Goal: Task Accomplishment & Management: Use online tool/utility

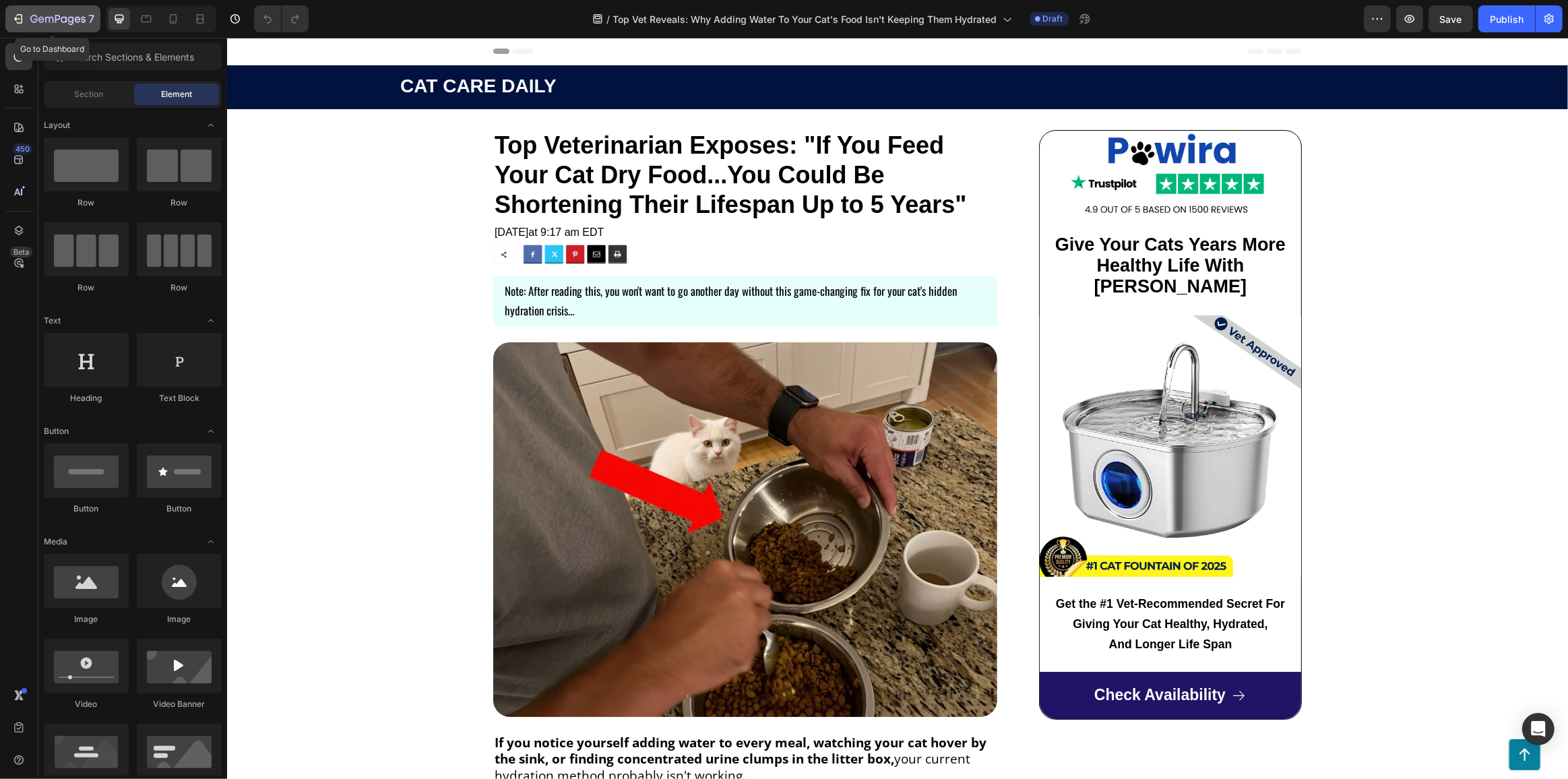
click at [12, 15] on icon "button" at bounding box center [18, 19] width 13 height 13
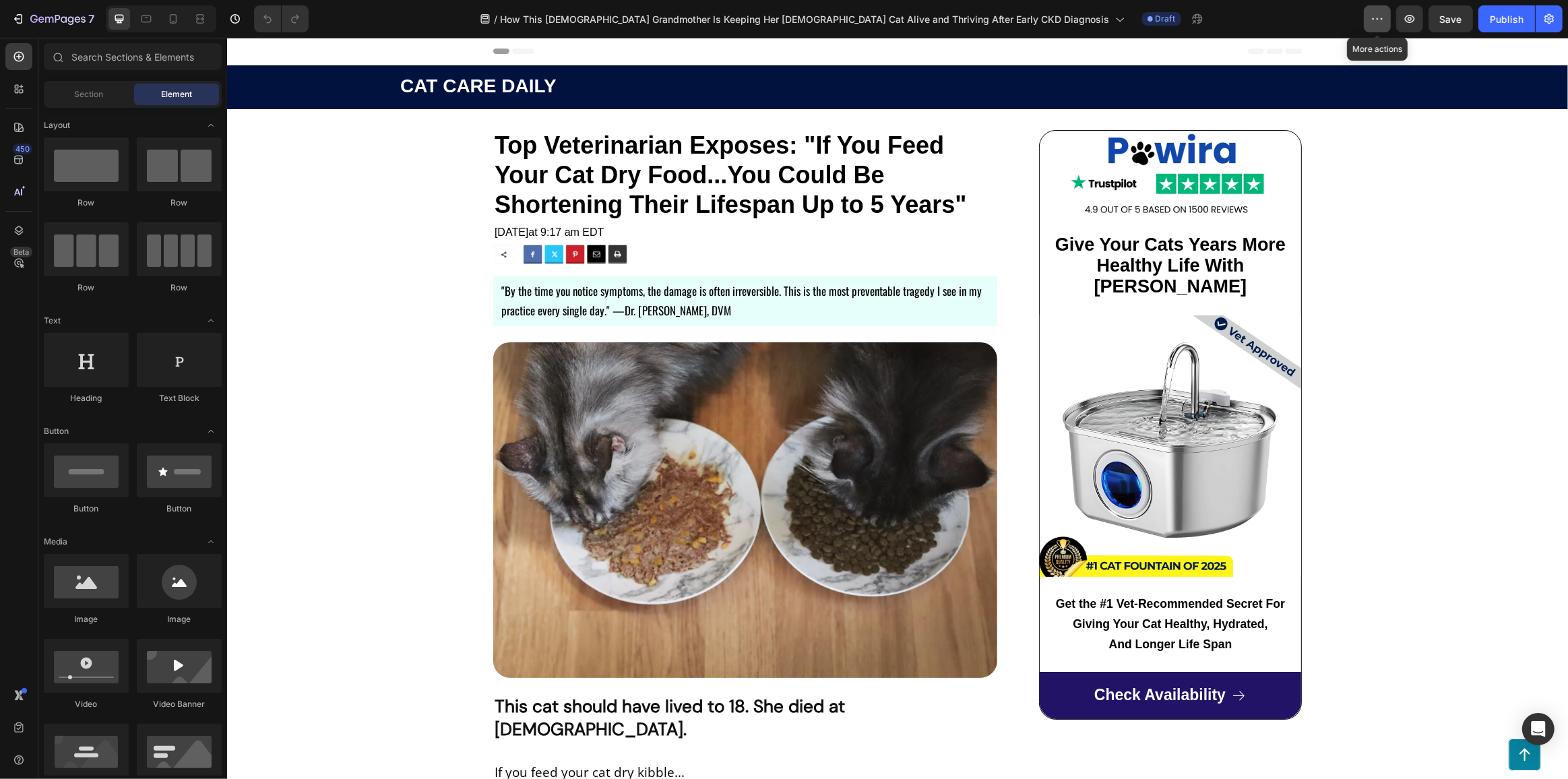
click at [1381, 18] on icon "button" at bounding box center [1376, 19] width 13 height 13
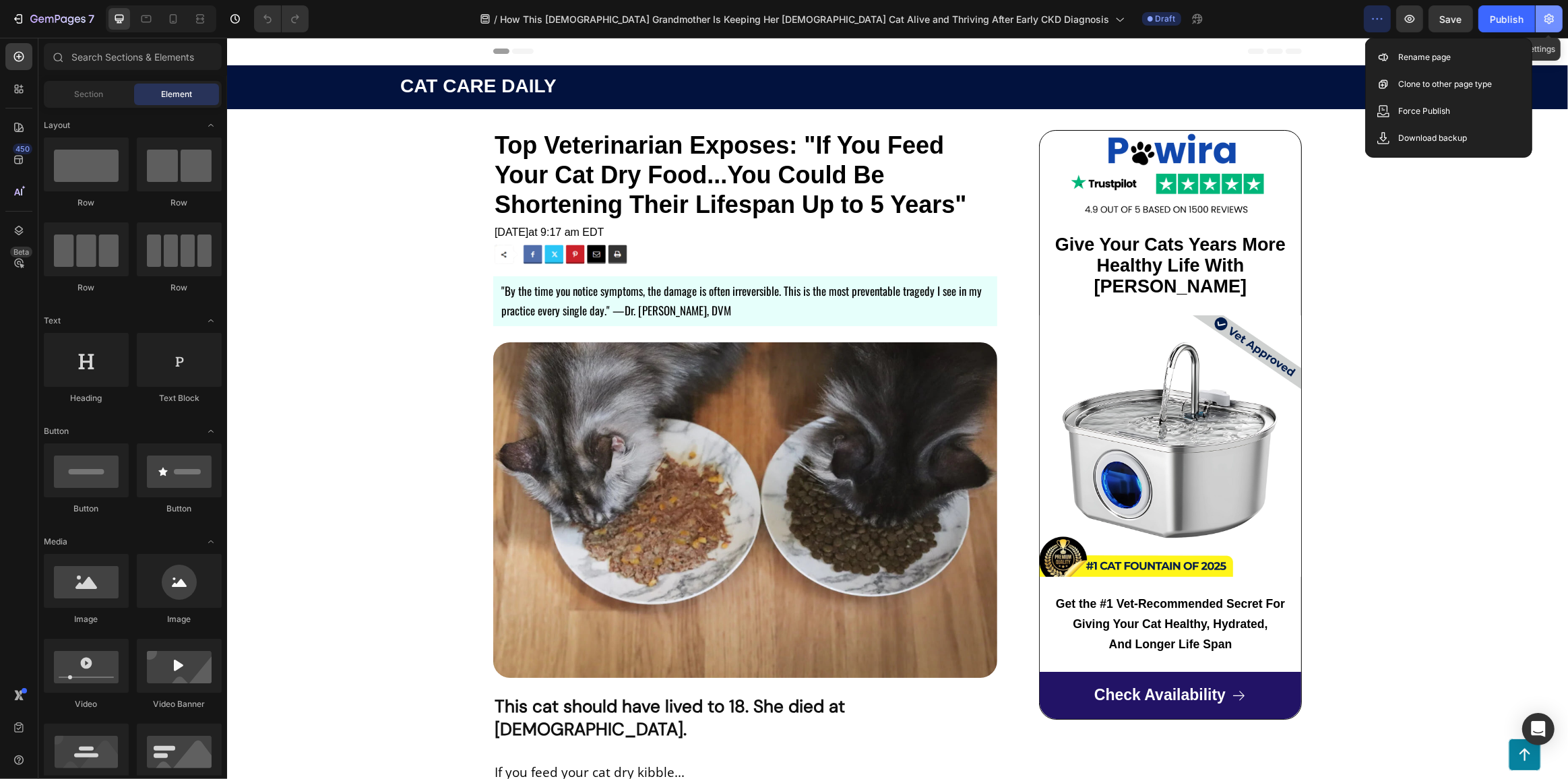
click at [1558, 19] on button "button" at bounding box center [1549, 19] width 27 height 27
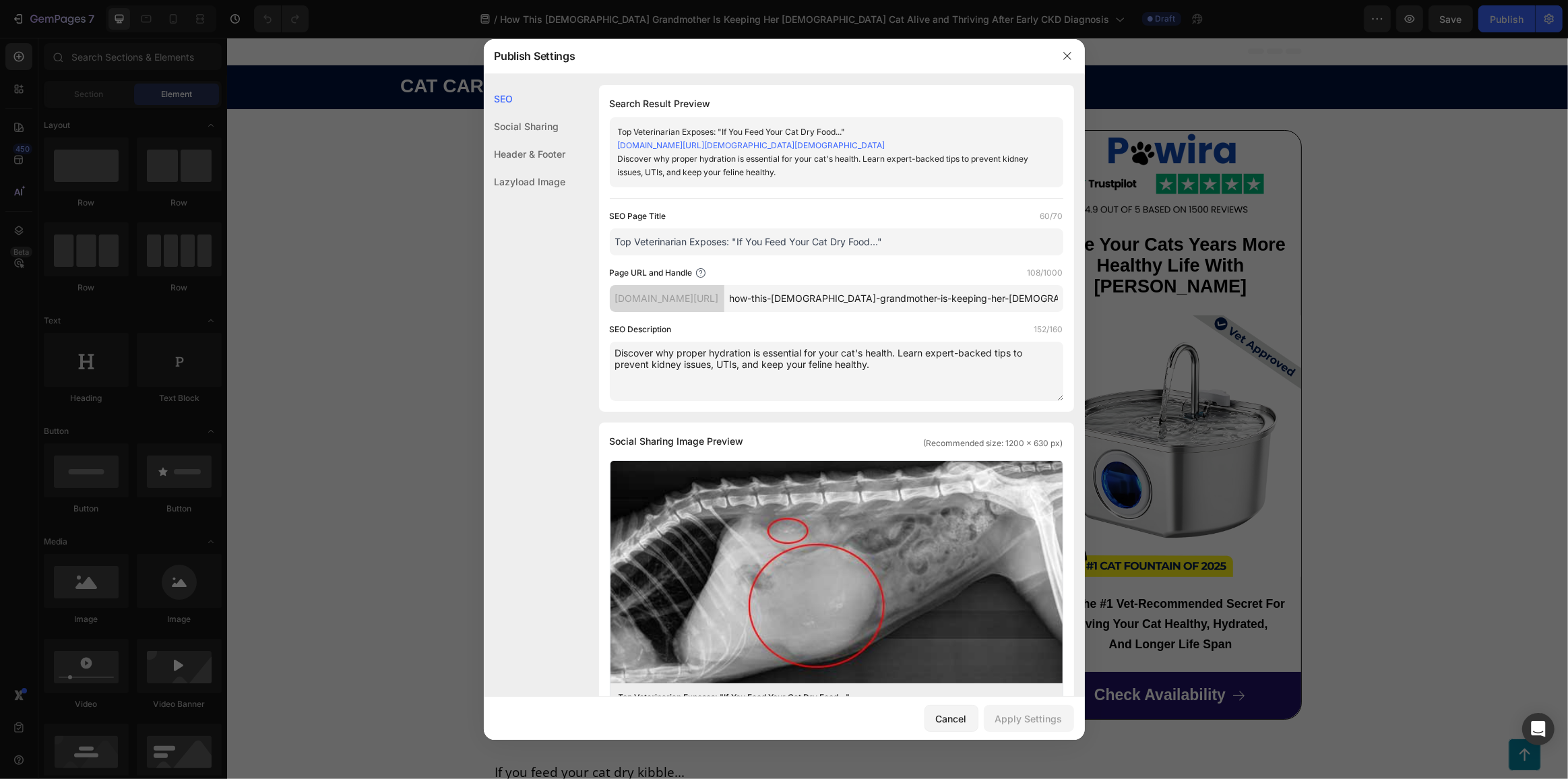
drag, startPoint x: 614, startPoint y: 254, endPoint x: 957, endPoint y: 268, distance: 343.3
click at [957, 268] on div "SEO Page Title 60/70 Top Veterinarian Exposes: "If You Feed Your Cat Dry Food..…" at bounding box center [837, 305] width 454 height 192
paste input "How This 72-Year-Old Grandmother Is Keeping Her 15-Year-Old Cat"
click at [916, 254] on input "How This 72-Year-Old Grandmother Is Keeping Her 15-Year-Old Cat..." at bounding box center [837, 241] width 454 height 27
type input "How This 72-Year-Old Grandmother Is Keeping Her 15-Year-Old Cat..."
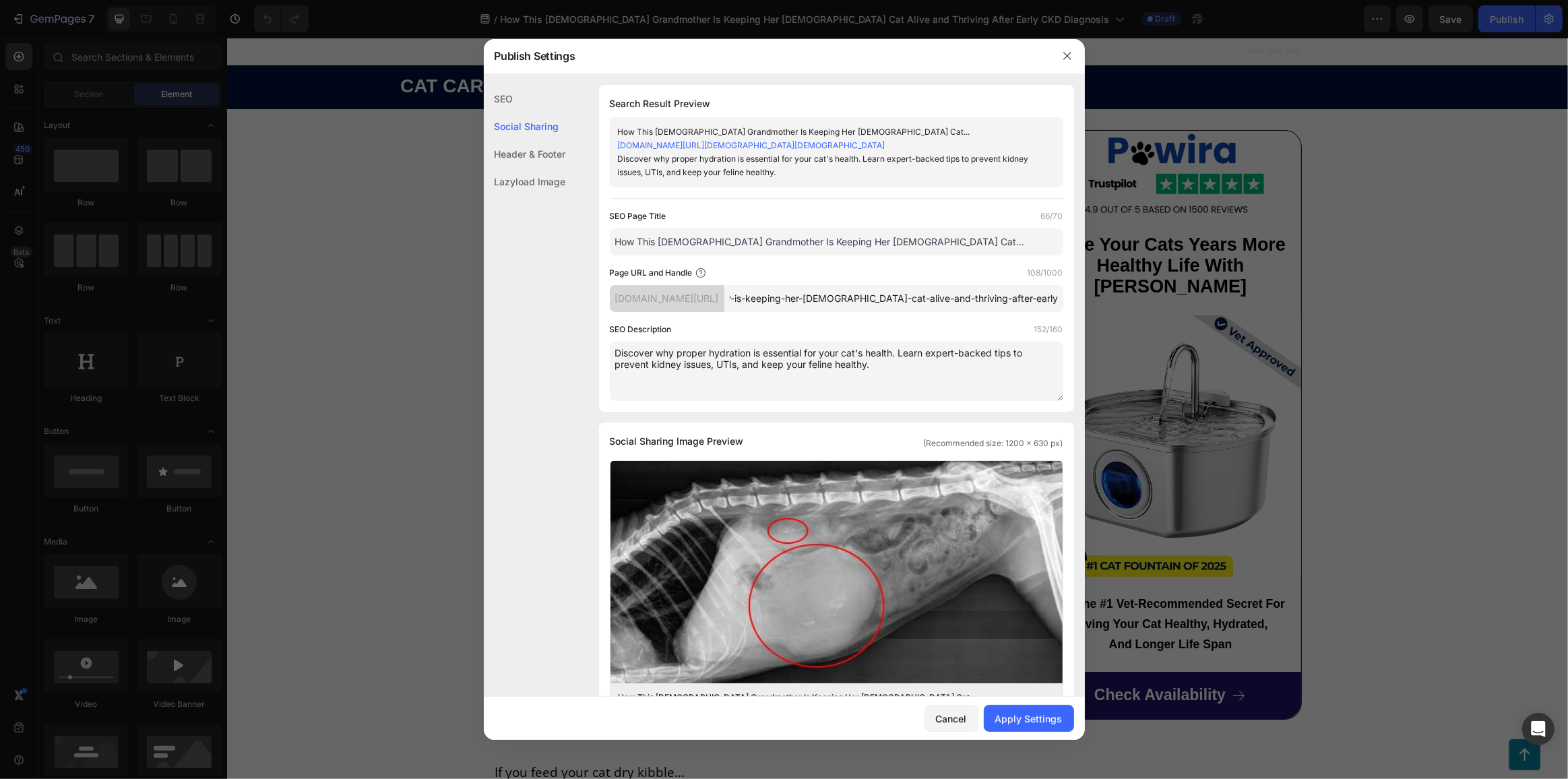
scroll to position [0, 232]
drag, startPoint x: 778, startPoint y: 313, endPoint x: 1092, endPoint y: 312, distance: 314.0
click at [1092, 312] on div "Publish Settings SEO Social Sharing Header & Footer Lazyload Image SEO Search R…" at bounding box center [784, 390] width 1568 height 779
paste input "ydration-health-11"
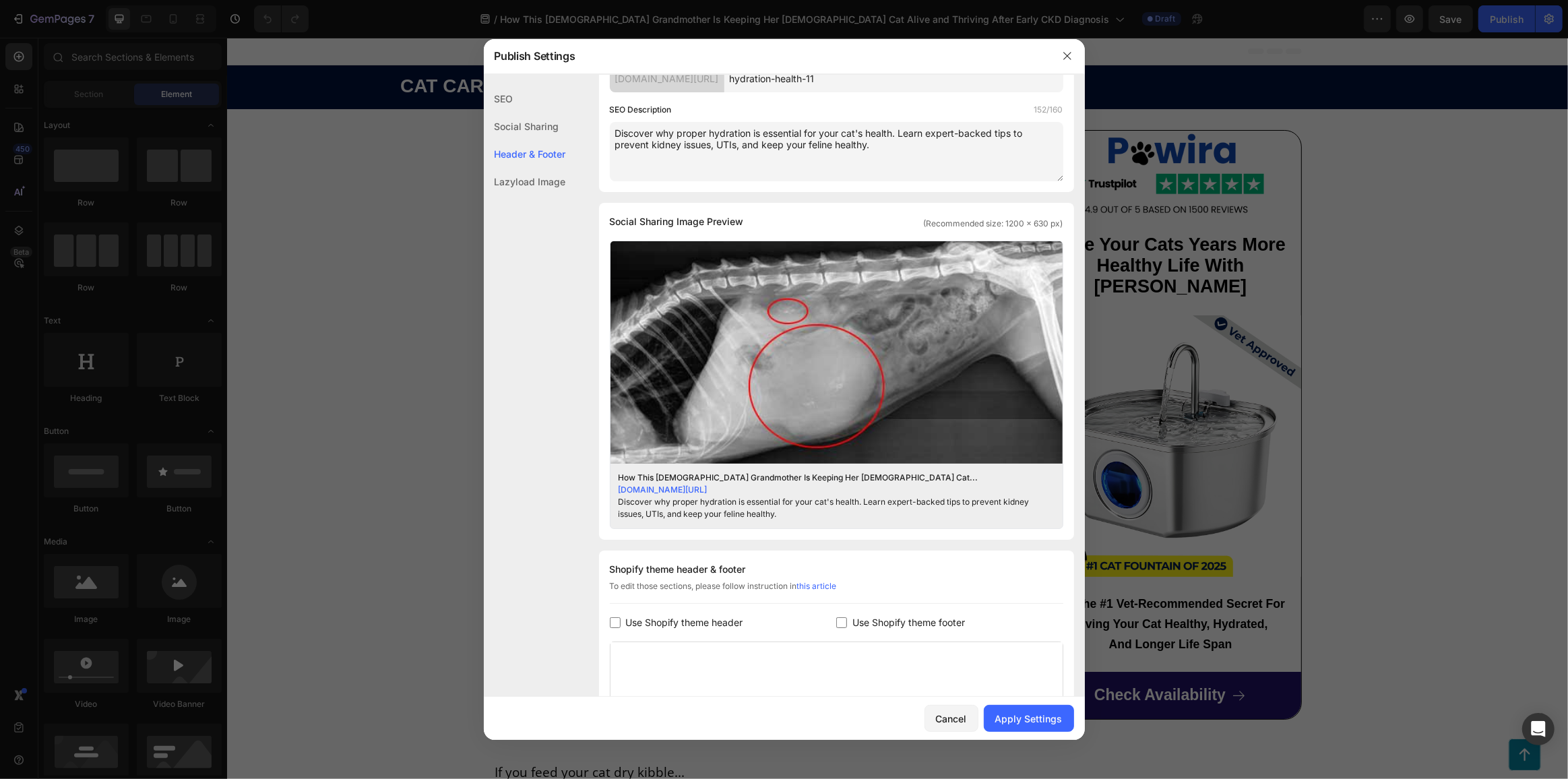
scroll to position [245, 0]
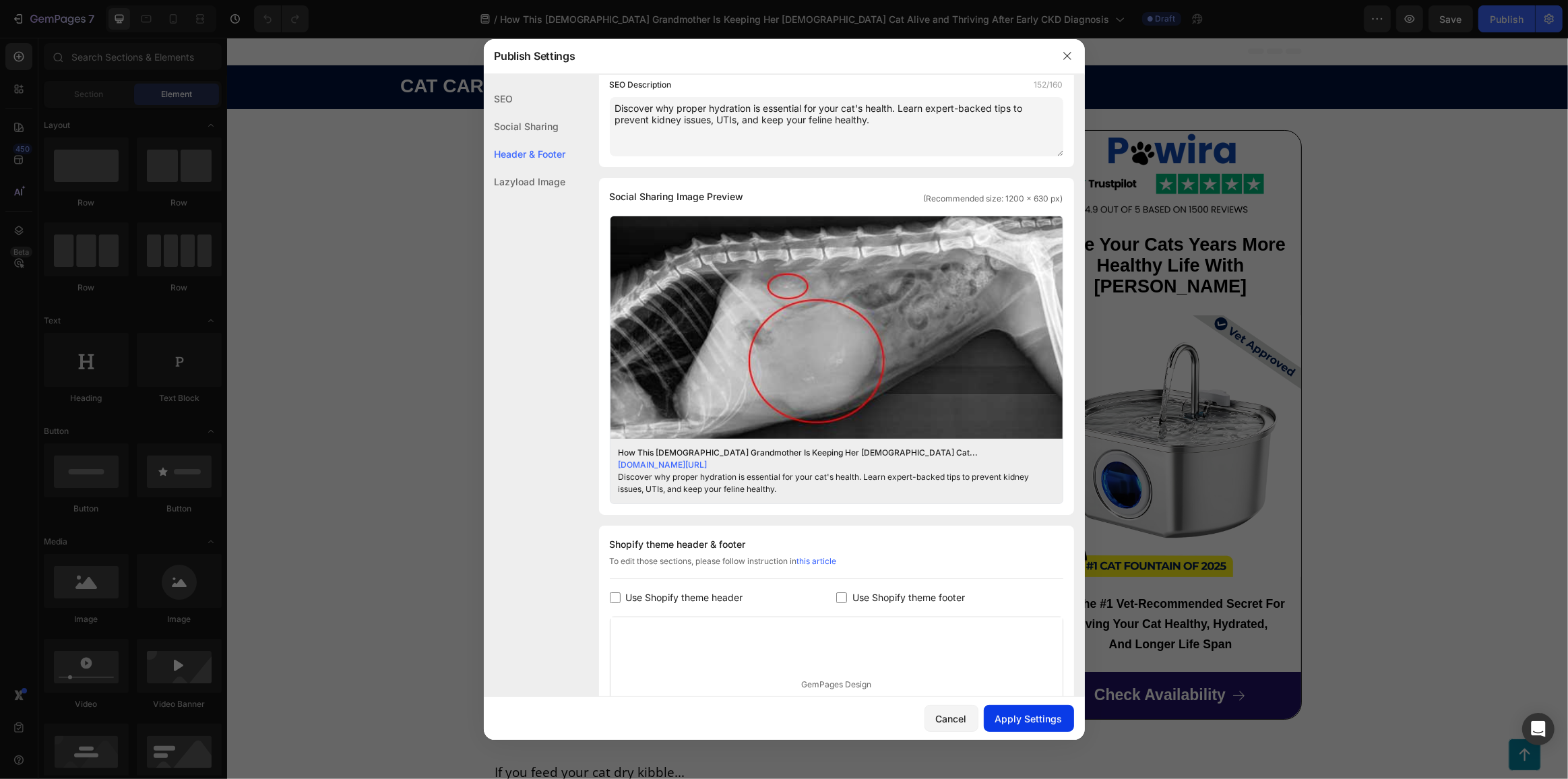
type input "hydration-health-11"
click at [1010, 713] on div "Apply Settings" at bounding box center [1029, 719] width 67 height 14
drag, startPoint x: 1067, startPoint y: 55, endPoint x: 867, endPoint y: 8, distance: 205.4
click at [1067, 55] on icon "button" at bounding box center [1067, 56] width 11 height 11
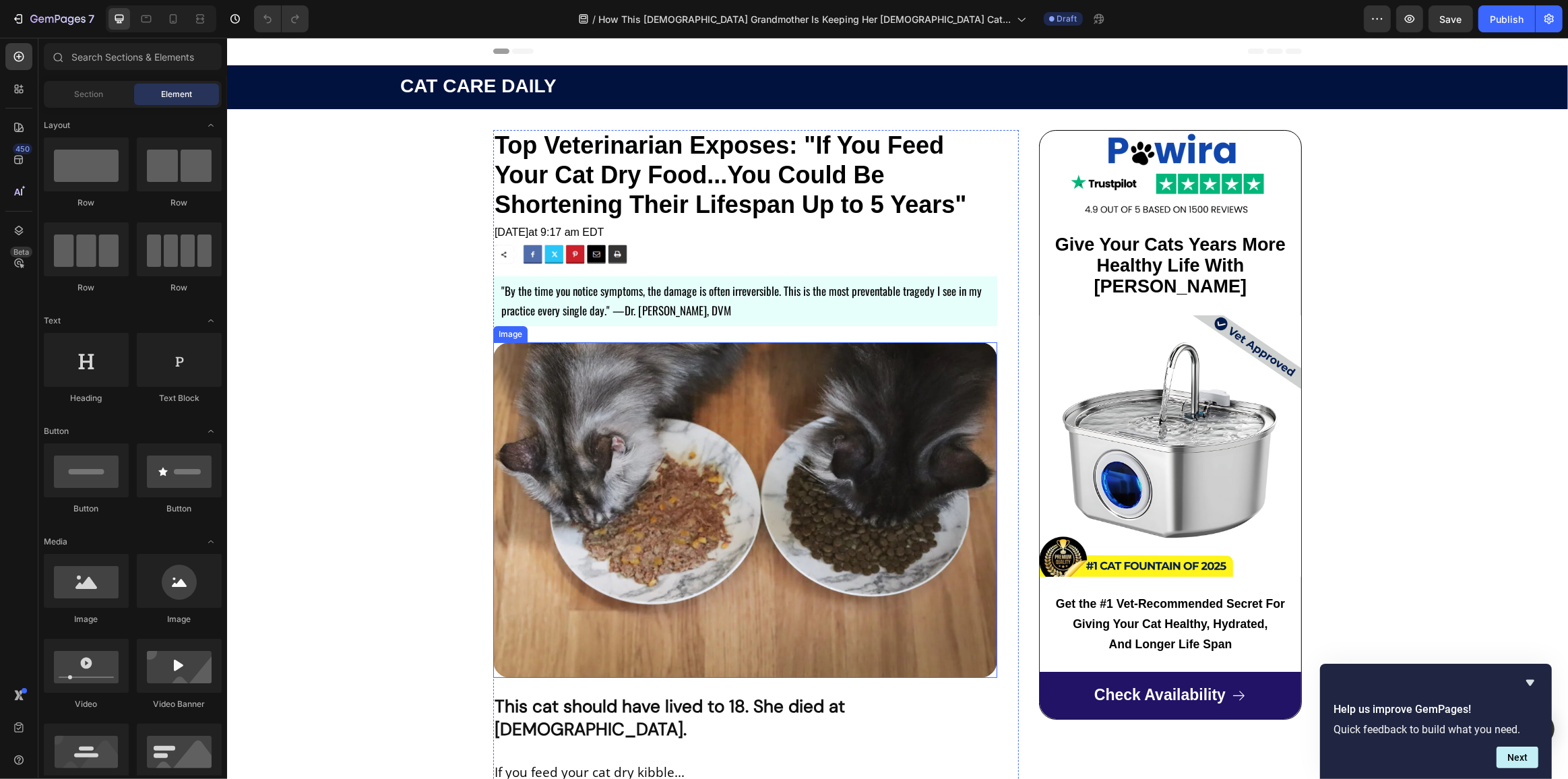
click at [738, 381] on img at bounding box center [744, 511] width 504 height 336
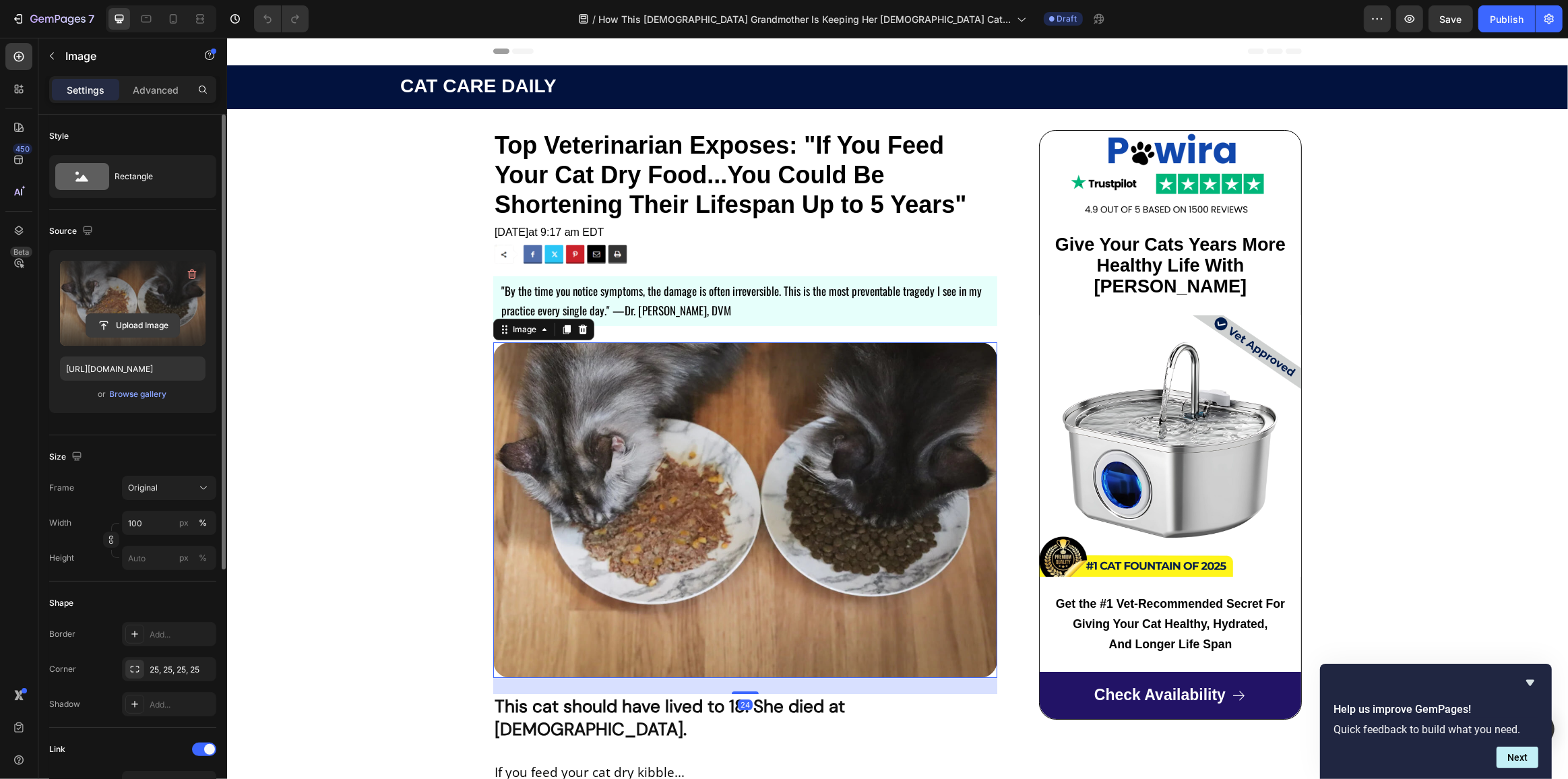
click at [140, 322] on input "file" at bounding box center [133, 325] width 93 height 23
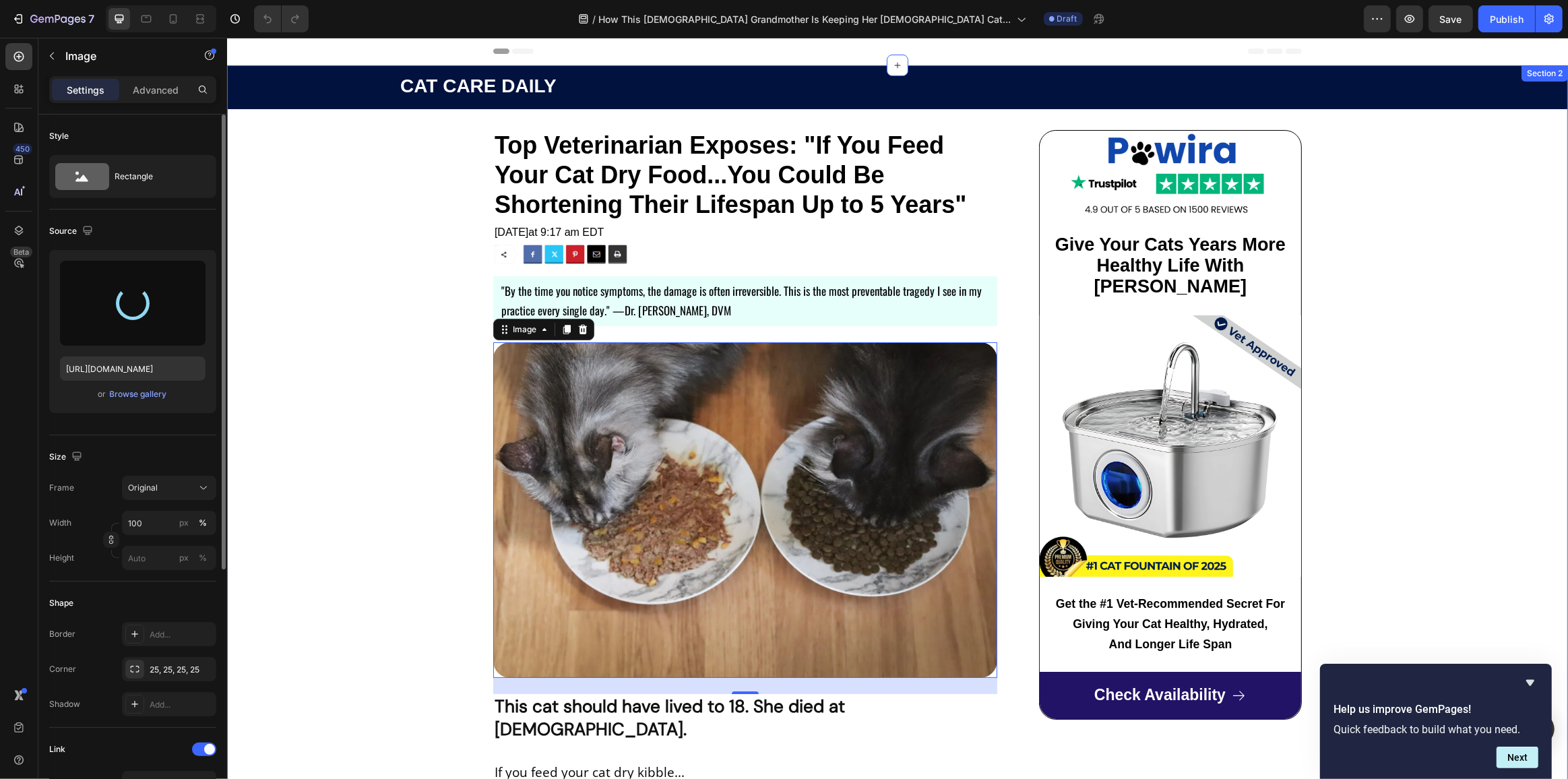
type input "https://cdn.shopify.com/s/files/1/0712/9677/8426/files/gempages_572867341675660…"
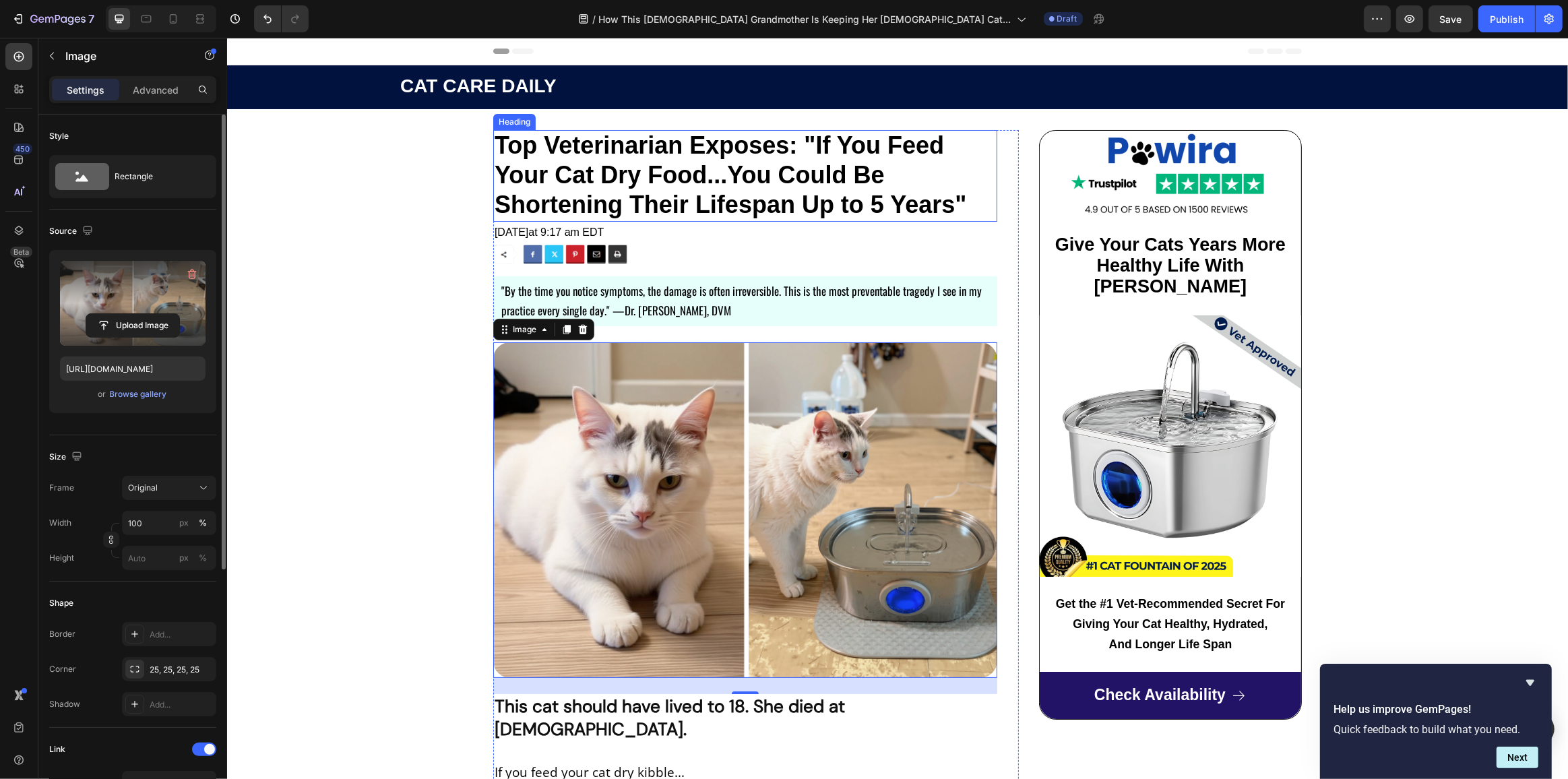
click at [509, 138] on strong "Top Veterinarian Exposes: "If You Feed Your Cat Dry Food...You Could Be Shorten…" at bounding box center [730, 175] width 472 height 87
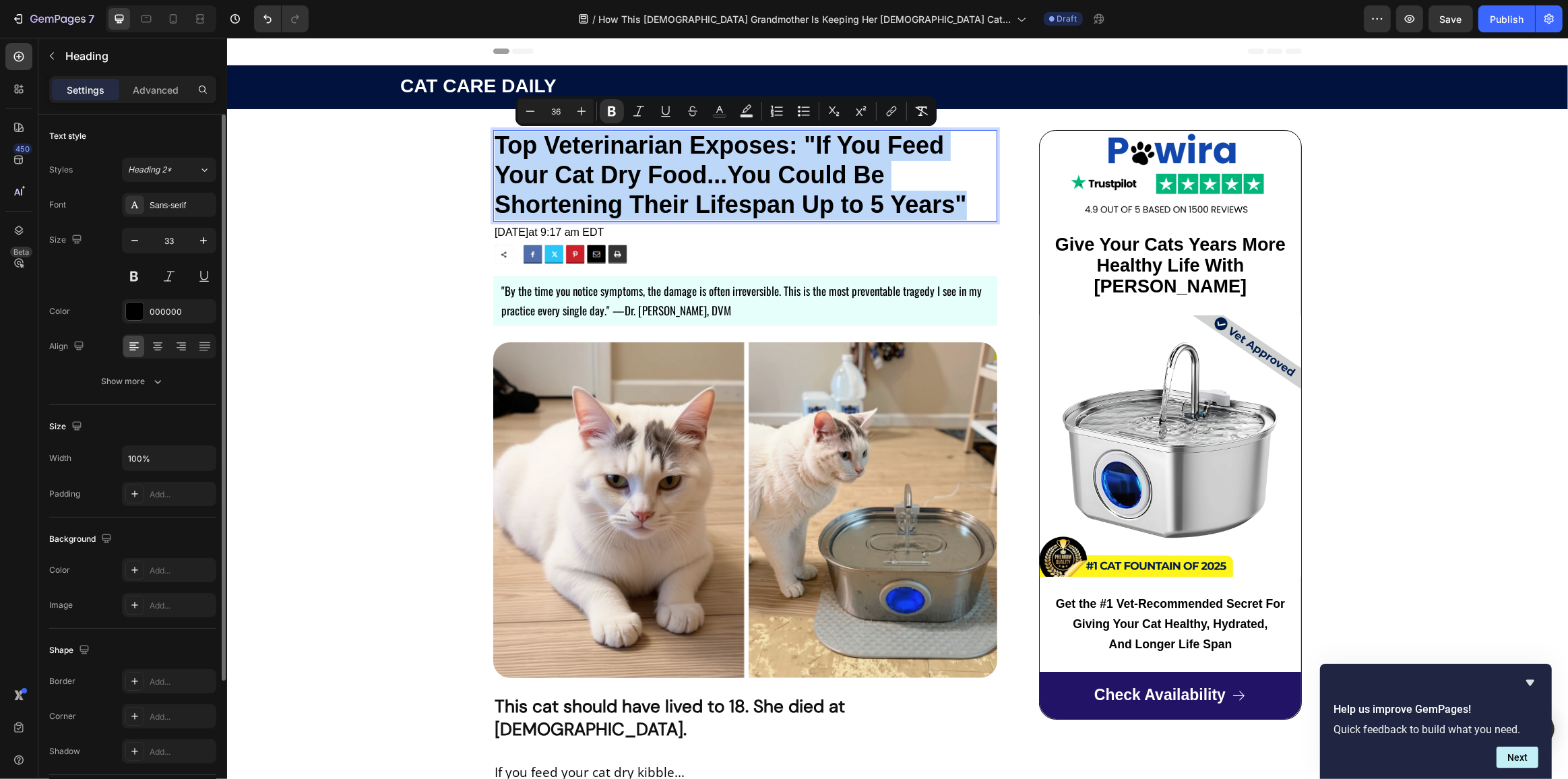
drag, startPoint x: 495, startPoint y: 143, endPoint x: 978, endPoint y: 214, distance: 488.2
click at [978, 214] on p "Top Veterinarian Exposes: "If You Feed Your Cat Dry Food...You Could Be Shorten…" at bounding box center [744, 176] width 501 height 89
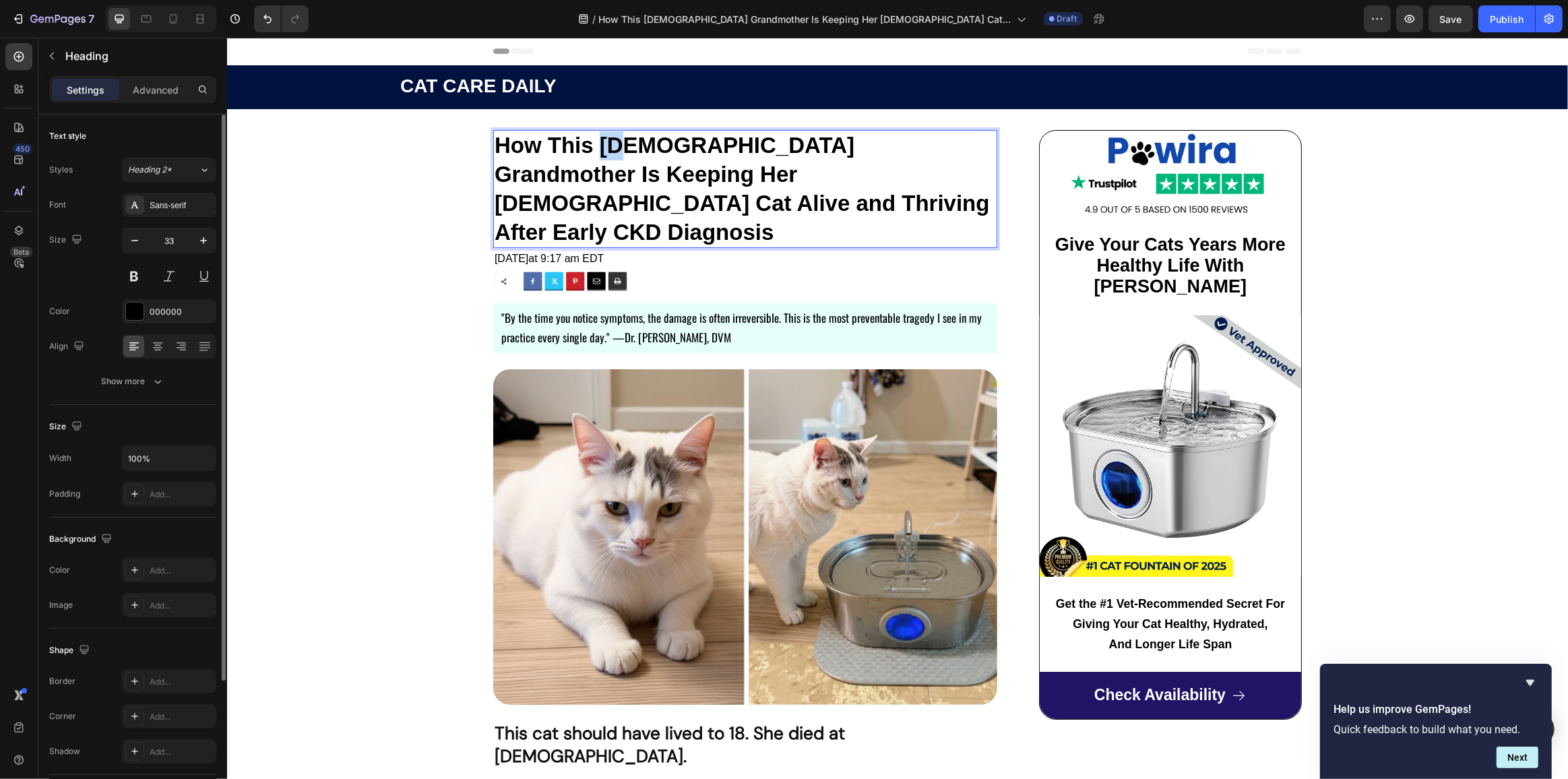
drag, startPoint x: 598, startPoint y: 140, endPoint x: 618, endPoint y: 141, distance: 20.0
click at [618, 141] on strong "How This 72-Year-Old Grandmother Is Keeping Her 15-Year-Old Cat Alive and Thriv…" at bounding box center [741, 189] width 495 height 112
click at [529, 309] on p ""By the time you notice symptoms, the damage is often irreversible. This is the…" at bounding box center [744, 328] width 488 height 39
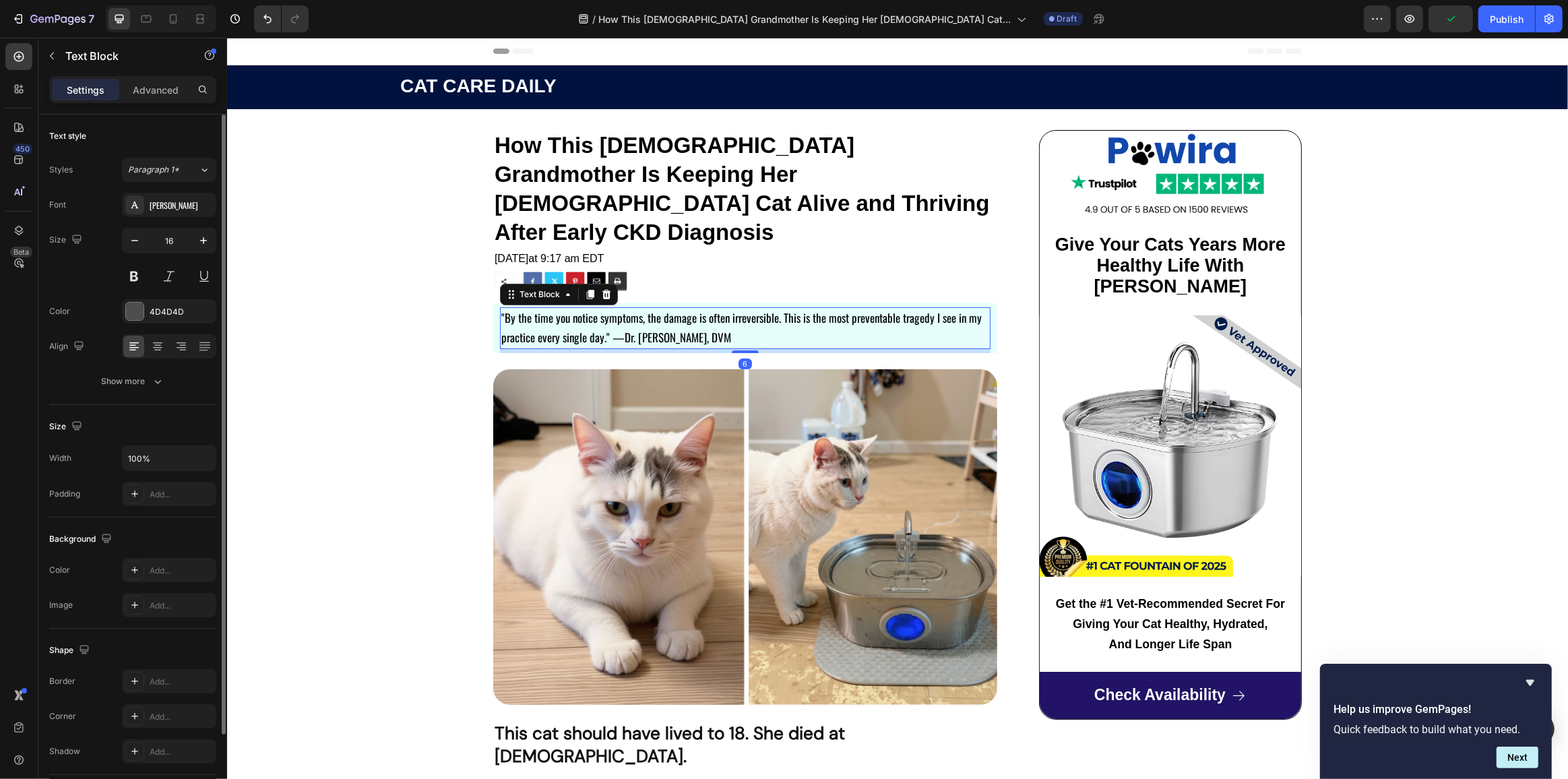
click at [529, 309] on p ""By the time you notice symptoms, the damage is often irreversible. This is the…" at bounding box center [744, 328] width 488 height 39
drag, startPoint x: 752, startPoint y: 312, endPoint x: 490, endPoint y: 288, distance: 263.1
click at [492, 303] on div ""By the time you notice symptoms, the damage is often irreversible. This is the…" at bounding box center [744, 328] width 504 height 50
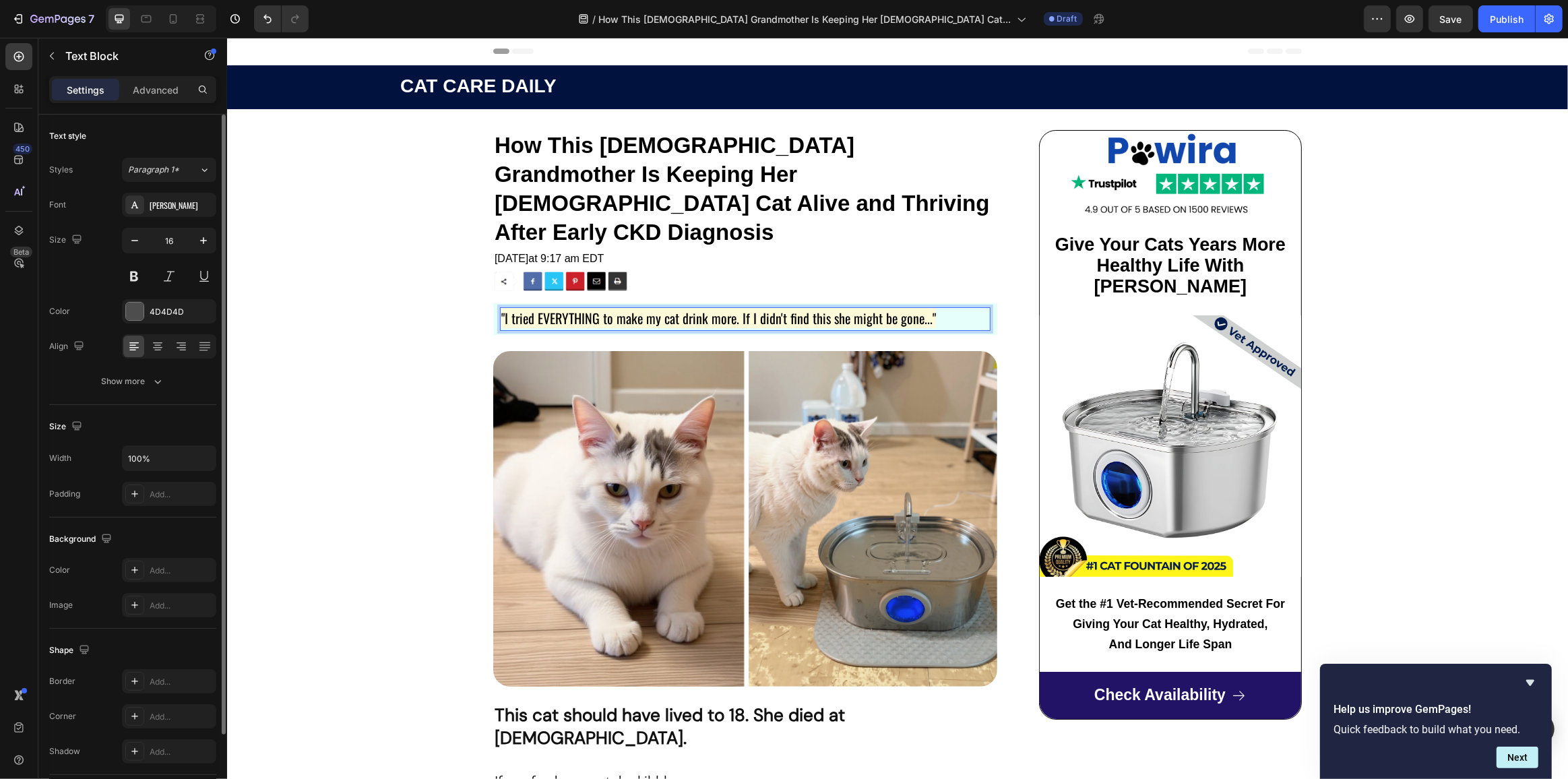
click at [957, 309] on p ""I tried EVERYTHING to make my cat drink more. If I didn't find this she might …" at bounding box center [744, 319] width 488 height 21
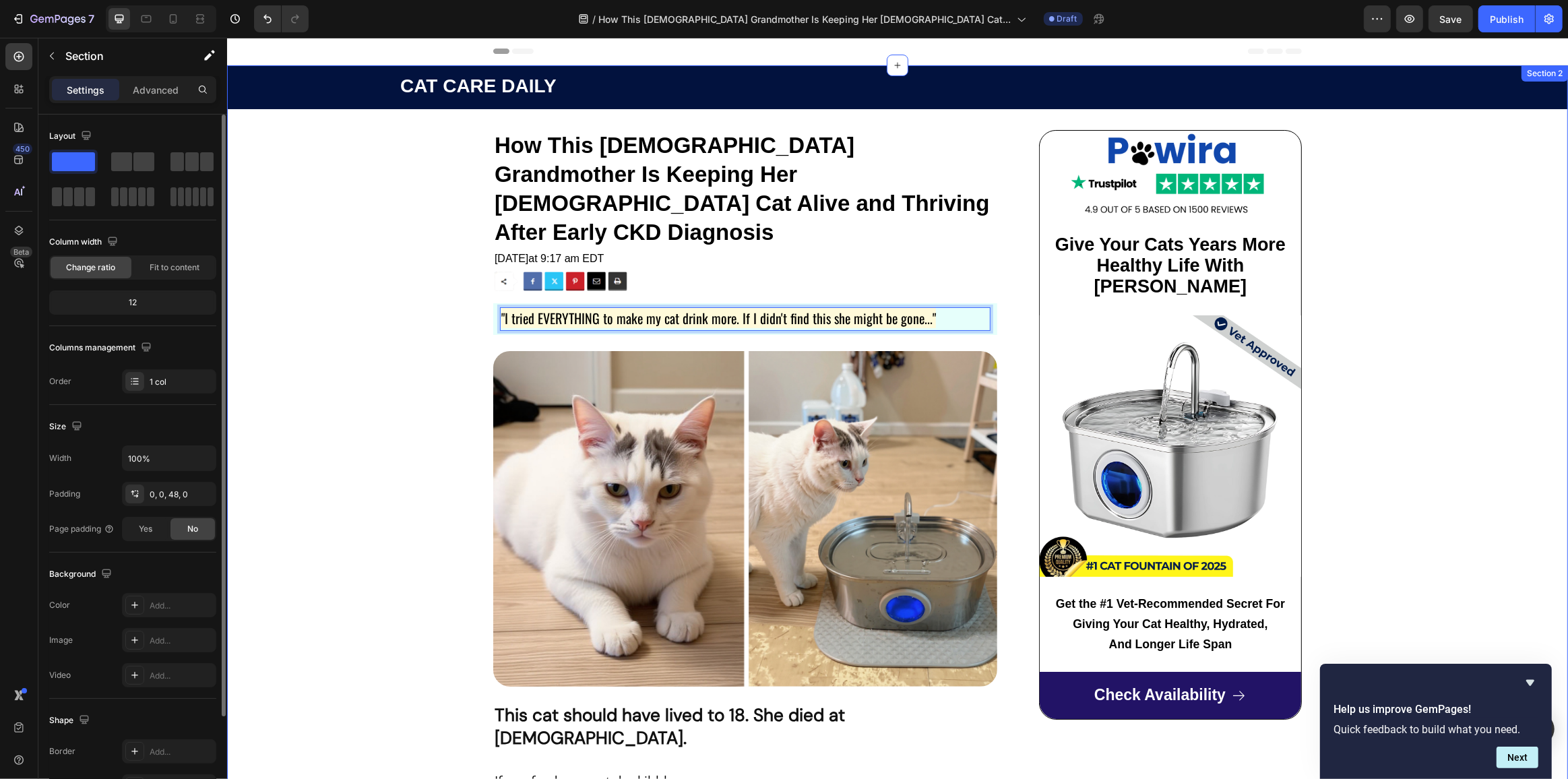
click at [961, 309] on p ""I tried EVERYTHING to make my cat drink more. If I didn't find this she might …" at bounding box center [744, 319] width 488 height 21
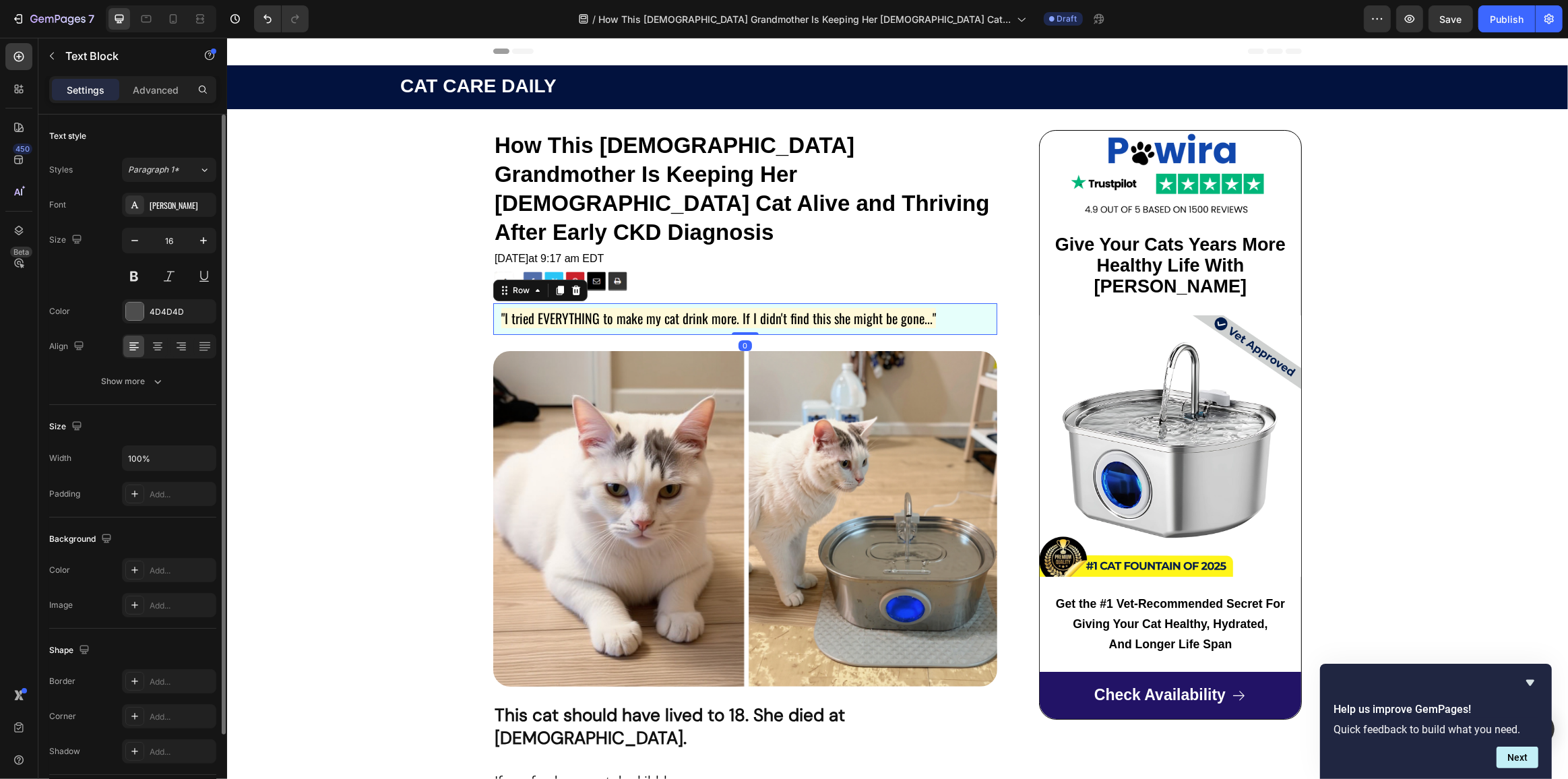
click at [990, 303] on div ""I tried EVERYTHING to make my cat drink more. If I didn't find this she might …" at bounding box center [744, 319] width 504 height 32
click at [909, 308] on span ""I tried EVERYTHING to make my cat drink more. If I didn't find this she might …" at bounding box center [718, 318] width 434 height 20
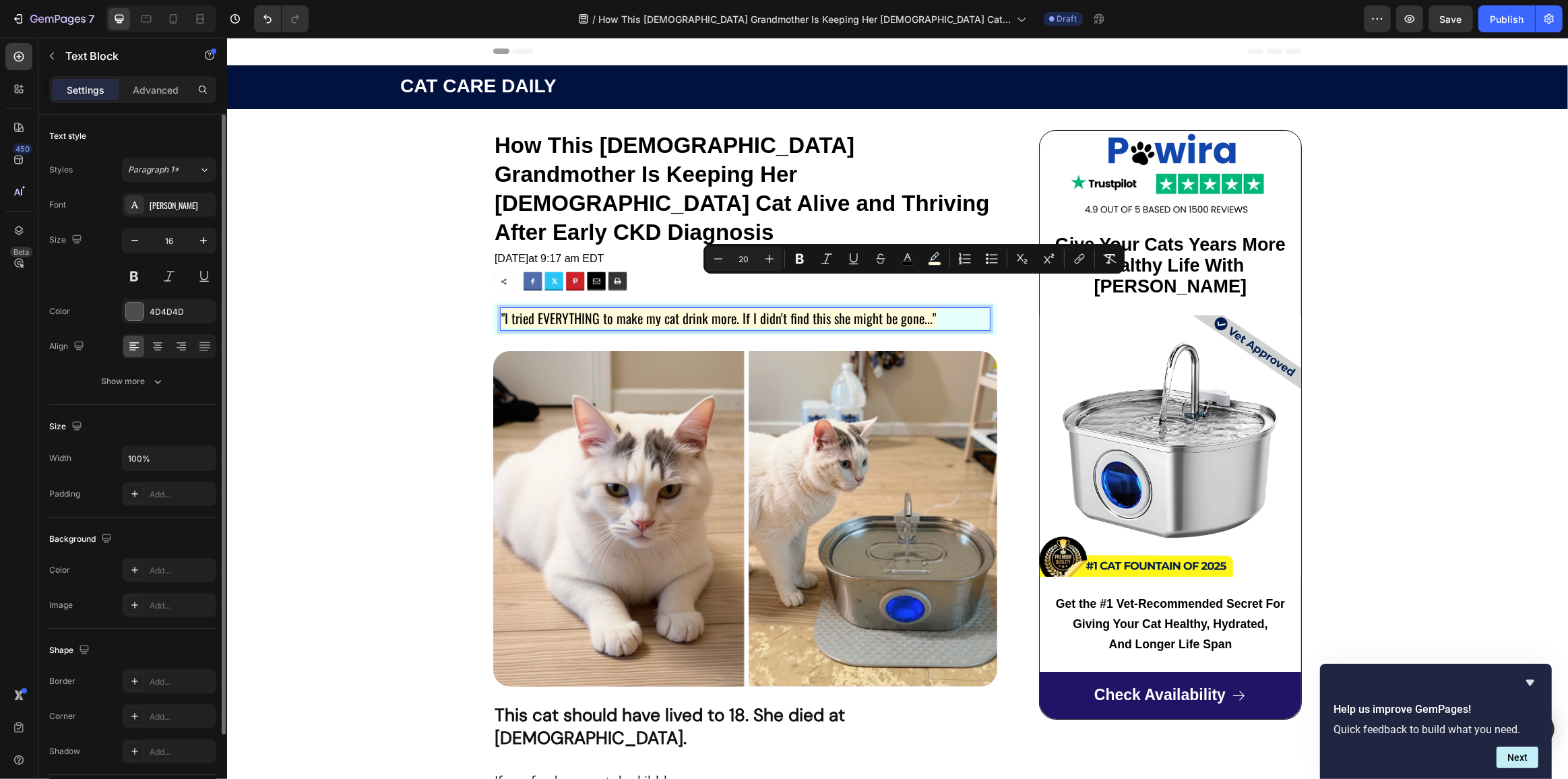
click at [941, 309] on p ""I tried EVERYTHING to make my cat drink more. If I didn't find this she might …" at bounding box center [744, 319] width 488 height 21
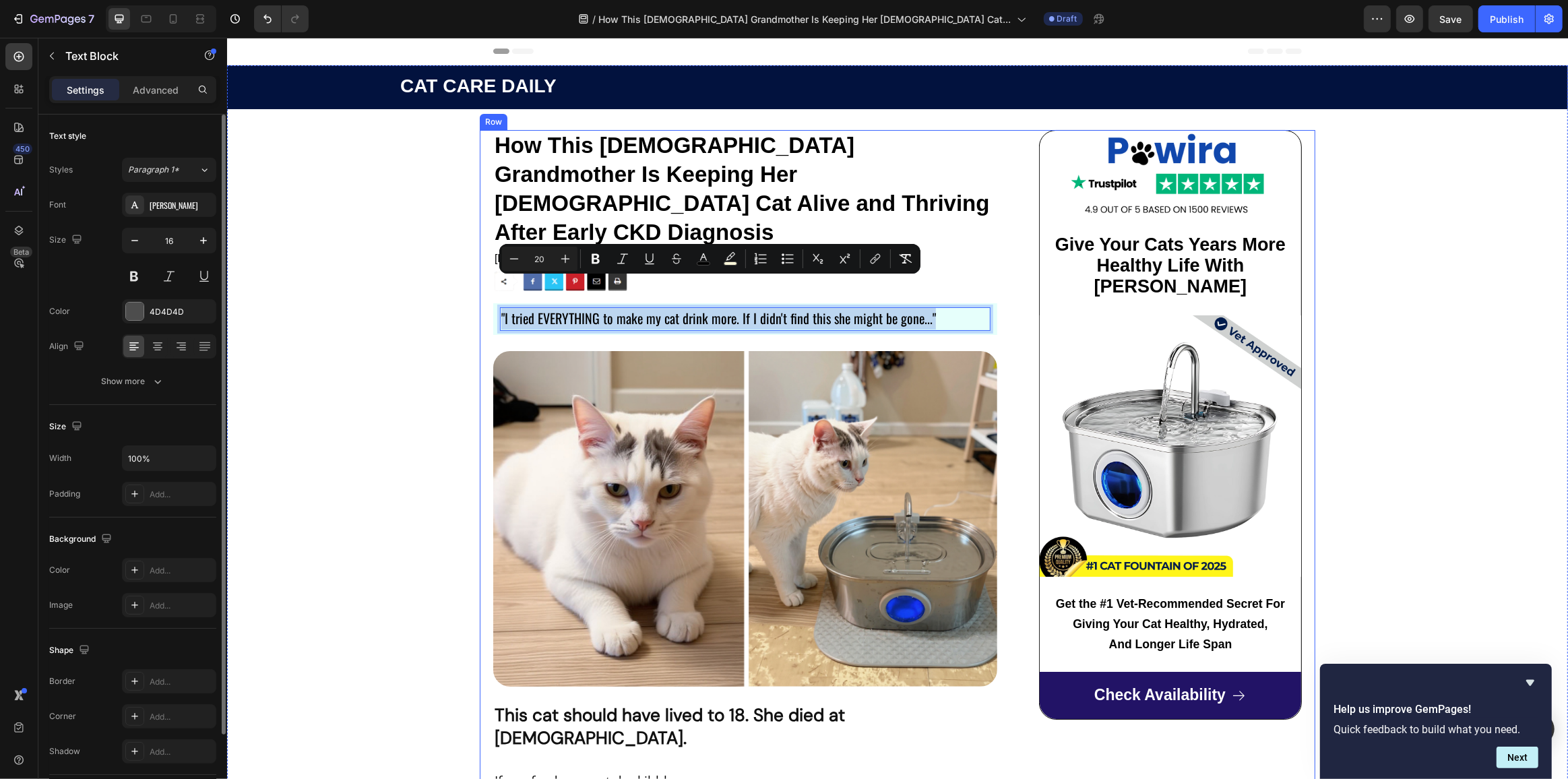
drag, startPoint x: 941, startPoint y: 288, endPoint x: 483, endPoint y: 283, distance: 458.0
click at [732, 259] on icon "Editor contextual toolbar" at bounding box center [730, 258] width 13 height 13
type input "FFFADA"
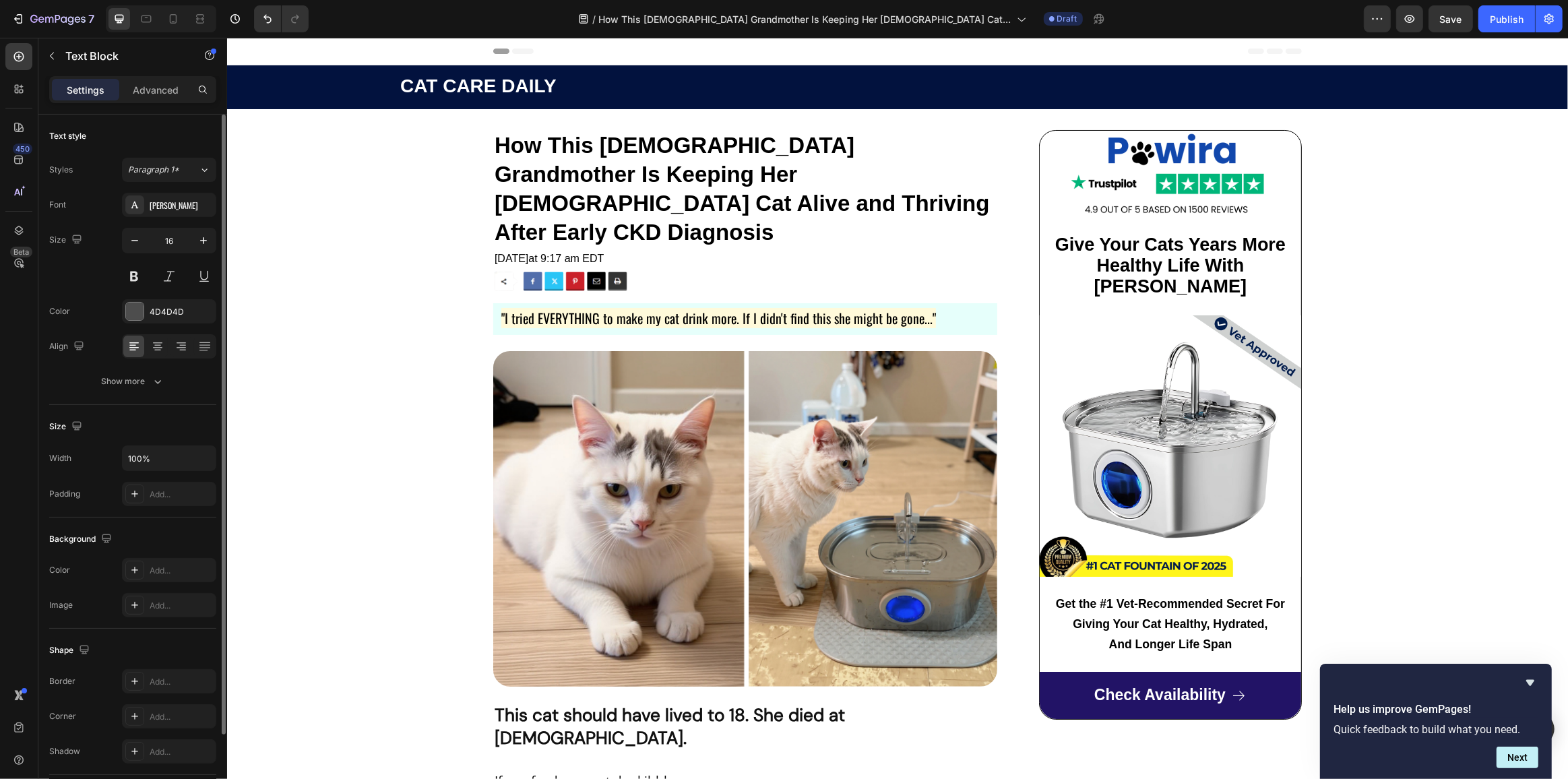
click at [624, 308] on span ""I tried EVERYTHING to make my cat drink more. If I didn't find this she might …" at bounding box center [718, 318] width 434 height 20
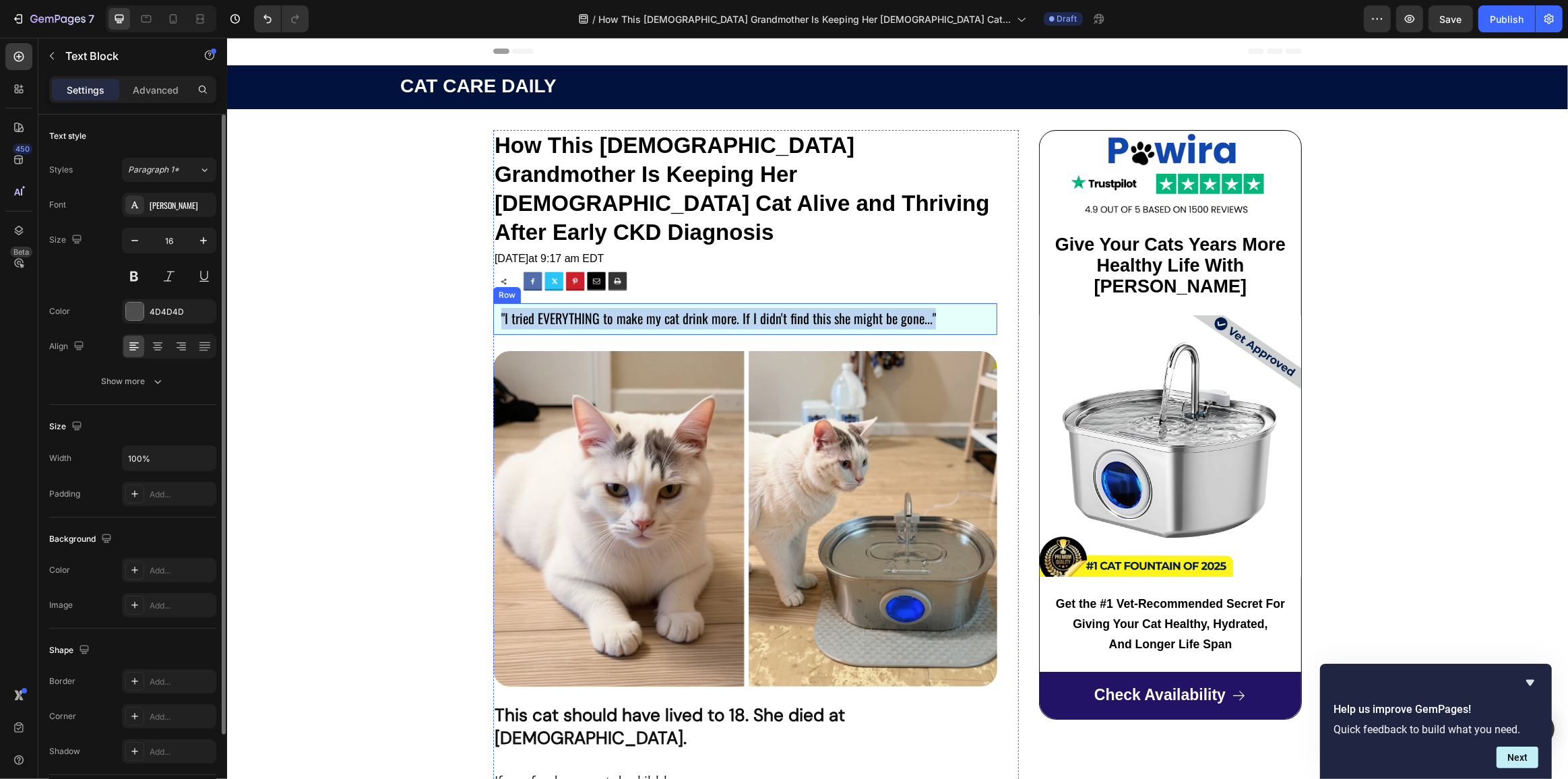
drag, startPoint x: 924, startPoint y: 285, endPoint x: 487, endPoint y: 288, distance: 437.0
click at [492, 303] on div ""I tried EVERYTHING to make my cat drink more. If I didn't find this she might …" at bounding box center [744, 319] width 504 height 32
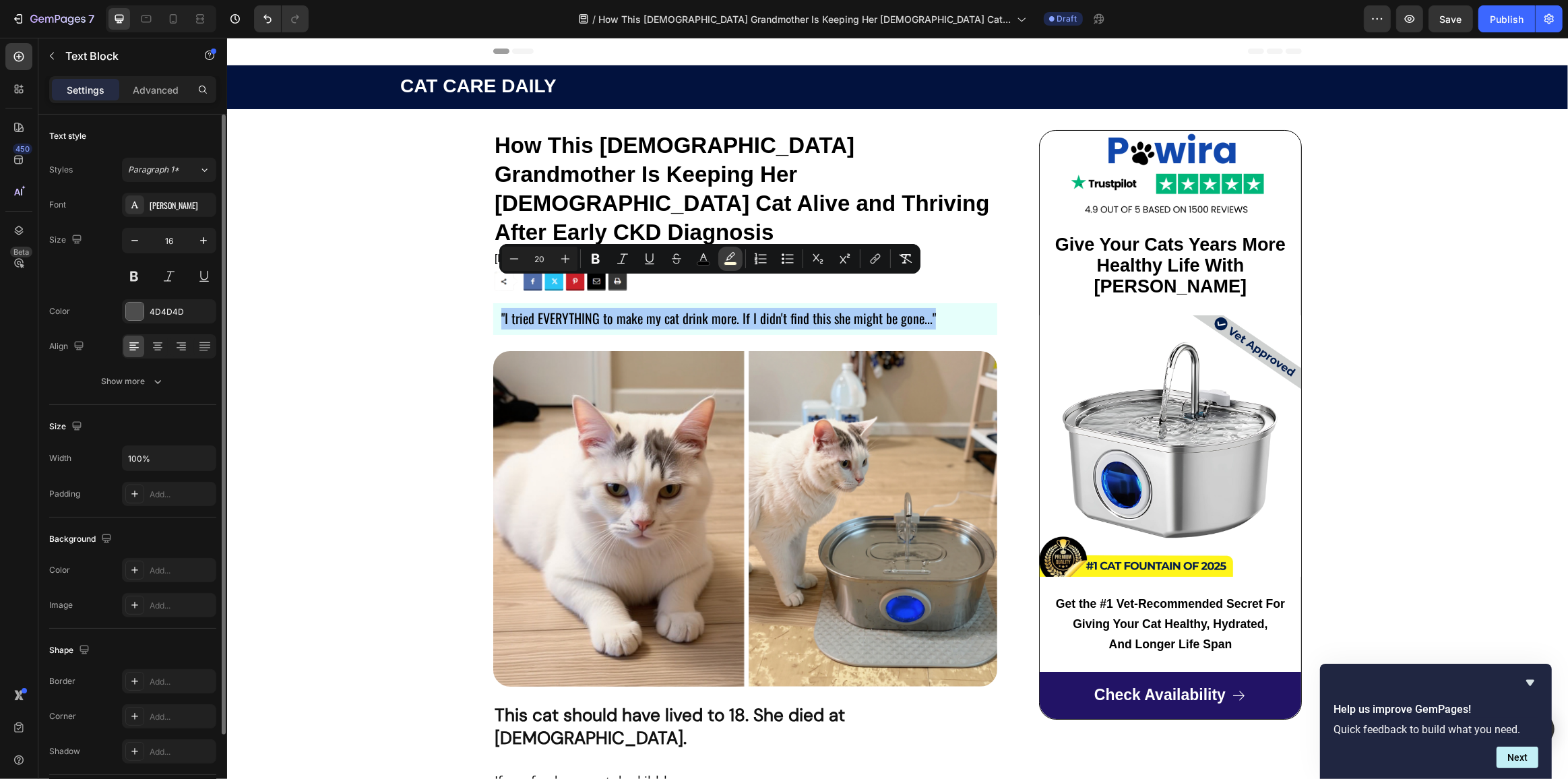
click at [727, 255] on icon "Editor contextual toolbar" at bounding box center [730, 258] width 13 height 13
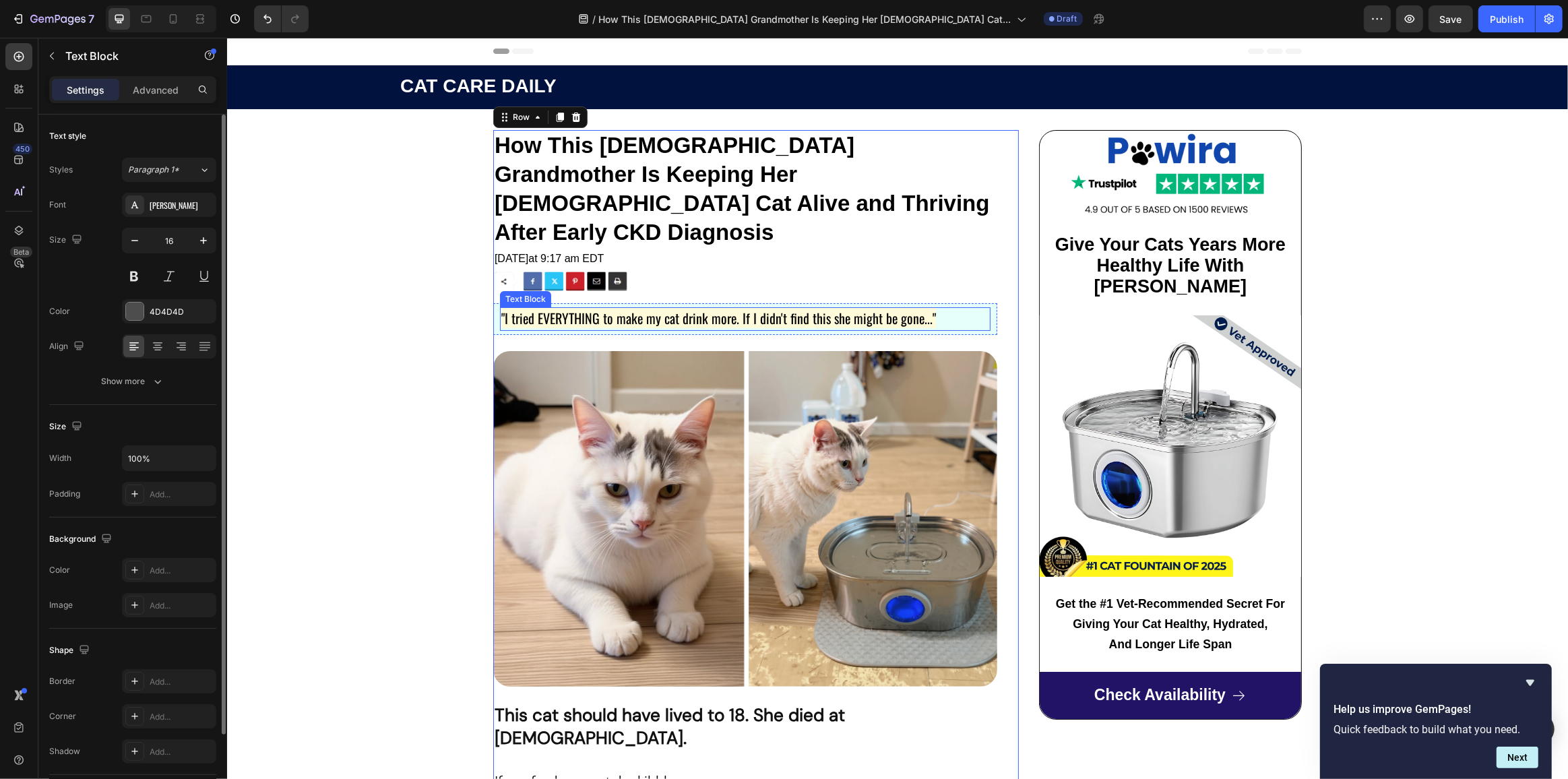
click at [661, 308] on span ""I tried EVERYTHING to make my cat drink more. If I didn't find this she might …" at bounding box center [718, 318] width 434 height 20
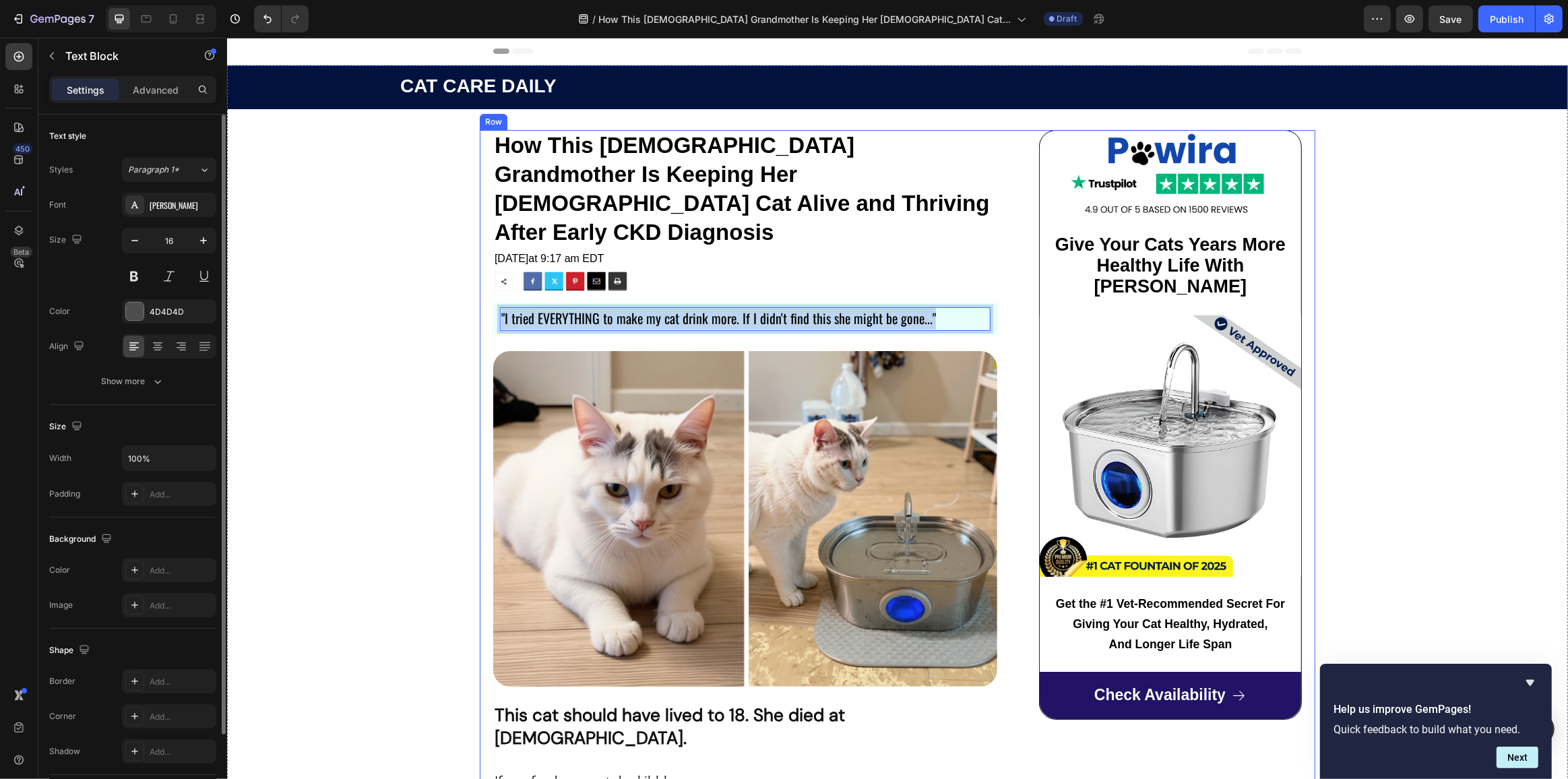
drag, startPoint x: 936, startPoint y: 290, endPoint x: 477, endPoint y: 291, distance: 459.0
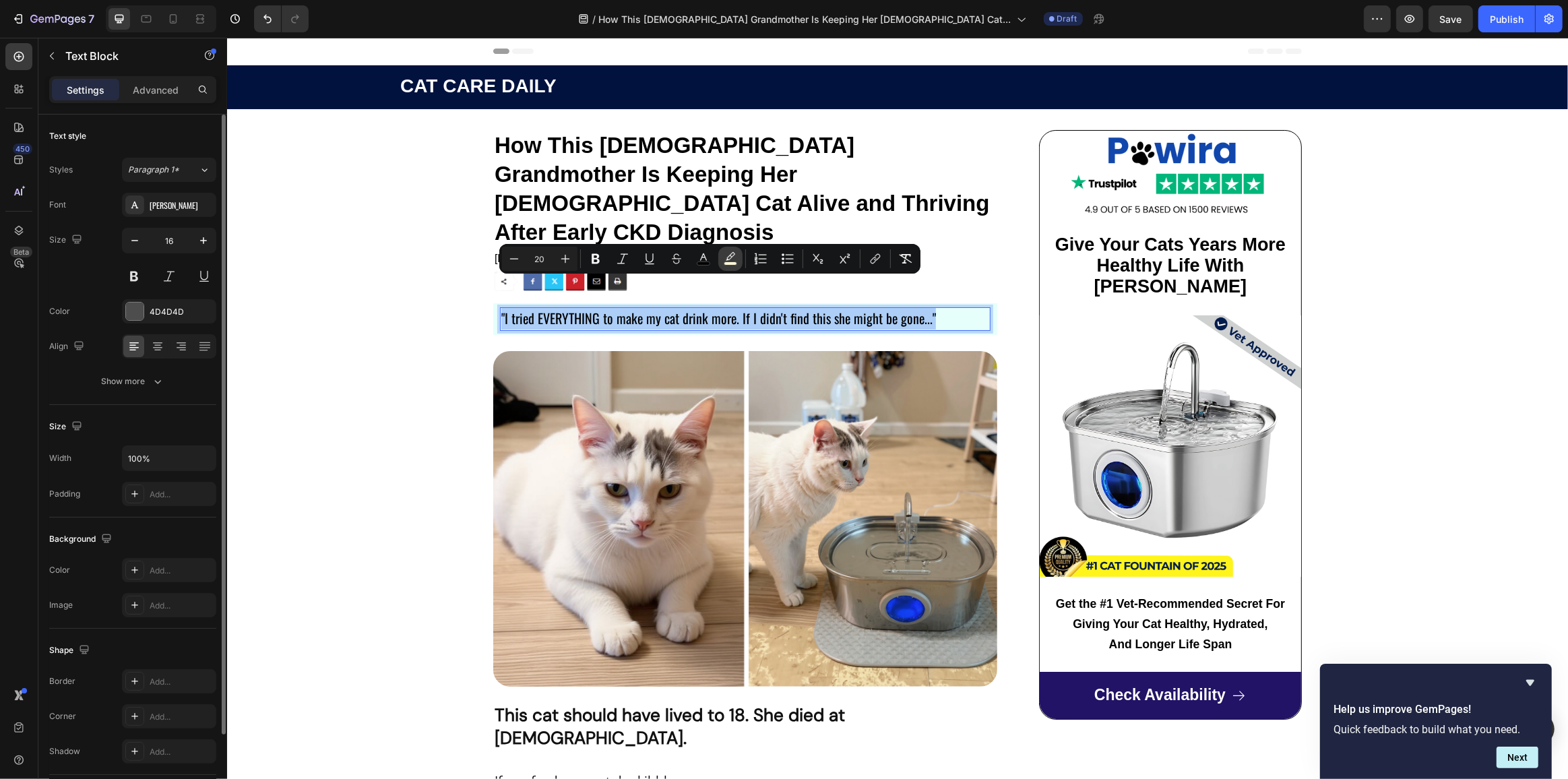
click at [722, 262] on button "color" at bounding box center [730, 259] width 24 height 24
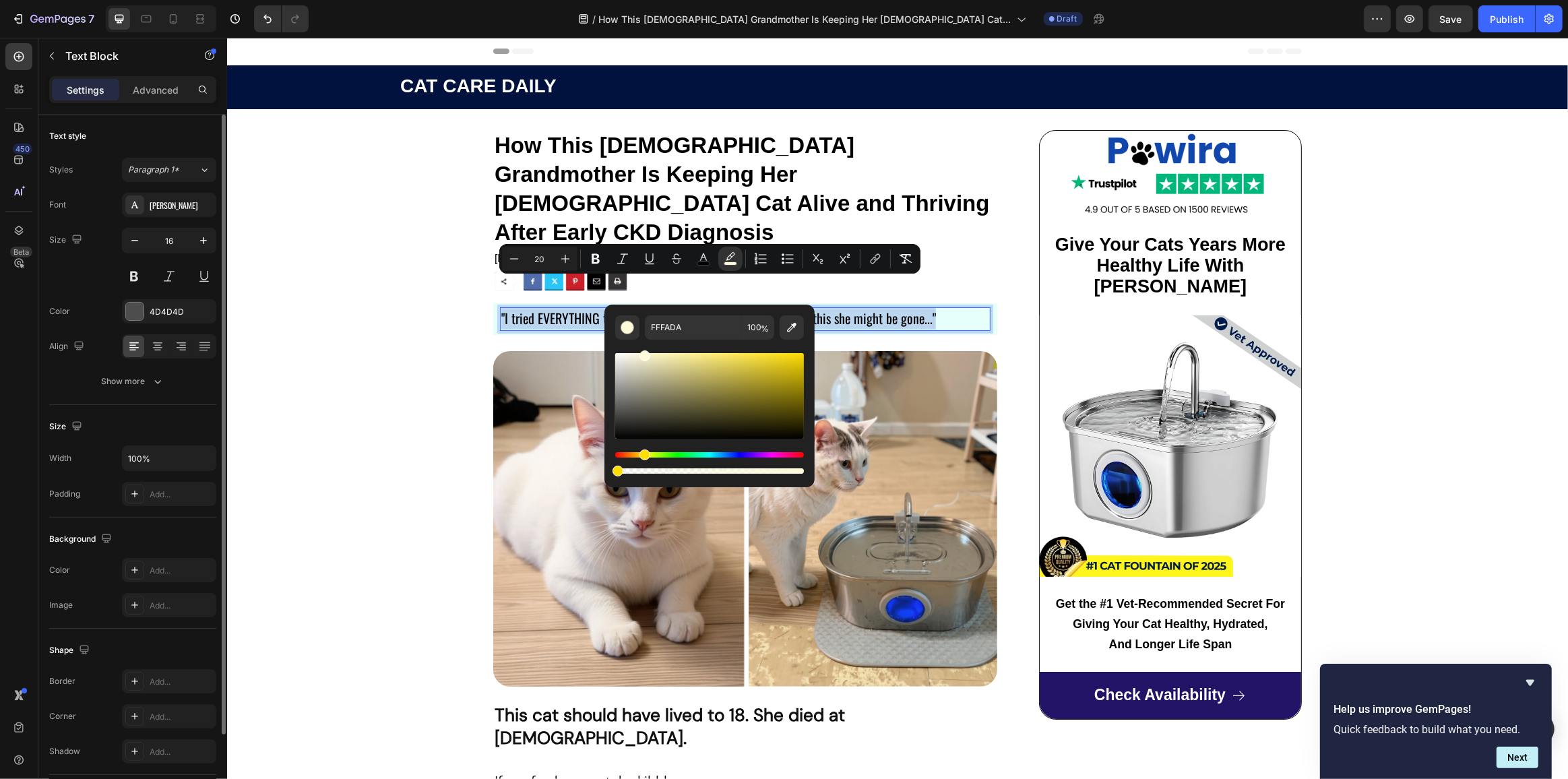
type input "0"
drag, startPoint x: 1029, startPoint y: 508, endPoint x: 582, endPoint y: 462, distance: 449.4
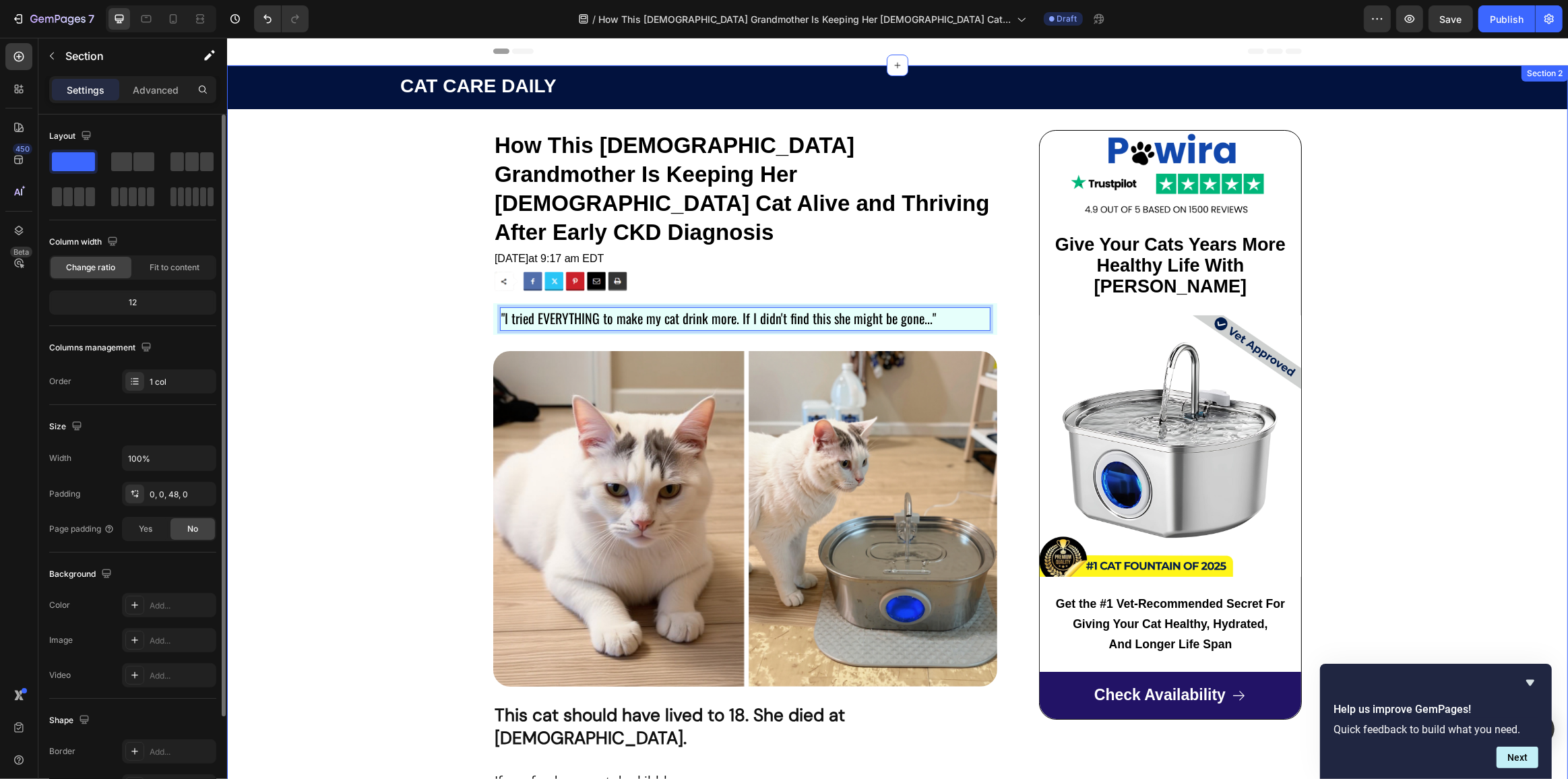
click at [903, 308] on span ""I tried EVERYTHING to make my cat drink more. If I didn't find this she might …" at bounding box center [718, 318] width 434 height 20
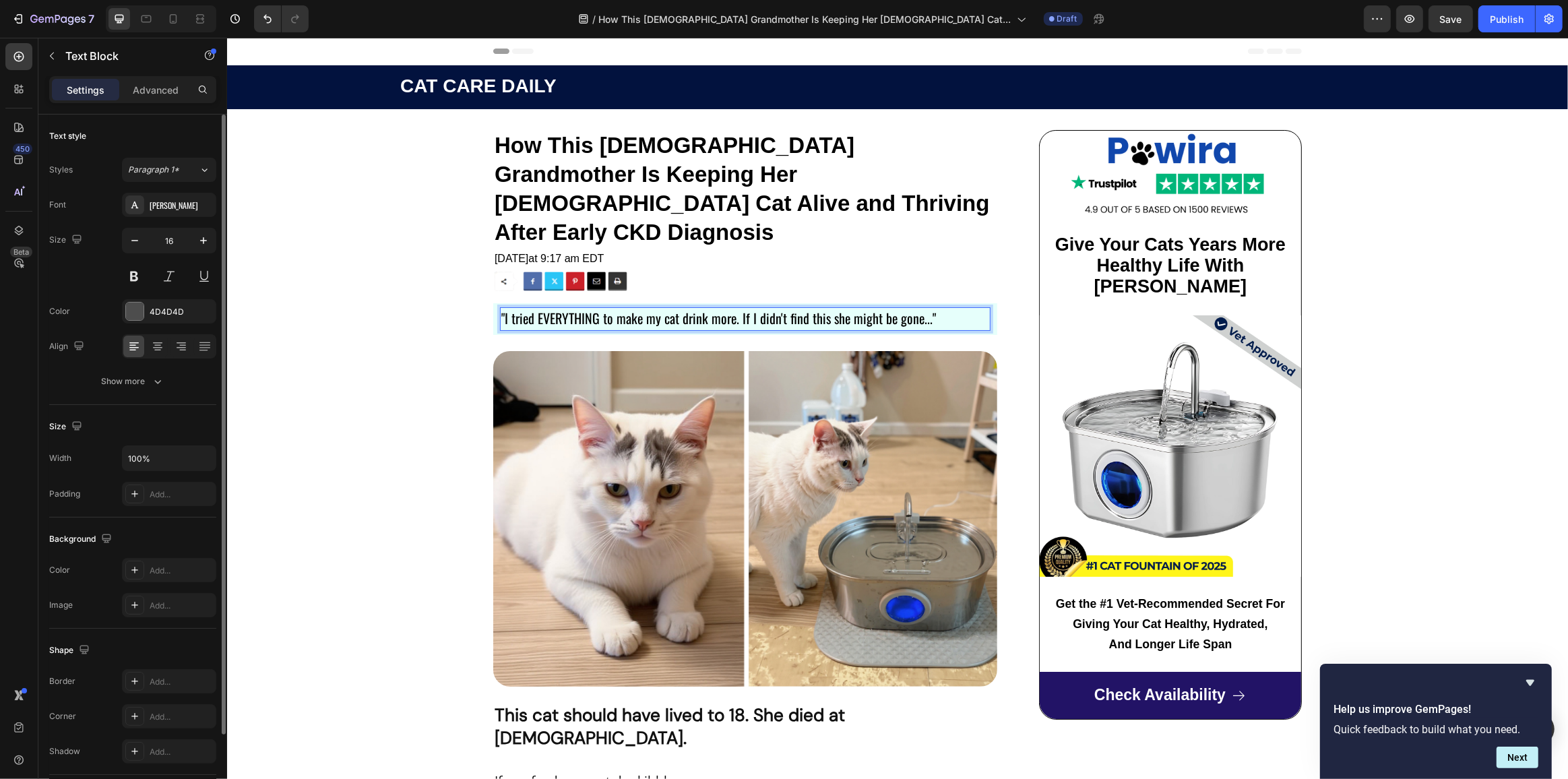
click at [963, 309] on p ""I tried EVERYTHING to make my cat drink more. If I didn't find this she might …" at bounding box center [744, 319] width 488 height 21
click at [988, 303] on div ""I tried EVERYTHING to make my cat drink more. If I didn't find this she might …" at bounding box center [744, 319] width 504 height 32
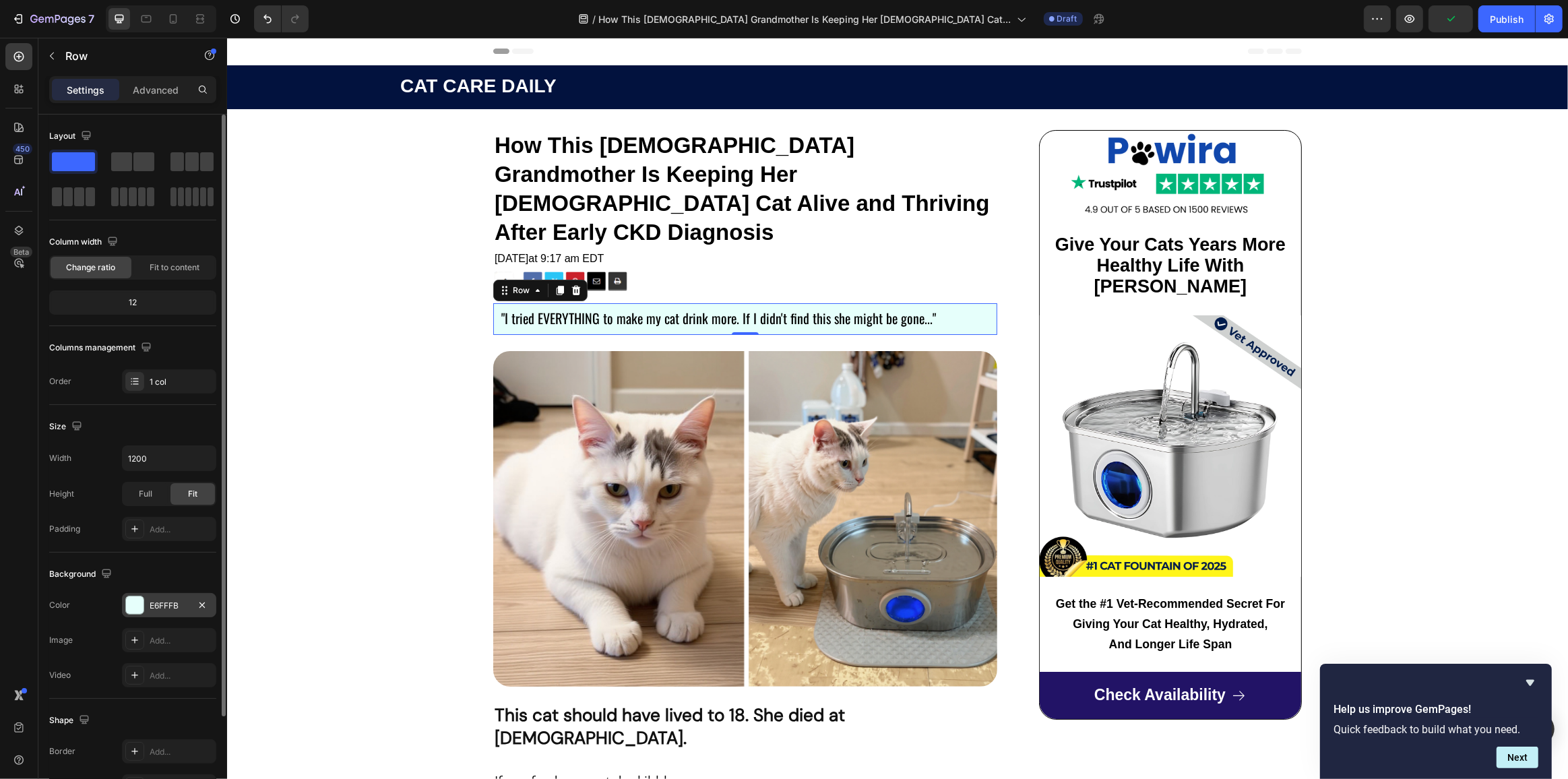
click at [163, 601] on div "E6FFFB" at bounding box center [169, 606] width 39 height 12
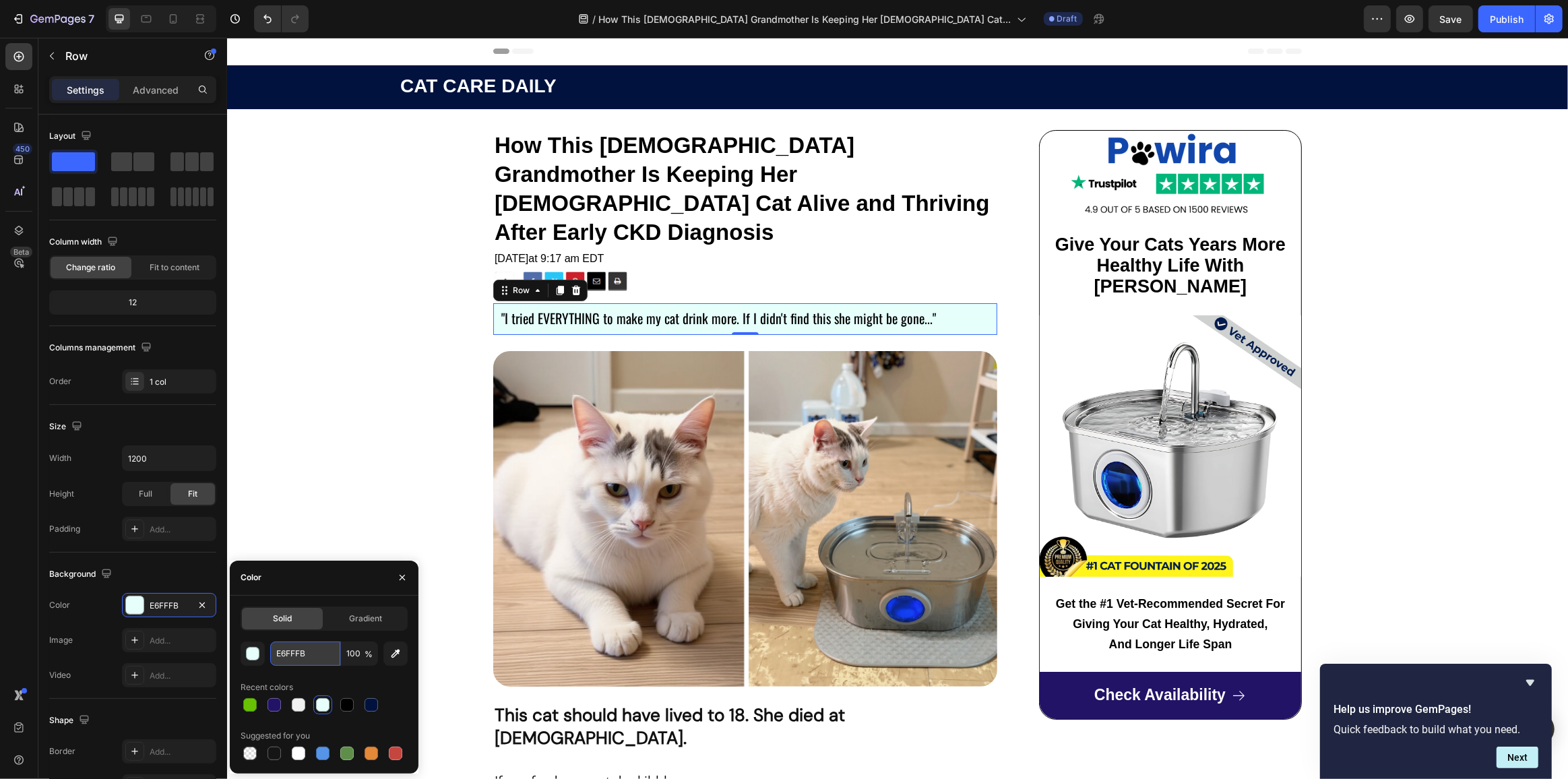
paste input "#FFFFFF"
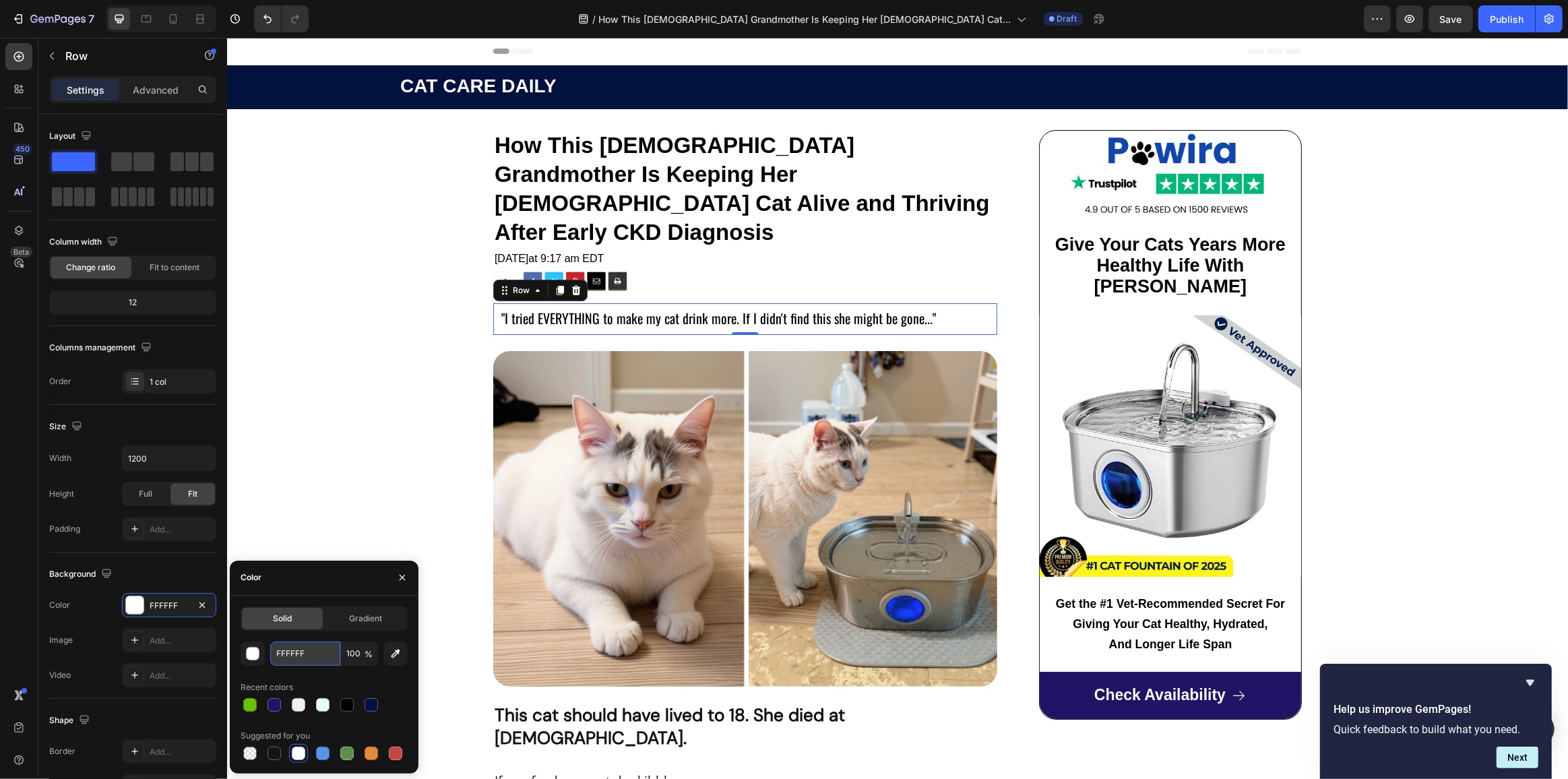
paste input "#FFFADA"
type input "#FFFADA"
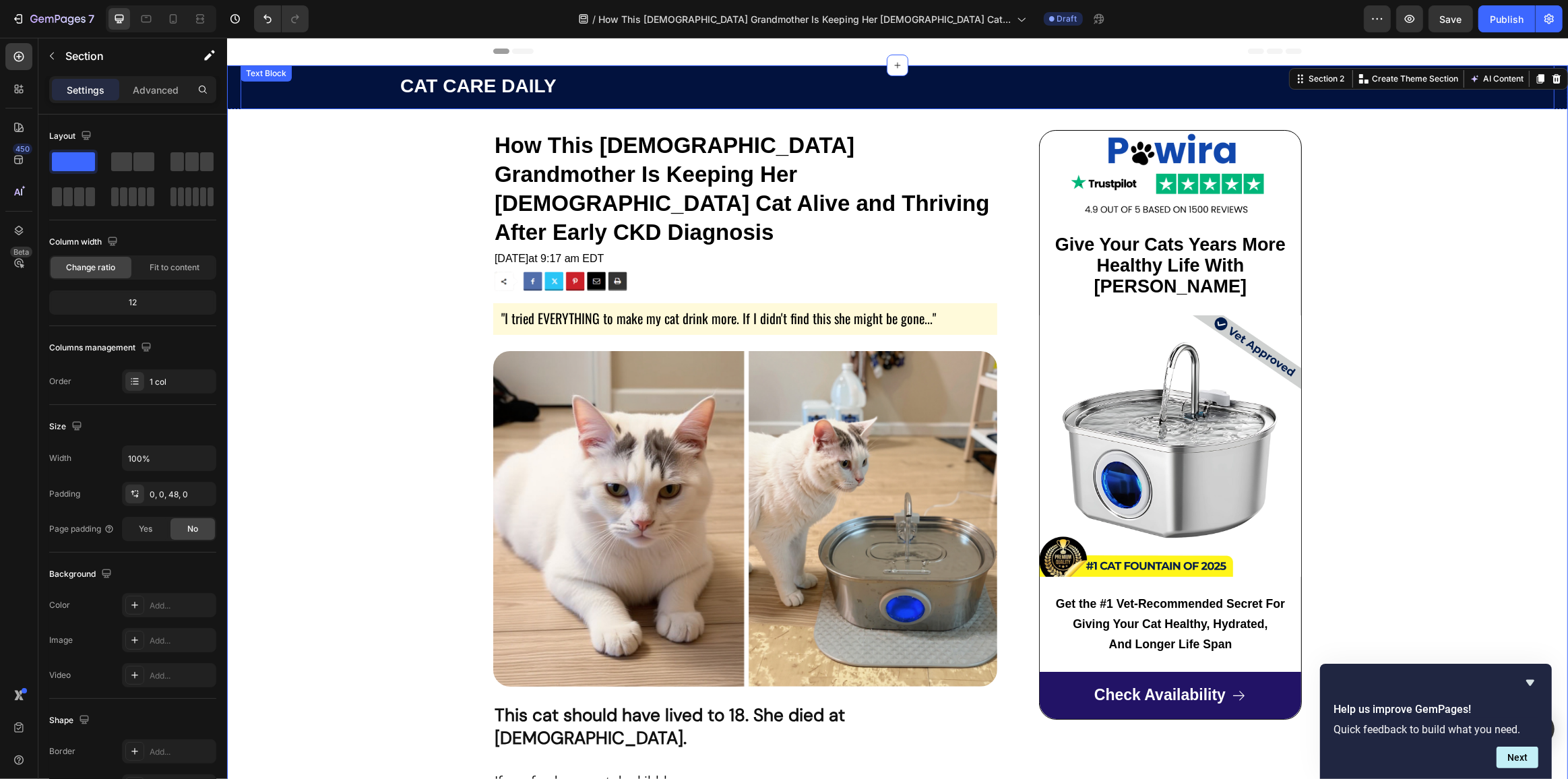
click at [944, 87] on p "CAT CARE DAILY" at bounding box center [976, 88] width 1153 height 22
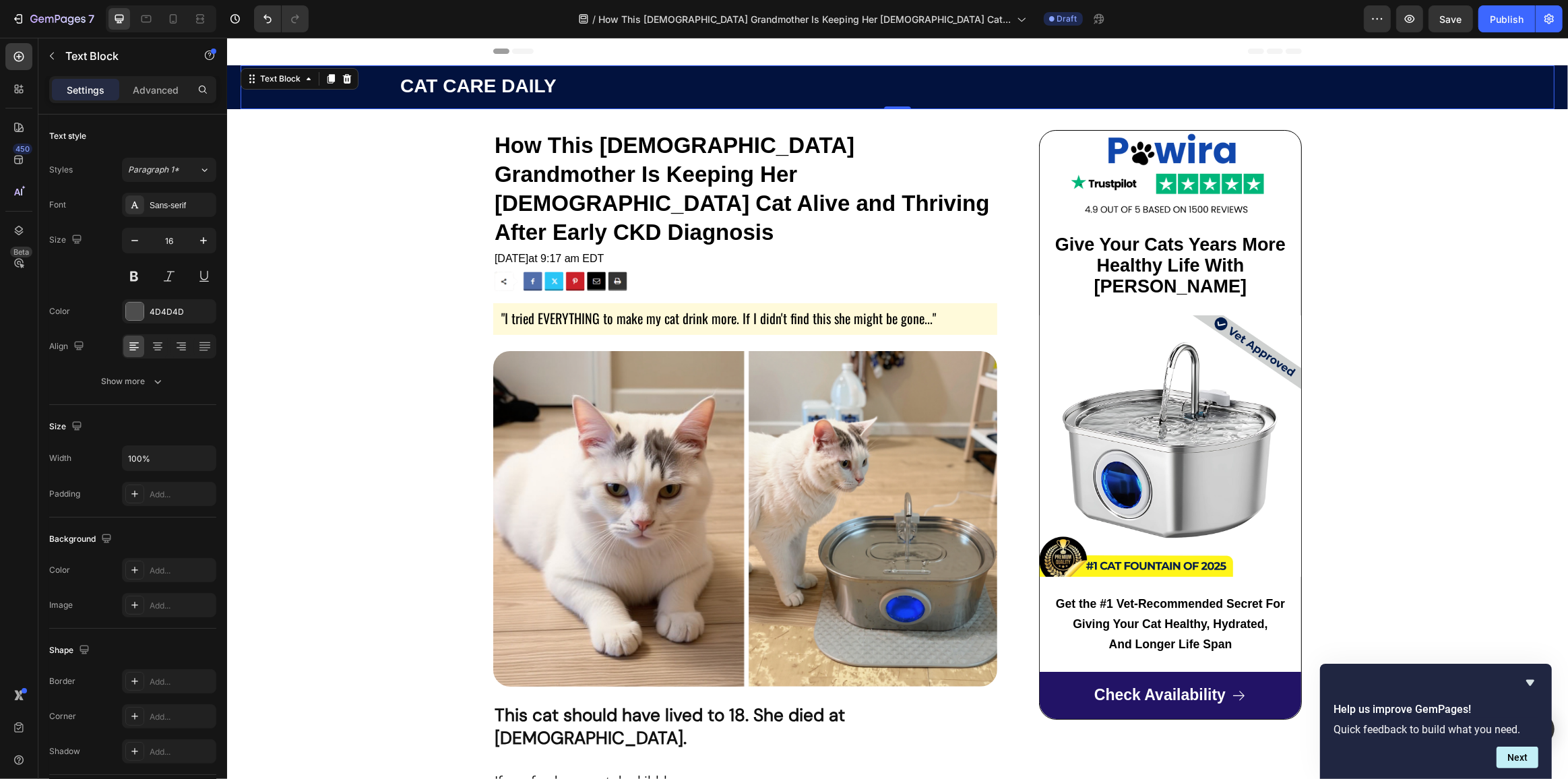
click at [629, 95] on p "CAT CARE DAILY" at bounding box center [976, 88] width 1153 height 22
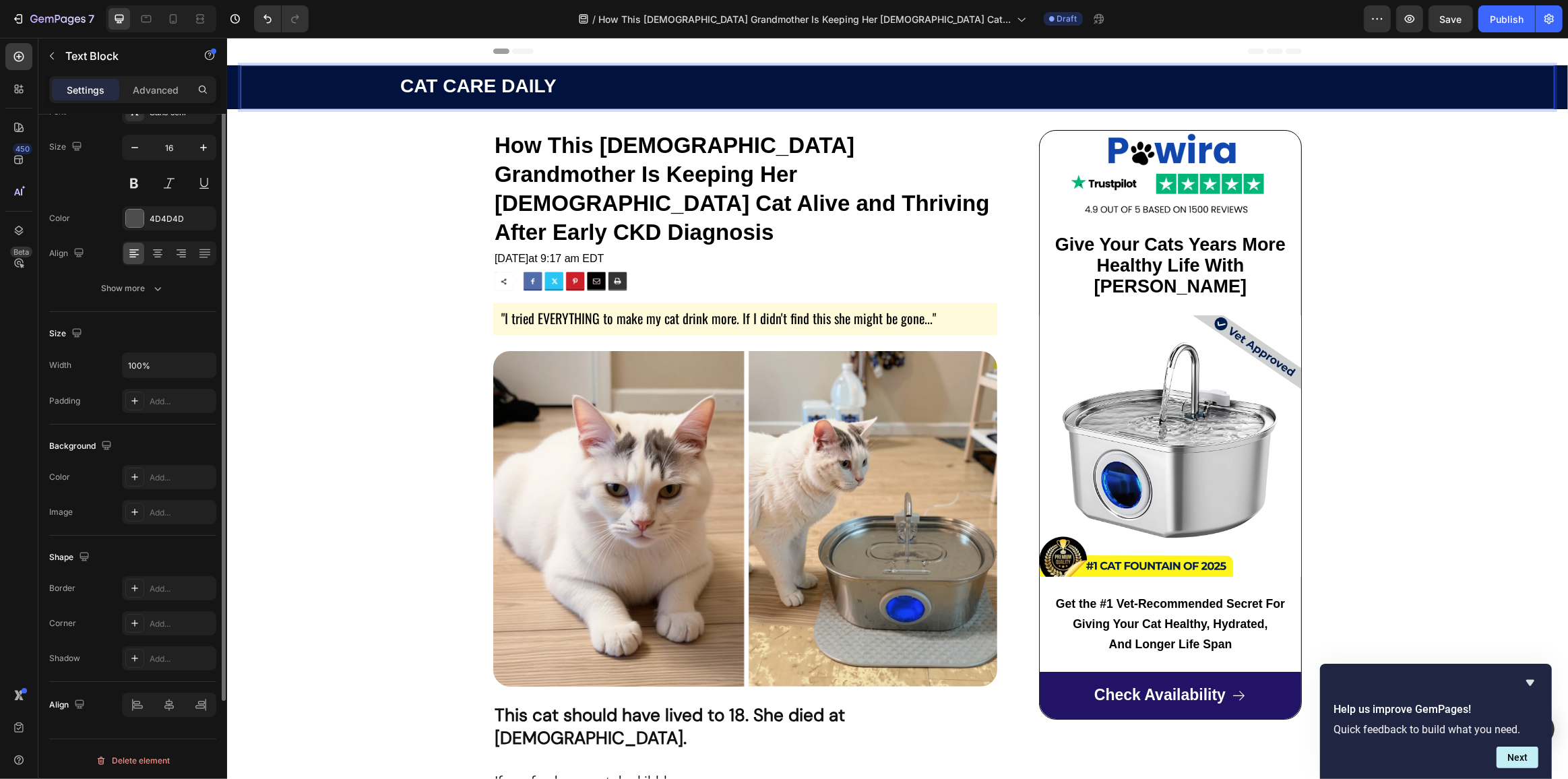
scroll to position [0, 0]
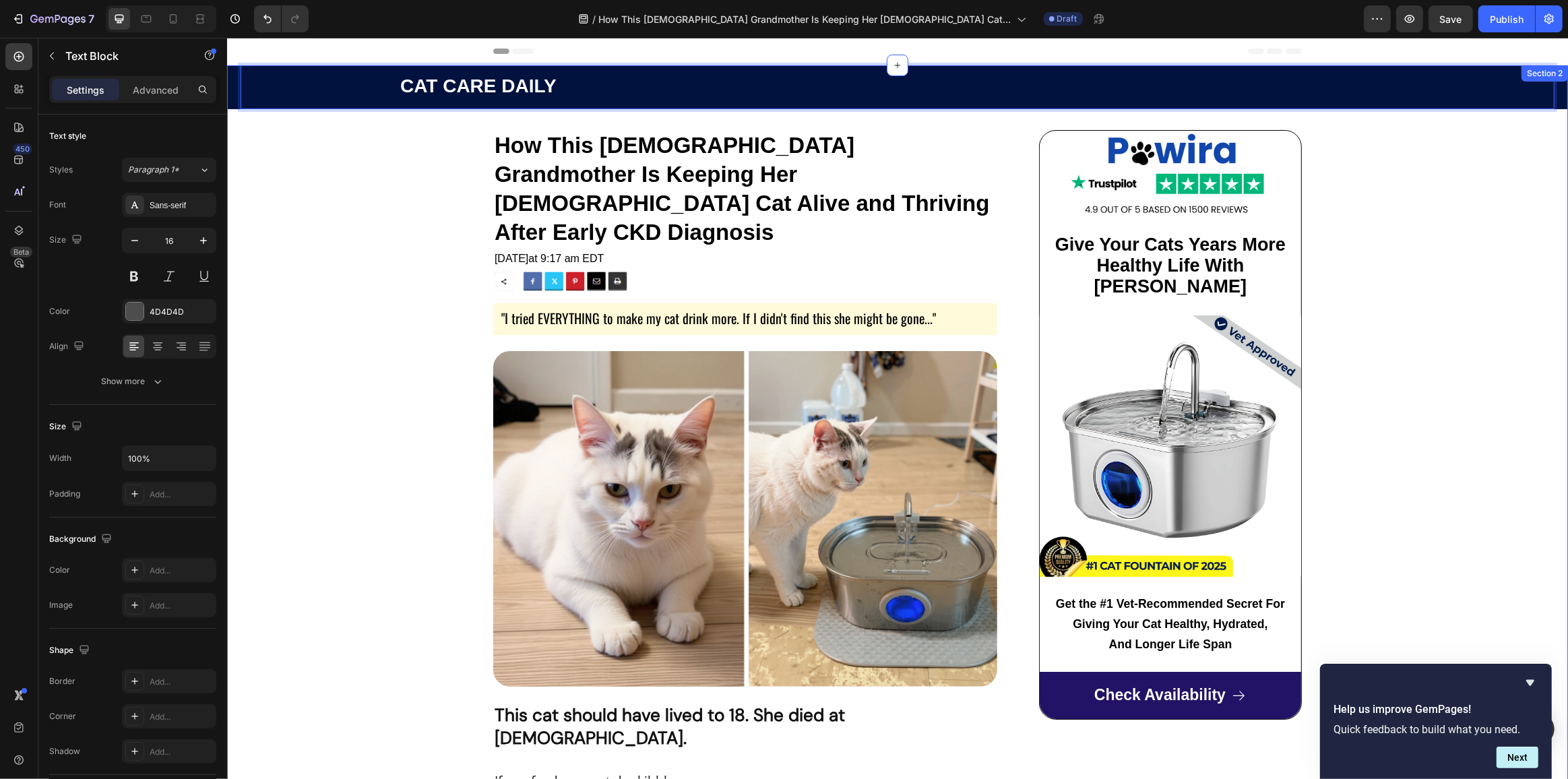
drag, startPoint x: 263, startPoint y: 182, endPoint x: 268, endPoint y: 166, distance: 16.8
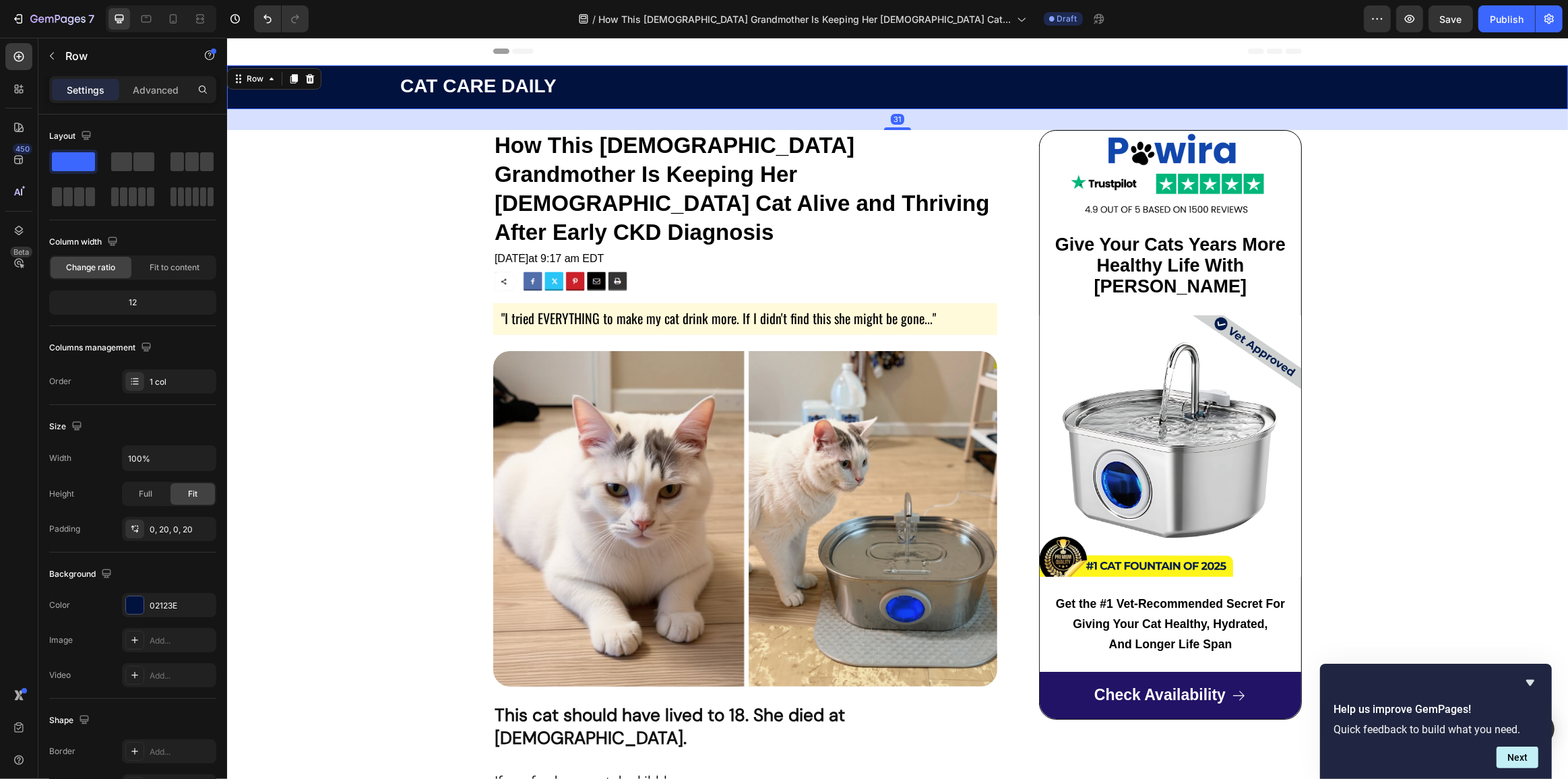
click at [234, 96] on div "CAT CARE DAILY Text Block Row 31" at bounding box center [896, 86] width 1341 height 44
click at [159, 605] on div "02123E" at bounding box center [169, 606] width 39 height 12
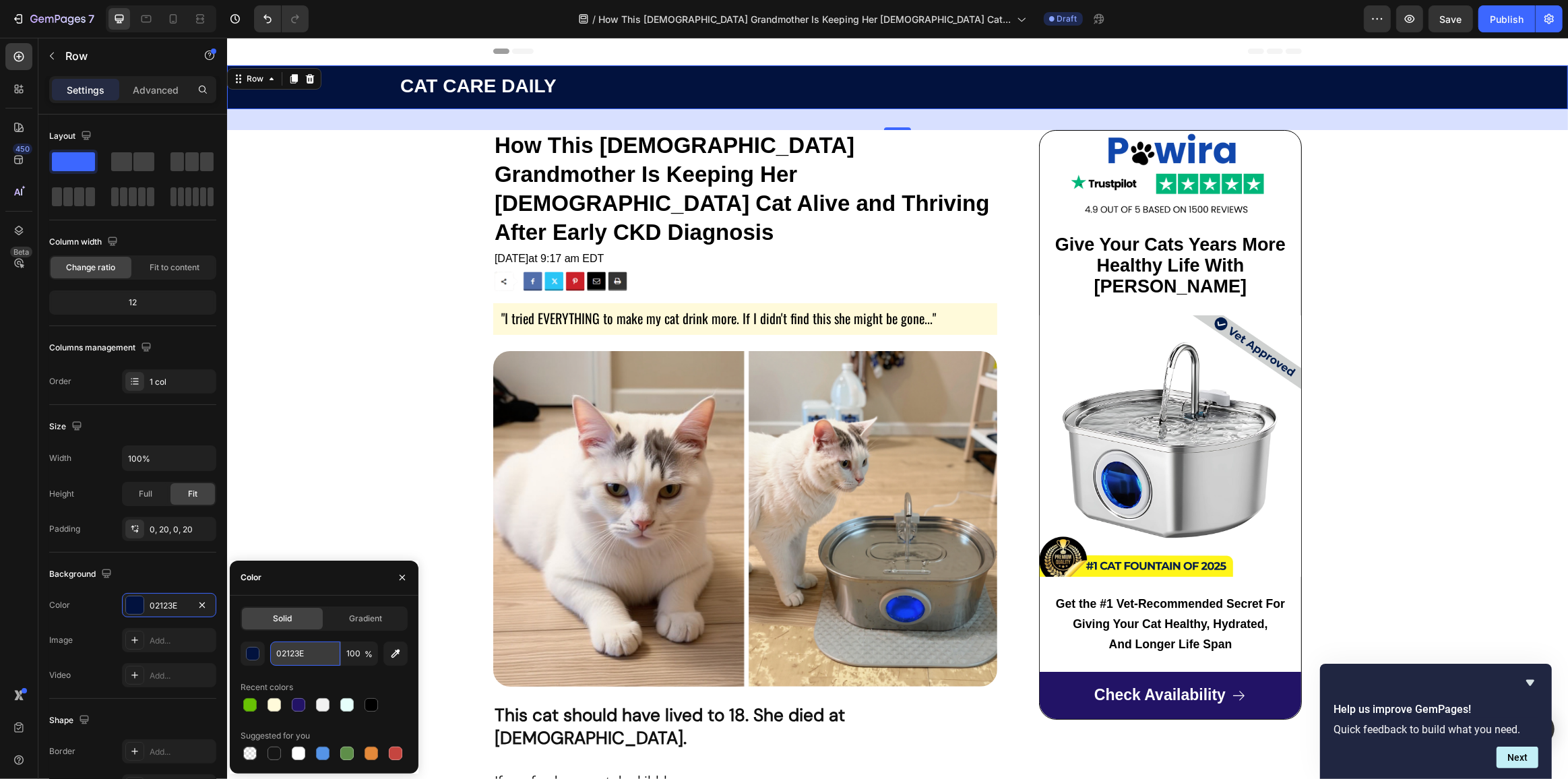
paste input "#0B2E17"
type input "#0B2E17"
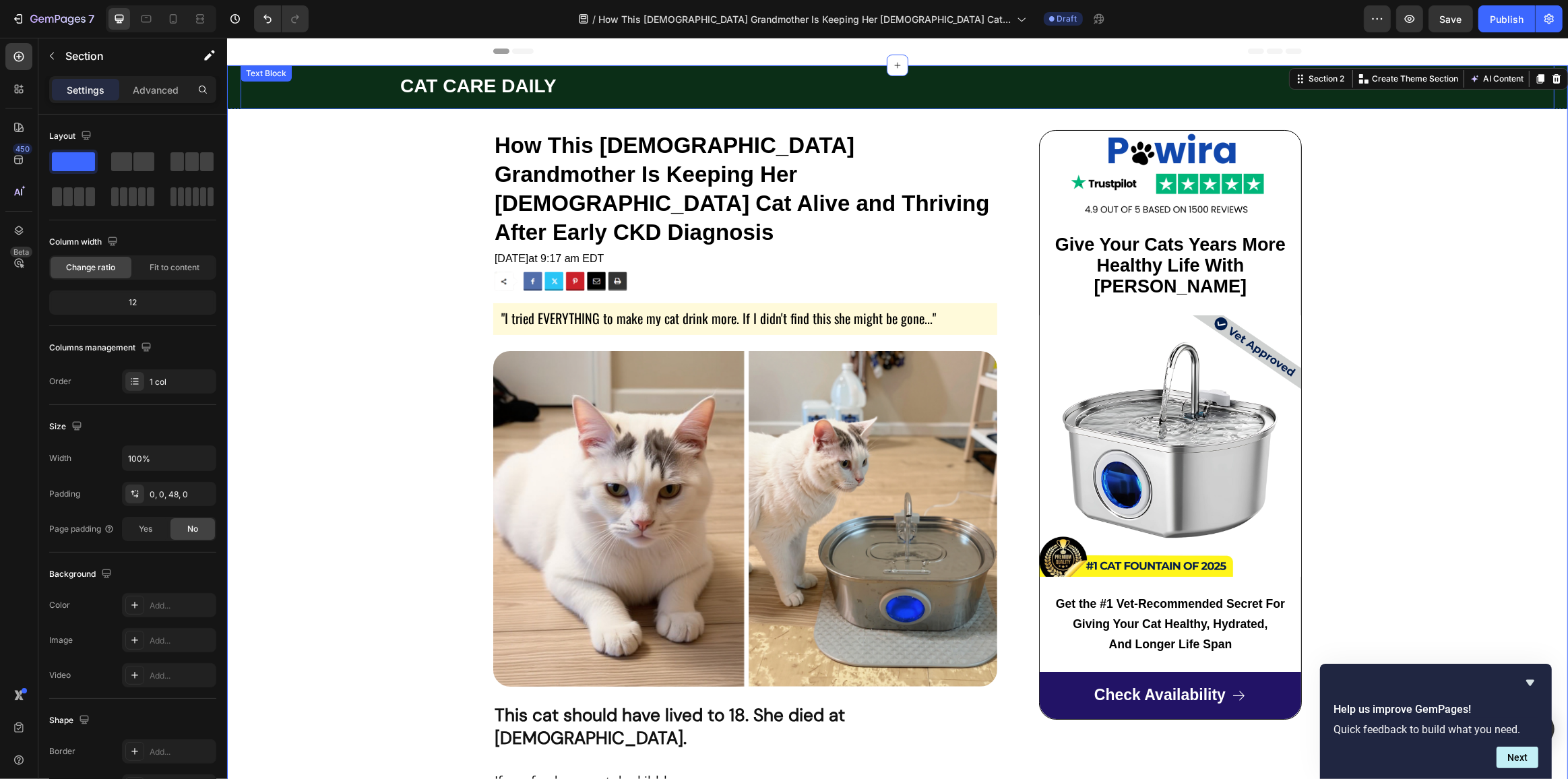
click at [337, 99] on div "CAT CARE DAILY Text Block" at bounding box center [897, 86] width 1314 height 44
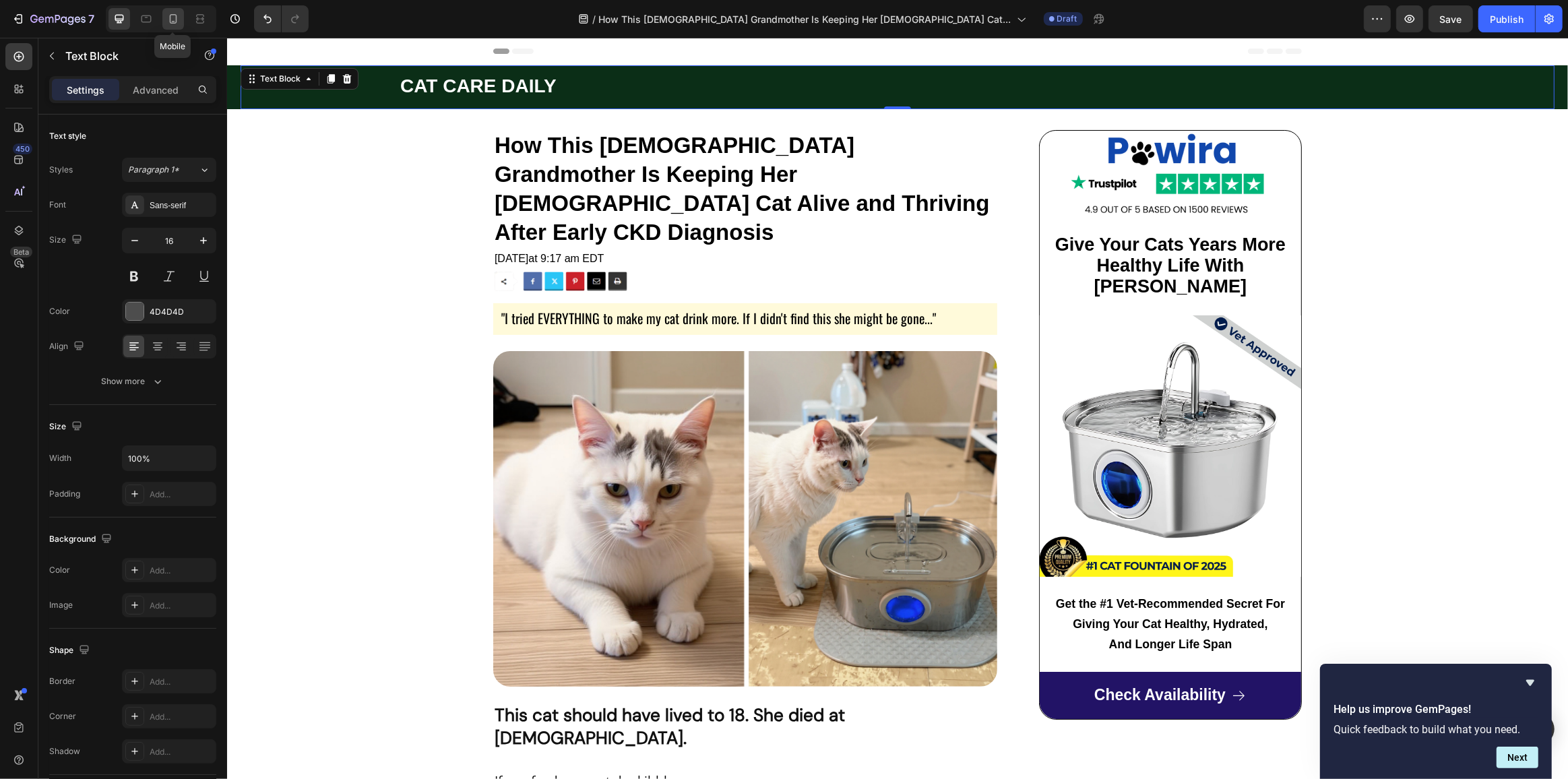
click at [169, 16] on icon at bounding box center [173, 19] width 8 height 10
type input "14"
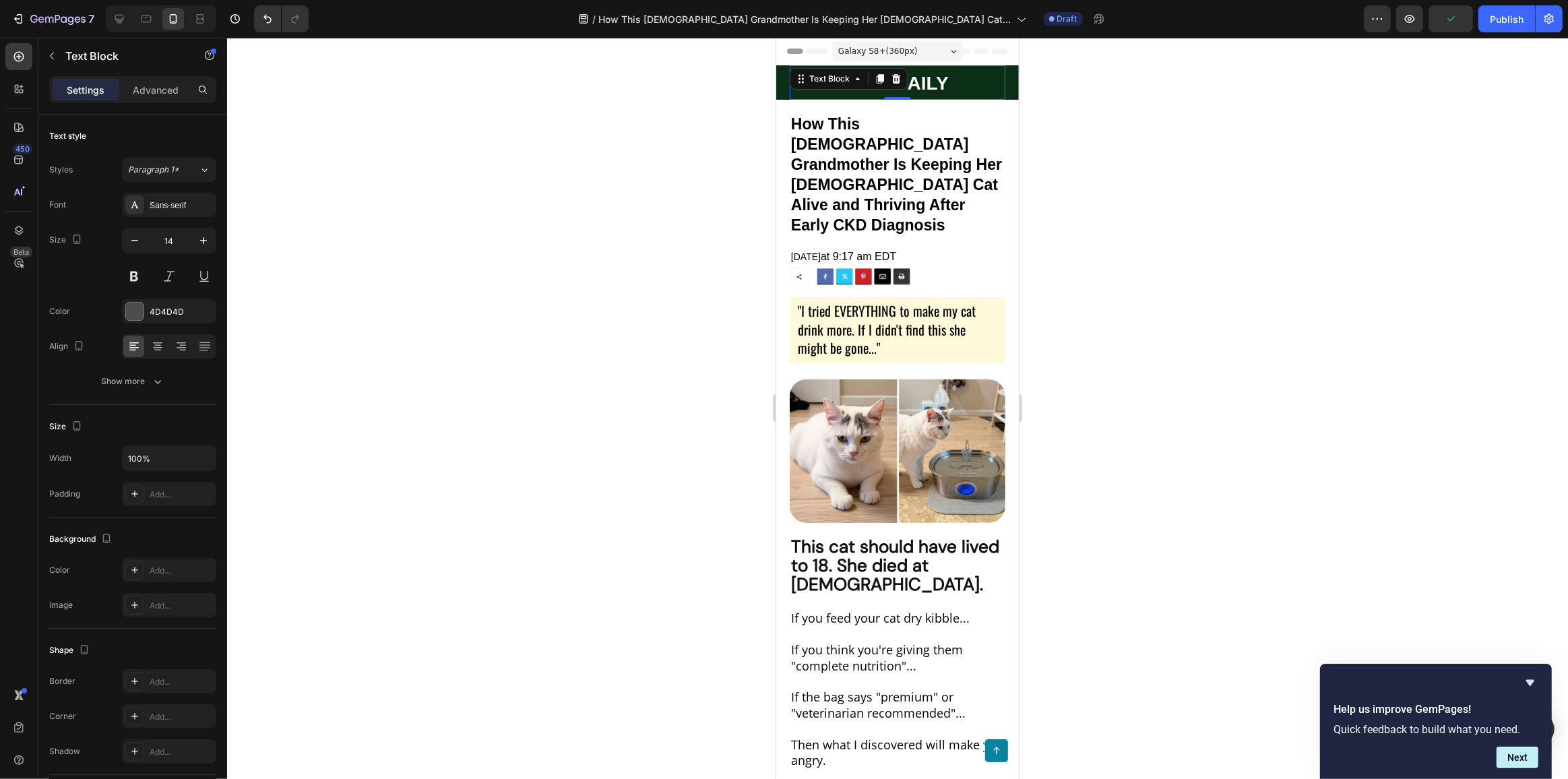
click at [1148, 143] on div at bounding box center [897, 409] width 1341 height 742
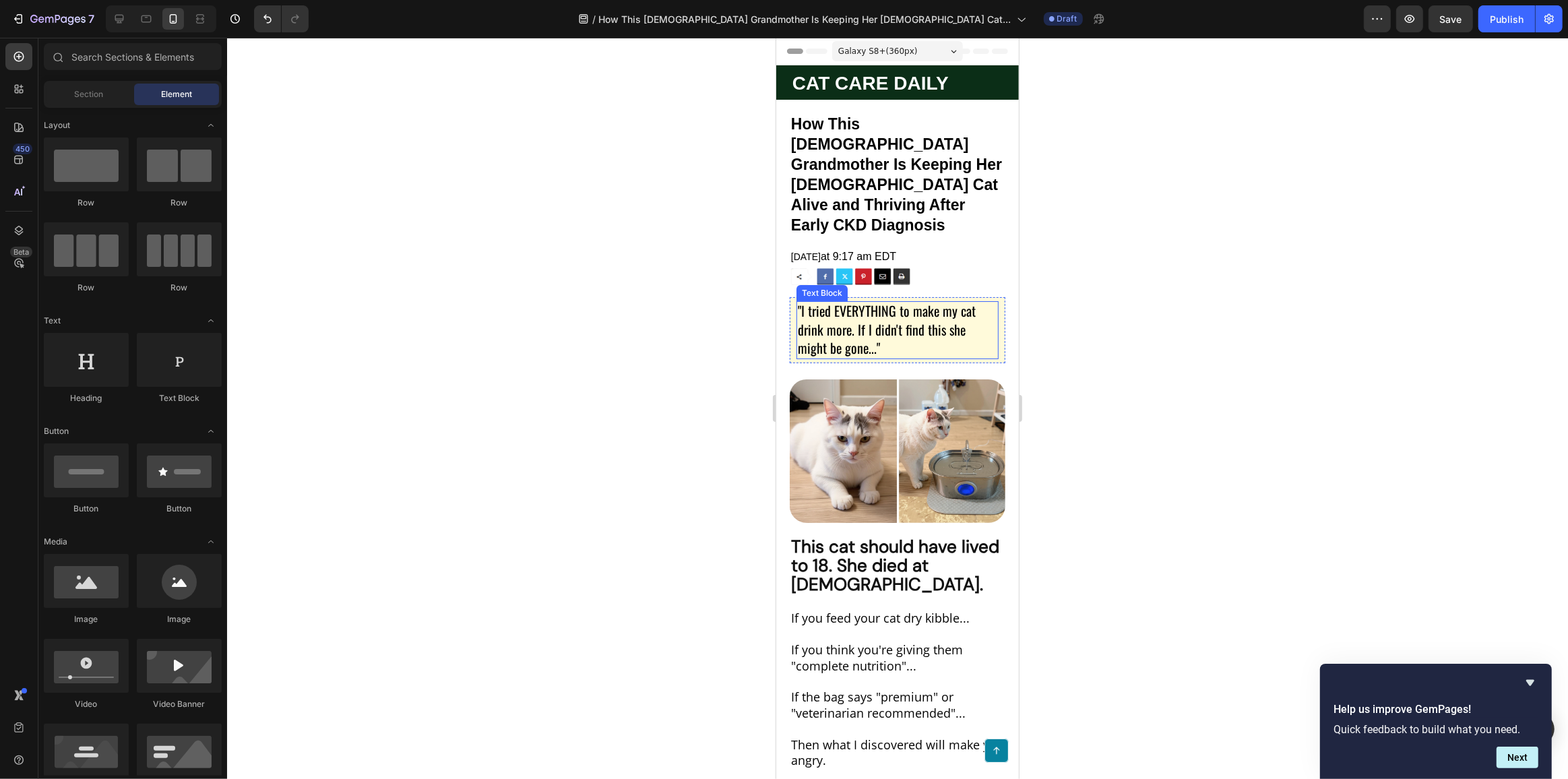
click at [898, 319] on span ""I tried EVERYTHING to make my cat drink more. If I didn't find this she might …" at bounding box center [885, 329] width 178 height 57
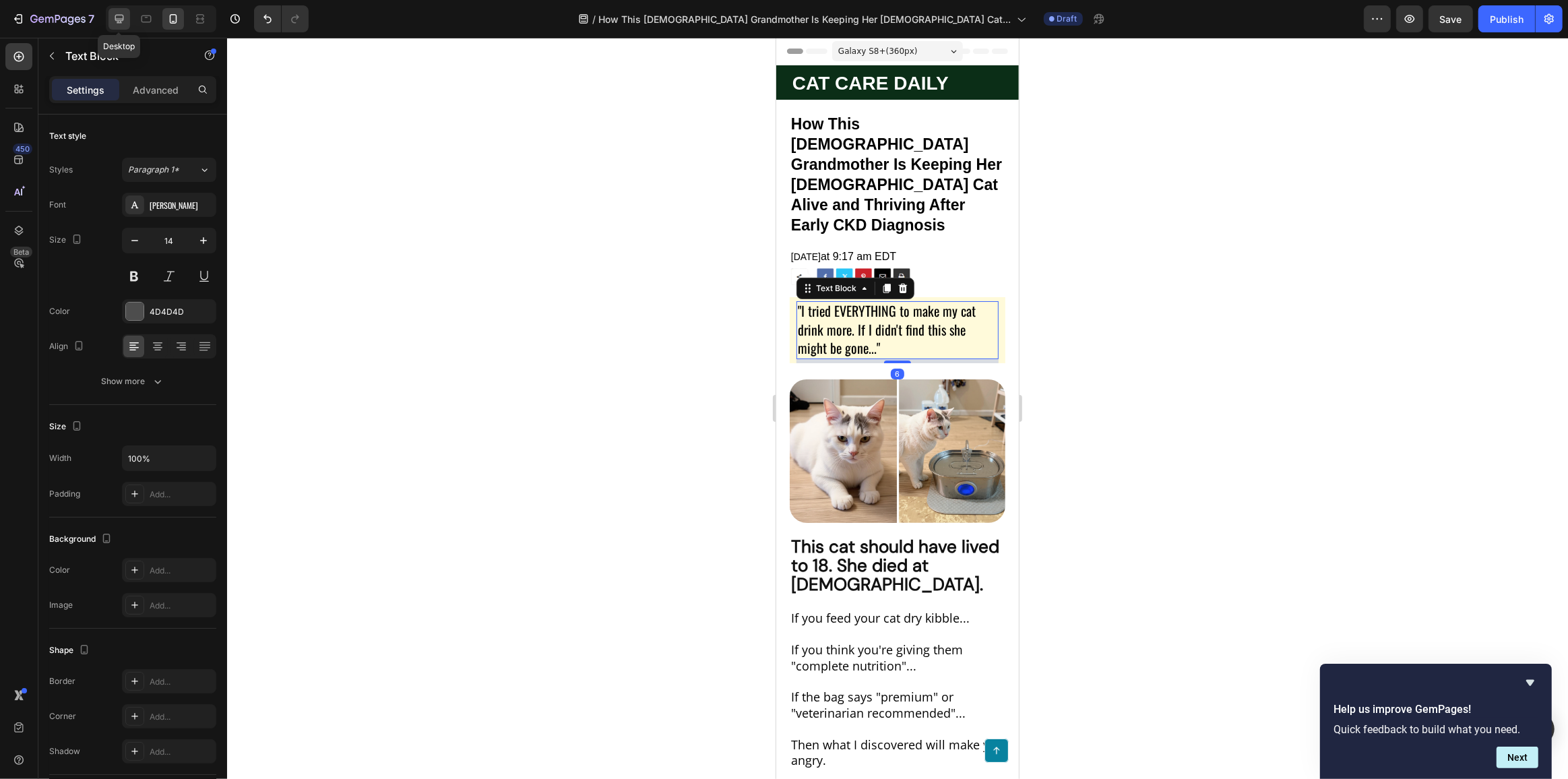
click at [113, 20] on icon at bounding box center [119, 19] width 13 height 13
type input "16"
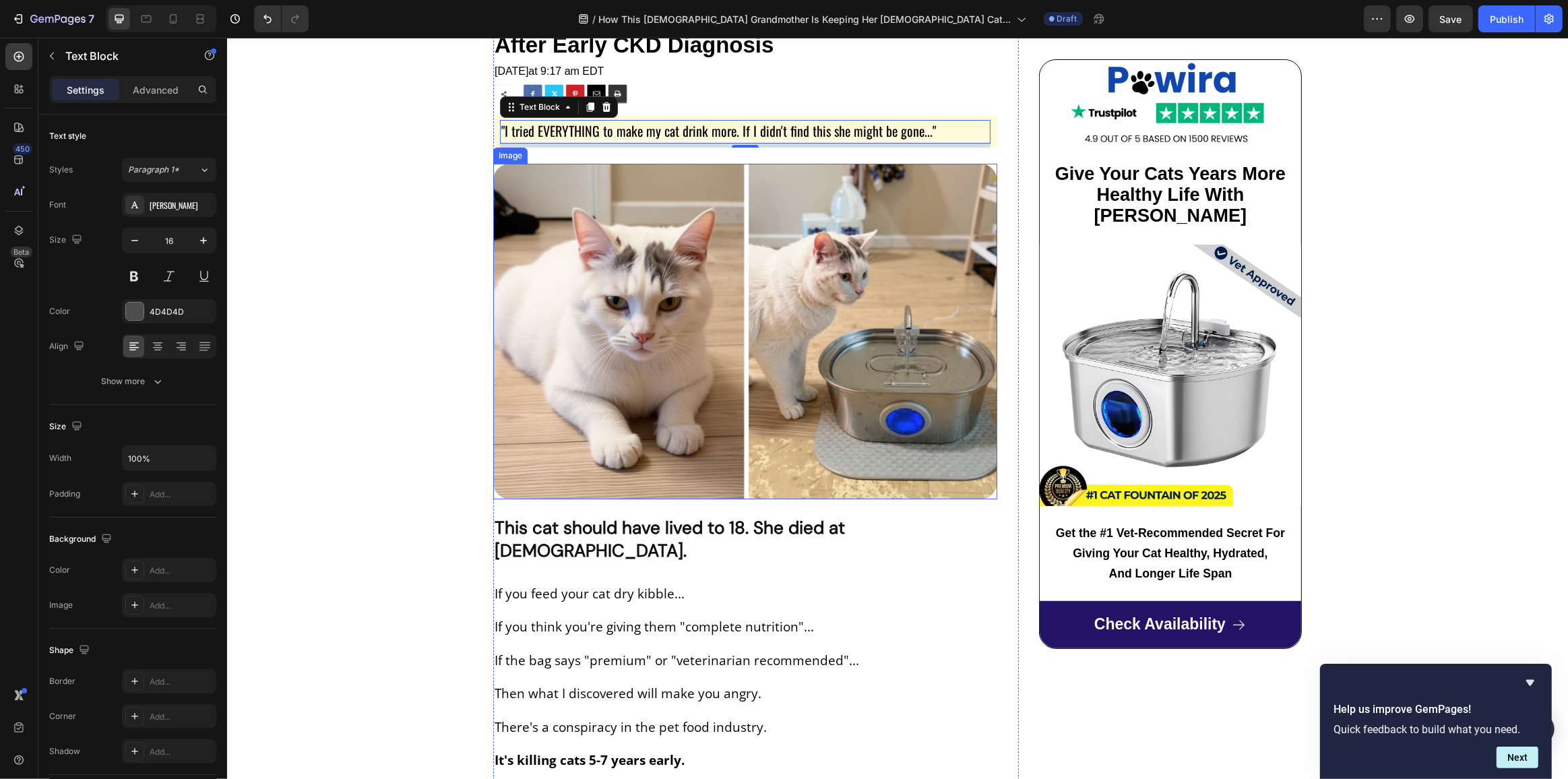
scroll to position [193, 0]
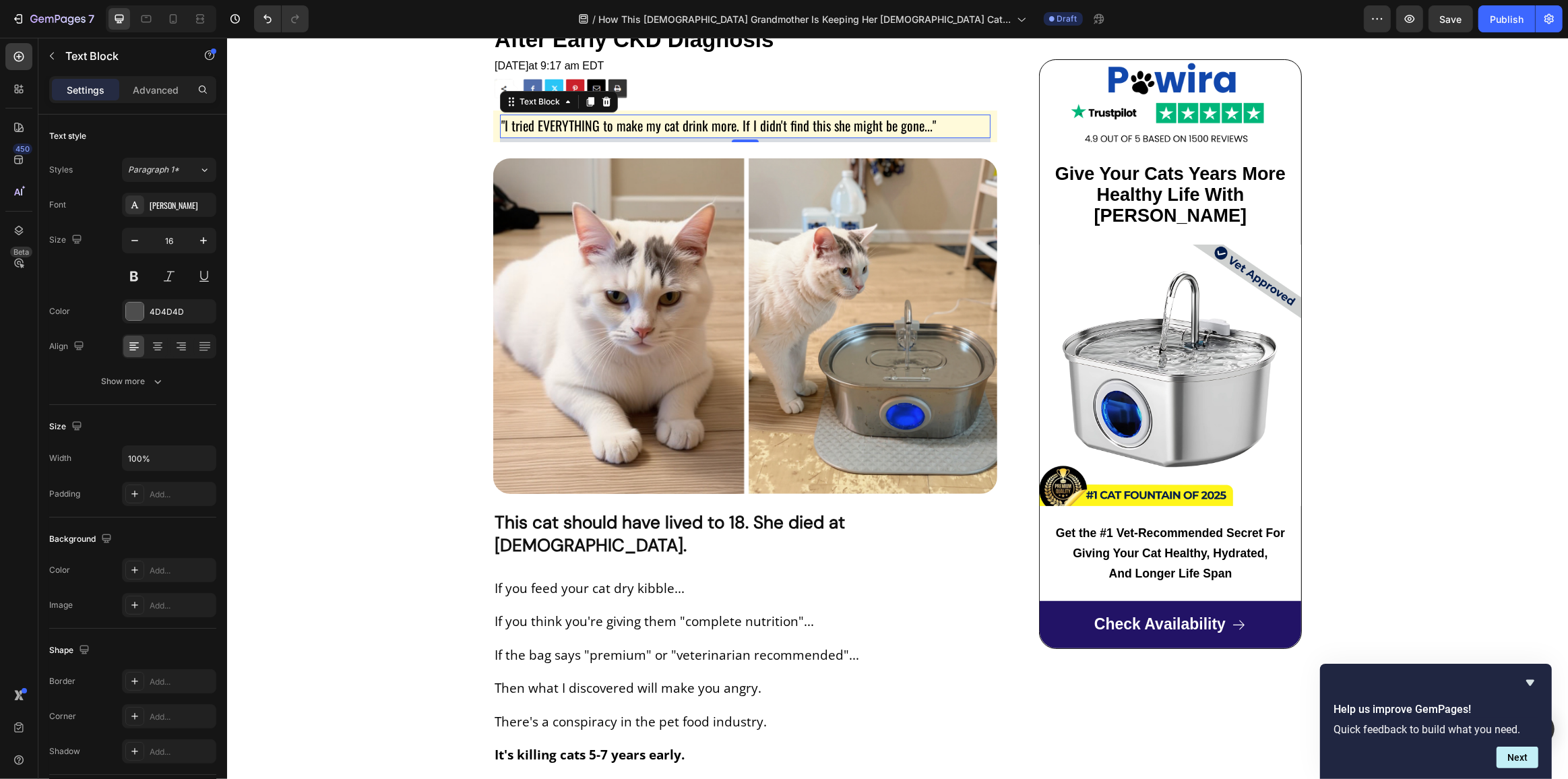
click at [739, 115] on div ""I tried EVERYTHING to make my cat drink more. If I didn't find this she might …" at bounding box center [744, 127] width 490 height 24
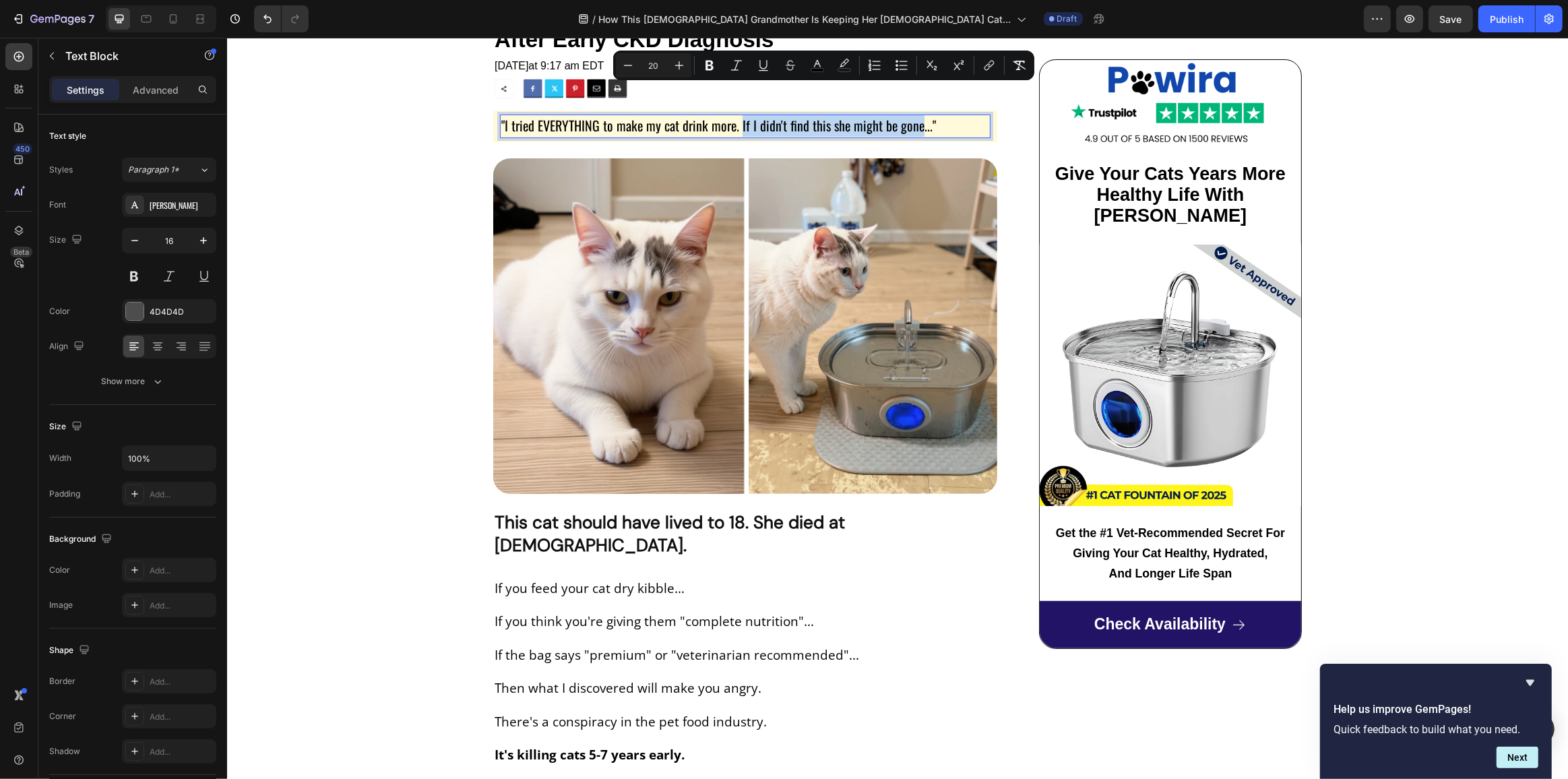
drag, startPoint x: 733, startPoint y: 94, endPoint x: 910, endPoint y: 91, distance: 177.0
click at [910, 116] on span ""I tried EVERYTHING to make my cat drink more. If I didn't find this she might …" at bounding box center [718, 125] width 434 height 20
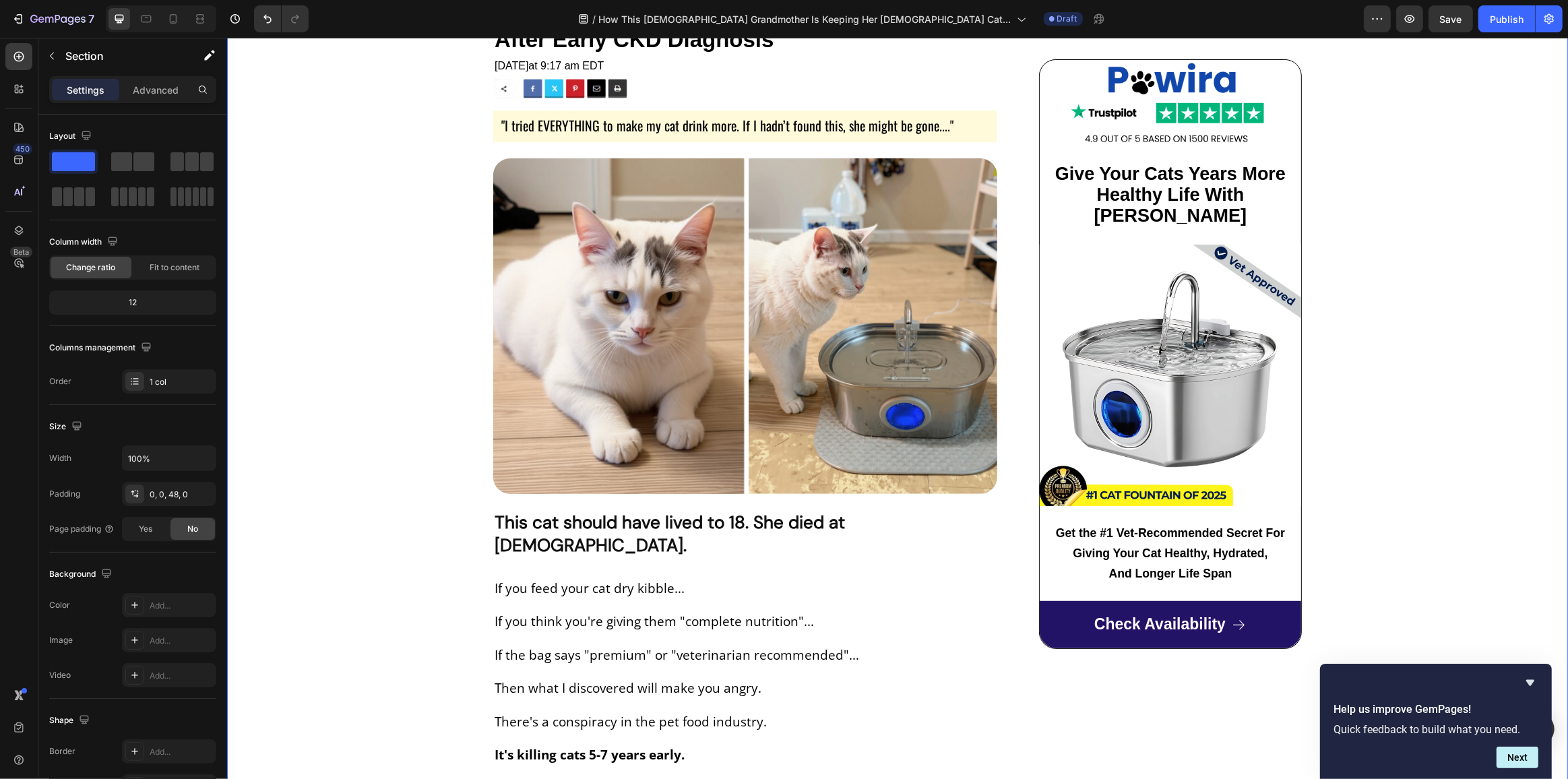
click at [178, 15] on icon at bounding box center [173, 19] width 13 height 13
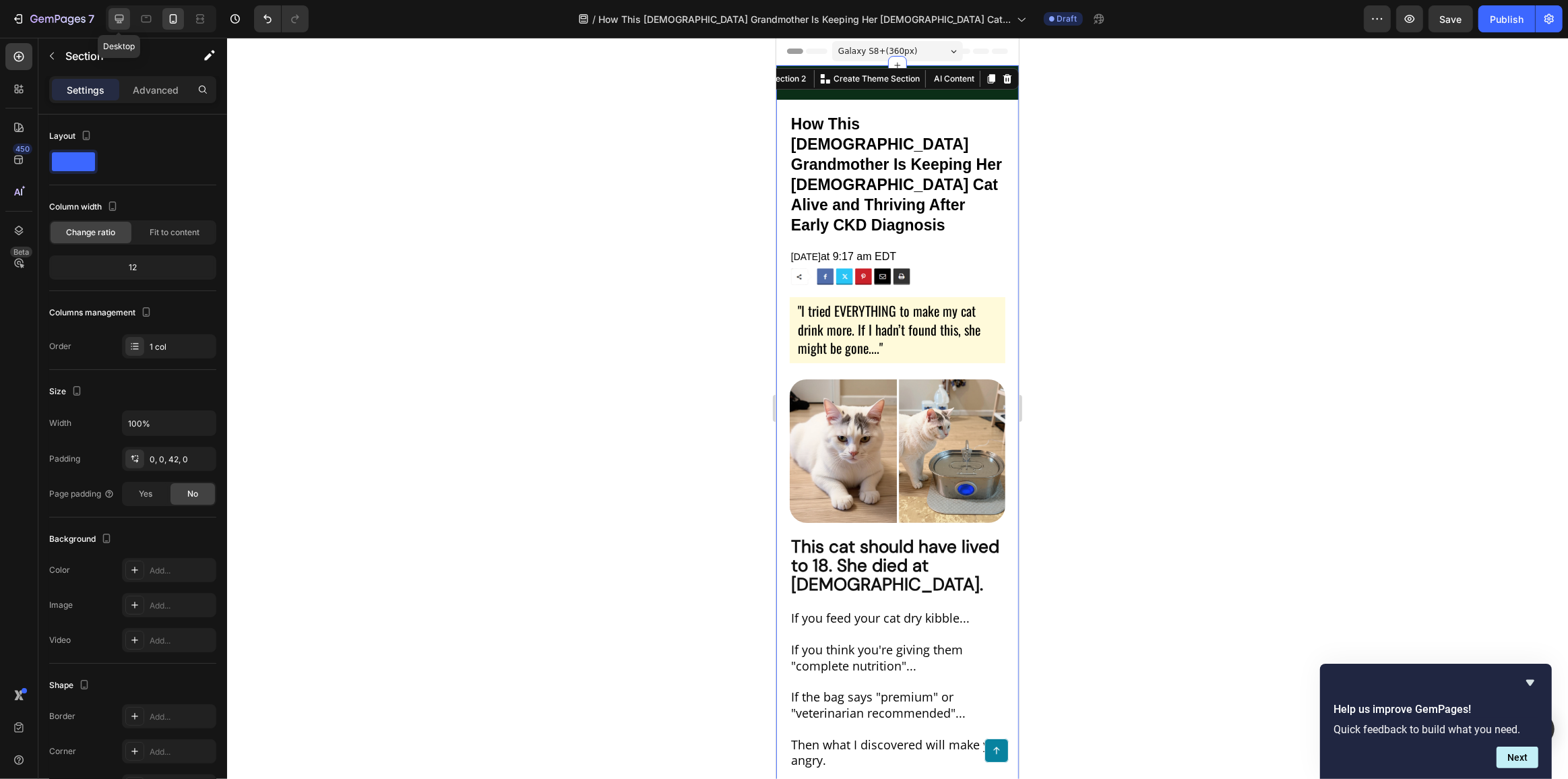
click at [124, 19] on icon at bounding box center [119, 19] width 13 height 13
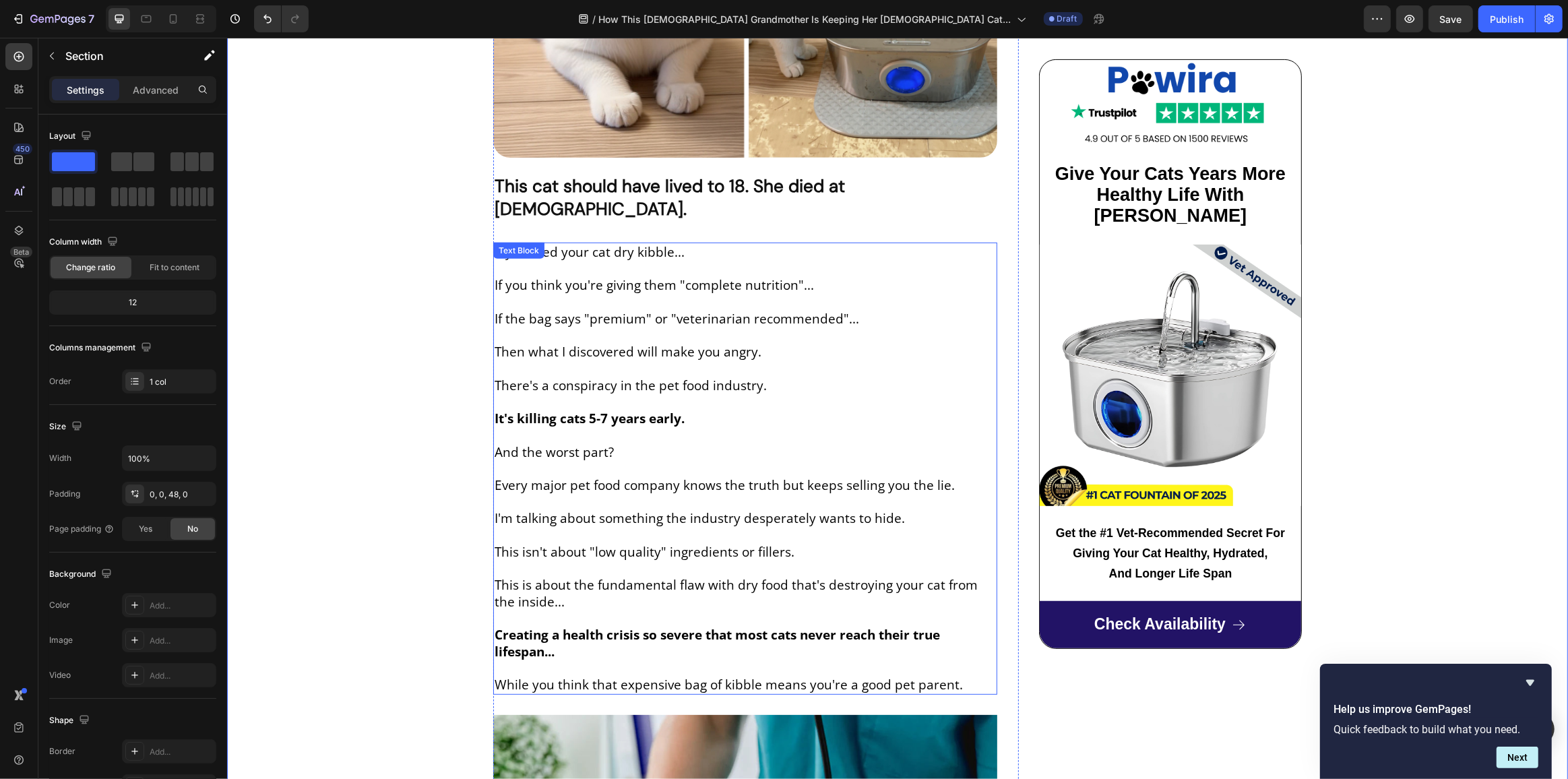
scroll to position [490, 0]
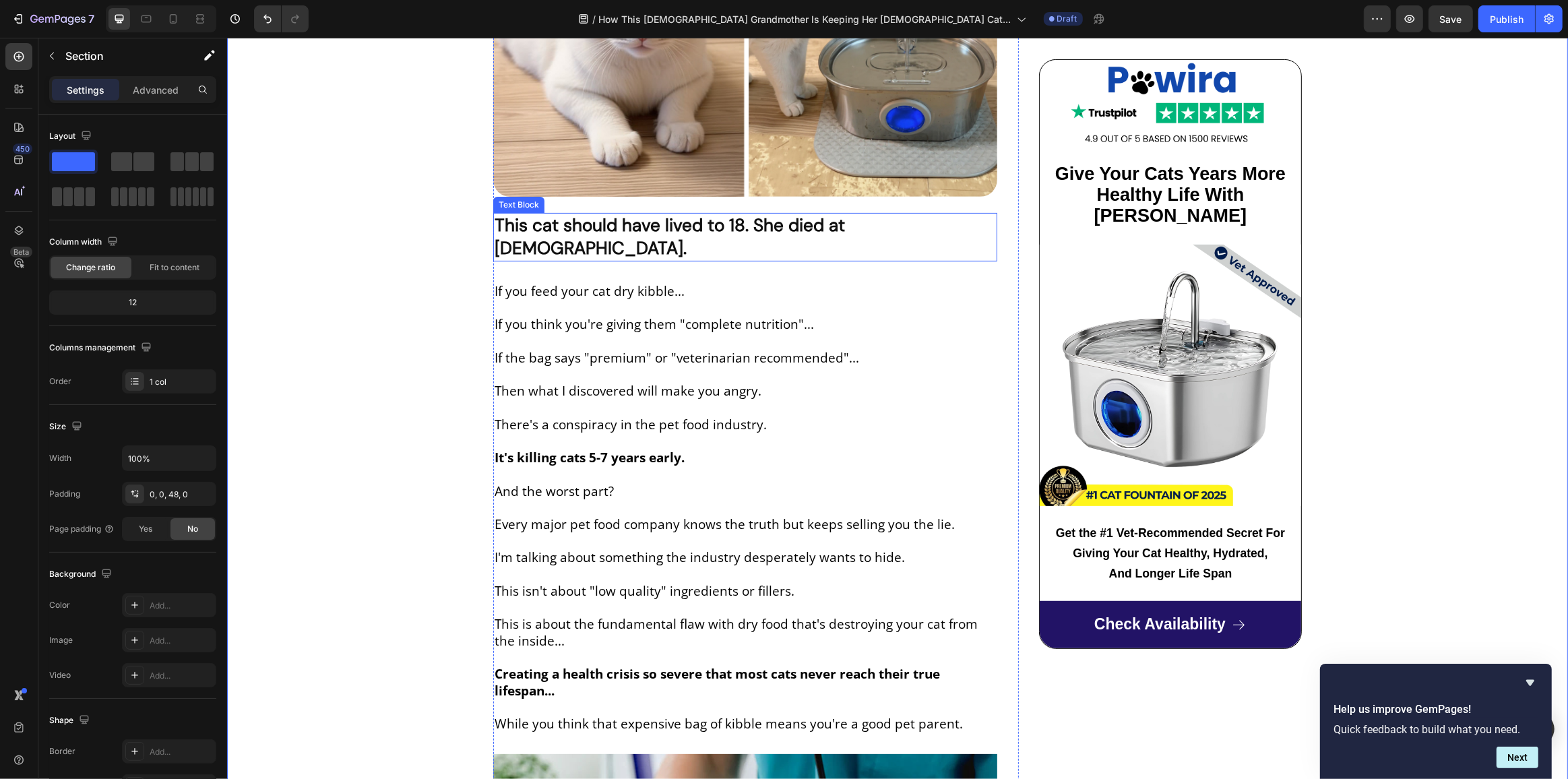
click at [605, 214] on strong "This cat should have lived to 18. She died at 11." at bounding box center [669, 237] width 351 height 46
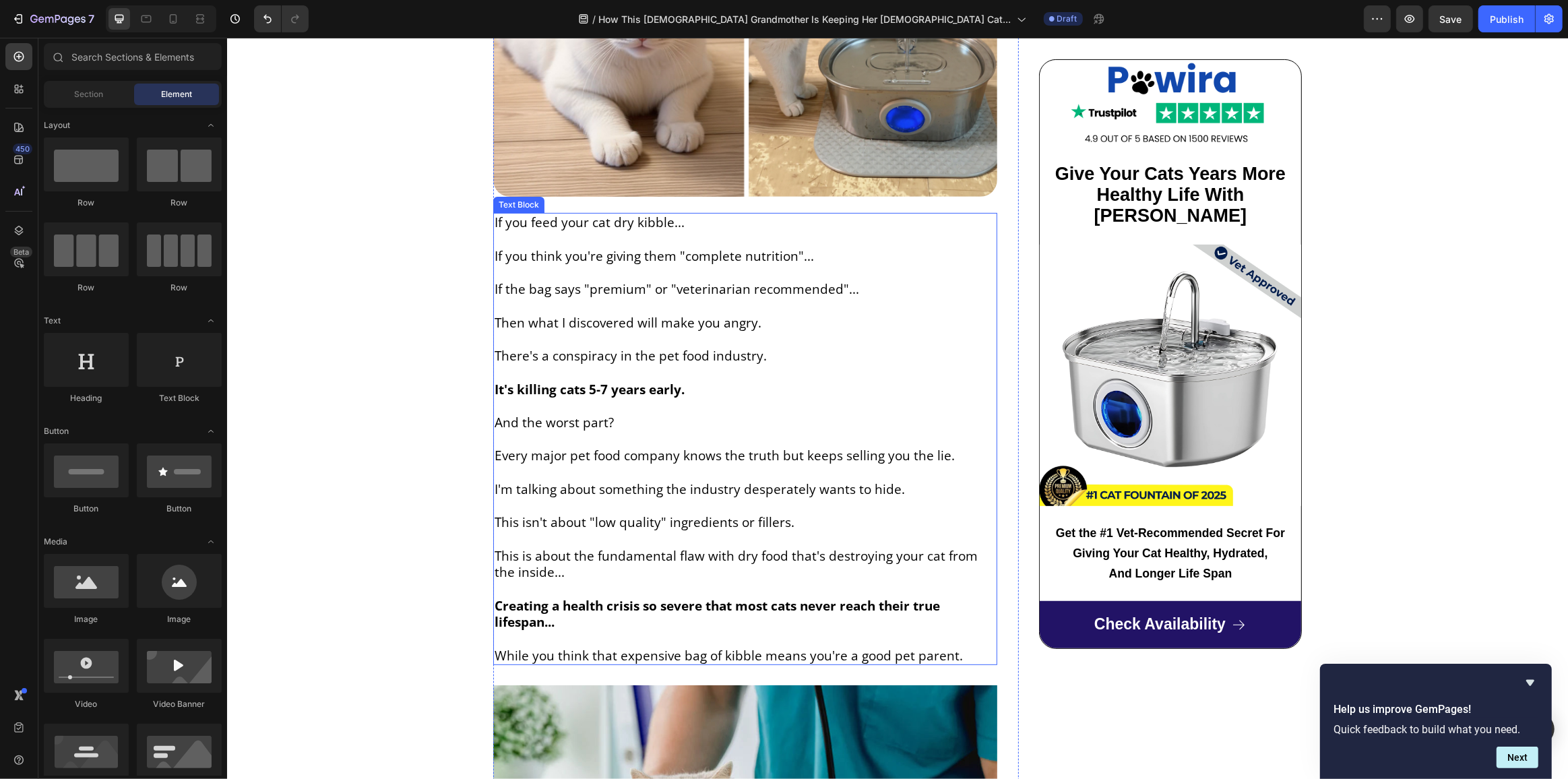
click at [587, 265] on p at bounding box center [744, 273] width 501 height 17
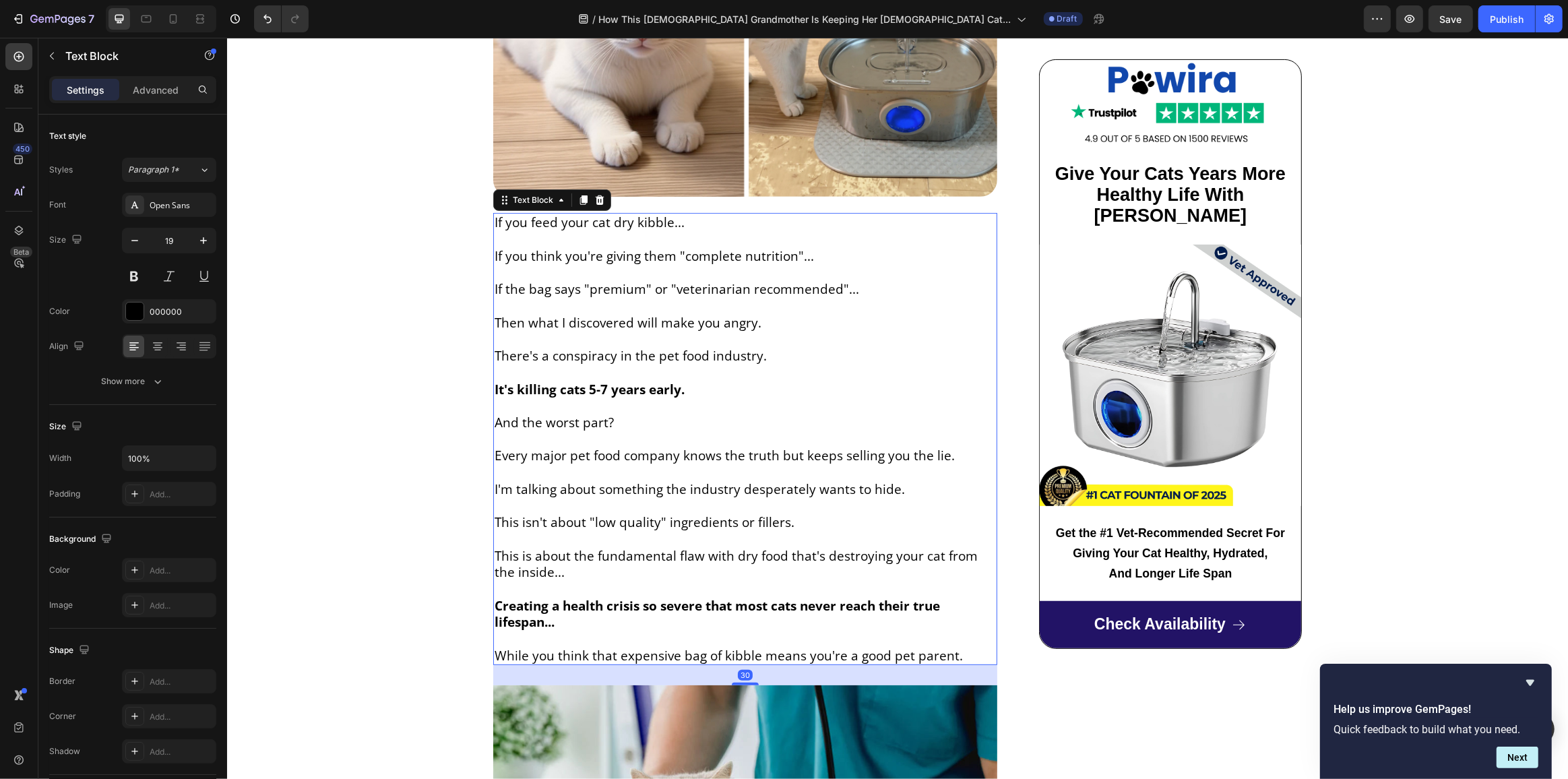
click at [587, 265] on p at bounding box center [744, 273] width 501 height 17
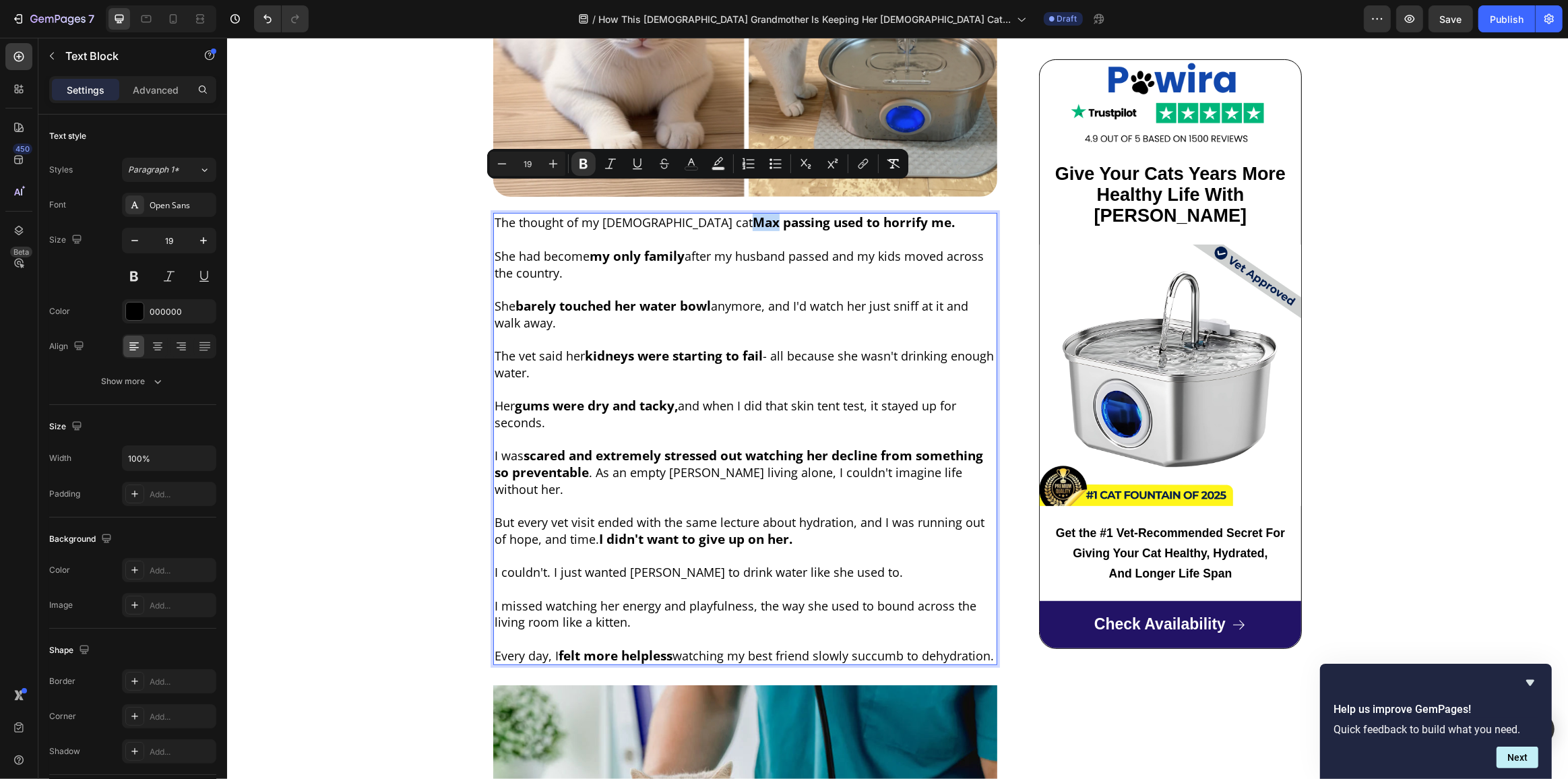
drag, startPoint x: 687, startPoint y: 192, endPoint x: 708, endPoint y: 191, distance: 21.0
click at [752, 214] on strong "Max passing used to horrify me." at bounding box center [853, 222] width 202 height 17
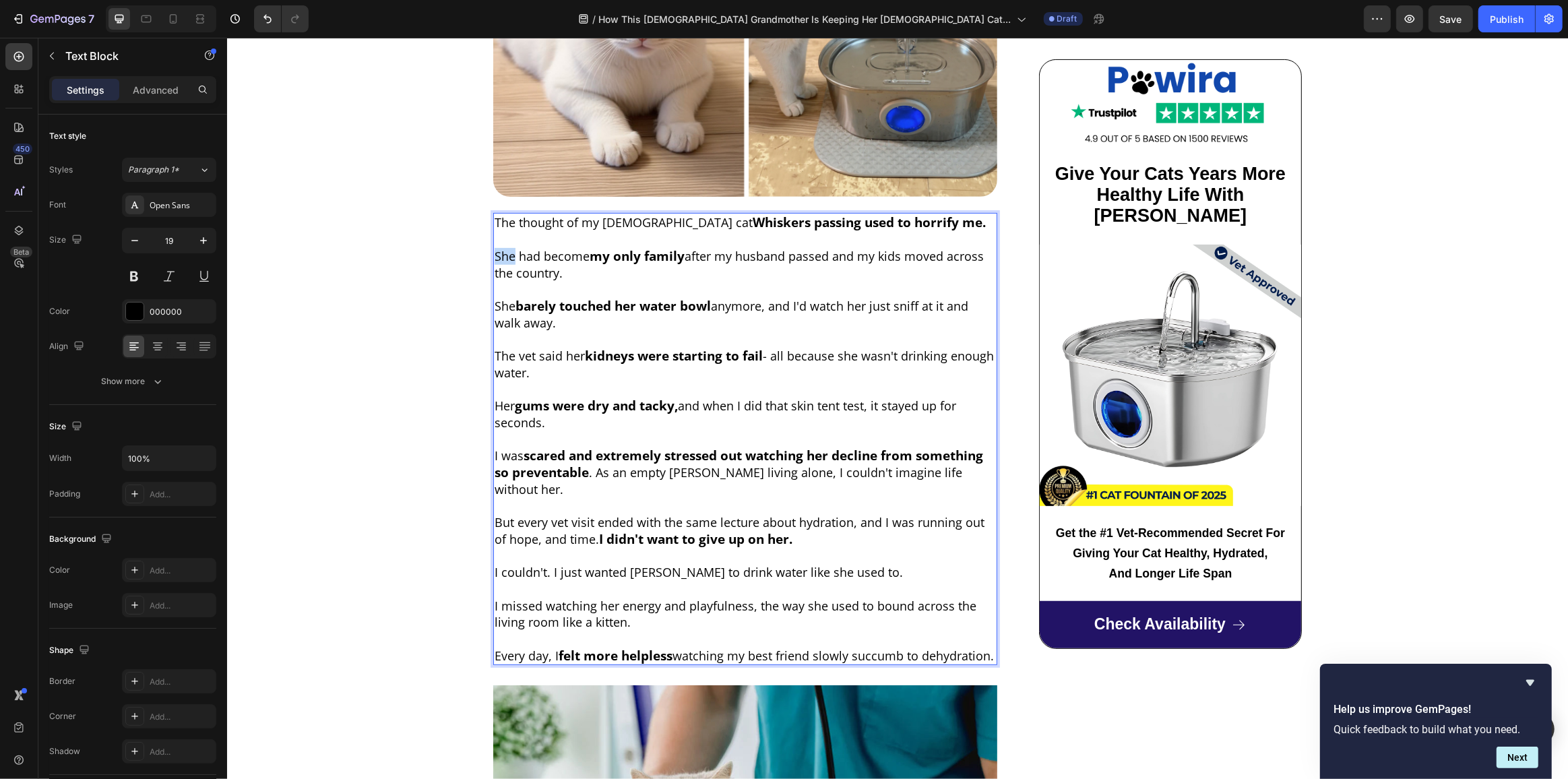
drag, startPoint x: 508, startPoint y: 228, endPoint x: 491, endPoint y: 230, distance: 17.1
click at [494, 248] on span "She had become" at bounding box center [541, 255] width 95 height 16
drag, startPoint x: 508, startPoint y: 279, endPoint x: 491, endPoint y: 279, distance: 17.0
click at [494, 298] on span "She" at bounding box center [504, 306] width 21 height 16
click at [572, 348] on span "The vet said her" at bounding box center [539, 356] width 91 height 16
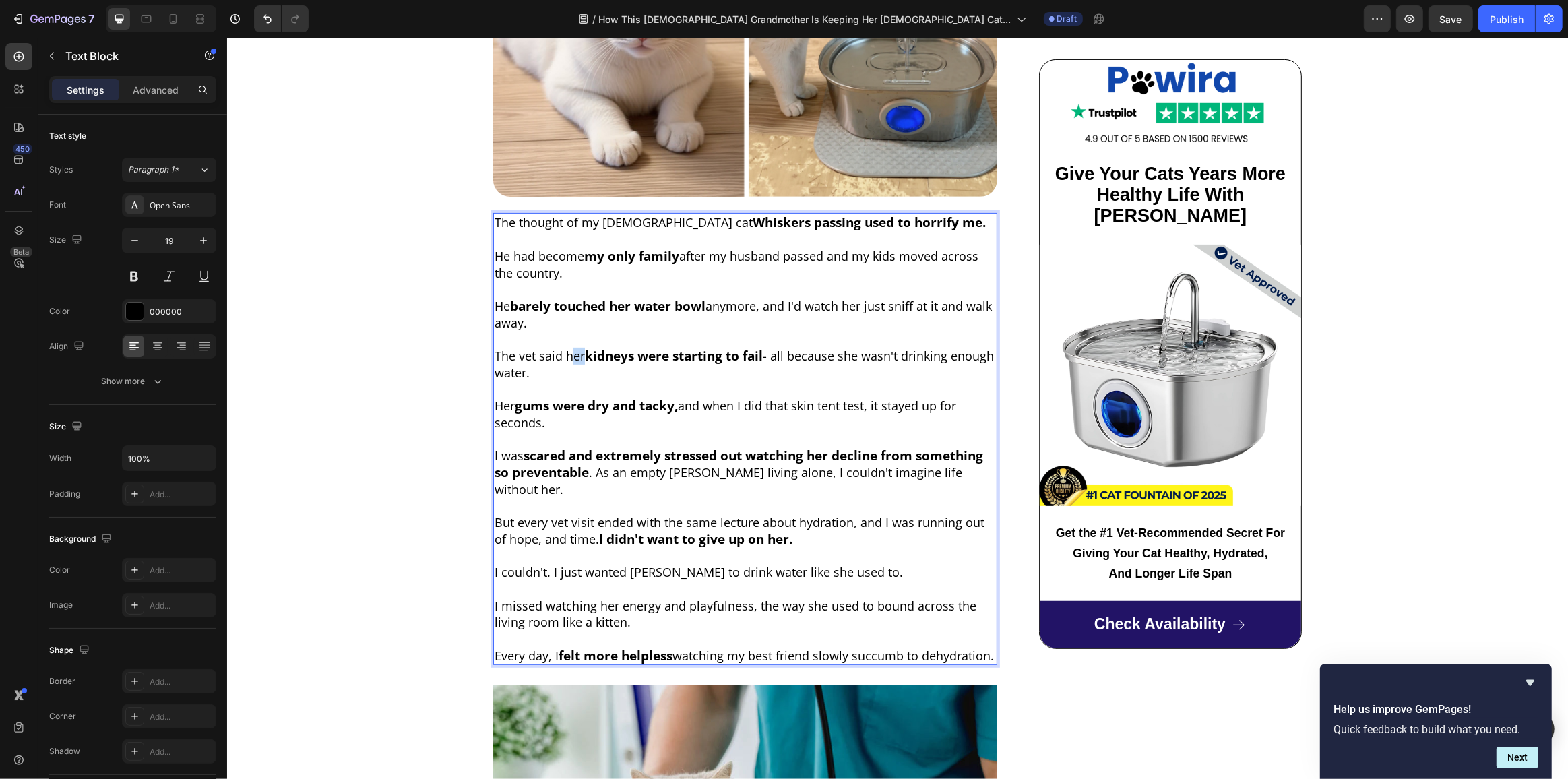
drag, startPoint x: 570, startPoint y: 329, endPoint x: 578, endPoint y: 329, distance: 8.0
click at [578, 348] on span "The vet said her" at bounding box center [539, 356] width 91 height 16
click at [840, 348] on span "- all because she wasn't drinking enough water." at bounding box center [742, 365] width 497 height 33
drag, startPoint x: 510, startPoint y: 380, endPoint x: 500, endPoint y: 381, distance: 10.0
click at [500, 398] on span "Her" at bounding box center [504, 405] width 20 height 16
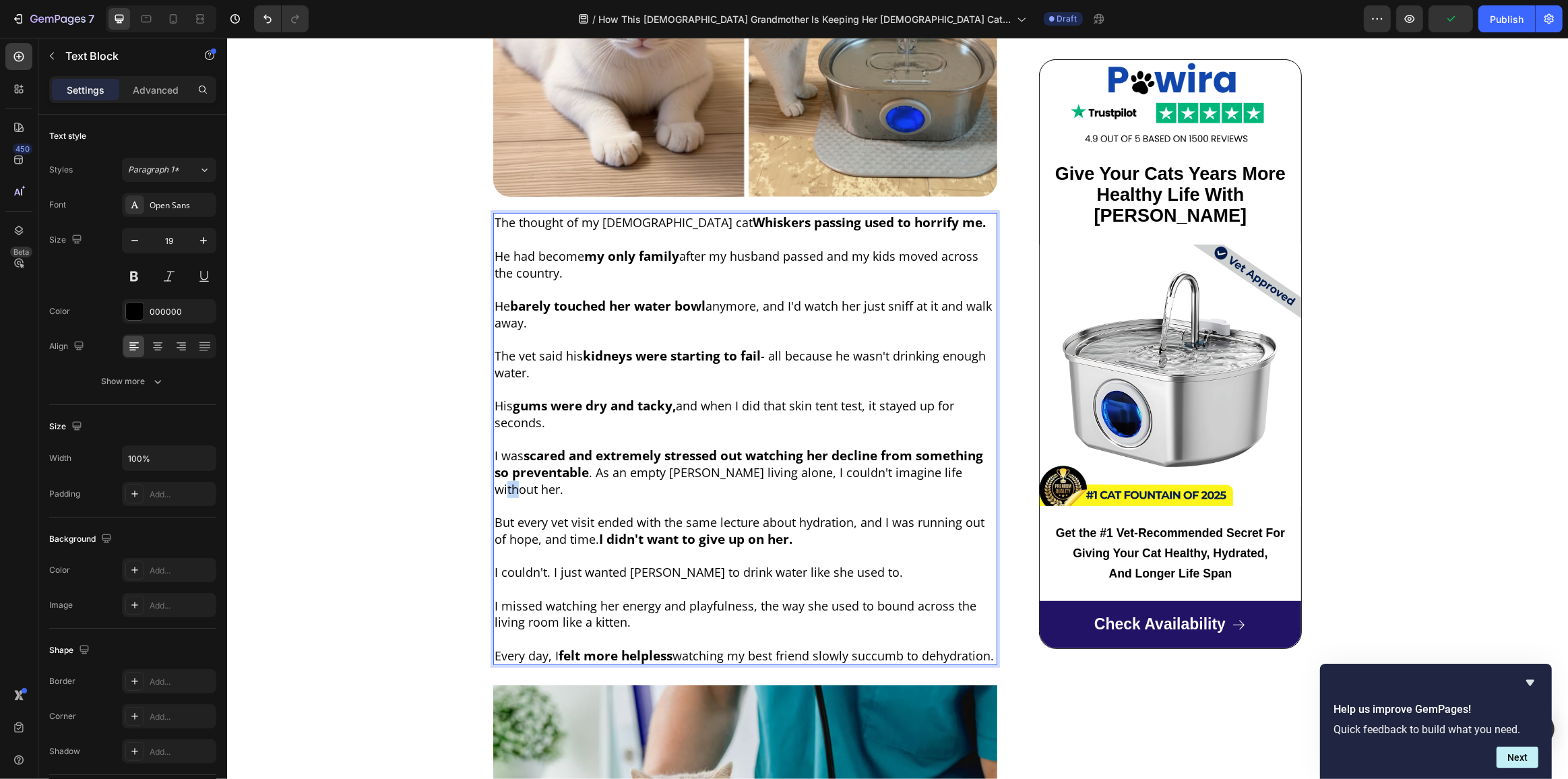
drag, startPoint x: 951, startPoint y: 446, endPoint x: 959, endPoint y: 446, distance: 8.0
click at [959, 464] on span ". As an empty nester living alone, I couldn't imagine life without her." at bounding box center [728, 481] width 468 height 33
drag, startPoint x: 774, startPoint y: 499, endPoint x: 785, endPoint y: 497, distance: 11.2
click at [785, 531] on strong "I didn't want to give up on her." at bounding box center [695, 539] width 194 height 17
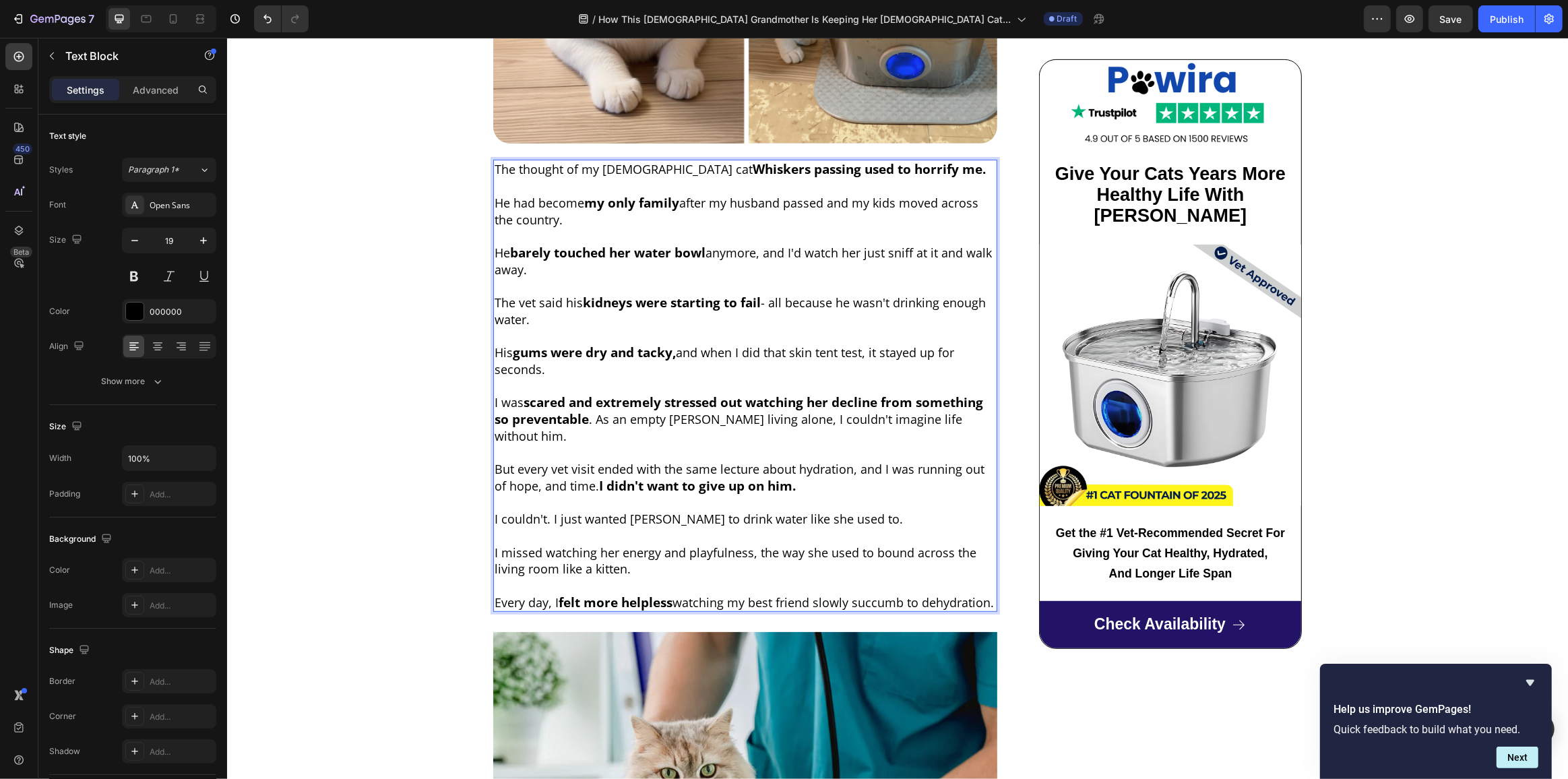
scroll to position [551, 0]
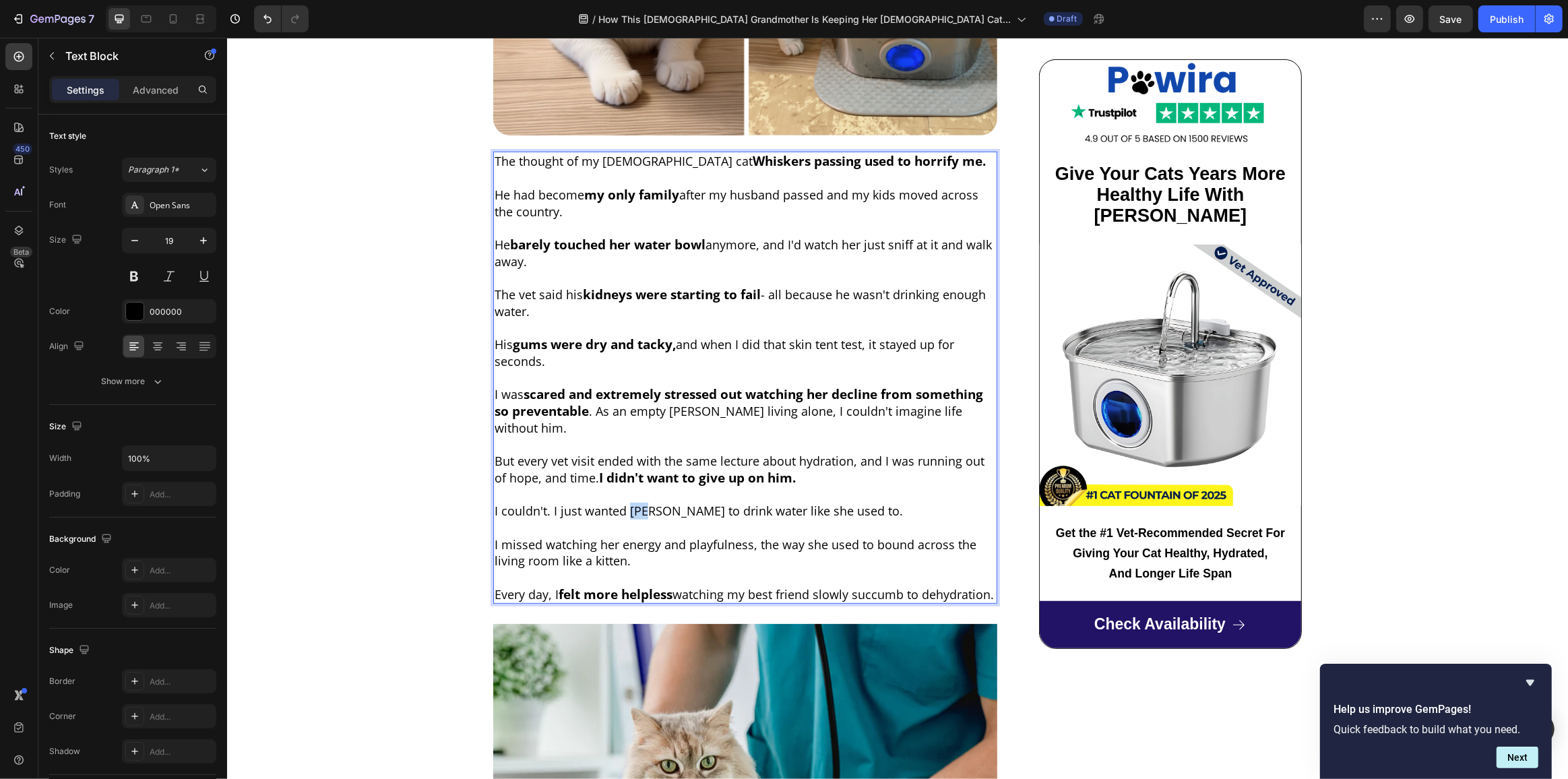
drag, startPoint x: 626, startPoint y: 467, endPoint x: 645, endPoint y: 467, distance: 19.0
click at [645, 503] on span "I couldn't. I just wanted Max to drink water like she used to." at bounding box center [698, 511] width 408 height 16
click at [790, 503] on span "I couldn't. I just wanted Whiskers to drink water like she used to." at bounding box center [676, 511] width 365 height 16
click at [613, 536] on span "I missed watching her energy and playfulness, the way she used to bound across …" at bounding box center [735, 553] width 482 height 33
click at [801, 536] on span "I missed watching his energy and playfulness, the way she used to bound across …" at bounding box center [734, 553] width 480 height 33
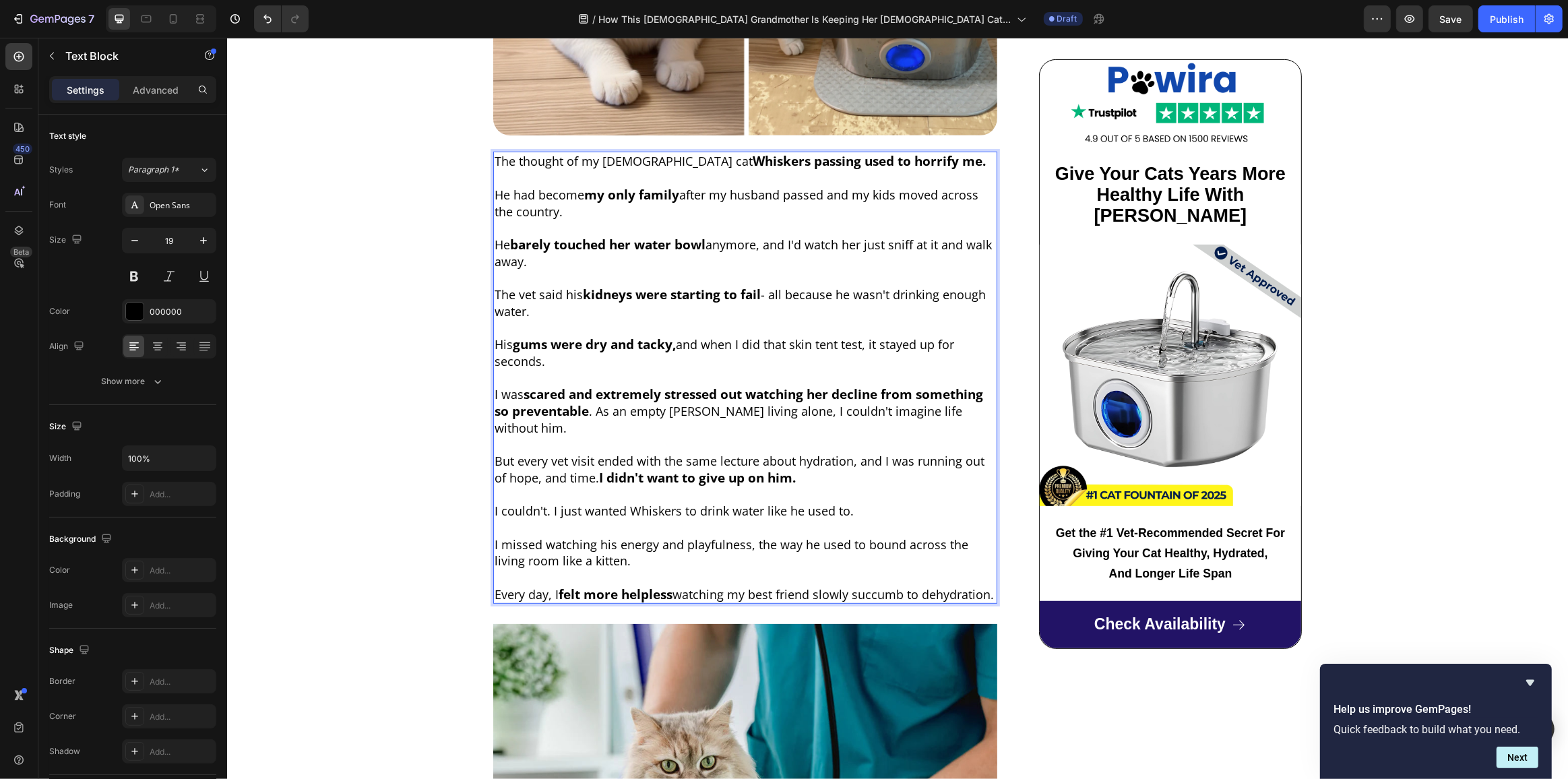
click at [860, 237] on span "anymore, and I'd watch her just sniff at it and walk away." at bounding box center [742, 253] width 497 height 33
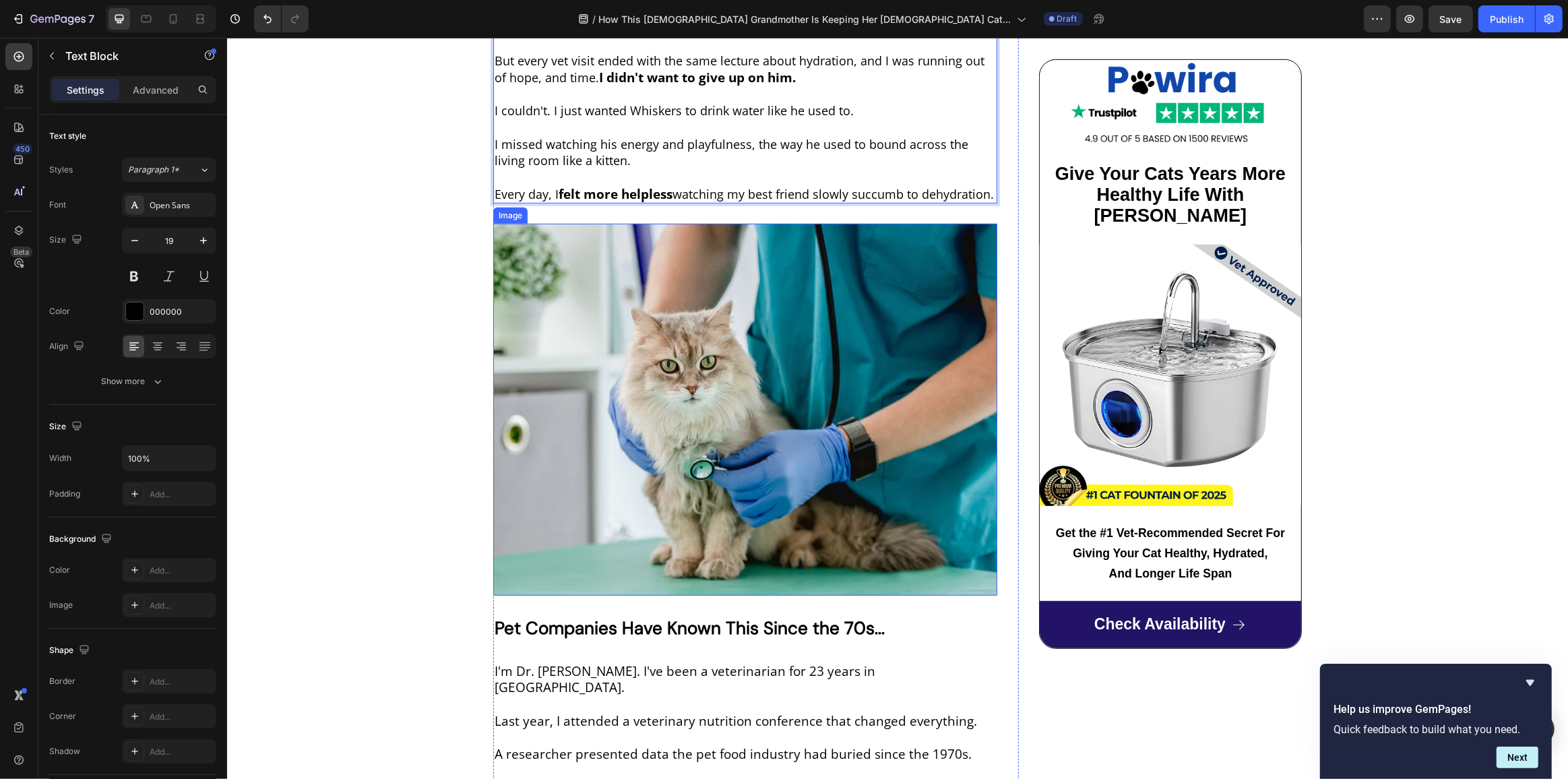
scroll to position [980, 0]
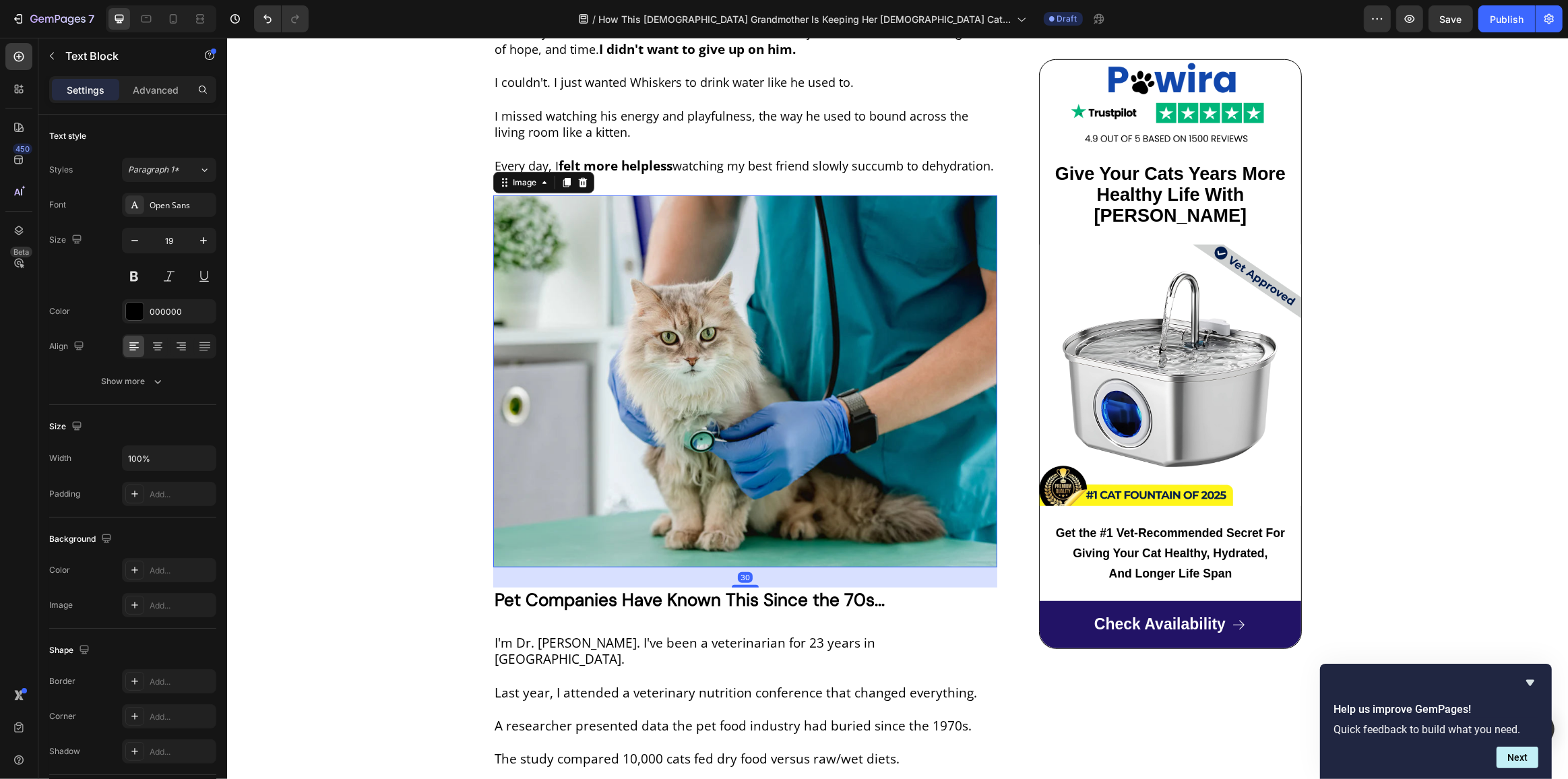
click at [710, 384] on img at bounding box center [744, 381] width 504 height 372
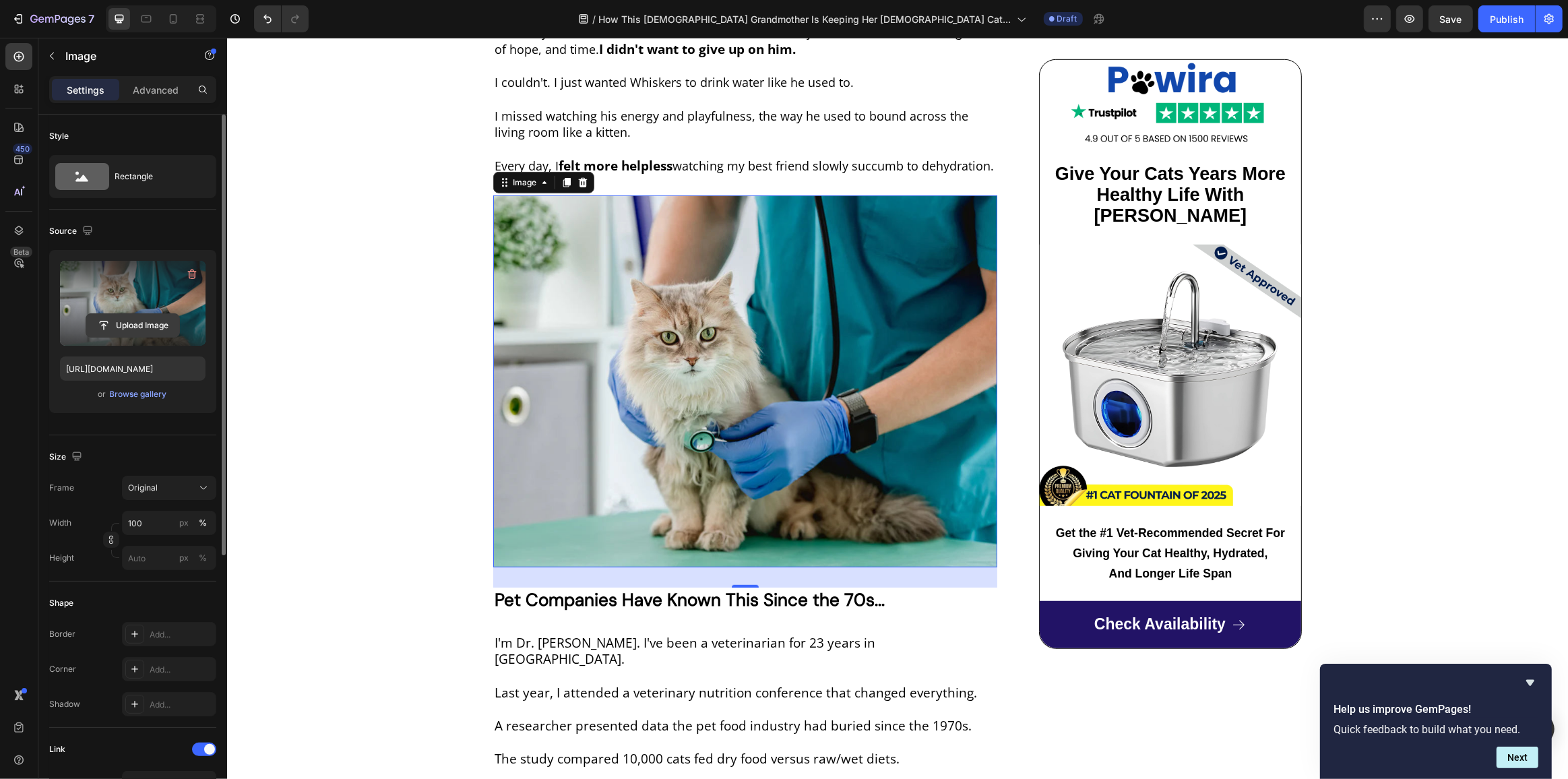
click at [131, 324] on input "file" at bounding box center [133, 325] width 93 height 23
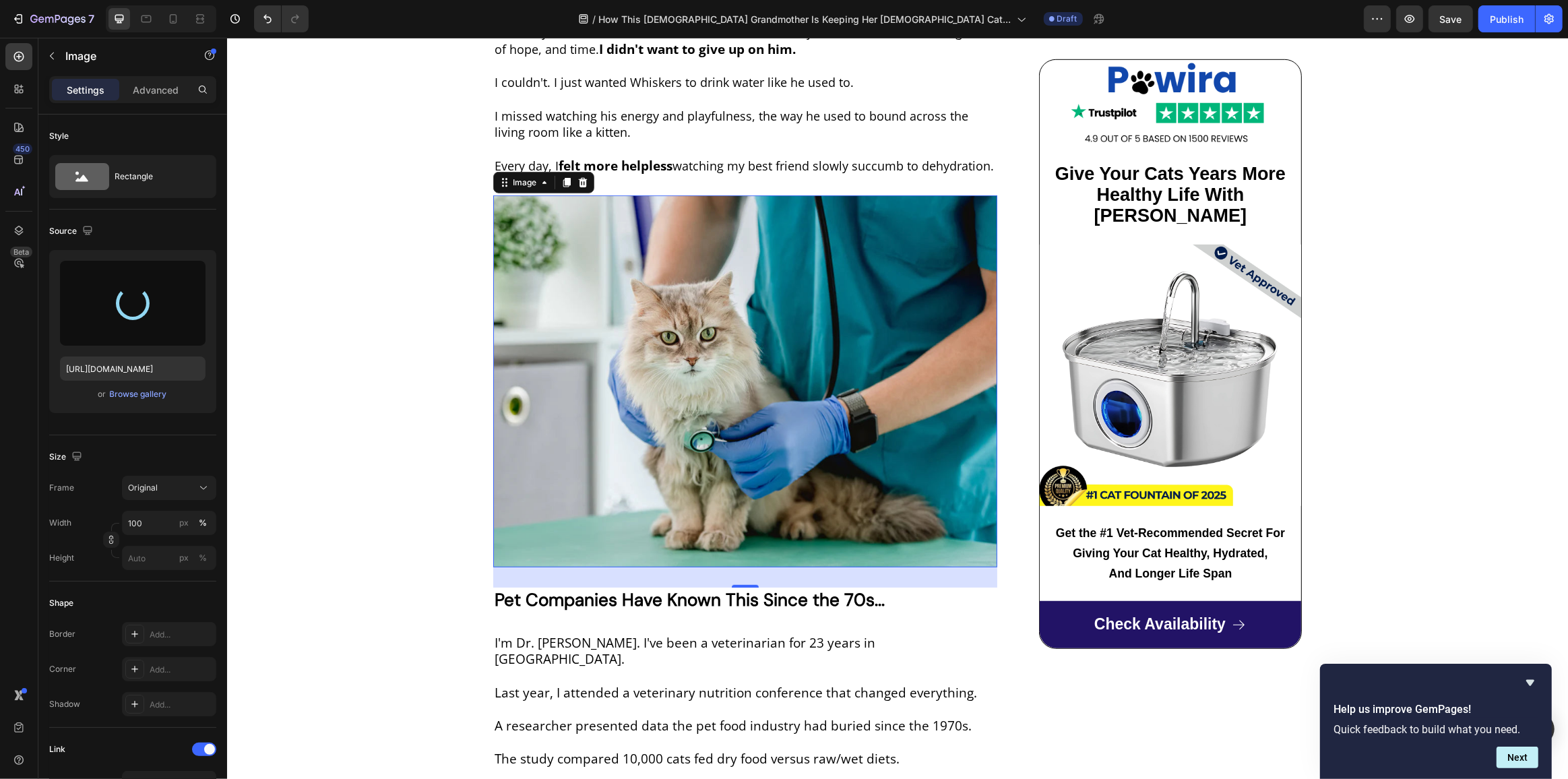
type input "https://cdn.shopify.com/s/files/1/0712/9677/8426/files/gempages_572867341675660…"
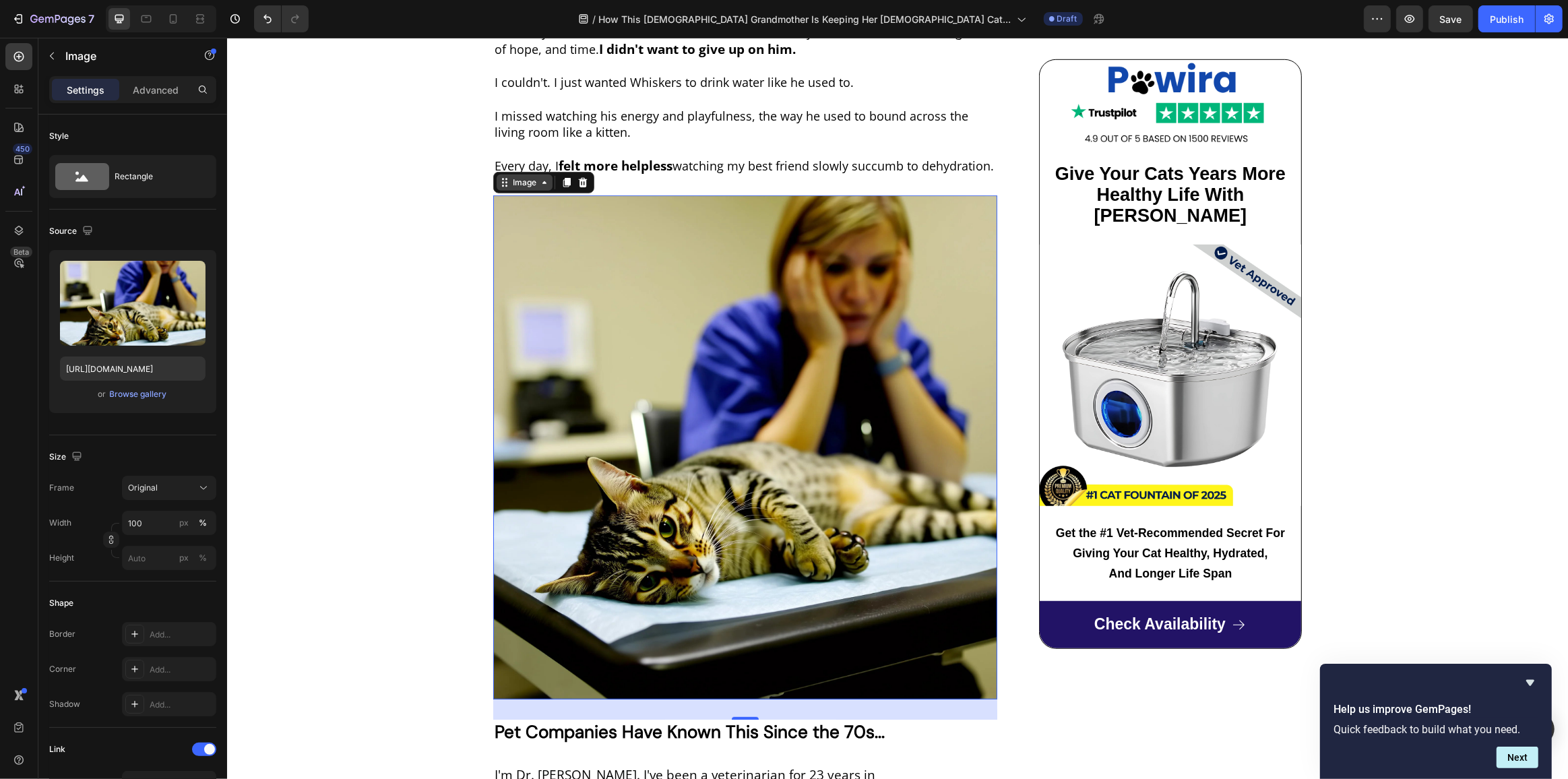
click at [542, 181] on icon at bounding box center [544, 183] width 4 height 3
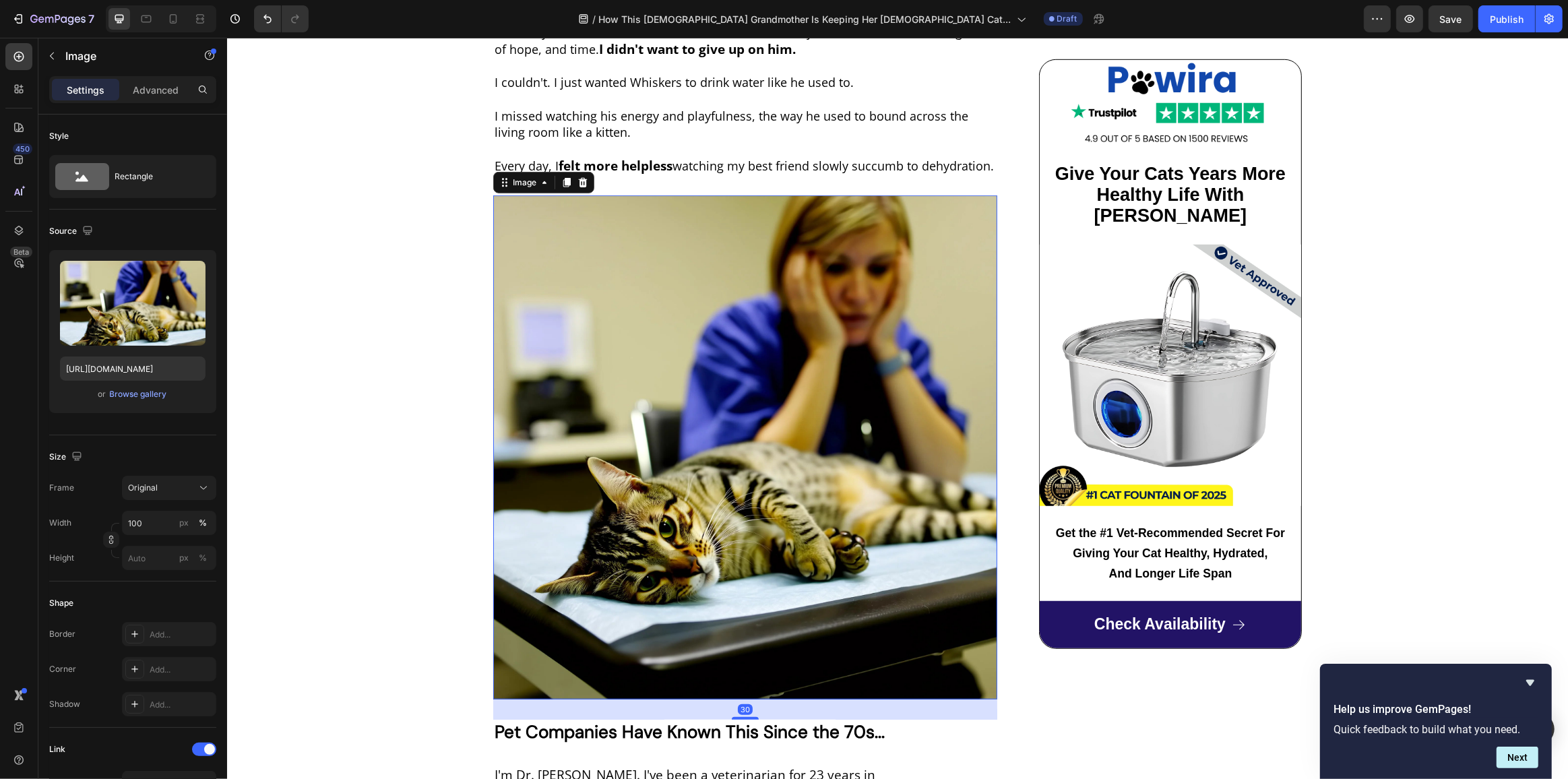
click at [851, 424] on img at bounding box center [744, 448] width 504 height 504
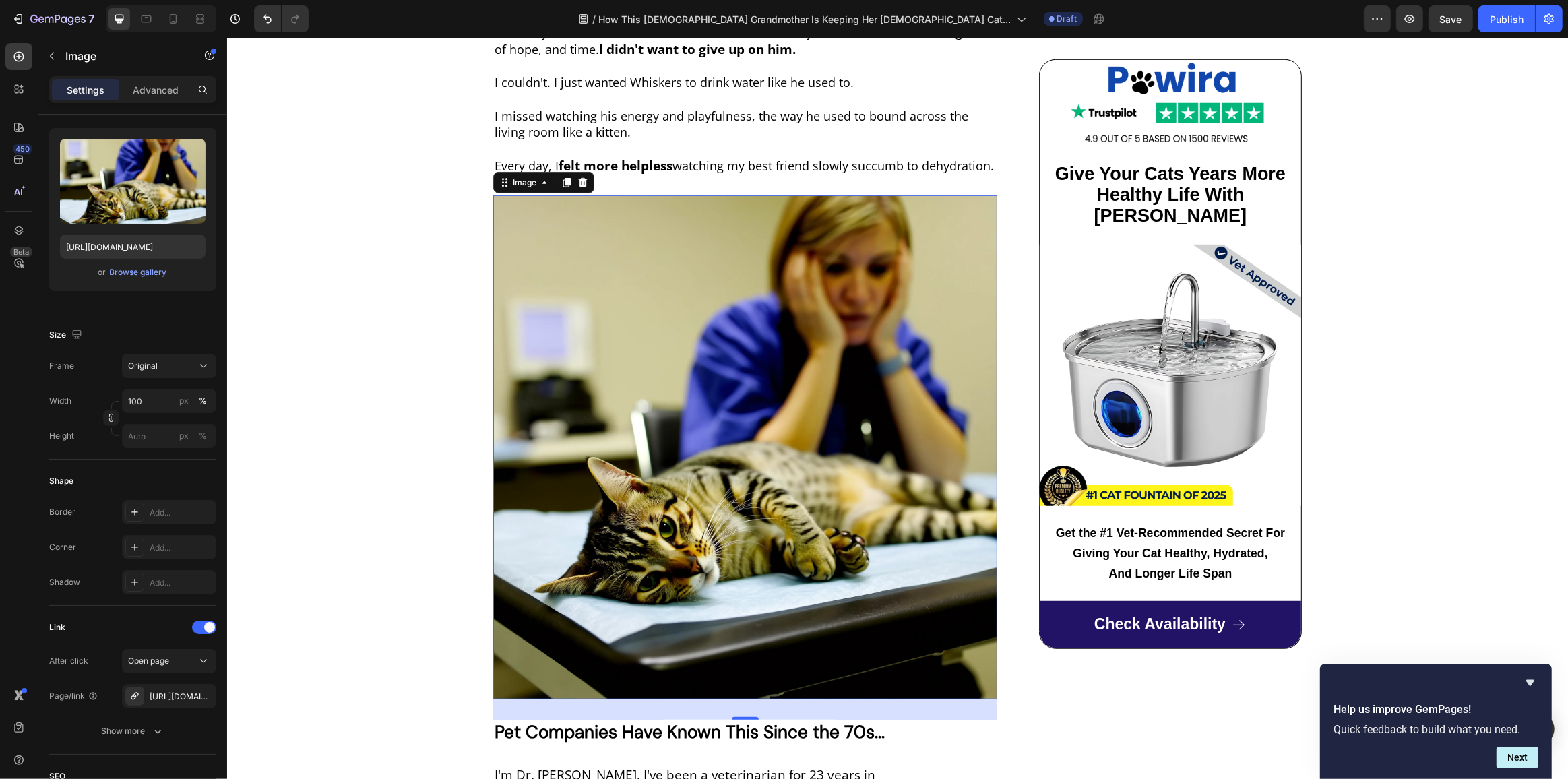
click at [732, 290] on img at bounding box center [744, 448] width 504 height 504
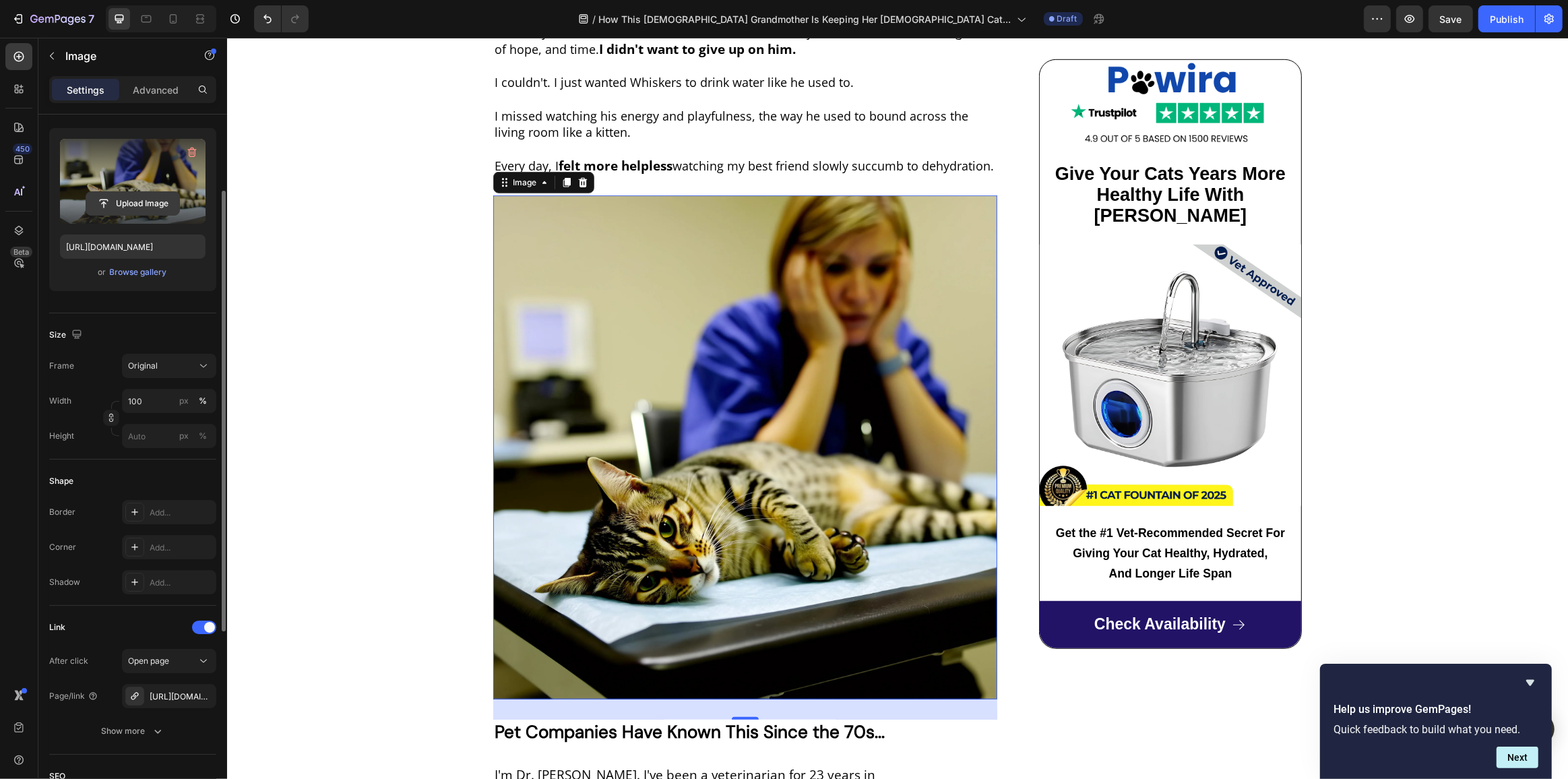
click at [145, 200] on input "file" at bounding box center [133, 203] width 93 height 23
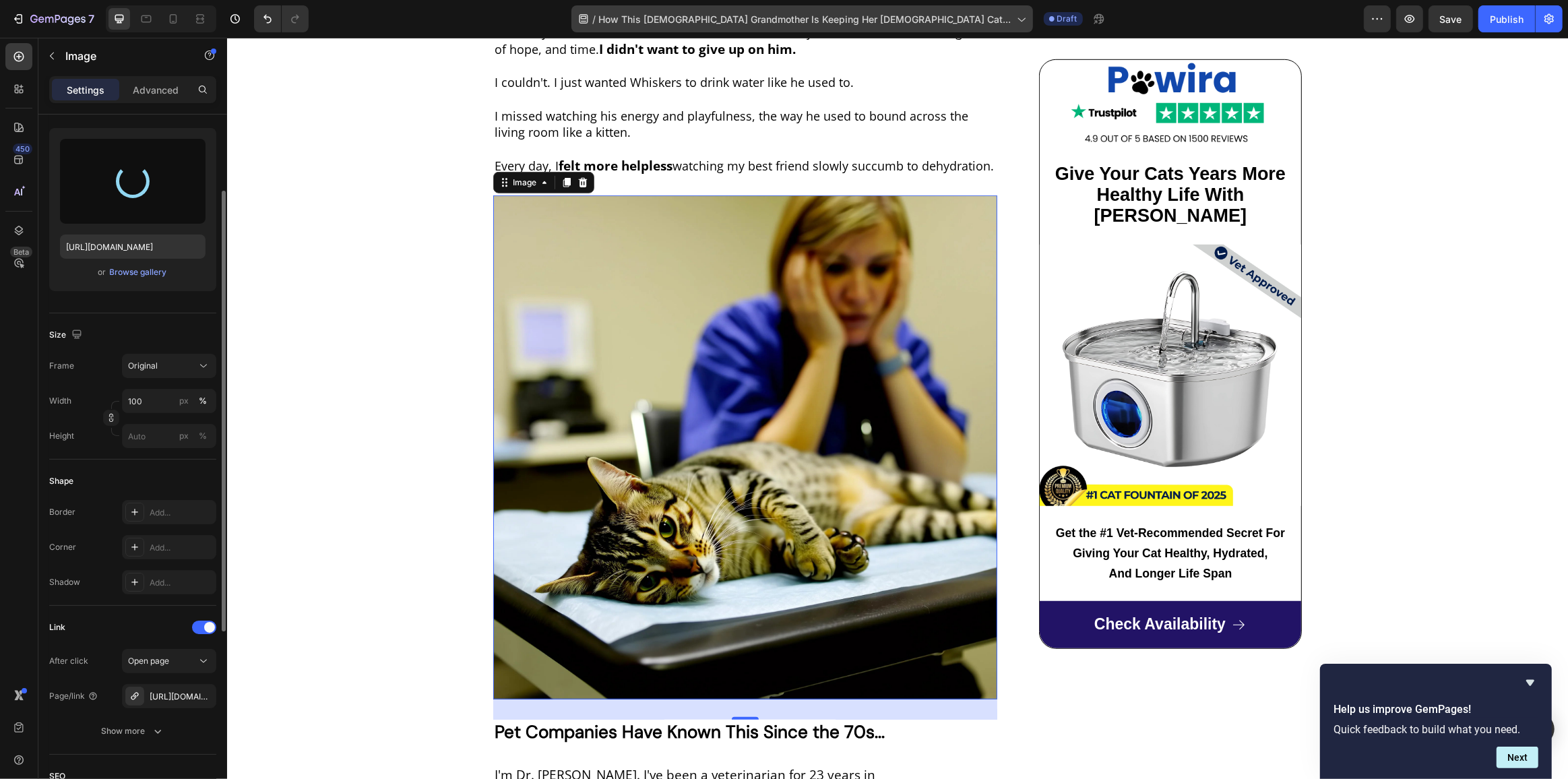
type input "https://cdn.shopify.com/s/files/1/0712/9677/8426/files/gempages_572867341675660…"
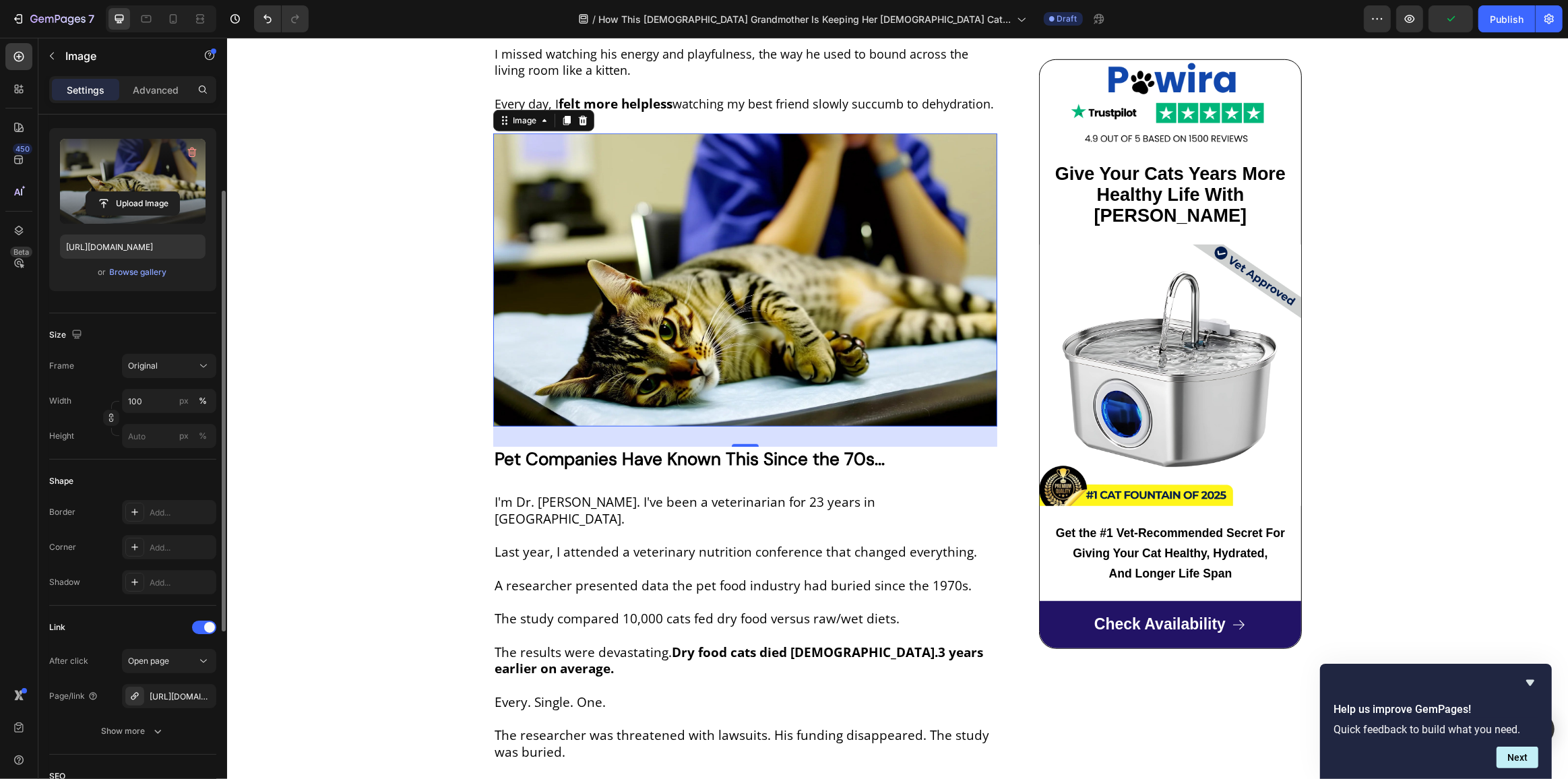
scroll to position [1041, 0]
click at [626, 495] on p "I'm Dr. Michael Harrison. I've been a veterinarian for 23 years in Seattle." at bounding box center [744, 511] width 501 height 33
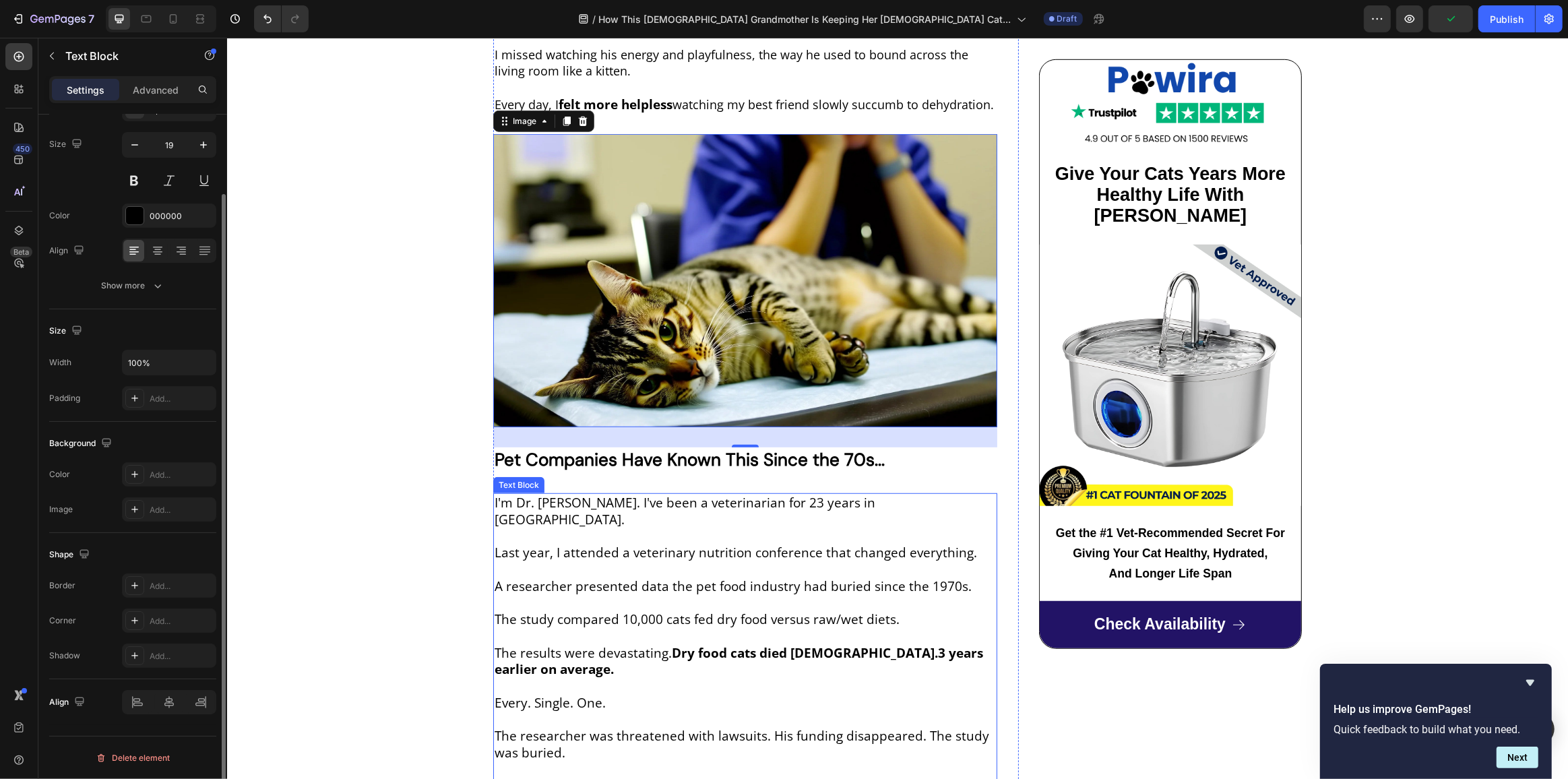
scroll to position [0, 0]
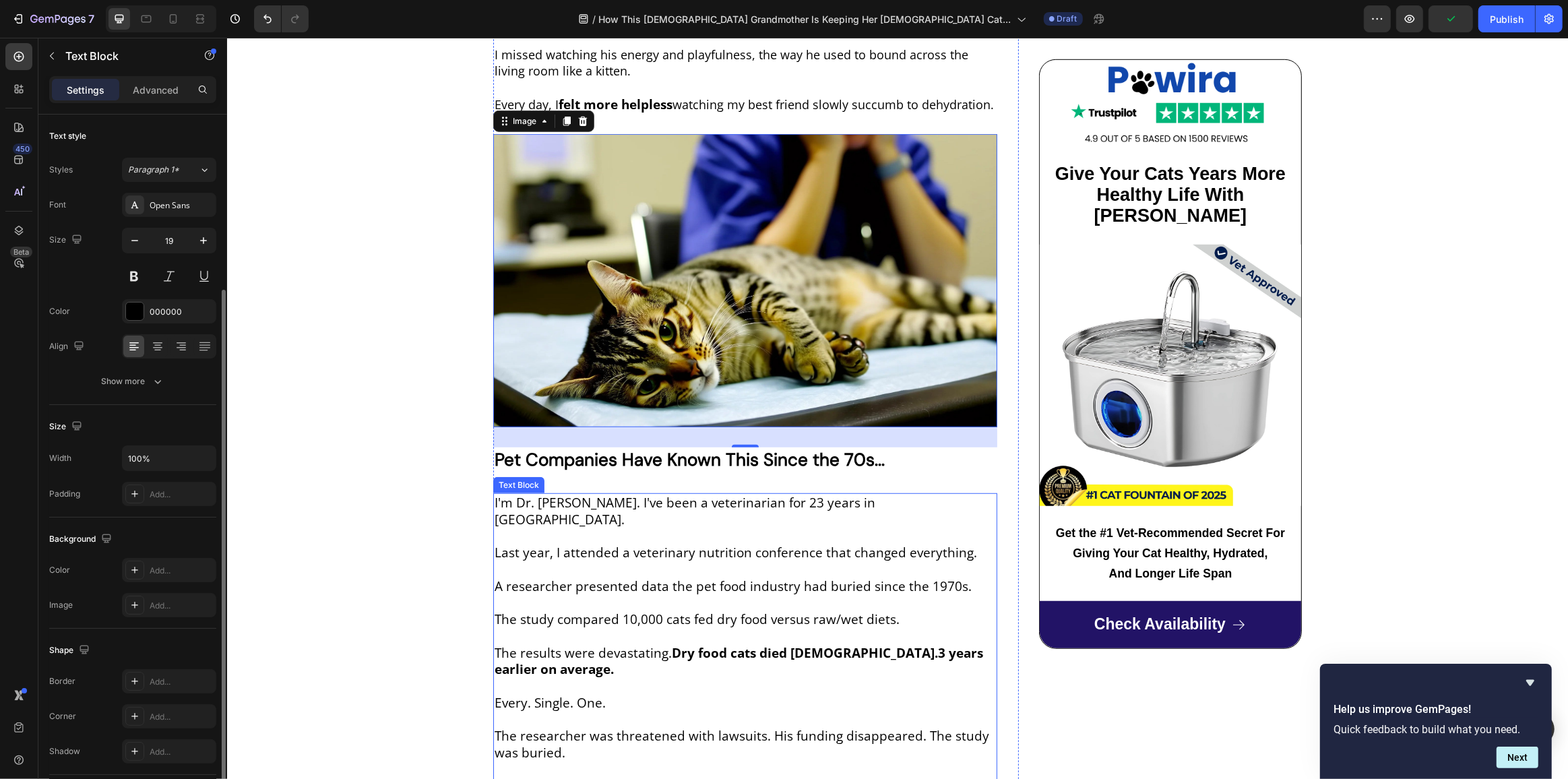
click at [626, 495] on p "I'm Dr. Michael Harrison. I've been a veterinarian for 23 years in Seattle." at bounding box center [744, 511] width 501 height 33
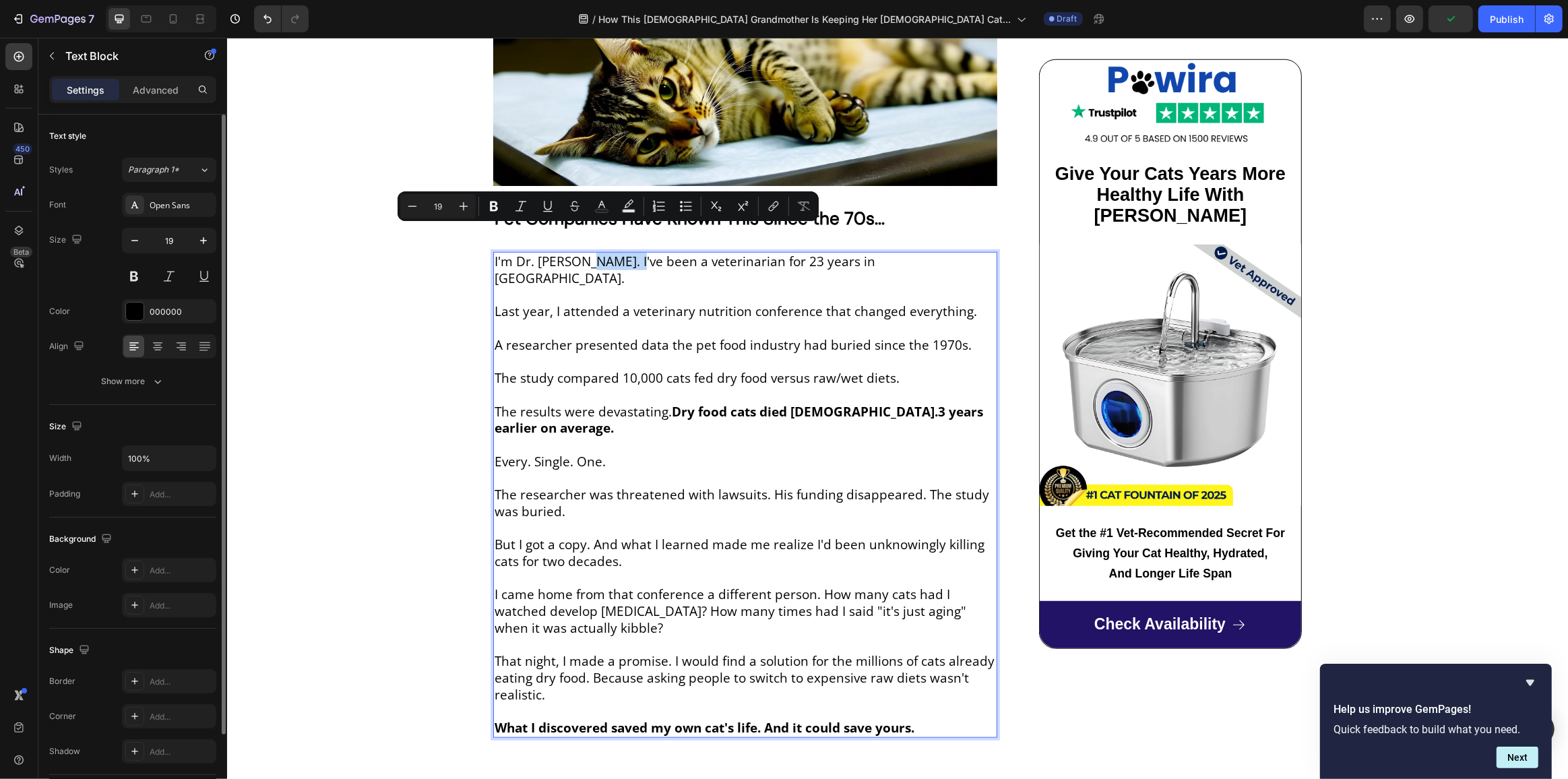
scroll to position [1287, 0]
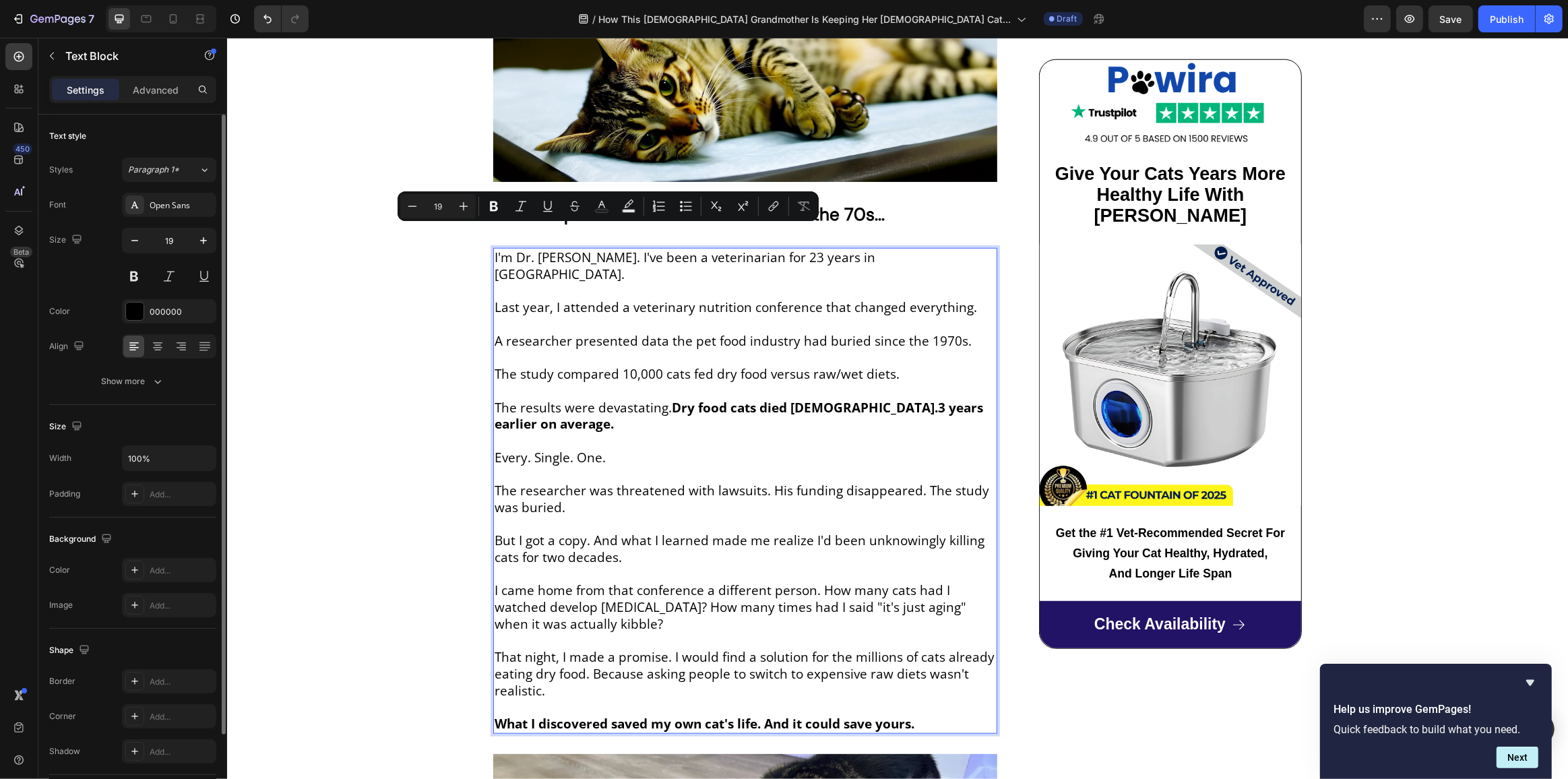
click at [649, 483] on p "The researcher was threatened with lawsuits. His funding disappeared. The study…" at bounding box center [744, 500] width 501 height 33
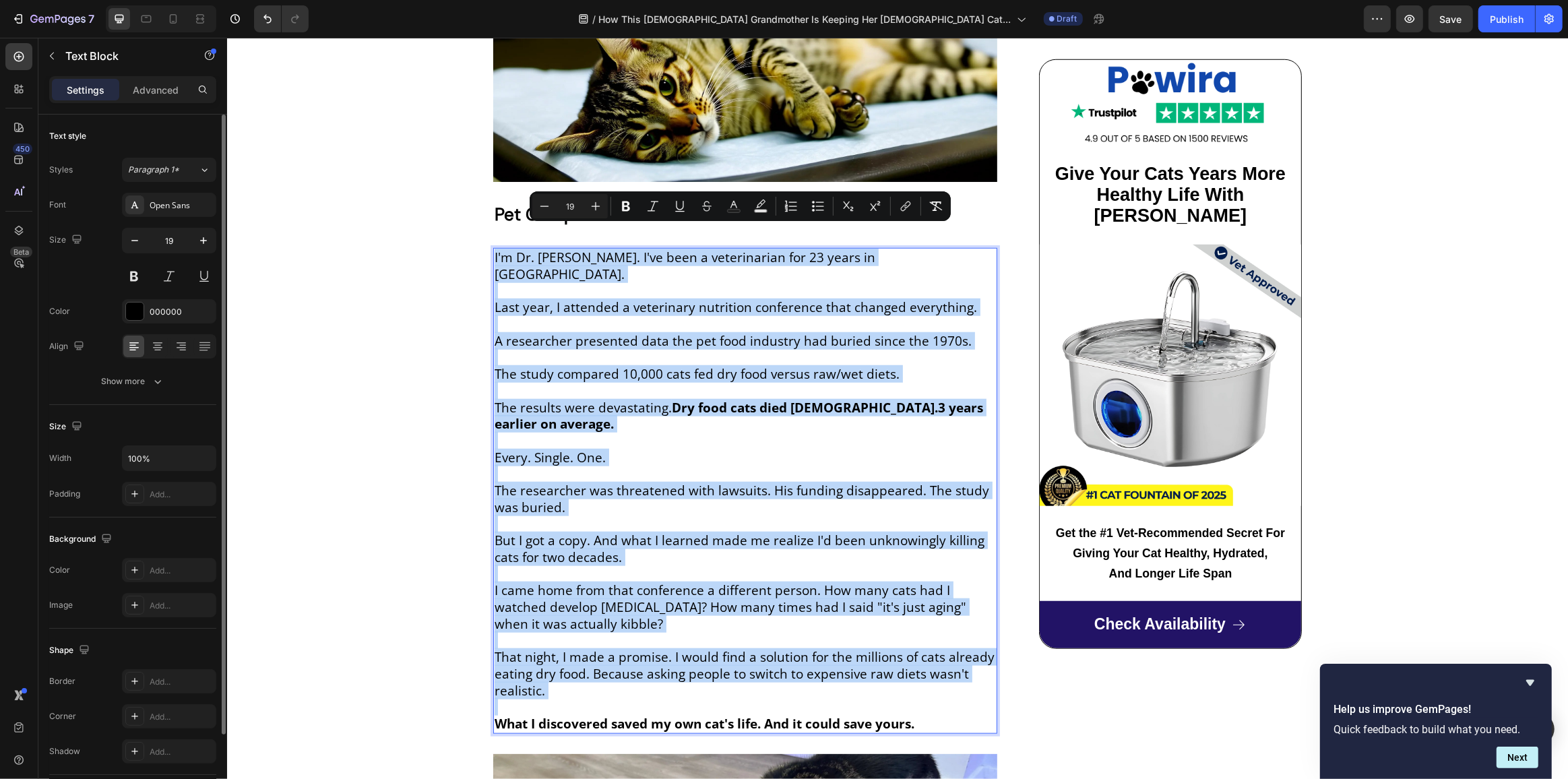
click at [494, 249] on p "I'm Dr. Michael Harrison. I've been a veterinarian for 23 years in Seattle." at bounding box center [744, 266] width 501 height 33
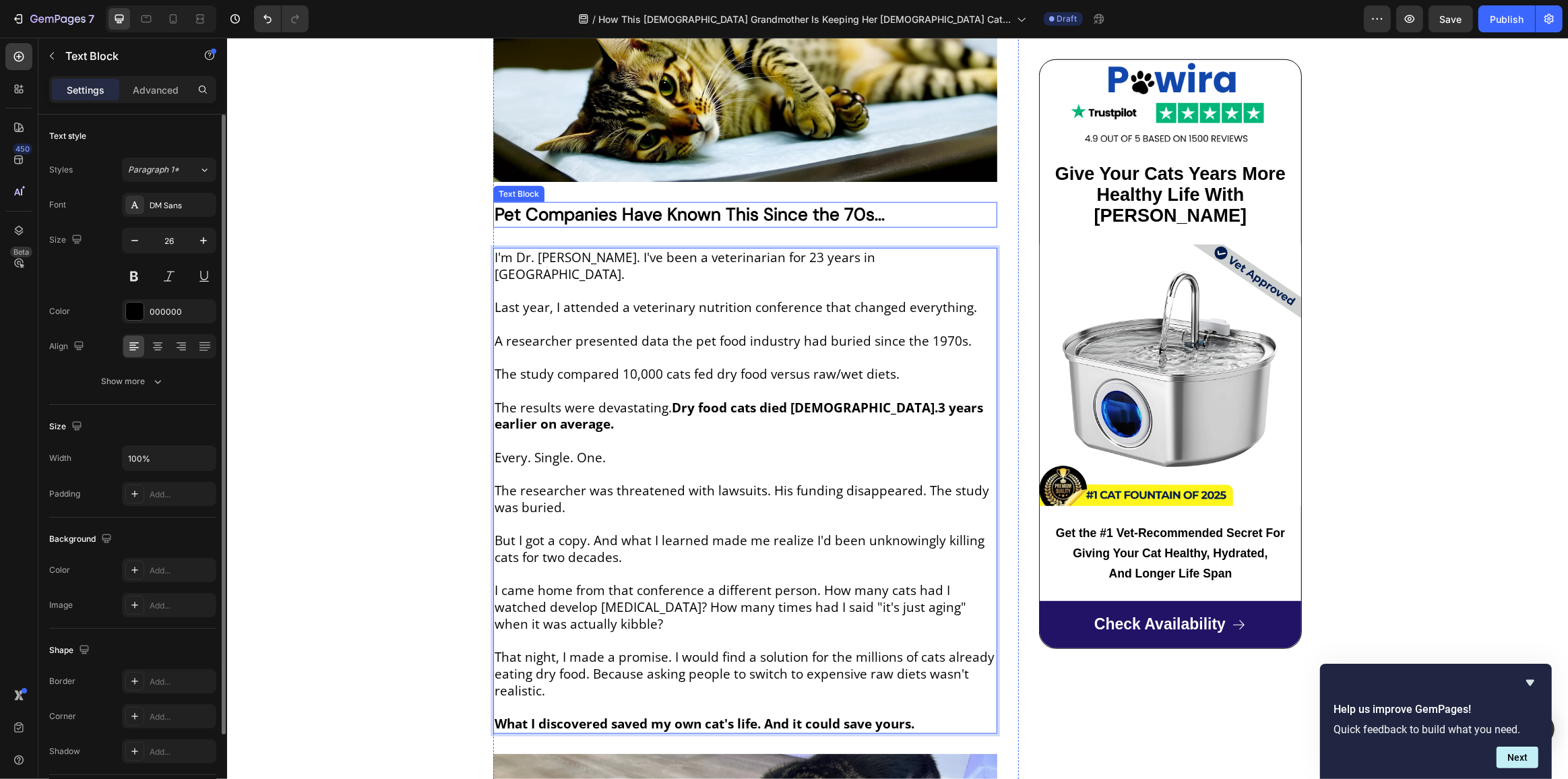
click at [494, 203] on strong "Pet Companies Have Known This Since the 70s..." at bounding box center [689, 214] width 390 height 23
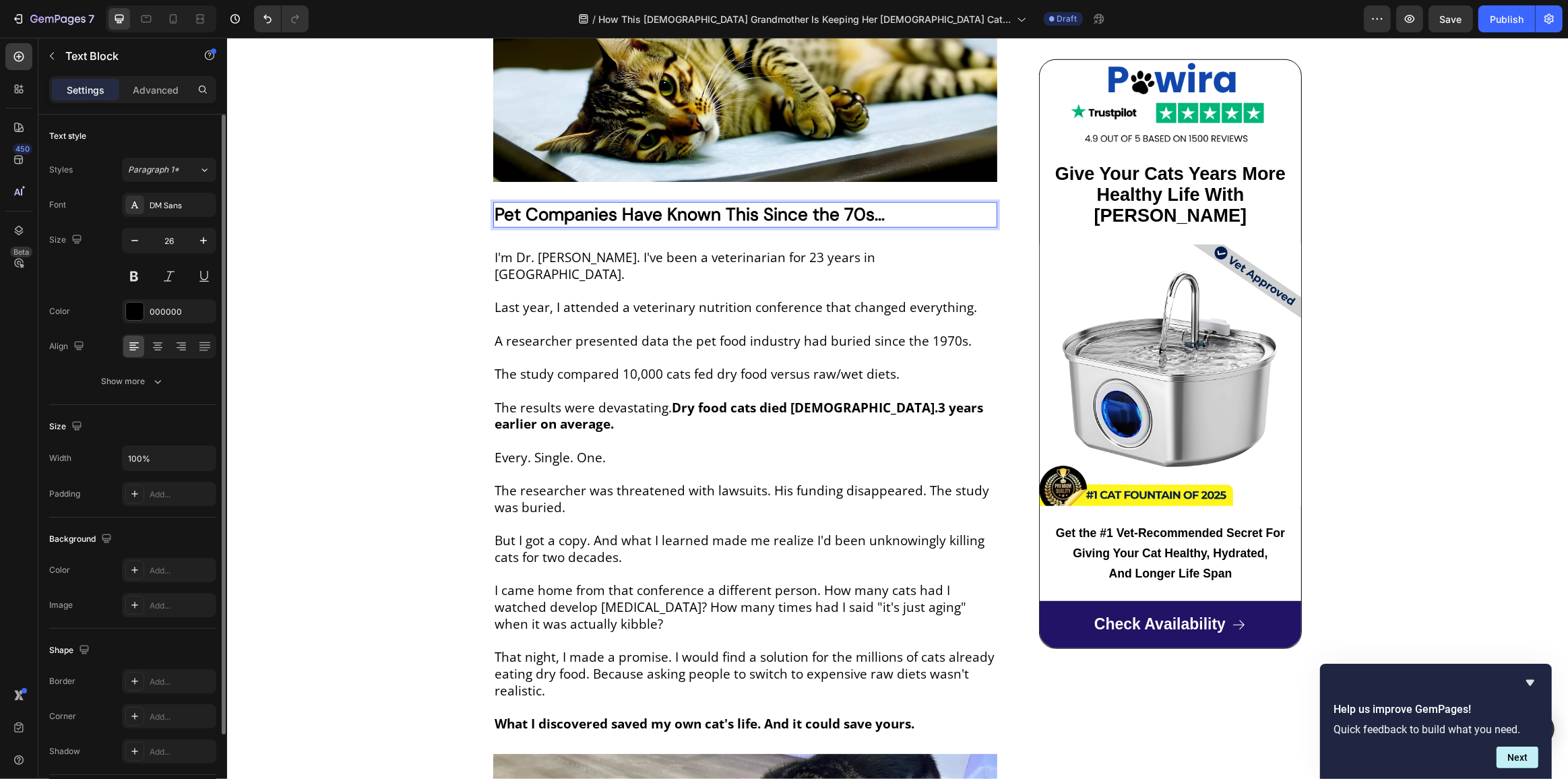
click at [494, 203] on strong "Pet Companies Have Known This Since the 70s..." at bounding box center [689, 214] width 390 height 23
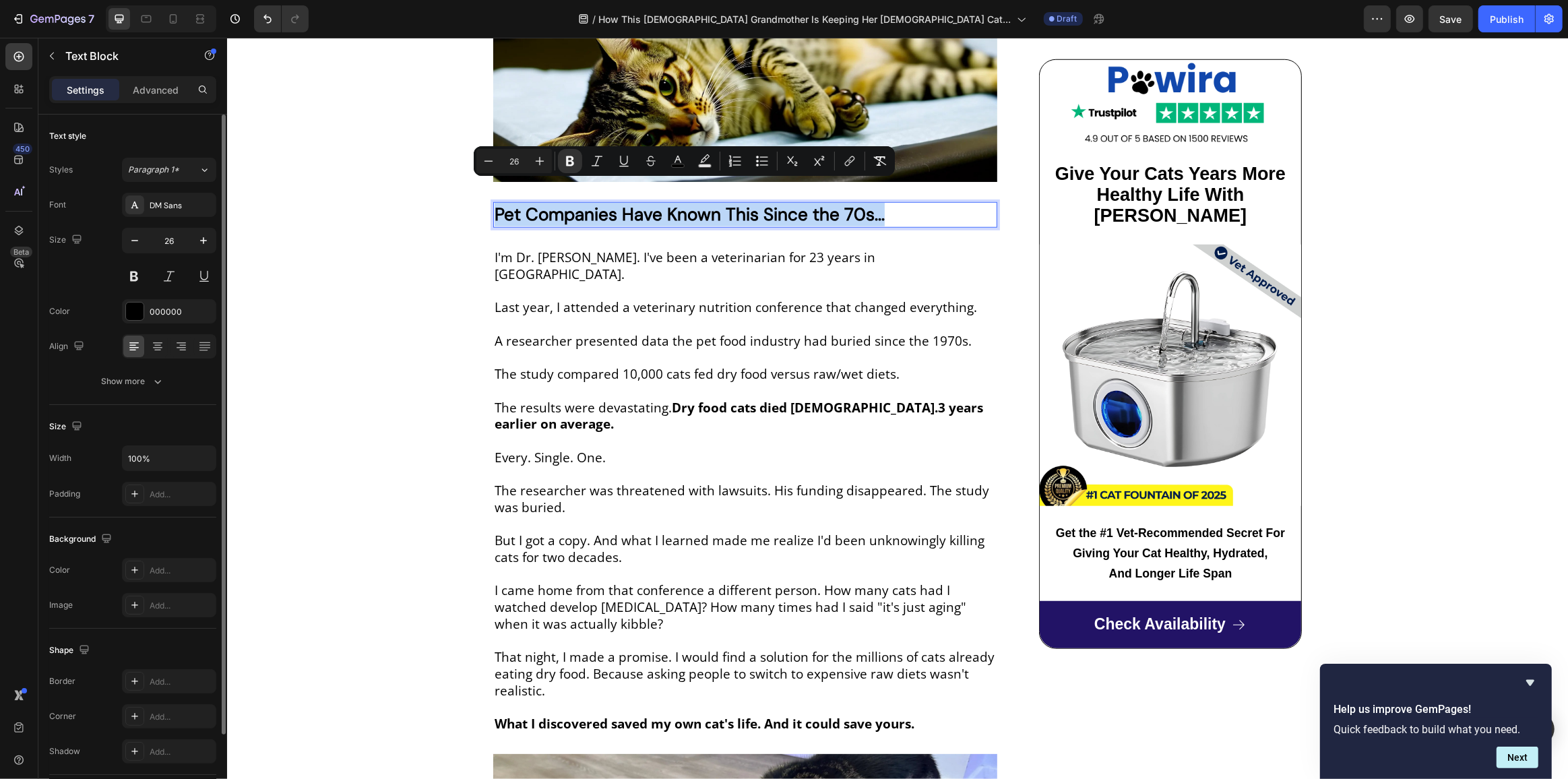
drag, startPoint x: 921, startPoint y: 194, endPoint x: 492, endPoint y: 205, distance: 429.1
click at [492, 205] on div "Pet Companies Have Known This Since the 70s..." at bounding box center [744, 214] width 504 height 26
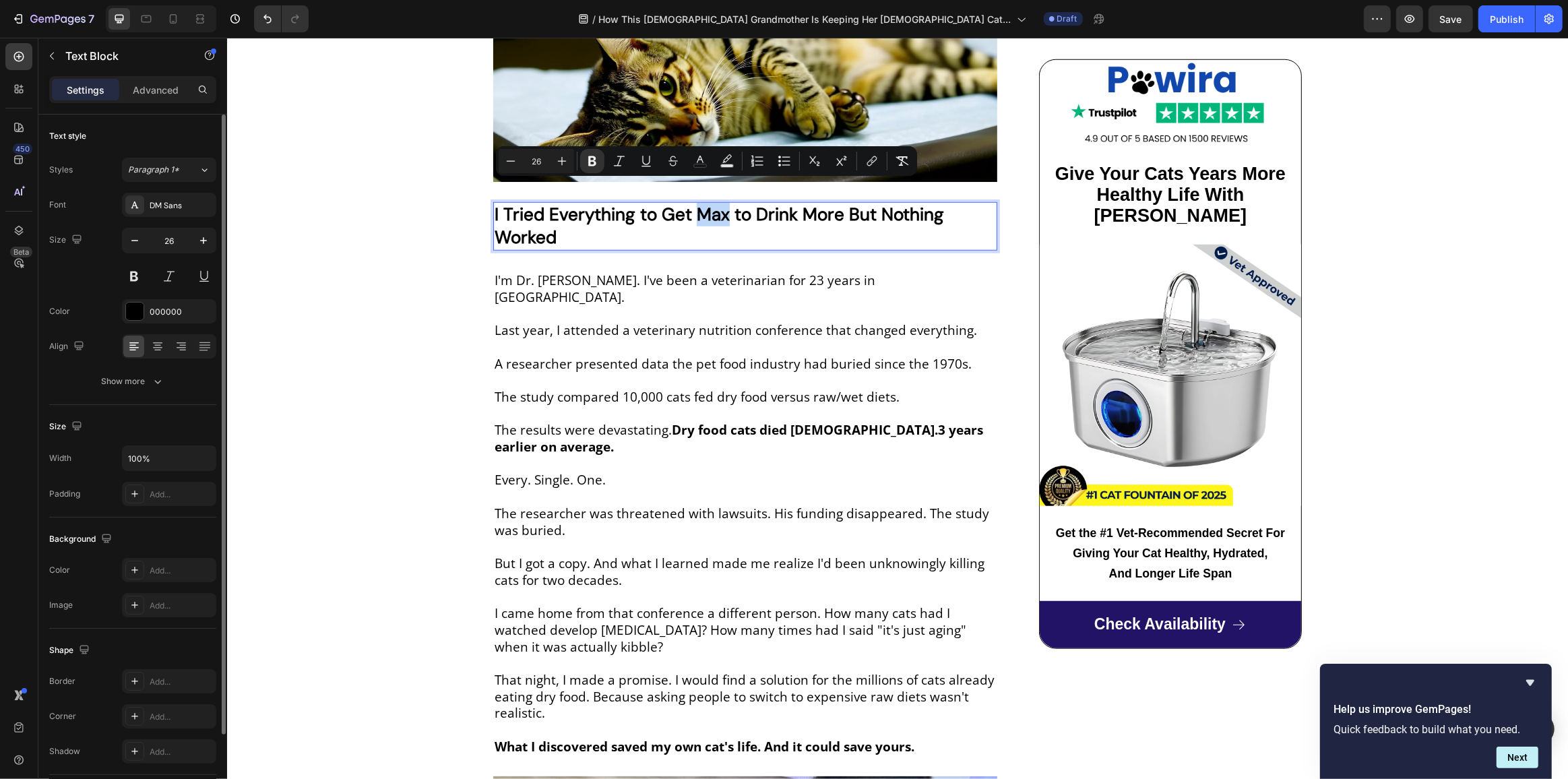
drag, startPoint x: 694, startPoint y: 191, endPoint x: 719, endPoint y: 191, distance: 25.0
click at [719, 203] on strong "I Tried Everything to Get Max to Drink More But Nothing Worked" at bounding box center [719, 226] width 450 height 46
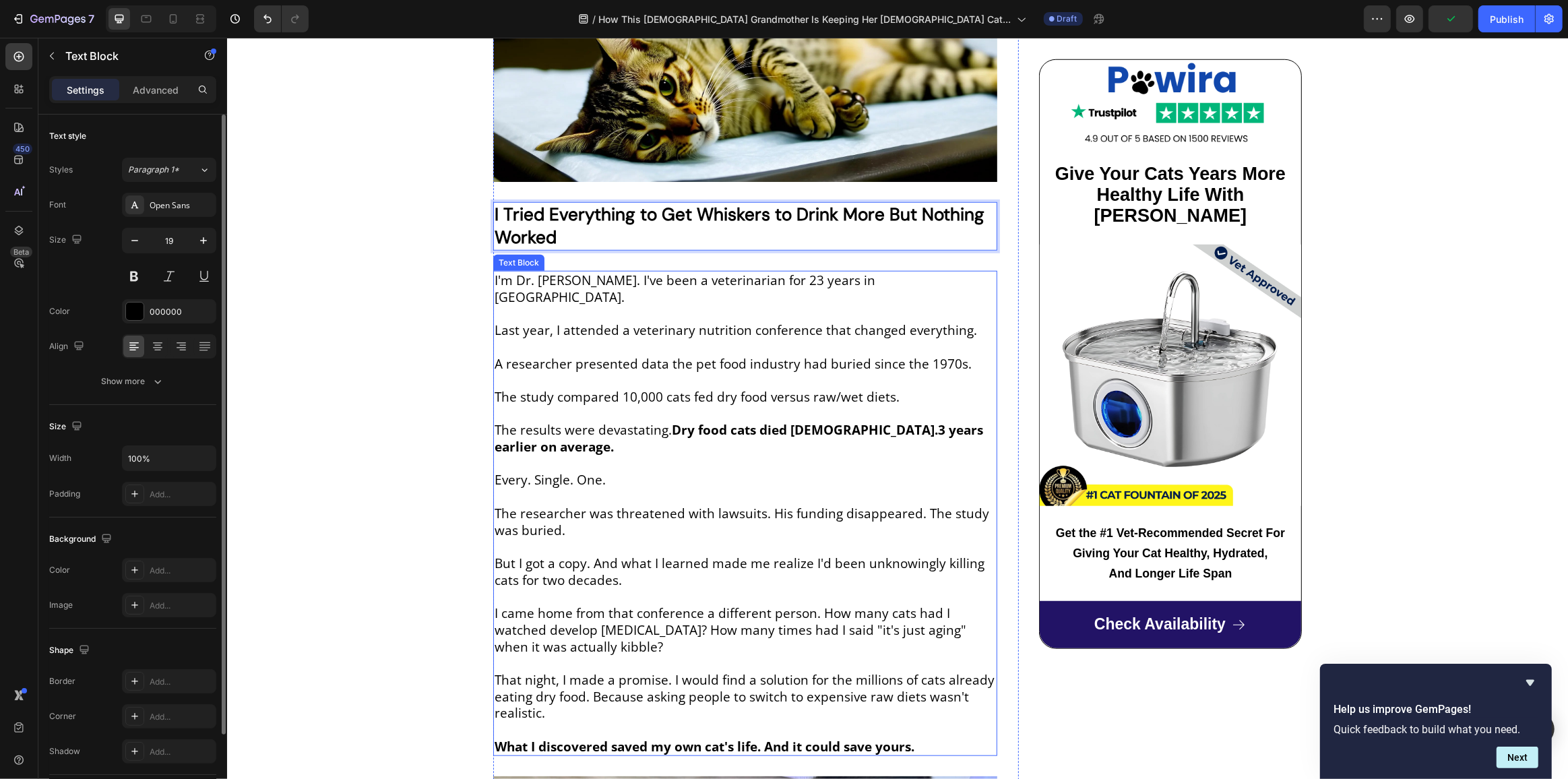
click at [582, 339] on p "Rich Text Editor. Editing area: main" at bounding box center [744, 347] width 501 height 17
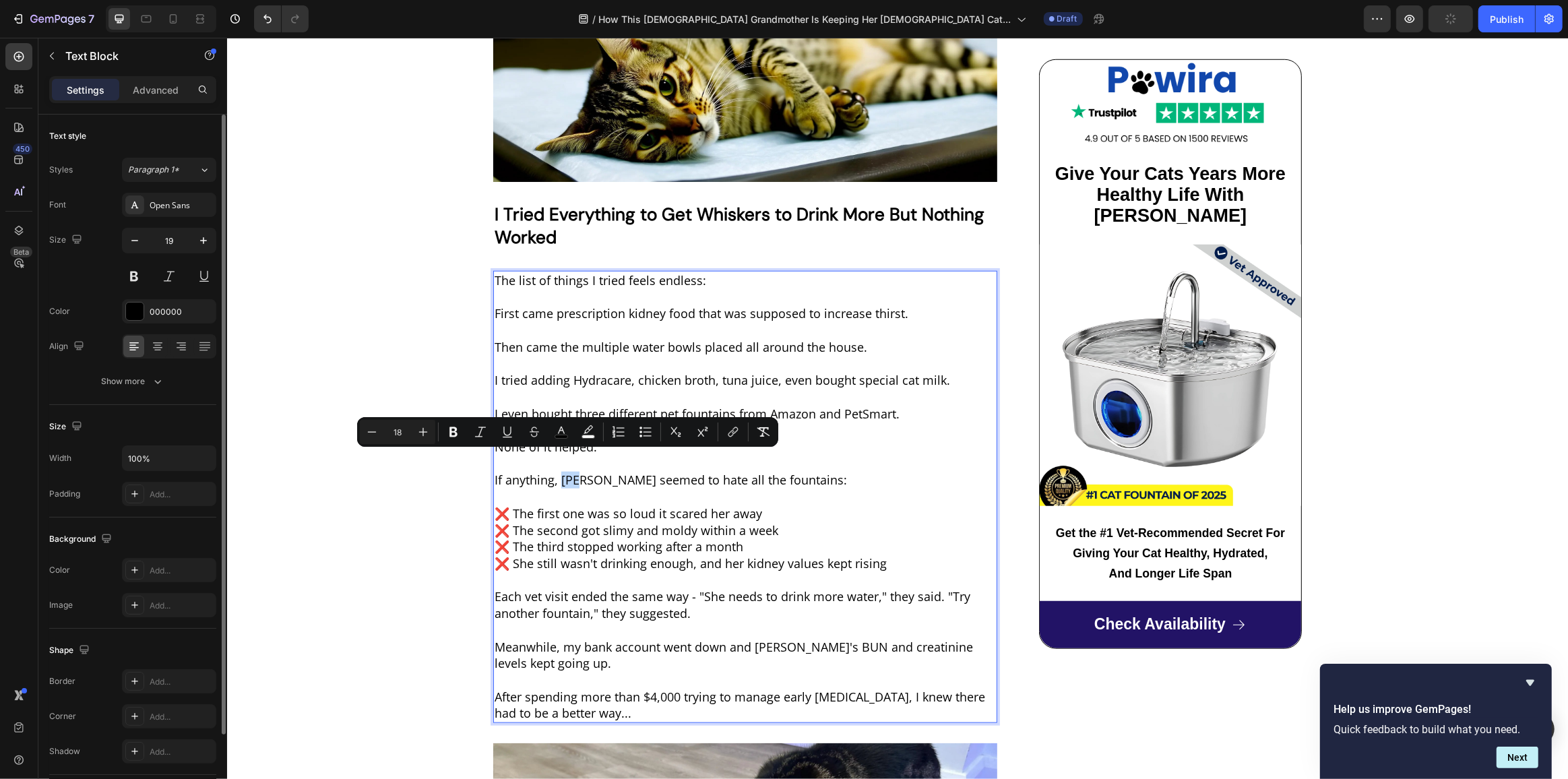
drag, startPoint x: 559, startPoint y: 458, endPoint x: 578, endPoint y: 459, distance: 19.0
click at [578, 472] on span "If anything, Max seemed to hate all the fountains:" at bounding box center [670, 479] width 352 height 16
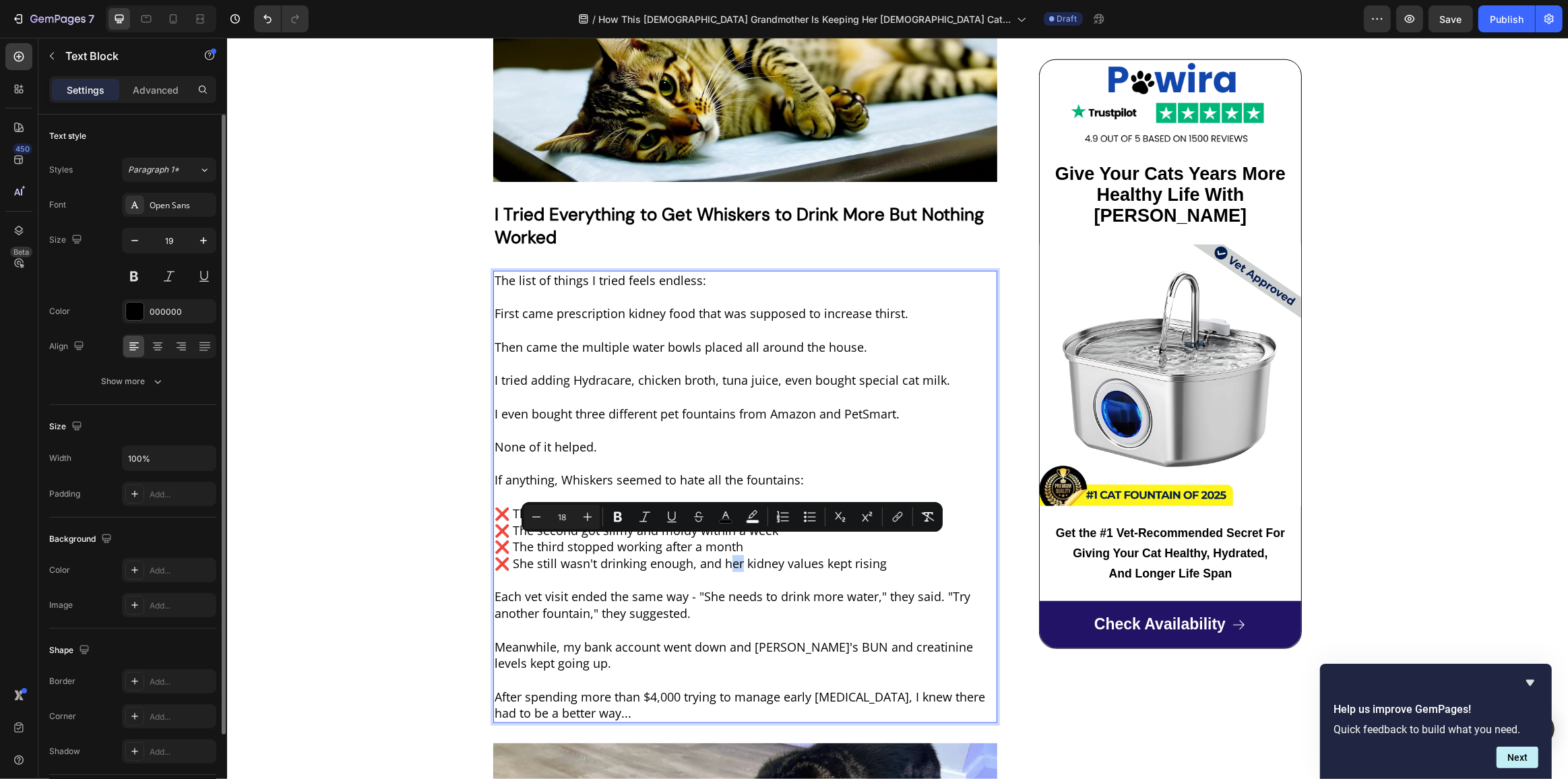
drag, startPoint x: 739, startPoint y: 545, endPoint x: 724, endPoint y: 548, distance: 15.3
click at [724, 556] on span "❌ She still wasn't drinking enough, and her kidney values kept rising" at bounding box center [690, 563] width 392 height 16
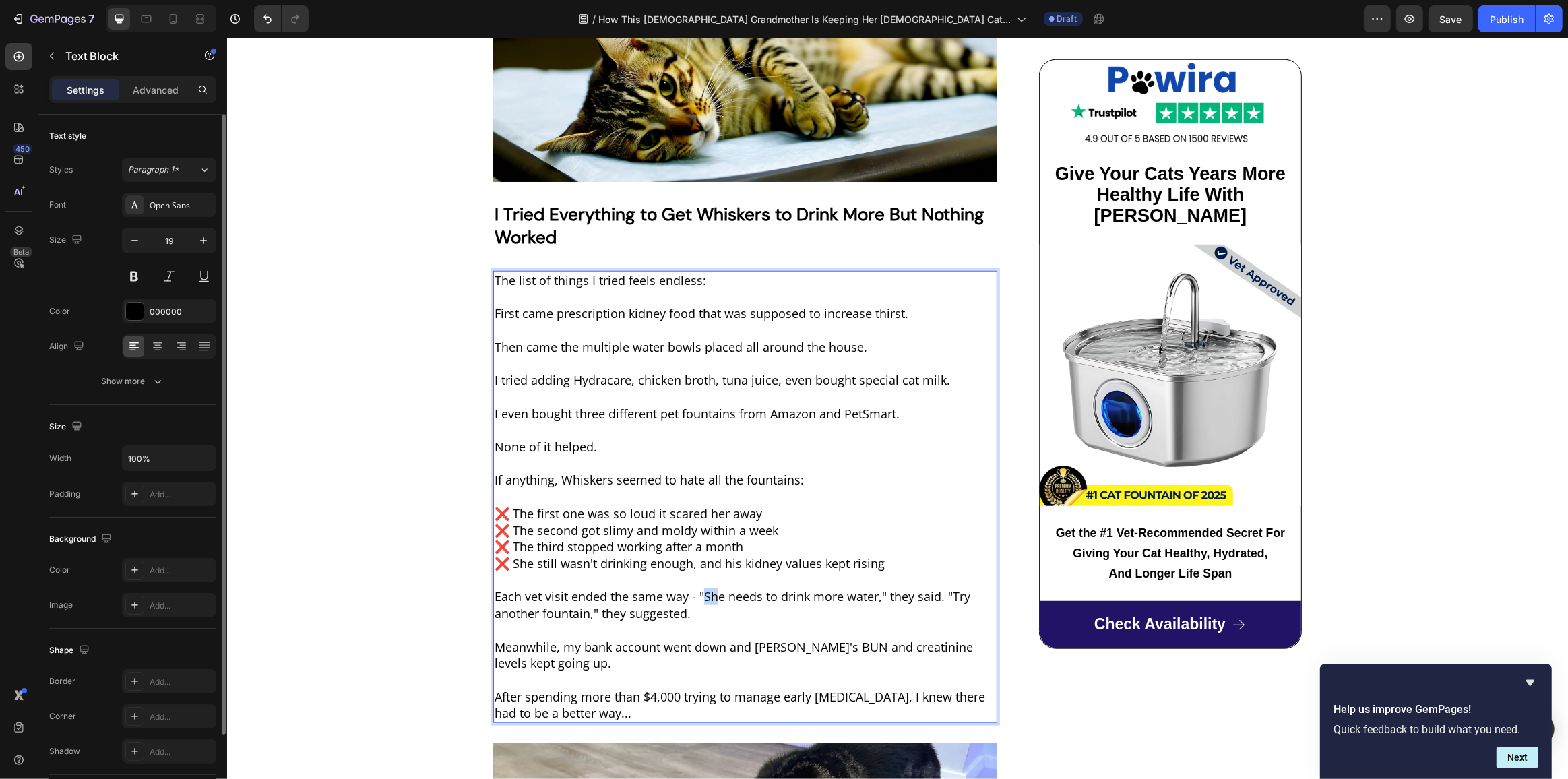
drag, startPoint x: 710, startPoint y: 578, endPoint x: 699, endPoint y: 578, distance: 11.0
click at [699, 588] on span "Each vet visit ended the same way - "She needs to drink more water," they said.…" at bounding box center [732, 605] width 476 height 33
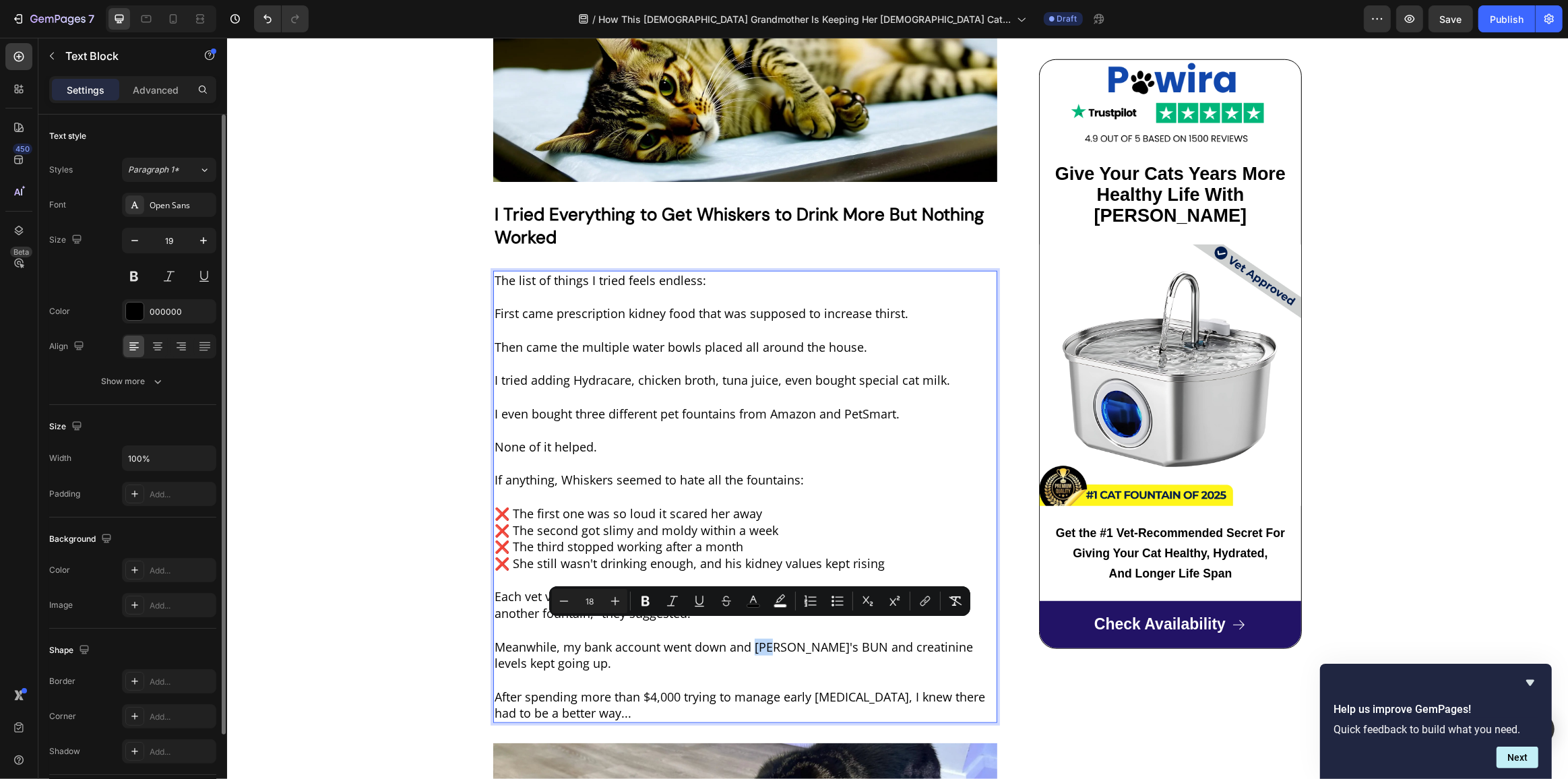
drag, startPoint x: 769, startPoint y: 631, endPoint x: 750, endPoint y: 632, distance: 19.0
click at [750, 639] on span "Meanwhile, my bank account went down and Max's BUN and creatinine levels kept g…" at bounding box center [733, 656] width 479 height 33
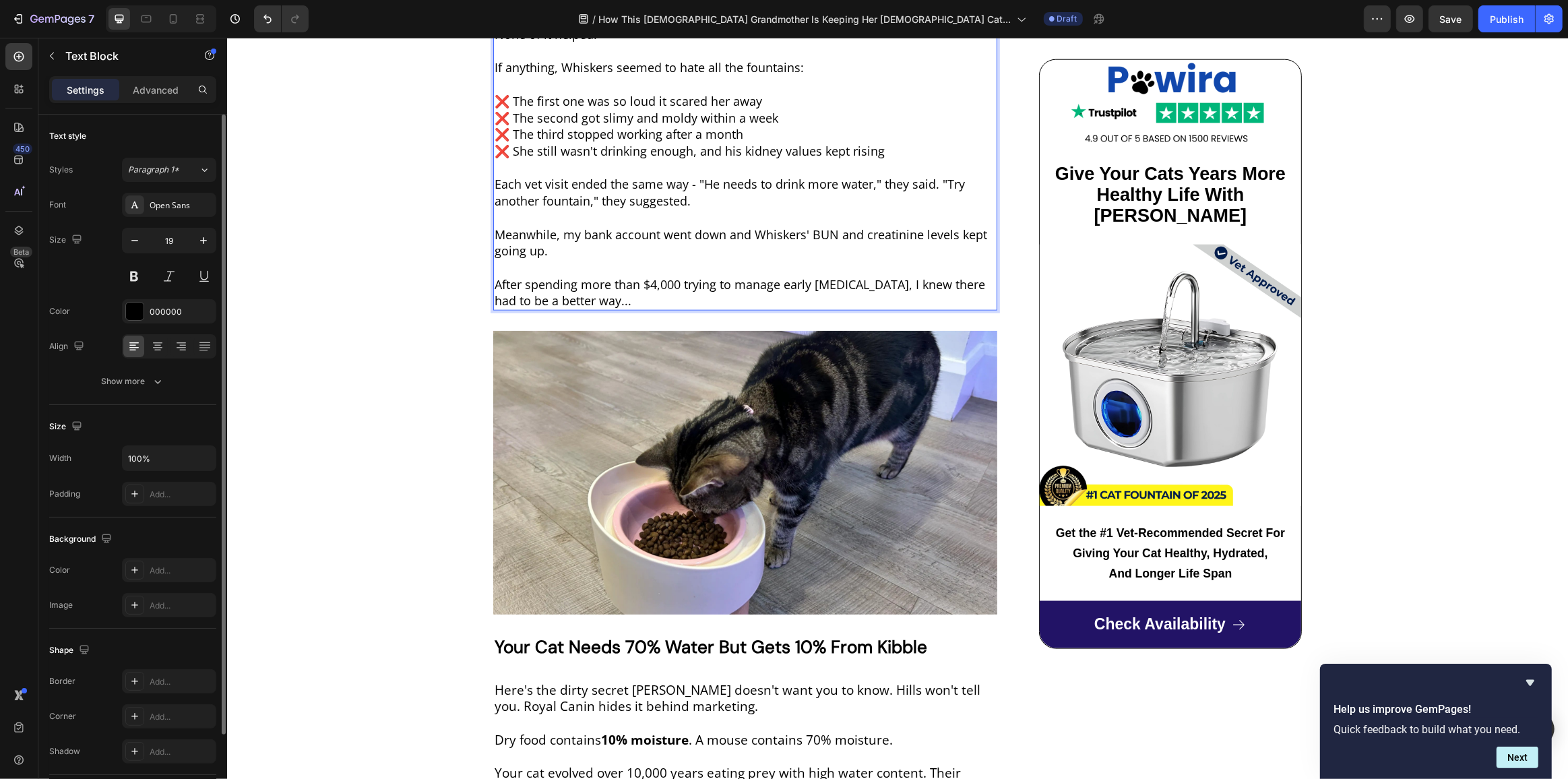
scroll to position [1715, 0]
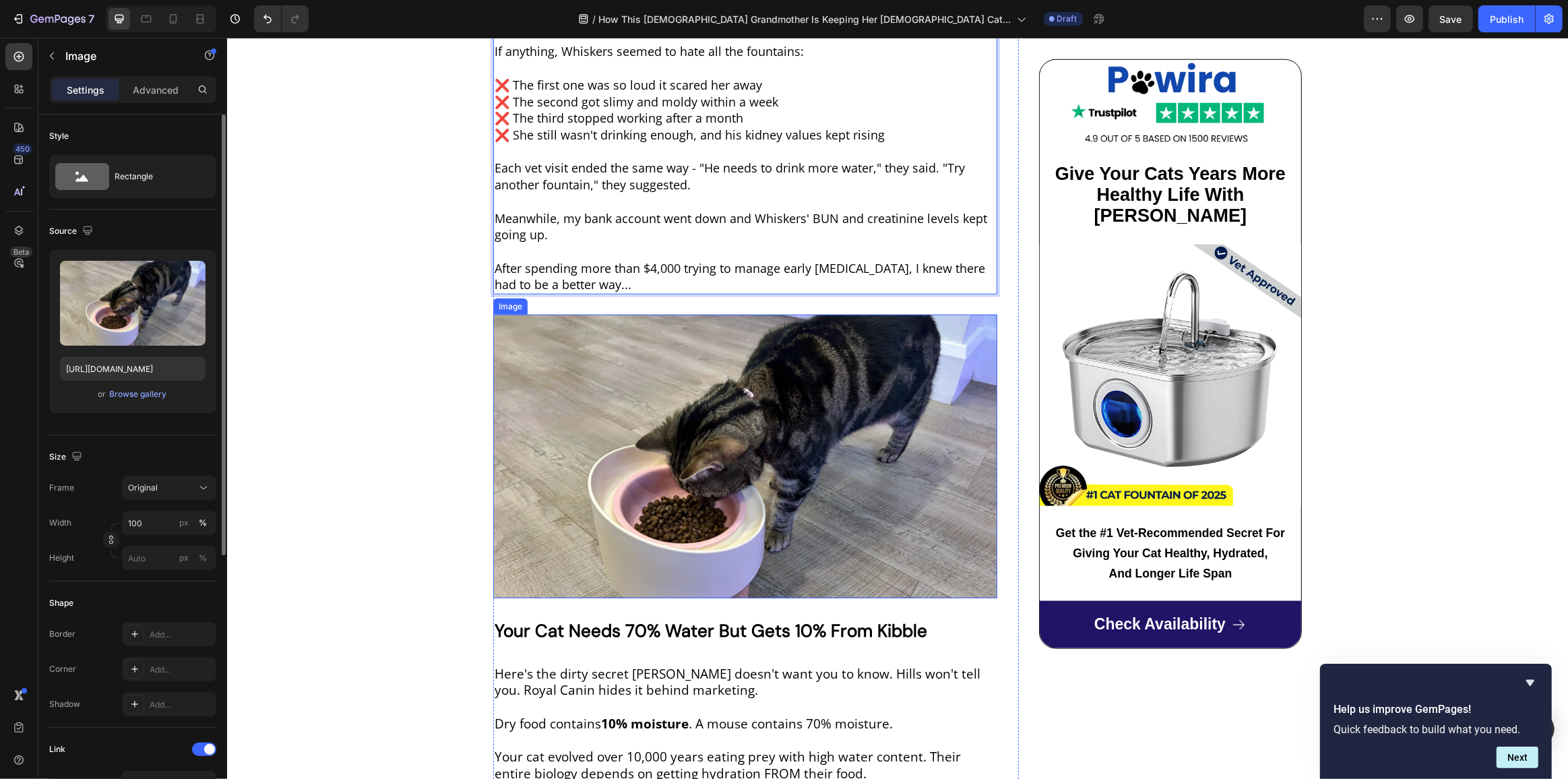
click at [702, 445] on img at bounding box center [744, 457] width 504 height 284
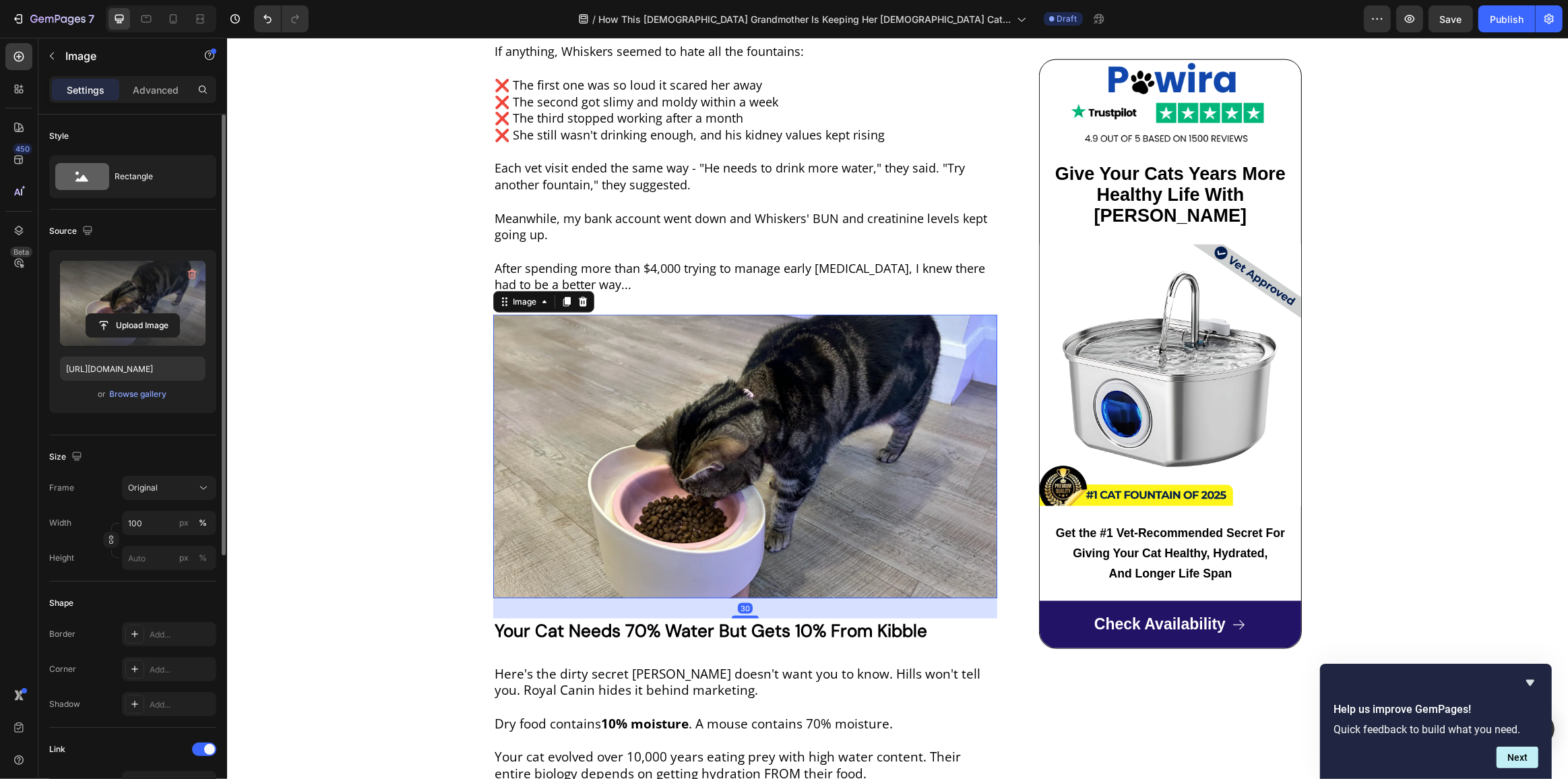
click at [133, 303] on label at bounding box center [133, 303] width 145 height 85
click at [133, 314] on input "file" at bounding box center [133, 325] width 93 height 23
click at [149, 298] on label at bounding box center [133, 303] width 145 height 85
click at [149, 314] on input "file" at bounding box center [133, 325] width 93 height 23
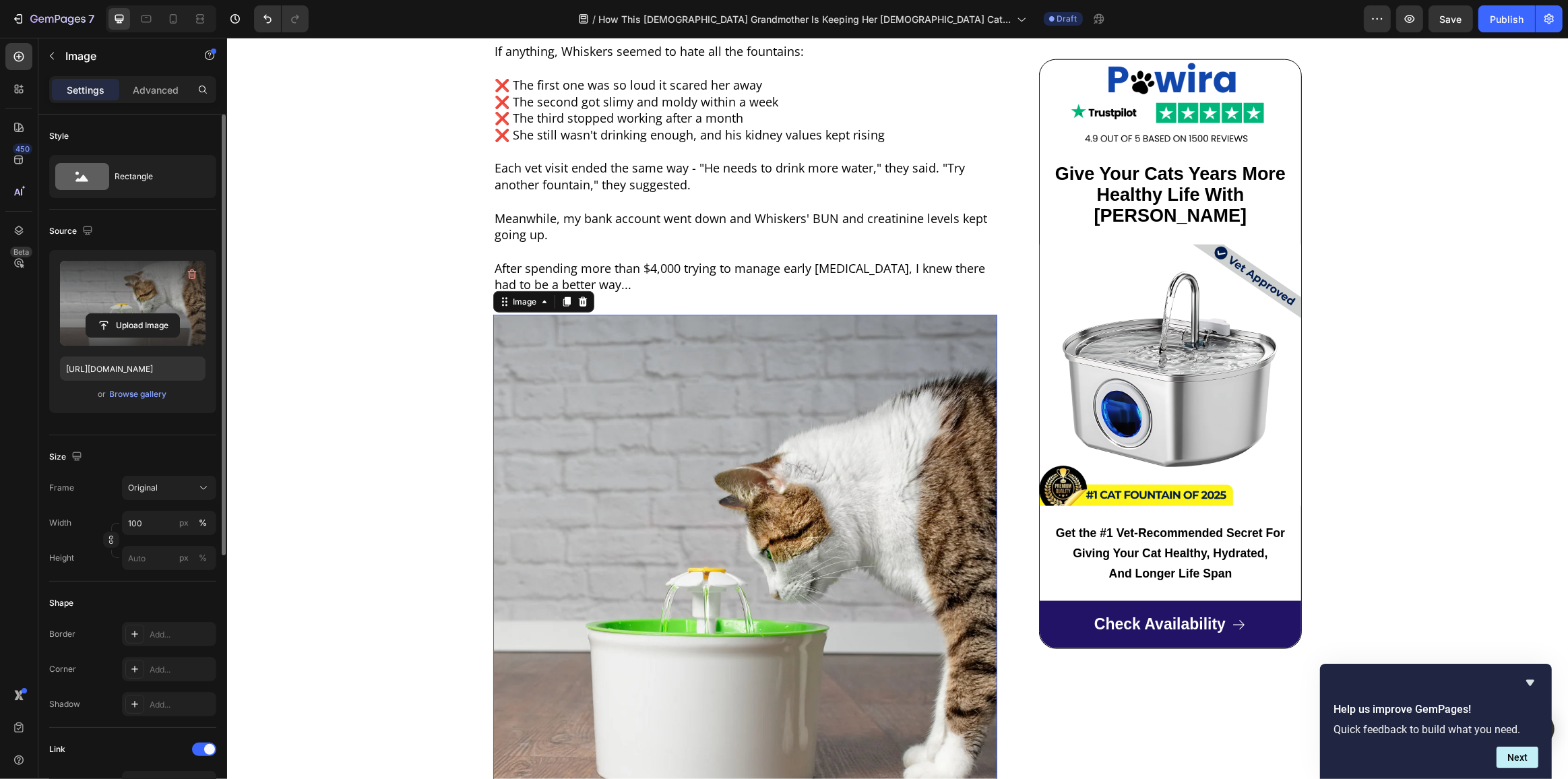
scroll to position [1961, 0]
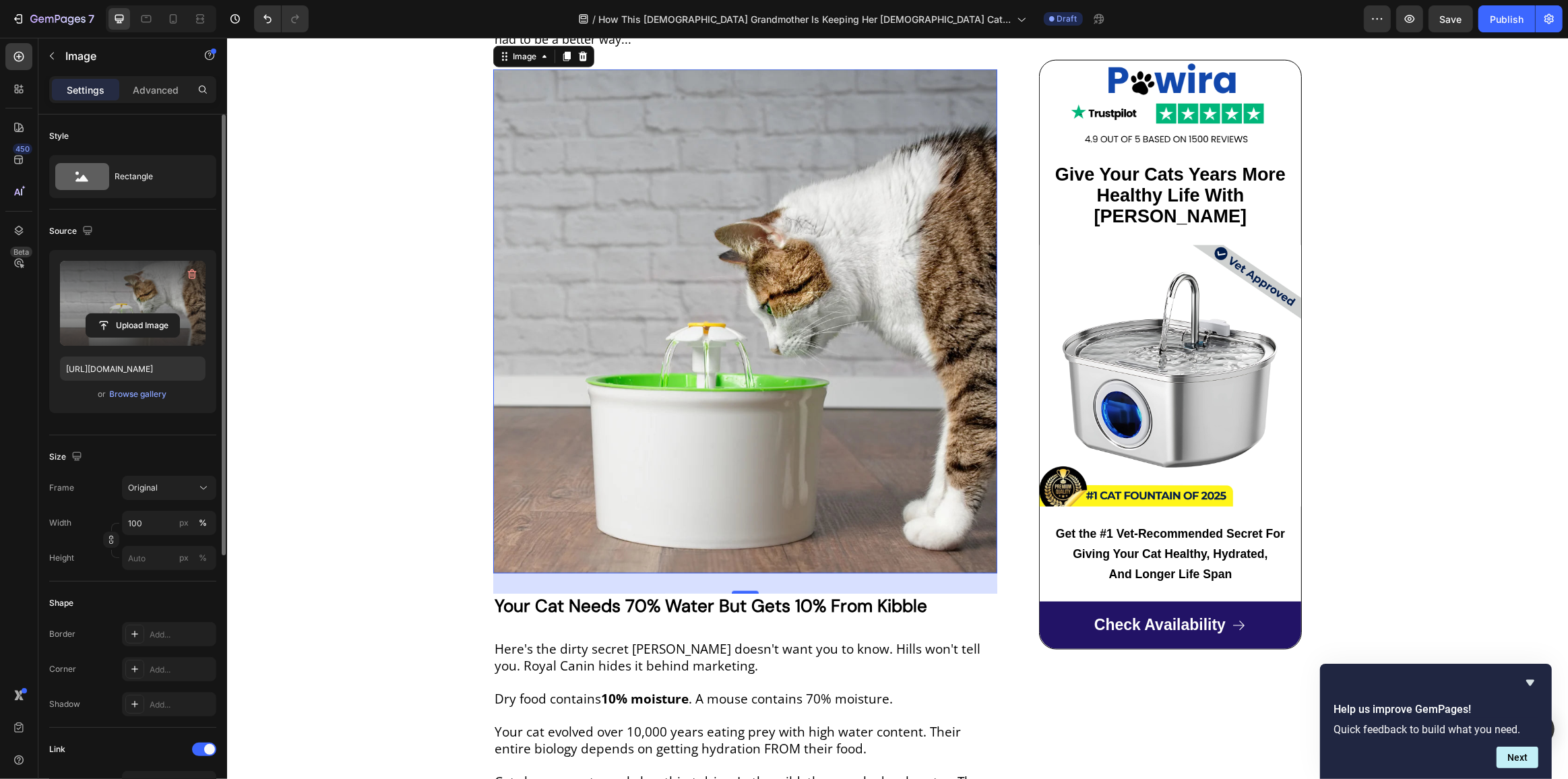
click at [132, 301] on label at bounding box center [133, 303] width 145 height 85
click at [132, 314] on input "file" at bounding box center [133, 325] width 93 height 23
type input "https://cdn.shopify.com/s/files/1/0712/9677/8426/files/gempages_572867341675660…"
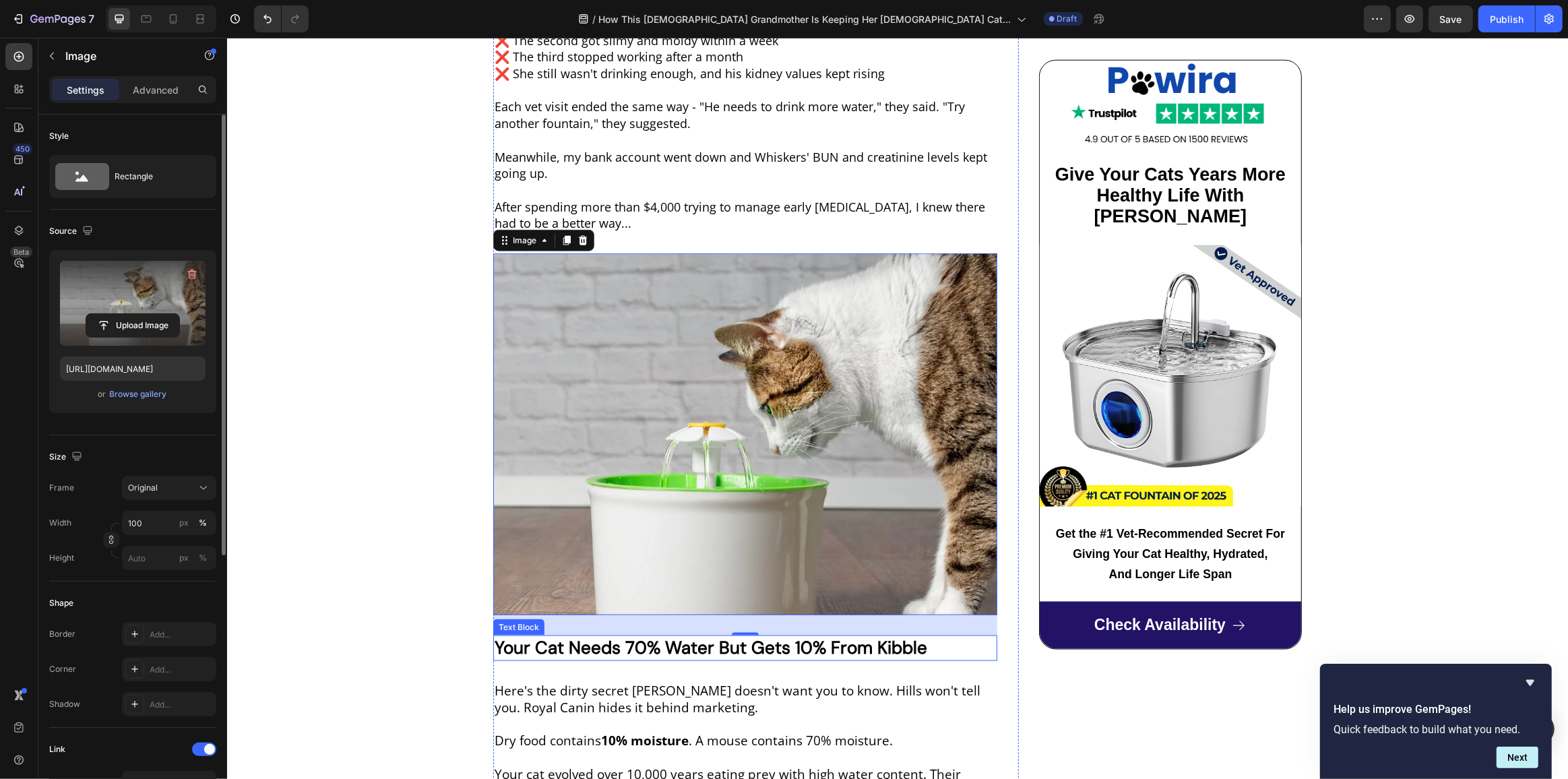
scroll to position [2082, 0]
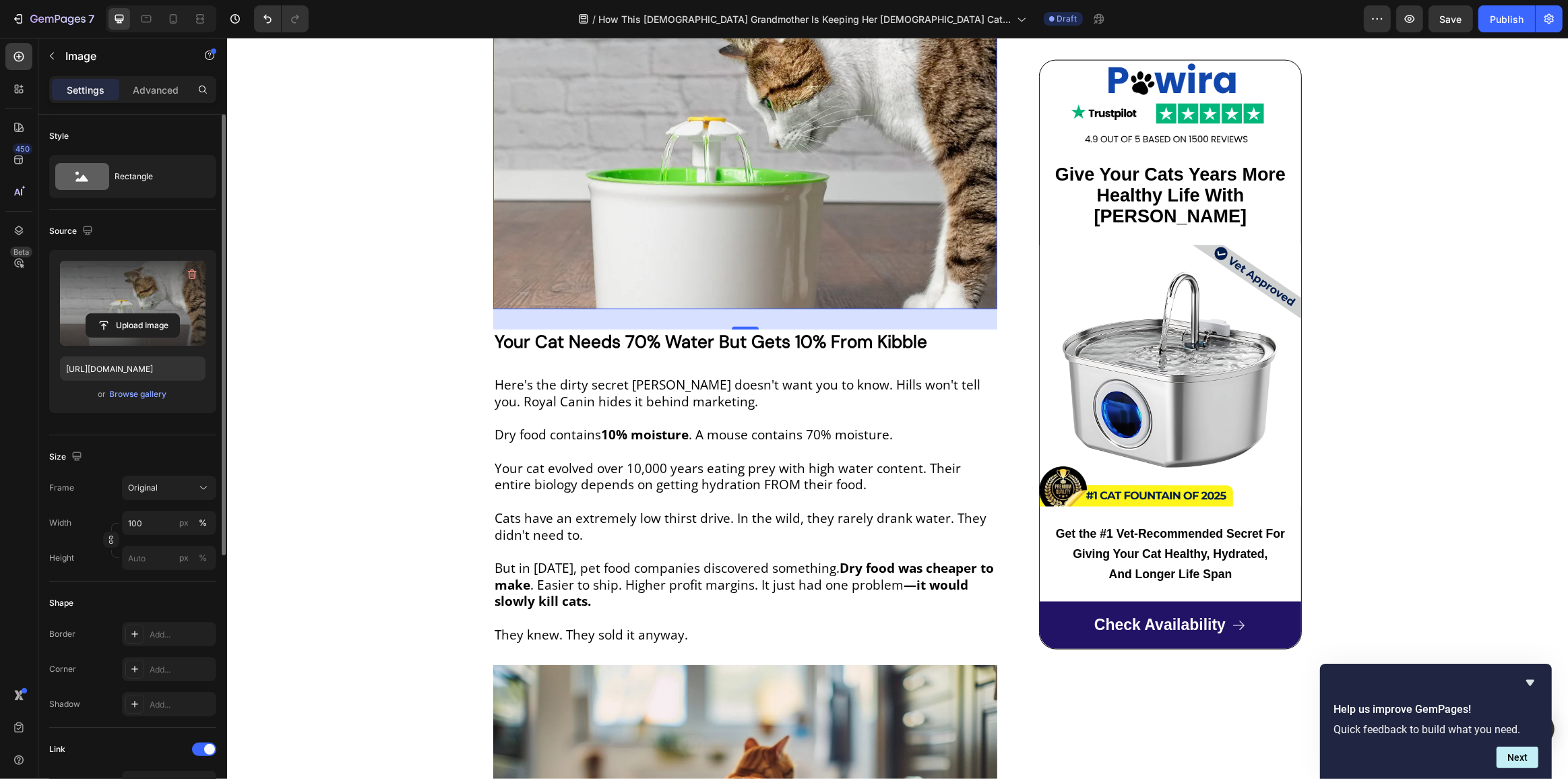
click at [602, 313] on div "30" at bounding box center [744, 319] width 504 height 20
click at [613, 330] on strong "Your Cat Needs 70% Water But Gets 10% From Kibble" at bounding box center [710, 341] width 432 height 23
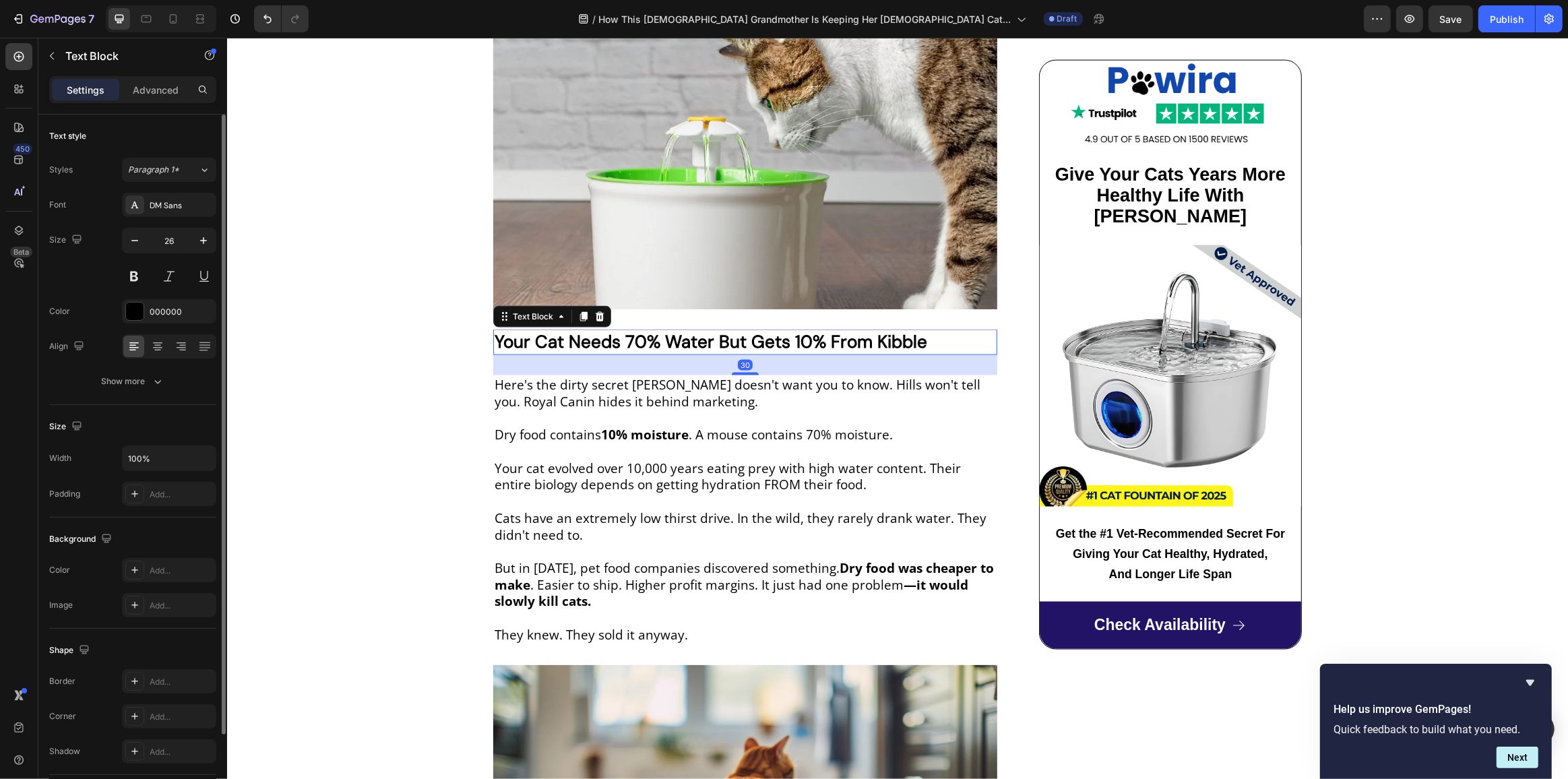
click at [613, 330] on strong "Your Cat Needs 70% Water But Gets 10% From Kibble" at bounding box center [710, 341] width 432 height 23
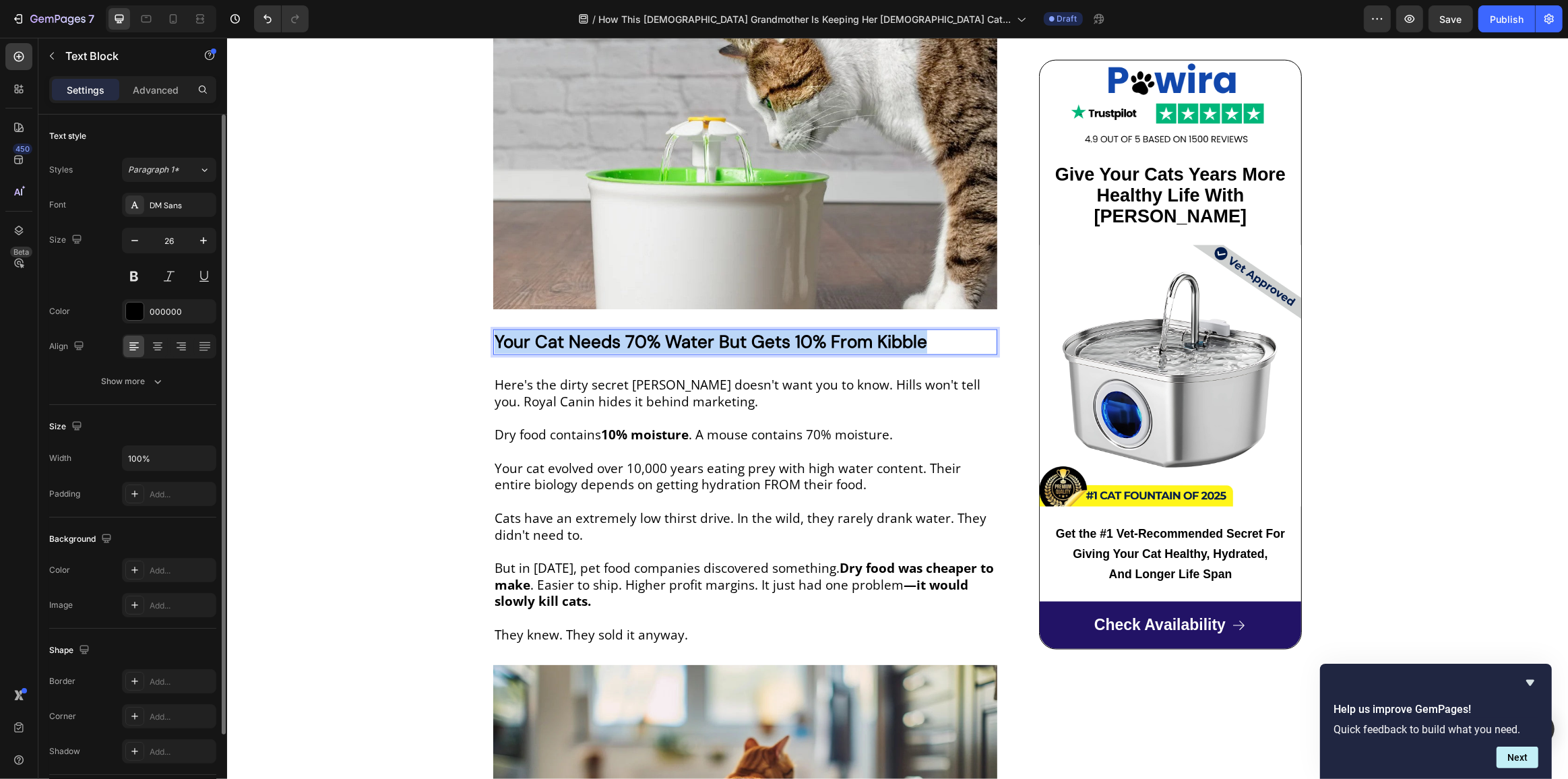
drag, startPoint x: 916, startPoint y: 319, endPoint x: 490, endPoint y: 315, distance: 426.0
click at [494, 331] on p "Your Cat Needs 70% Water But Gets 10% From Kibble" at bounding box center [744, 342] width 501 height 23
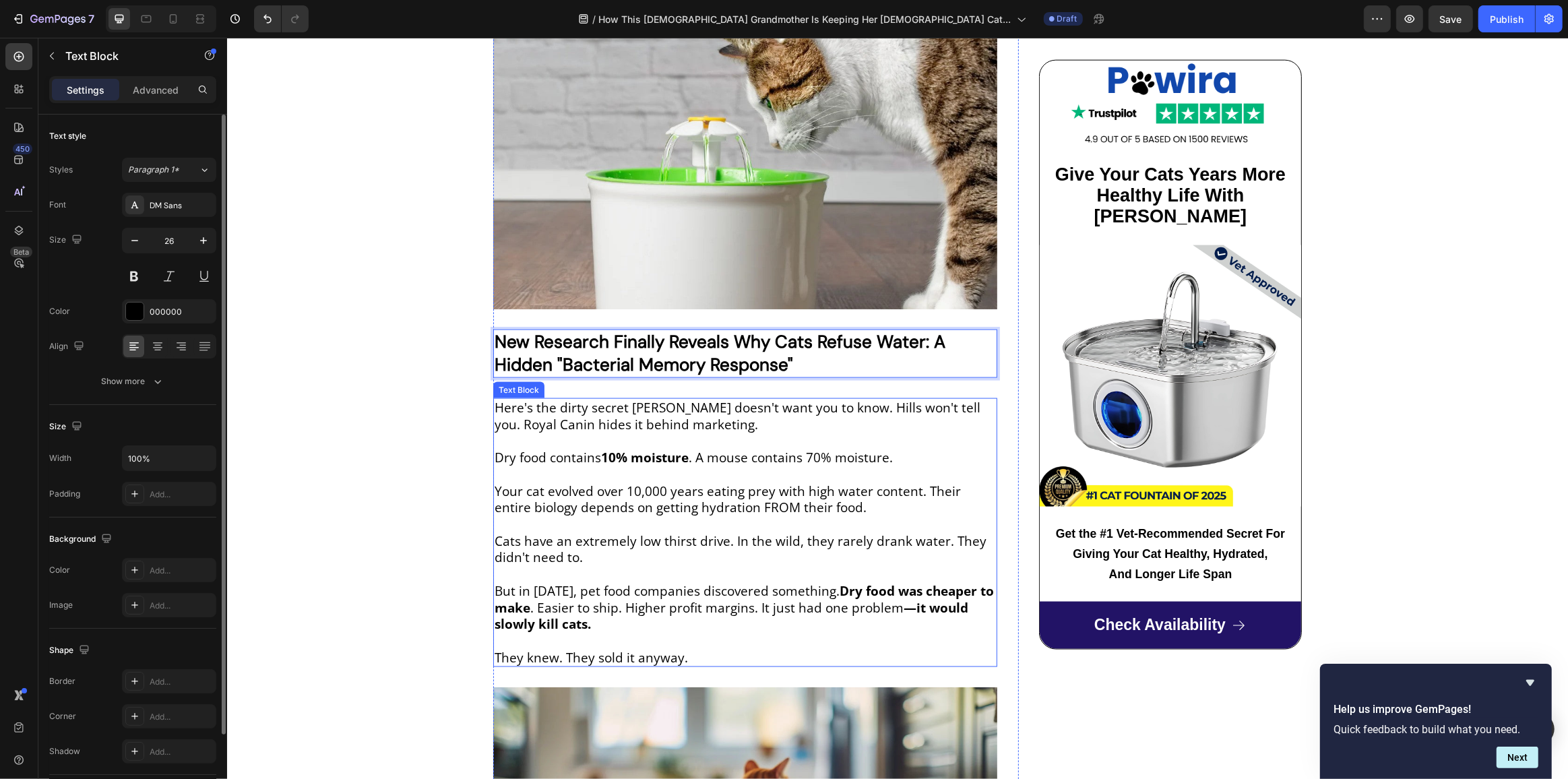
click at [559, 432] on p at bounding box center [744, 441] width 501 height 17
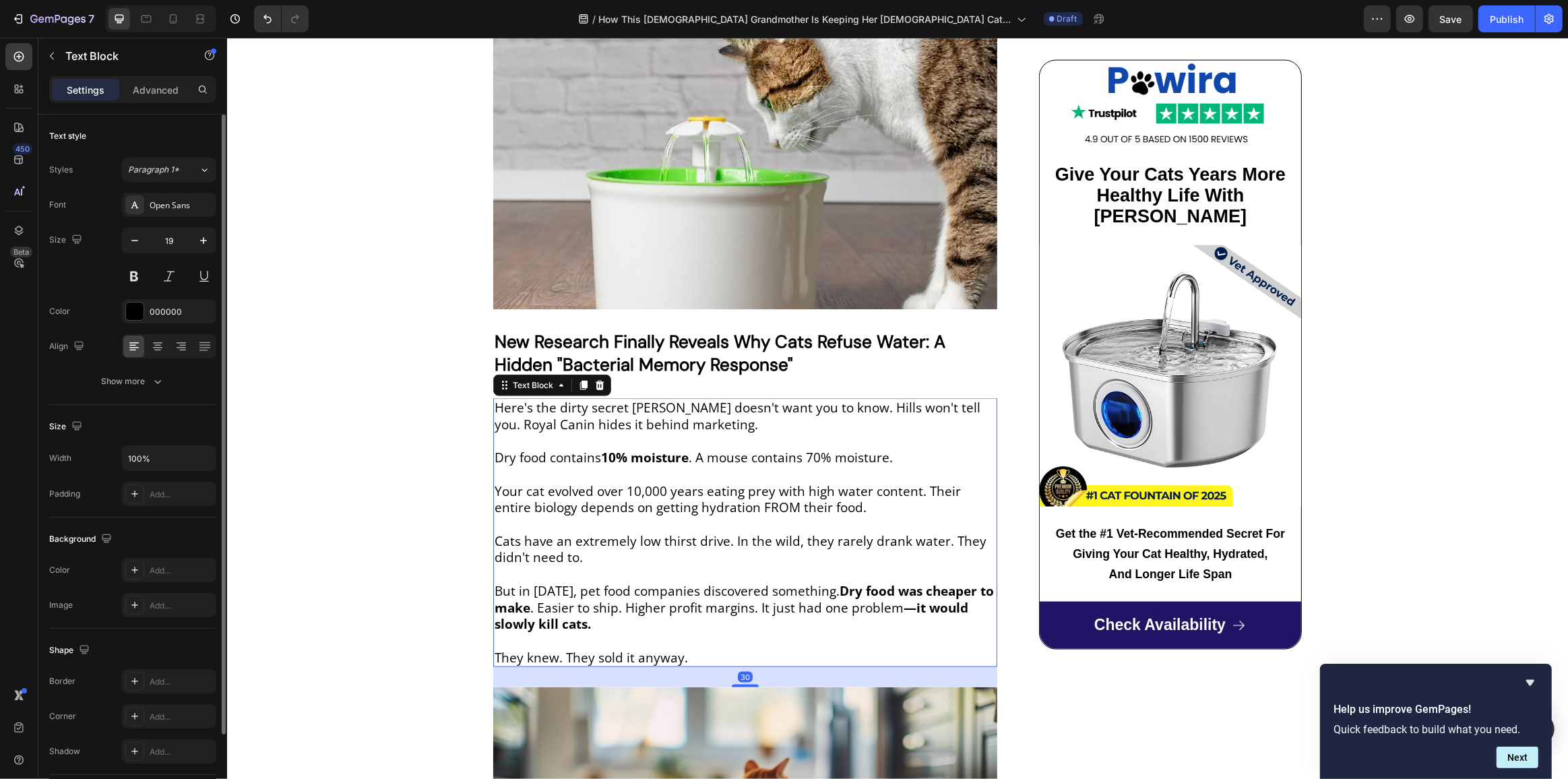
click at [559, 432] on p at bounding box center [744, 441] width 501 height 17
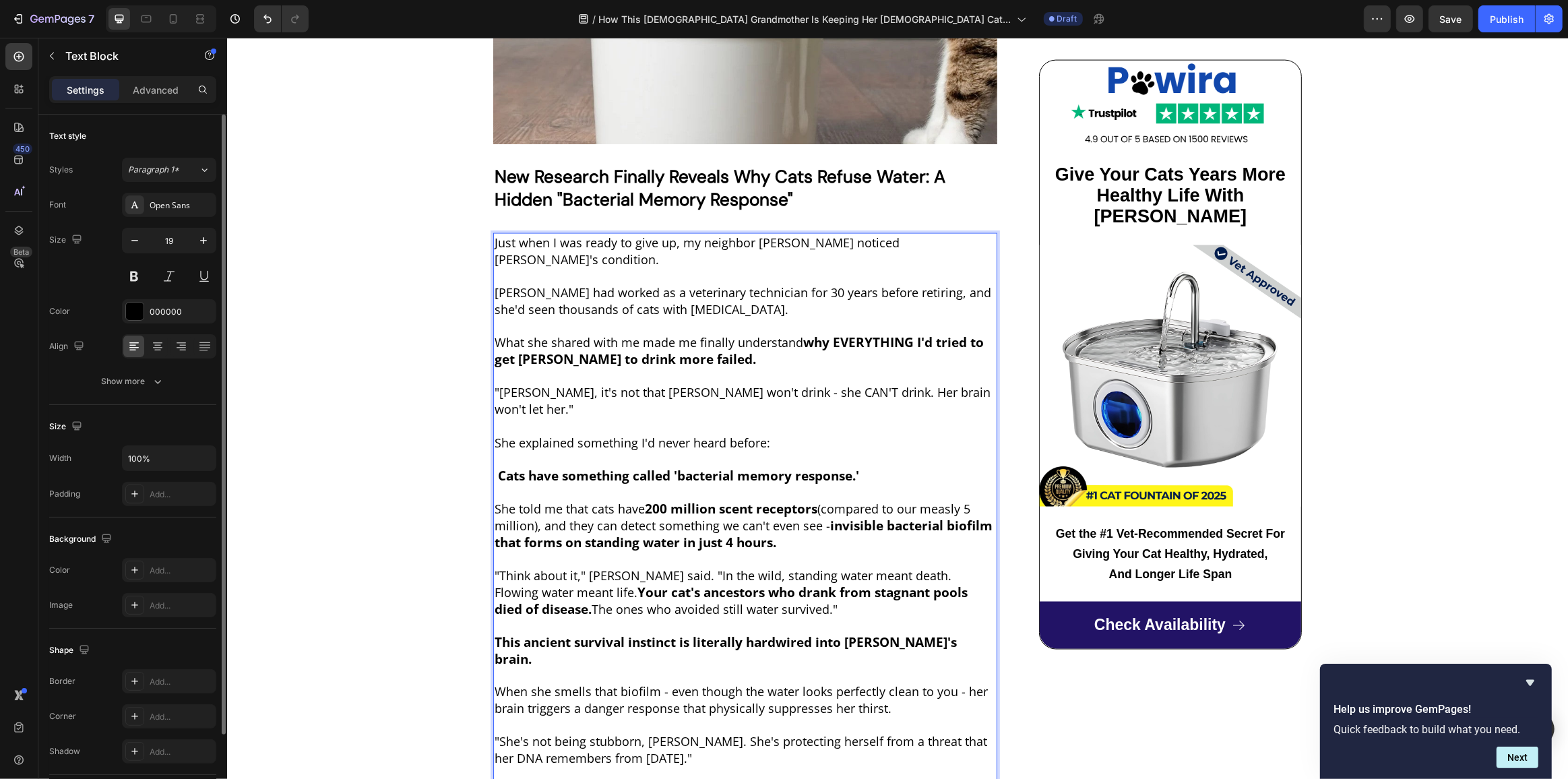
scroll to position [2235, 0]
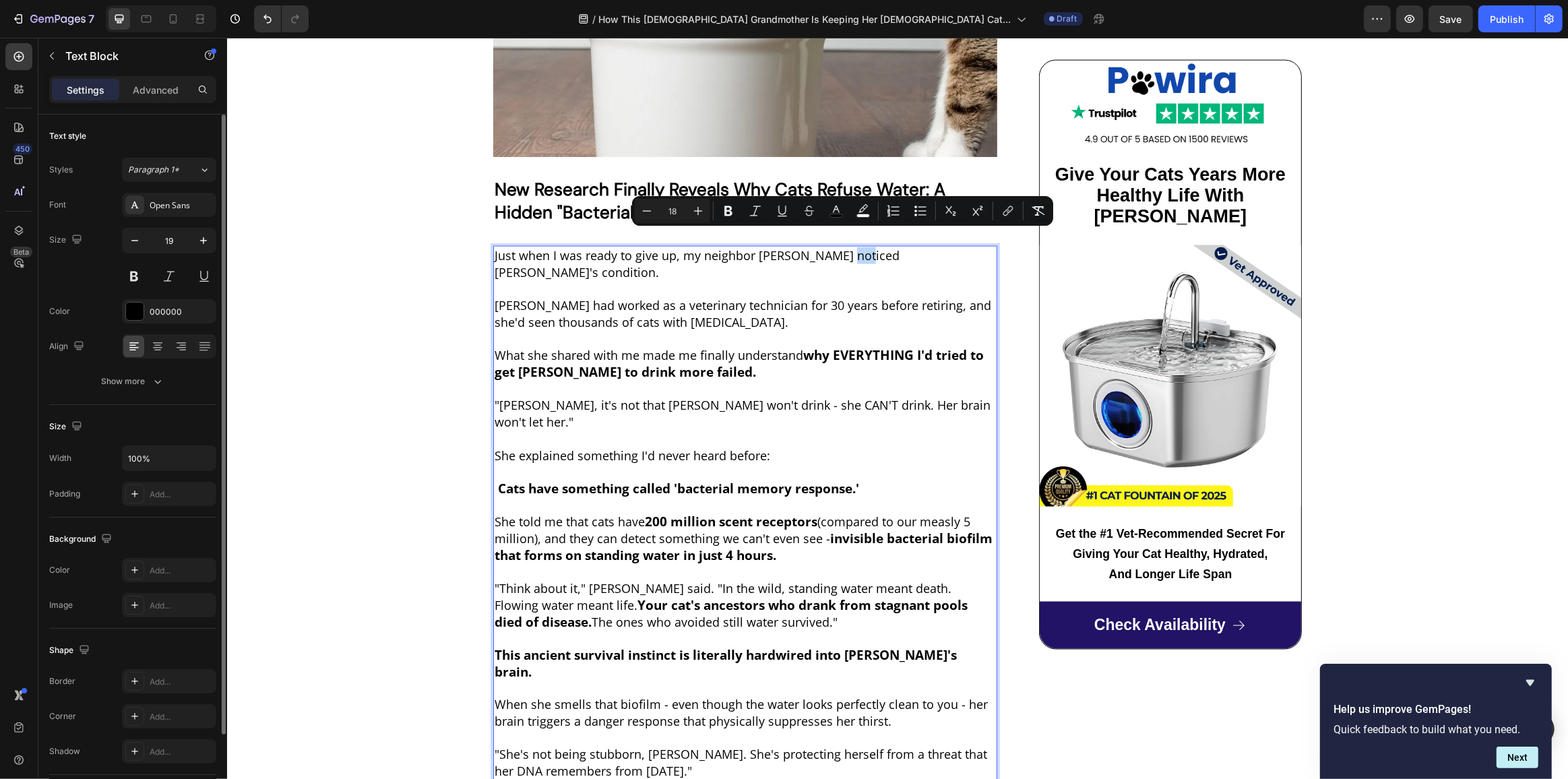
drag, startPoint x: 833, startPoint y: 237, endPoint x: 855, endPoint y: 240, distance: 22.2
click at [855, 248] on span "Just when I was ready to give up, my neighbor Linda noticed Max's condition." at bounding box center [696, 264] width 405 height 33
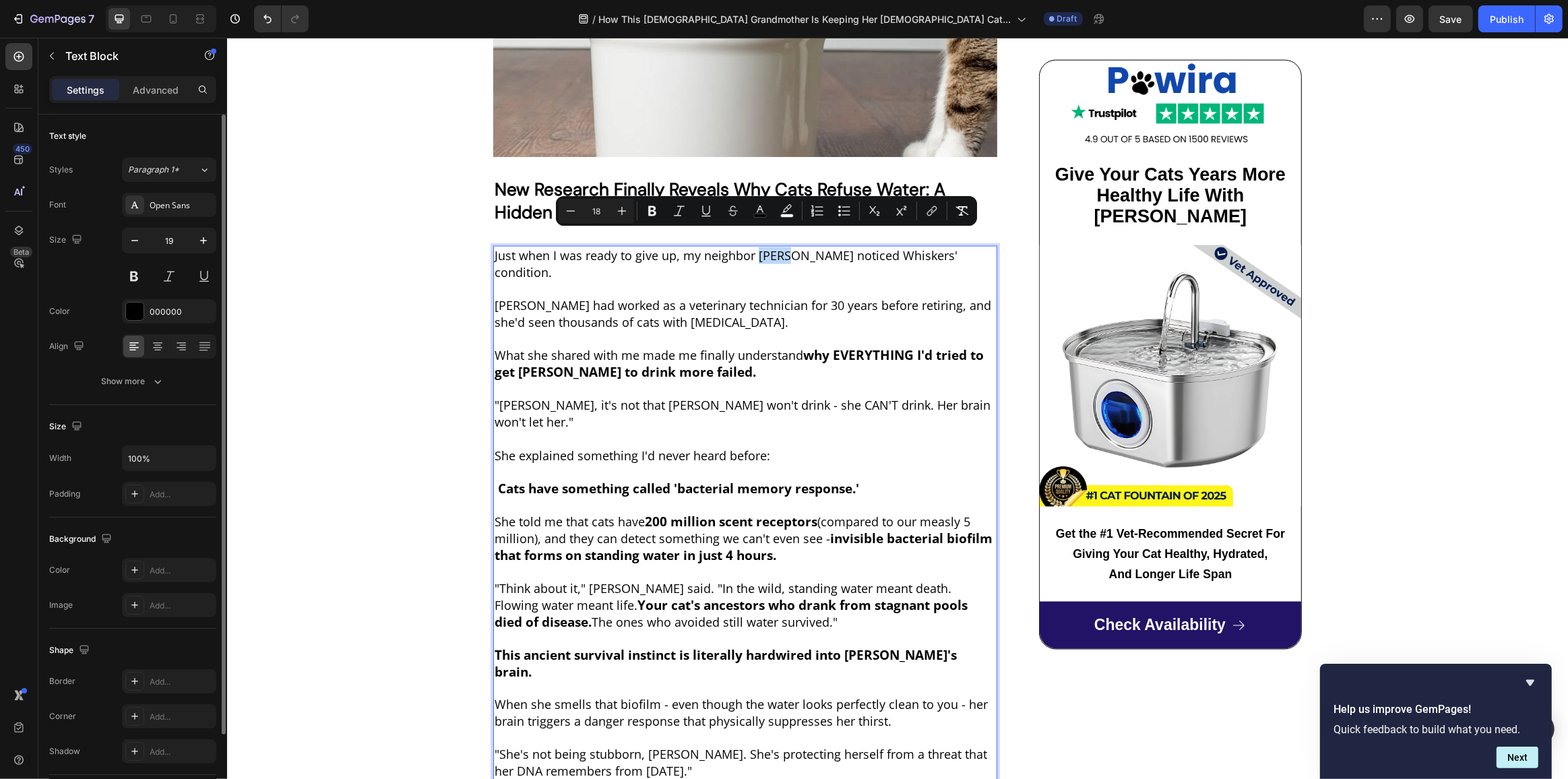
drag, startPoint x: 780, startPoint y: 239, endPoint x: 753, endPoint y: 239, distance: 27.0
click at [753, 248] on span "Just when I was ready to give up, my neighbor [PERSON_NAME] noticed Whiskers' c…" at bounding box center [725, 264] width 463 height 33
click at [518, 347] on strong "why EVERYTHING I'd tried to get Max to drink more failed." at bounding box center [738, 364] width 489 height 35
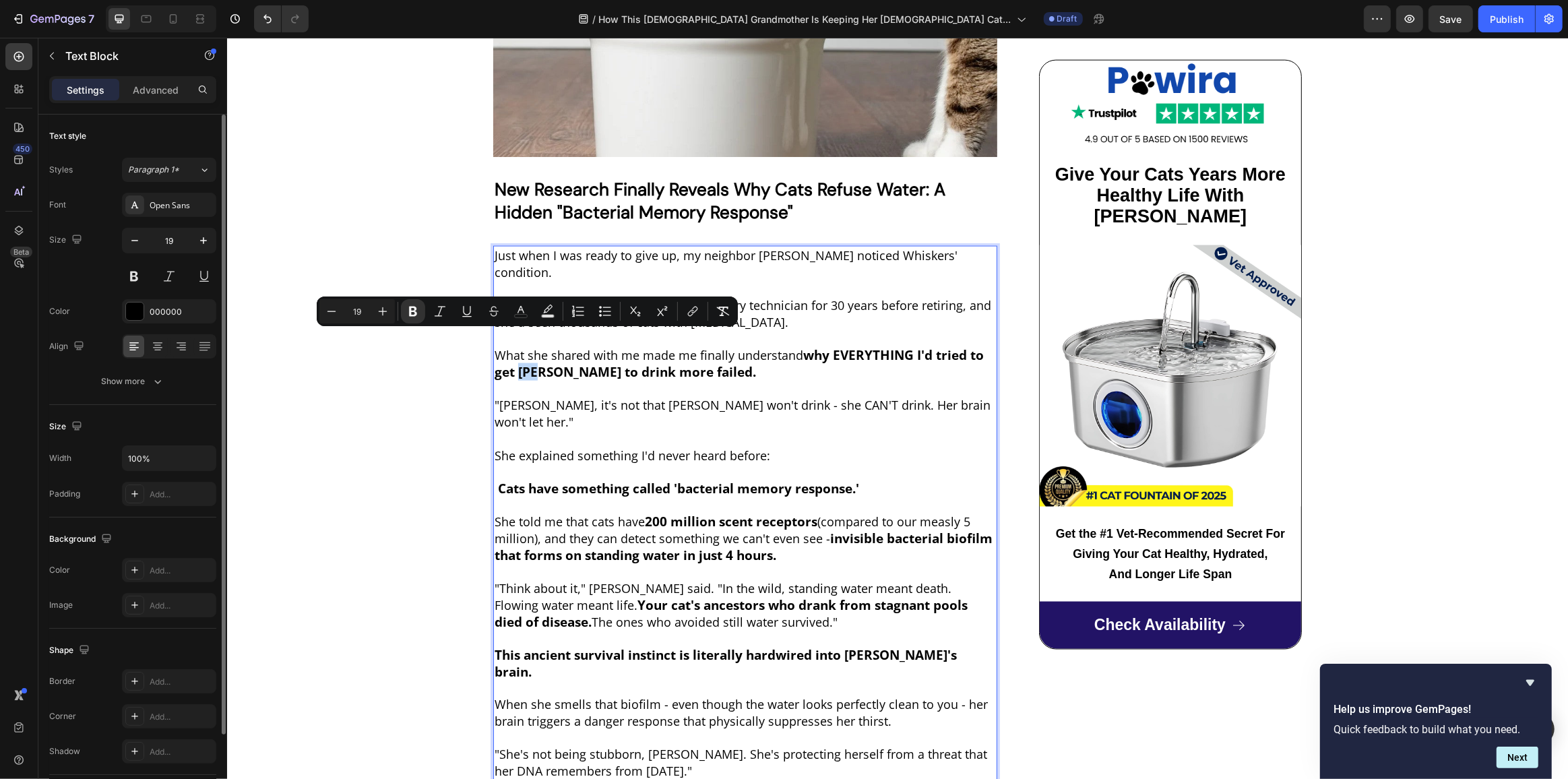
drag, startPoint x: 514, startPoint y: 341, endPoint x: 536, endPoint y: 340, distance: 22.0
click at [536, 347] on strong "why EVERYTHING I'd tried to get Max to drink more failed." at bounding box center [738, 364] width 489 height 35
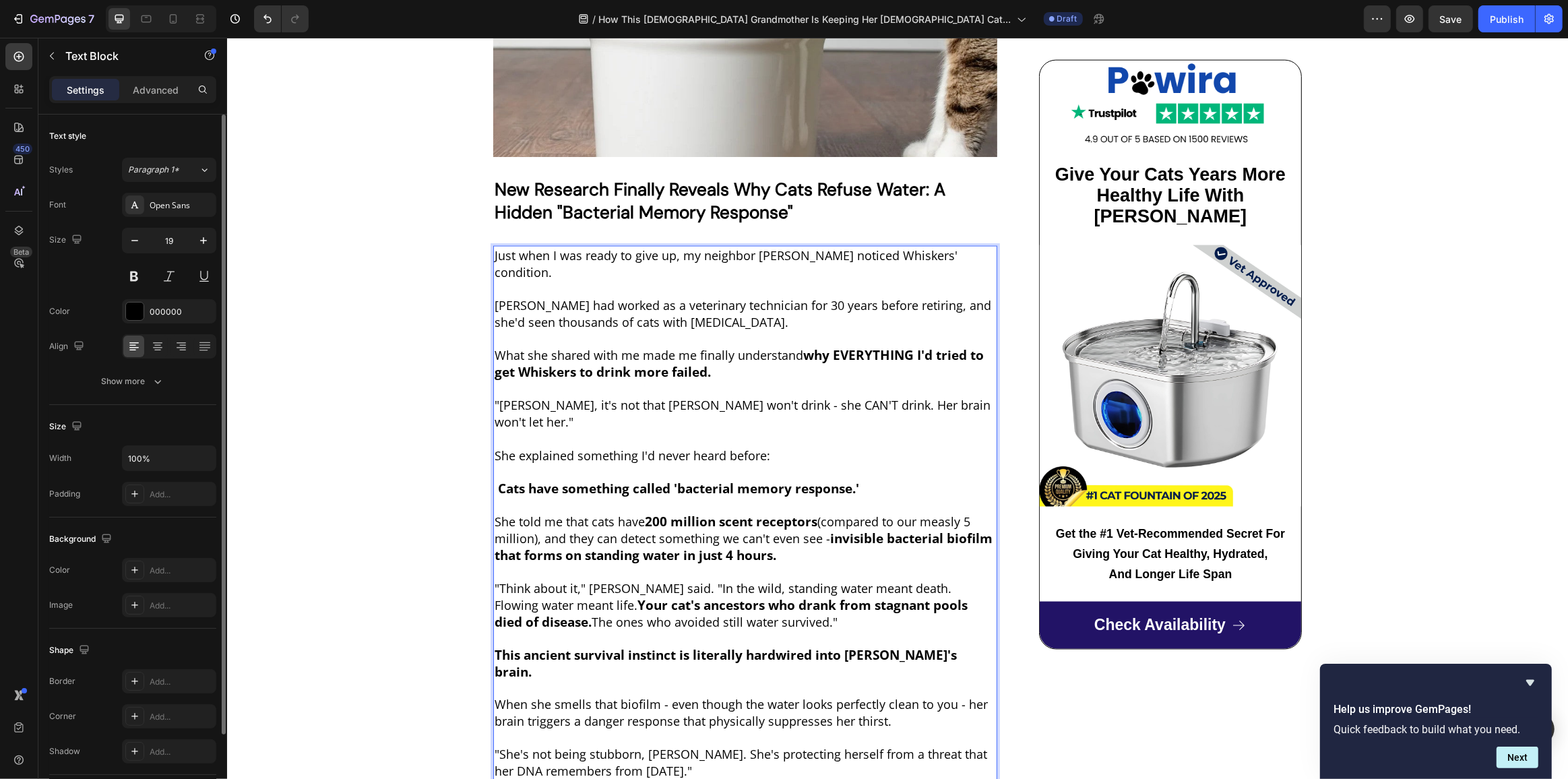
scroll to position [2296, 0]
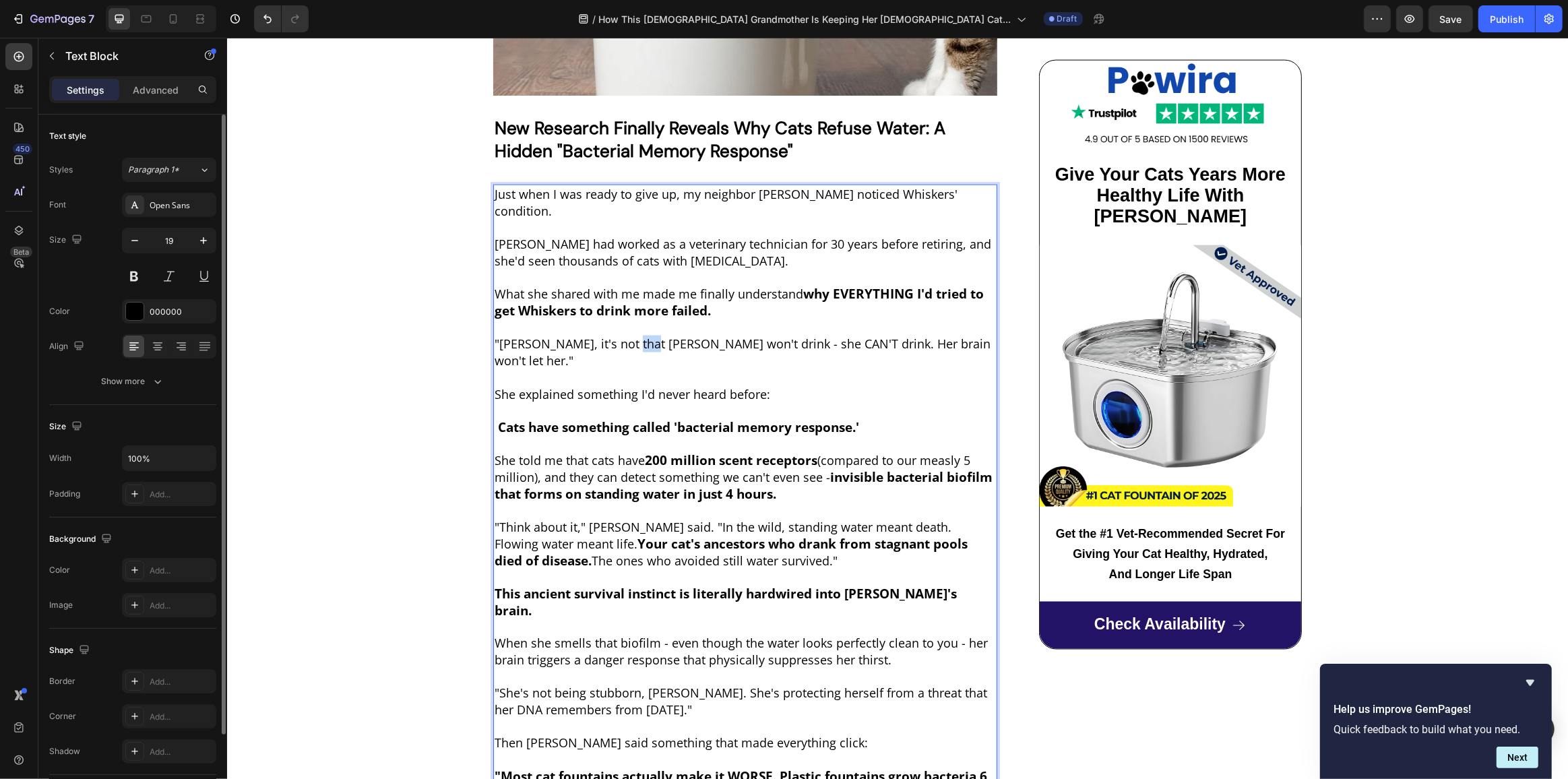
drag, startPoint x: 620, startPoint y: 308, endPoint x: 640, endPoint y: 312, distance: 20.4
click at [640, 336] on span ""Margaret, it's not that Max won't drink - she CAN'T drink. Her brain won't let…" at bounding box center [741, 352] width 496 height 33
click at [759, 336] on span ""Margaret, it's not that Whiskers won't drink - she CAN'T drink. Her brain won'…" at bounding box center [737, 352] width 487 height 33
drag, startPoint x: 758, startPoint y: 315, endPoint x: 749, endPoint y: 315, distance: 9.0
click at [749, 336] on span ""Margaret, it's not that Whiskers won't drink - she CAN'T drink. Her brain won'…" at bounding box center [737, 352] width 487 height 33
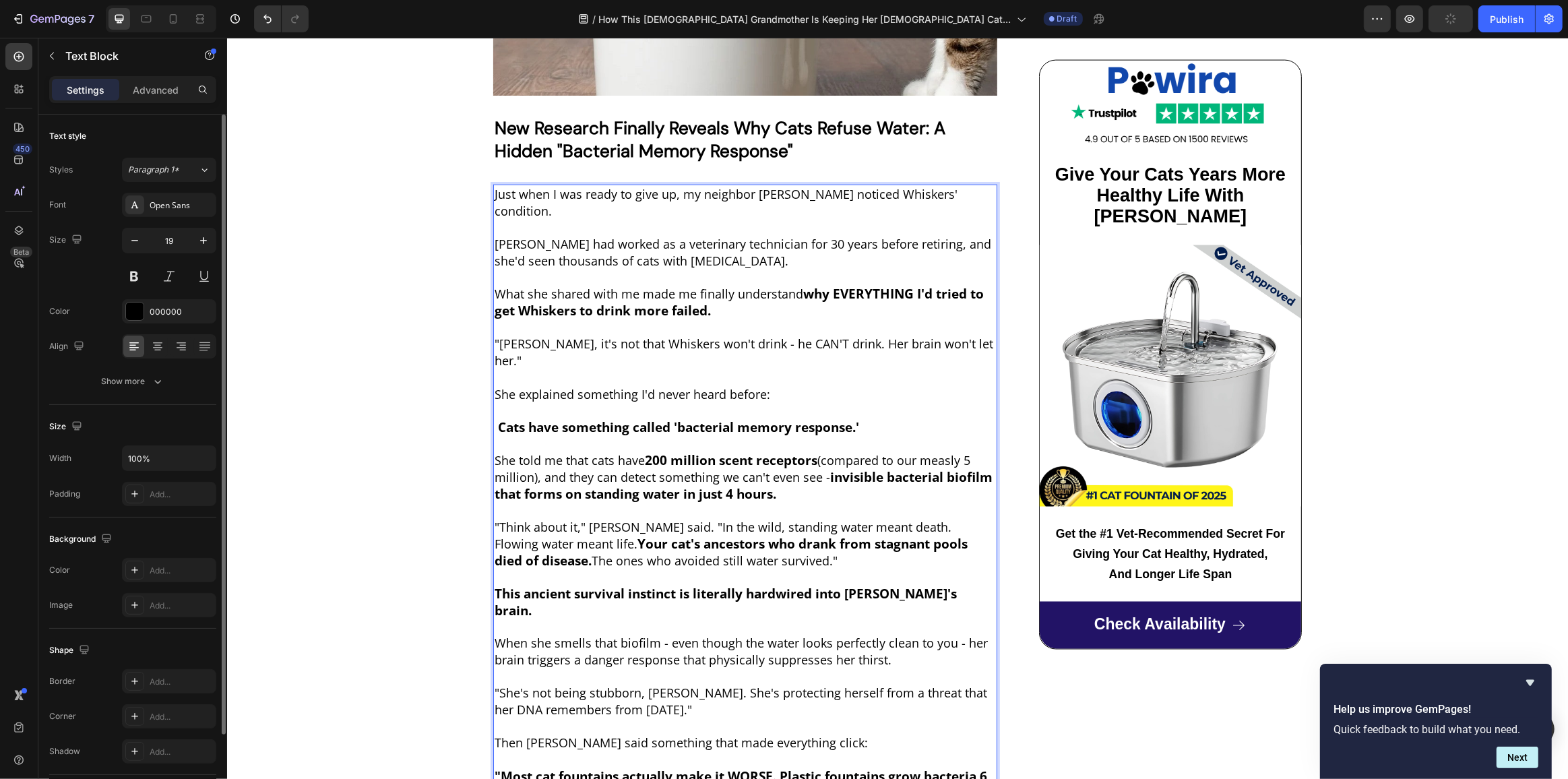
click at [854, 336] on span ""Margaret, it's not that Whiskers won't drink - he CAN'T drink. Her brain won't…" at bounding box center [743, 352] width 499 height 33
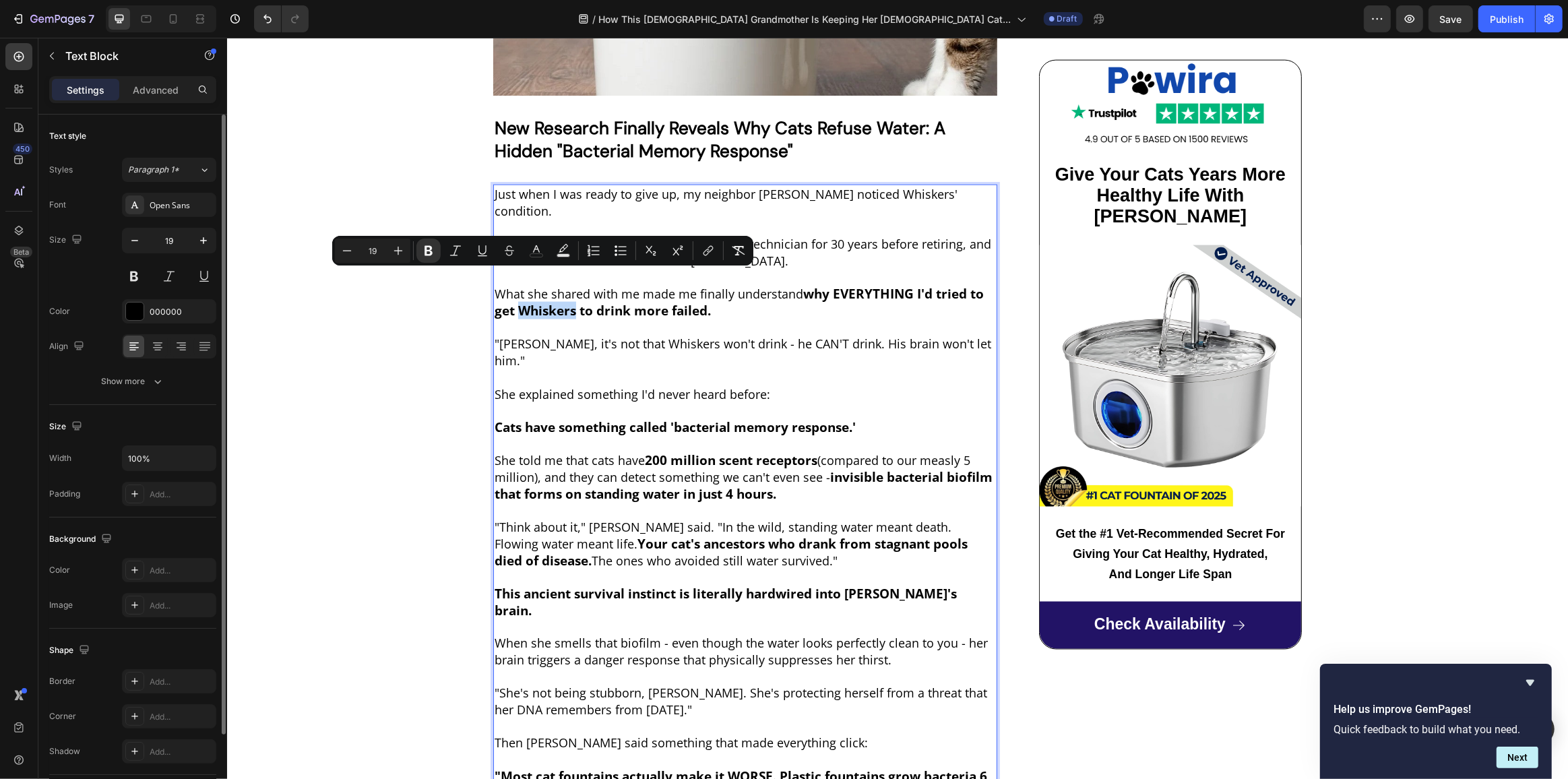
drag, startPoint x: 513, startPoint y: 278, endPoint x: 569, endPoint y: 280, distance: 56.0
click at [569, 285] on strong "why EVERYTHING I'd tried to get Whiskers to drink more failed." at bounding box center [738, 302] width 489 height 35
copy strong "Whiskers"
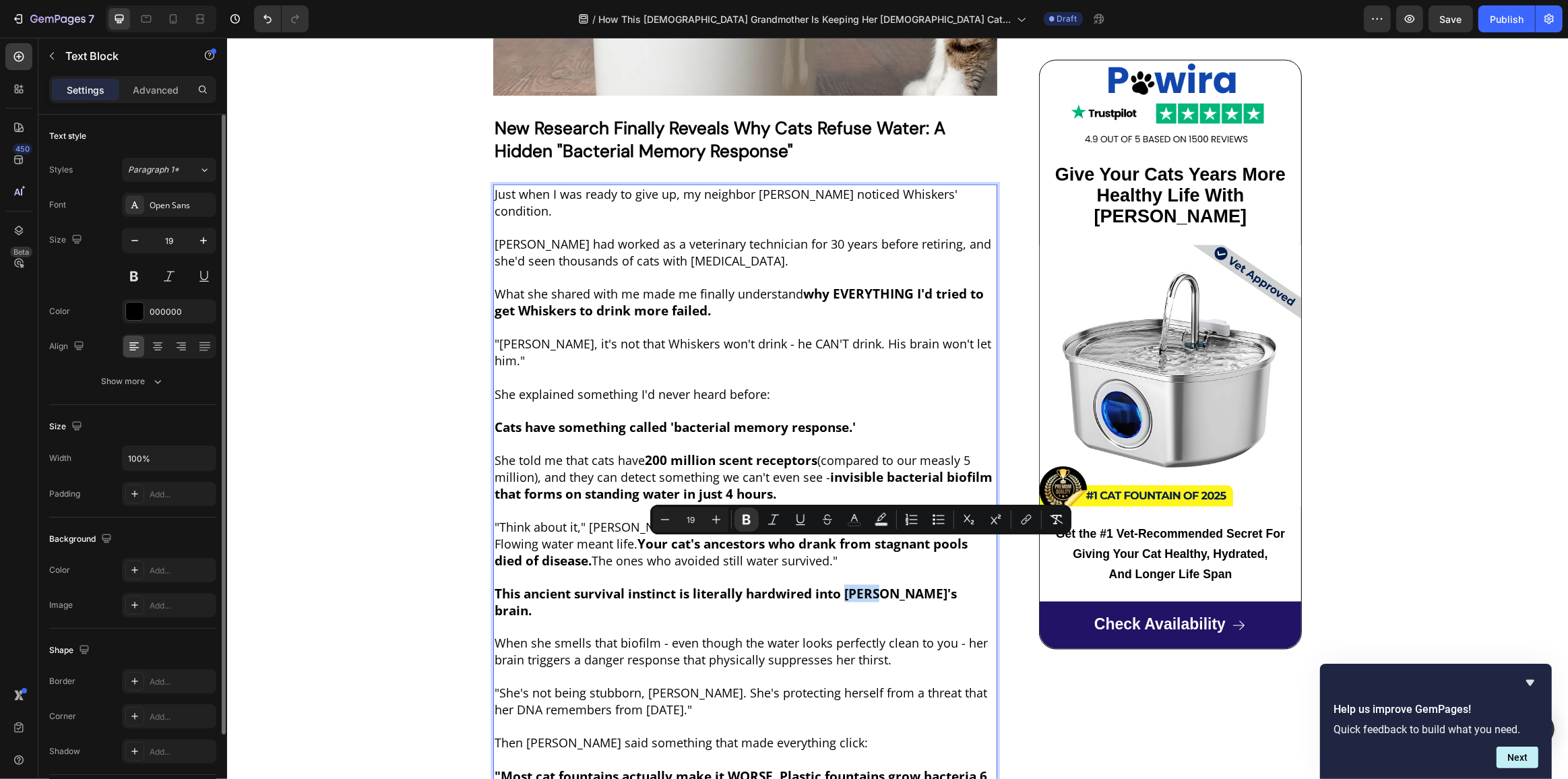
drag, startPoint x: 845, startPoint y: 547, endPoint x: 876, endPoint y: 549, distance: 31.1
click at [876, 585] on strong "This ancient survival instinct is literally hardwired into Max's brain." at bounding box center [725, 603] width 462 height 35
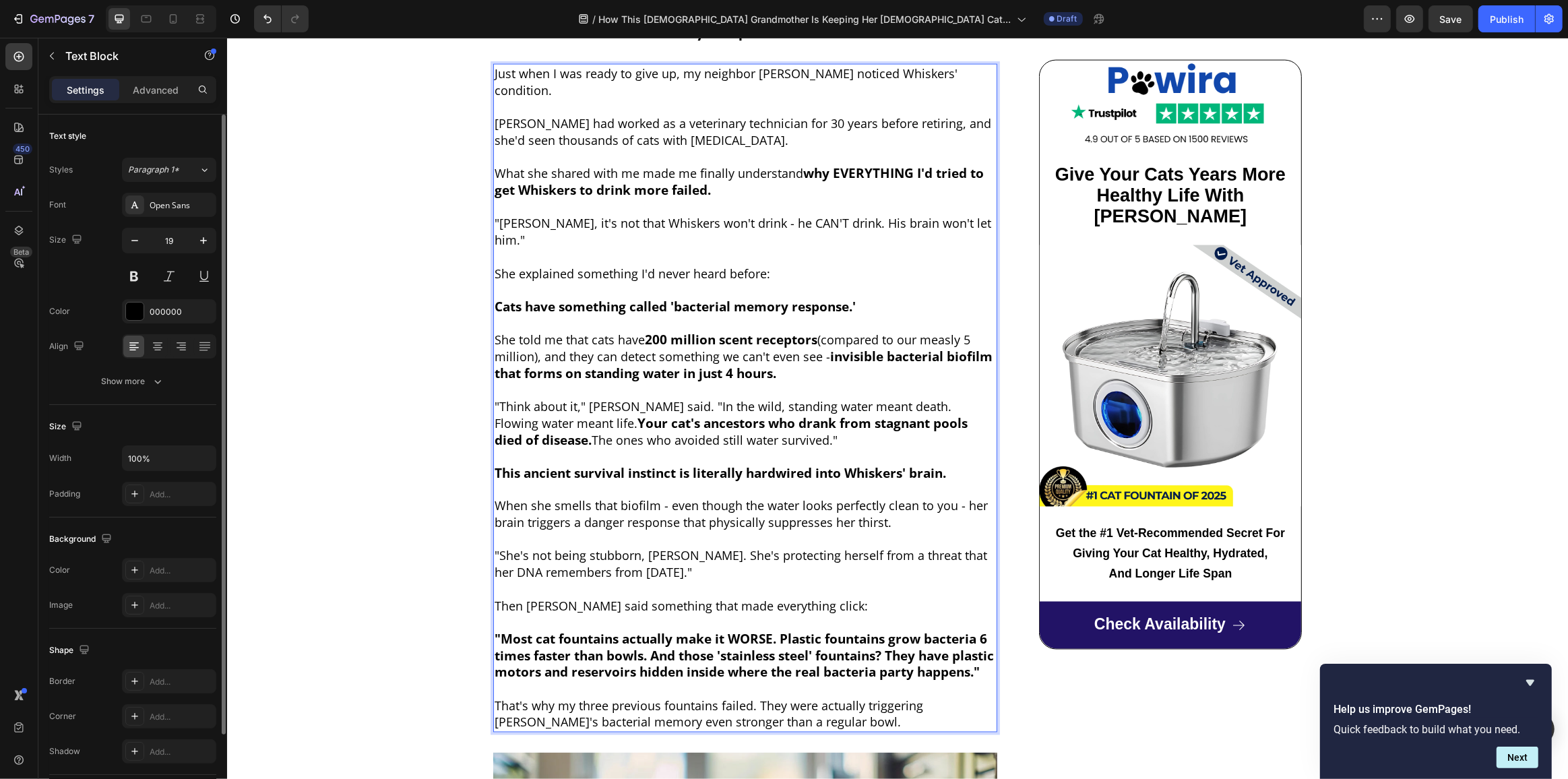
scroll to position [2419, 0]
click at [532, 496] on span "When she smells that biofilm - even though the water looks perfectly clean to y…" at bounding box center [740, 513] width 493 height 33
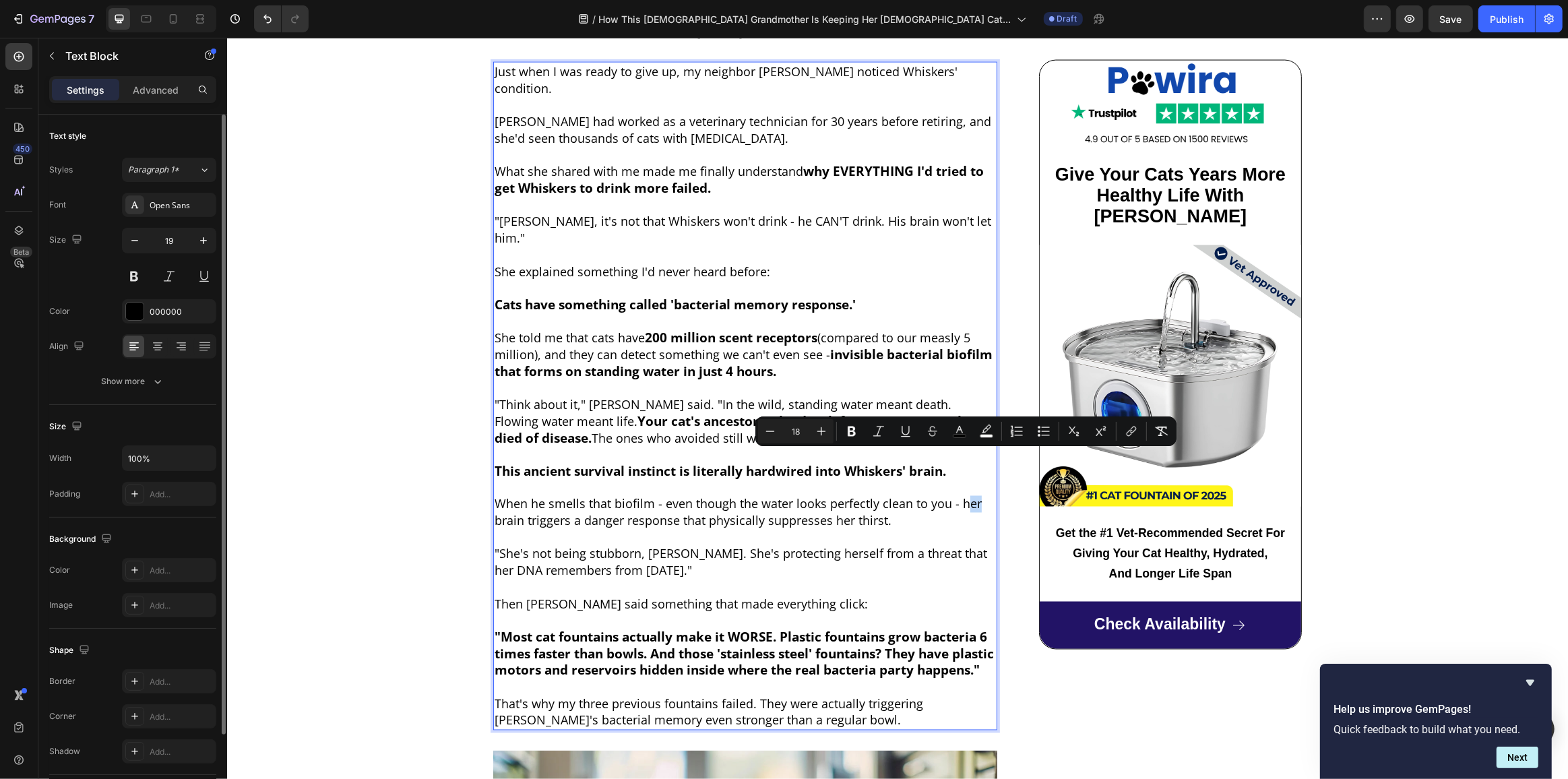
drag, startPoint x: 972, startPoint y: 460, endPoint x: 960, endPoint y: 461, distance: 12.0
click at [960, 461] on p "Just when I was ready to give up, my neighbor Linda noticed Whiskers' condition…" at bounding box center [744, 396] width 501 height 666
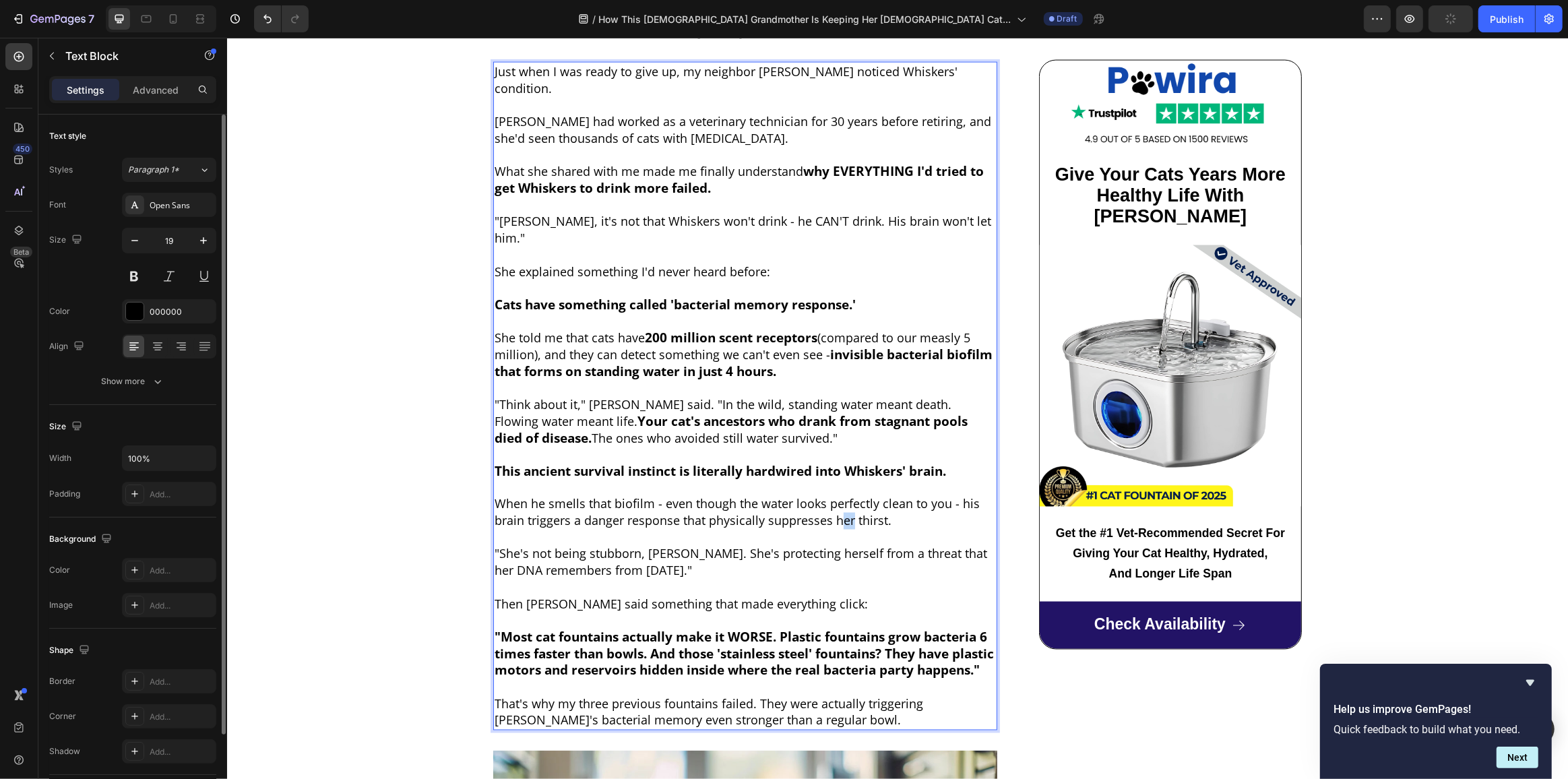
drag, startPoint x: 836, startPoint y: 476, endPoint x: 845, endPoint y: 476, distance: 9.0
click at [845, 496] on span "When he smells that biofilm - even though the water looks perfectly clean to yo…" at bounding box center [736, 513] width 485 height 33
click at [502, 546] on span ""She's not being stubborn, Margaret. She's protecting herself from a threat tha…" at bounding box center [740, 562] width 492 height 33
drag, startPoint x: 709, startPoint y: 511, endPoint x: 697, endPoint y: 510, distance: 12.0
click at [697, 546] on span ""He's not being stubborn, Margaret. She's protecting herself from a threat that…" at bounding box center [737, 562] width 487 height 33
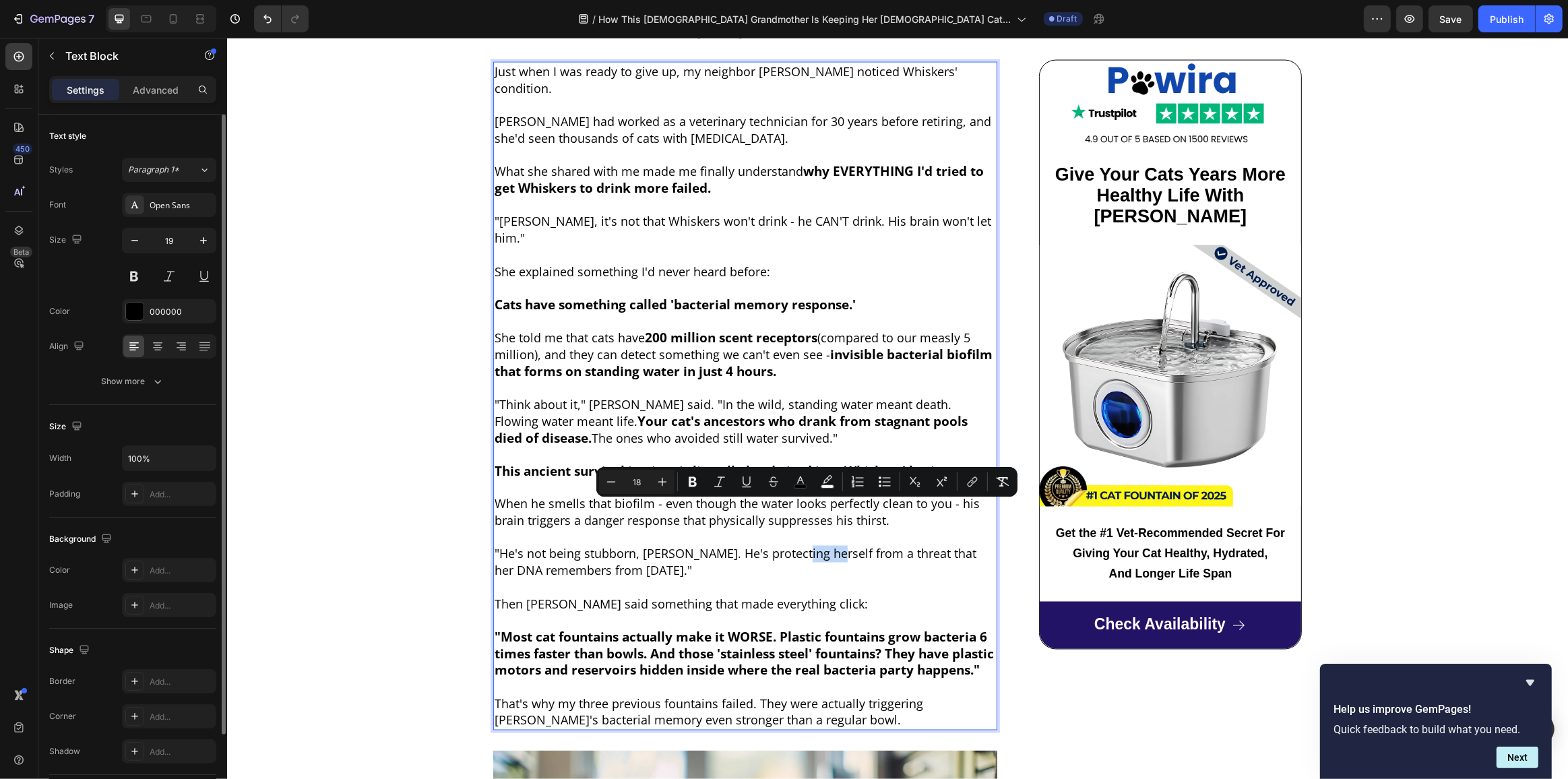
drag, startPoint x: 822, startPoint y: 511, endPoint x: 788, endPoint y: 511, distance: 34.0
click at [788, 546] on span ""He's not being stubborn, Margaret. He's protecting herself from a threat that …" at bounding box center [735, 562] width 482 height 33
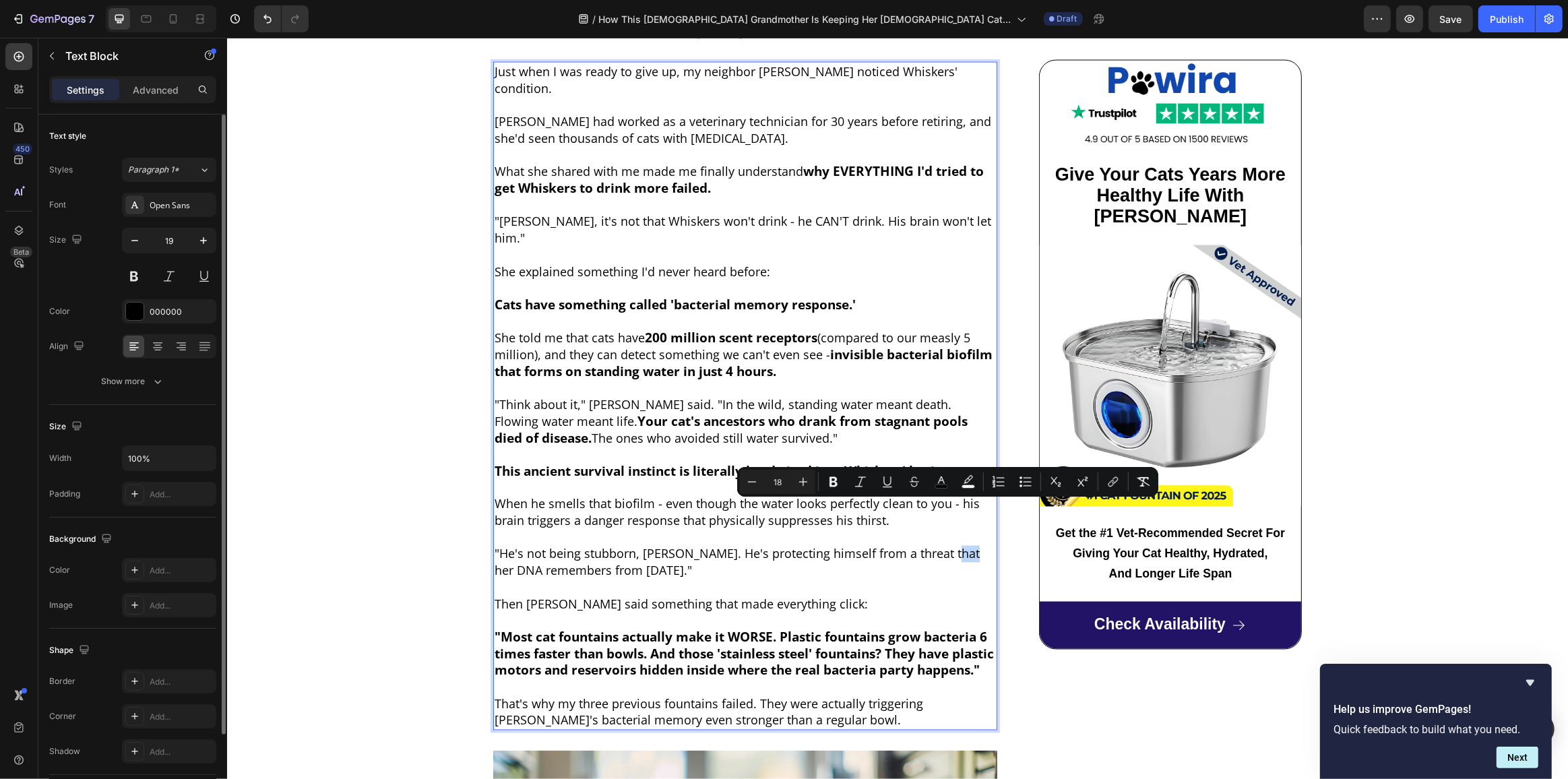
drag, startPoint x: 953, startPoint y: 511, endPoint x: 939, endPoint y: 512, distance: 14.0
click at [939, 546] on span ""He's not being stubborn, Margaret. He's protecting himself from a threat that …" at bounding box center [736, 562] width 485 height 33
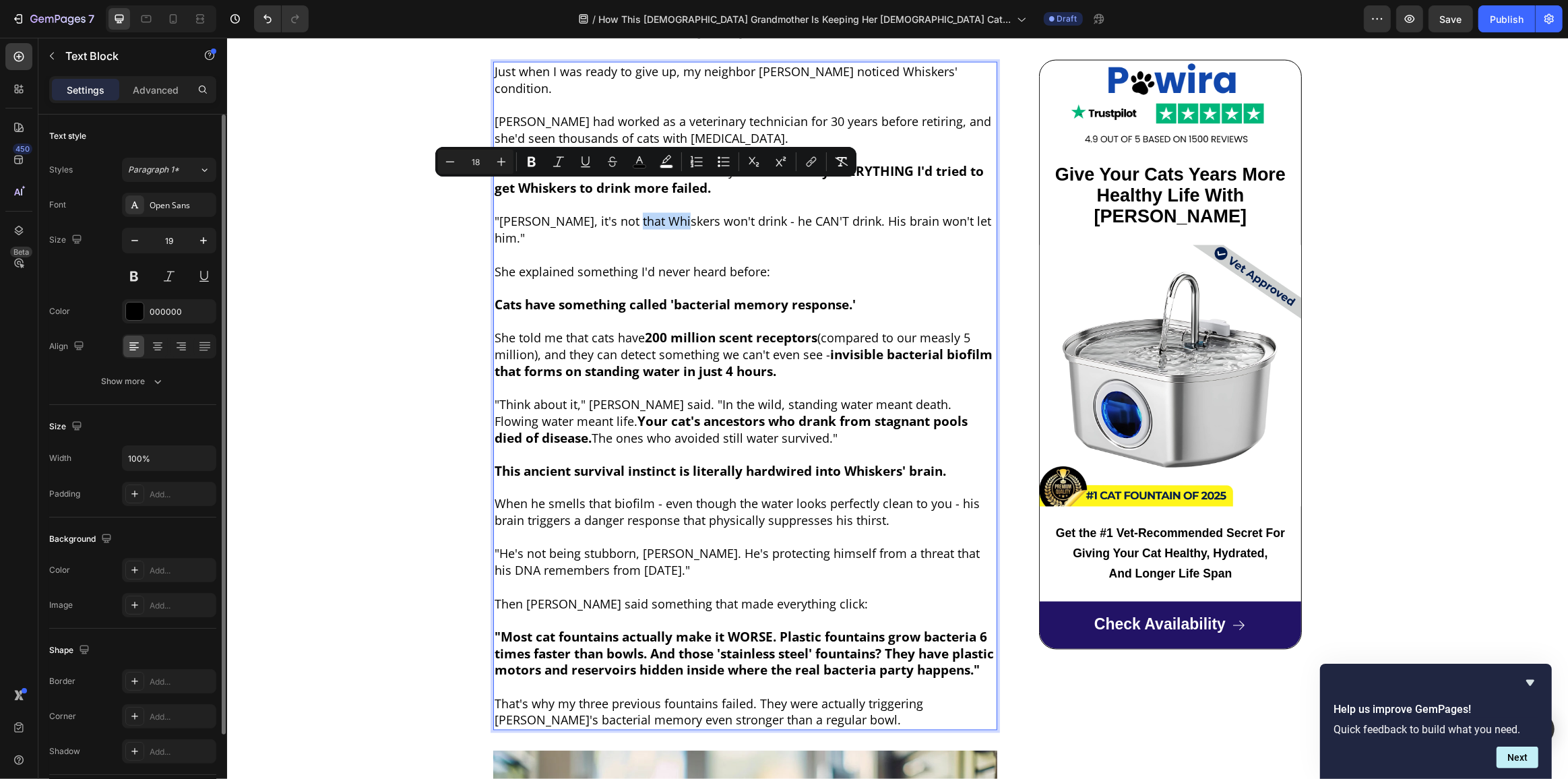
drag, startPoint x: 622, startPoint y: 188, endPoint x: 670, endPoint y: 193, distance: 48.3
click at [670, 213] on span ""[PERSON_NAME], it's not that Whiskers won't drink - he CAN'T drink. His brain …" at bounding box center [742, 230] width 497 height 33
copy span "Whiskers"
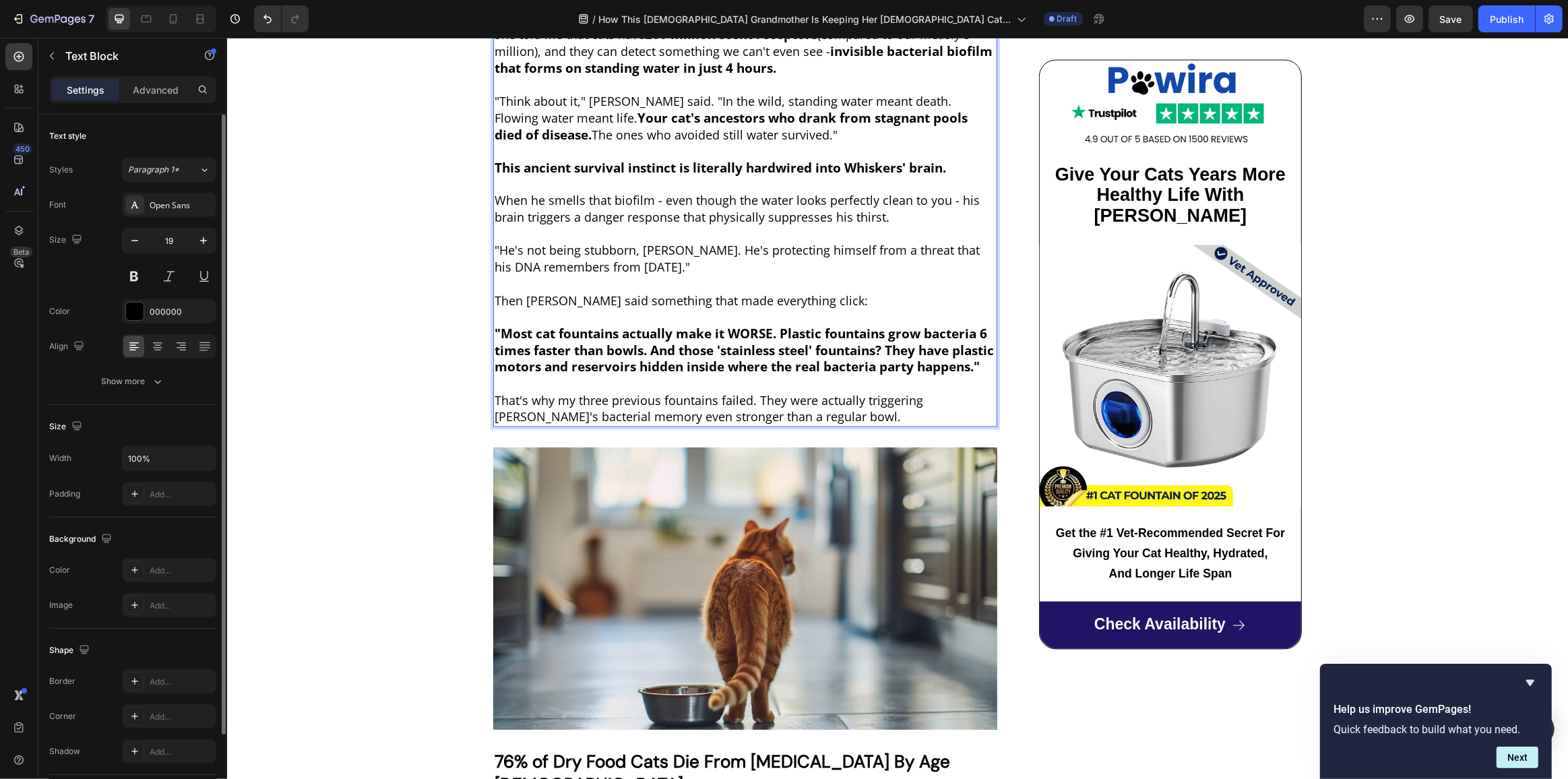
scroll to position [2726, 0]
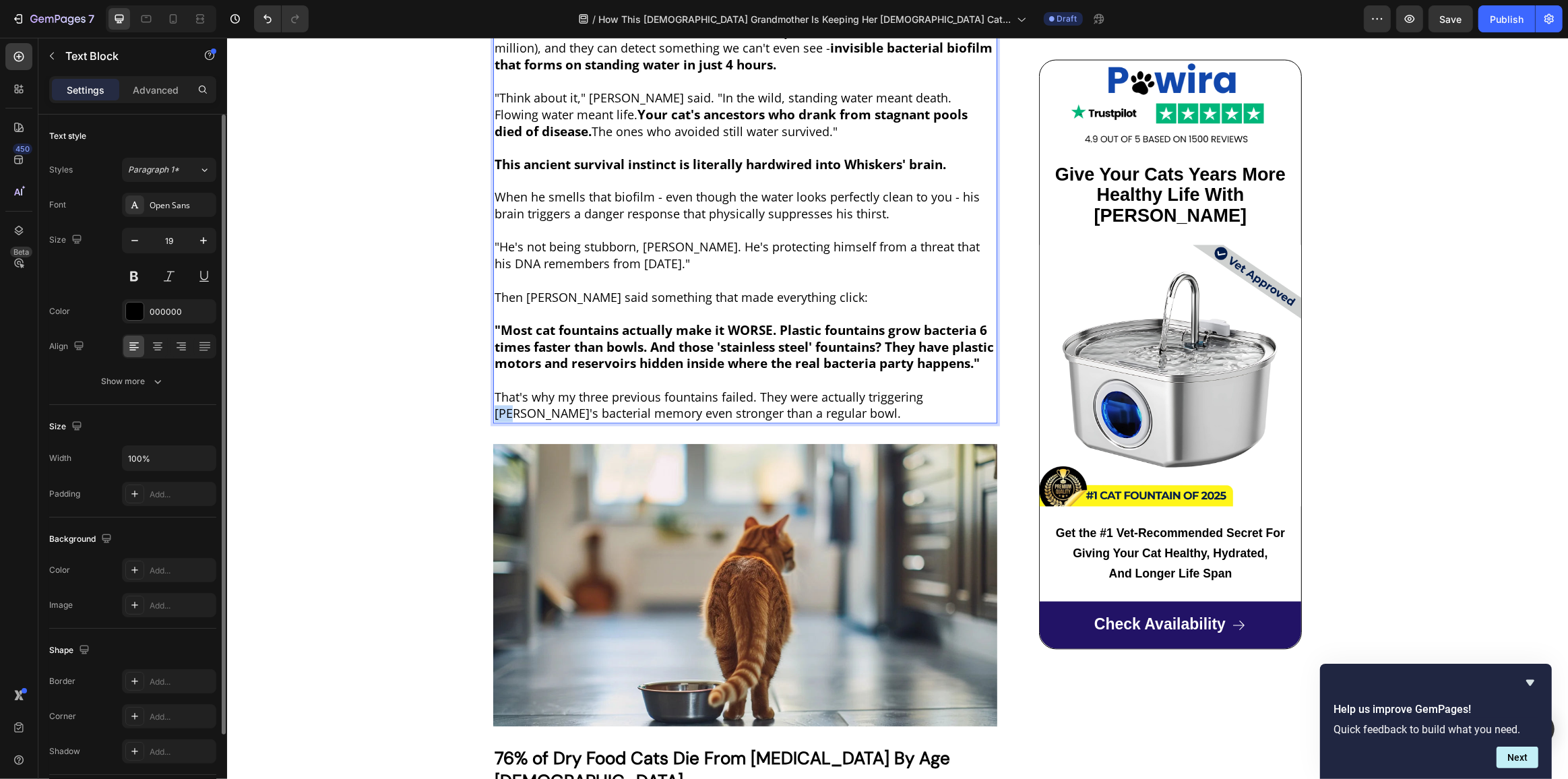
drag, startPoint x: 919, startPoint y: 372, endPoint x: 939, endPoint y: 372, distance: 20.0
click at [923, 390] on span "That's why my three previous fountains failed. They were actually triggering Ma…" at bounding box center [708, 406] width 429 height 33
click at [977, 372] on p "Just when I was ready to give up, my neighbor Linda noticed Whiskers' condition…" at bounding box center [744, 89] width 501 height 666
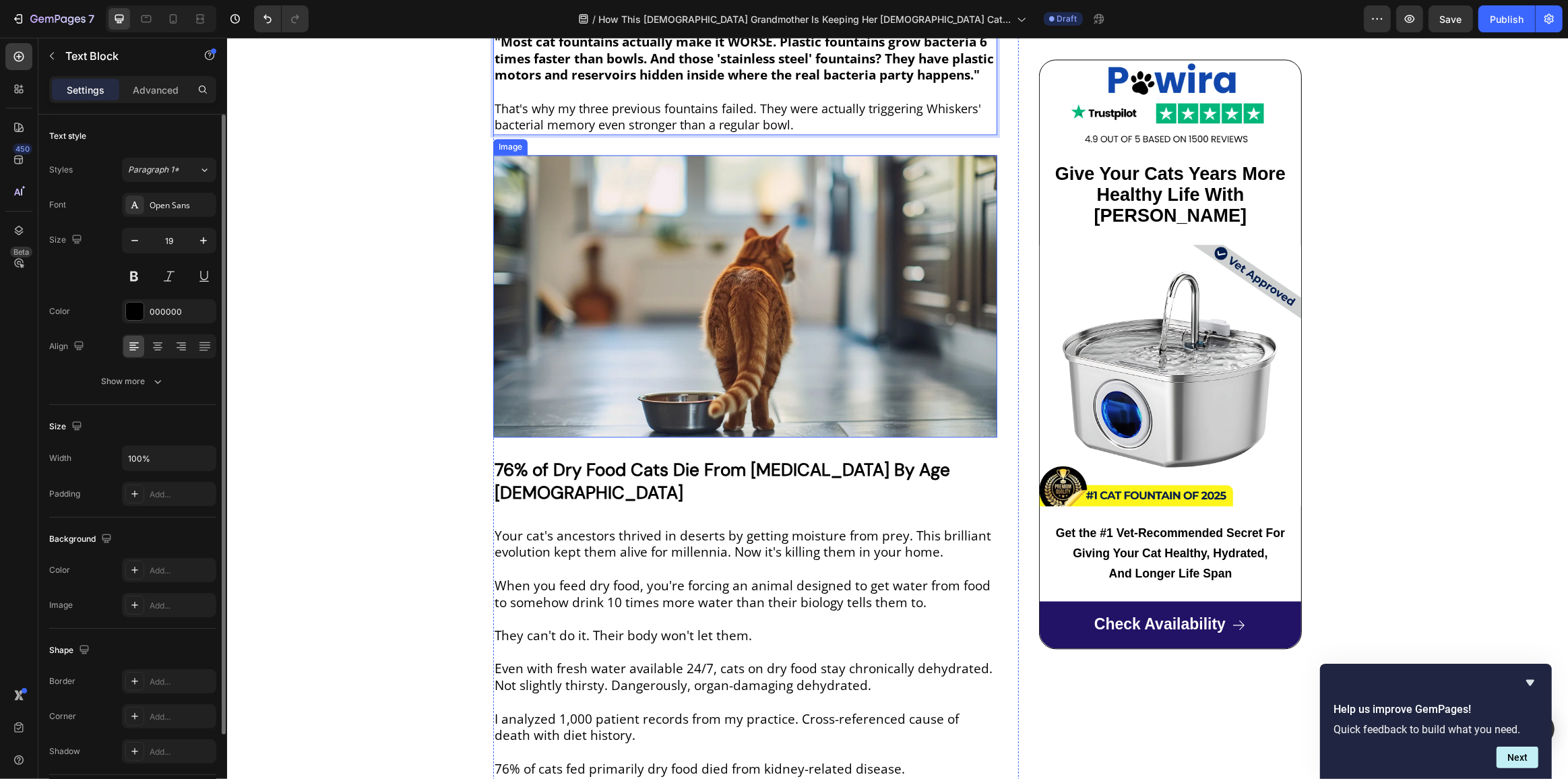
scroll to position [3032, 0]
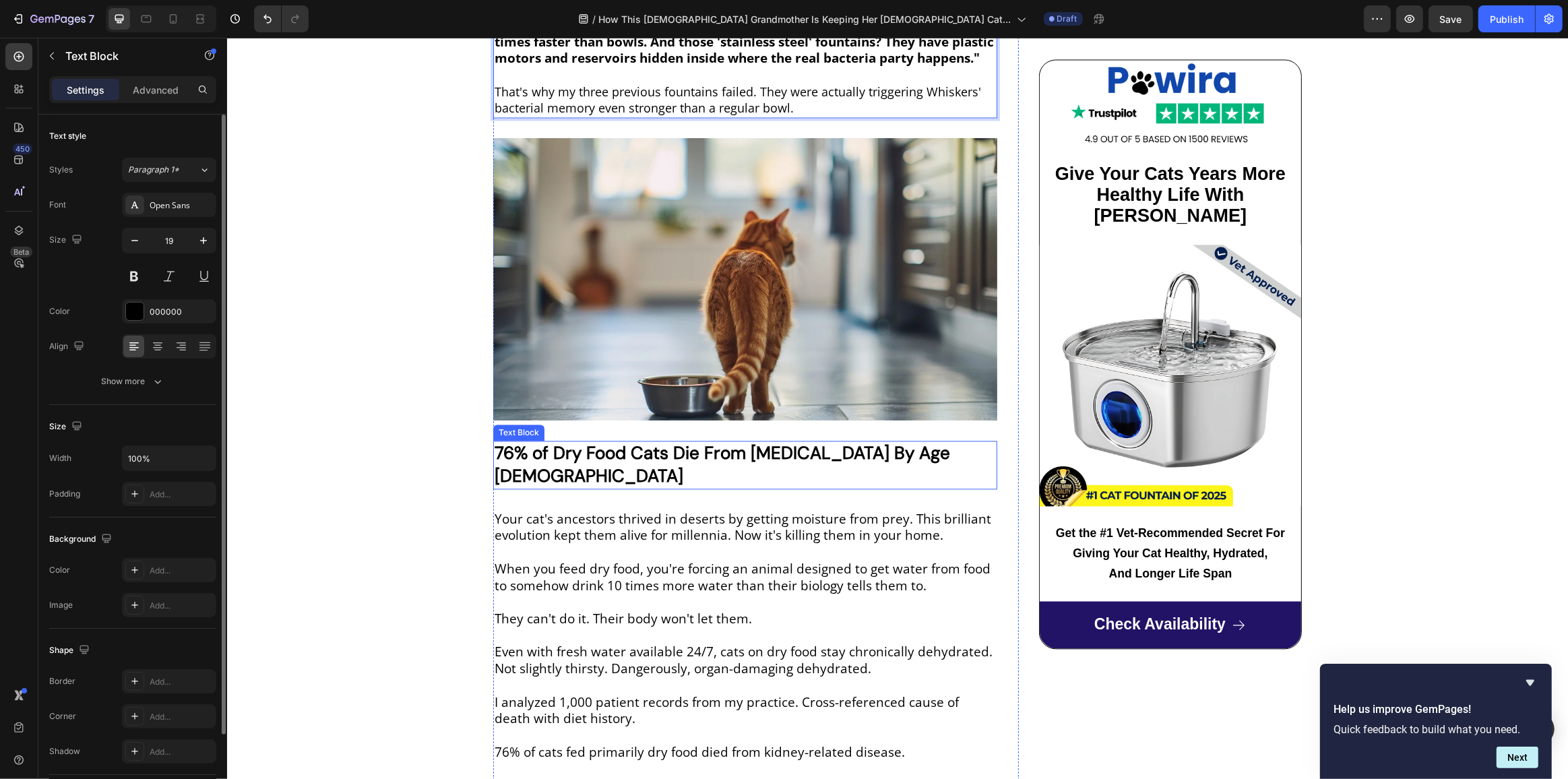
click at [647, 441] on strong "76% of Dry Food Cats Die From Kidney Disease By Age 12" at bounding box center [721, 464] width 456 height 46
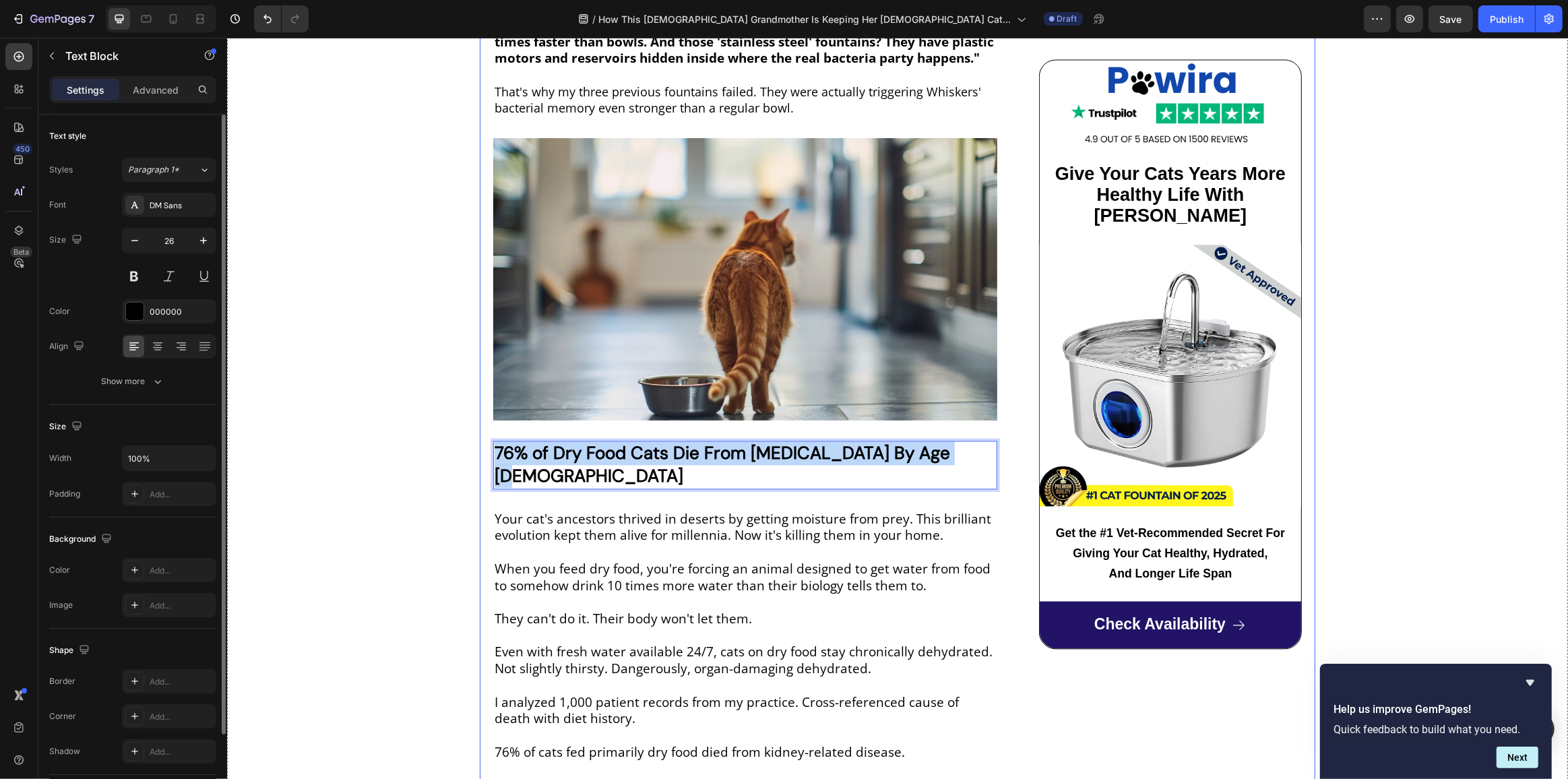
drag, startPoint x: 970, startPoint y: 430, endPoint x: 483, endPoint y: 432, distance: 487.0
click at [483, 432] on div "How This [DEMOGRAPHIC_DATA] Grandmother Is Keeping Her [DEMOGRAPHIC_DATA] Cat A…" at bounding box center [897, 771] width 836 height 7344
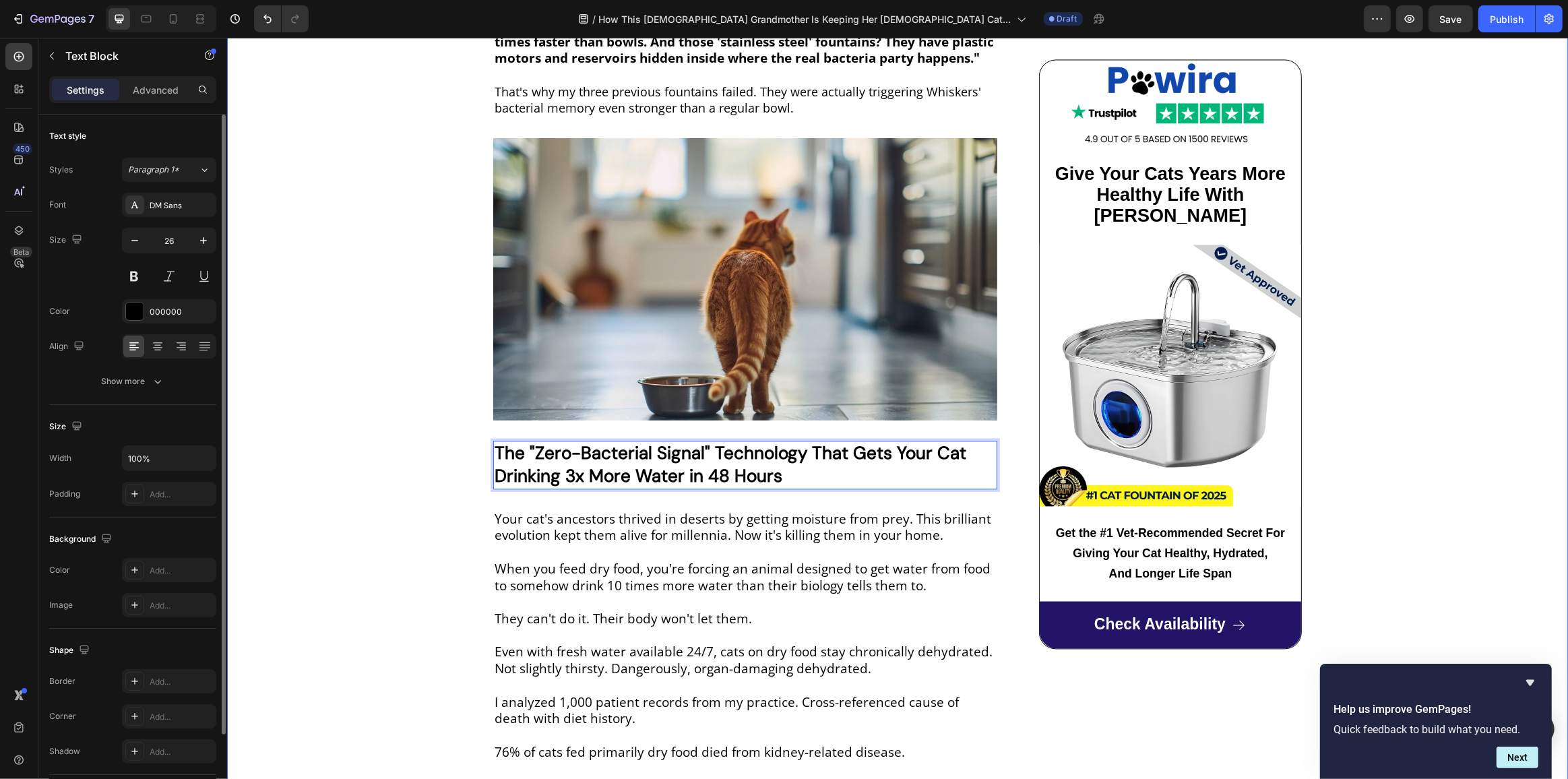
click at [343, 452] on div "CAT CARE DAILY Text Block Row How This 68-Year-Old Grandmother Is Keeping Her 1…" at bounding box center [896, 739] width 1341 height 7409
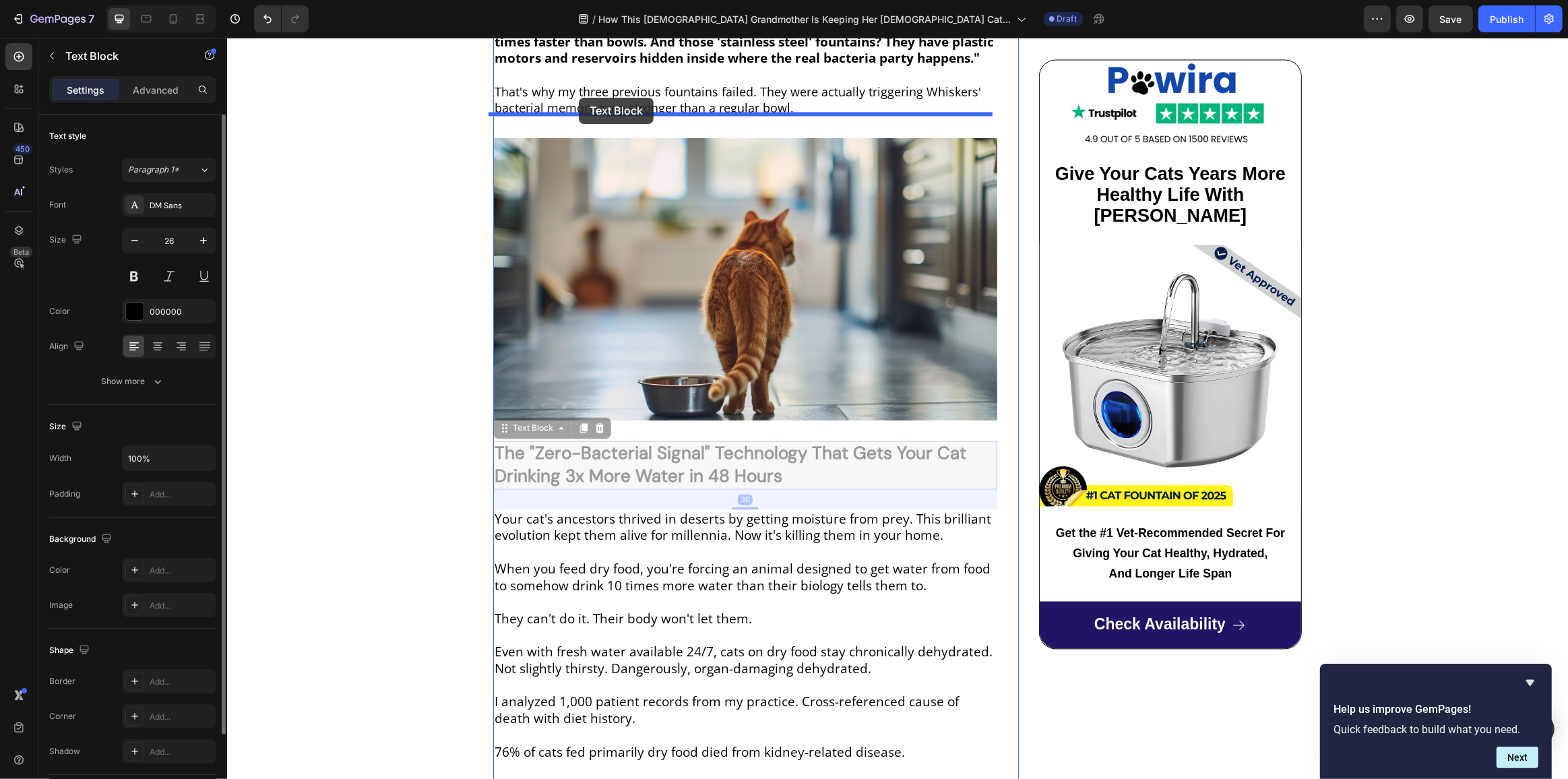
drag, startPoint x: 566, startPoint y: 442, endPoint x: 578, endPoint y: 98, distance: 344.2
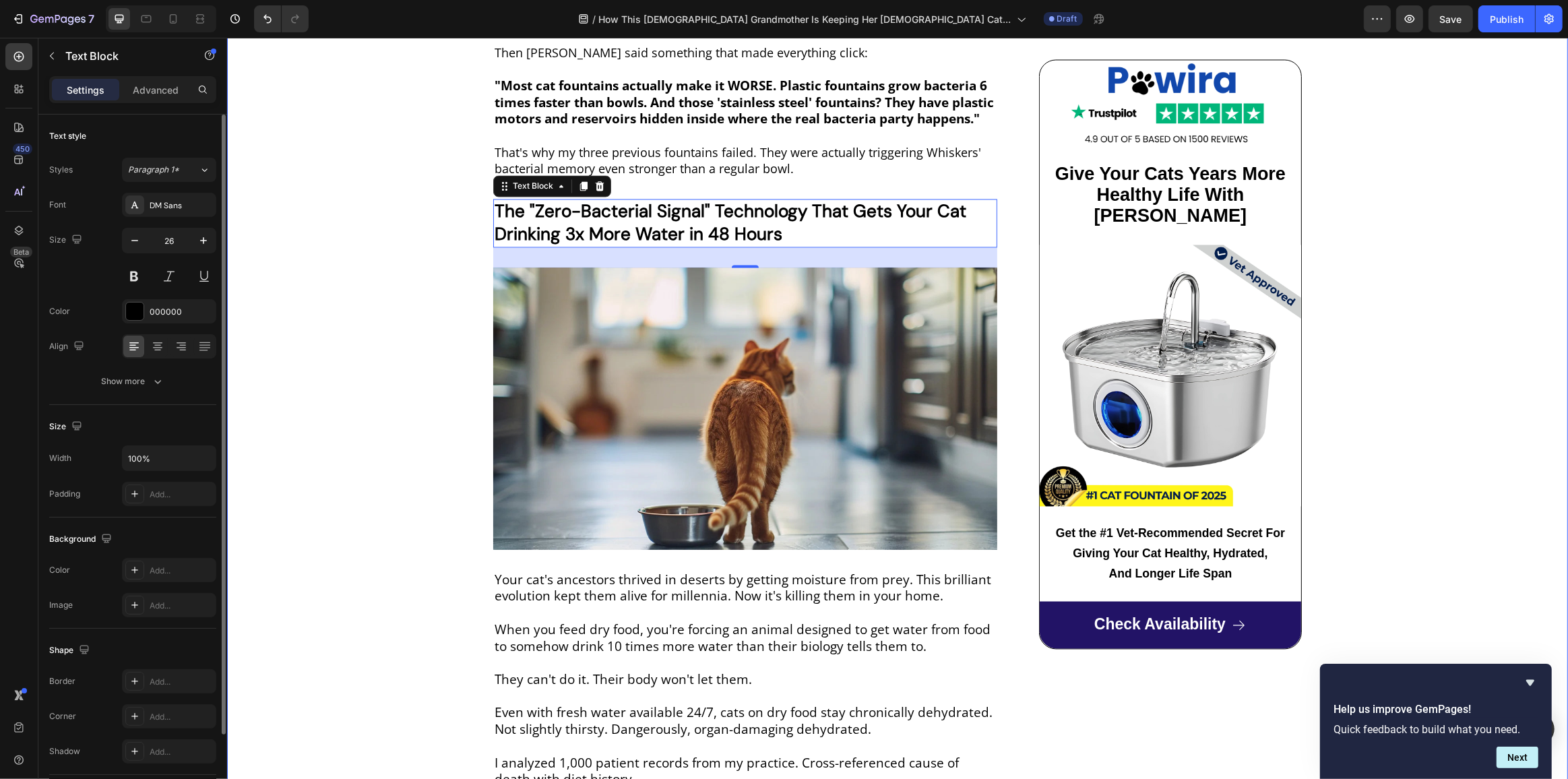
scroll to position [2970, 0]
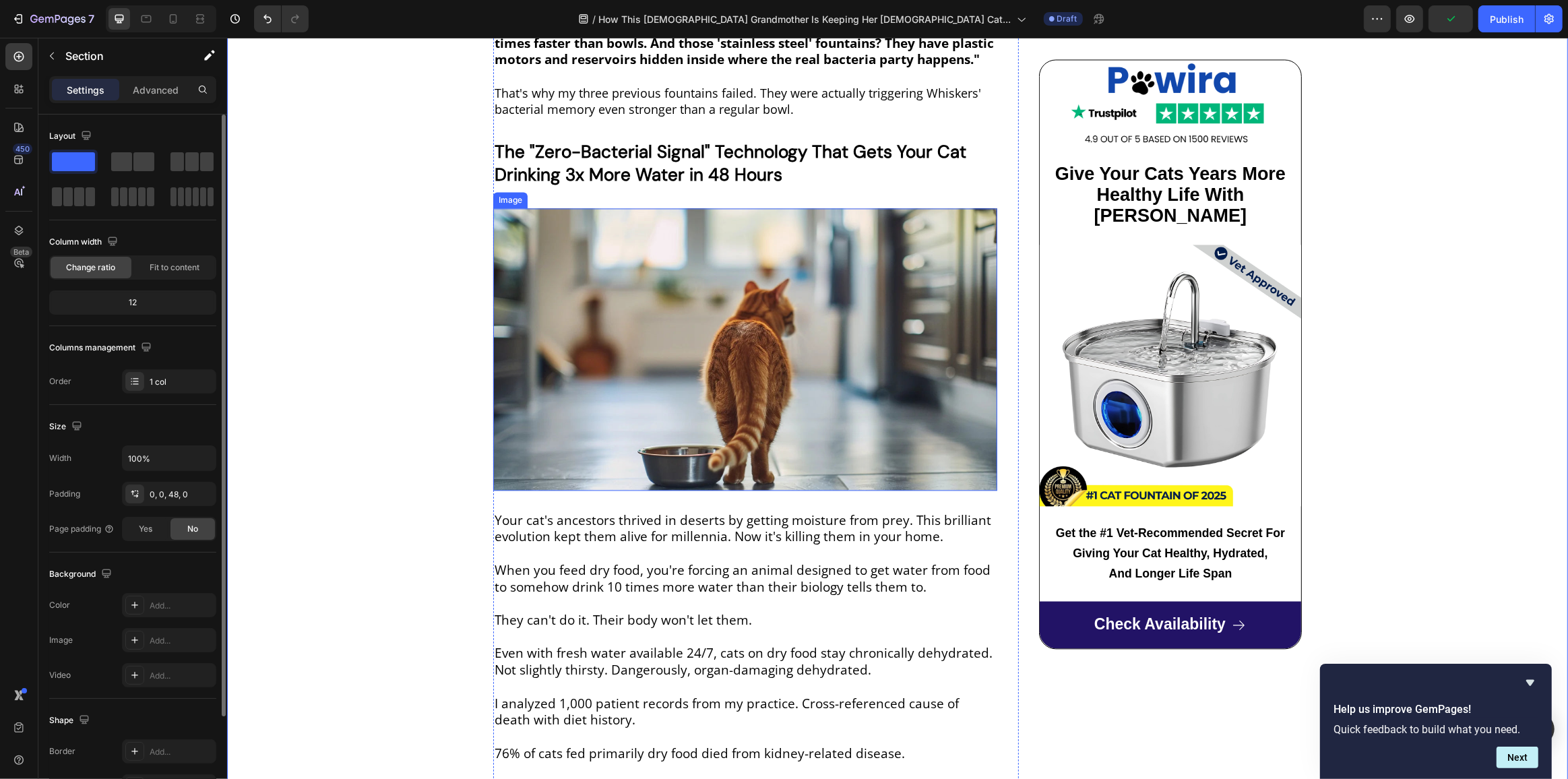
click at [645, 326] on img at bounding box center [744, 349] width 504 height 282
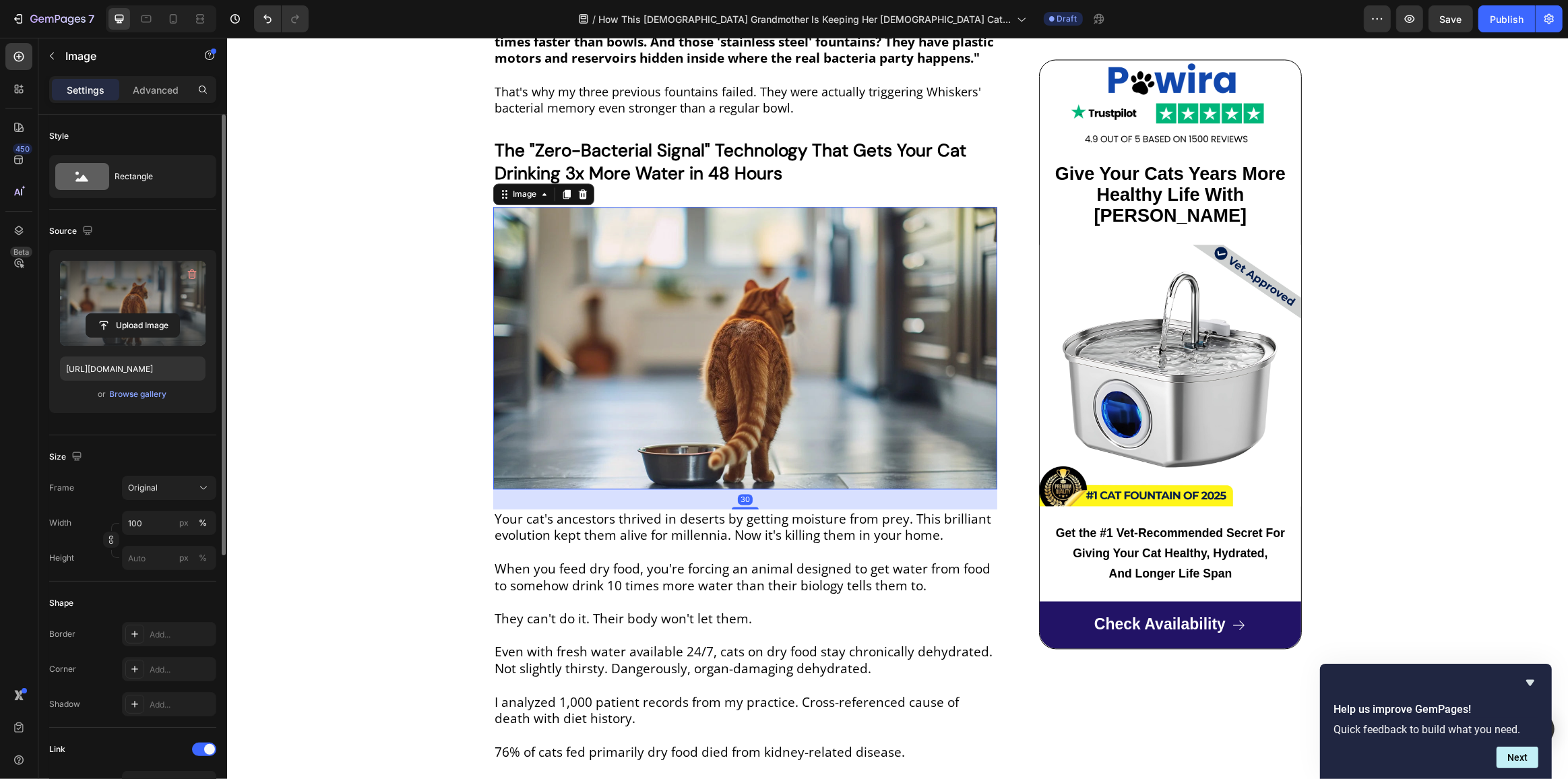
click at [153, 311] on label at bounding box center [133, 303] width 145 height 85
click at [153, 314] on input "file" at bounding box center [133, 325] width 93 height 23
type input "https://cdn.shopify.com/s/files/1/0712/9677/8426/files/gempages_572867341675660…"
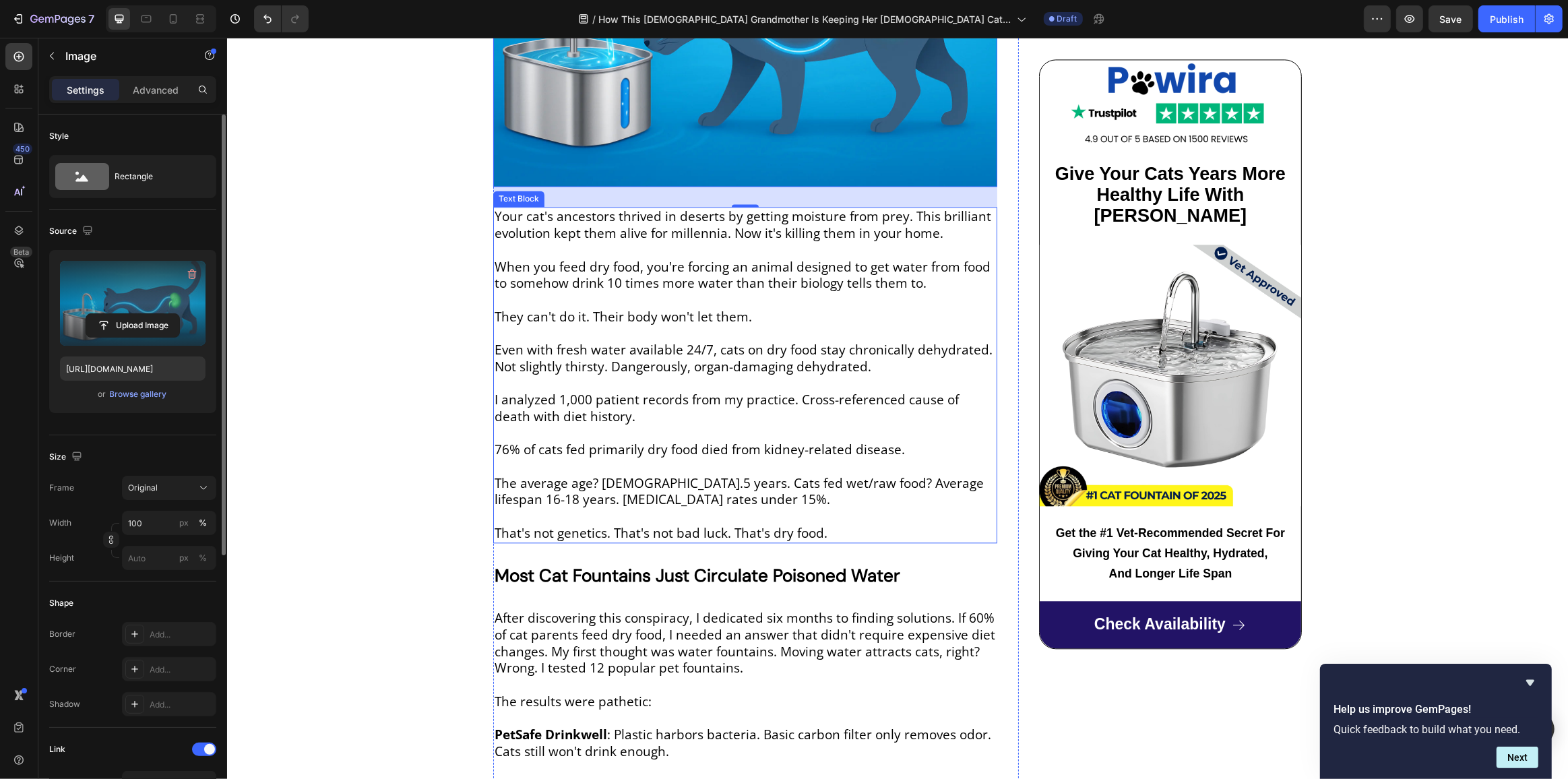
scroll to position [3400, 0]
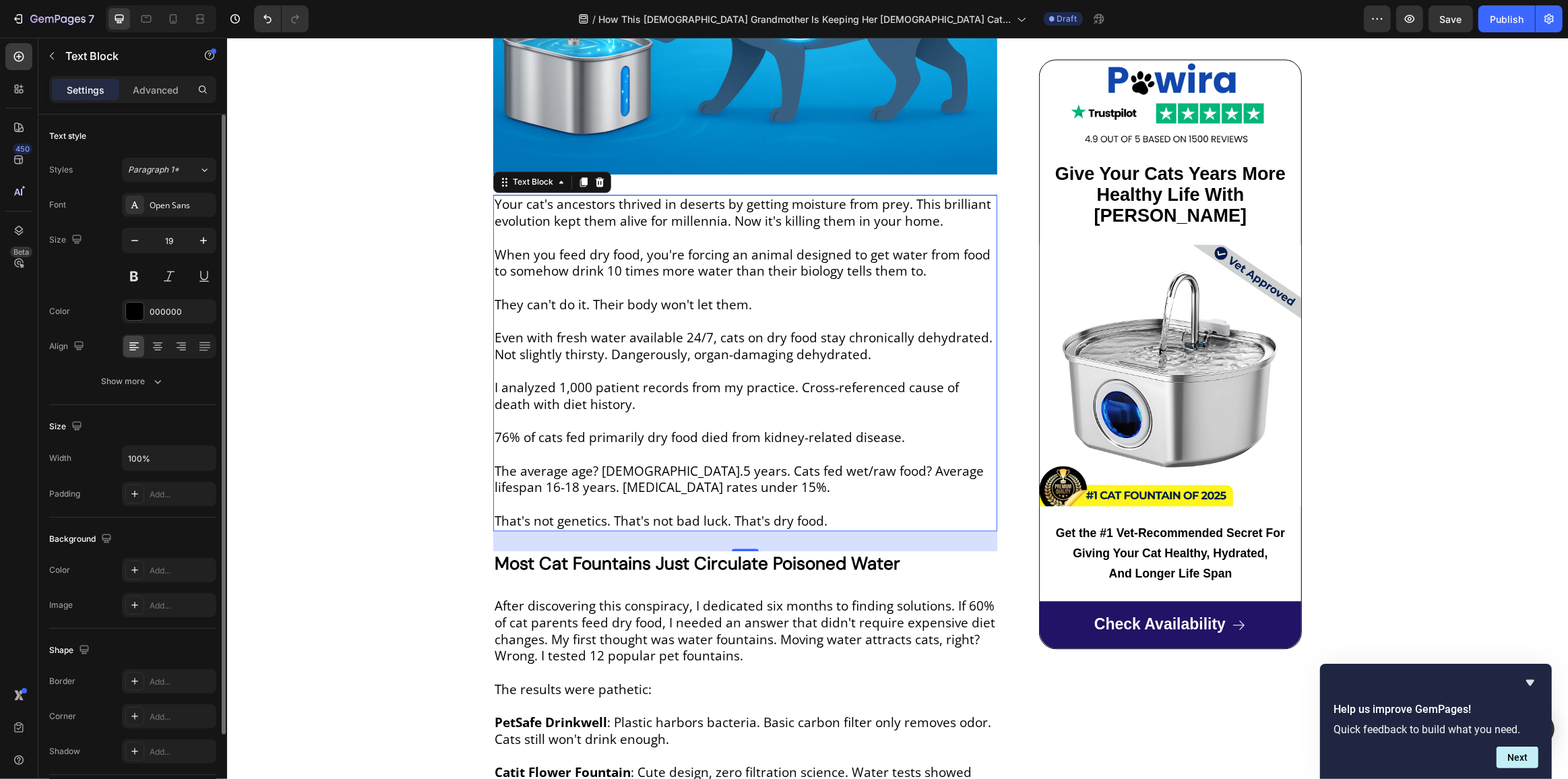
click at [616, 297] on p "They can't do it. Their body won't let them." at bounding box center [744, 305] width 501 height 17
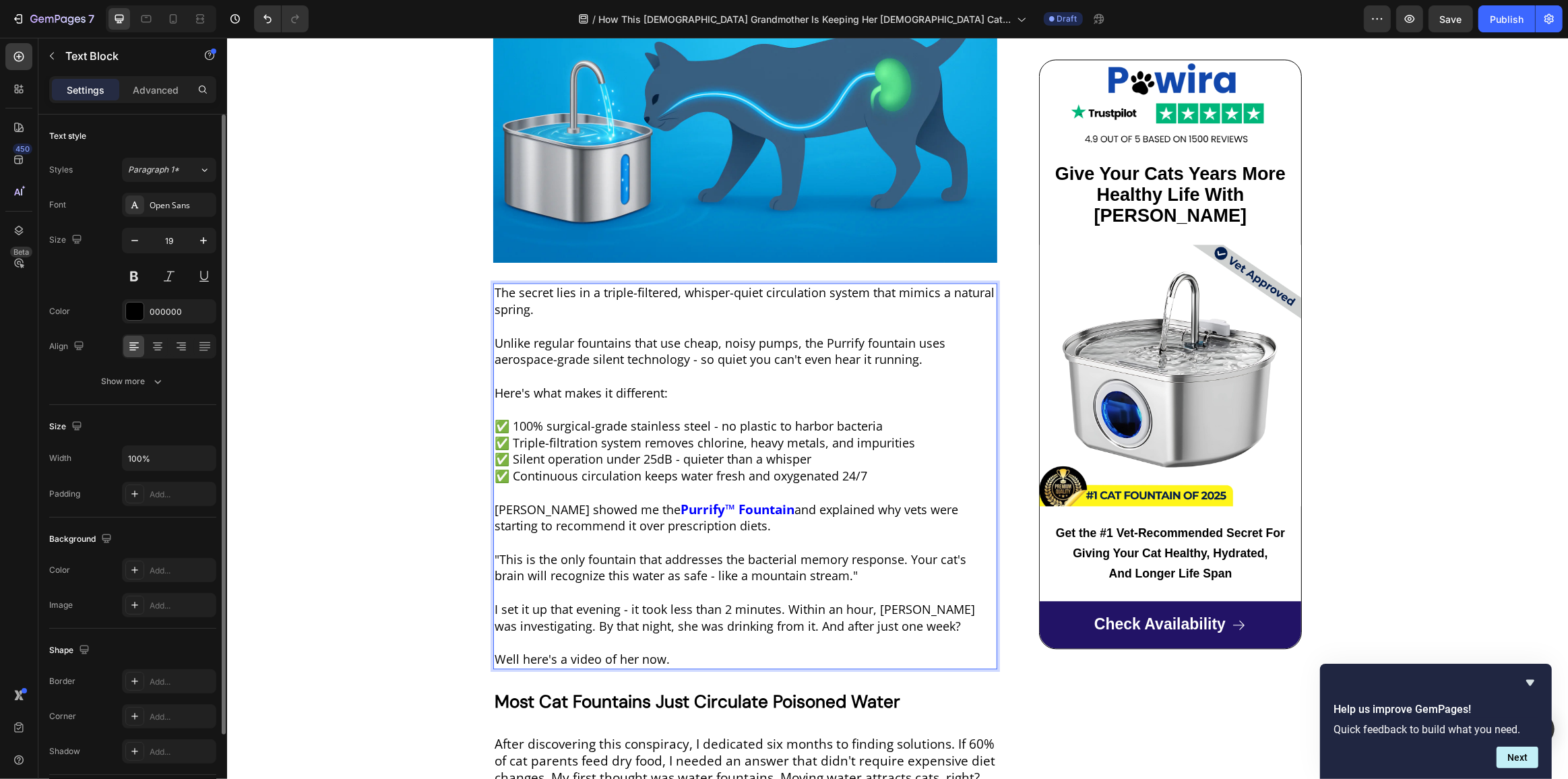
scroll to position [3277, 0]
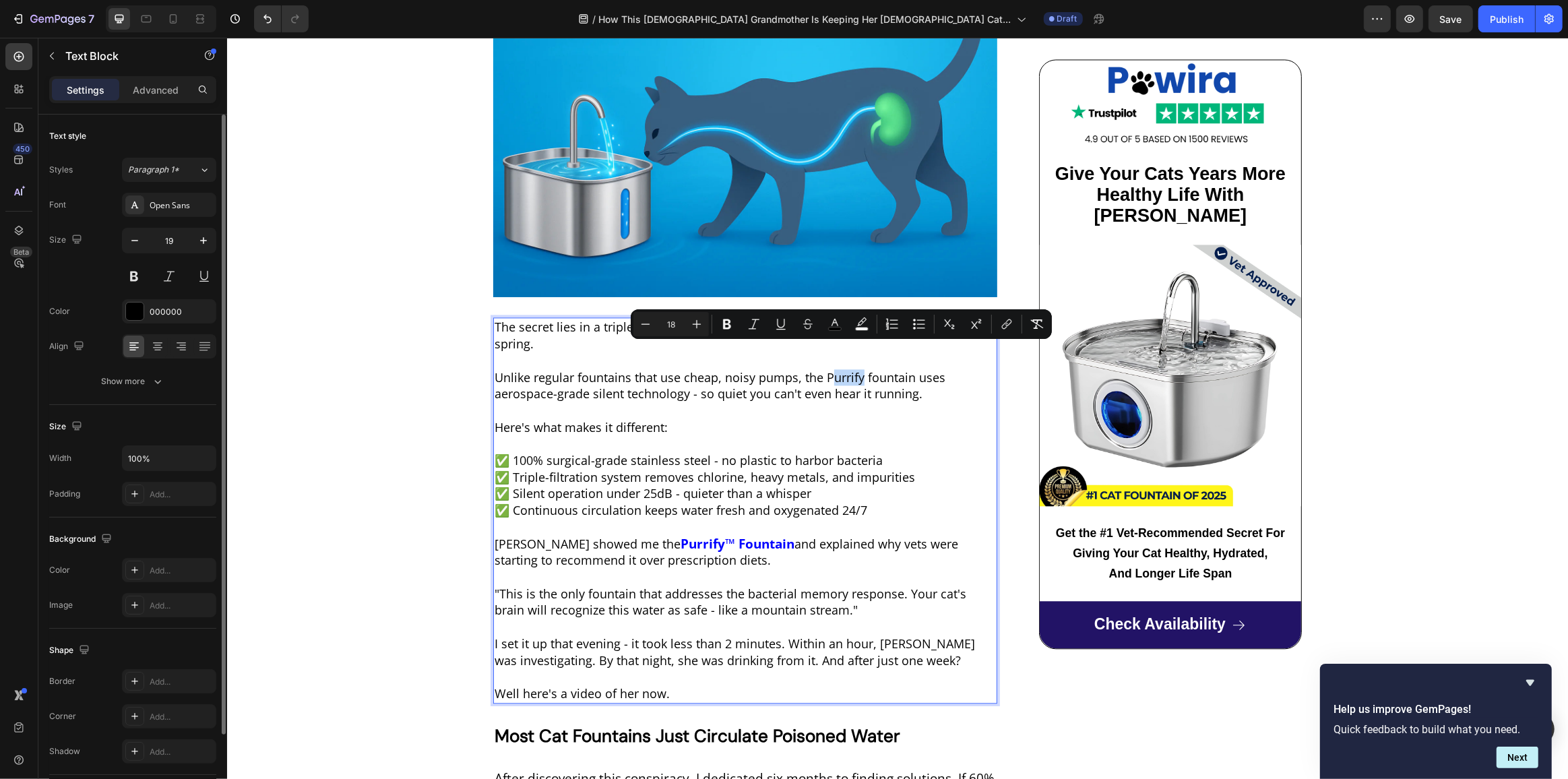
drag, startPoint x: 827, startPoint y: 352, endPoint x: 856, endPoint y: 354, distance: 29.1
click at [856, 369] on span "Unlike regular fountains that use cheap, noisy pumps, the Purrify fountain uses…" at bounding box center [719, 386] width 451 height 33
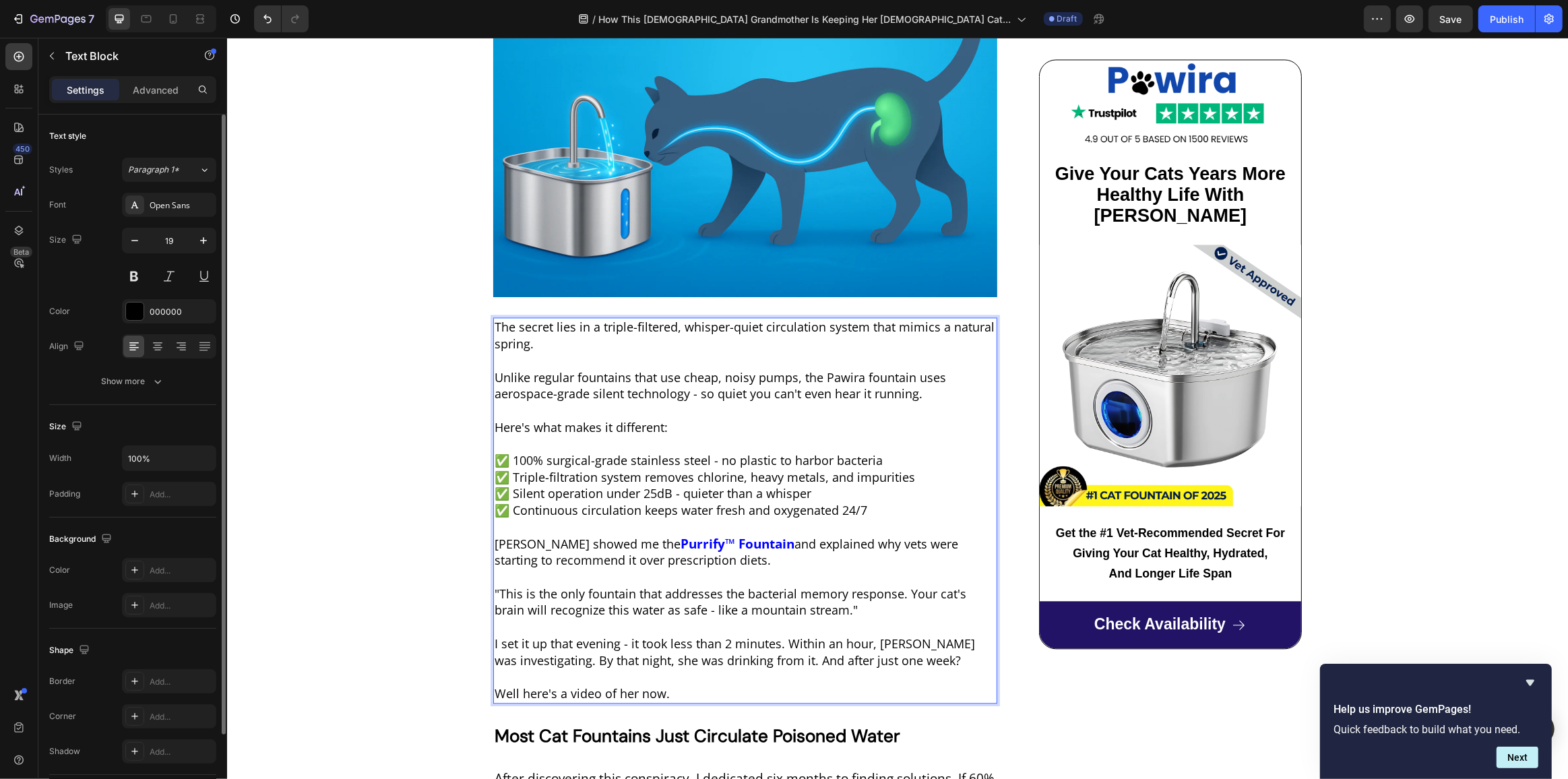
click at [680, 535] on strong "Purrify™ Fountain" at bounding box center [737, 543] width 114 height 17
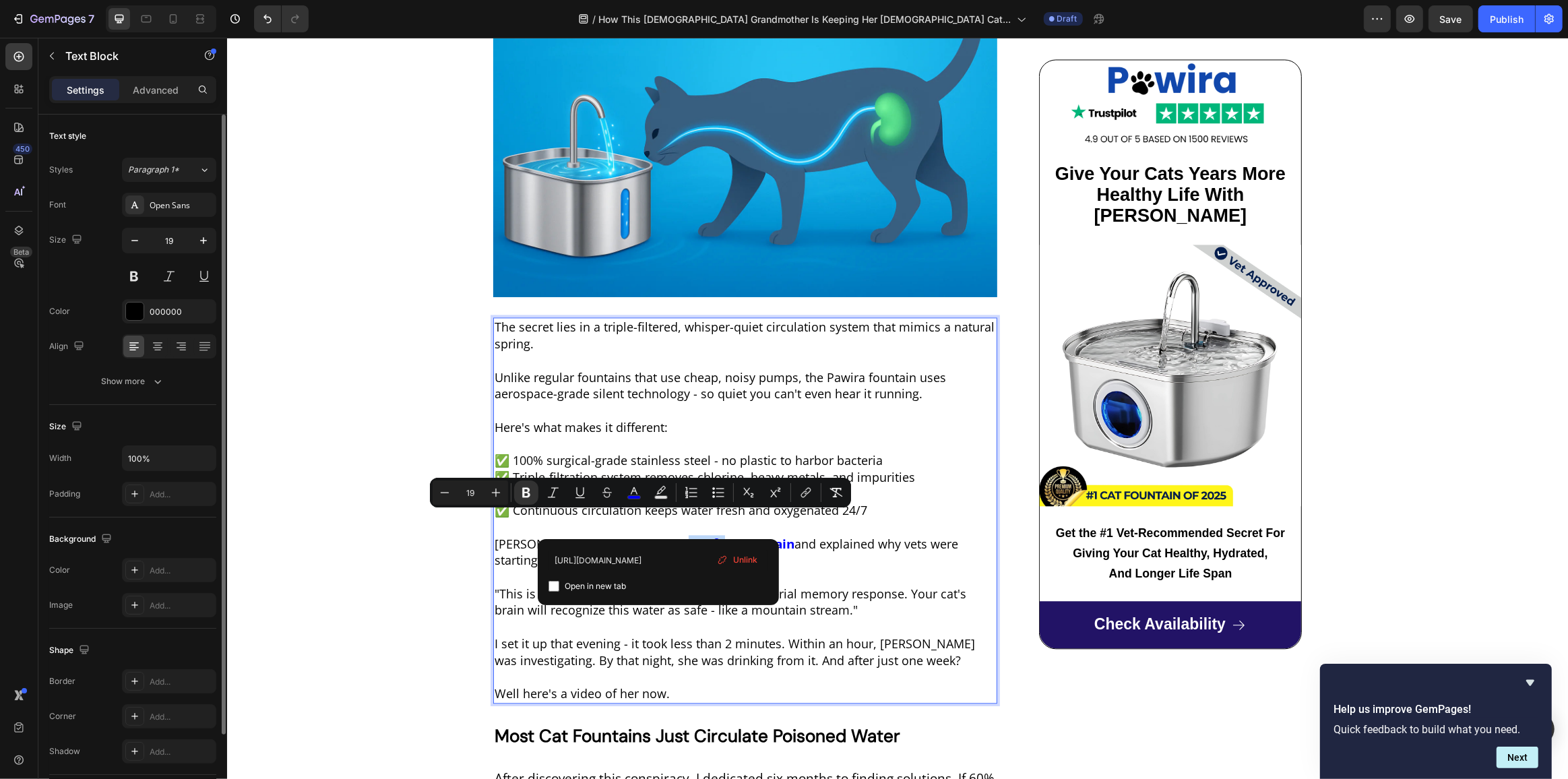
drag, startPoint x: 658, startPoint y: 524, endPoint x: 622, endPoint y: 524, distance: 36.0
click at [680, 535] on strong "Purrify™ Fountain" at bounding box center [737, 543] width 114 height 17
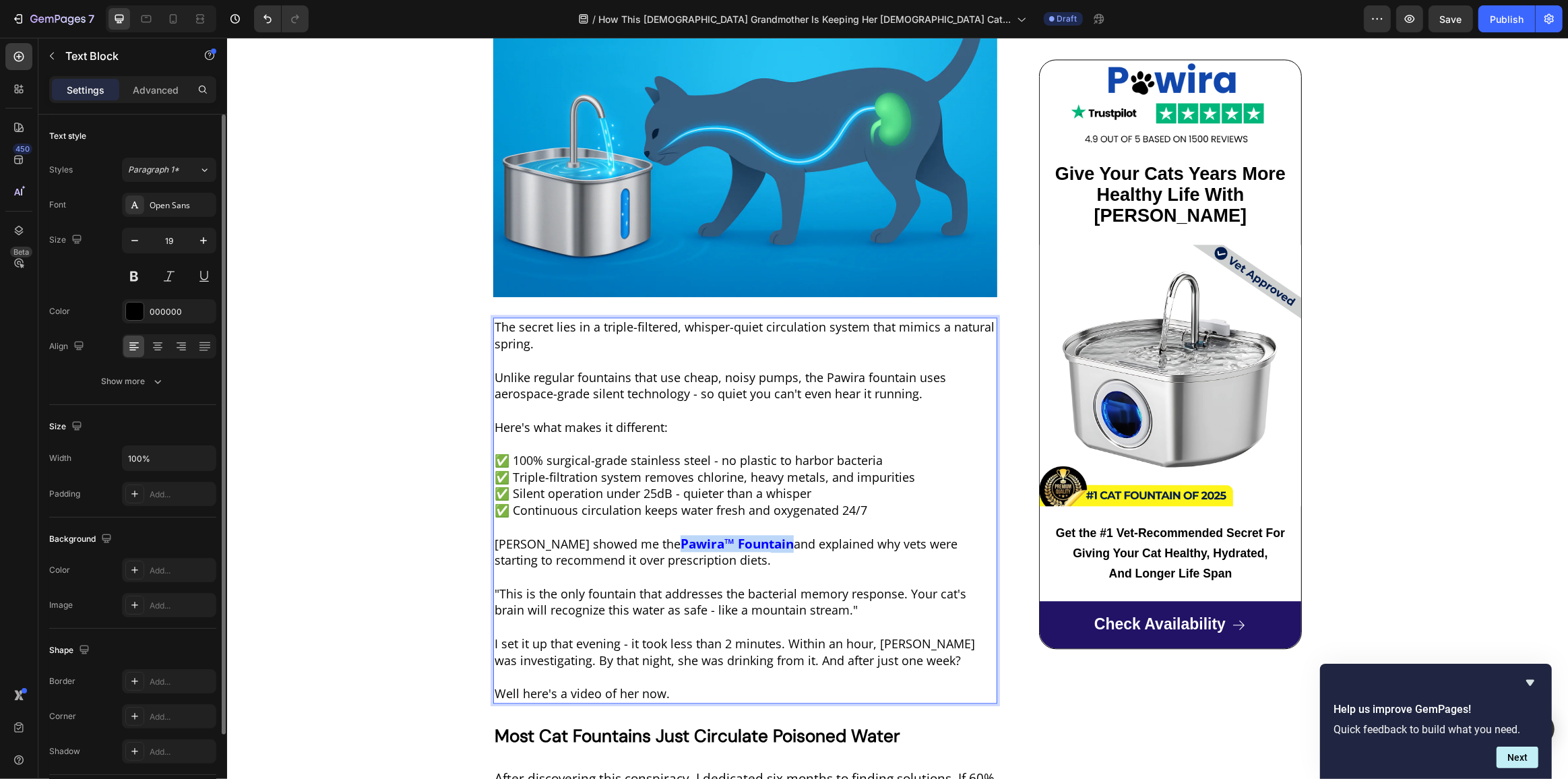
drag, startPoint x: 616, startPoint y: 517, endPoint x: 727, endPoint y: 520, distance: 111.0
click at [727, 535] on strong "Pawira™ Fountain" at bounding box center [737, 543] width 113 height 17
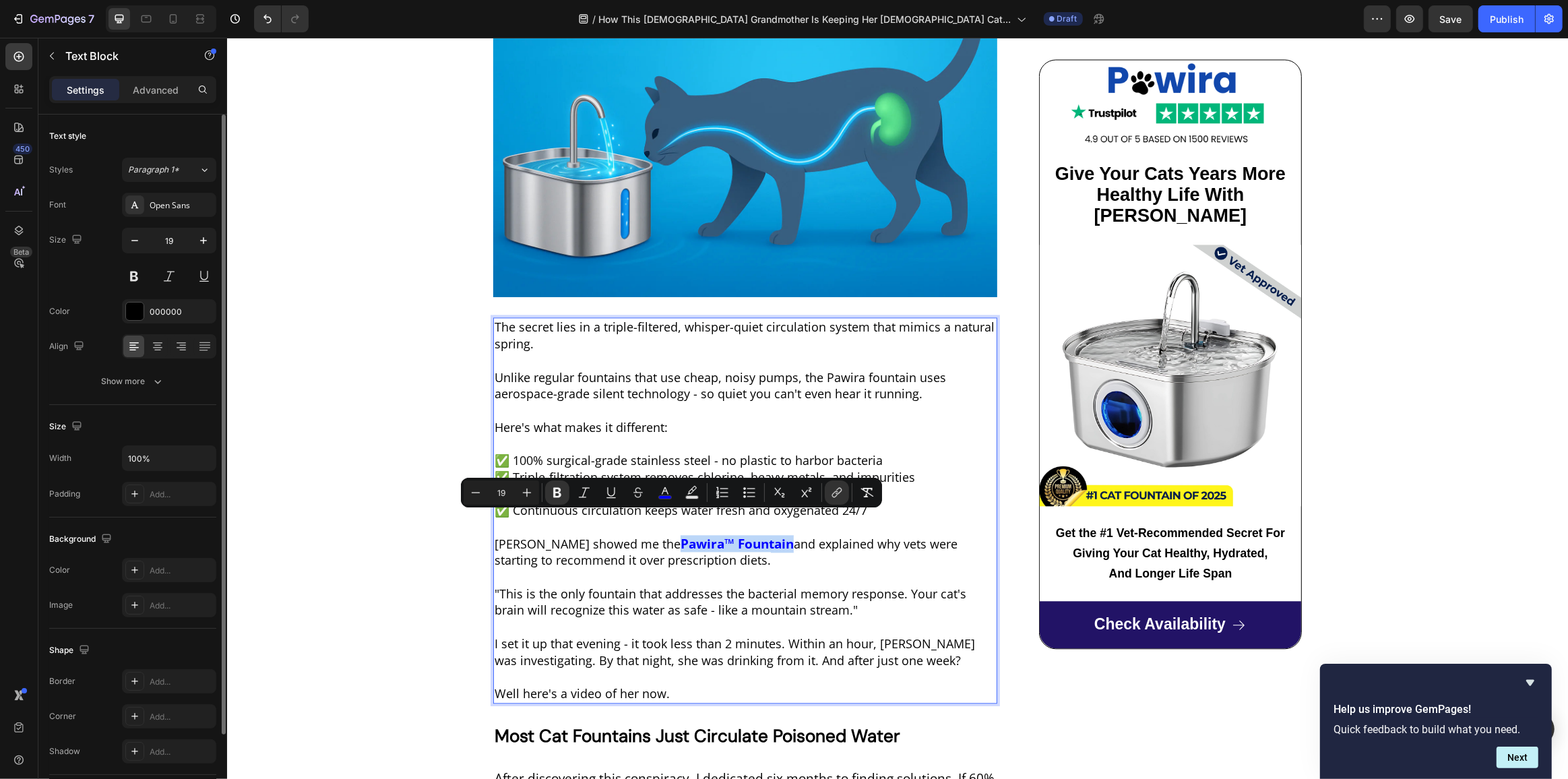
click at [705, 535] on strong "Pawira™ Fountain" at bounding box center [737, 543] width 113 height 17
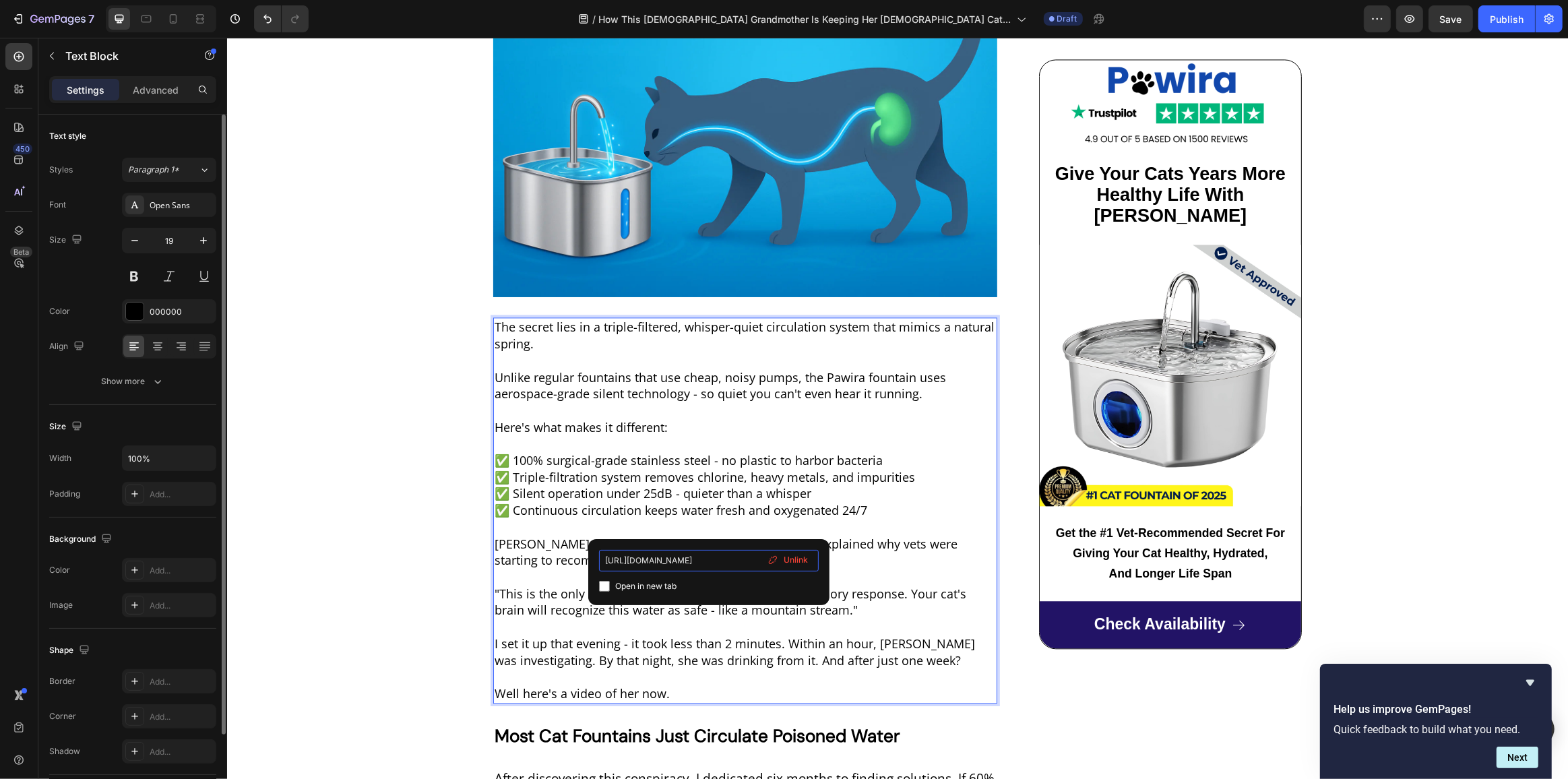
click at [676, 561] on input "https://www.trypurrify.com/products/purrify" at bounding box center [709, 560] width 220 height 21
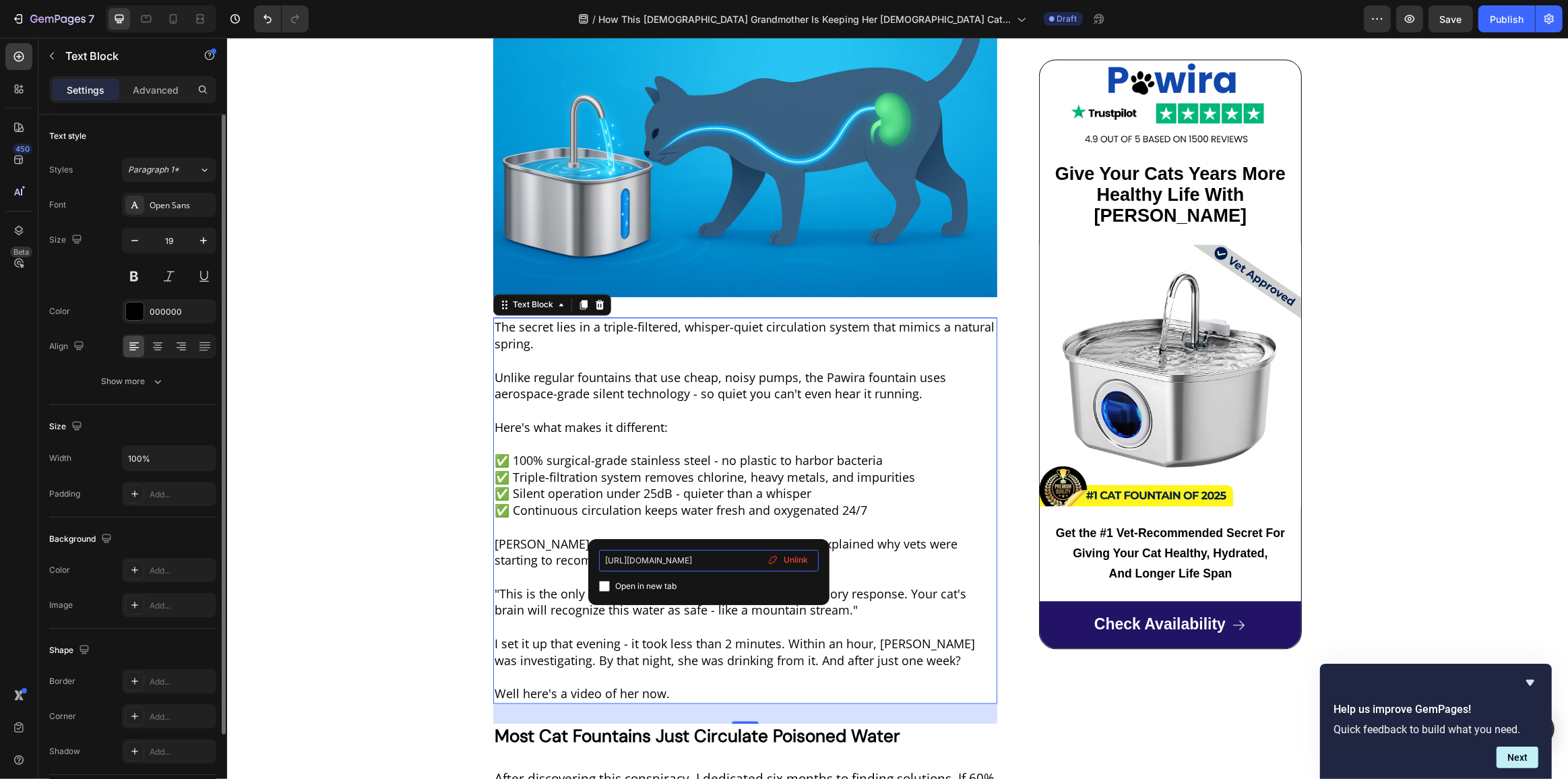
click at [676, 561] on input "https://www.trypurrify.com/products/purrify" at bounding box center [709, 560] width 220 height 21
type input "[URL][DOMAIN_NAME]"
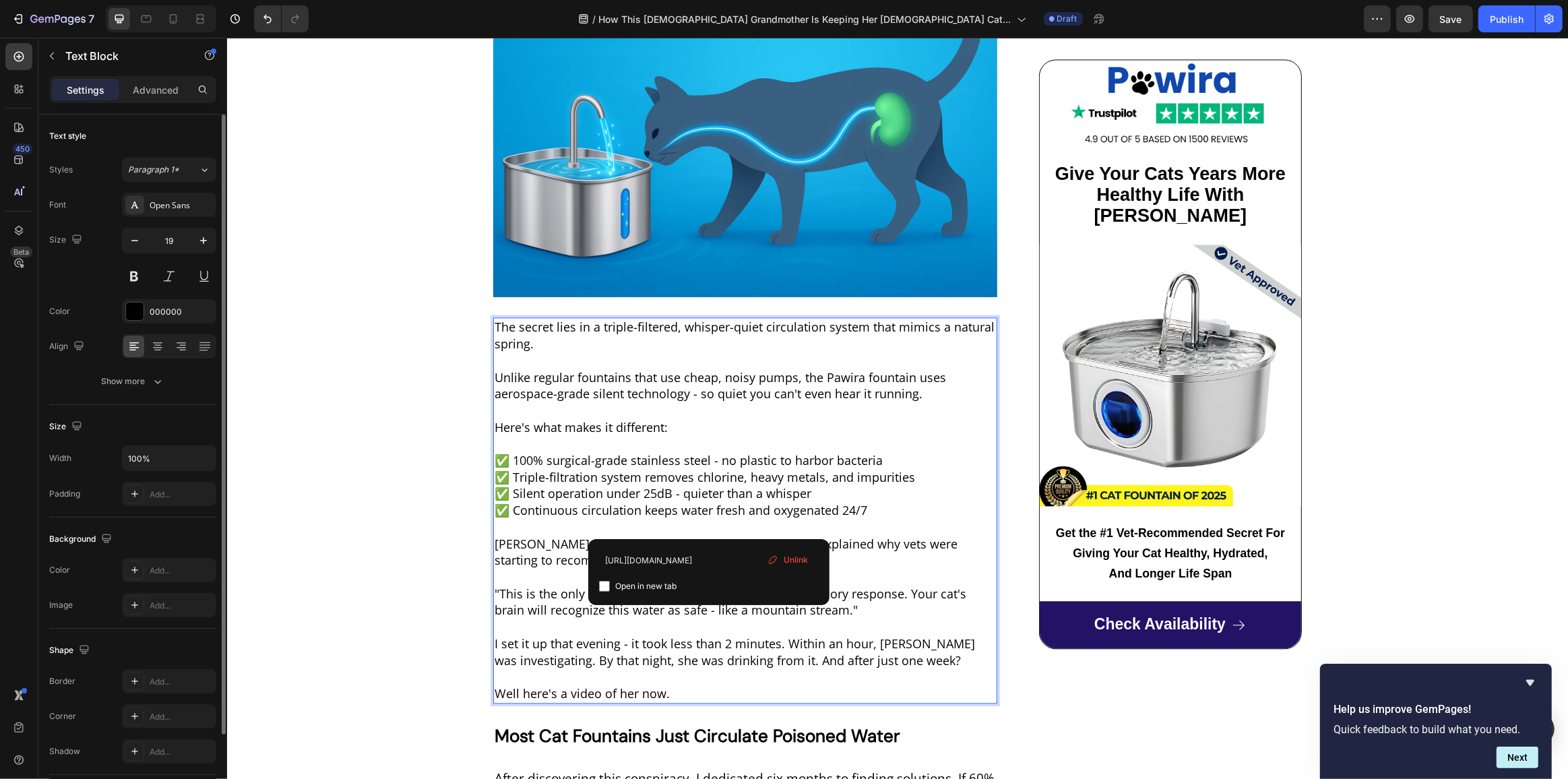
click at [688, 485] on span "✅ Silent operation under 25dB - quieter than a whisper" at bounding box center [652, 493] width 317 height 16
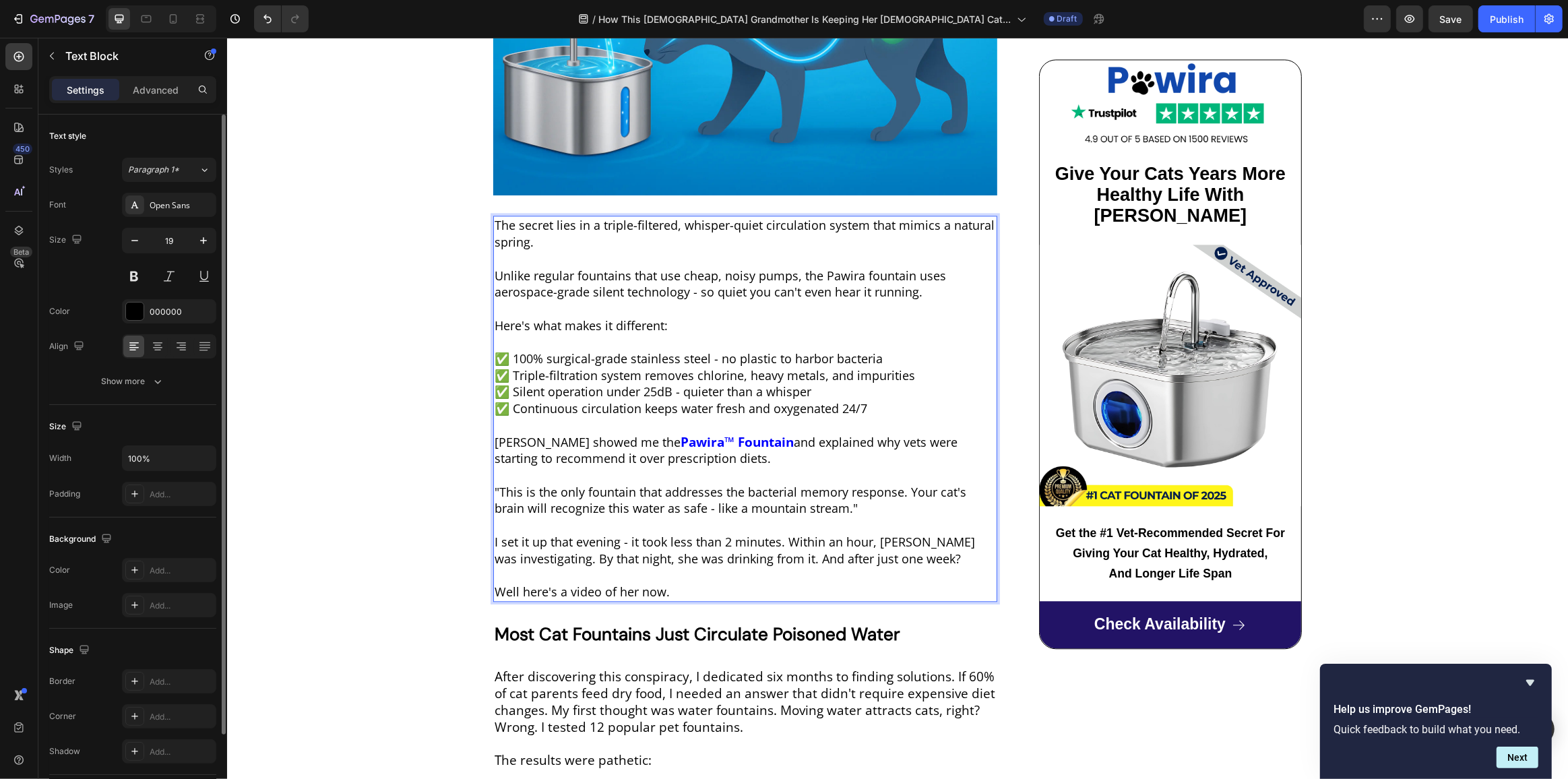
scroll to position [3400, 0]
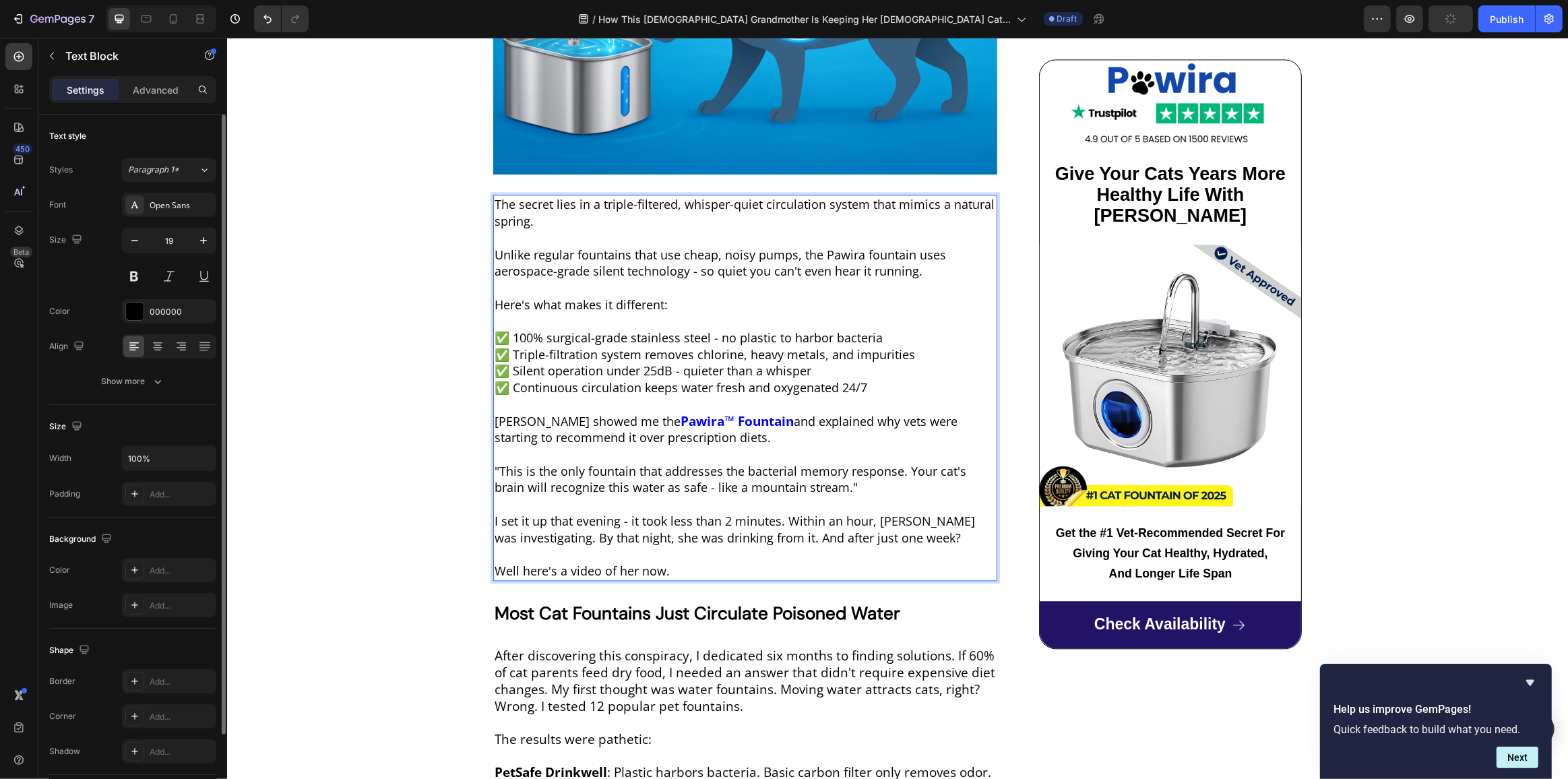
click at [874, 513] on span "I set it up that evening - it took less than 2 minutes. Within an hour, Max was…" at bounding box center [734, 529] width 481 height 33
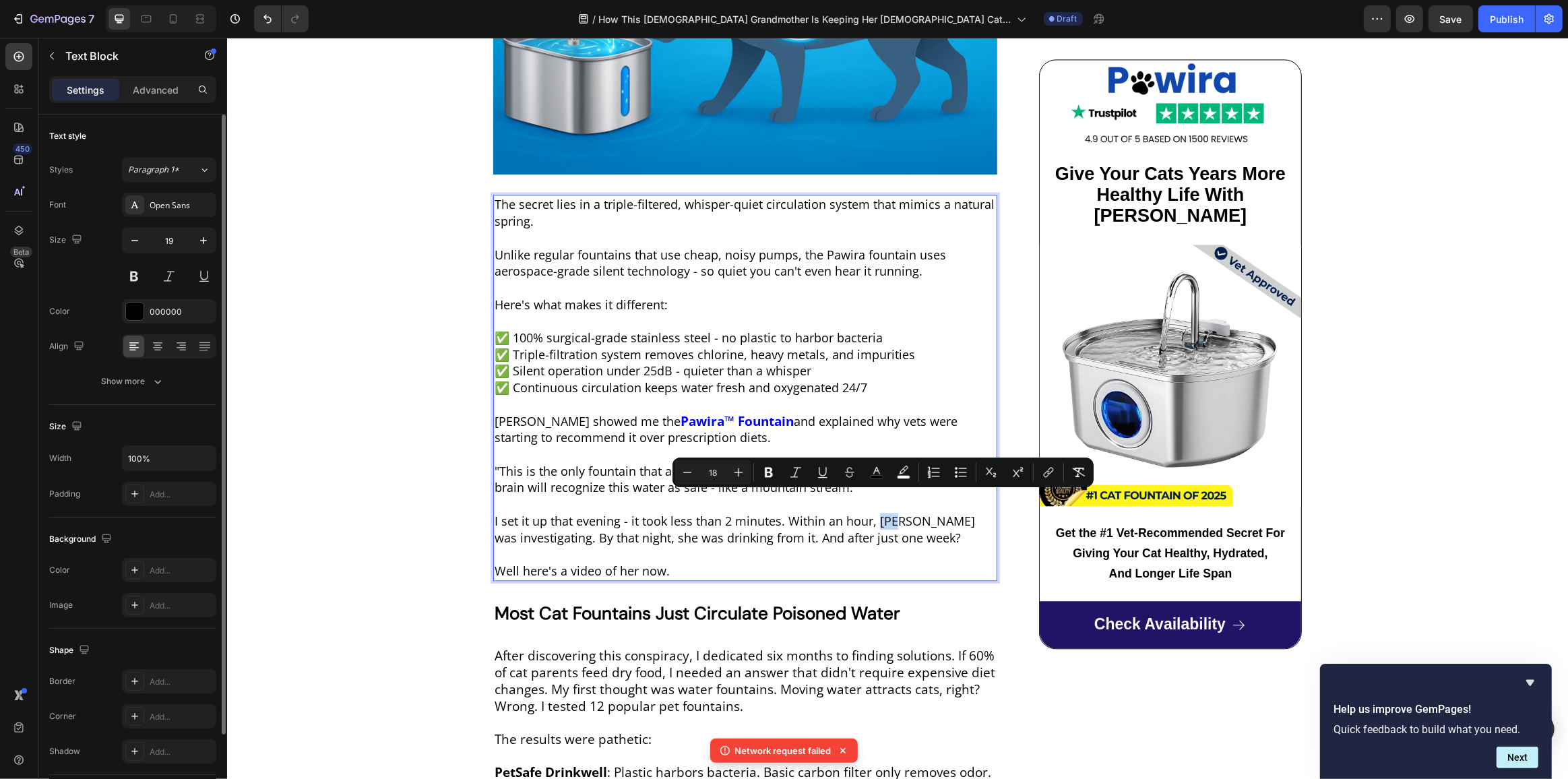
drag, startPoint x: 874, startPoint y: 502, endPoint x: 895, endPoint y: 501, distance: 21.0
click at [895, 513] on span "I set it up that evening - it took less than 2 minutes. Within an hour, Max was…" at bounding box center [734, 529] width 481 height 33
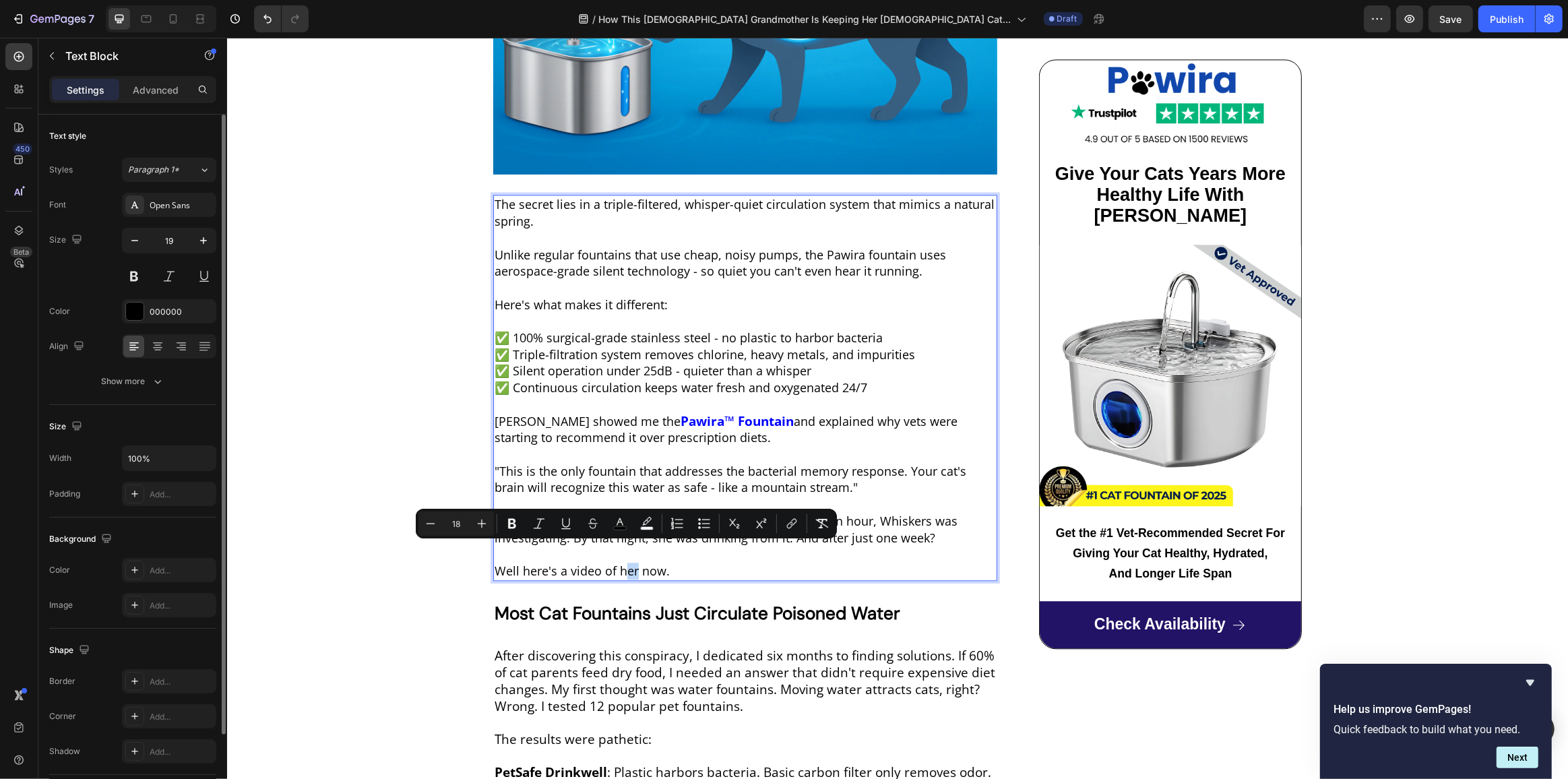
drag, startPoint x: 630, startPoint y: 556, endPoint x: 622, endPoint y: 555, distance: 8.1
click at [622, 562] on span "Well here's a video of her now." at bounding box center [581, 570] width 175 height 16
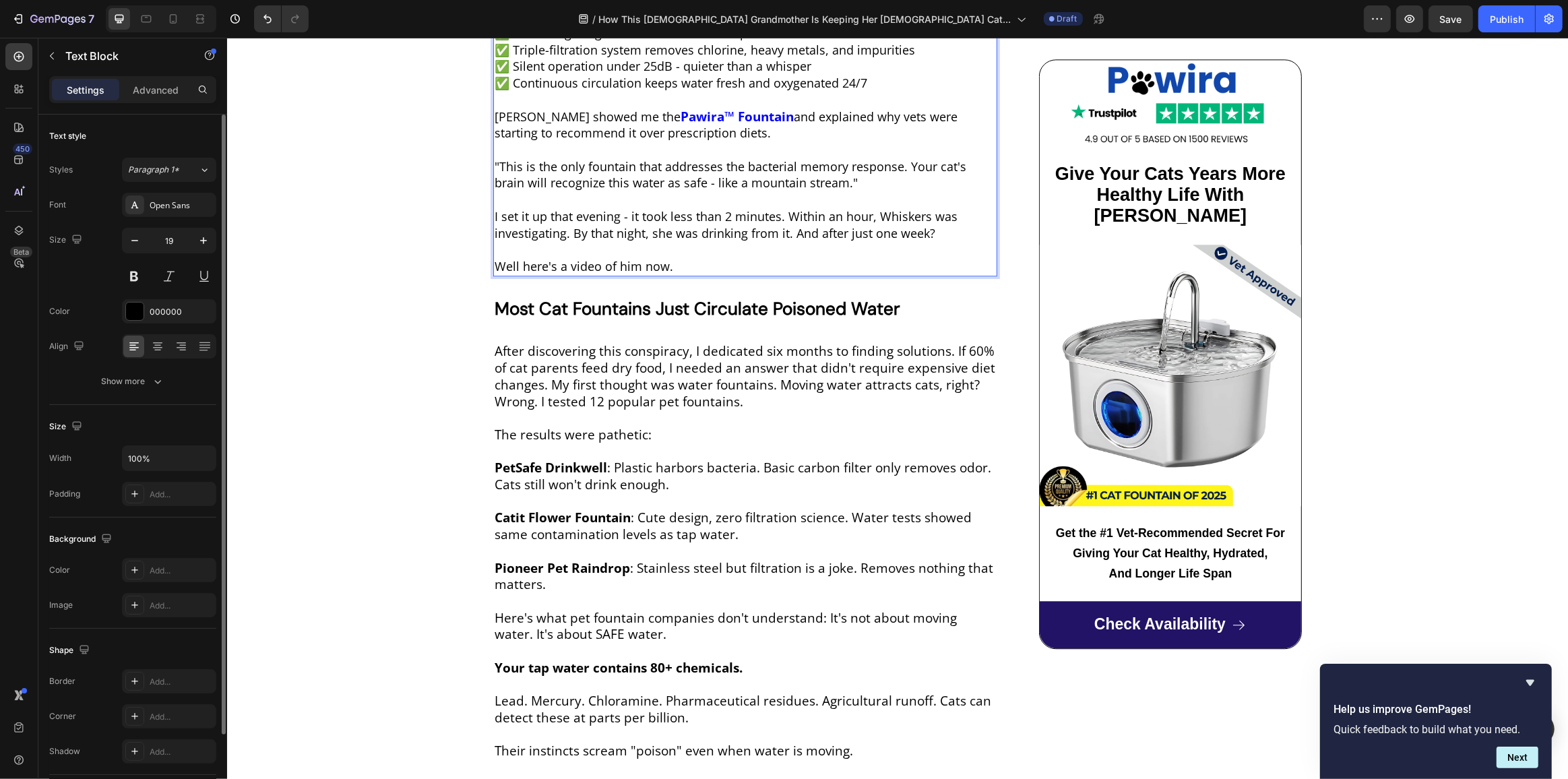
scroll to position [3705, 0]
click at [682, 265] on div "How This [DEMOGRAPHIC_DATA] Grandmother Is Keeping Her [DEMOGRAPHIC_DATA] Cat A…" at bounding box center [744, 148] width 504 height 7448
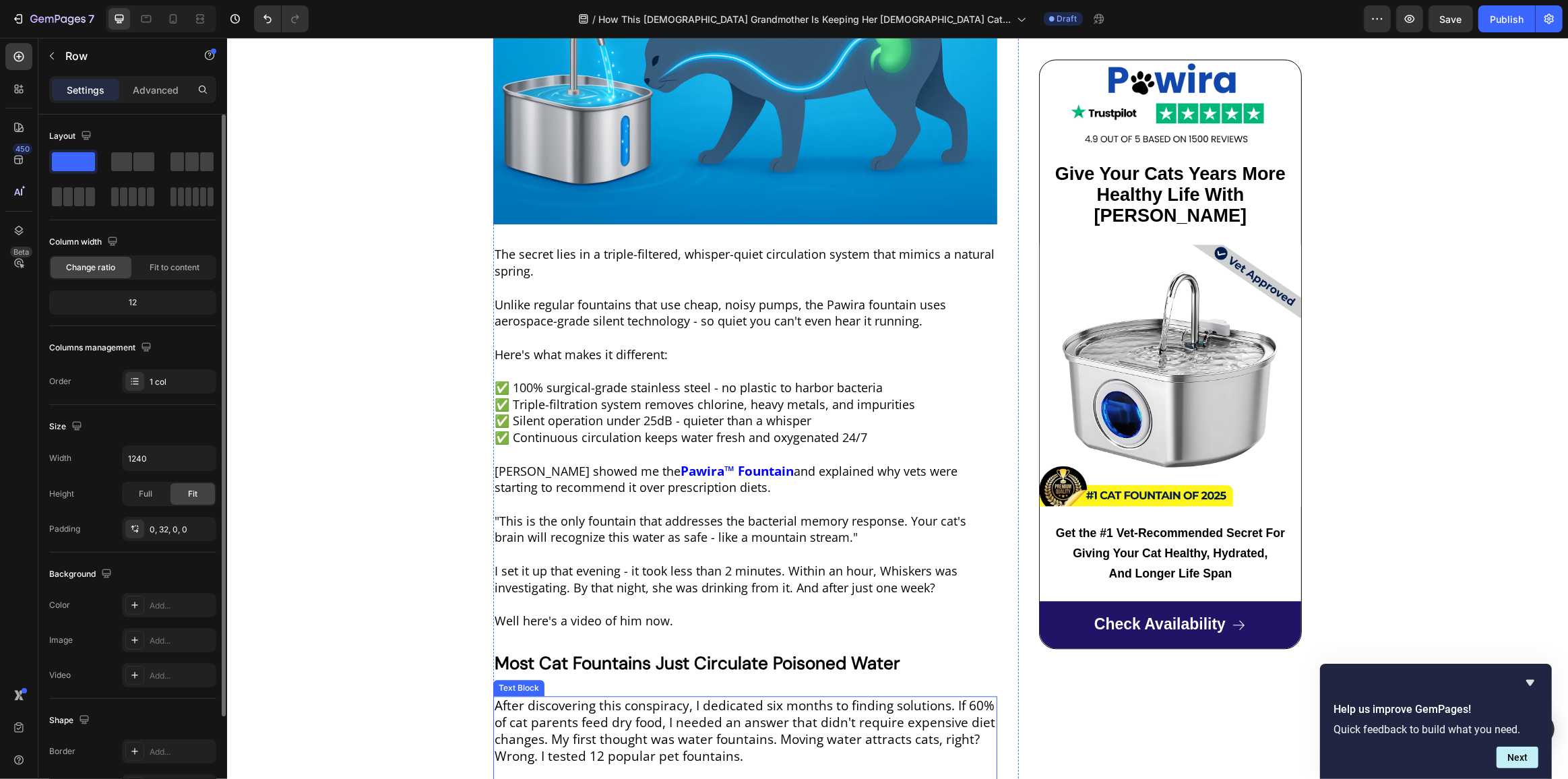
scroll to position [3338, 0]
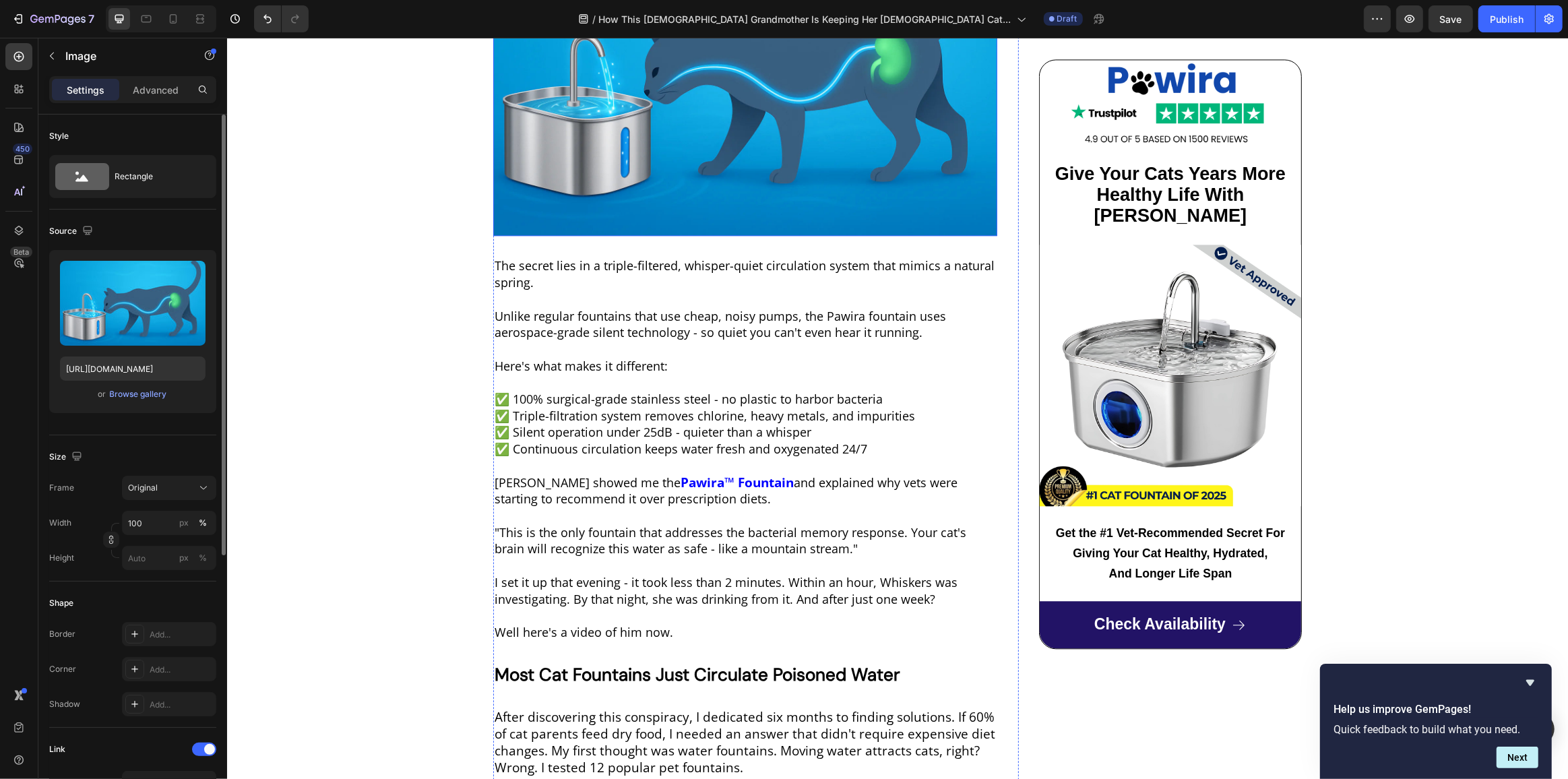
click at [669, 202] on img at bounding box center [744, 68] width 504 height 336
click at [658, 579] on span "I set it up that evening - it took less than 2 minutes. Within an hour, Whisker…" at bounding box center [725, 591] width 463 height 33
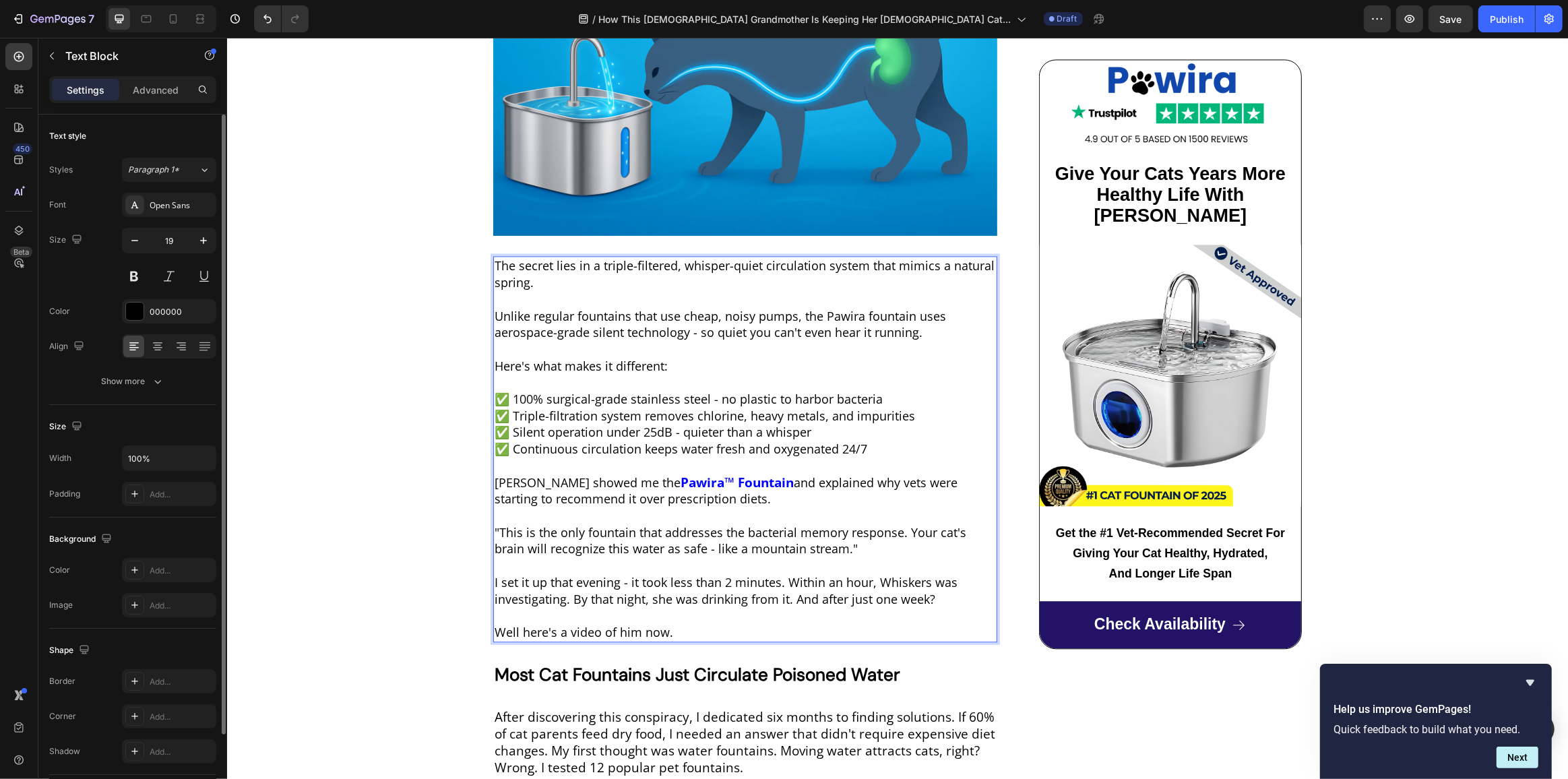
click at [651, 580] on span "I set it up that evening - it took less than 2 minutes. Within an hour, Whisker…" at bounding box center [725, 591] width 463 height 33
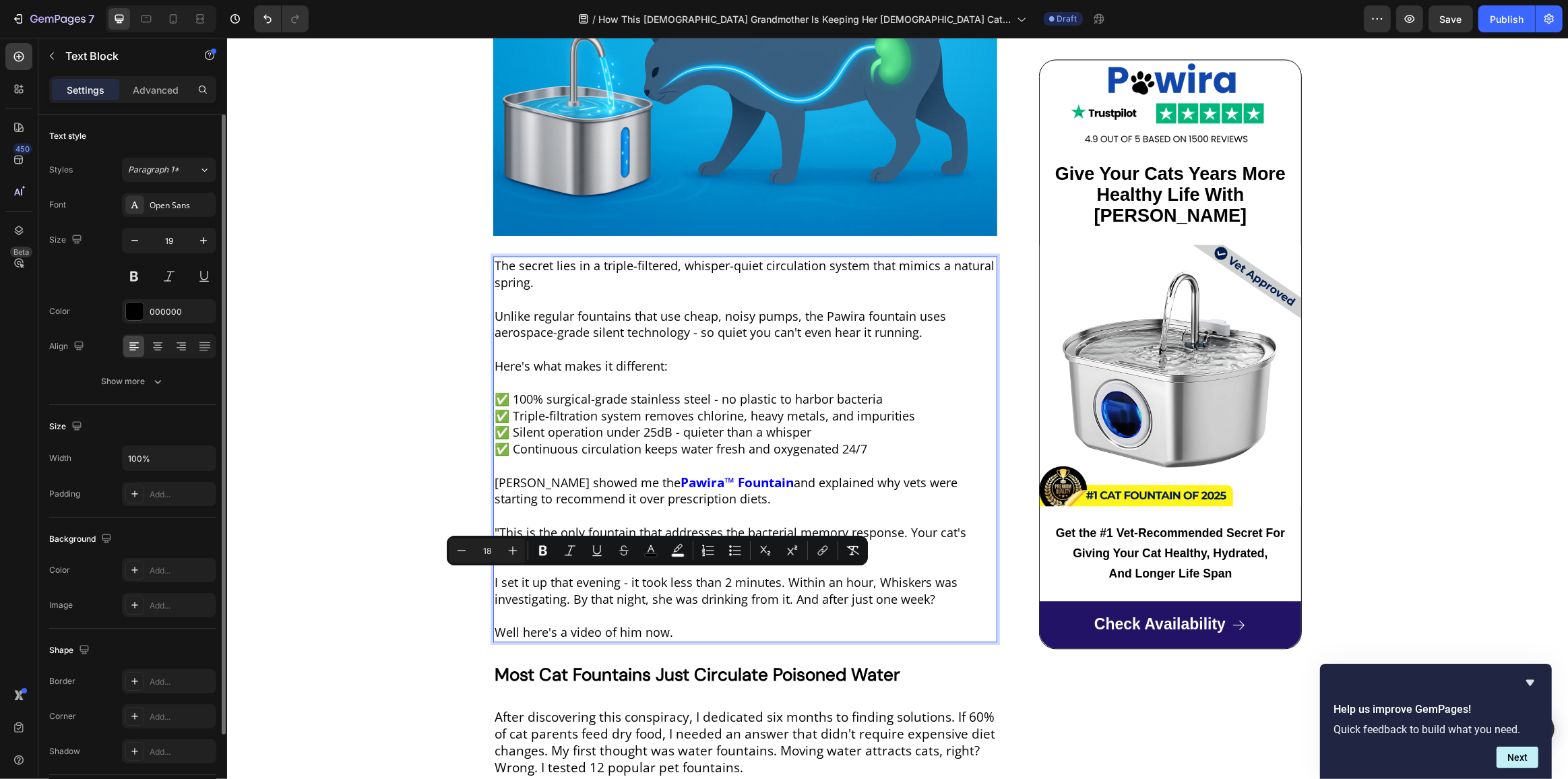
click at [651, 580] on span "I set it up that evening - it took less than 2 minutes. Within an hour, Whisker…" at bounding box center [725, 591] width 463 height 33
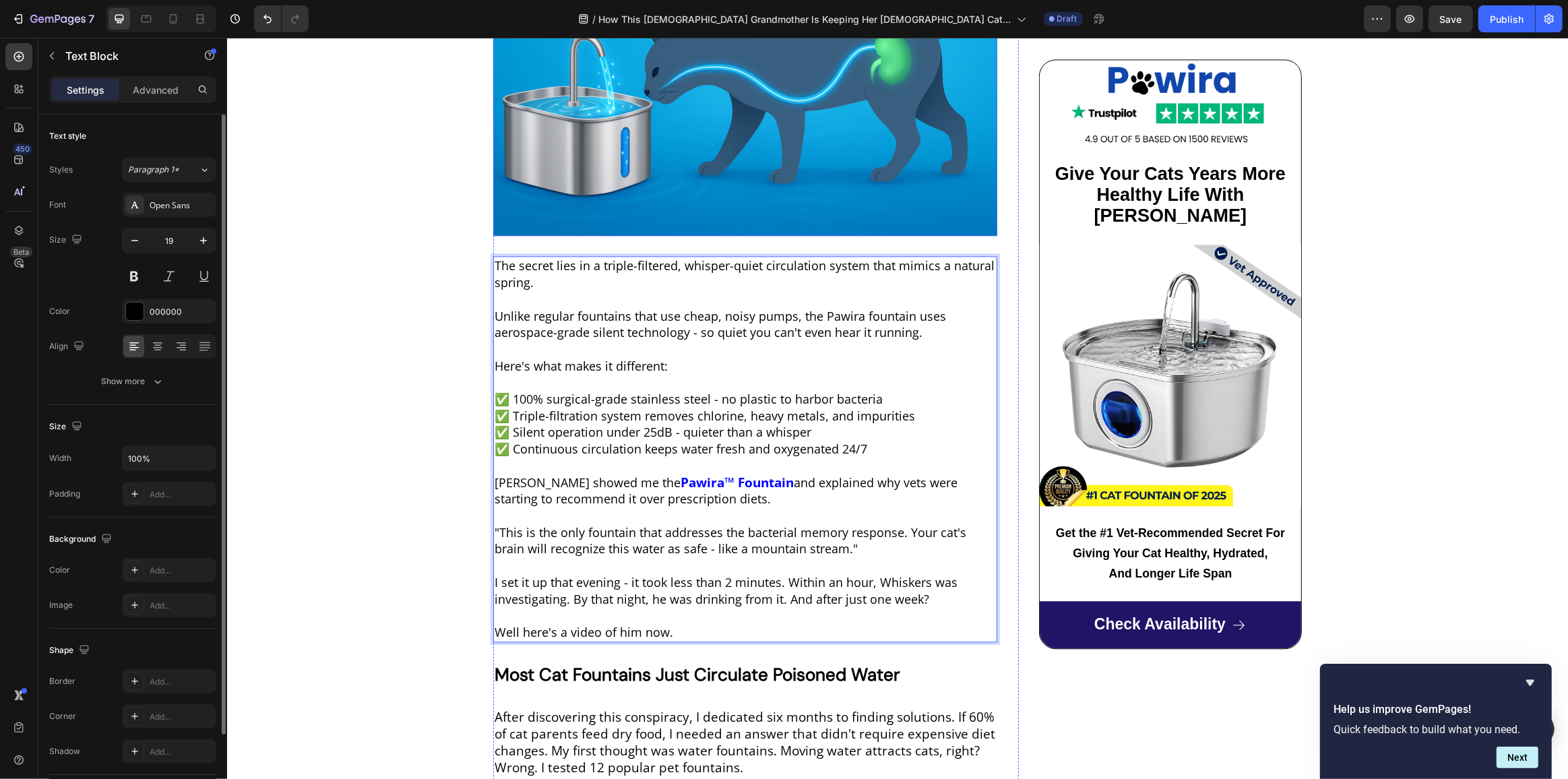
click at [708, 96] on img at bounding box center [744, 68] width 504 height 336
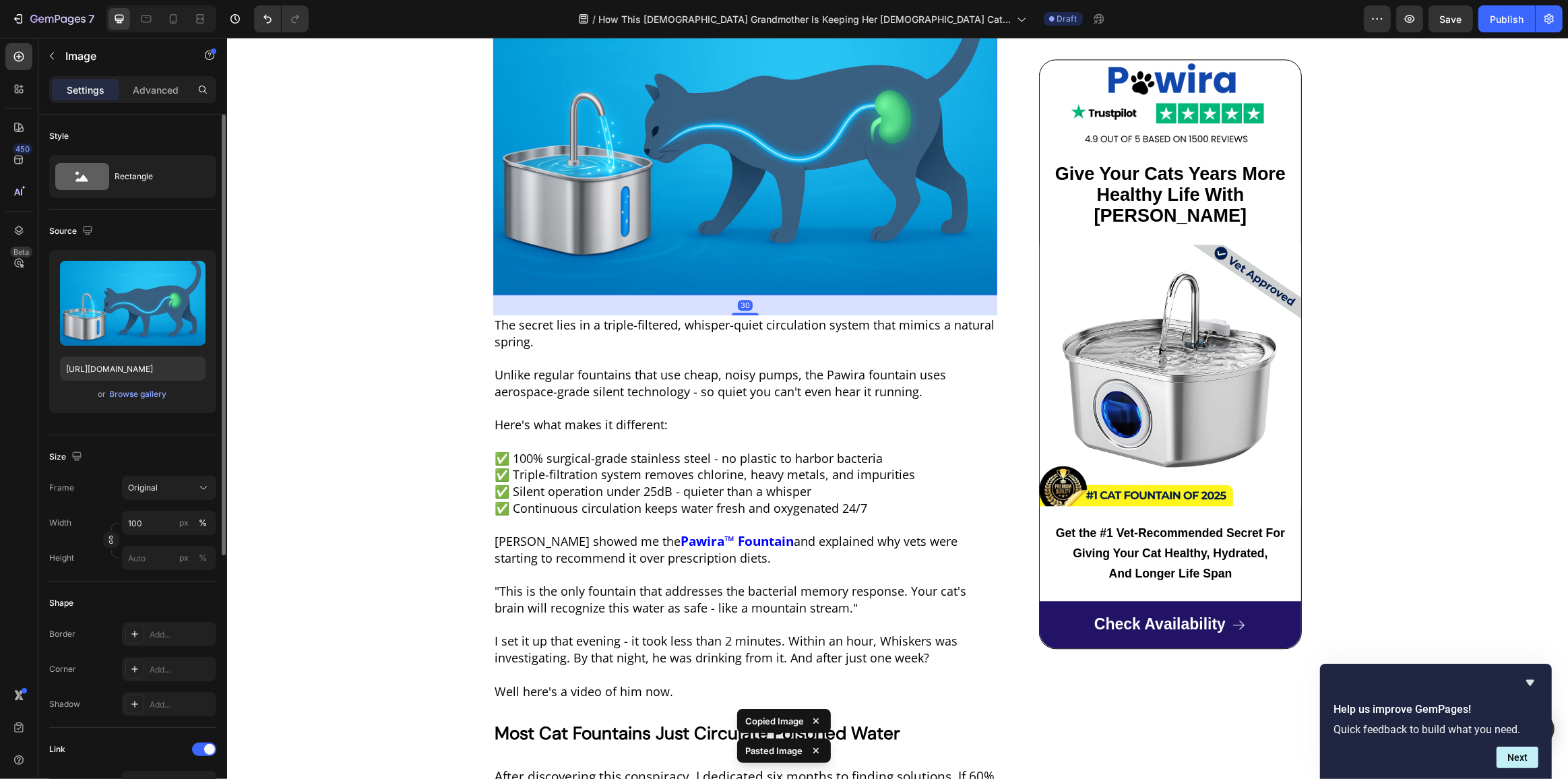
scroll to position [3644, 0]
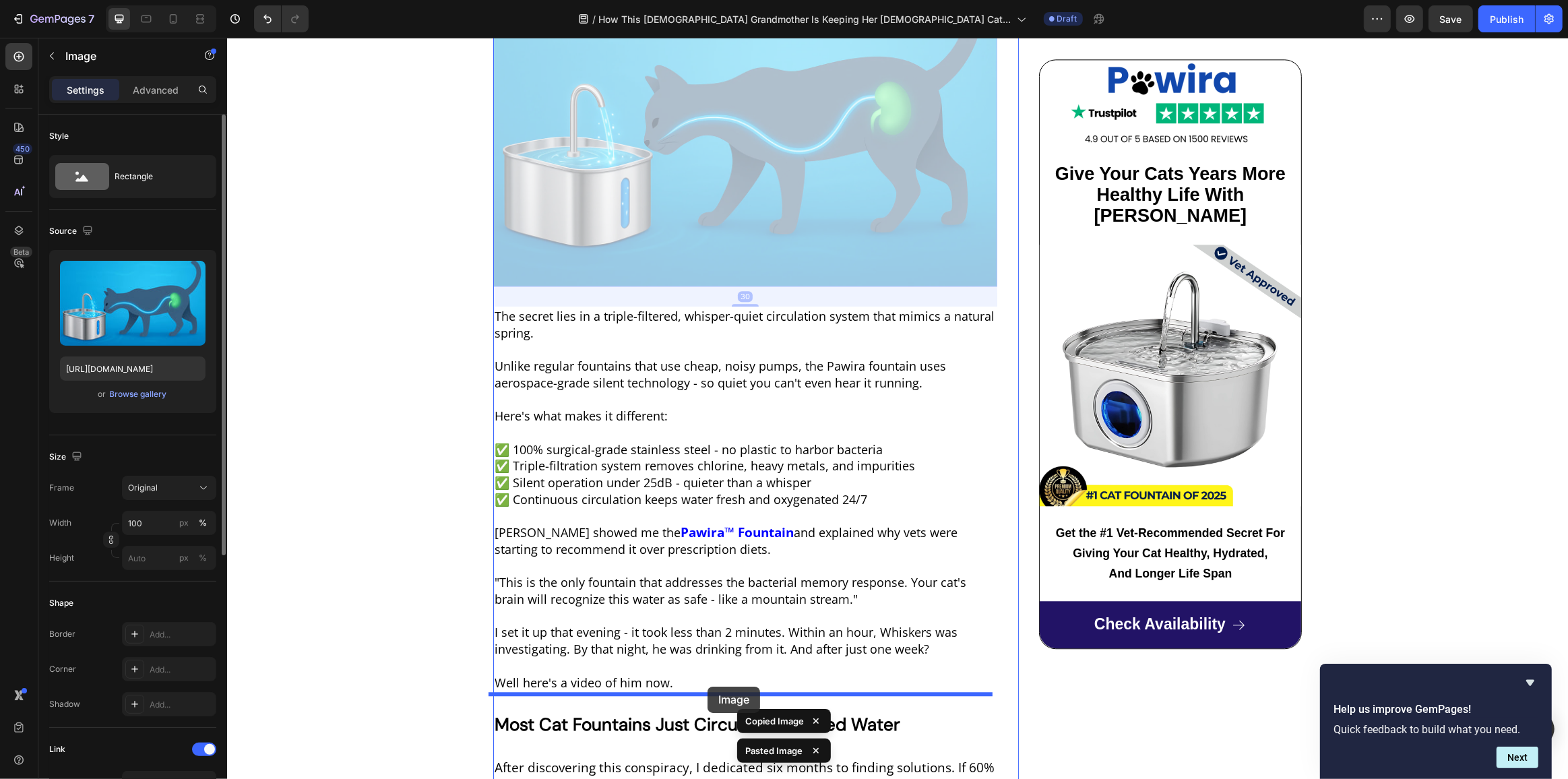
drag, startPoint x: 701, startPoint y: 188, endPoint x: 707, endPoint y: 687, distance: 499.0
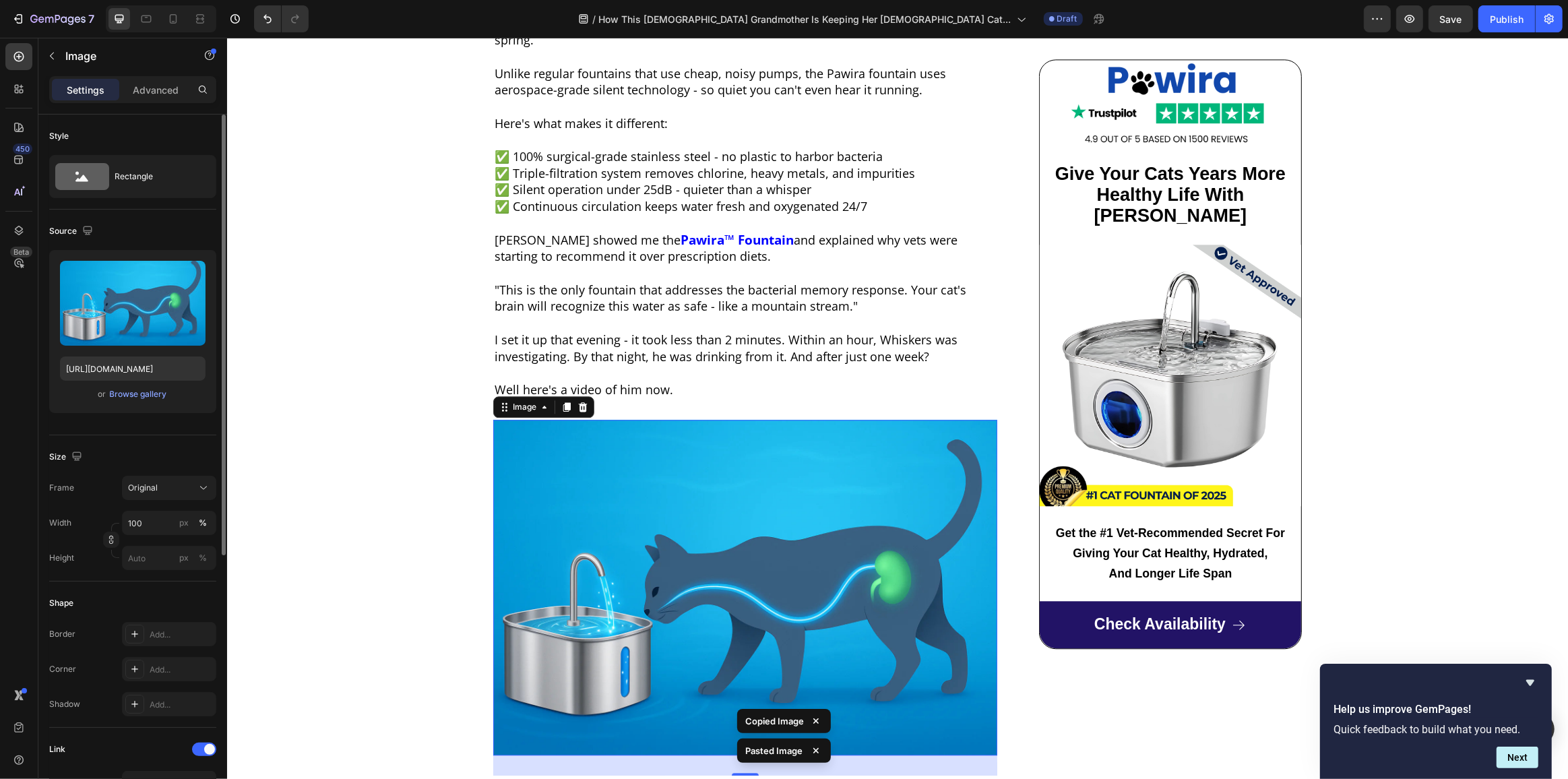
scroll to position [3594, 0]
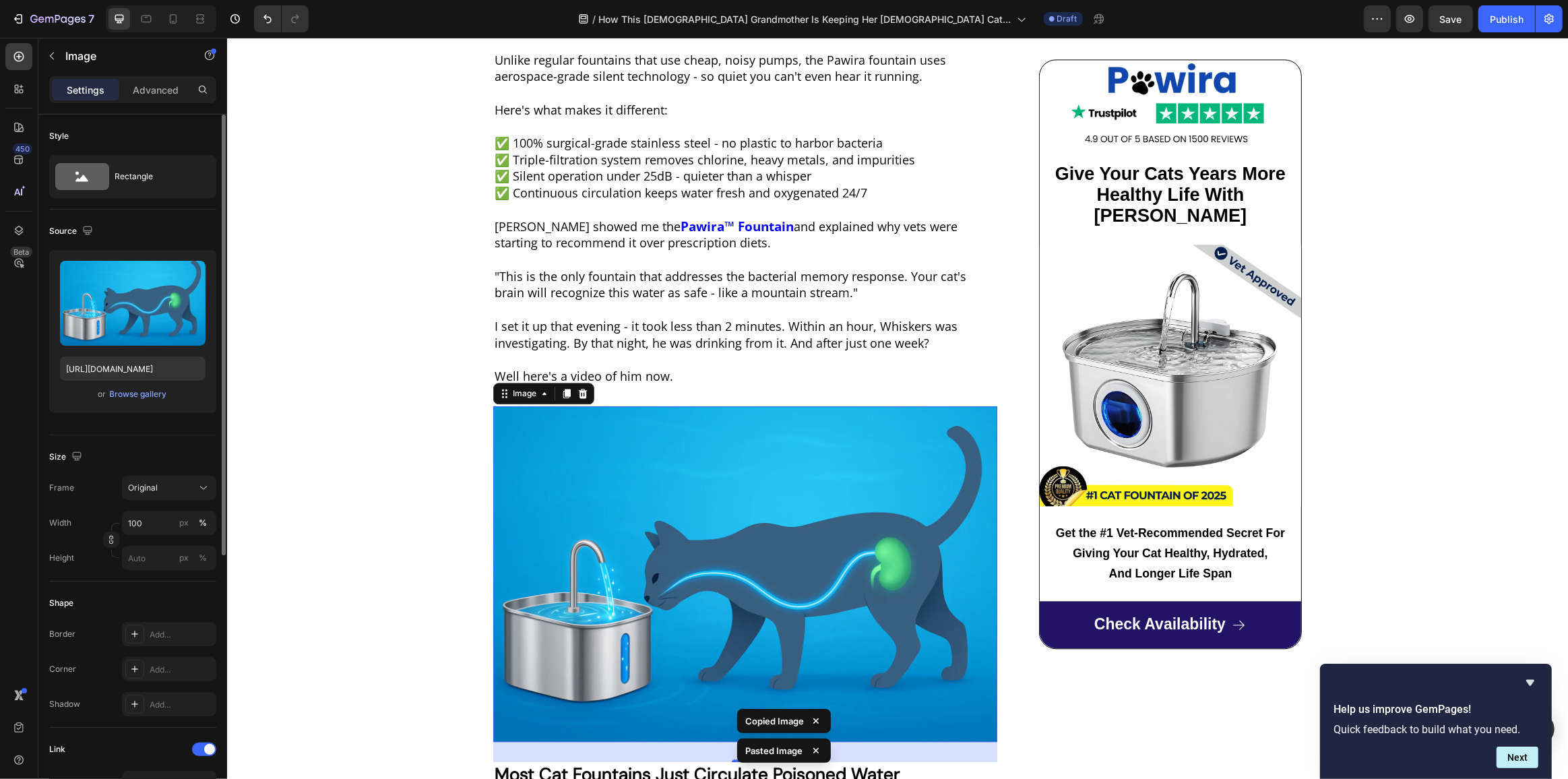
click at [712, 498] on img at bounding box center [744, 574] width 504 height 336
click at [535, 385] on div "Image" at bounding box center [524, 393] width 56 height 16
click at [542, 392] on icon at bounding box center [544, 394] width 4 height 3
click at [540, 388] on icon at bounding box center [544, 394] width 11 height 11
click at [539, 388] on icon at bounding box center [544, 394] width 11 height 11
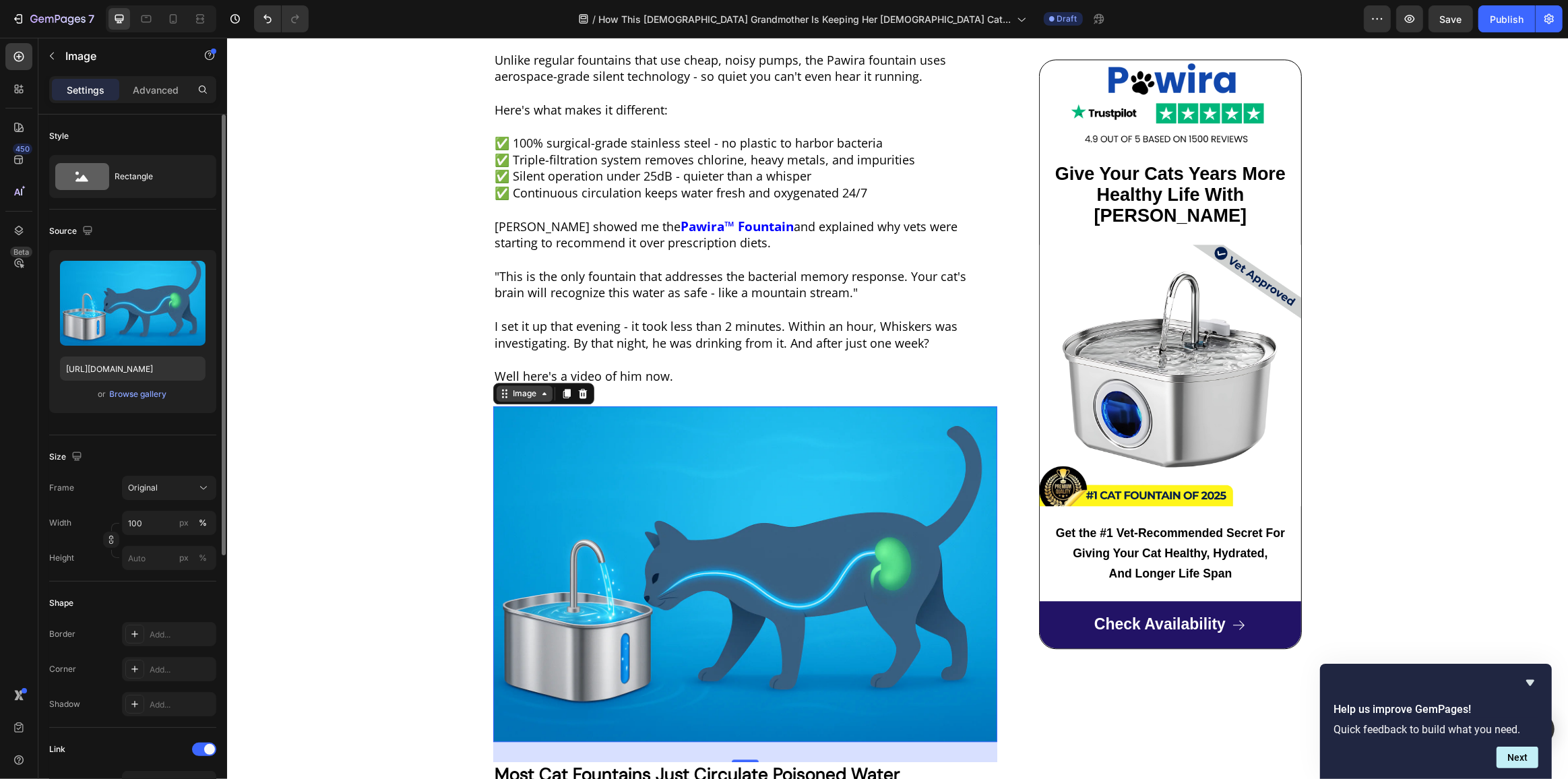
click at [503, 388] on icon at bounding box center [504, 394] width 11 height 11
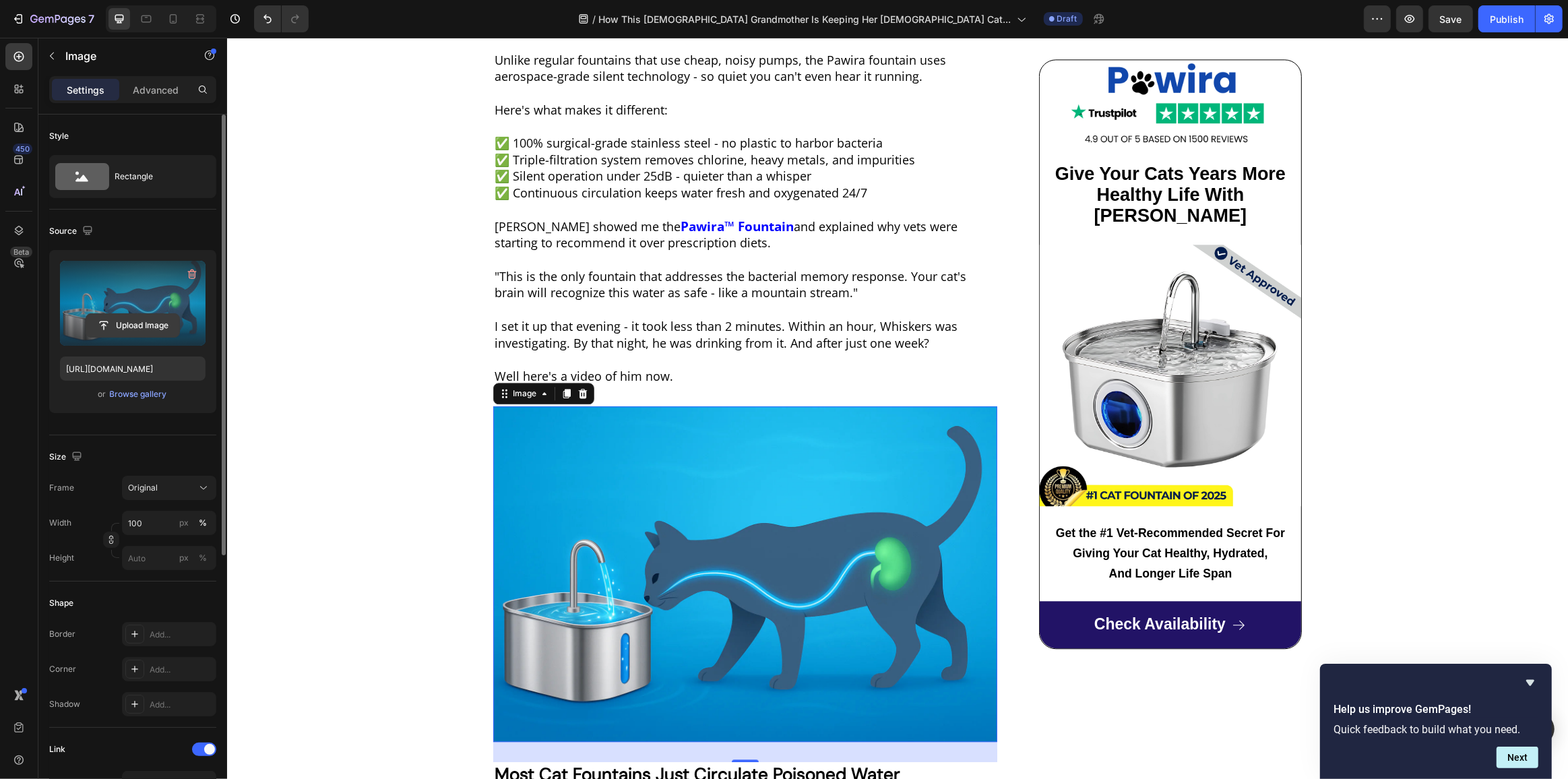
click at [126, 325] on input "file" at bounding box center [133, 325] width 93 height 23
type input "C:\fakepath\default.jobtemplate.mp4.480 (1).mp4"
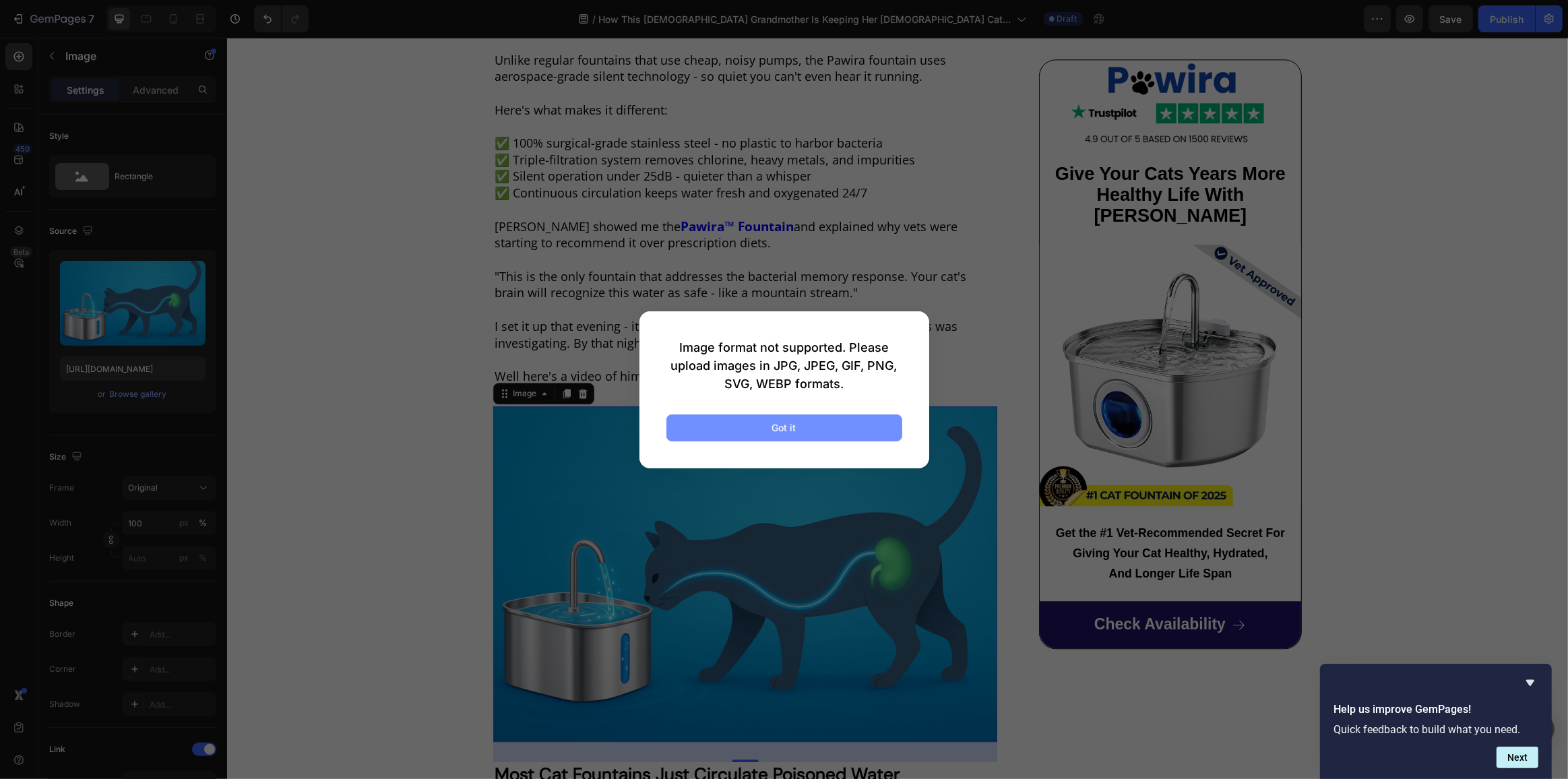
click at [774, 426] on div "Got it" at bounding box center [784, 428] width 24 height 14
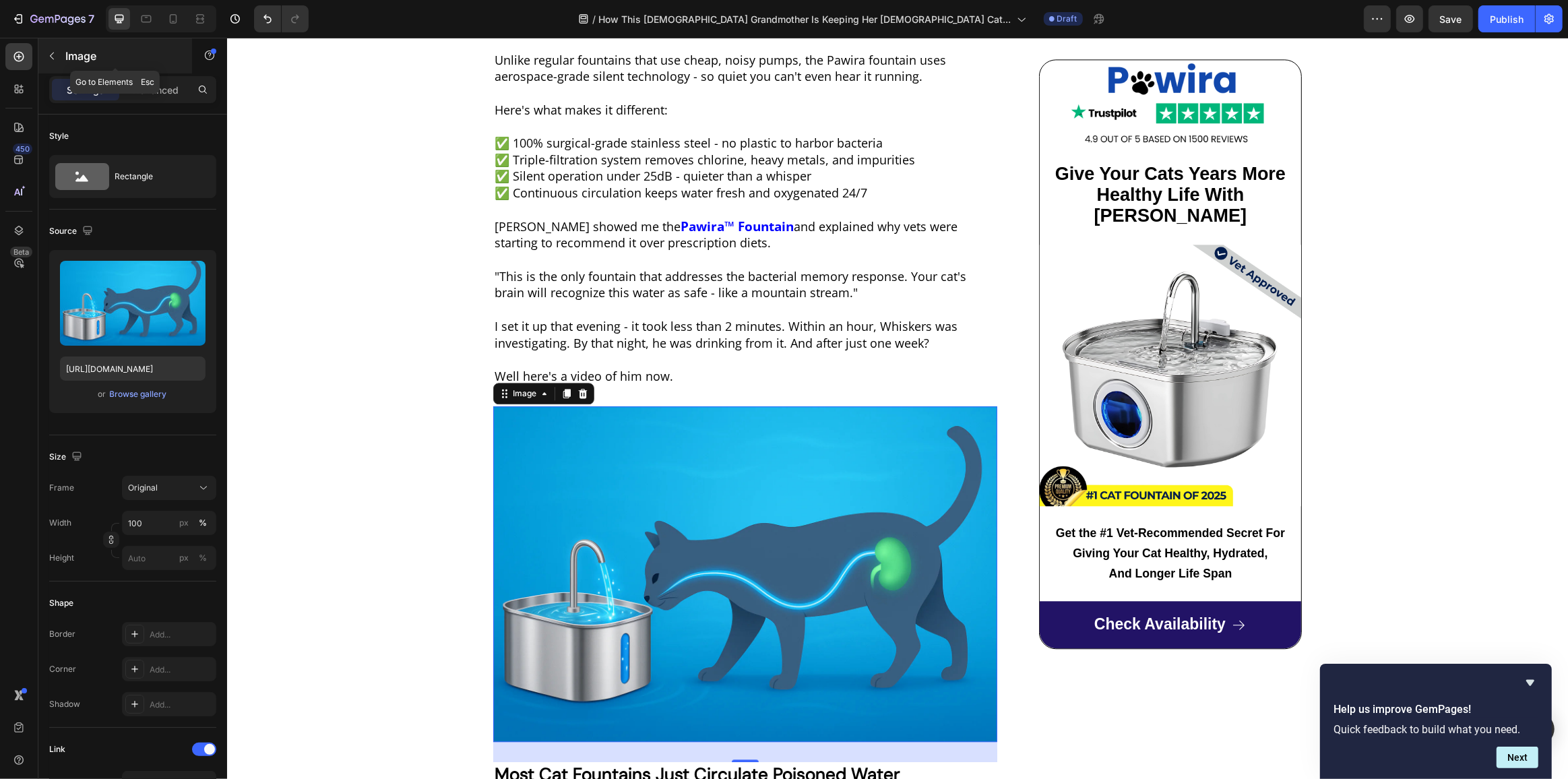
click at [57, 57] on button "button" at bounding box center [51, 55] width 21 height 21
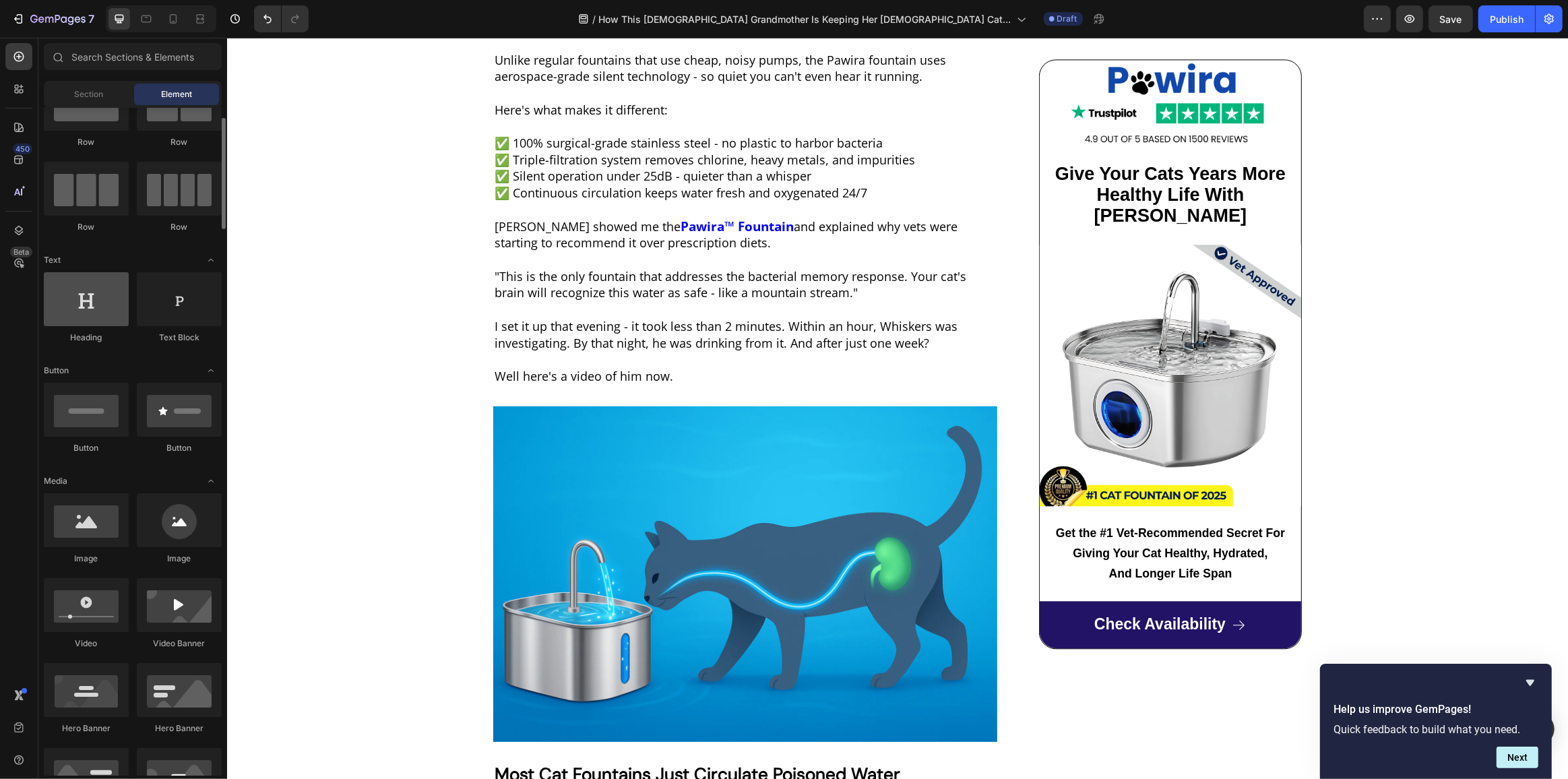
scroll to position [122, 0]
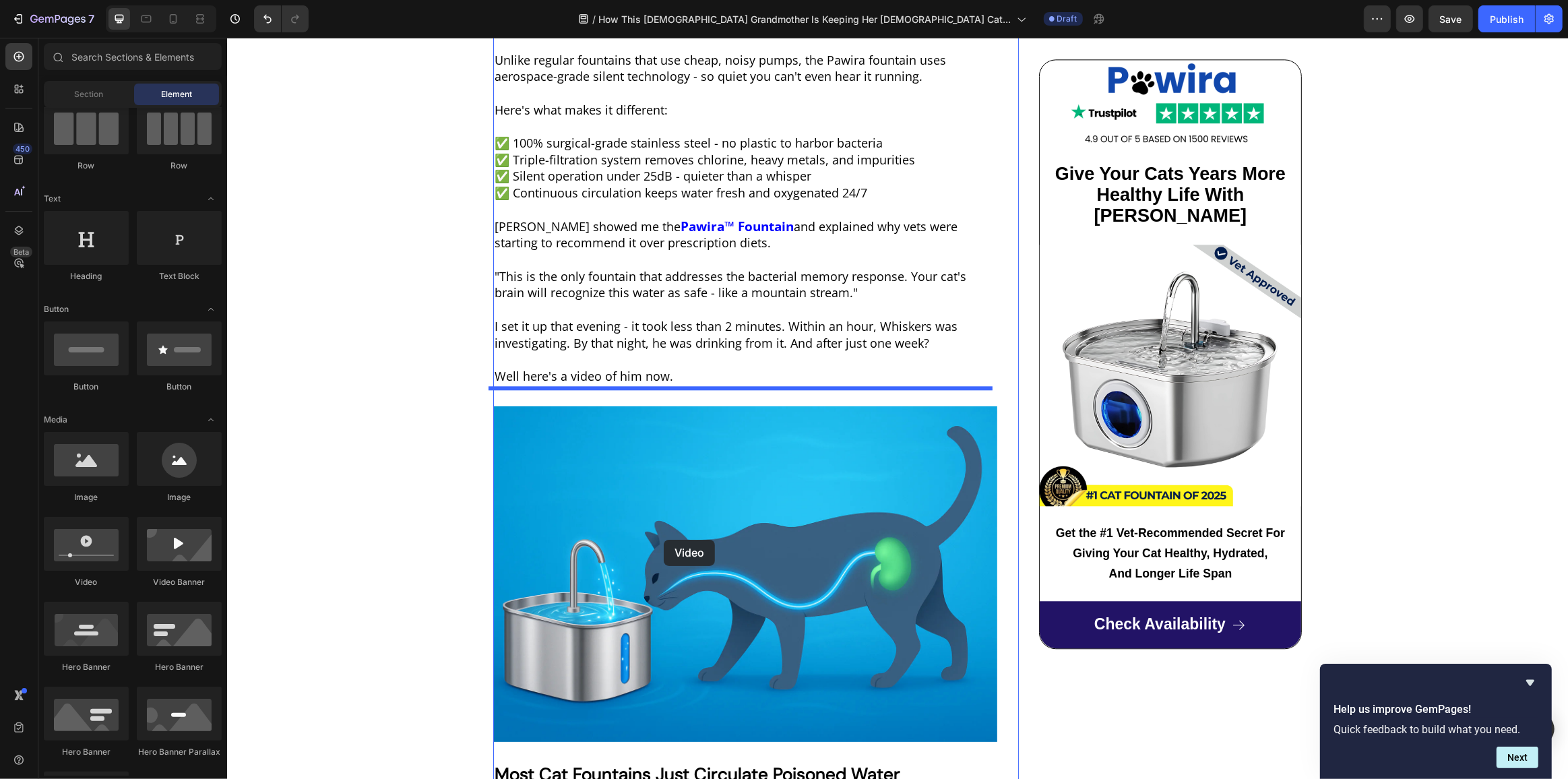
drag, startPoint x: 318, startPoint y: 588, endPoint x: 663, endPoint y: 539, distance: 348.5
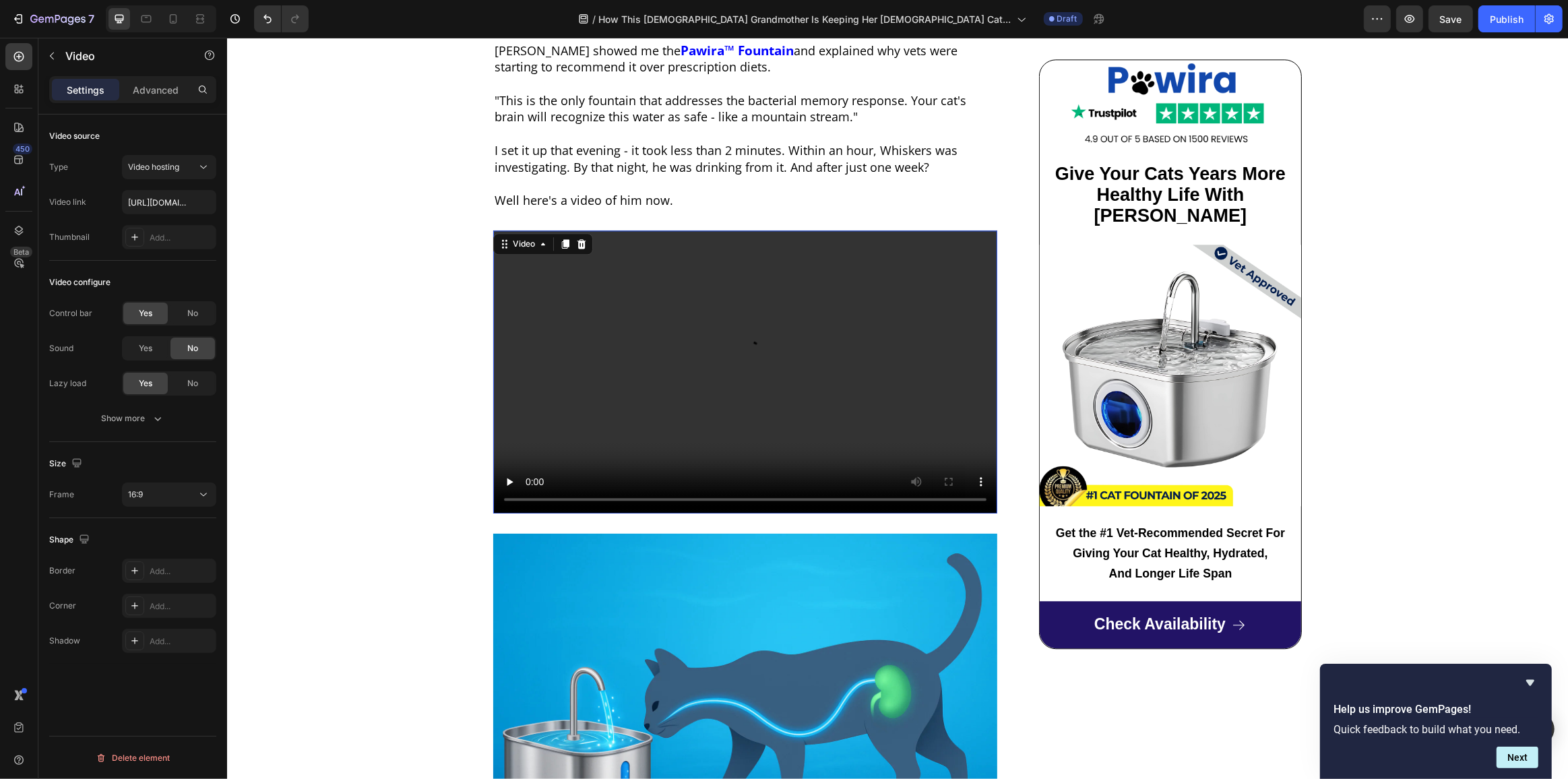
scroll to position [3778, 0]
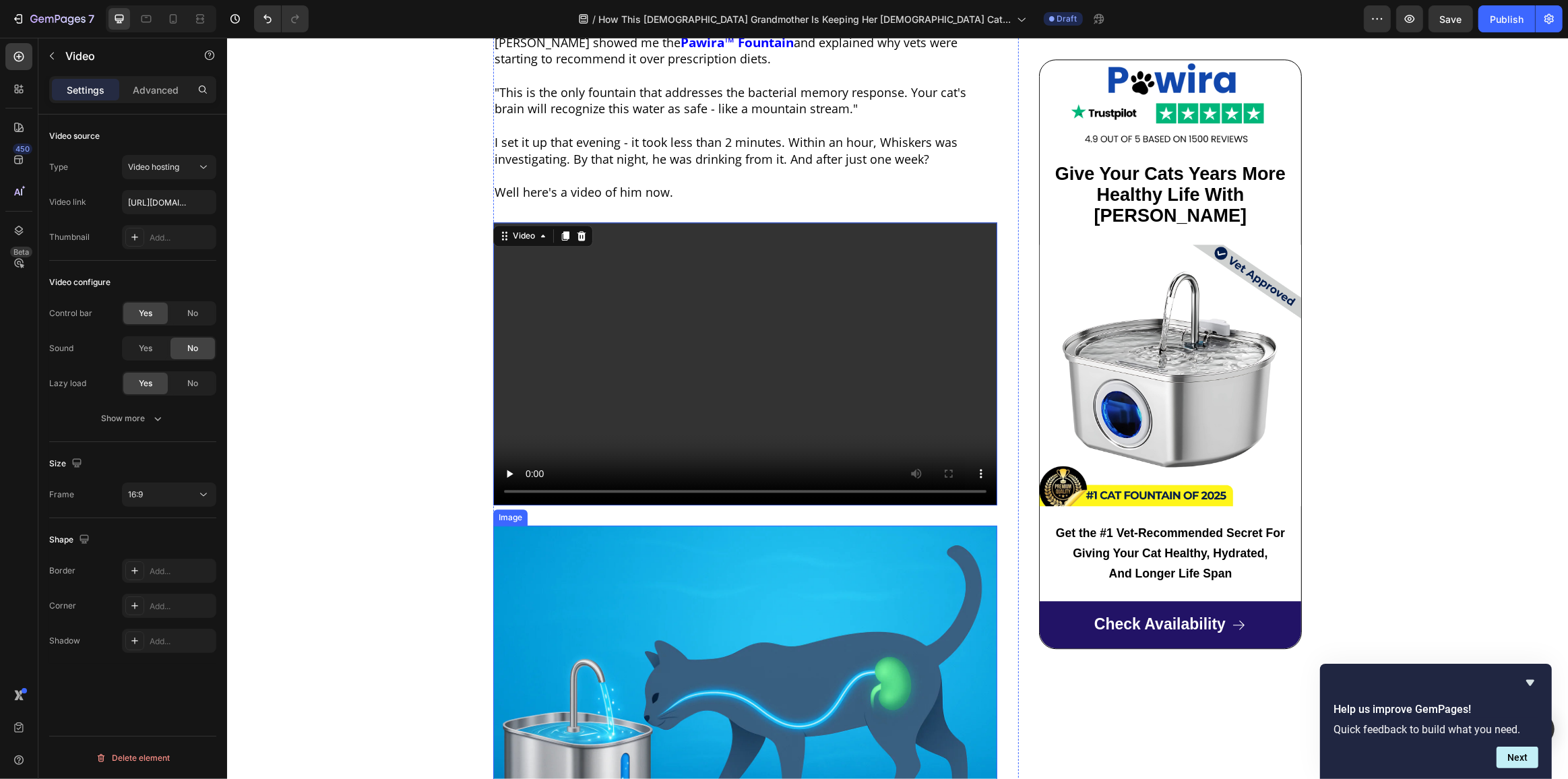
click at [756, 556] on img at bounding box center [744, 694] width 504 height 336
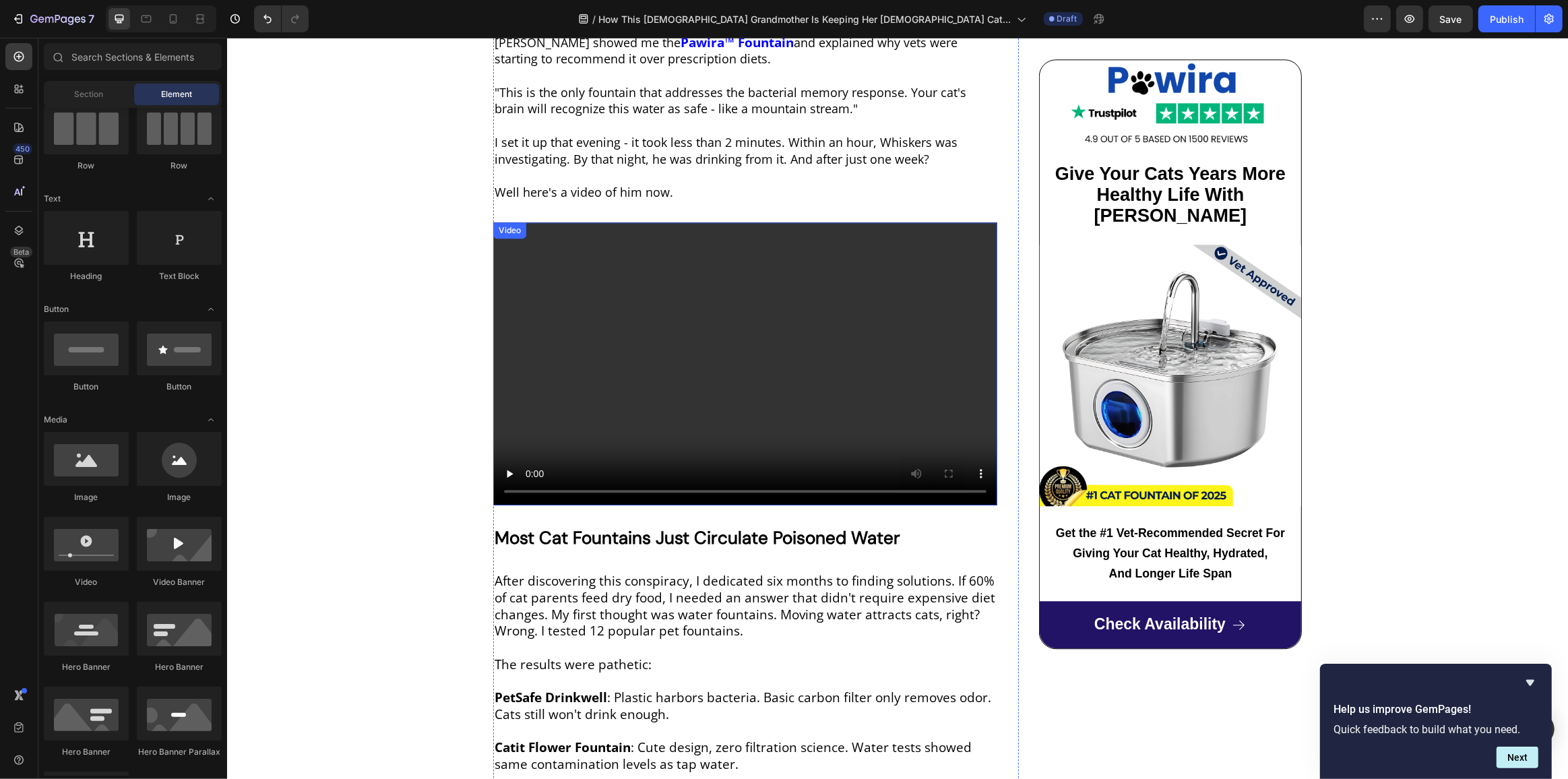
click at [728, 405] on video at bounding box center [744, 364] width 504 height 284
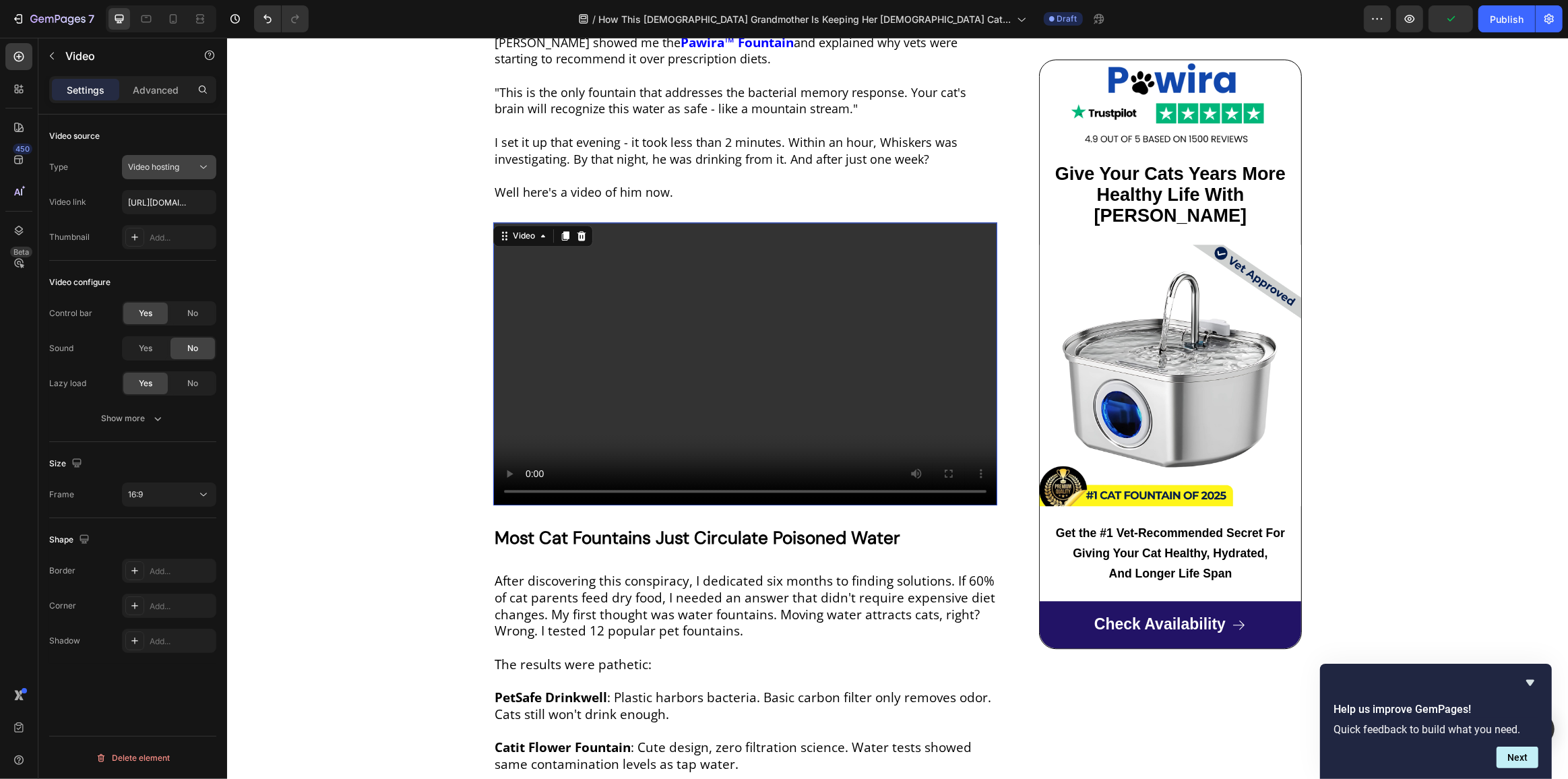
click at [169, 165] on span "Video hosting" at bounding box center [154, 167] width 51 height 10
click at [169, 169] on span "Video hosting" at bounding box center [154, 167] width 51 height 10
click at [168, 196] on input "https://cdn.shopify.com/videos/c/o/v/2cd3deb506b54b009063f7270ab5cf2e.mp4" at bounding box center [169, 202] width 94 height 24
paste input "71500b4daf3b41ef9adf8a3bceec3876"
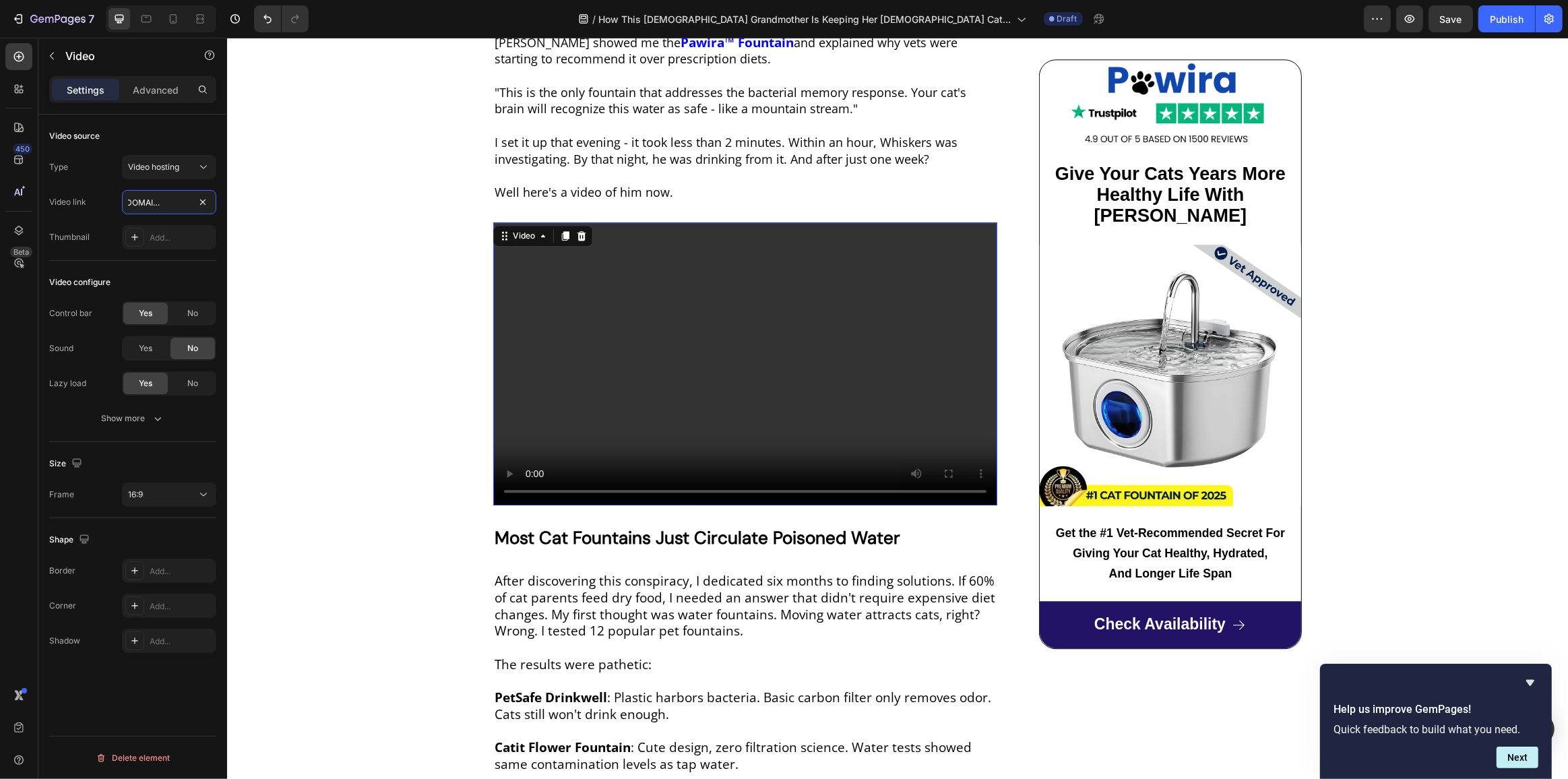
type input "https://cdn.shopify.com/videos/c/o/v/71500b4daf3b41ef9adf8a3bceec3876.mp4"
click at [154, 348] on div "Yes" at bounding box center [145, 348] width 44 height 21
click at [185, 316] on div "No" at bounding box center [192, 313] width 44 height 21
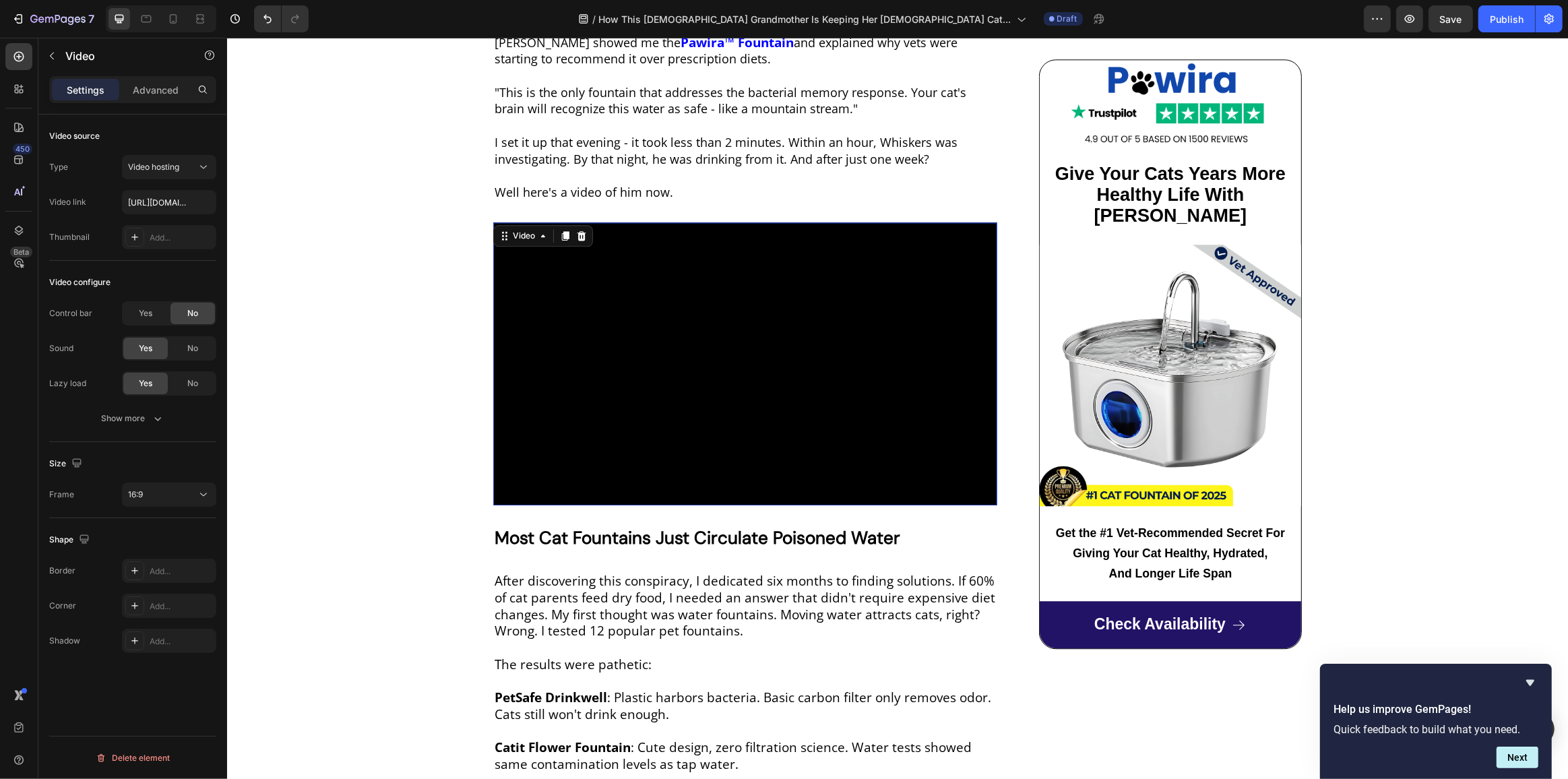
click at [753, 383] on video at bounding box center [744, 364] width 504 height 284
click at [679, 375] on video at bounding box center [744, 364] width 504 height 284
click at [135, 307] on div "Yes" at bounding box center [145, 313] width 44 height 21
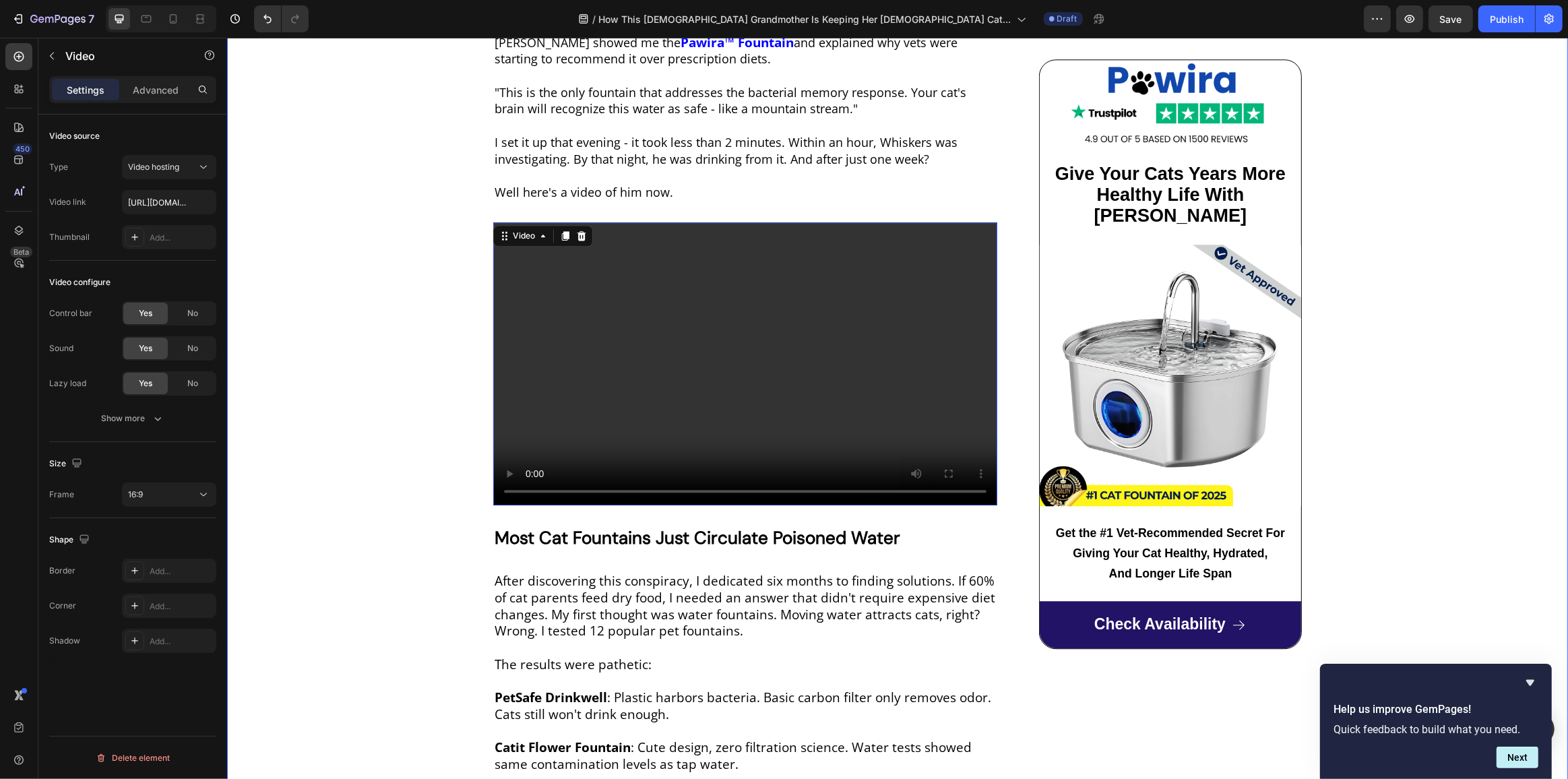
click at [311, 298] on div "CAT CARE DAILY Text Block Row How This 68-Year-Old Grandmother Is Keeping Her 1…" at bounding box center [896, 195] width 1341 height 7816
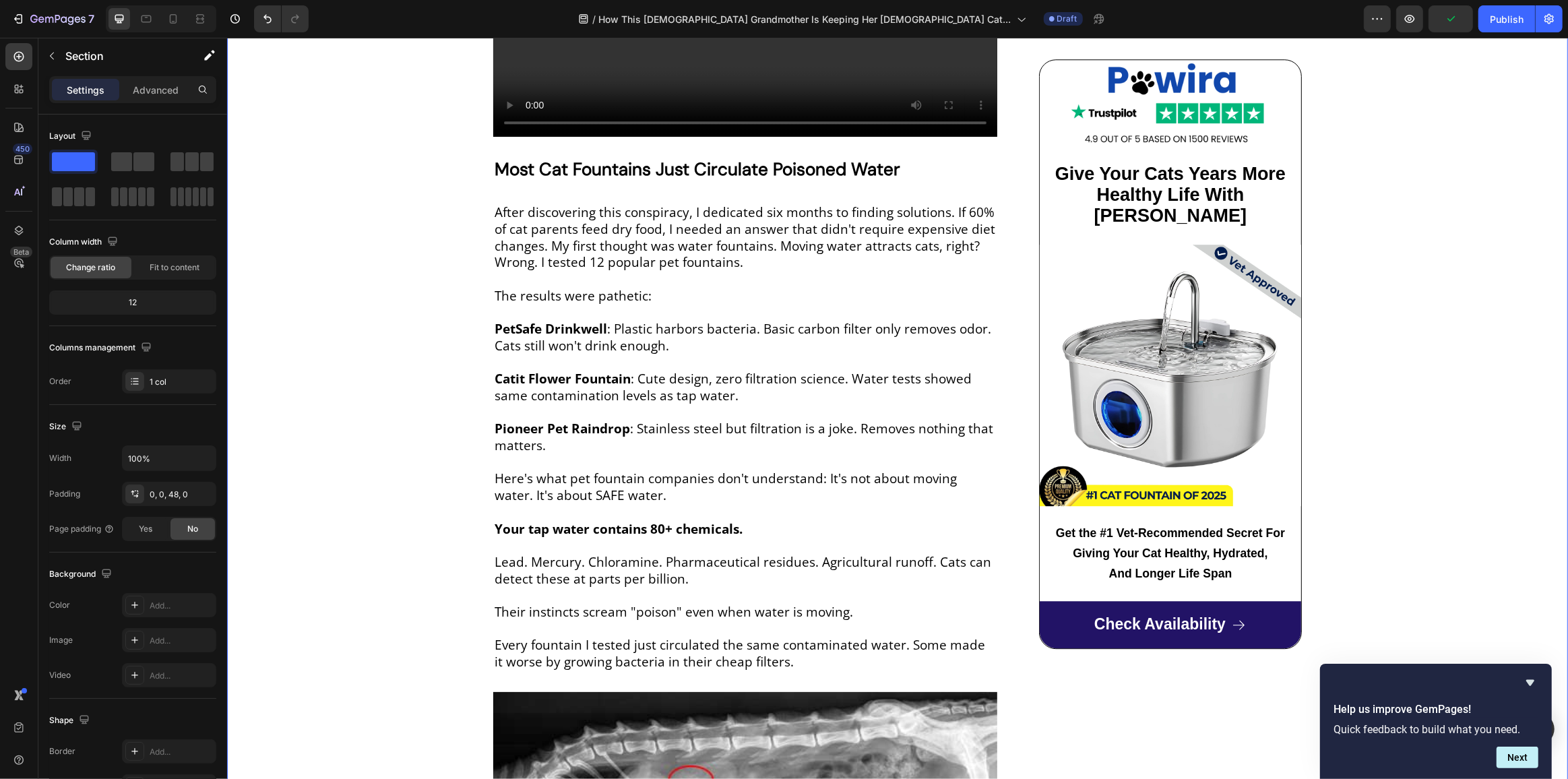
scroll to position [4146, 0]
click at [541, 205] on p "After discovering this conspiracy, I dedicated six months to finding solutions.…" at bounding box center [744, 238] width 501 height 66
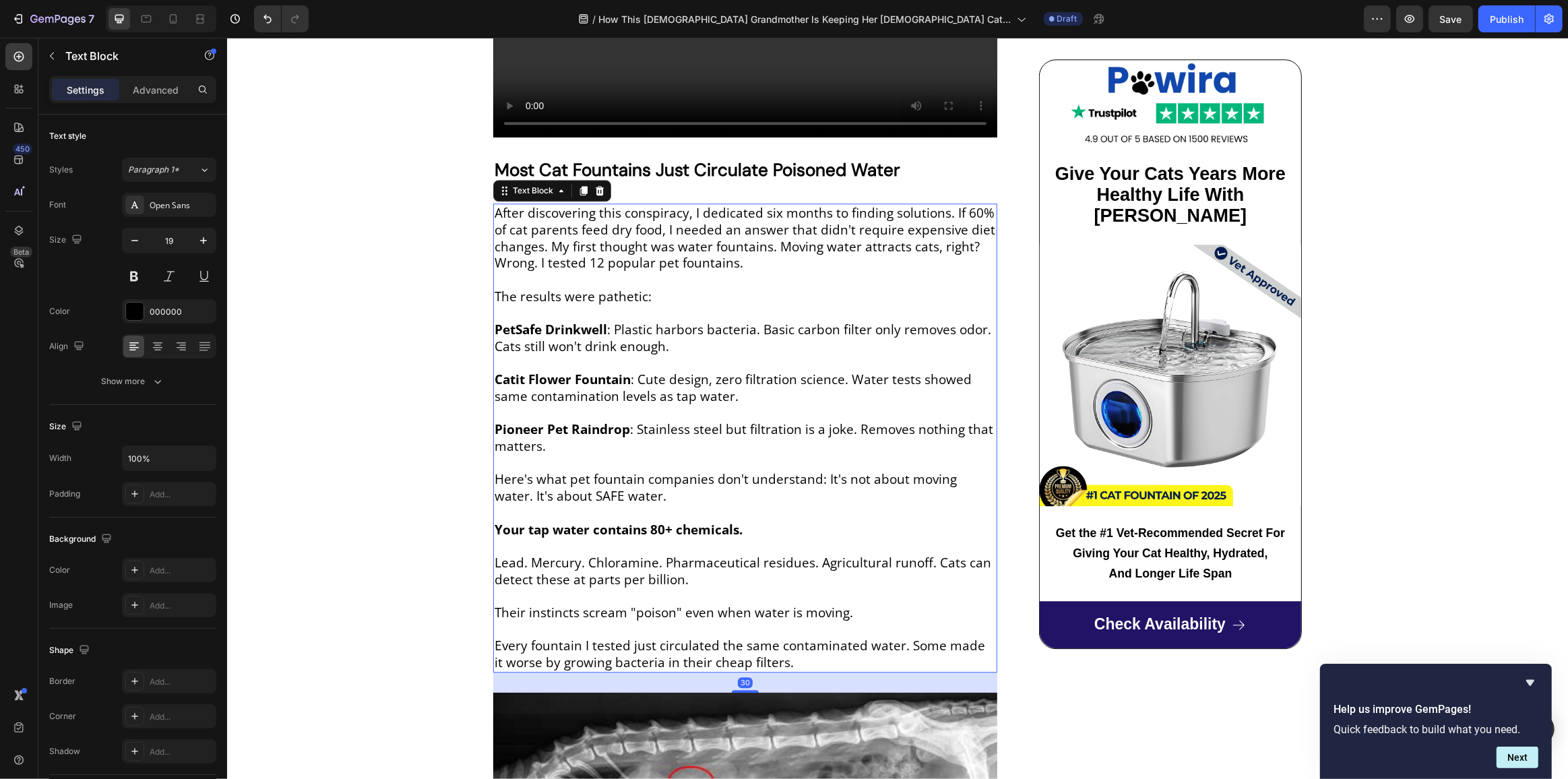
click at [541, 205] on p "After discovering this conspiracy, I dedicated six months to finding solutions.…" at bounding box center [744, 238] width 501 height 66
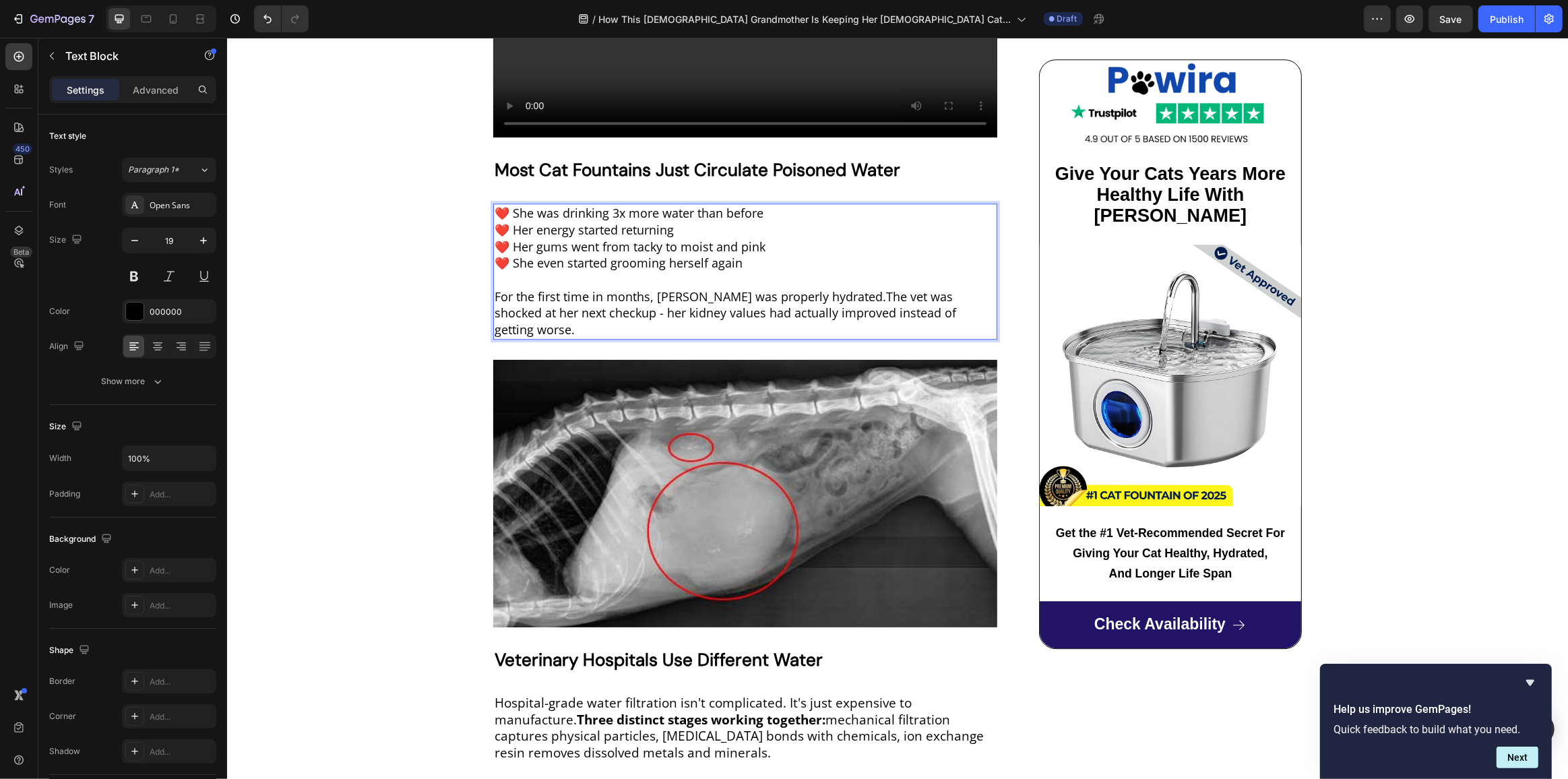
click at [516, 205] on span "❤️ She was drinking 3x more water than before" at bounding box center [628, 212] width 269 height 16
drag, startPoint x: 524, startPoint y: 194, endPoint x: 511, endPoint y: 195, distance: 13.0
click at [511, 205] on span "❤️ She was drinking 3x more water than before" at bounding box center [628, 212] width 269 height 16
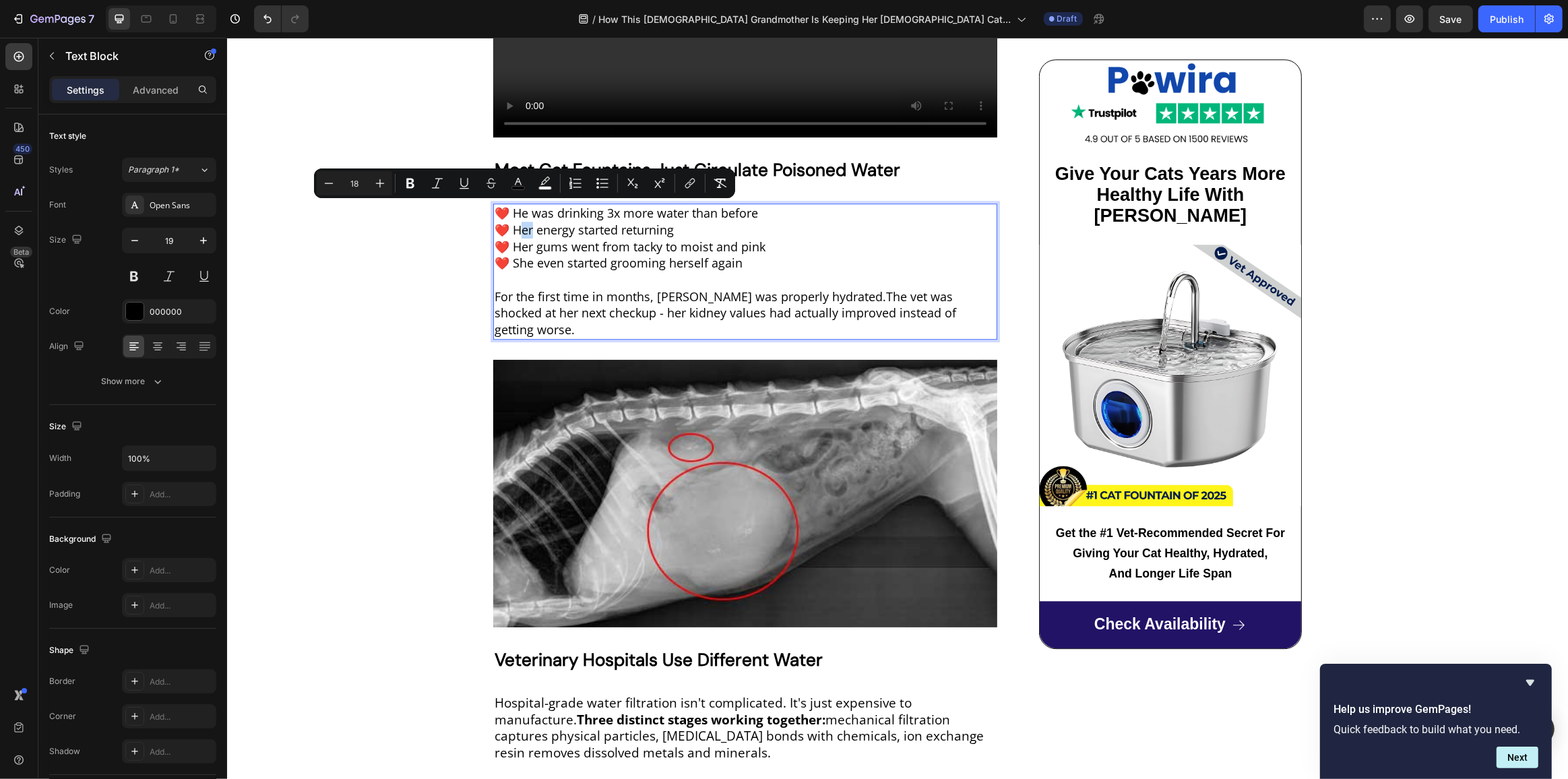
drag, startPoint x: 521, startPoint y: 211, endPoint x: 531, endPoint y: 211, distance: 10.0
click at [531, 222] on span "❤️ Her energy started returning" at bounding box center [583, 230] width 179 height 16
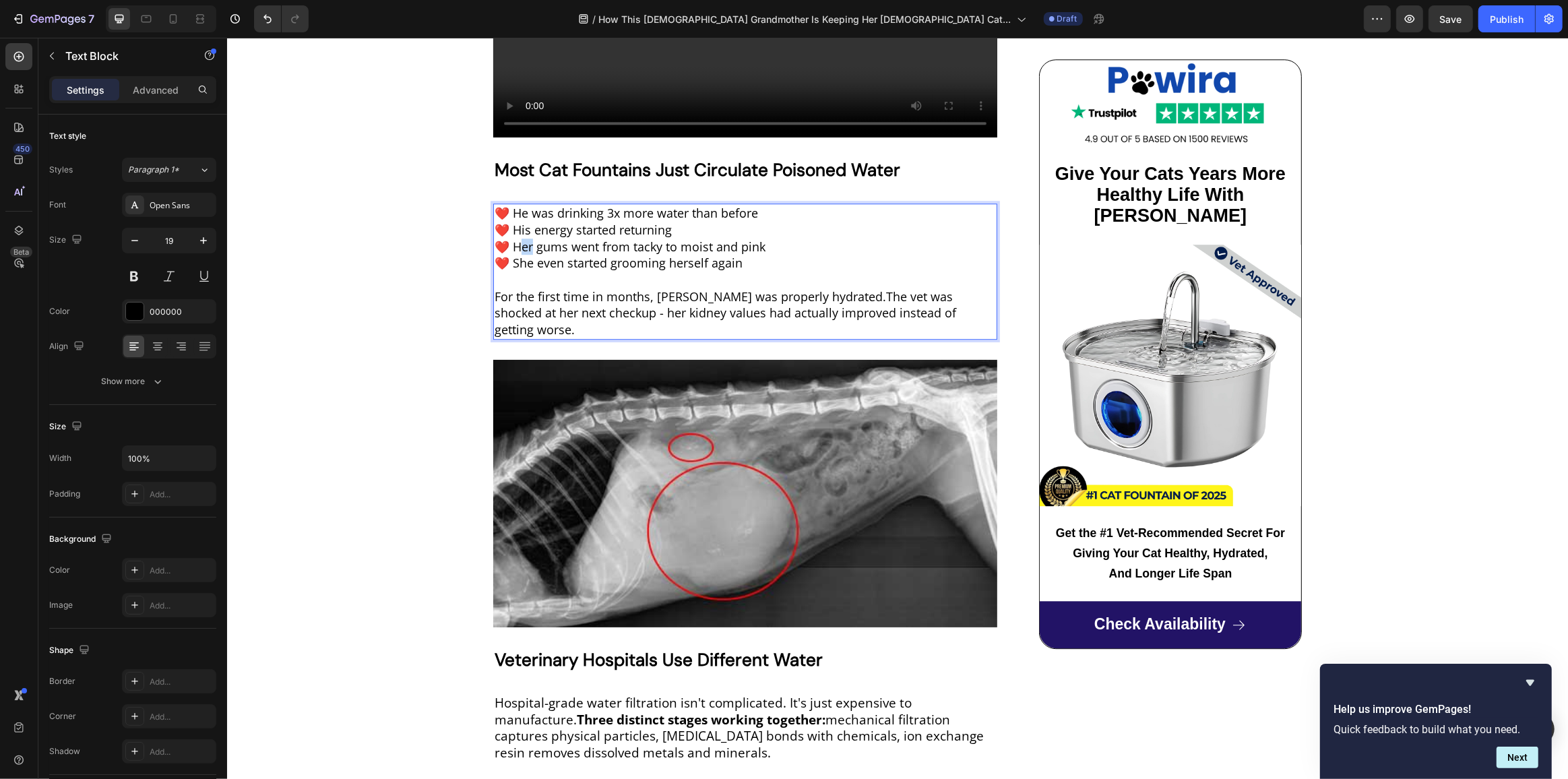
drag, startPoint x: 519, startPoint y: 229, endPoint x: 528, endPoint y: 229, distance: 9.0
click at [528, 239] on span "❤️ Her gums went from tacky to moist and pink" at bounding box center [629, 246] width 271 height 16
drag, startPoint x: 522, startPoint y: 245, endPoint x: 510, endPoint y: 246, distance: 12.0
click at [510, 255] on span "❤️ She even started grooming herself again" at bounding box center [618, 262] width 248 height 16
drag, startPoint x: 648, startPoint y: 277, endPoint x: 670, endPoint y: 275, distance: 22.1
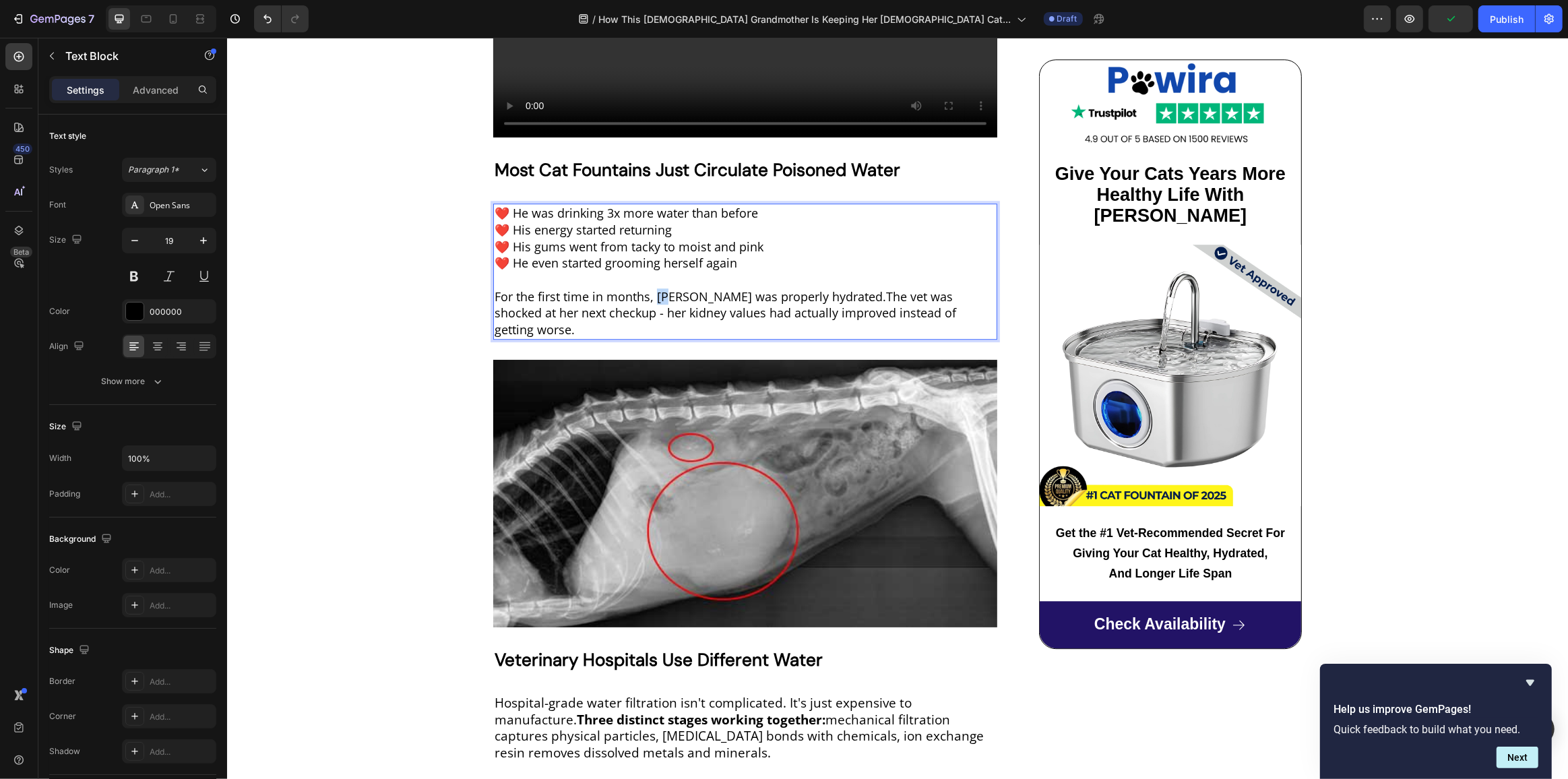
click at [670, 288] on span "For the first time in months, Max was properly hydrated.The vet was shocked at …" at bounding box center [724, 313] width 461 height 49
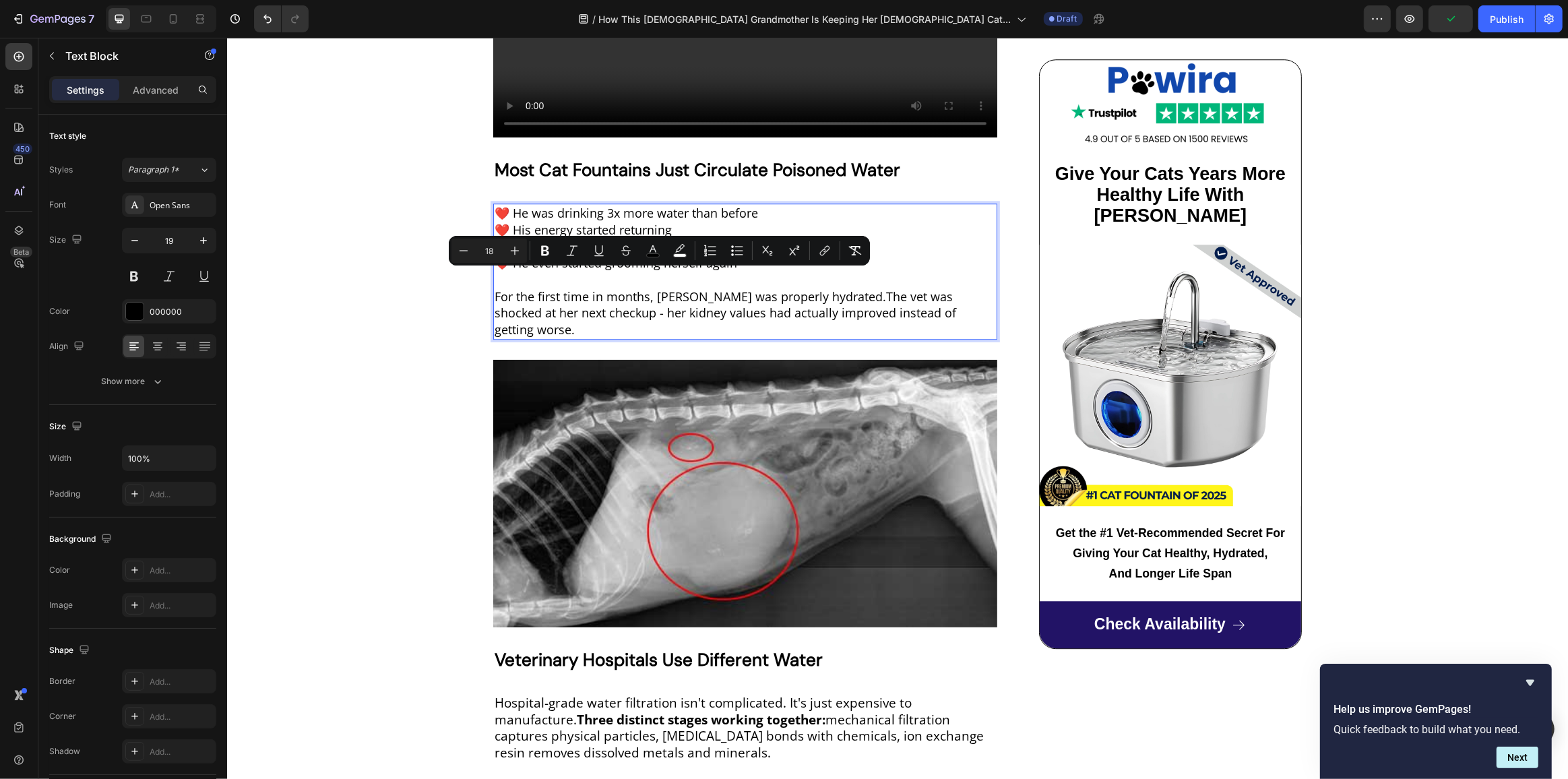
click at [672, 288] on span "For the first time in months, Max was properly hydrated.The vet was shocked at …" at bounding box center [724, 313] width 461 height 49
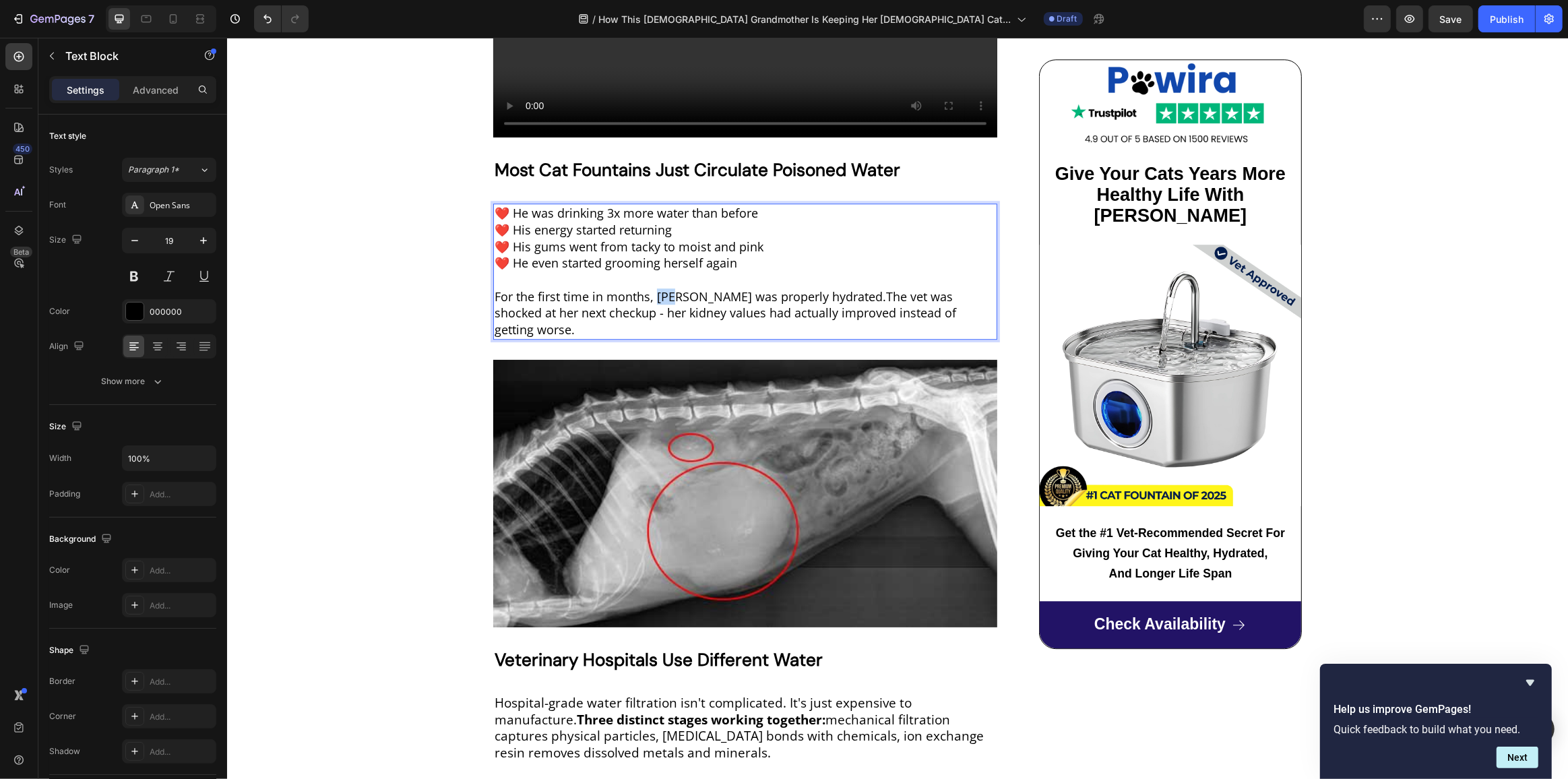
drag, startPoint x: 672, startPoint y: 278, endPoint x: 654, endPoint y: 279, distance: 18.0
click at [654, 288] on span "For the first time in months, Max was properly hydrated.The vet was shocked at …" at bounding box center [724, 313] width 461 height 49
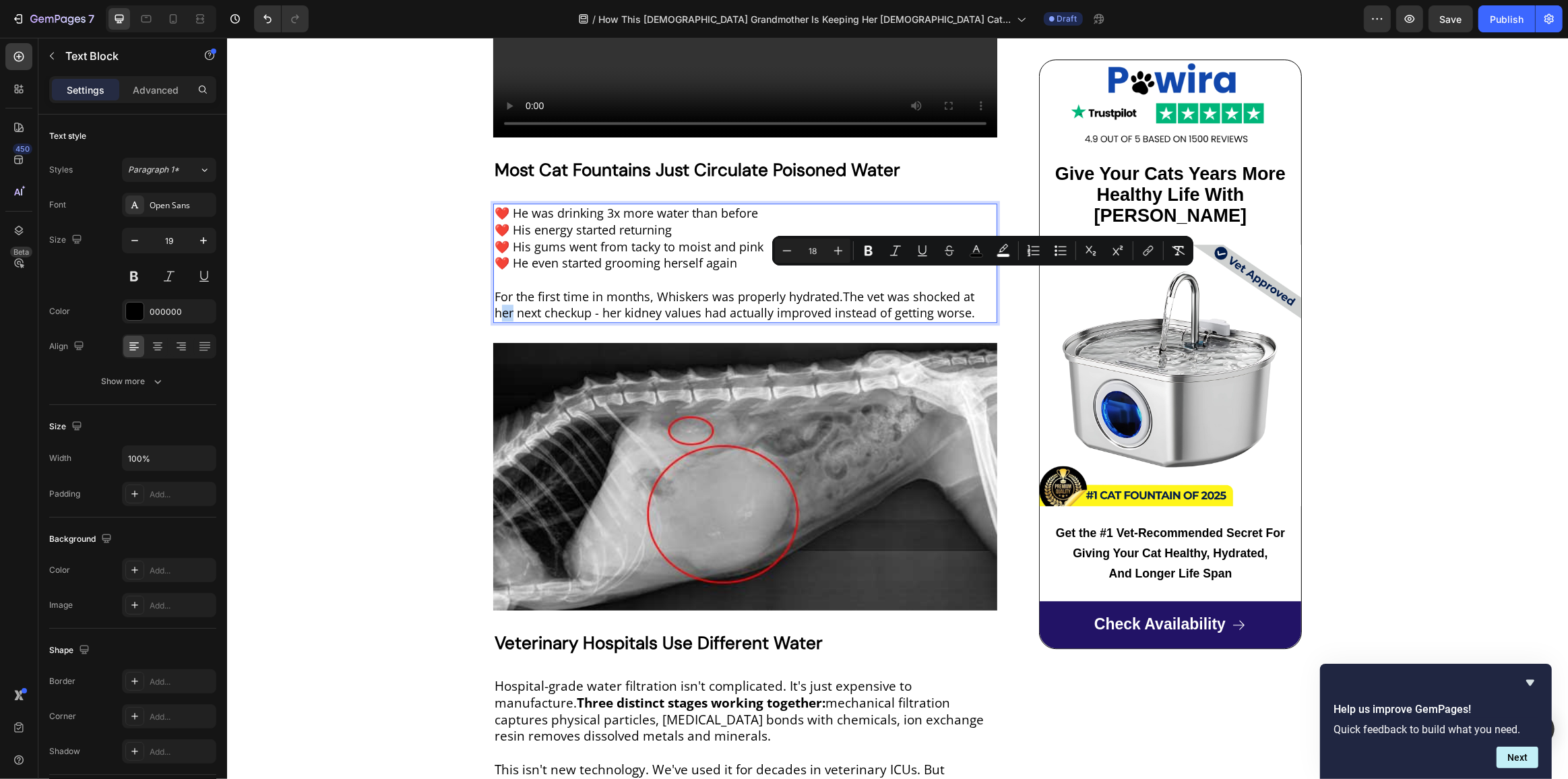
drag, startPoint x: 975, startPoint y: 280, endPoint x: 986, endPoint y: 281, distance: 11.0
click at [975, 288] on span "For the first time in months, Whiskers was properly hydrated.The vet was shocke…" at bounding box center [734, 305] width 481 height 33
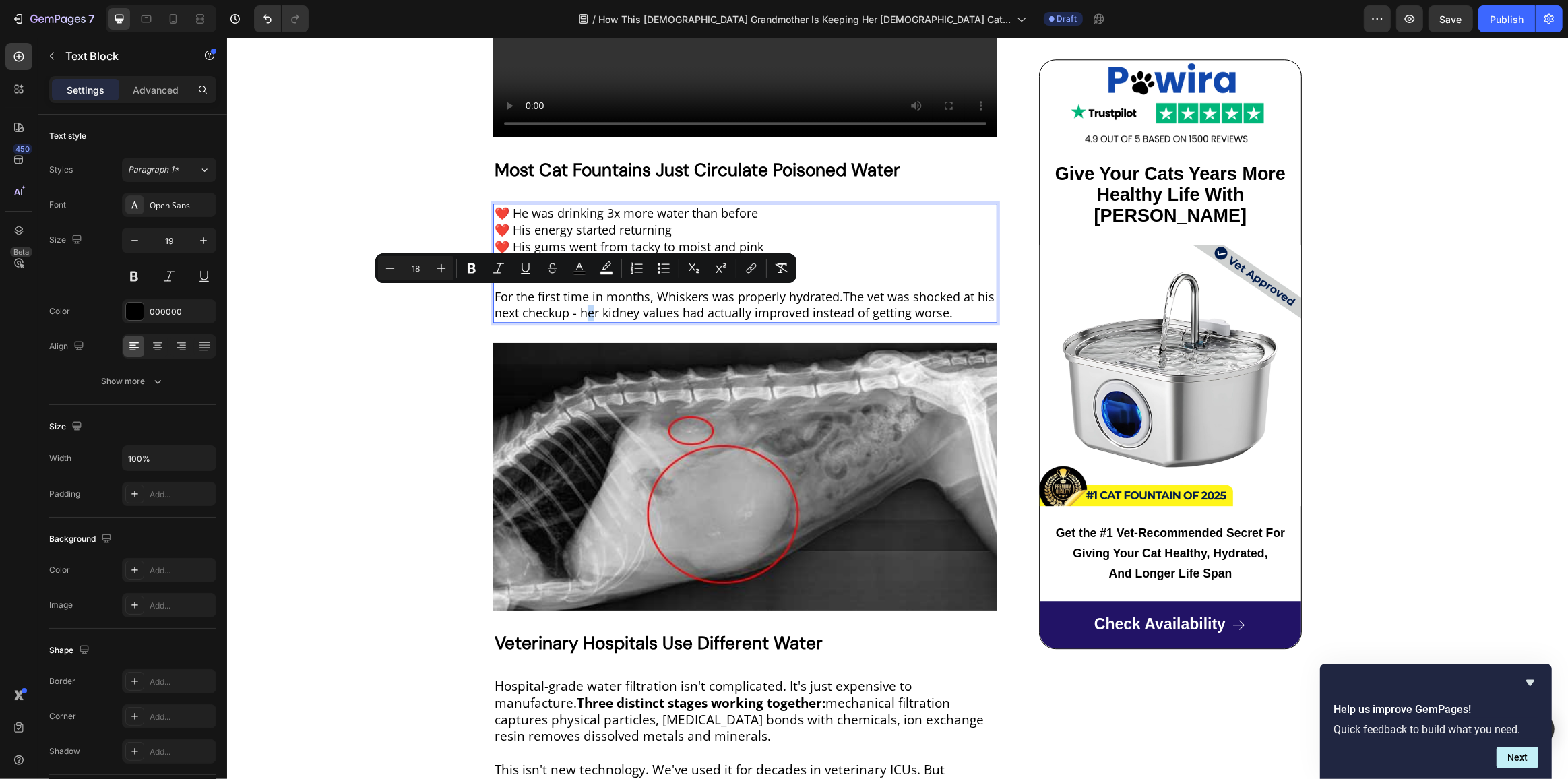
click at [584, 297] on span "For the first time in months, Whiskers was properly hydrated.The vet was shocke…" at bounding box center [744, 305] width 500 height 33
click at [584, 298] on span "For the first time in months, Whiskers was properly hydrated.The vet was shocke…" at bounding box center [744, 305] width 500 height 33
click at [590, 298] on span "For the first time in months, Whiskers was properly hydrated.The vet was shocke…" at bounding box center [744, 305] width 500 height 33
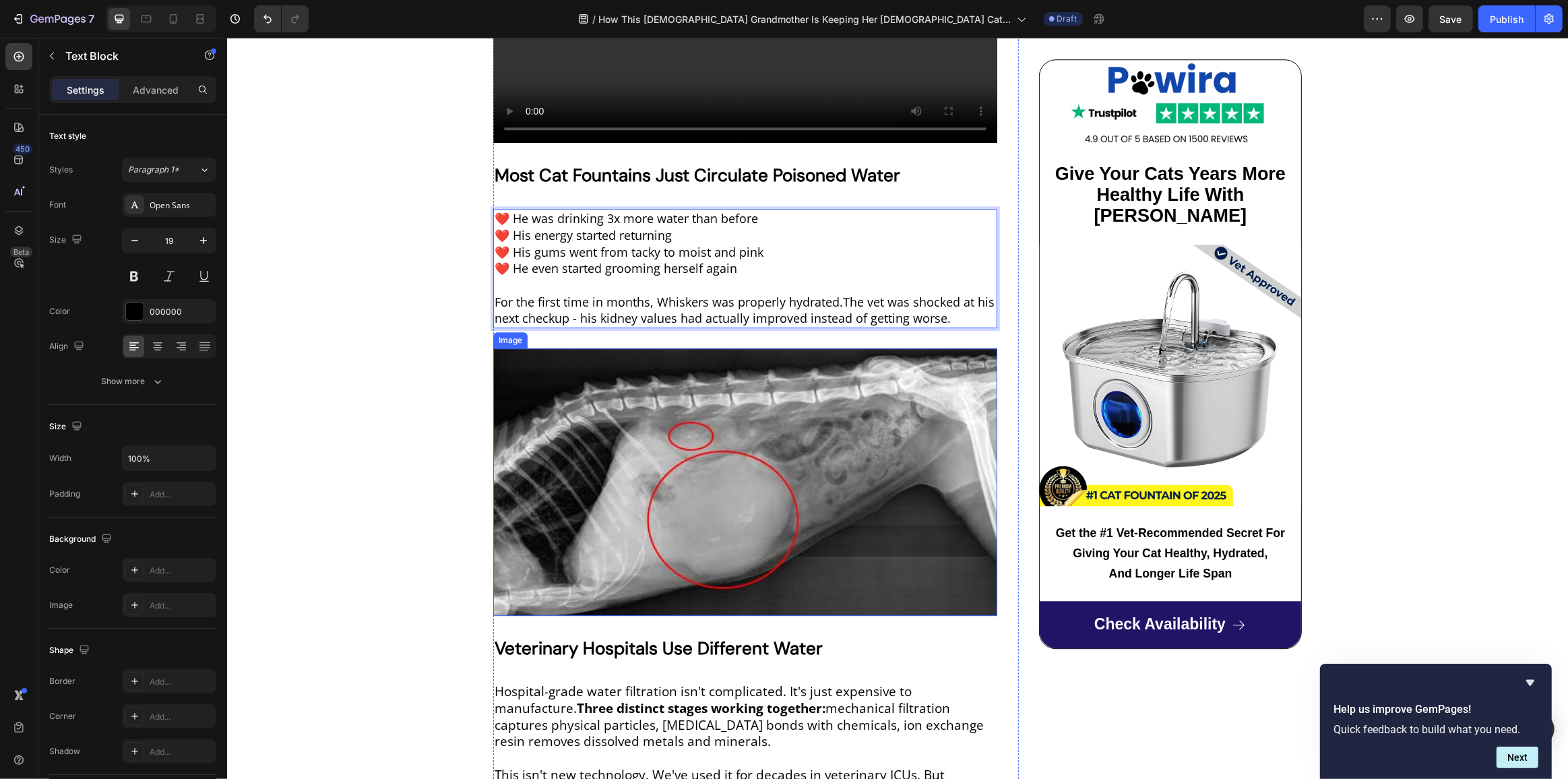
scroll to position [4085, 0]
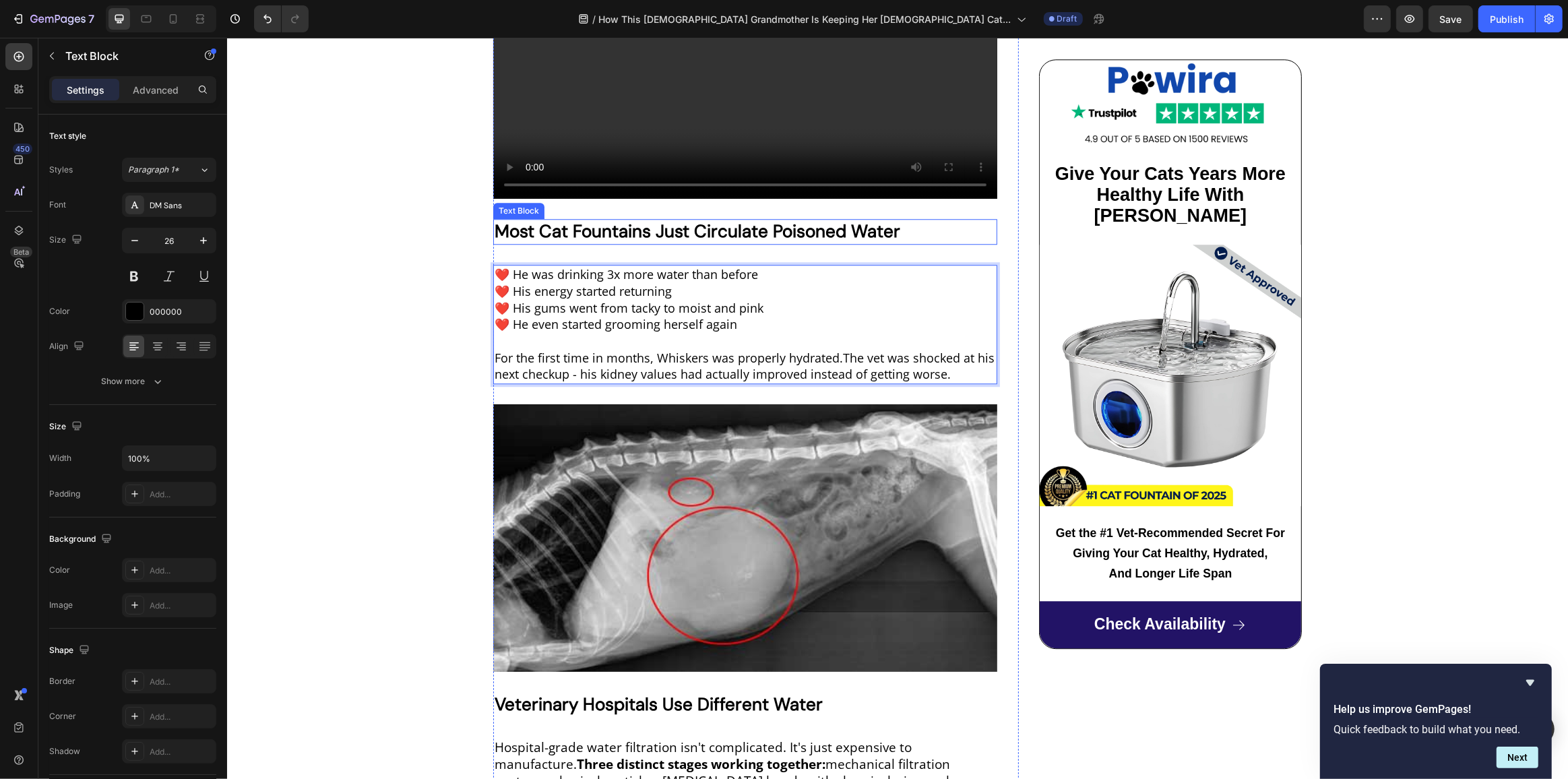
click at [647, 220] on strong "Most Cat Fountains Just Circulate Poisoned Water" at bounding box center [697, 231] width 405 height 23
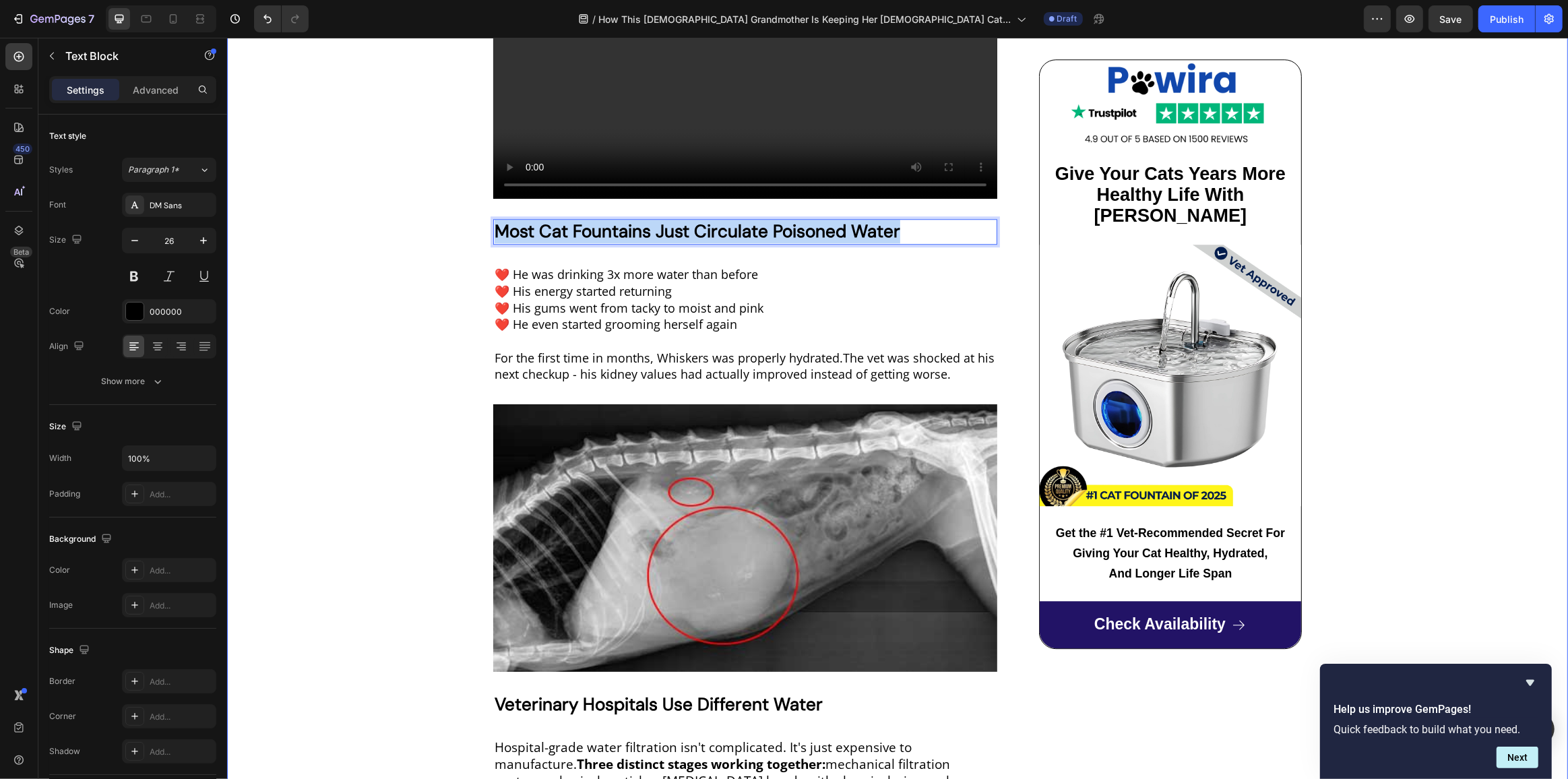
drag, startPoint x: 914, startPoint y: 212, endPoint x: 472, endPoint y: 214, distance: 442.0
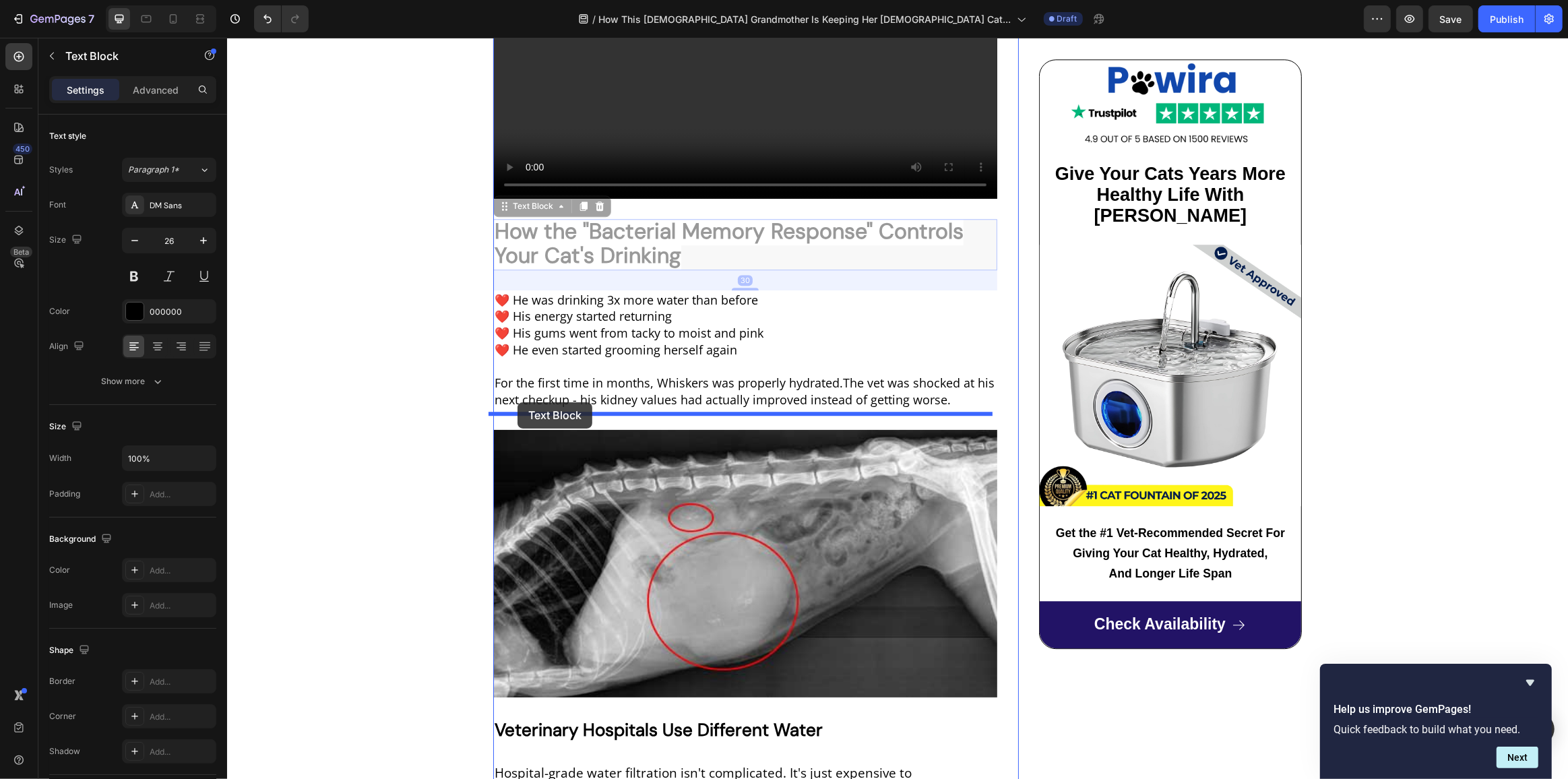
drag, startPoint x: 524, startPoint y: 210, endPoint x: 517, endPoint y: 403, distance: 193.1
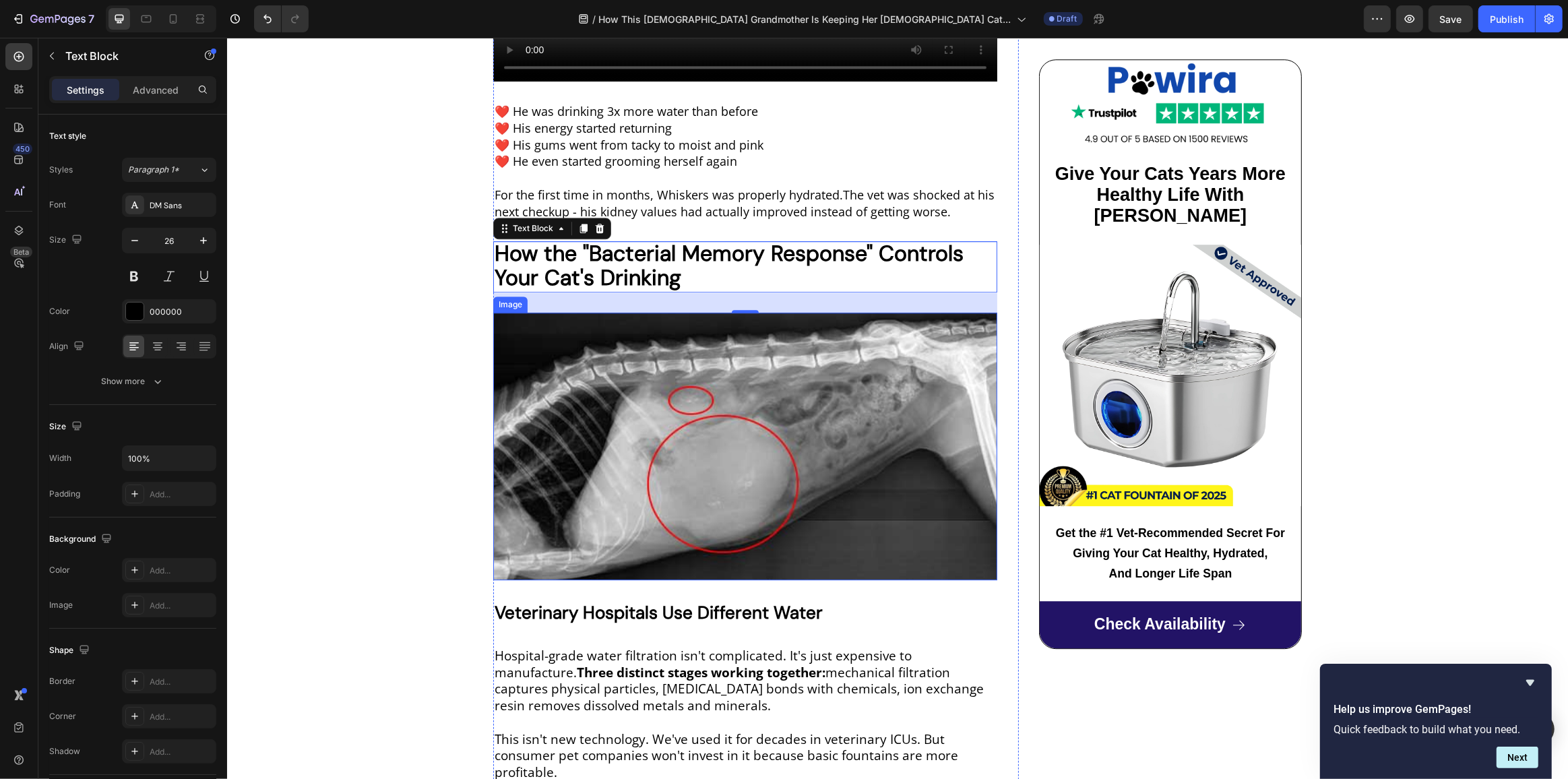
scroll to position [4208, 0]
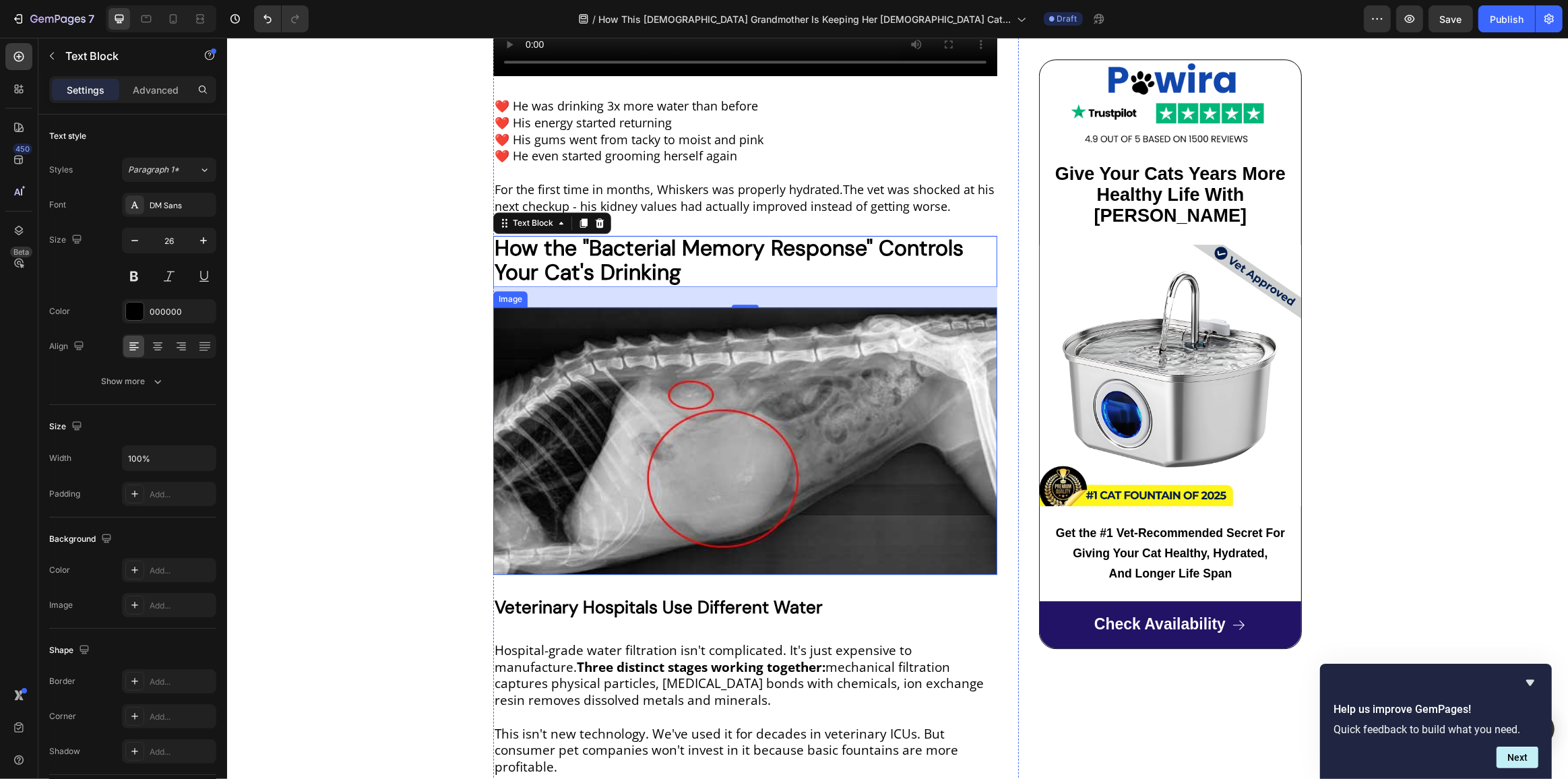
click at [679, 421] on img at bounding box center [744, 441] width 504 height 268
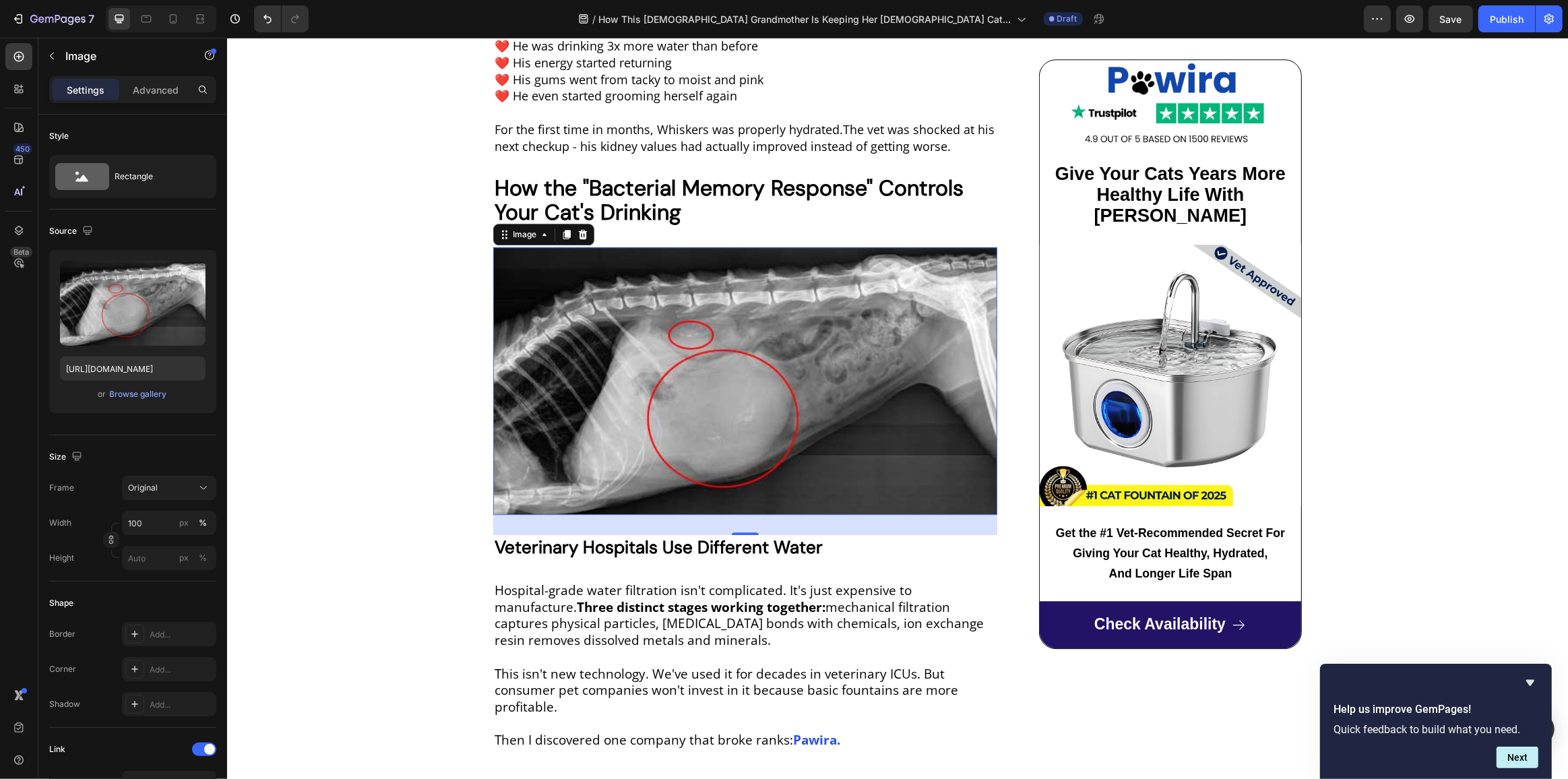
scroll to position [4268, 0]
click at [692, 354] on img at bounding box center [744, 381] width 504 height 268
click at [123, 321] on input "file" at bounding box center [133, 325] width 93 height 23
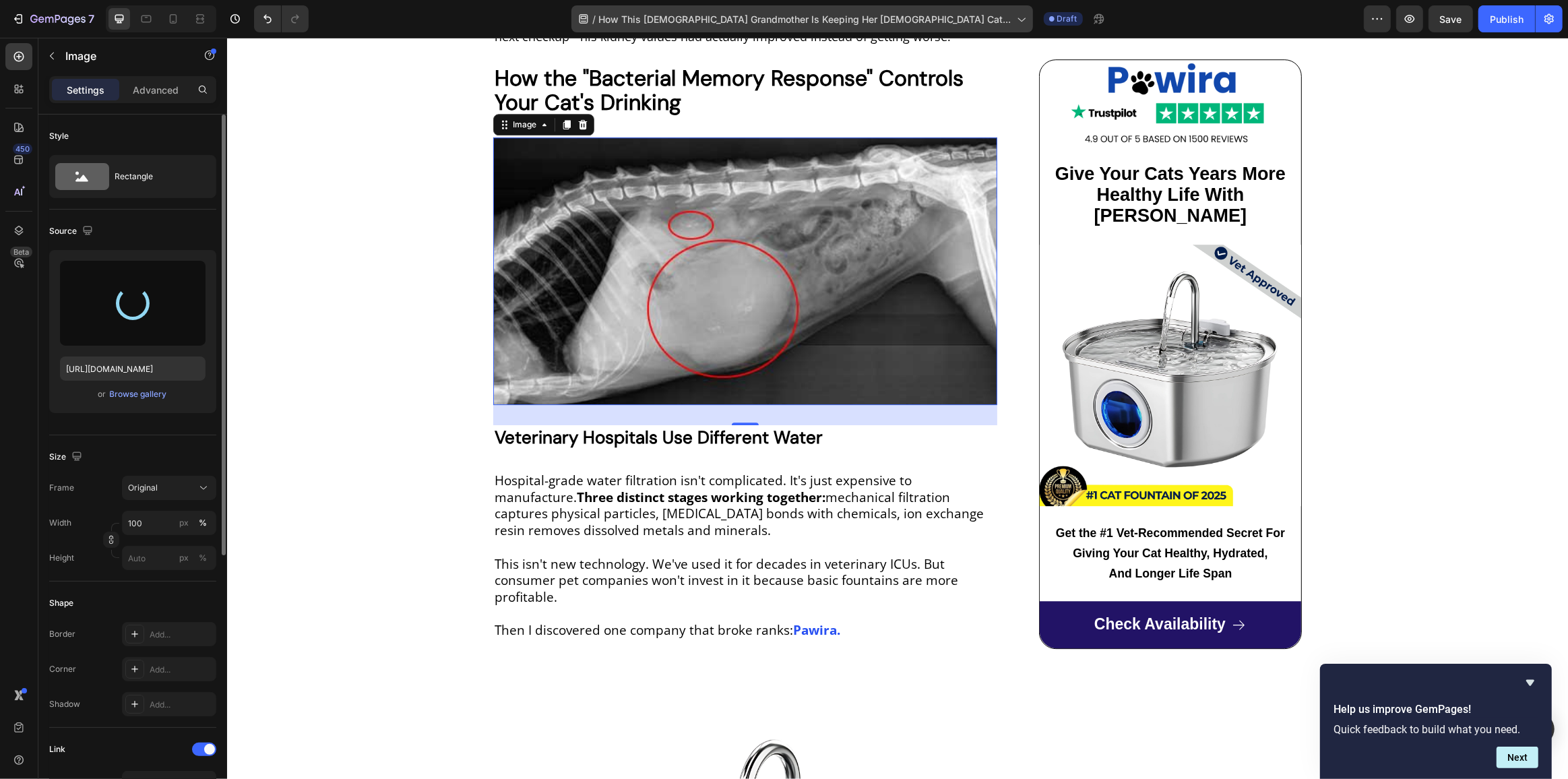
scroll to position [4391, 0]
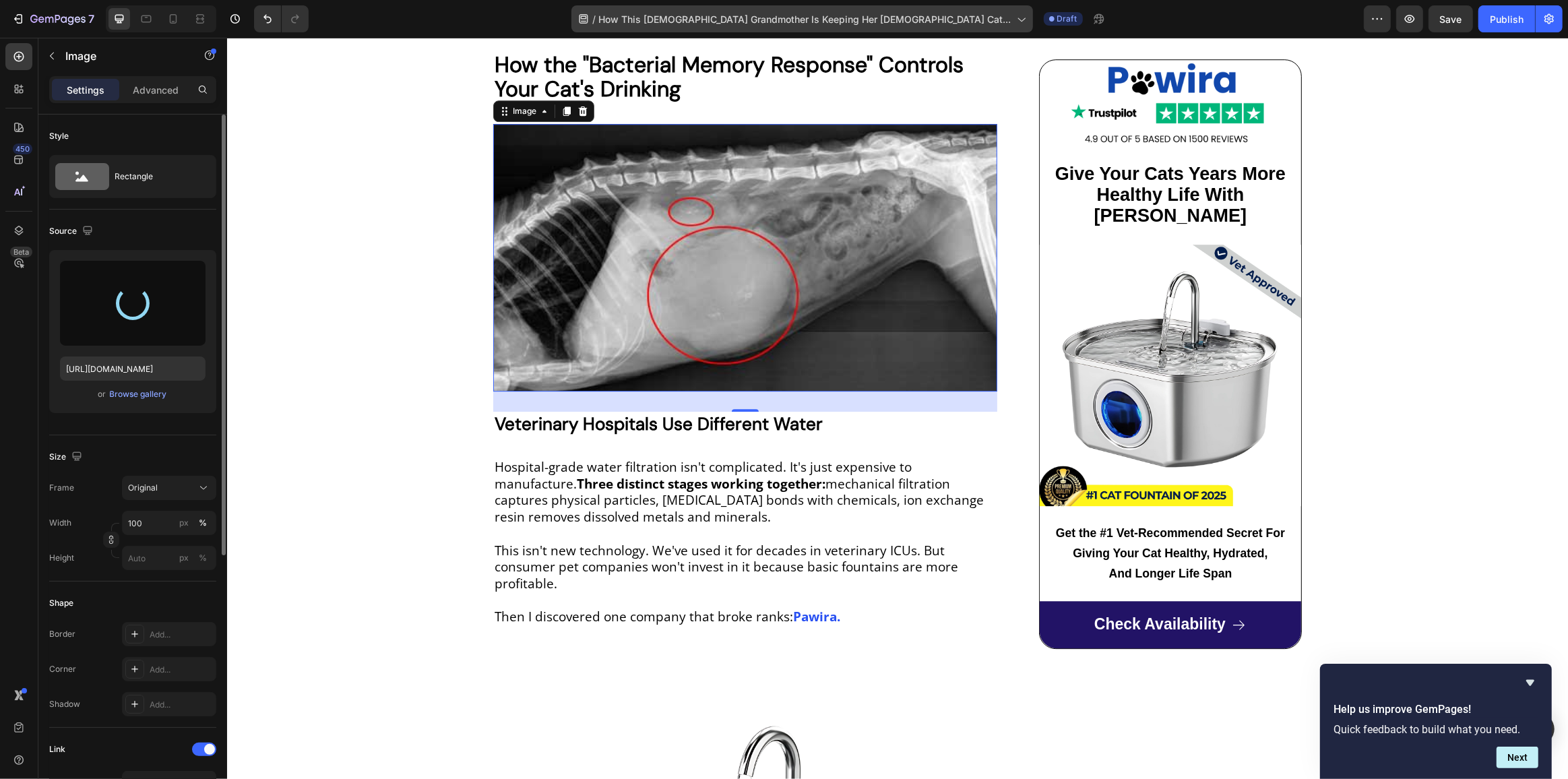
type input "[URL][DOMAIN_NAME]"
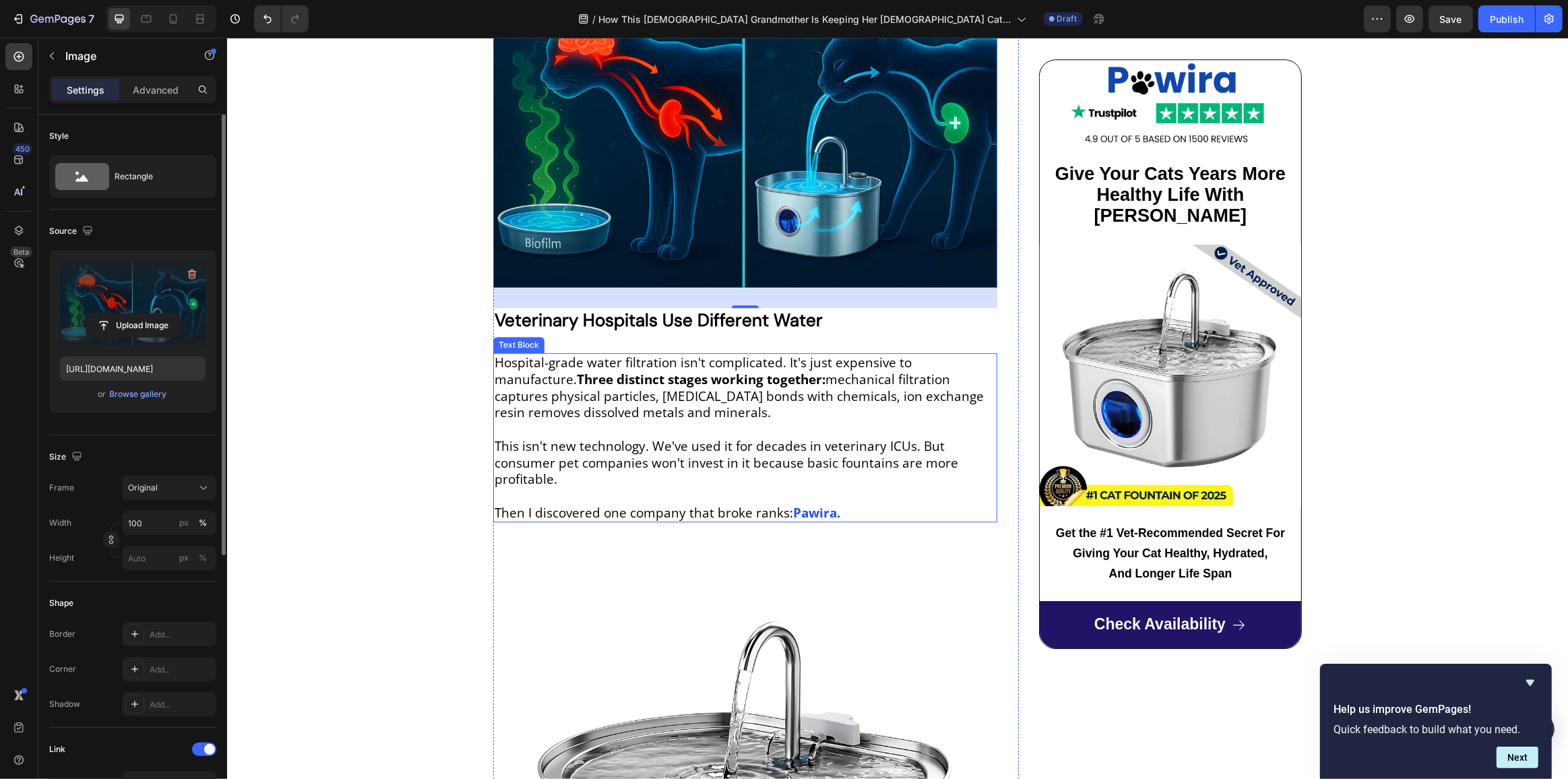
scroll to position [4575, 0]
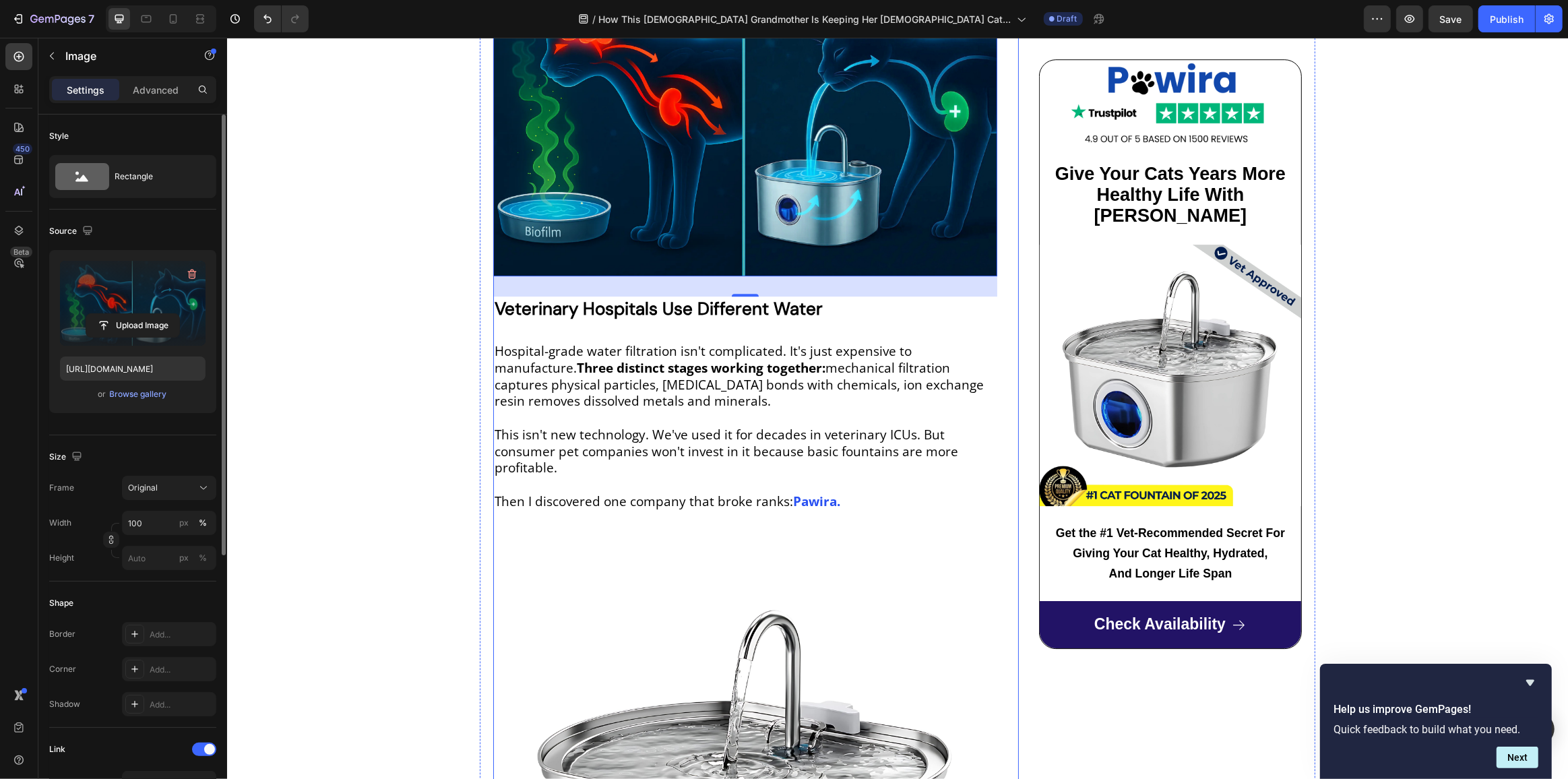
click at [657, 359] on strong "Three distinct stages working together:" at bounding box center [700, 367] width 248 height 17
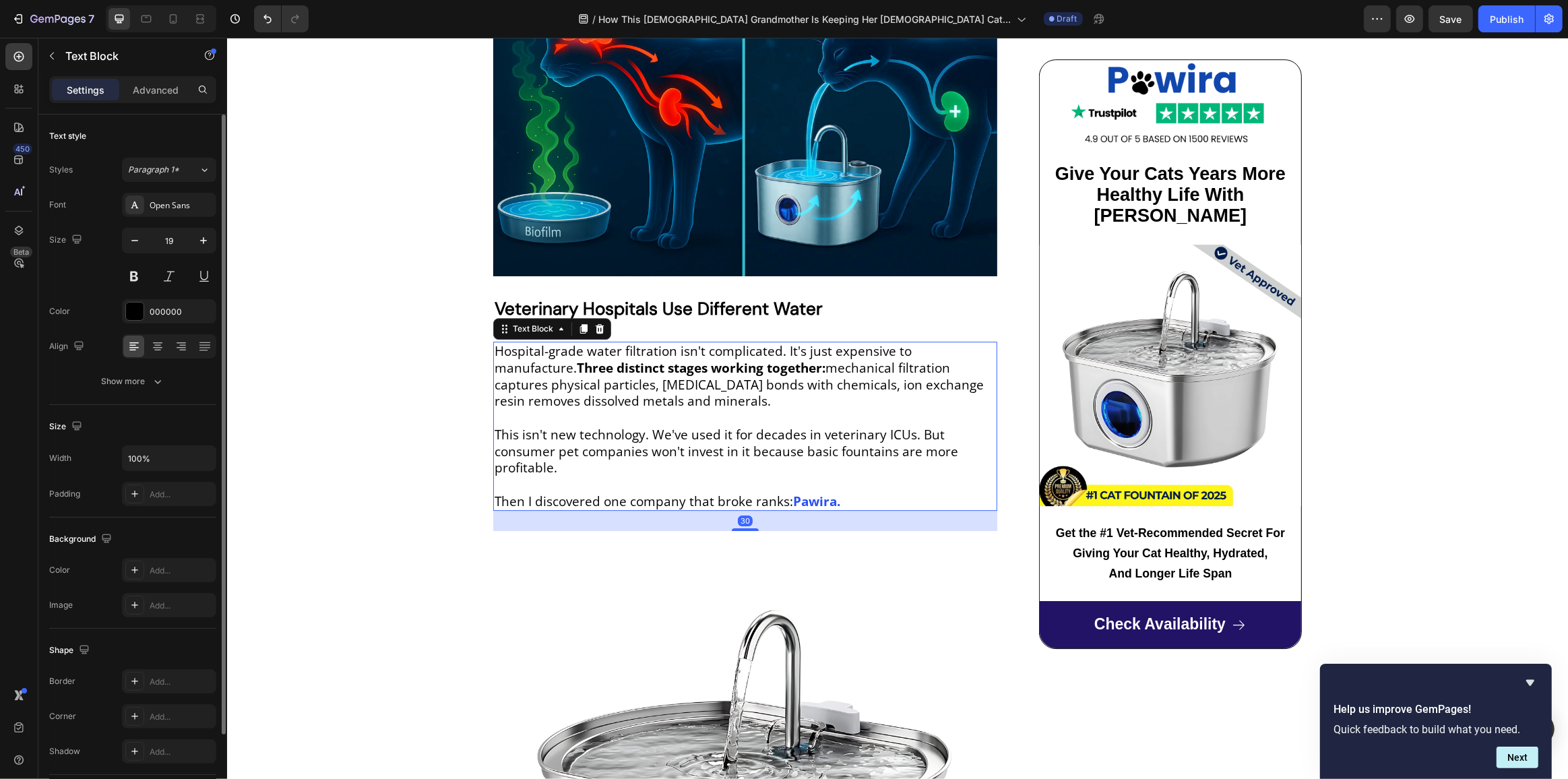
click at [657, 359] on strong "Three distinct stages working together:" at bounding box center [700, 367] width 248 height 17
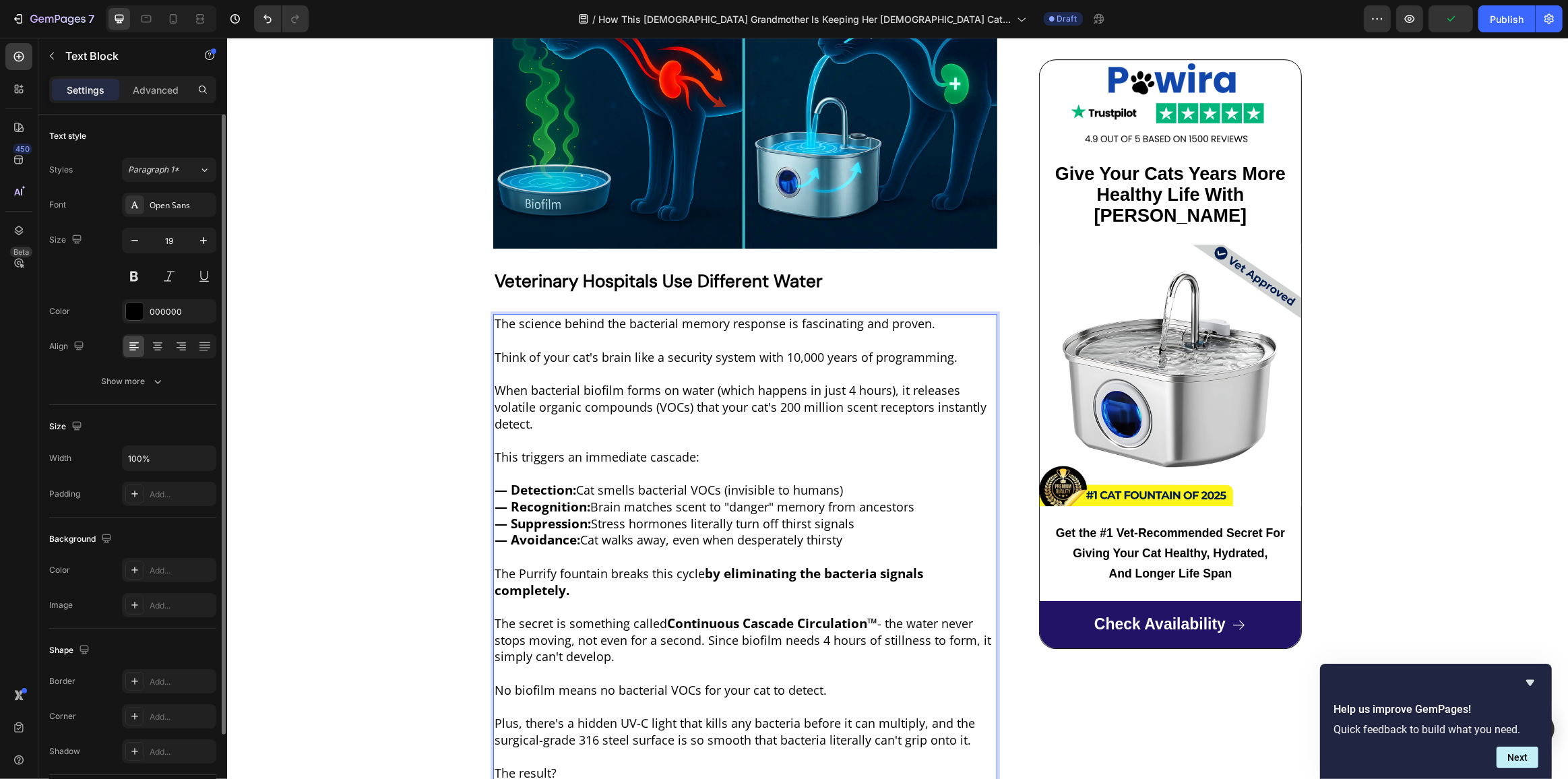
scroll to position [4594, 0]
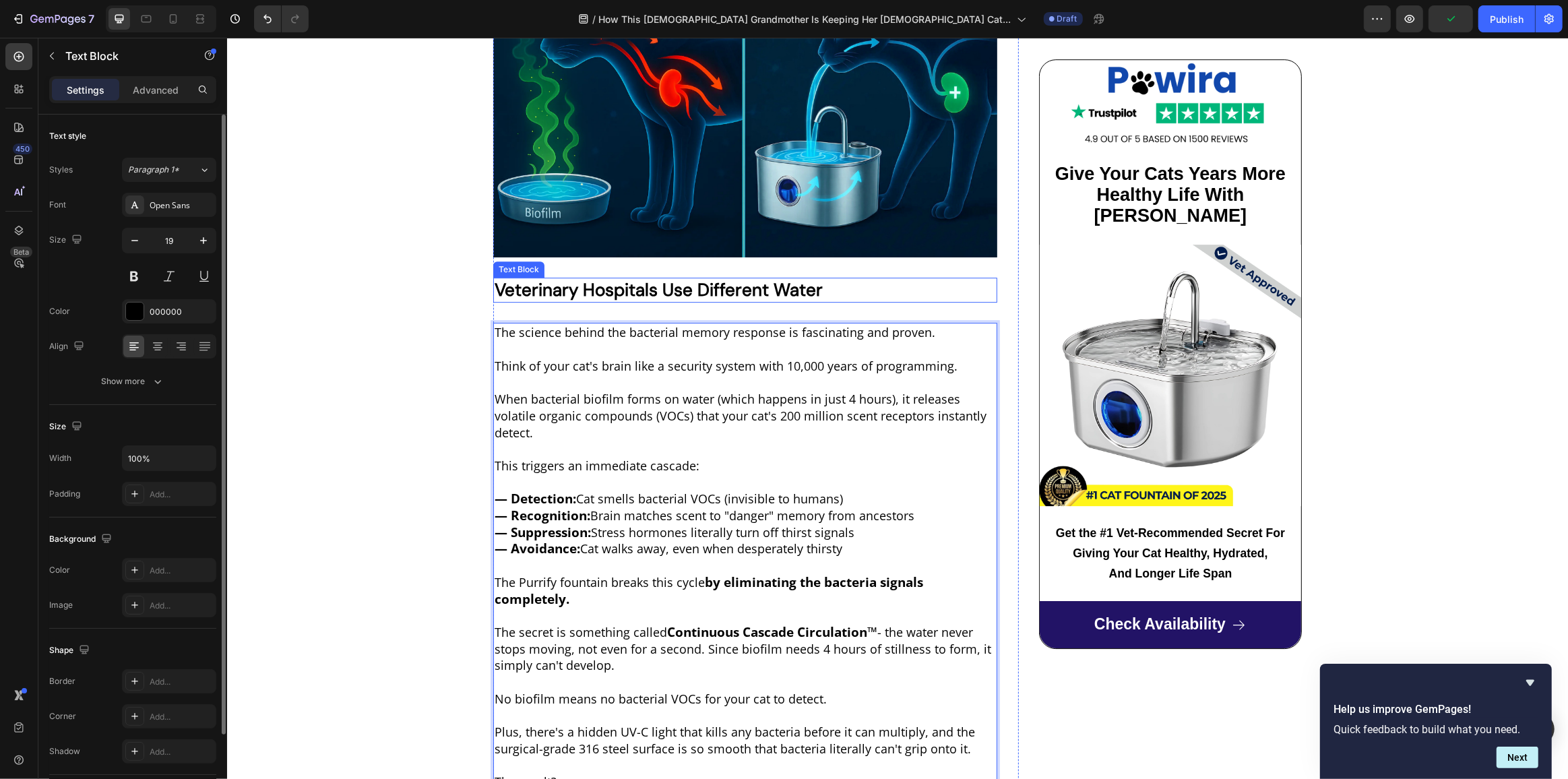
click at [748, 278] on strong "Veterinary Hospitals Use Different Water" at bounding box center [658, 289] width 328 height 23
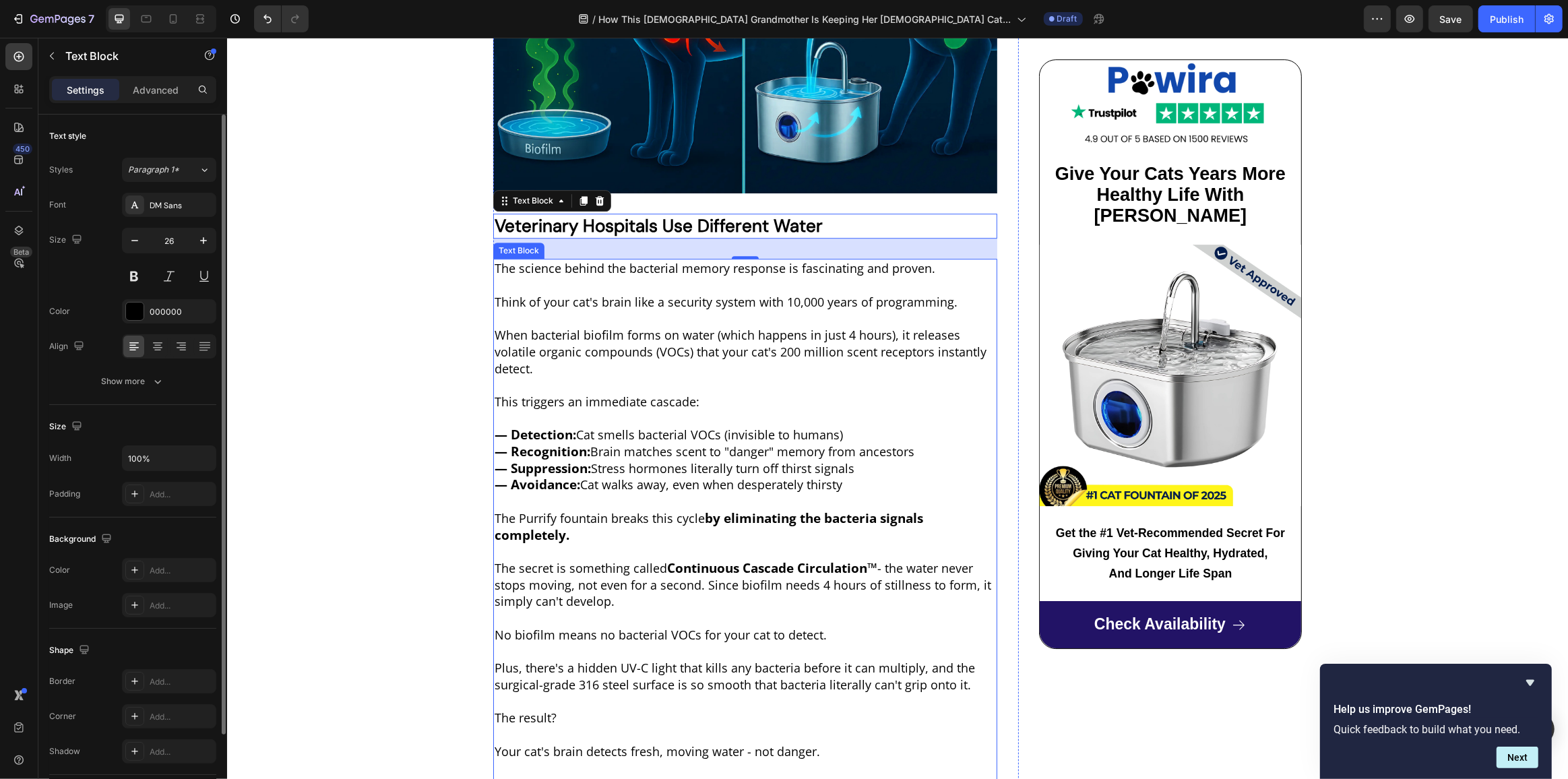
scroll to position [4655, 0]
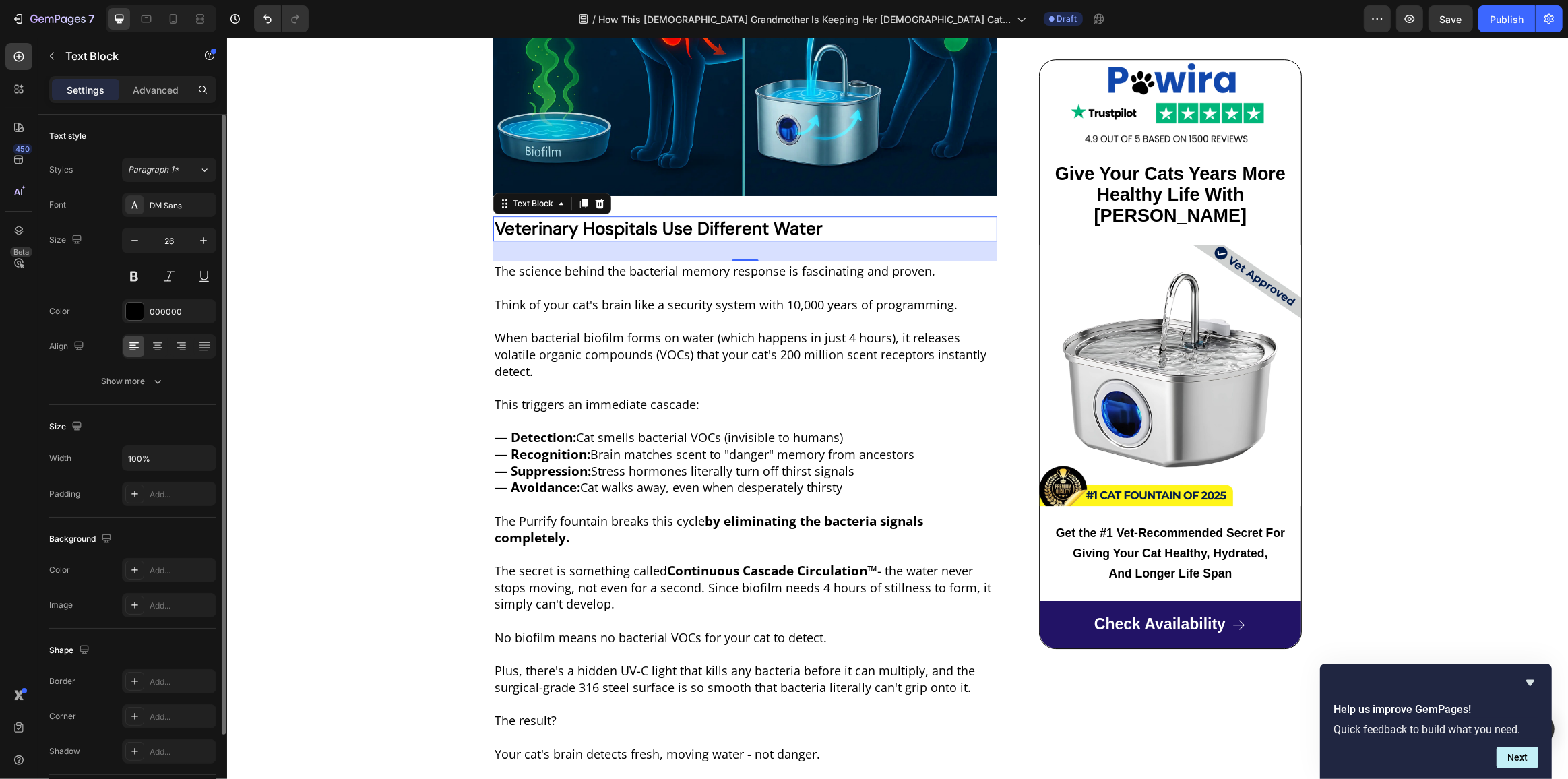
click at [764, 219] on strong "Veterinary Hospitals Use Different Water" at bounding box center [658, 228] width 328 height 23
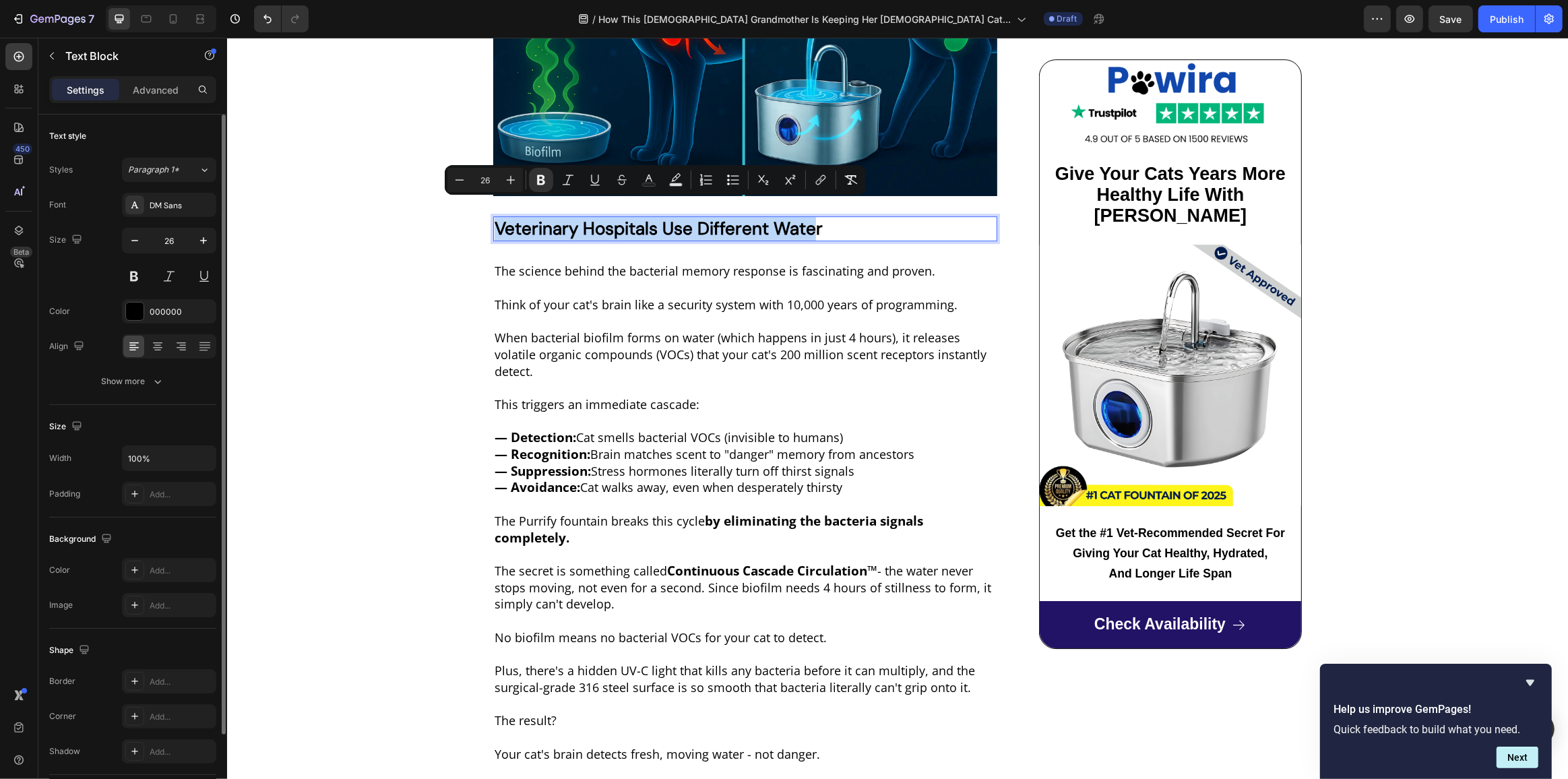
drag, startPoint x: 811, startPoint y: 211, endPoint x: 493, endPoint y: 210, distance: 318.0
click at [494, 217] on strong "Veterinary Hospitals Use Different Water" at bounding box center [658, 228] width 328 height 23
click at [863, 218] on p "Veterinary Hospitals Use Different Water" at bounding box center [744, 229] width 501 height 23
drag, startPoint x: 849, startPoint y: 213, endPoint x: 492, endPoint y: 213, distance: 357.0
click at [494, 218] on p "Veterinary Hospitals Use Different Water" at bounding box center [744, 229] width 501 height 23
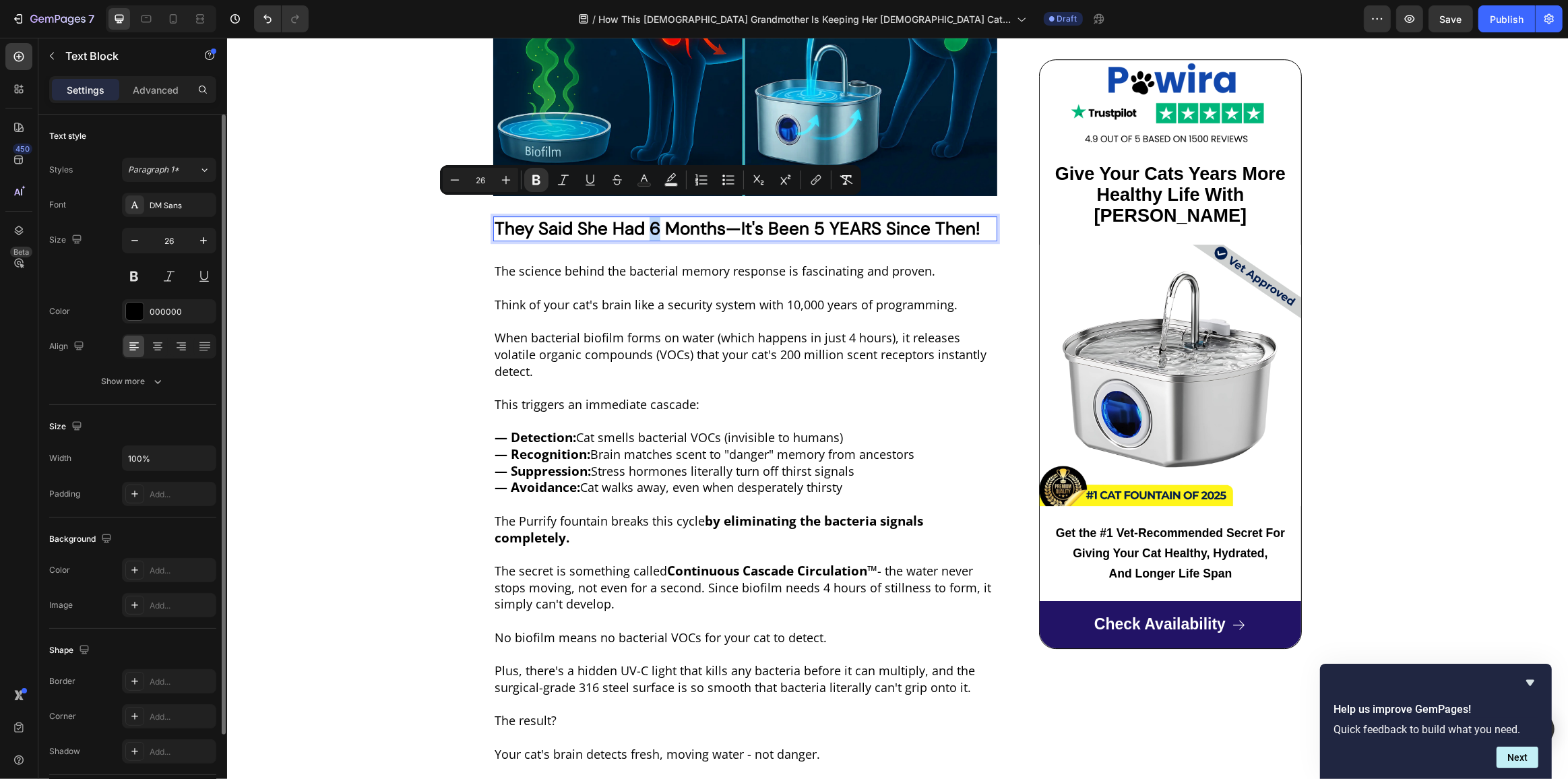
click at [651, 217] on strong "They Said She Had 6 Months—It's Been 5 YEARS Since Then!" at bounding box center [737, 228] width 486 height 23
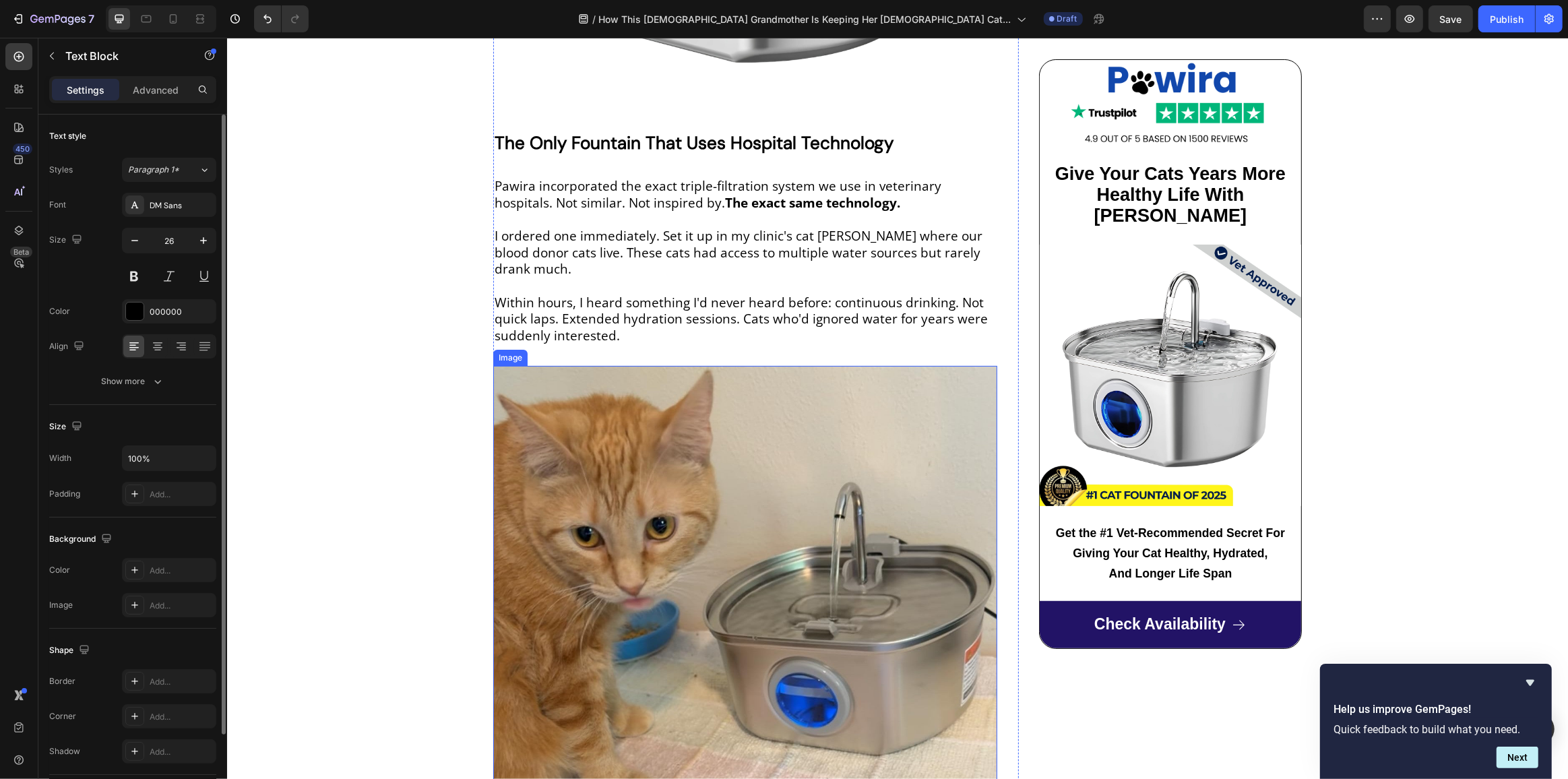
scroll to position [5941, 0]
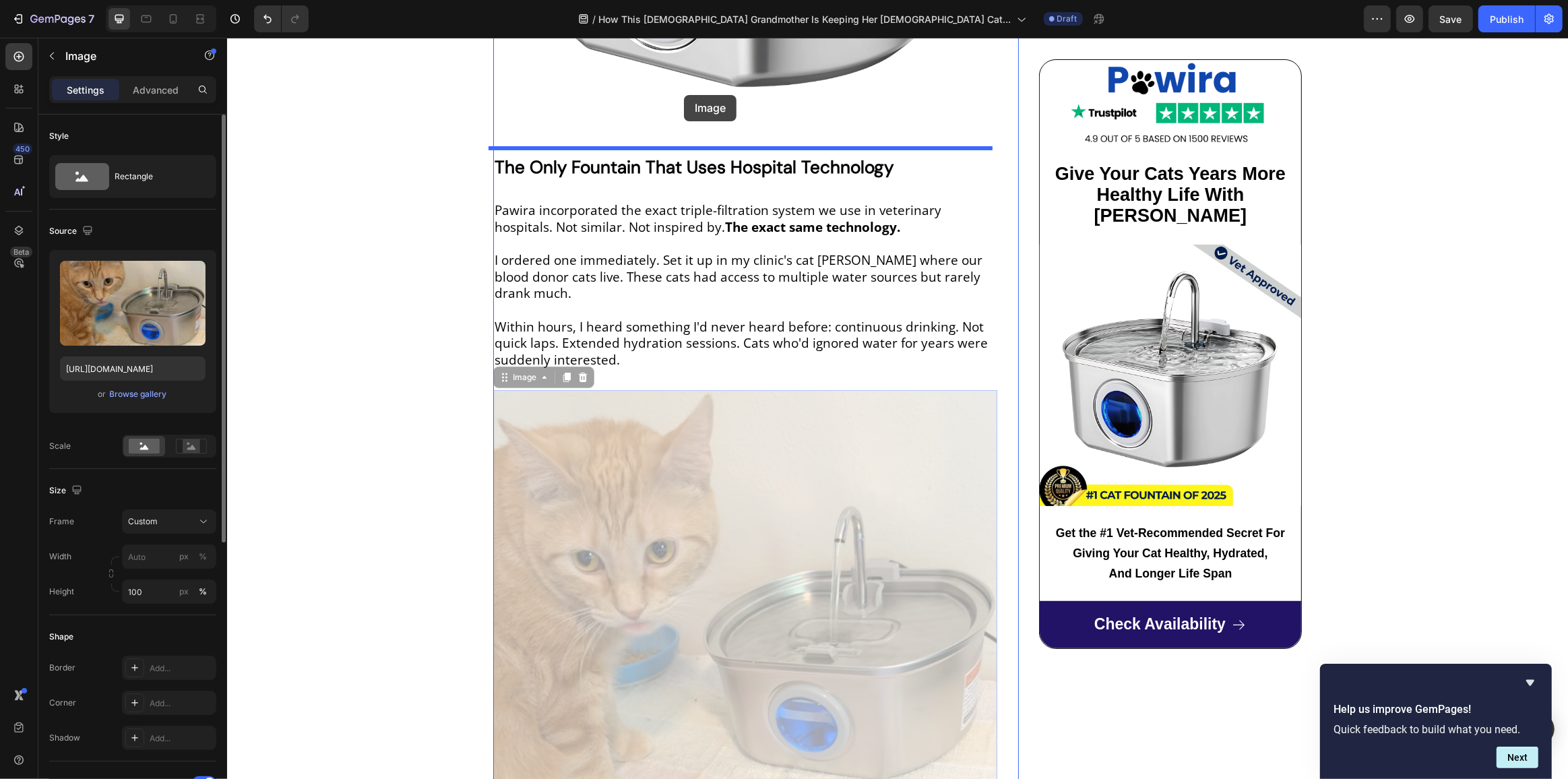
drag, startPoint x: 643, startPoint y: 533, endPoint x: 683, endPoint y: 95, distance: 439.8
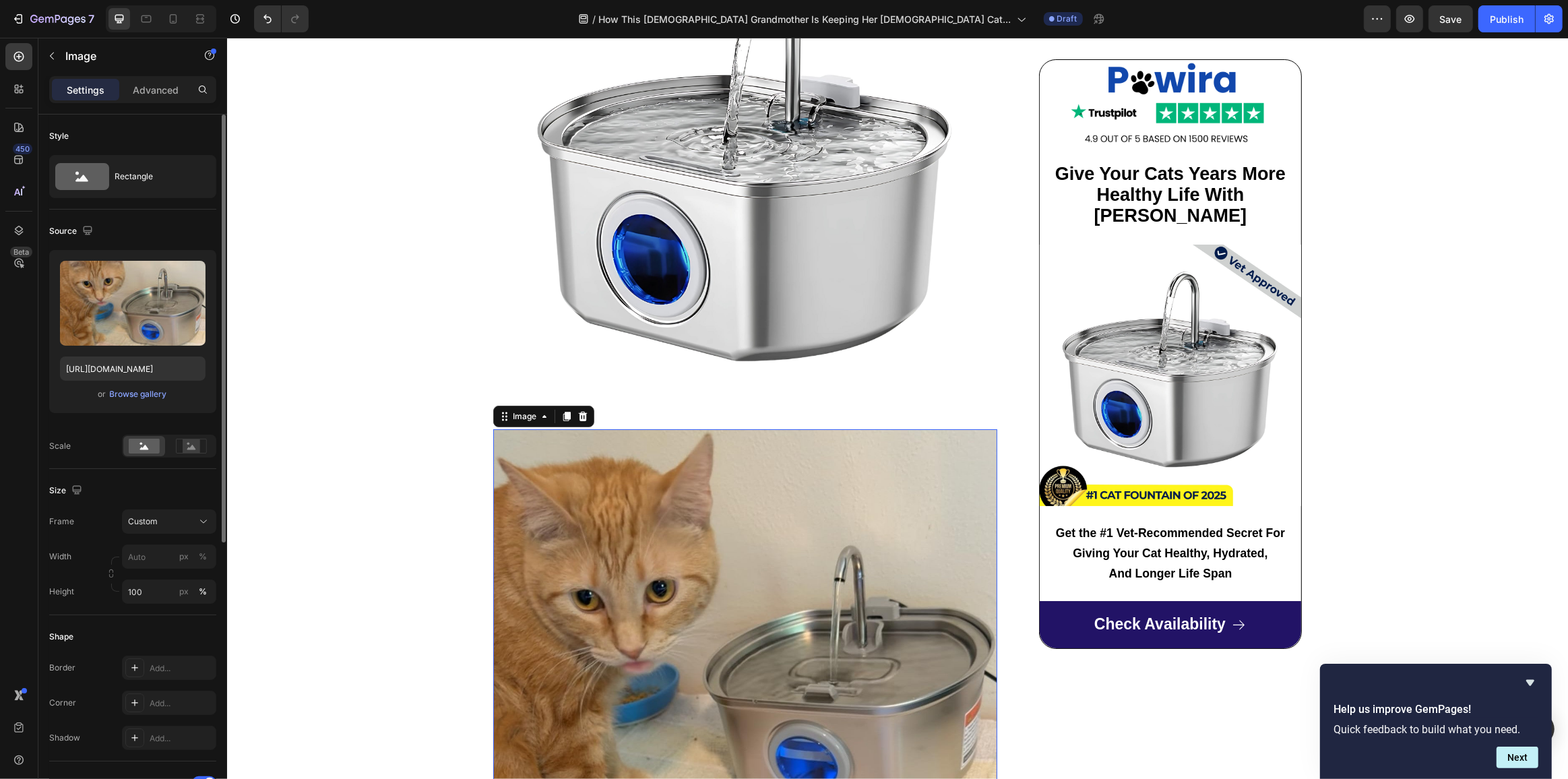
scroll to position [5636, 0]
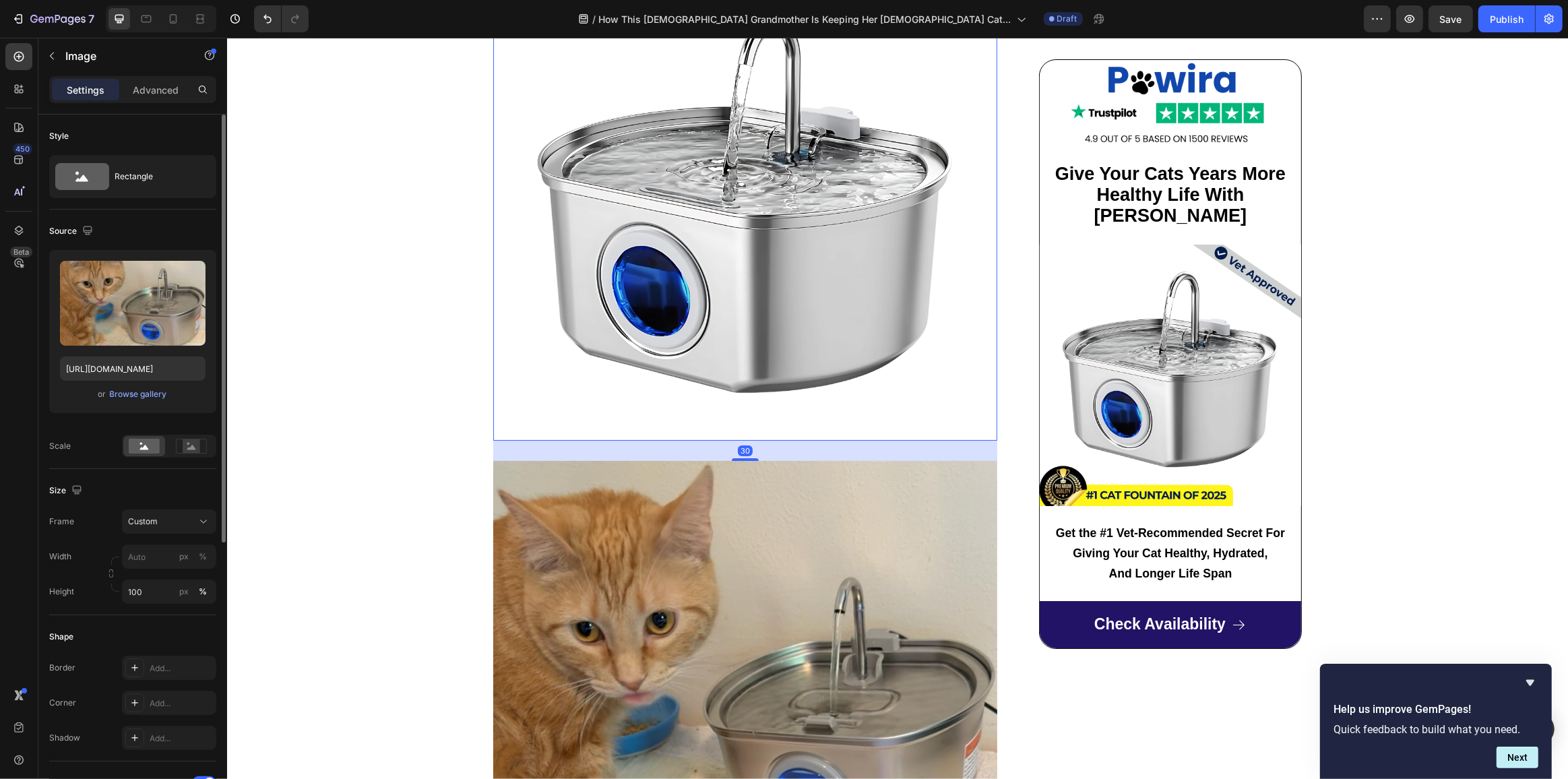
click at [690, 274] on img at bounding box center [744, 188] width 504 height 504
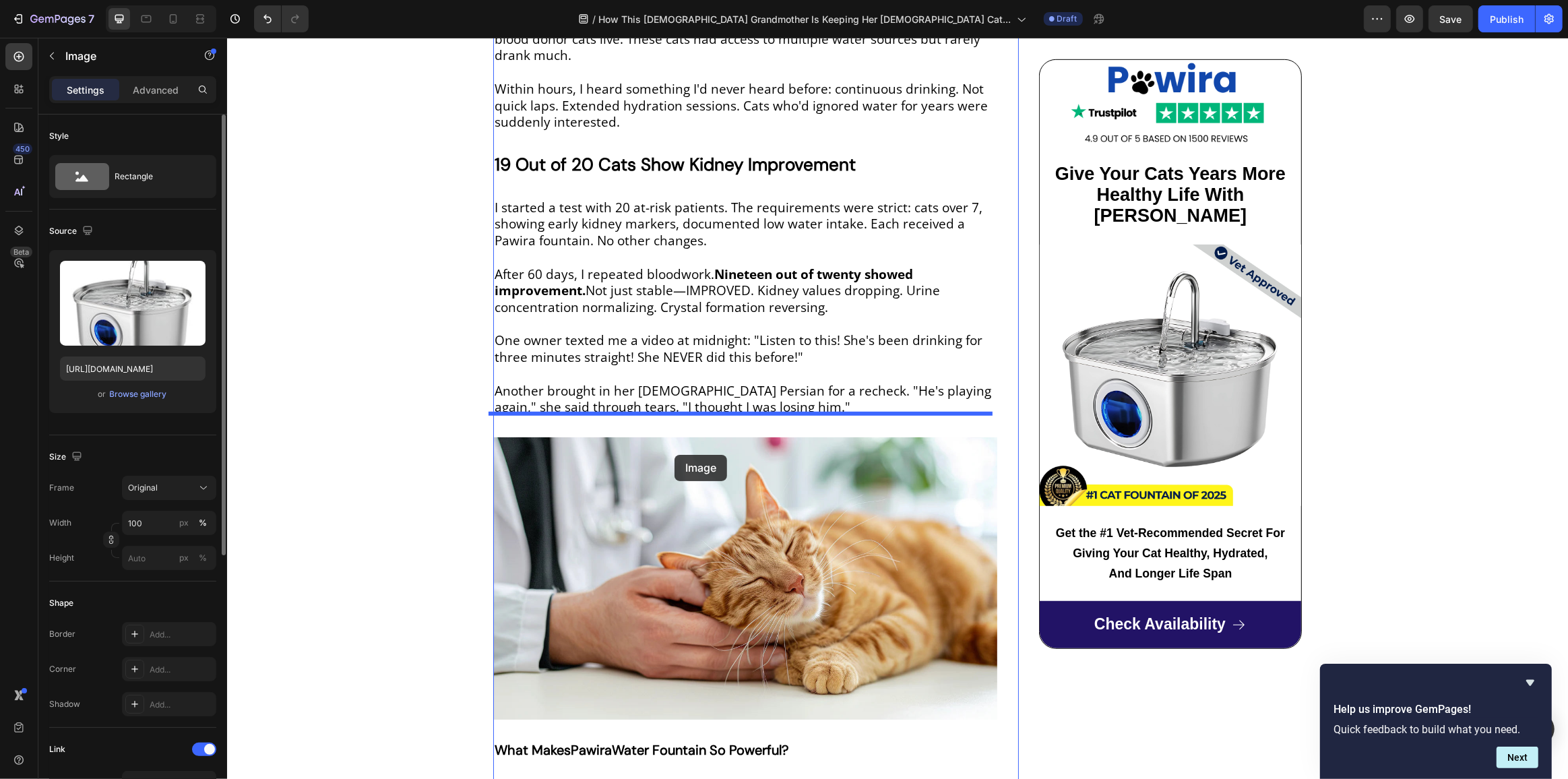
scroll to position [6677, 0]
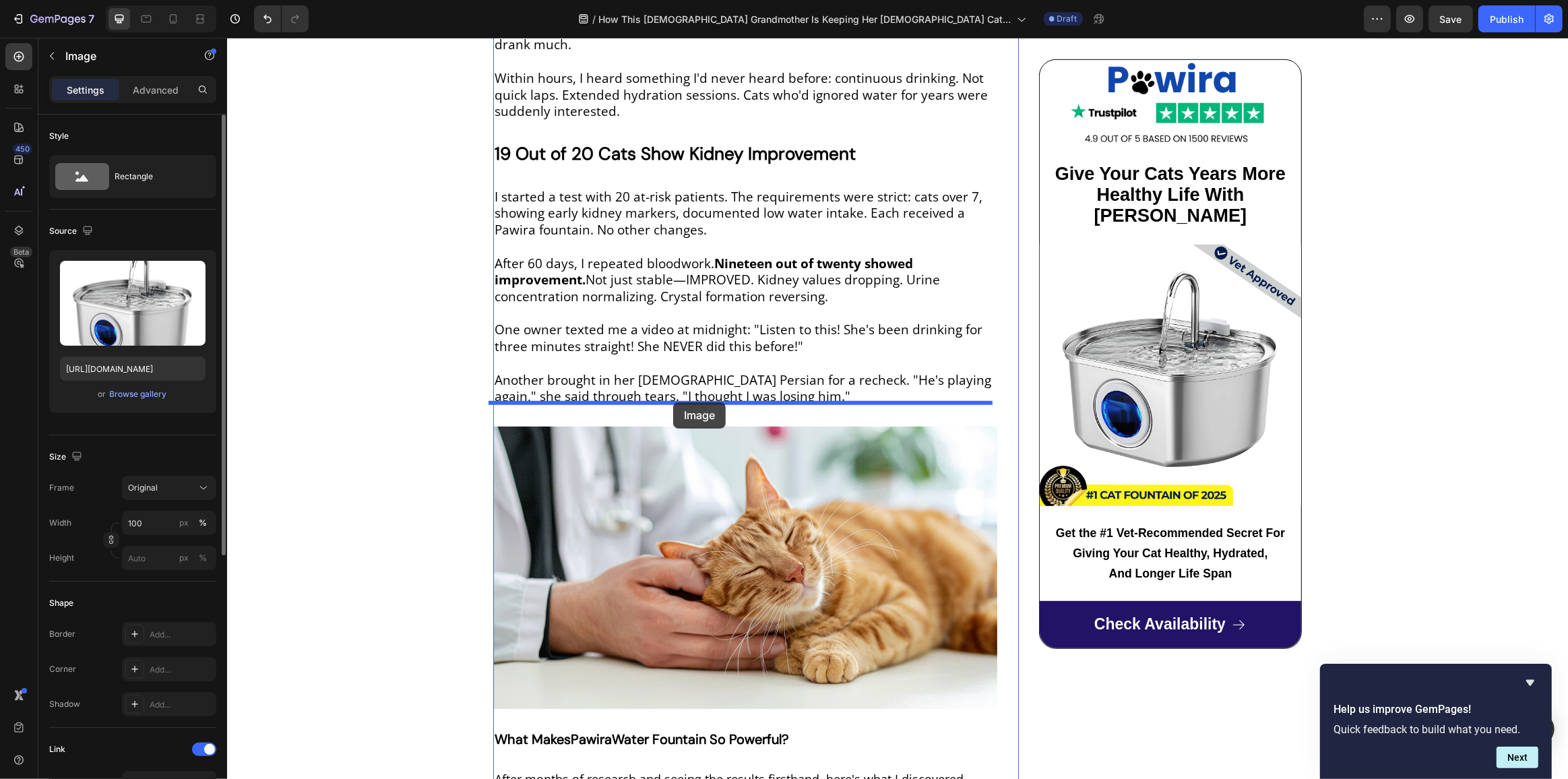
drag, startPoint x: 690, startPoint y: 109, endPoint x: 672, endPoint y: 403, distance: 294.6
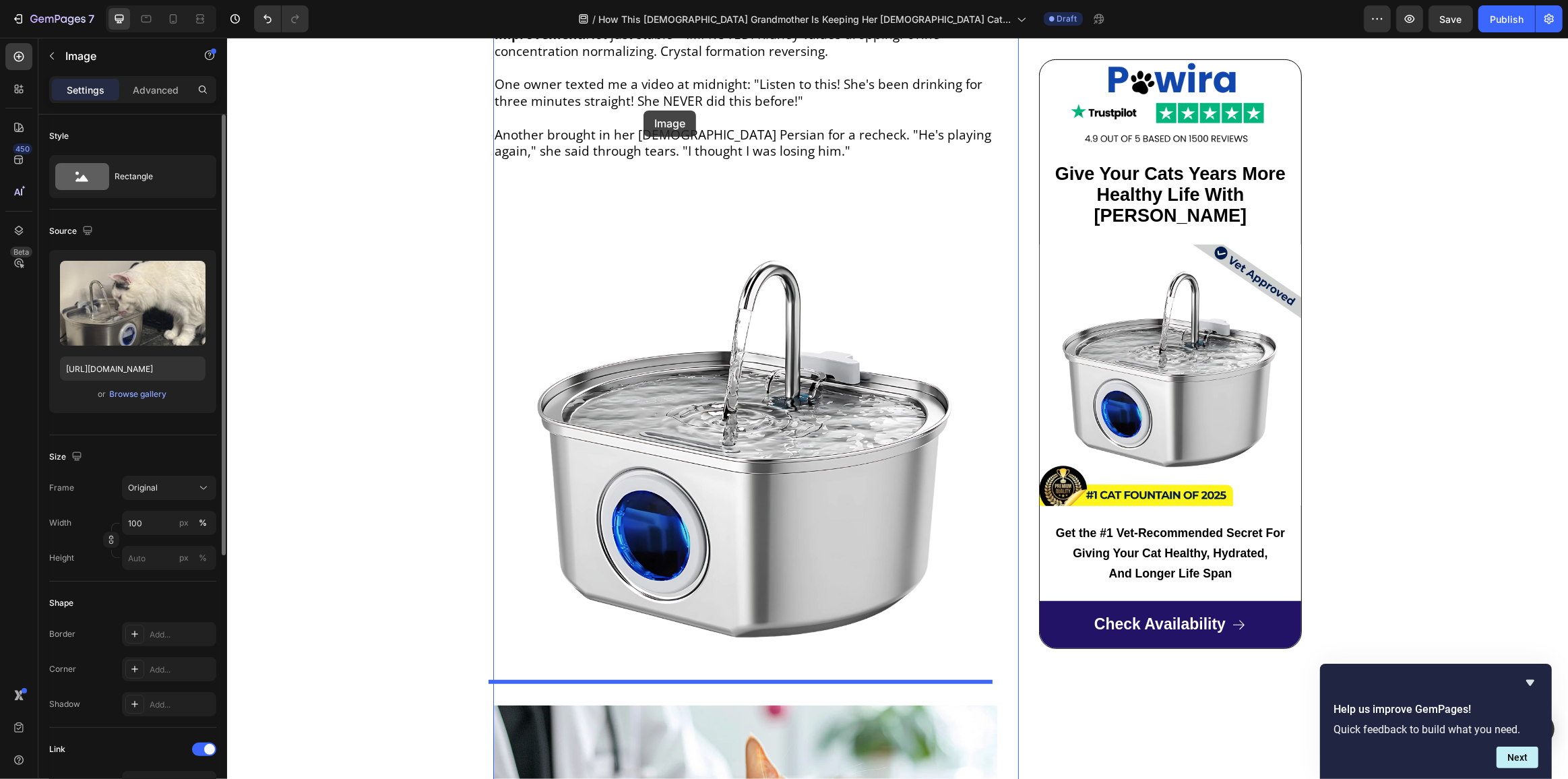
scroll to position [6181, 0]
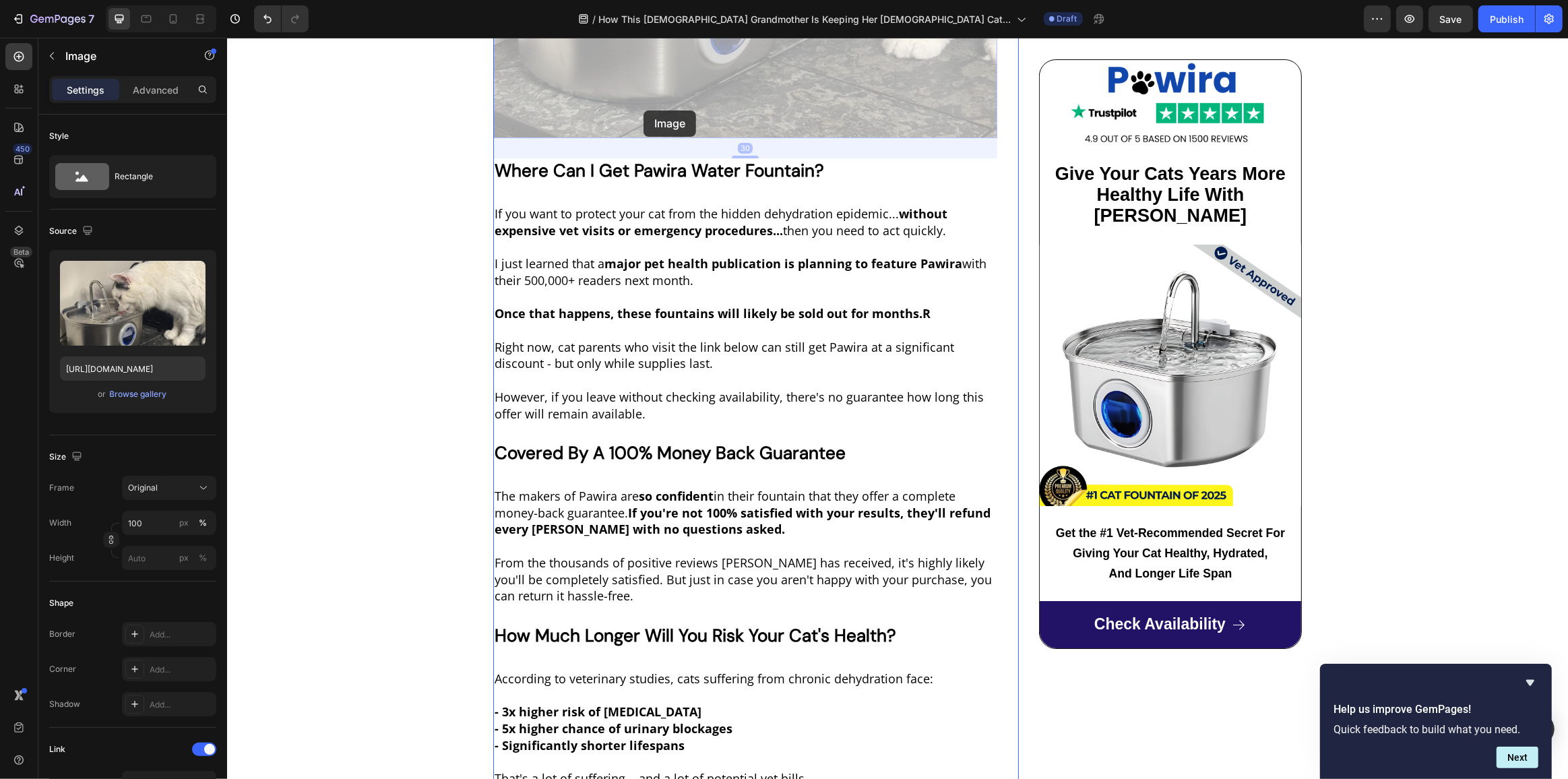
scroll to position [5437, 0]
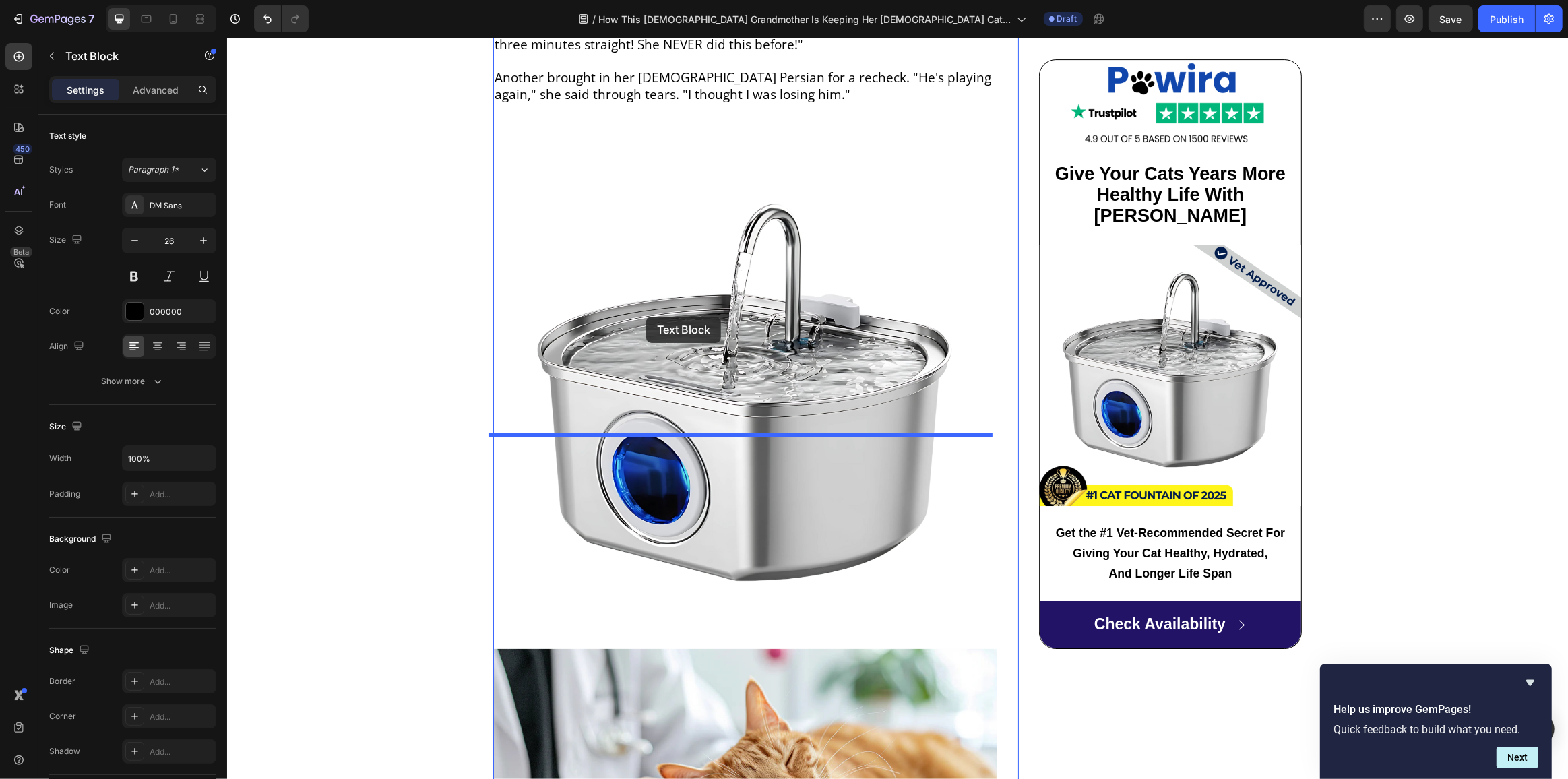
scroll to position [5376, 0]
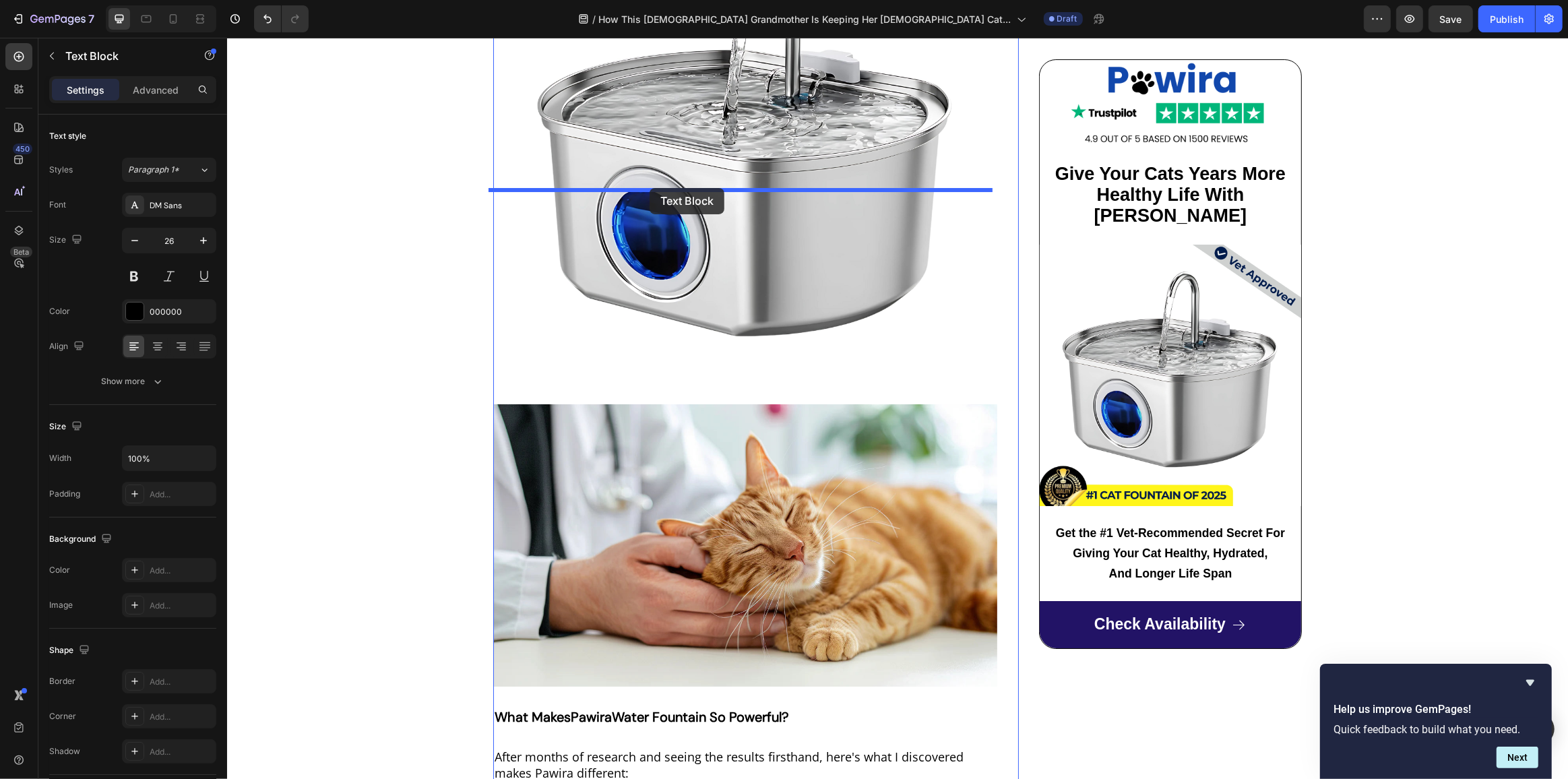
drag, startPoint x: 646, startPoint y: 167, endPoint x: 649, endPoint y: 187, distance: 20.2
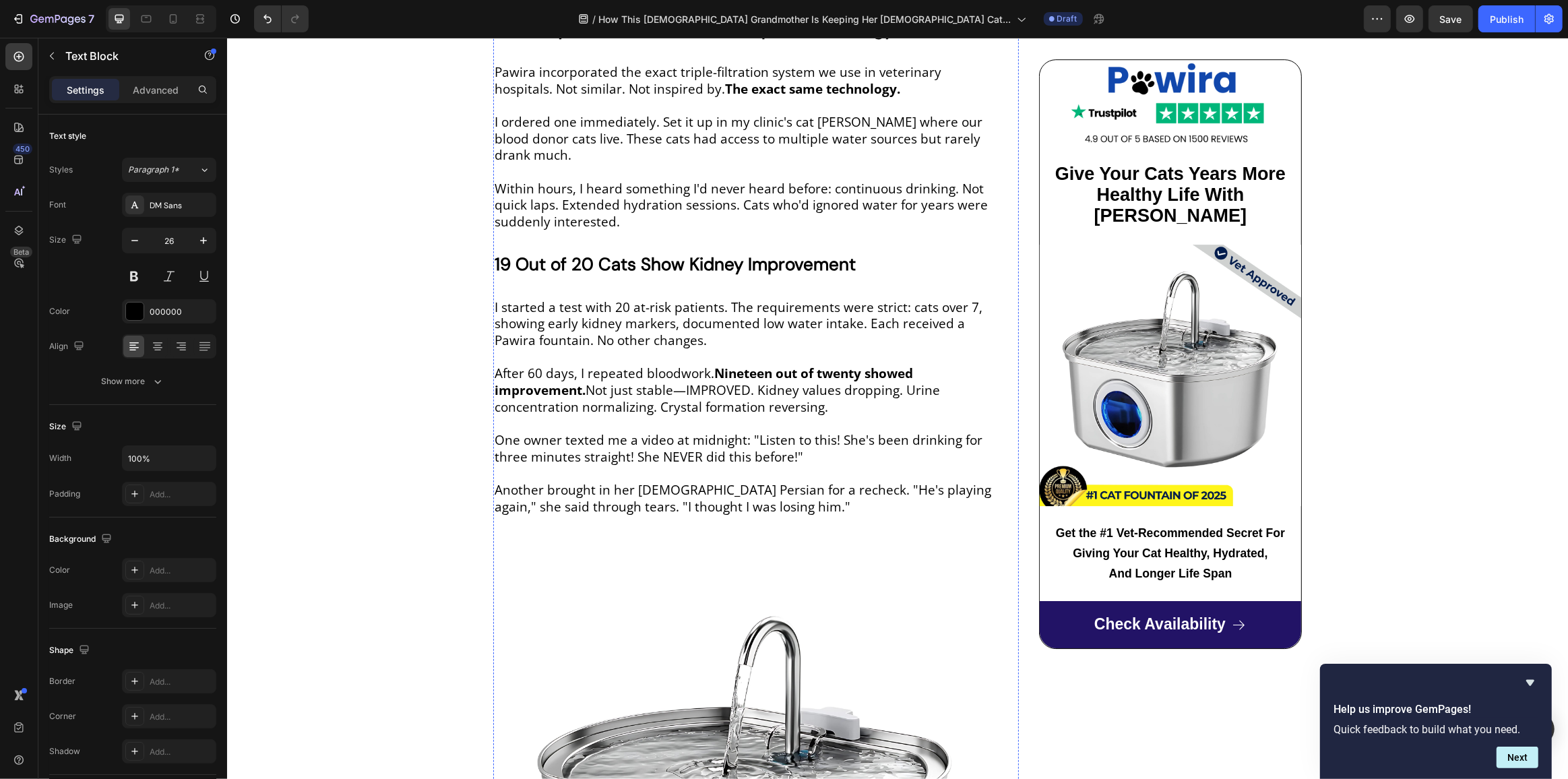
scroll to position [4657, 0]
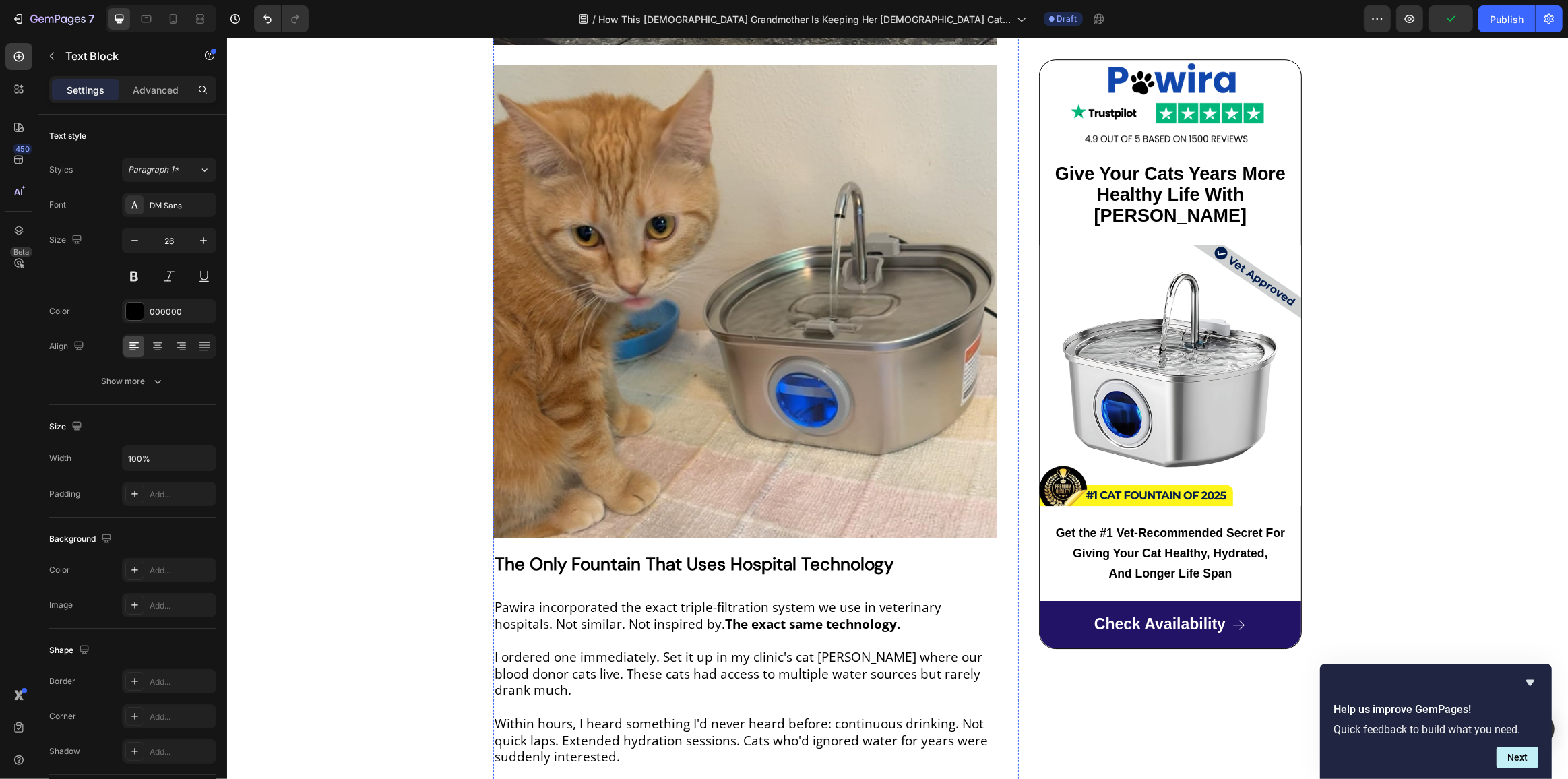
drag, startPoint x: 522, startPoint y: 459, endPoint x: 551, endPoint y: 463, distance: 29.3
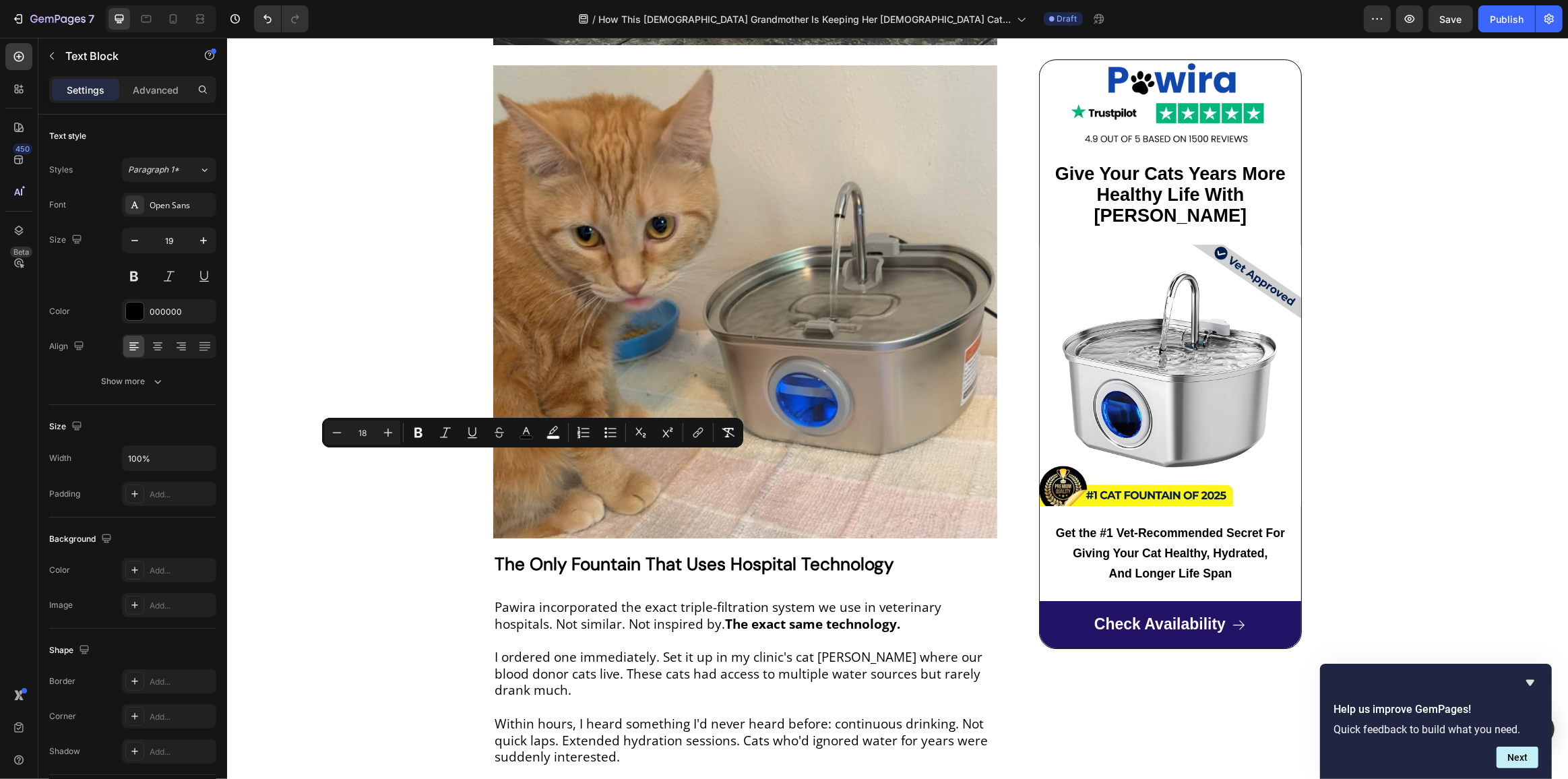
drag, startPoint x: 514, startPoint y: 458, endPoint x: 548, endPoint y: 460, distance: 34.1
copy span "Pawira"
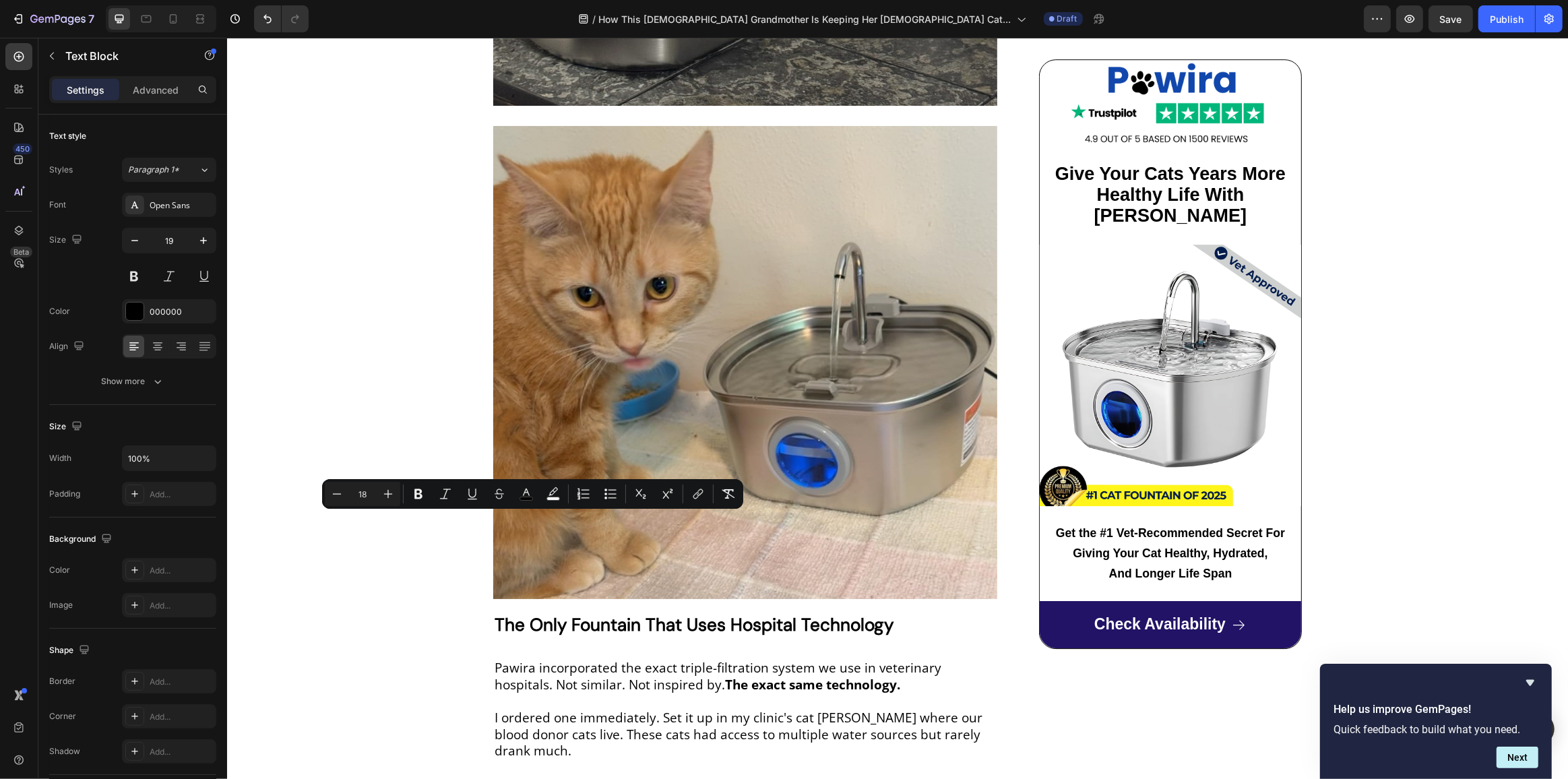
scroll to position [4595, 0]
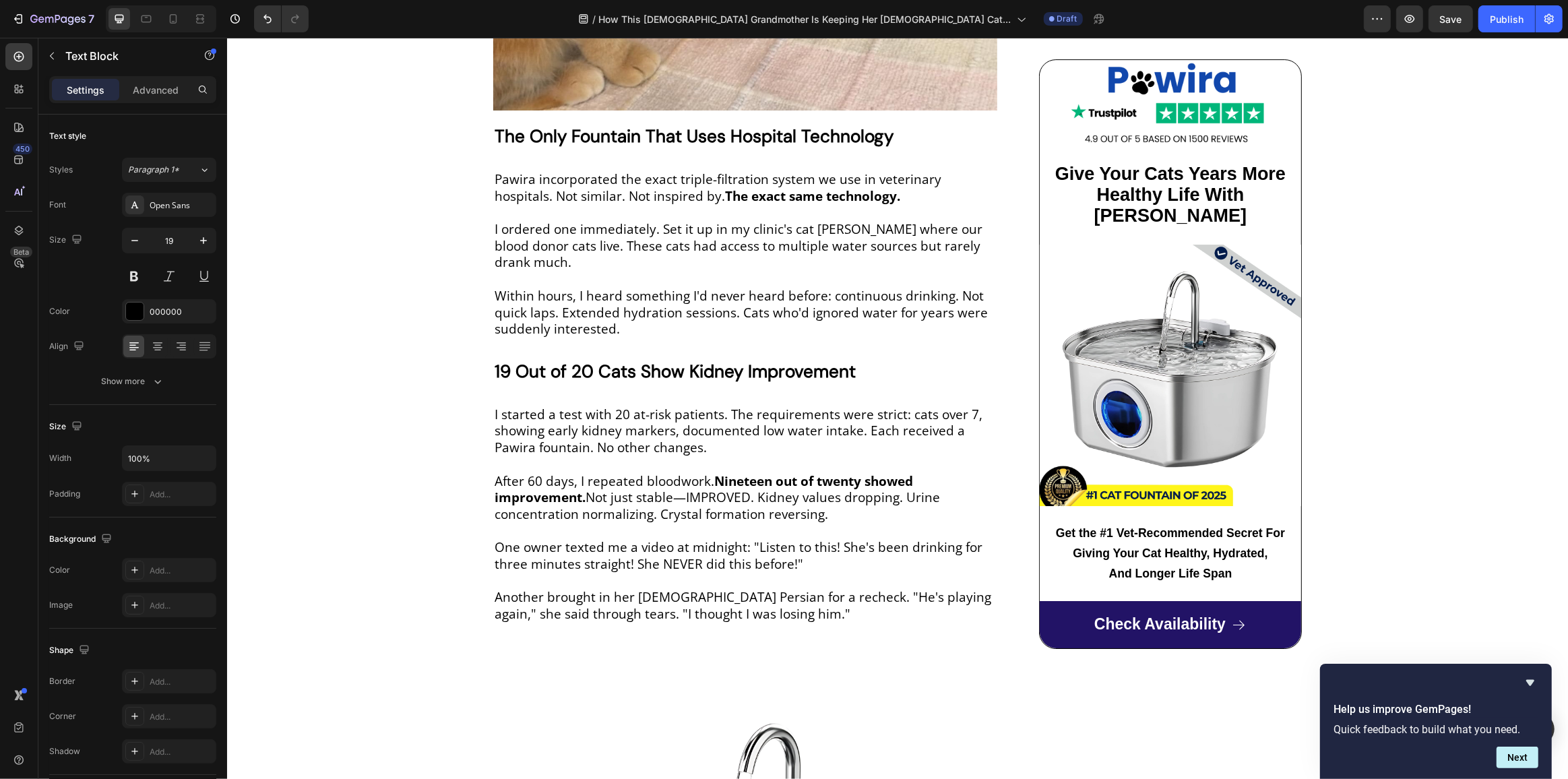
scroll to position [5086, 0]
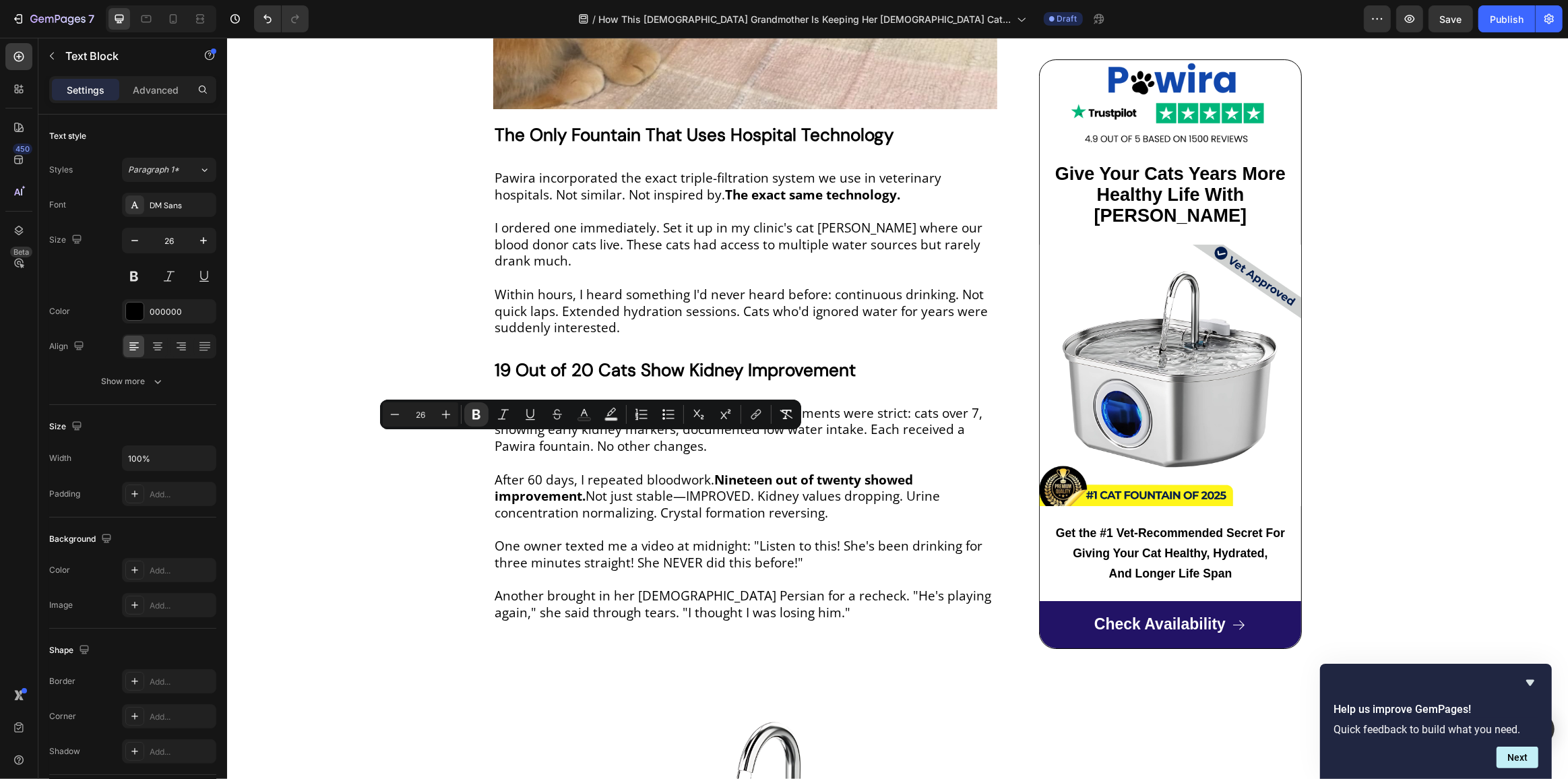
drag, startPoint x: 600, startPoint y: 446, endPoint x: 587, endPoint y: 447, distance: 13.0
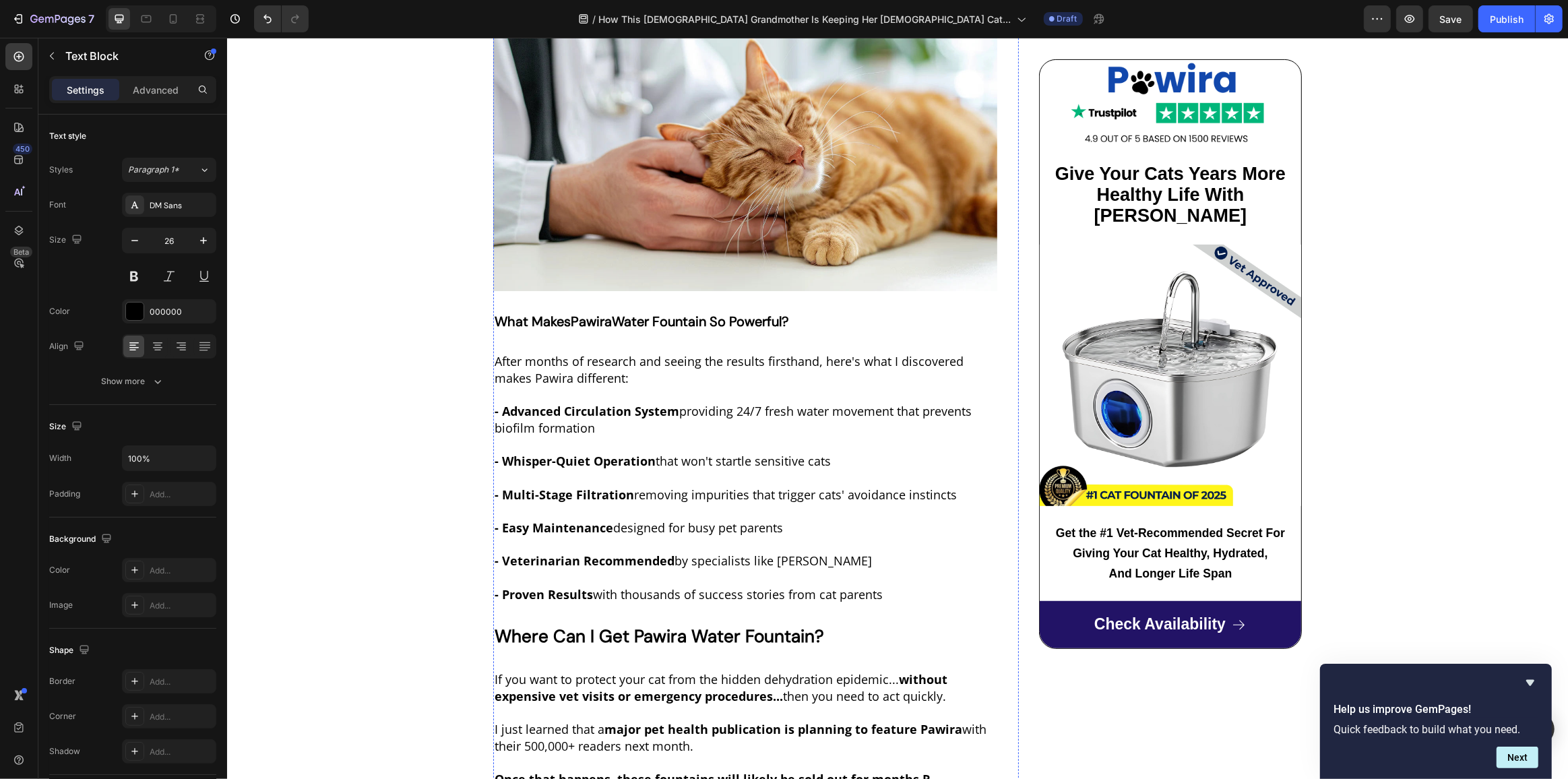
scroll to position [6249, 0]
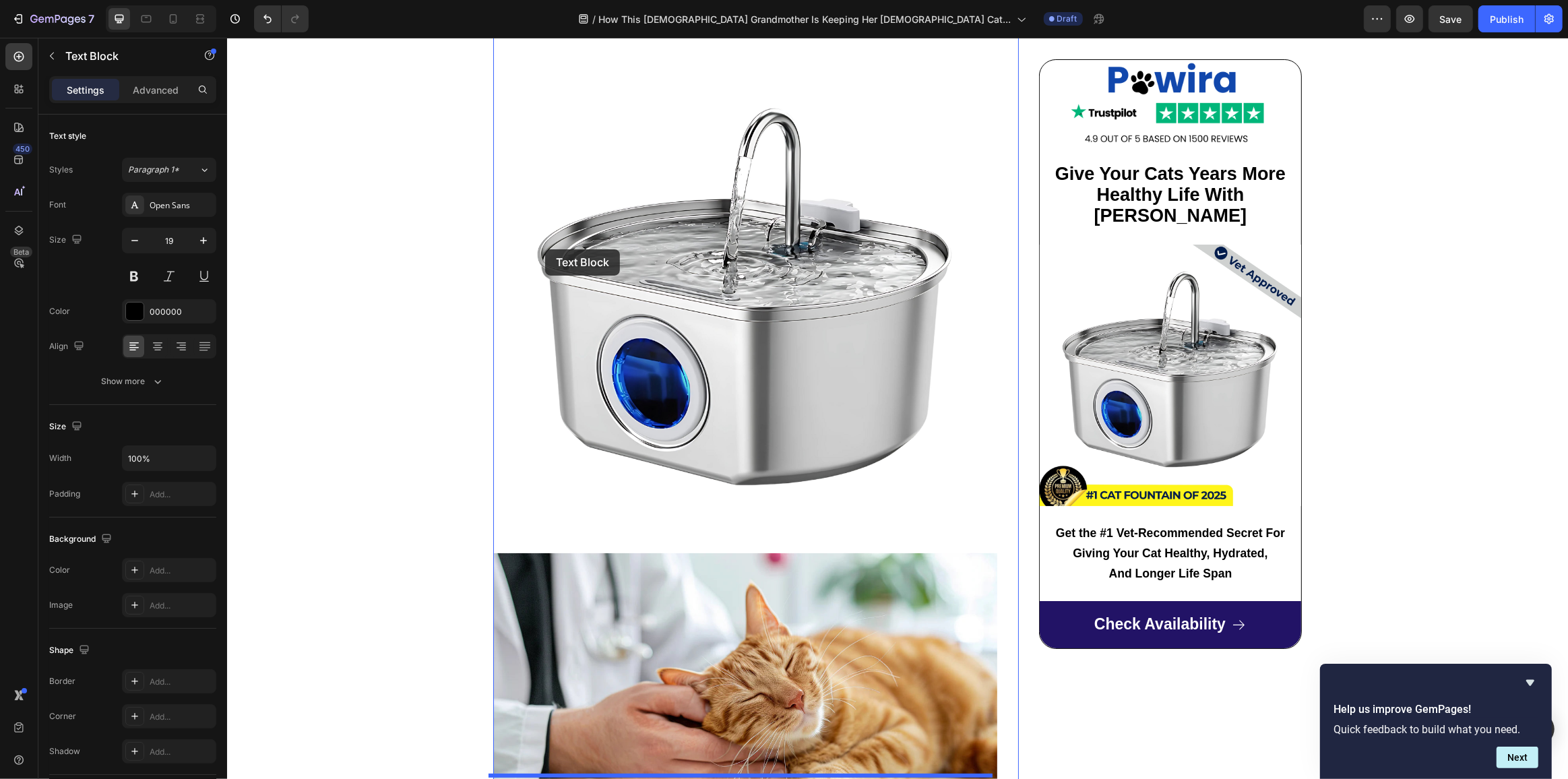
scroll to position [5699, 0]
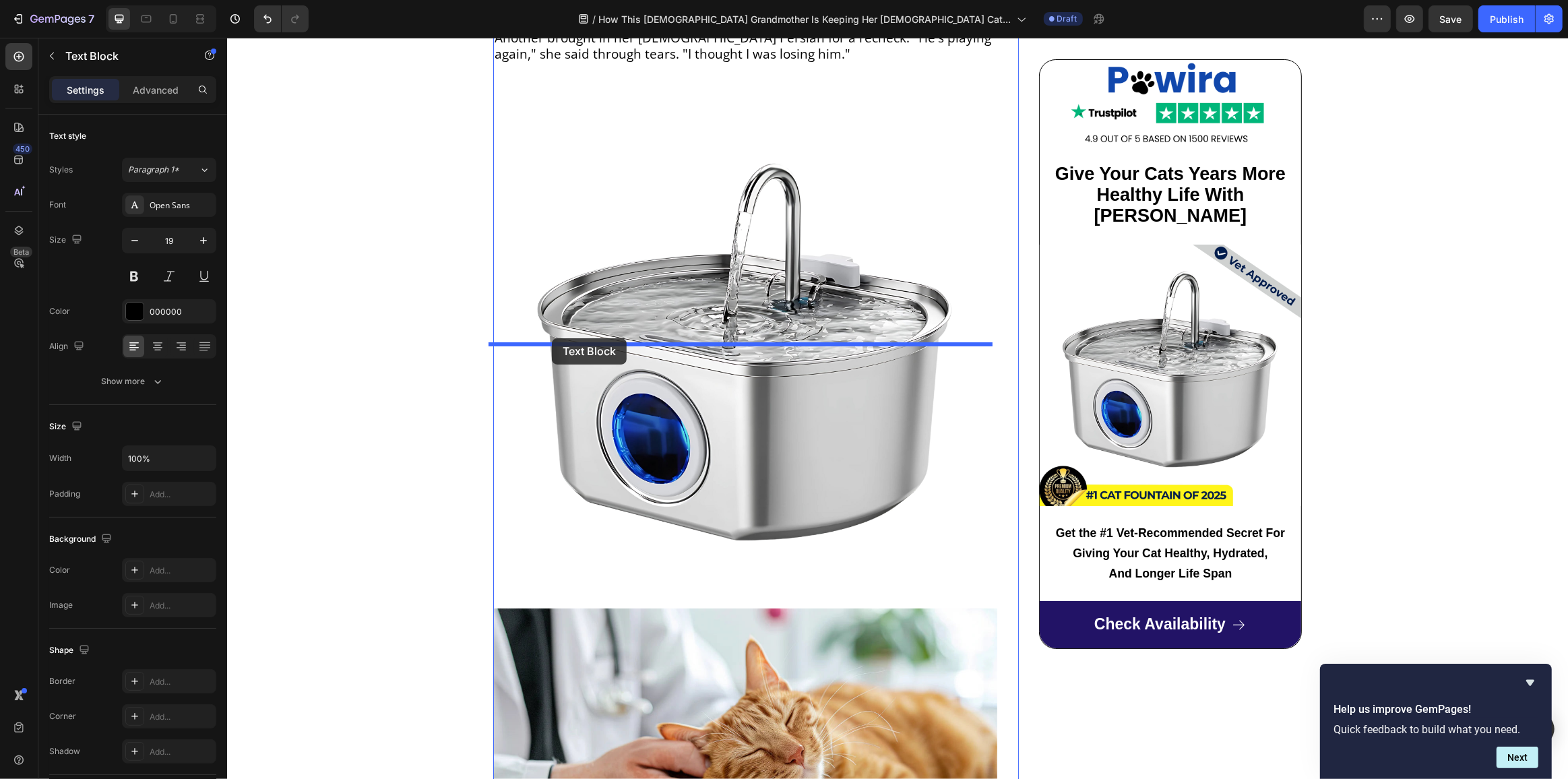
drag, startPoint x: 532, startPoint y: 431, endPoint x: 551, endPoint y: 338, distance: 94.9
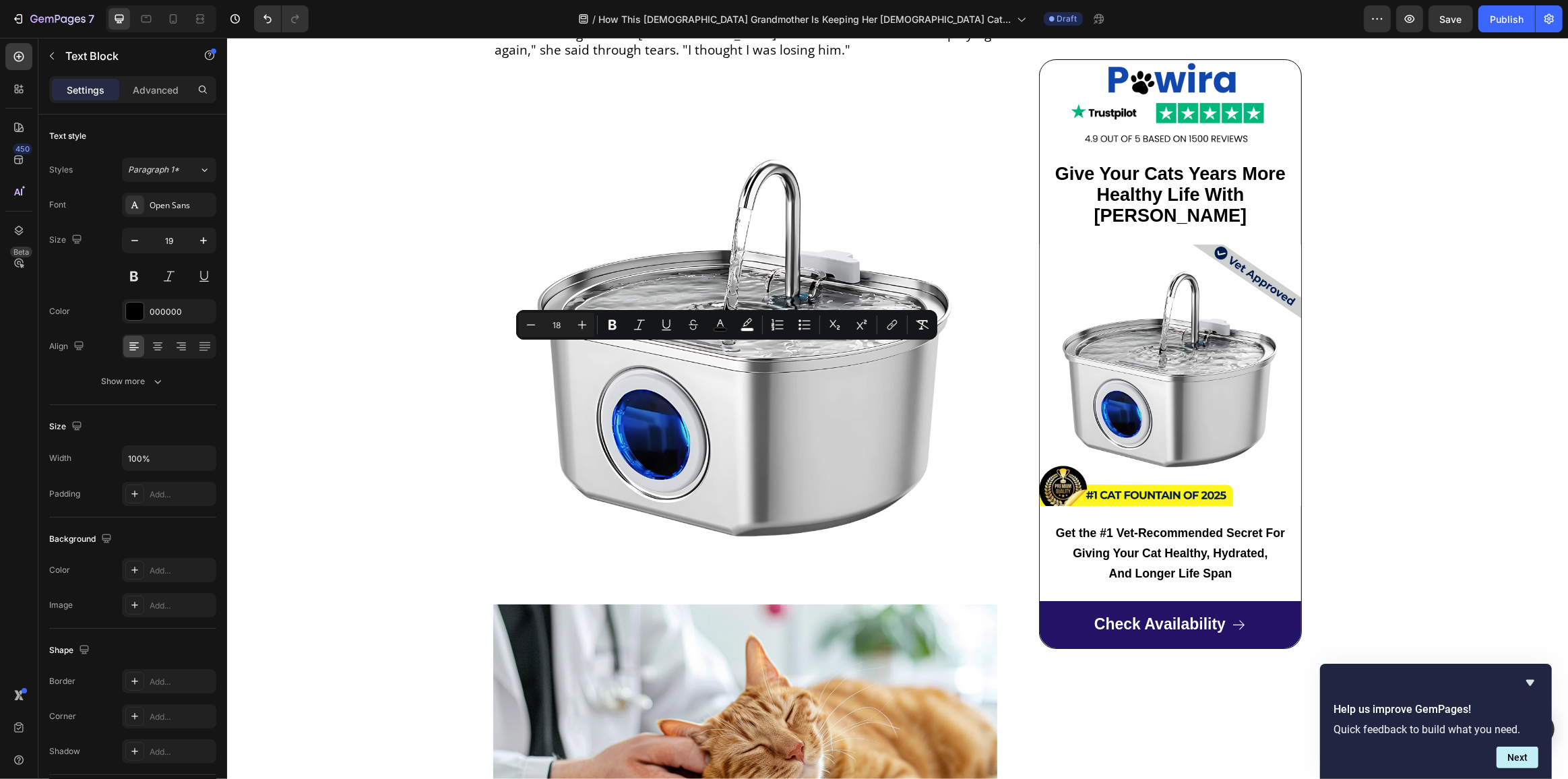
drag, startPoint x: 591, startPoint y: 440, endPoint x: 597, endPoint y: 359, distance: 81.2
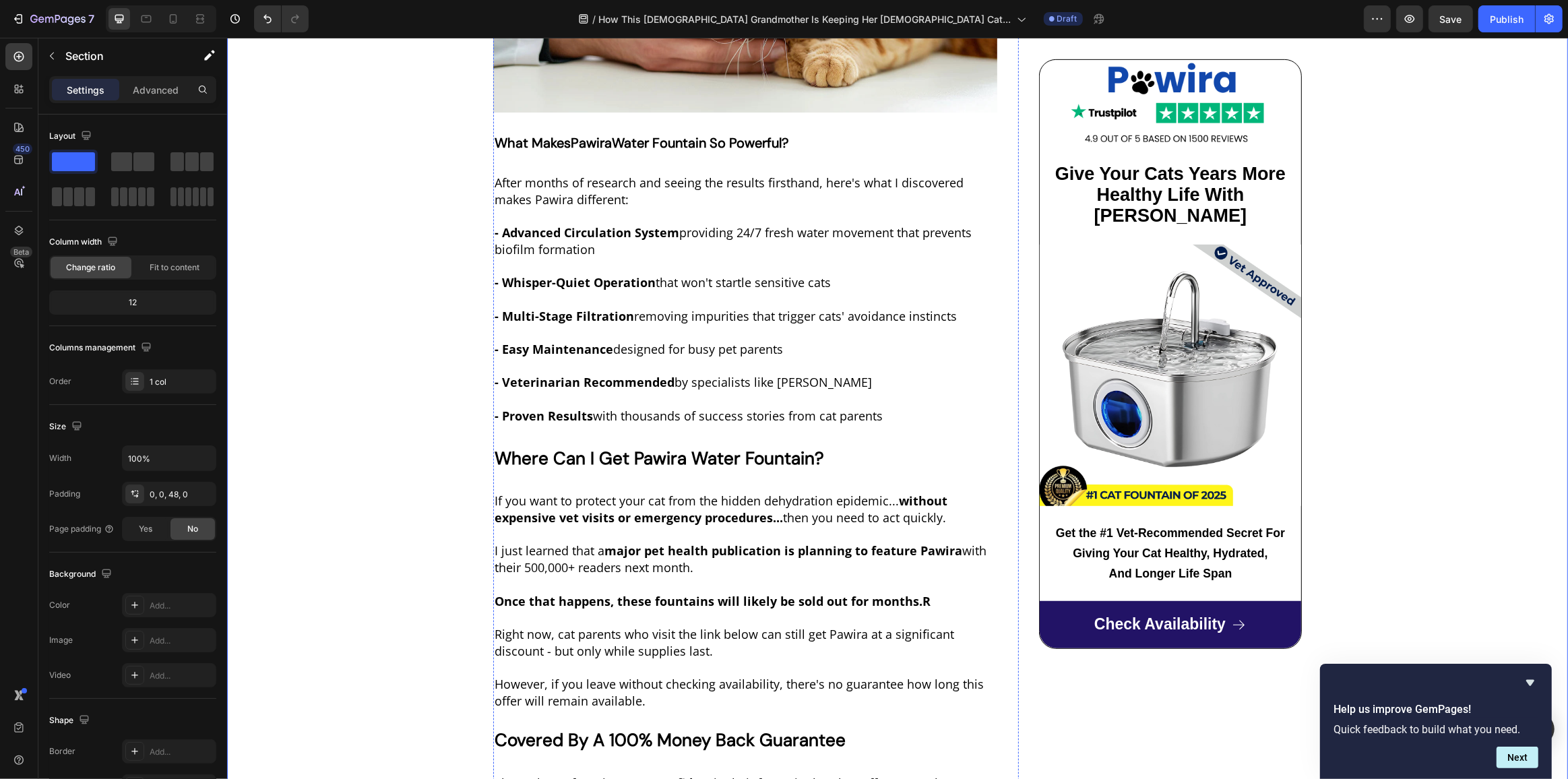
scroll to position [6617, 0]
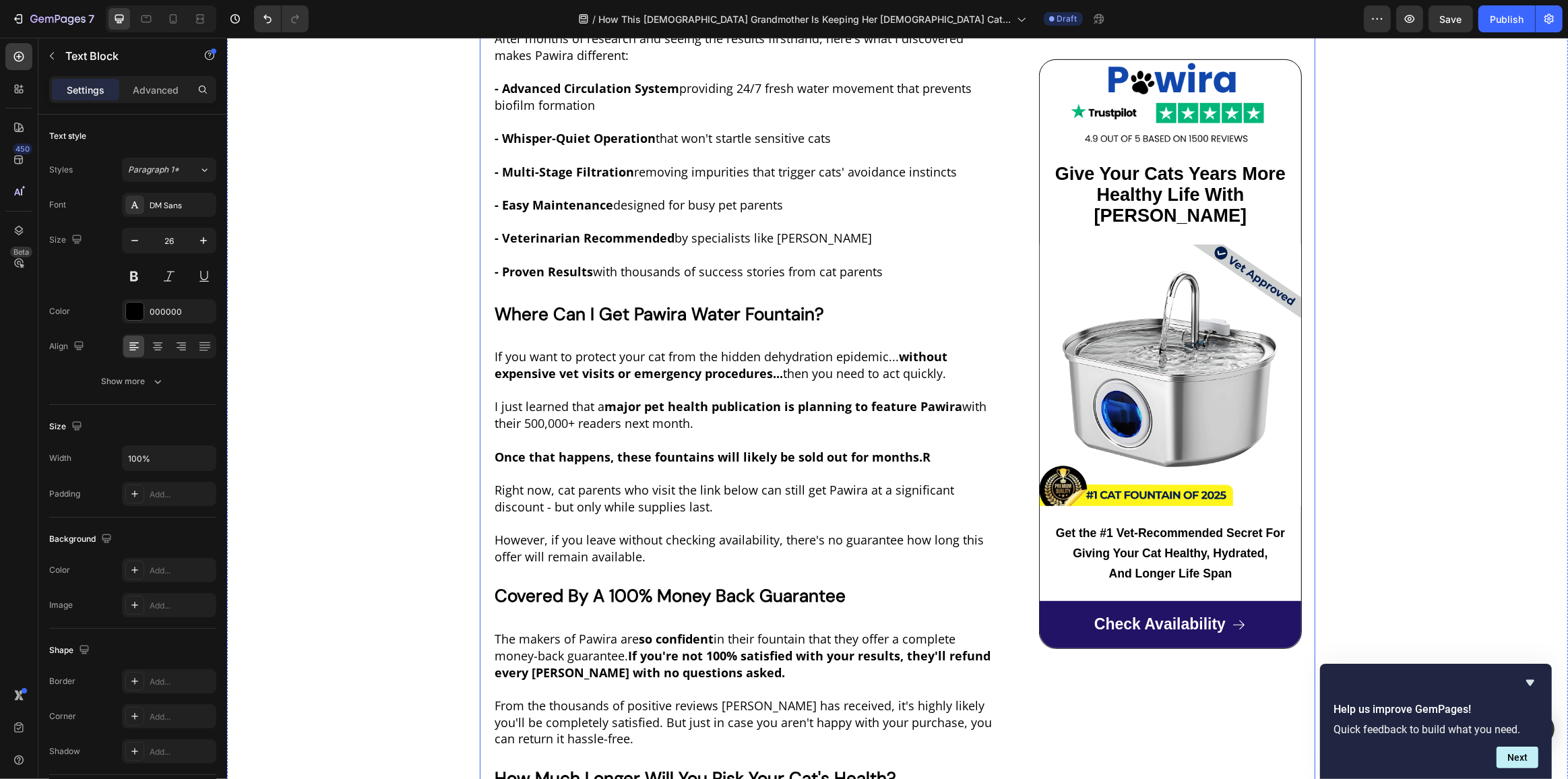
drag, startPoint x: 907, startPoint y: 165, endPoint x: 483, endPoint y: 161, distance: 424.0
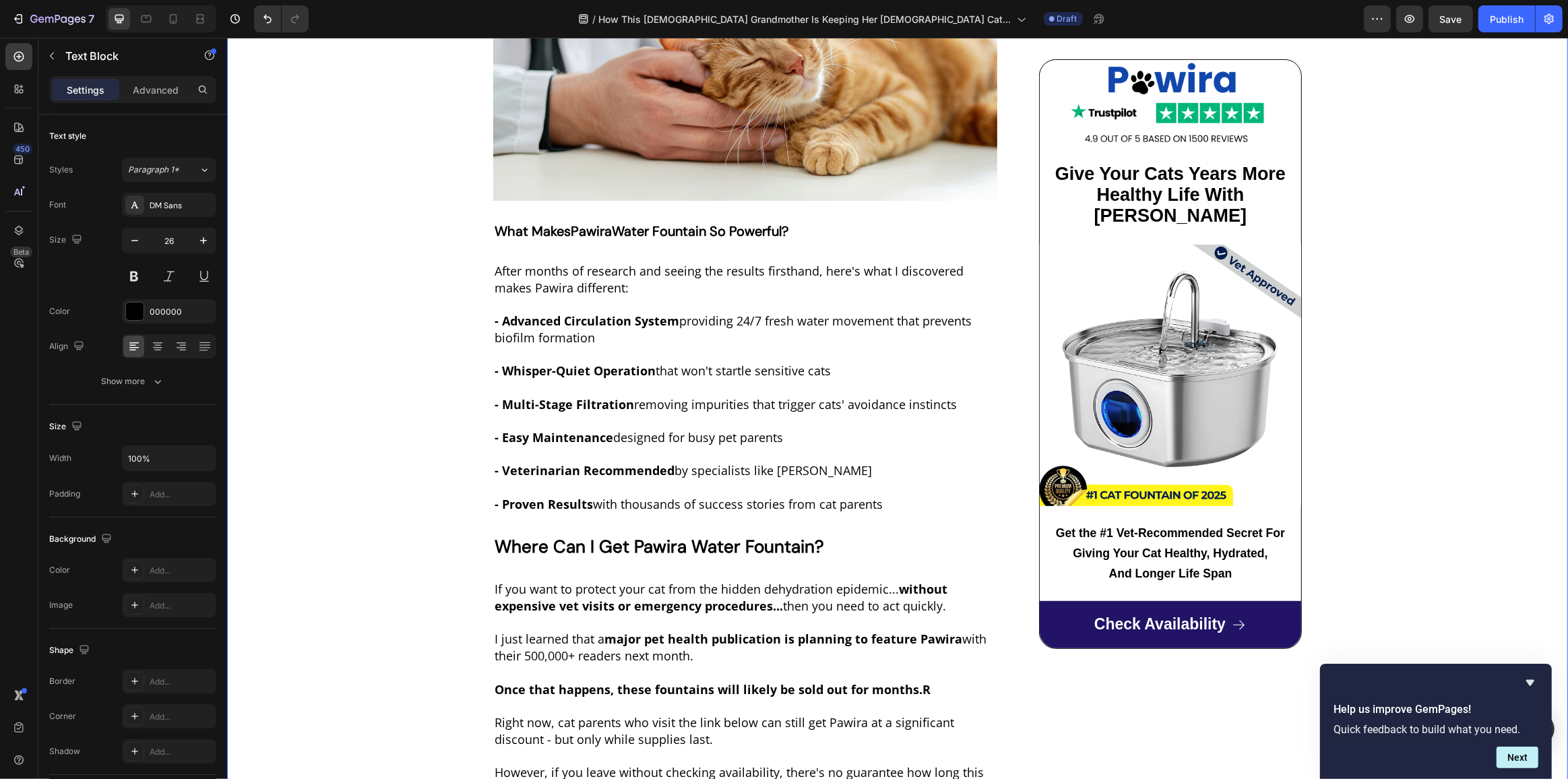
scroll to position [6372, 0]
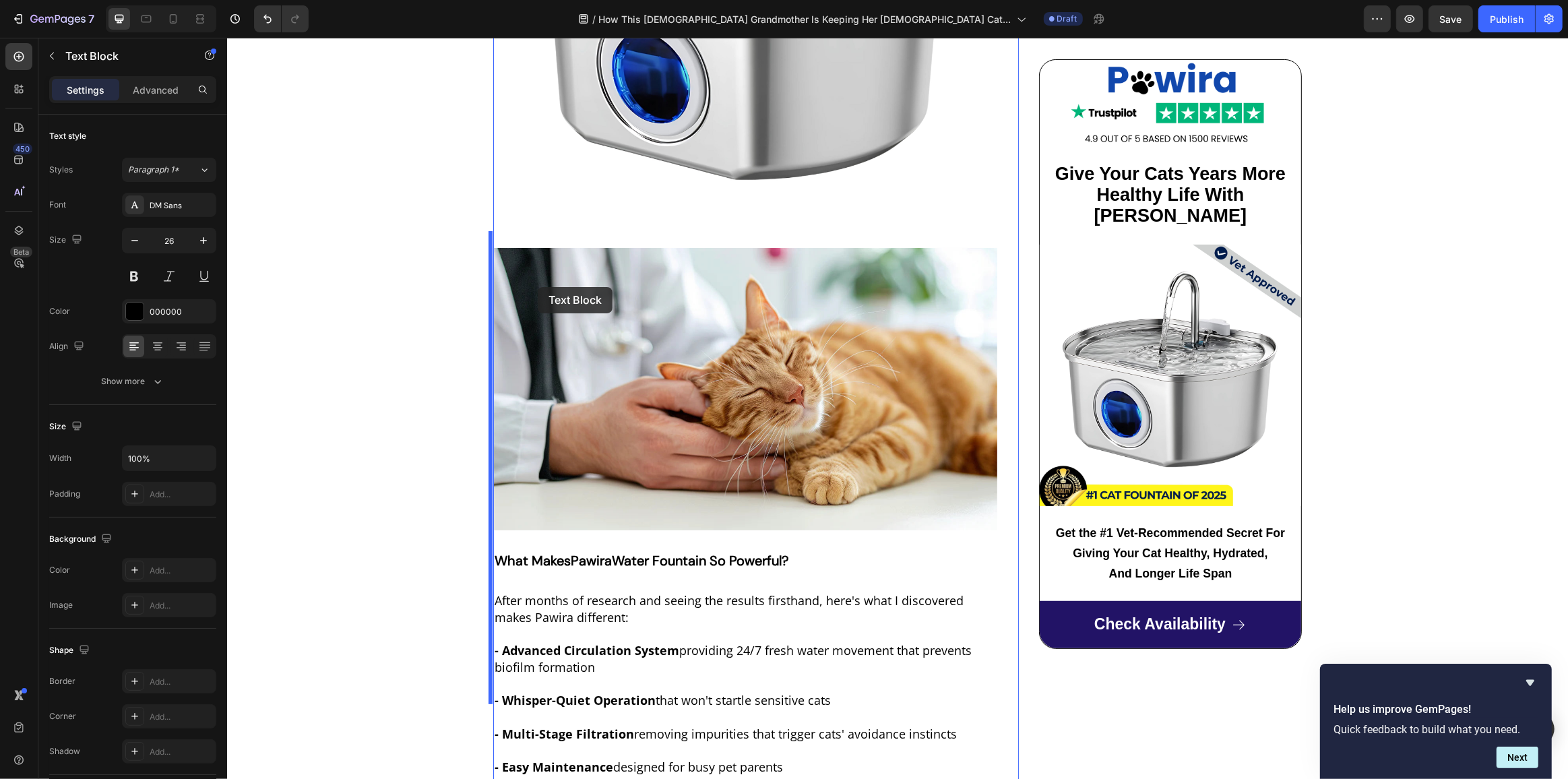
scroll to position [5943, 0]
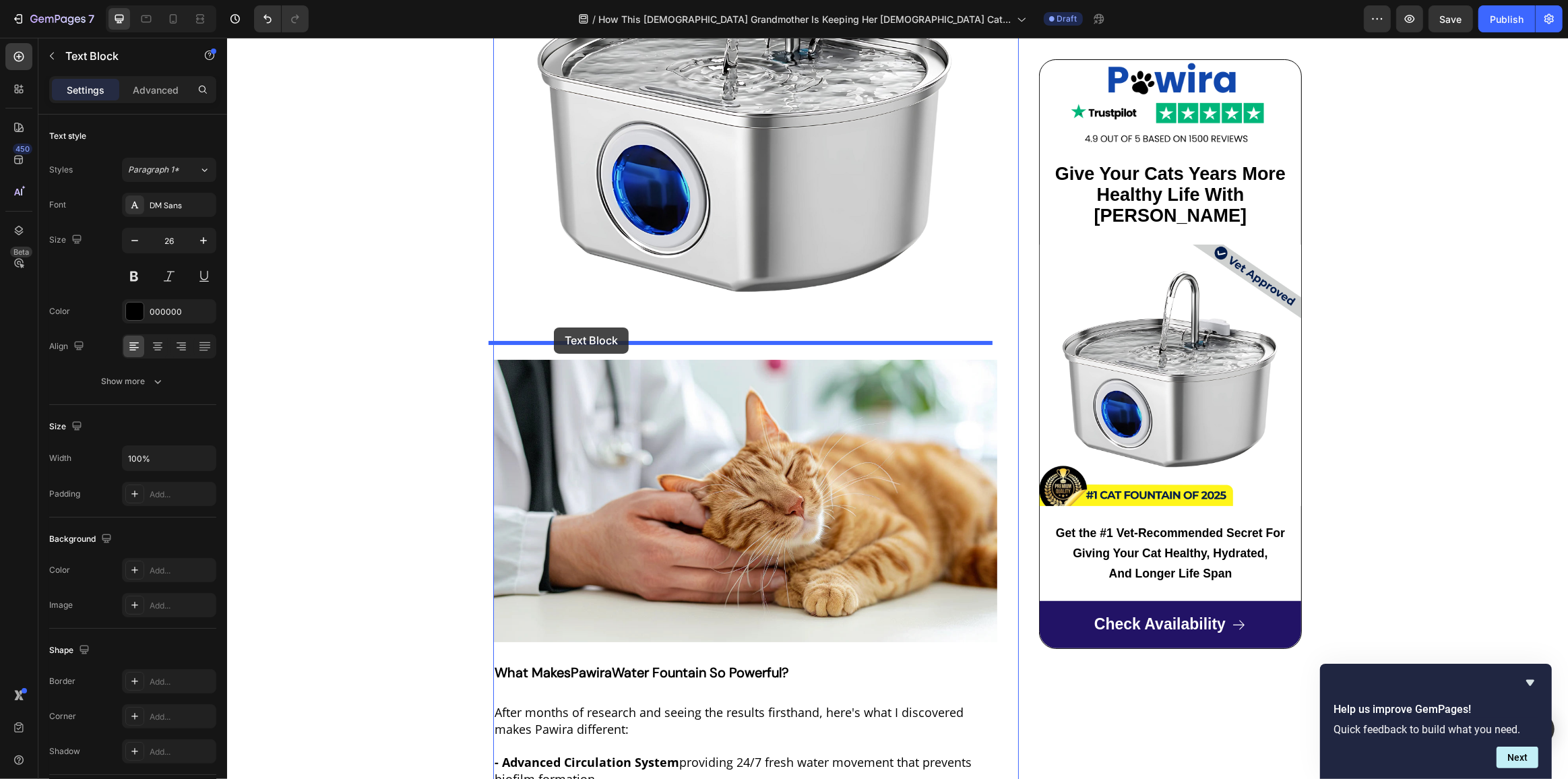
drag, startPoint x: 503, startPoint y: 414, endPoint x: 553, endPoint y: 327, distance: 100.3
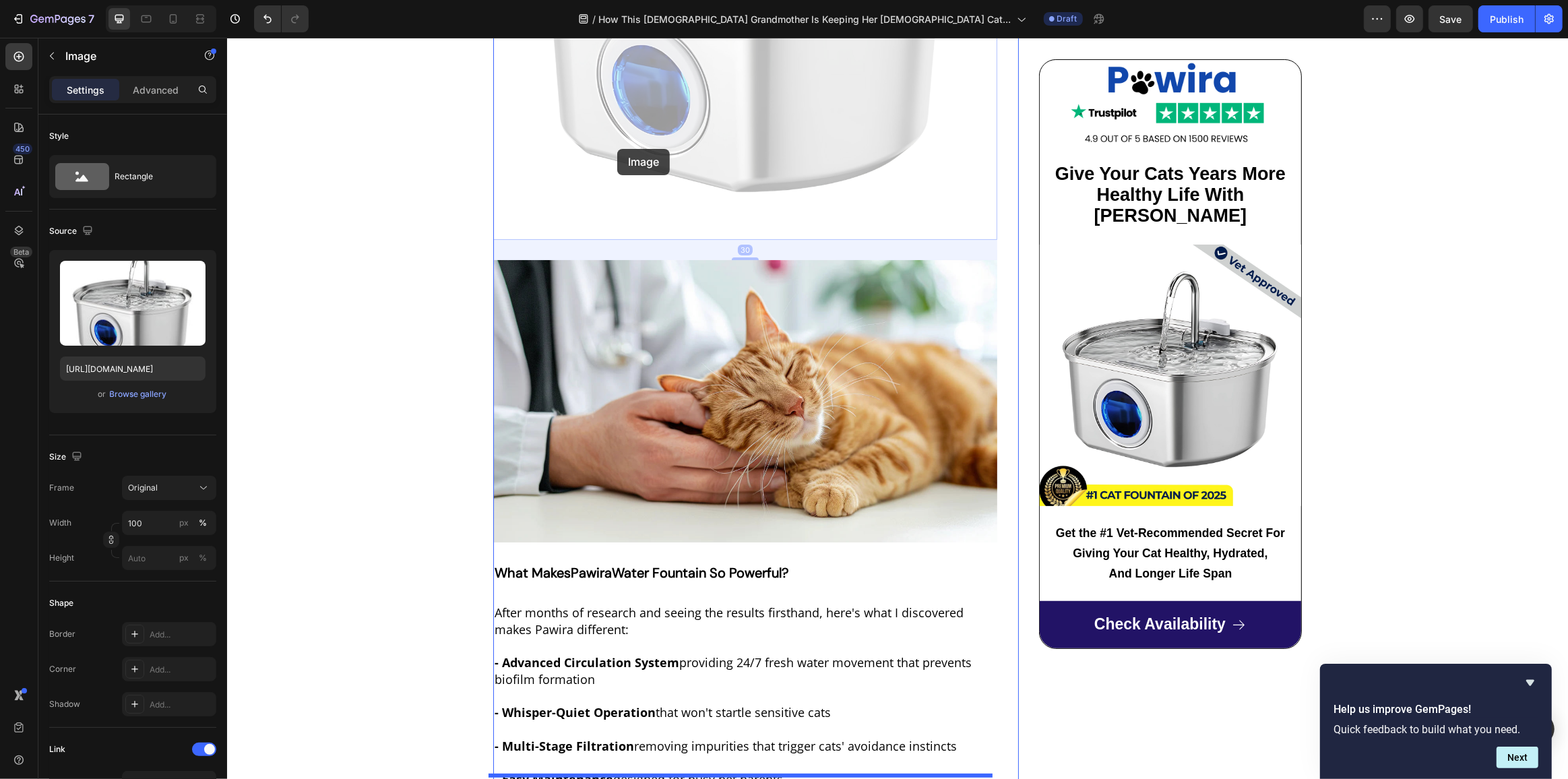
scroll to position [6004, 0]
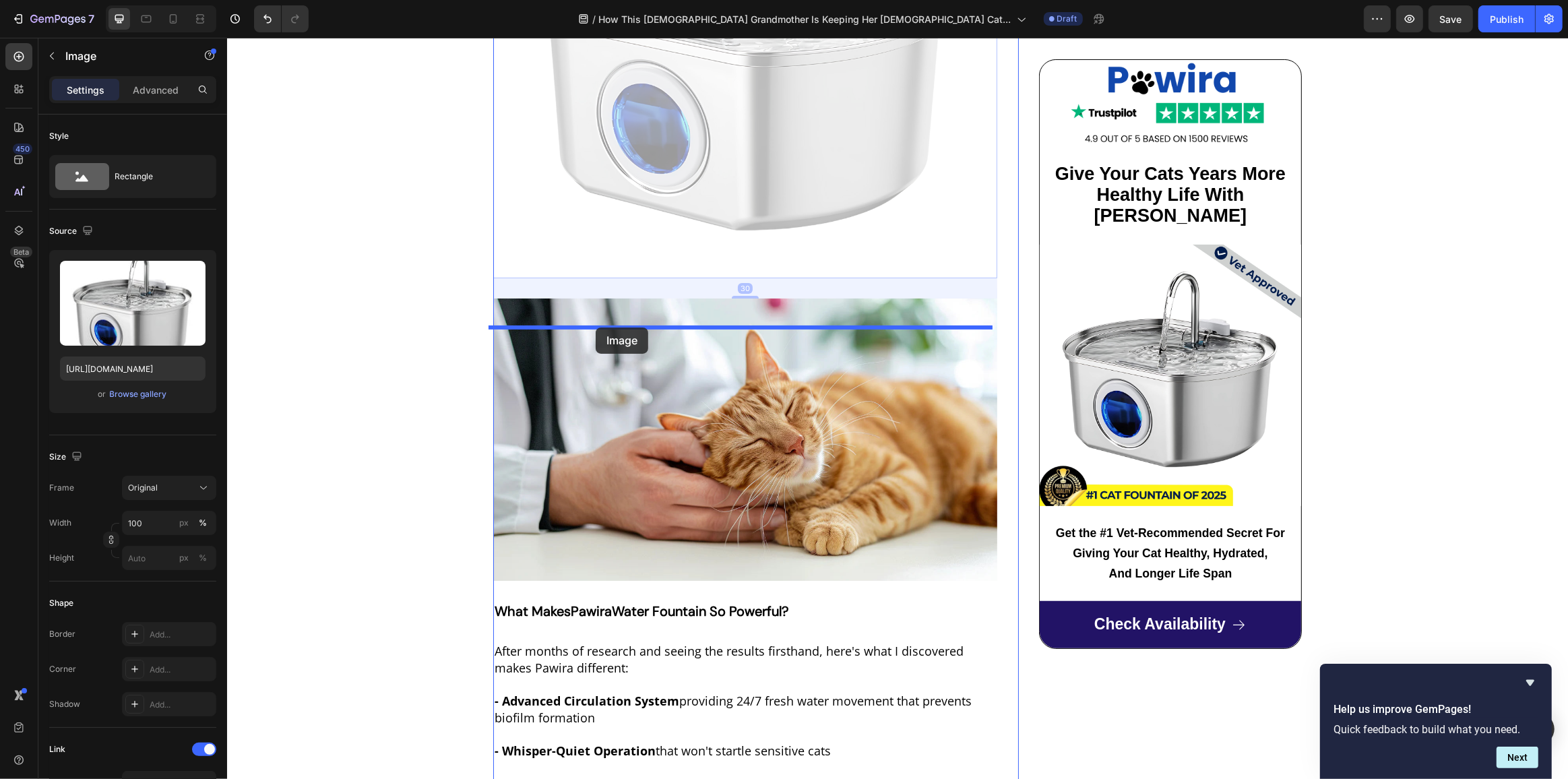
drag, startPoint x: 584, startPoint y: 399, endPoint x: 595, endPoint y: 327, distance: 72.8
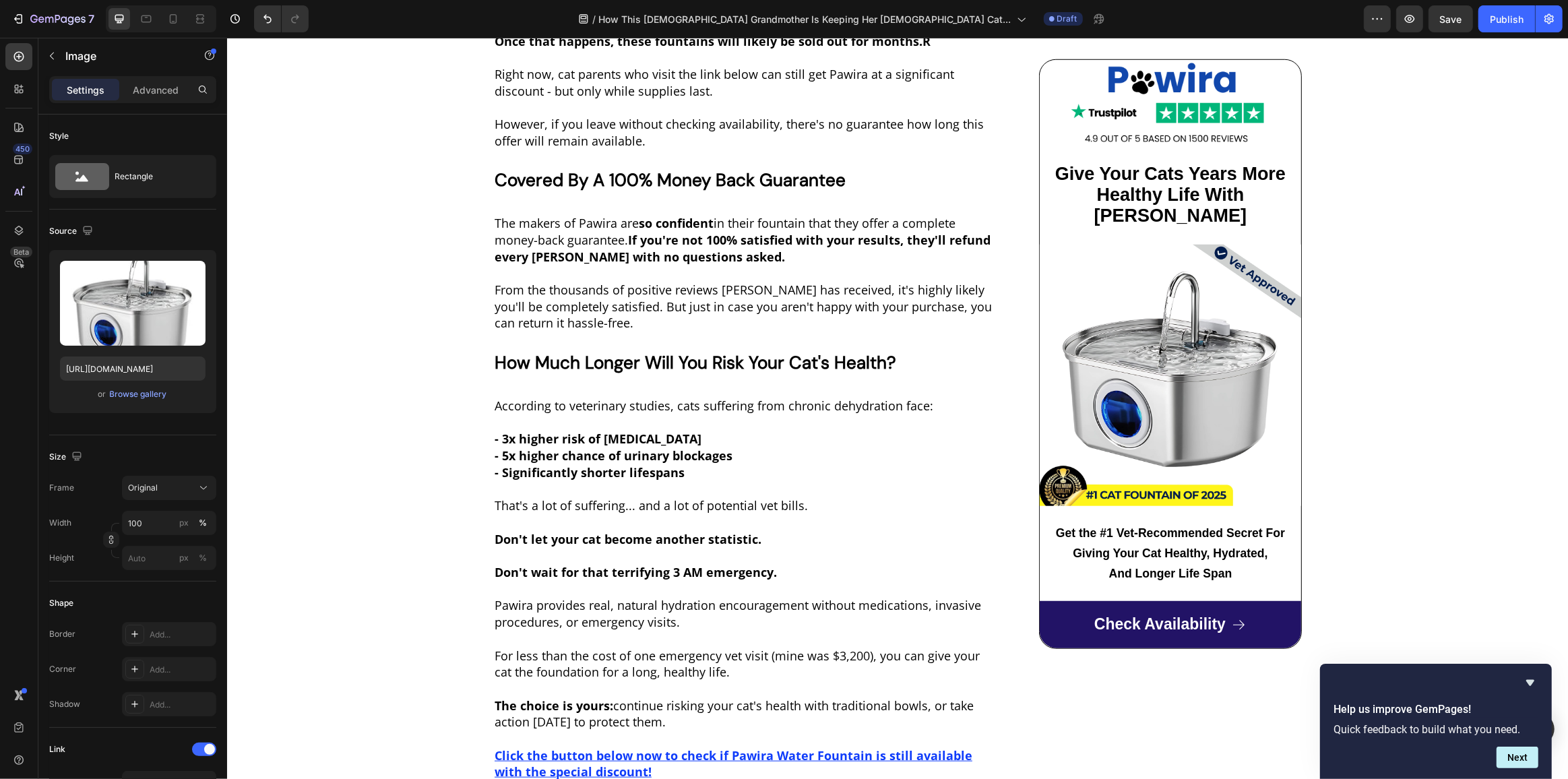
scroll to position [7108, 0]
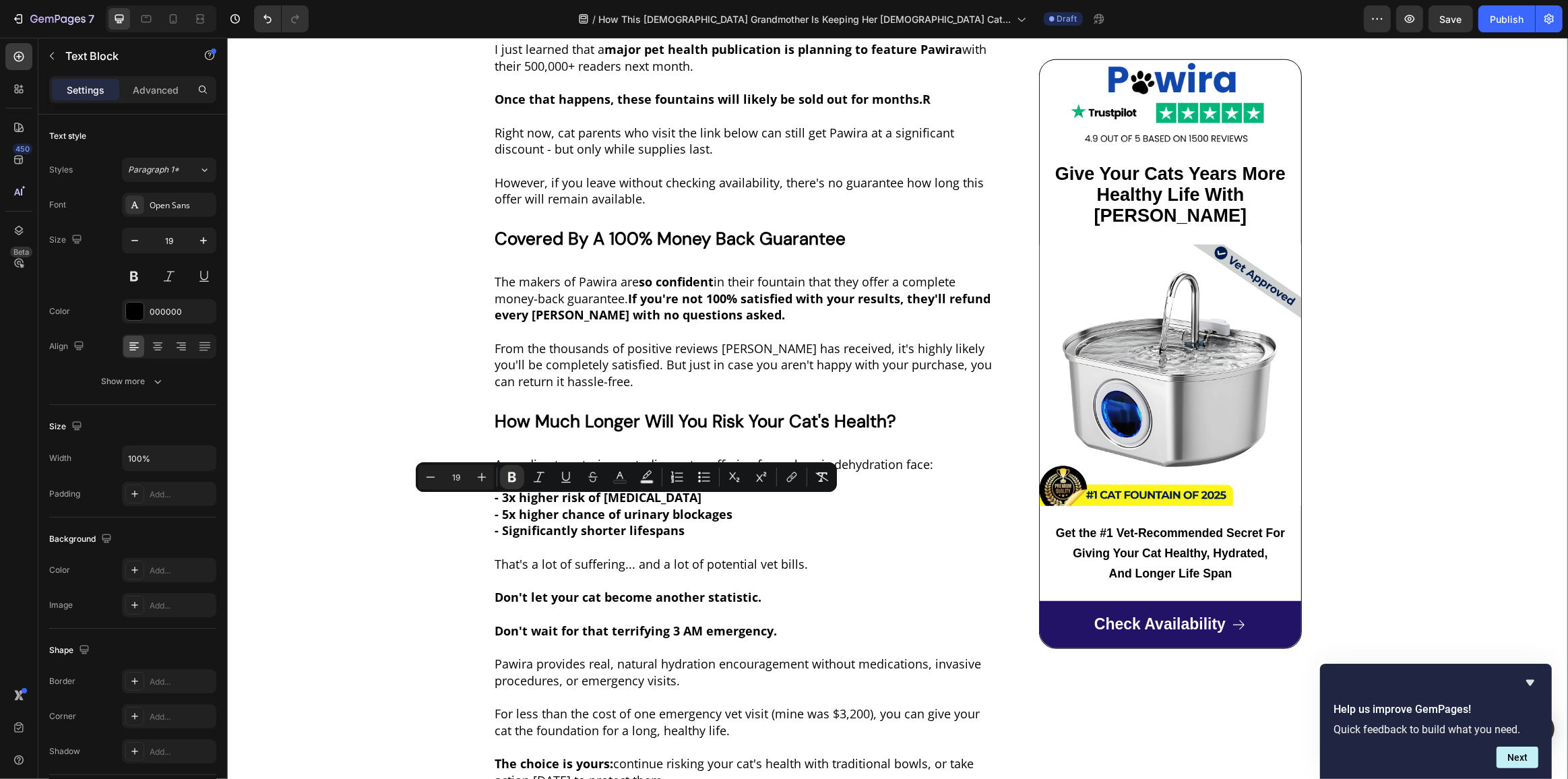
drag, startPoint x: 767, startPoint y: 506, endPoint x: 453, endPoint y: 501, distance: 314.0
click at [479, 475] on icon "Editor contextual toolbar" at bounding box center [481, 477] width 13 height 13
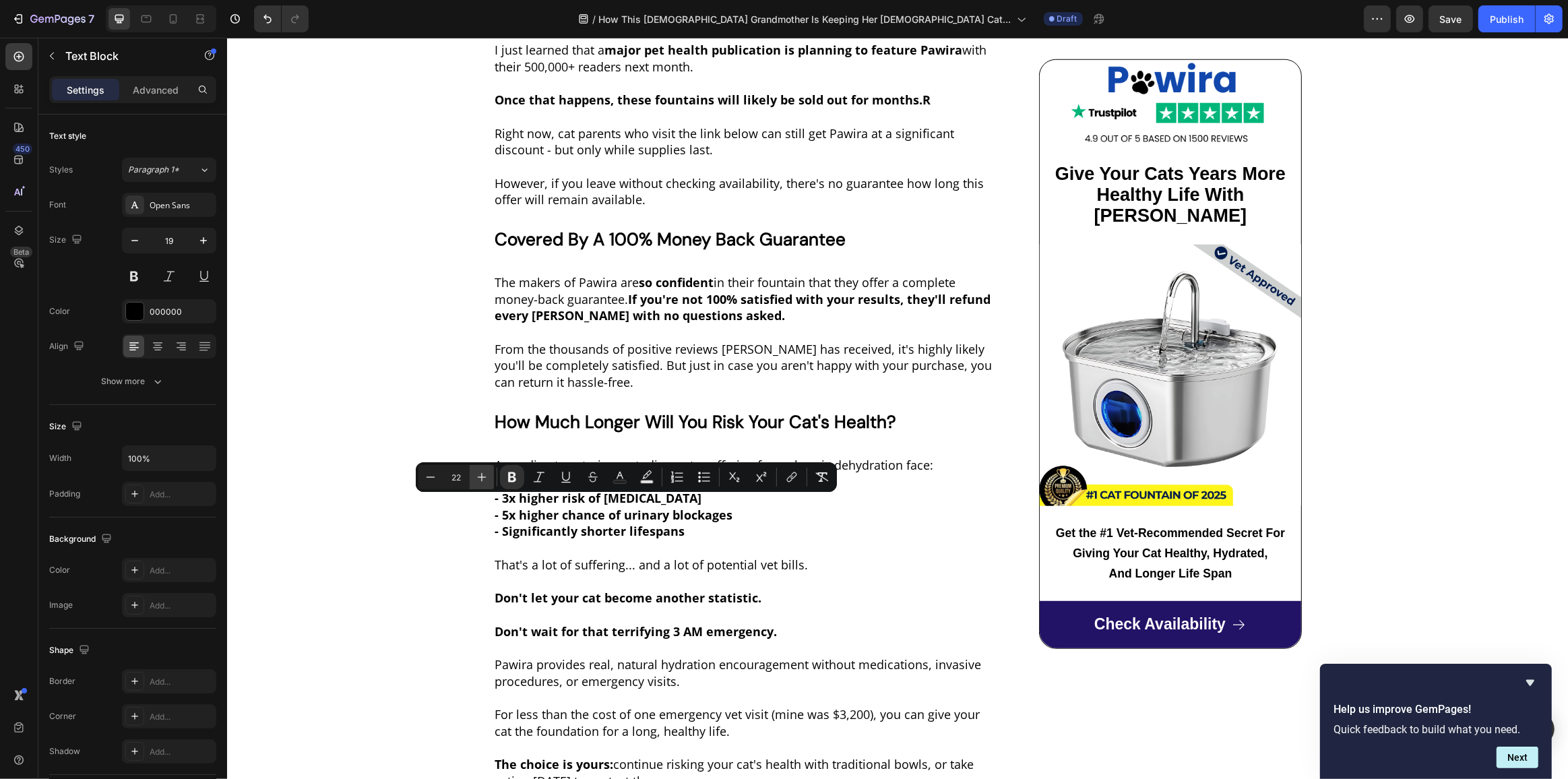
click at [479, 475] on icon "Editor contextual toolbar" at bounding box center [481, 477] width 13 height 13
type input "23"
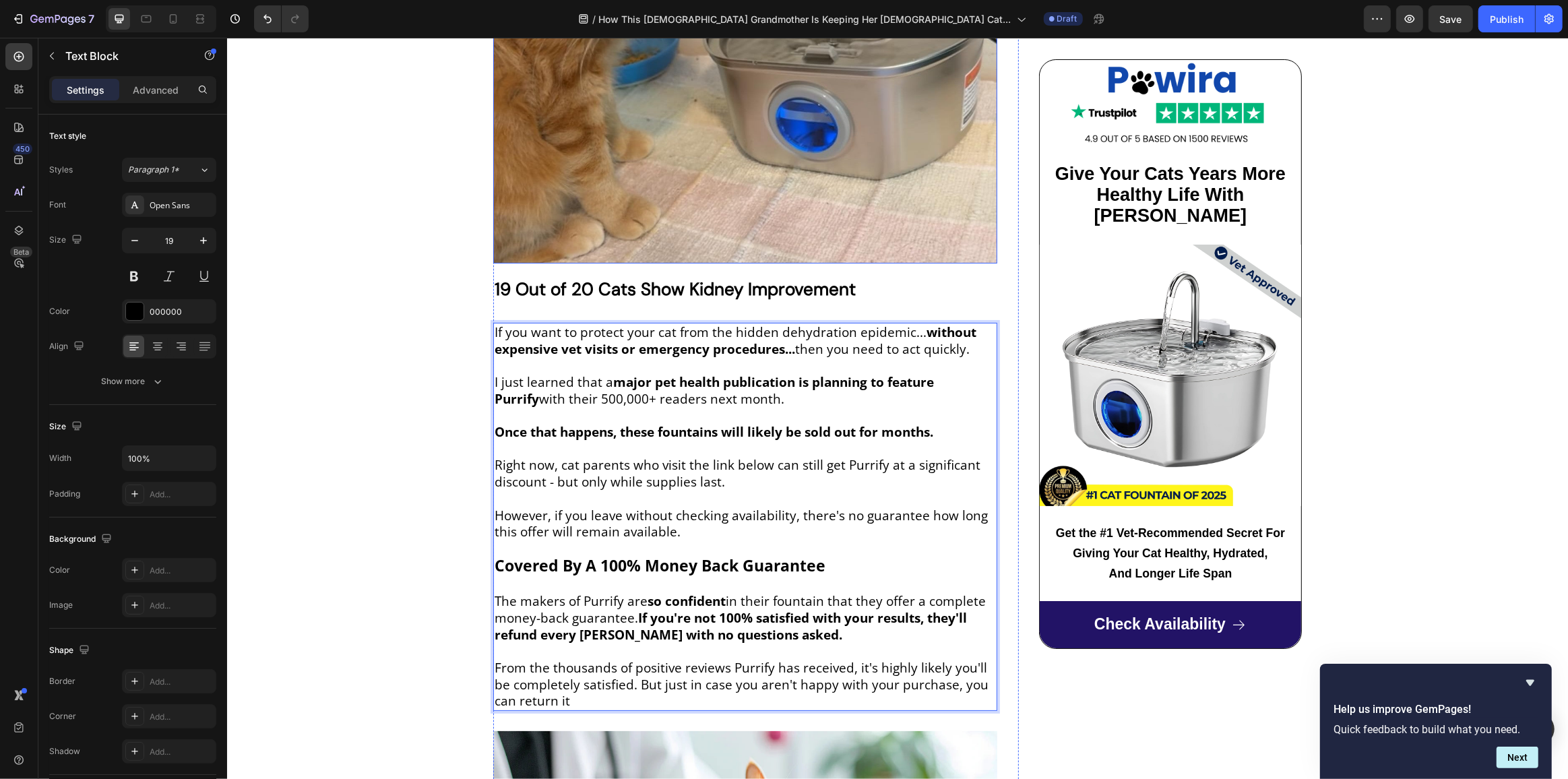
scroll to position [5759, 0]
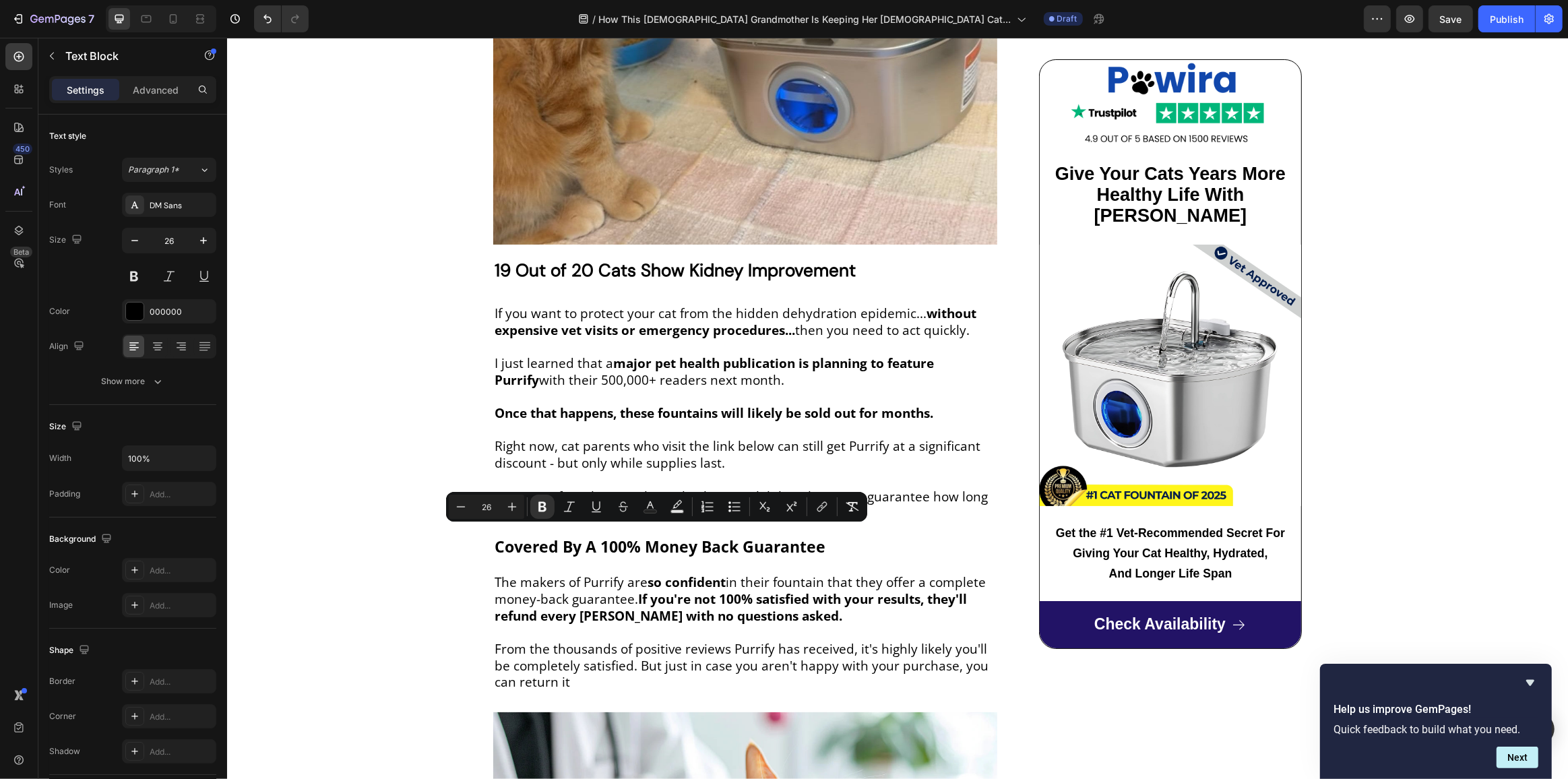
drag, startPoint x: 676, startPoint y: 537, endPoint x: 640, endPoint y: 537, distance: 36.0
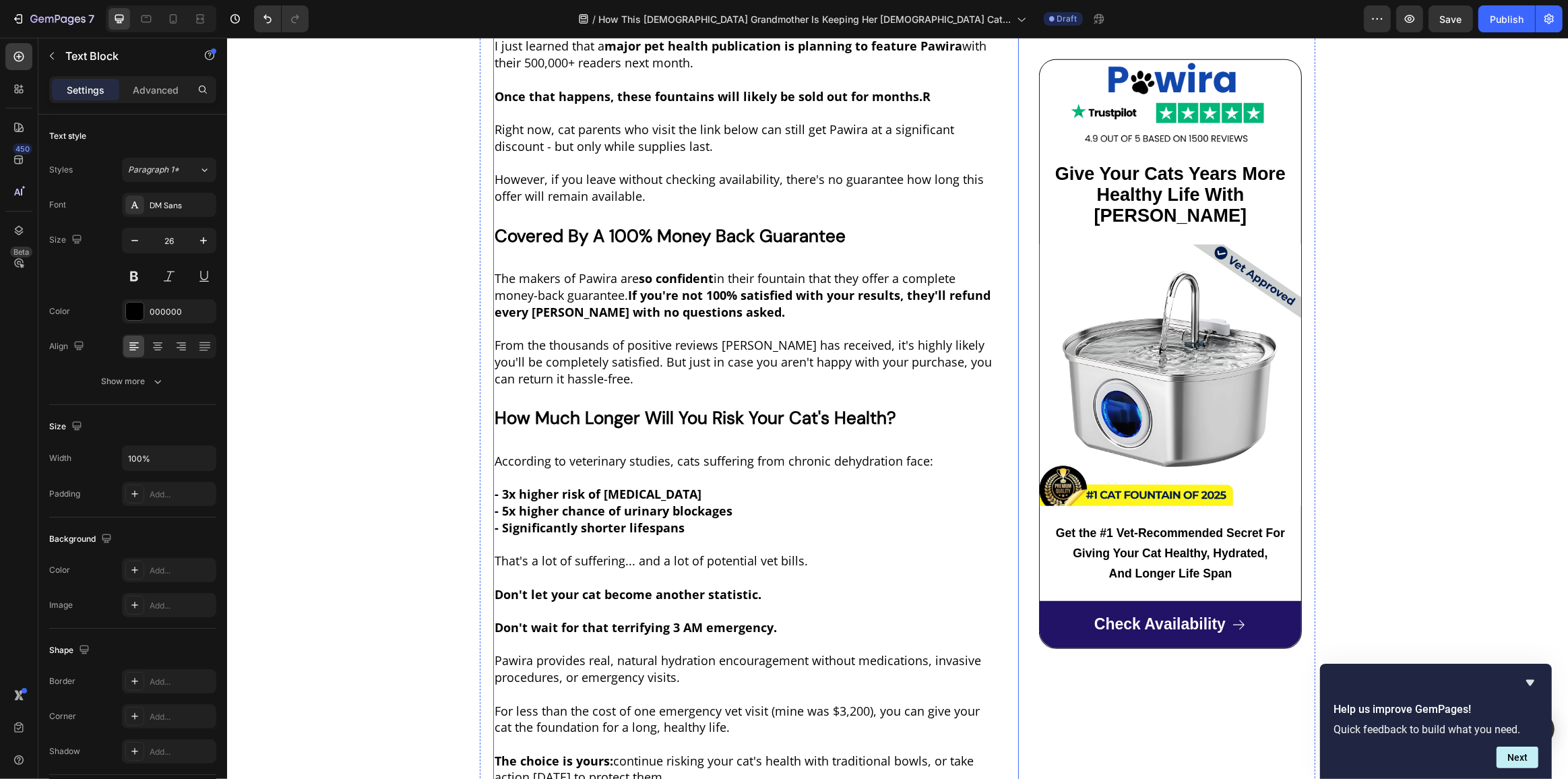
scroll to position [7168, 0]
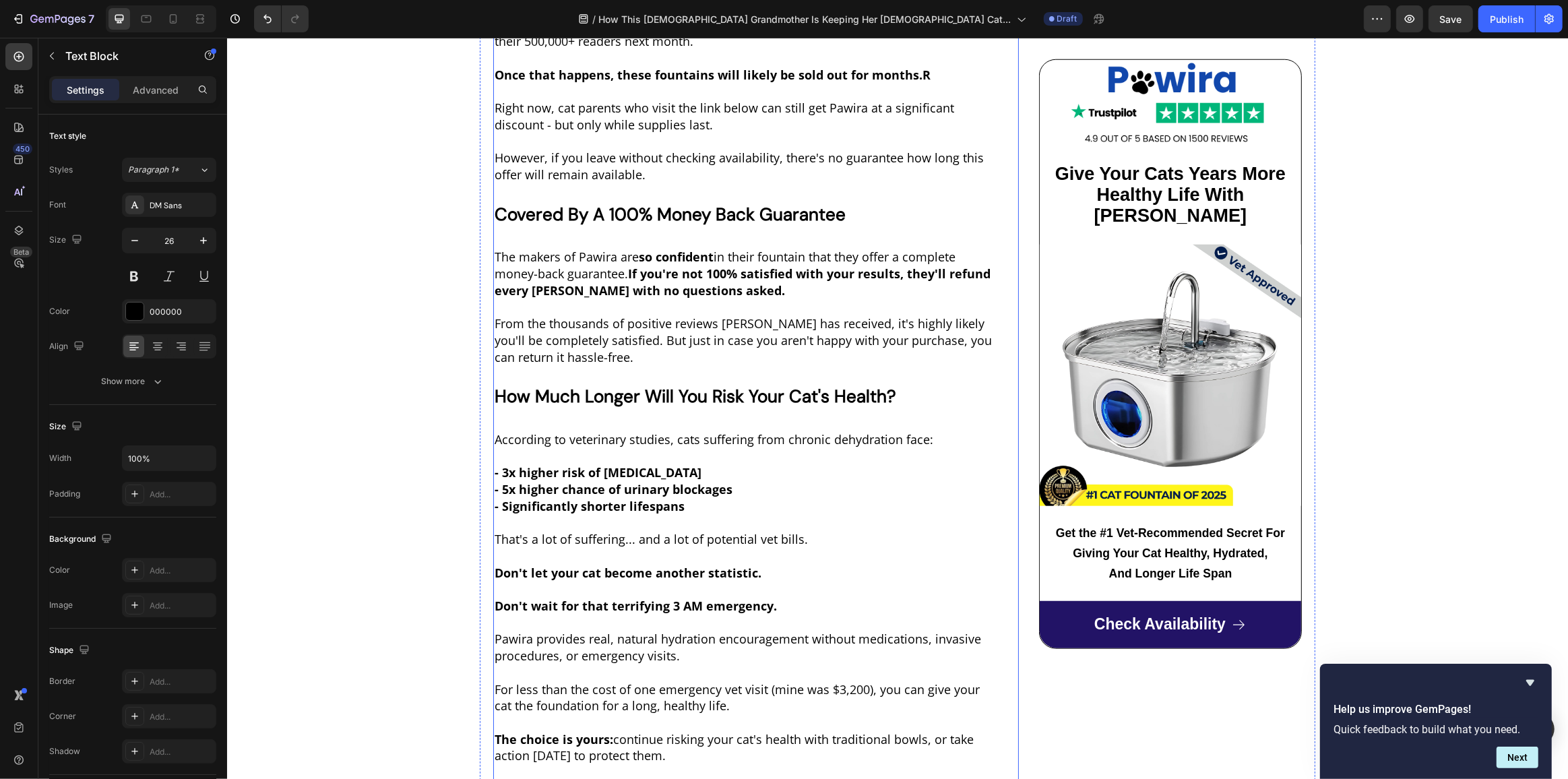
drag, startPoint x: 869, startPoint y: 187, endPoint x: 486, endPoint y: 191, distance: 383.0
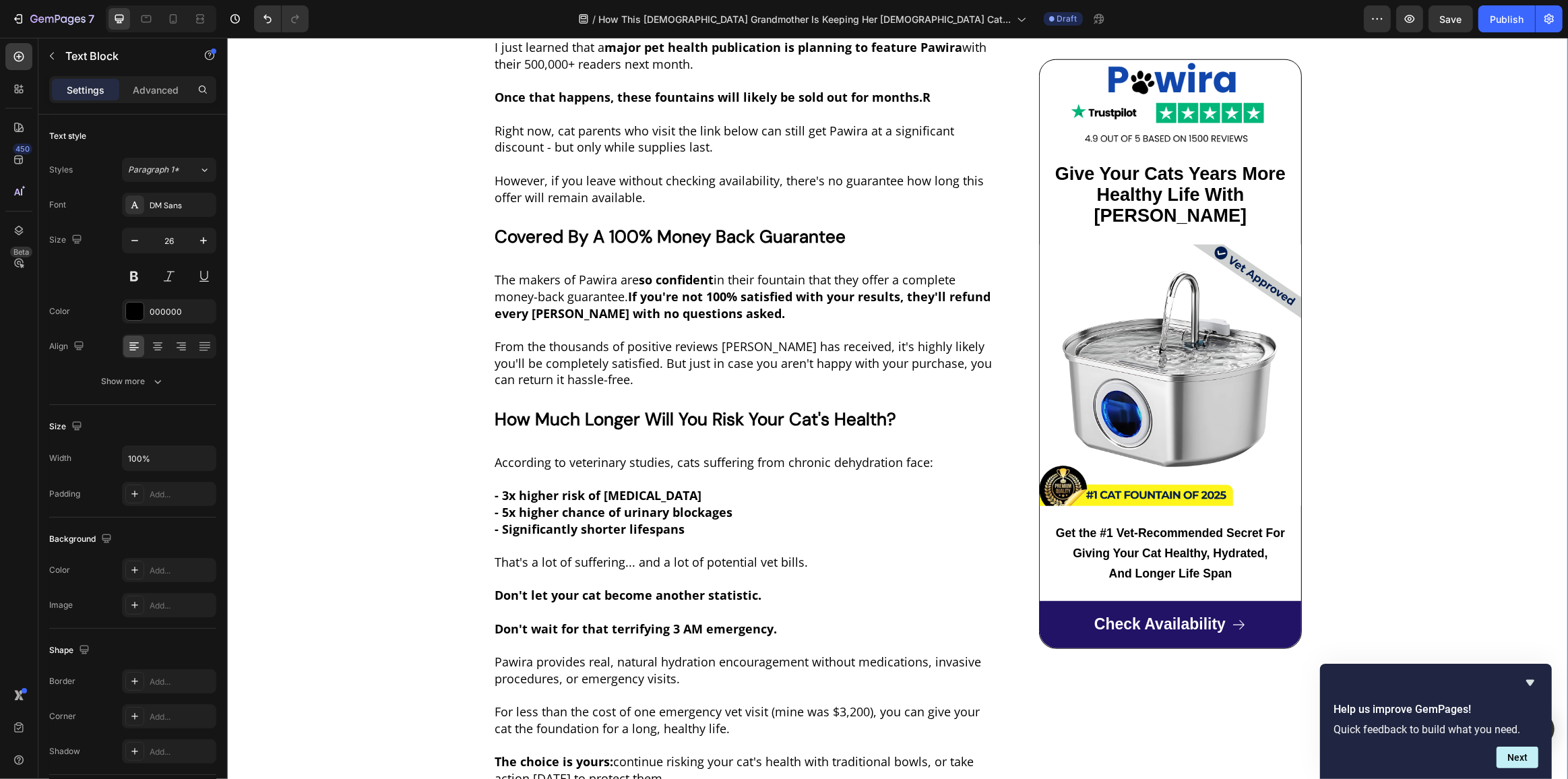
drag, startPoint x: 591, startPoint y: 195, endPoint x: 544, endPoint y: 635, distance: 442.5
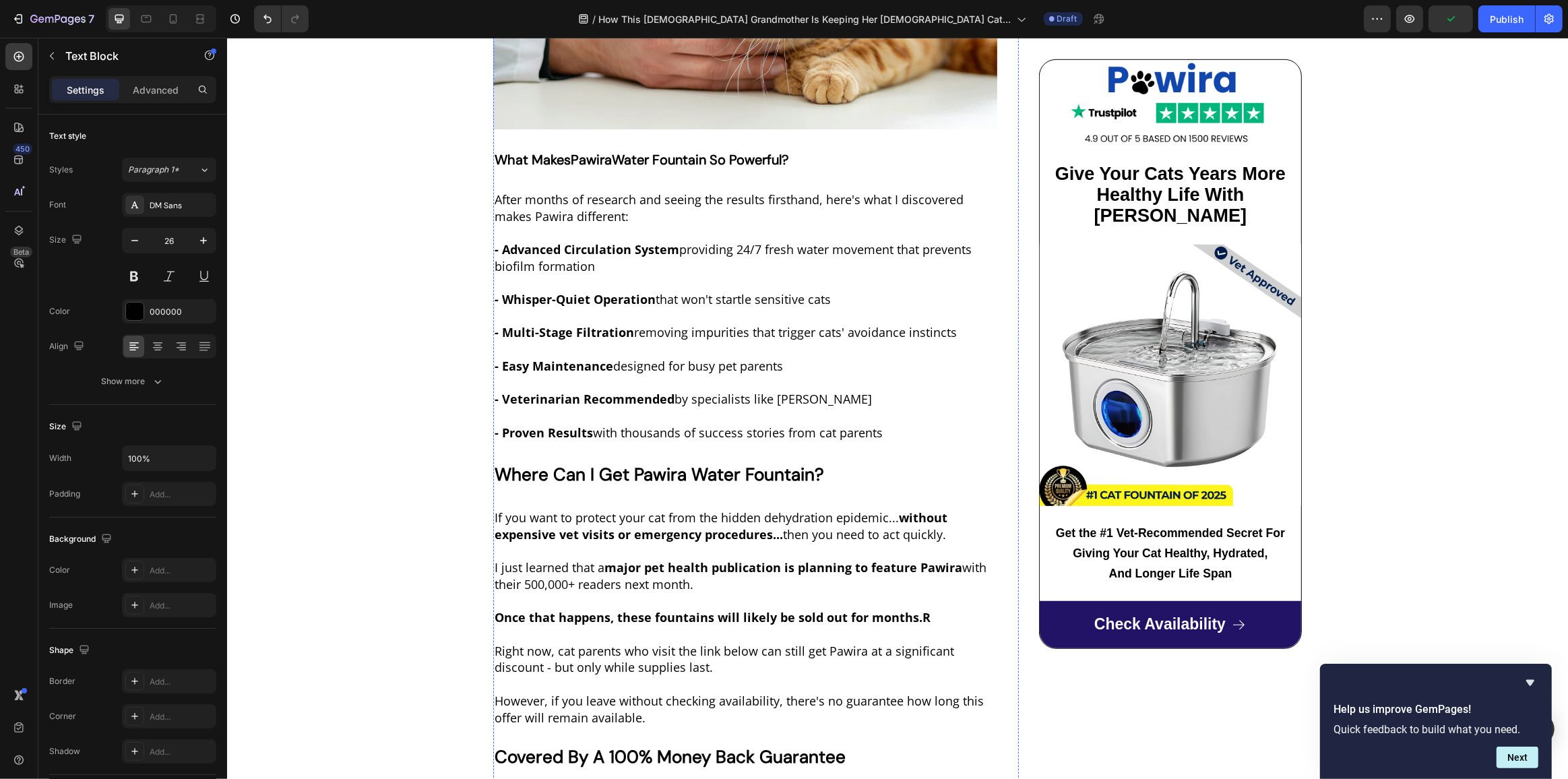
scroll to position [6617, 0]
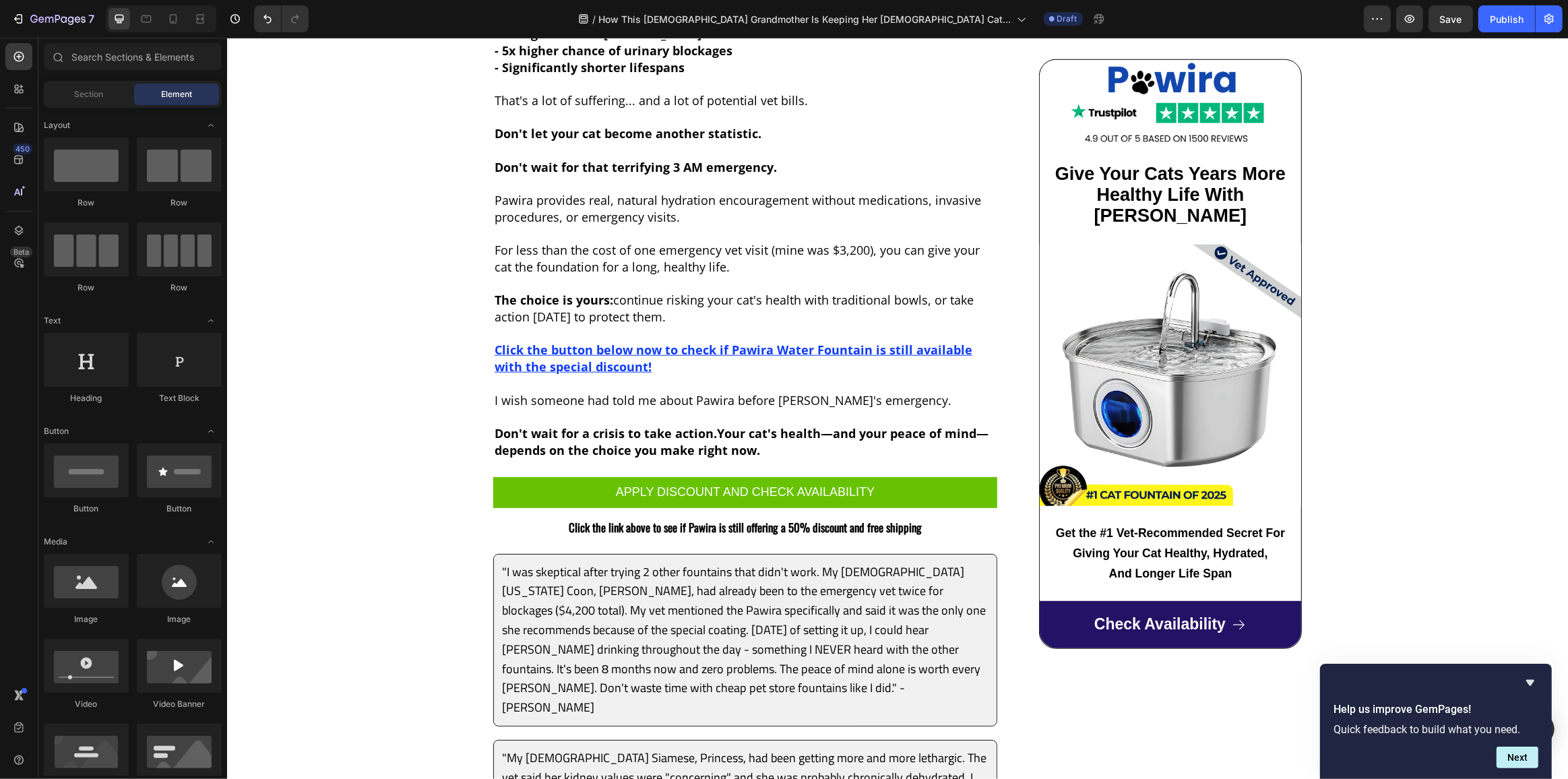
scroll to position [7168, 0]
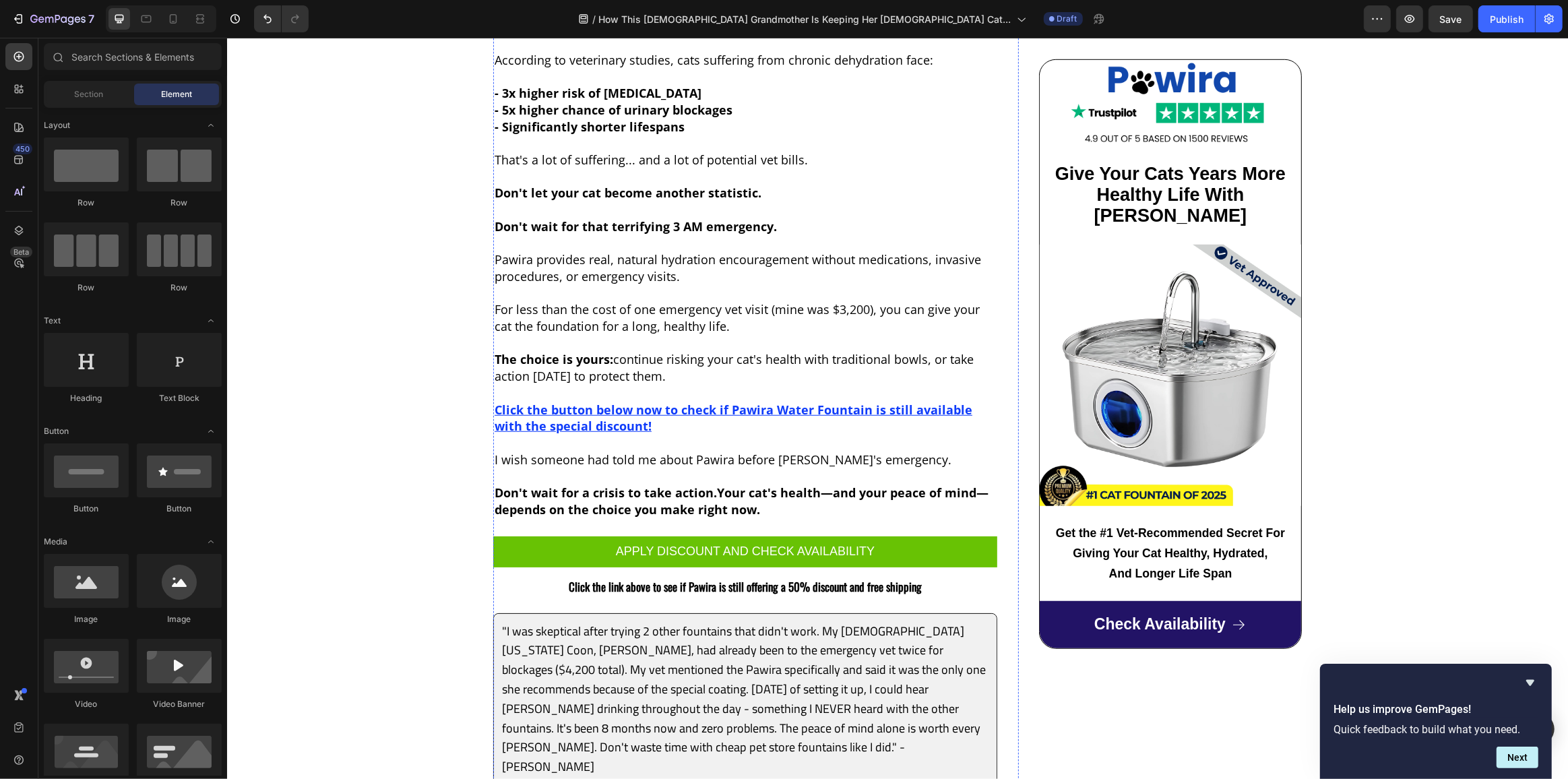
scroll to position [6924, 0]
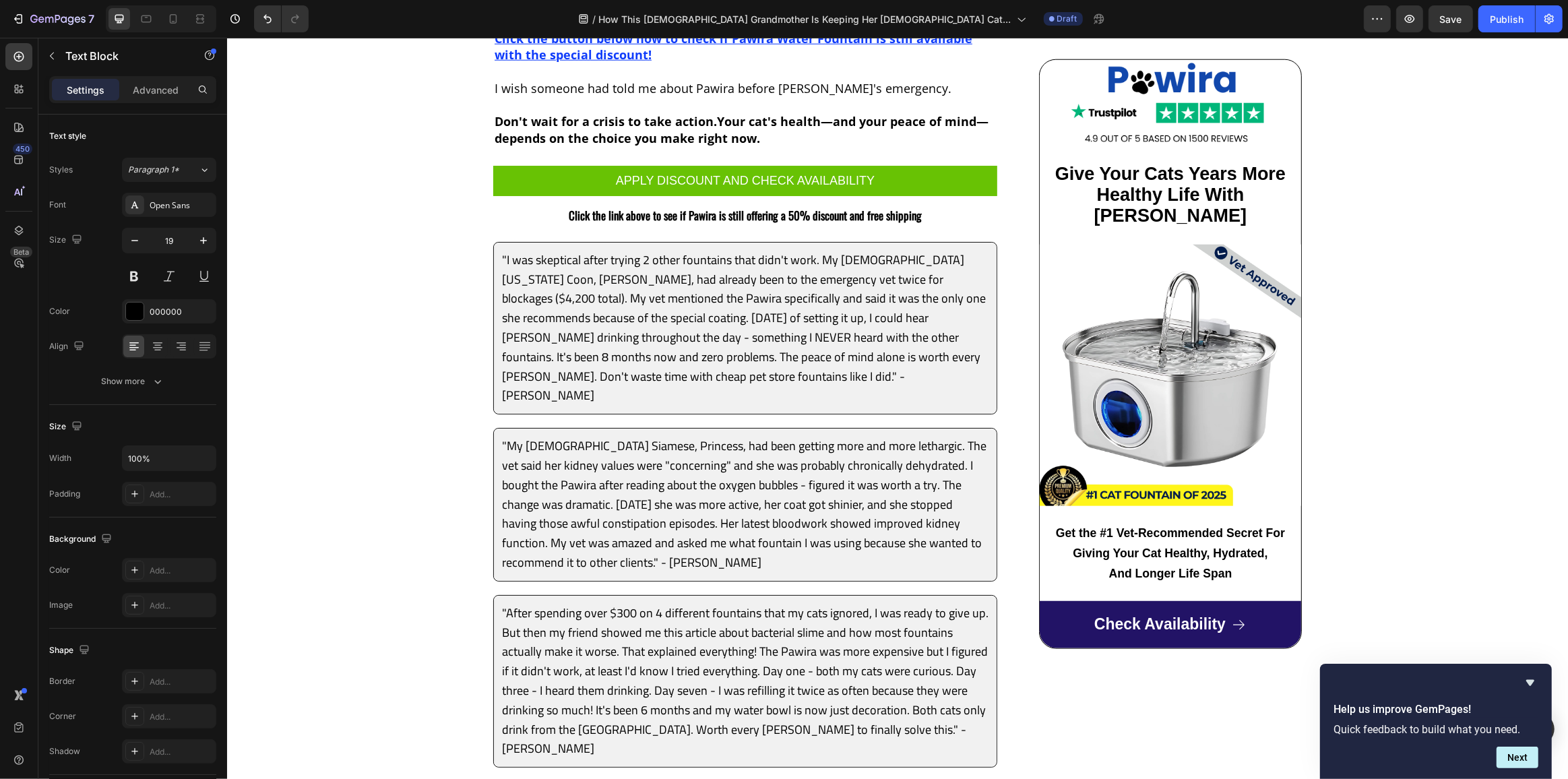
scroll to position [7589, 0]
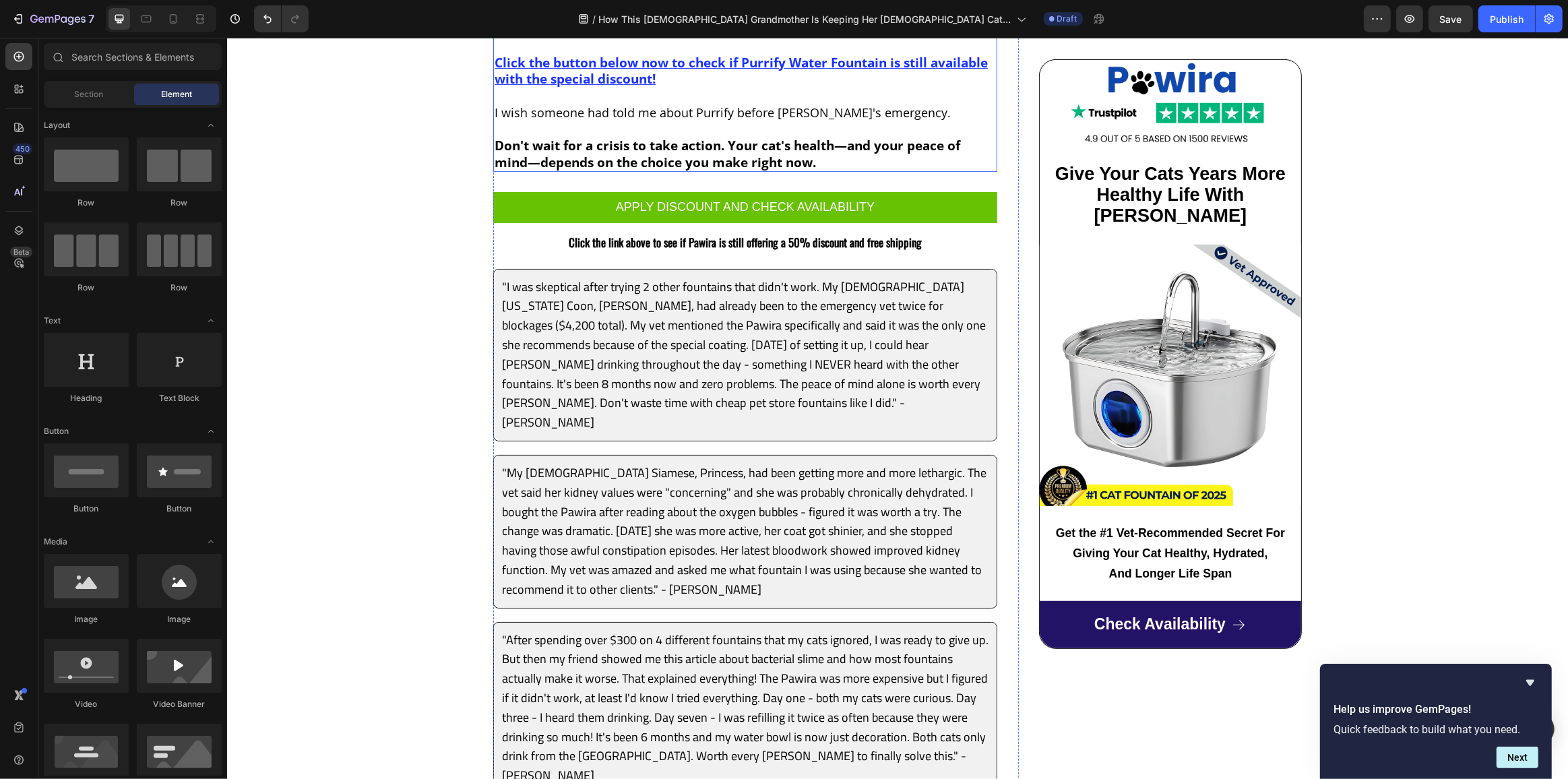
scroll to position [6547, 0]
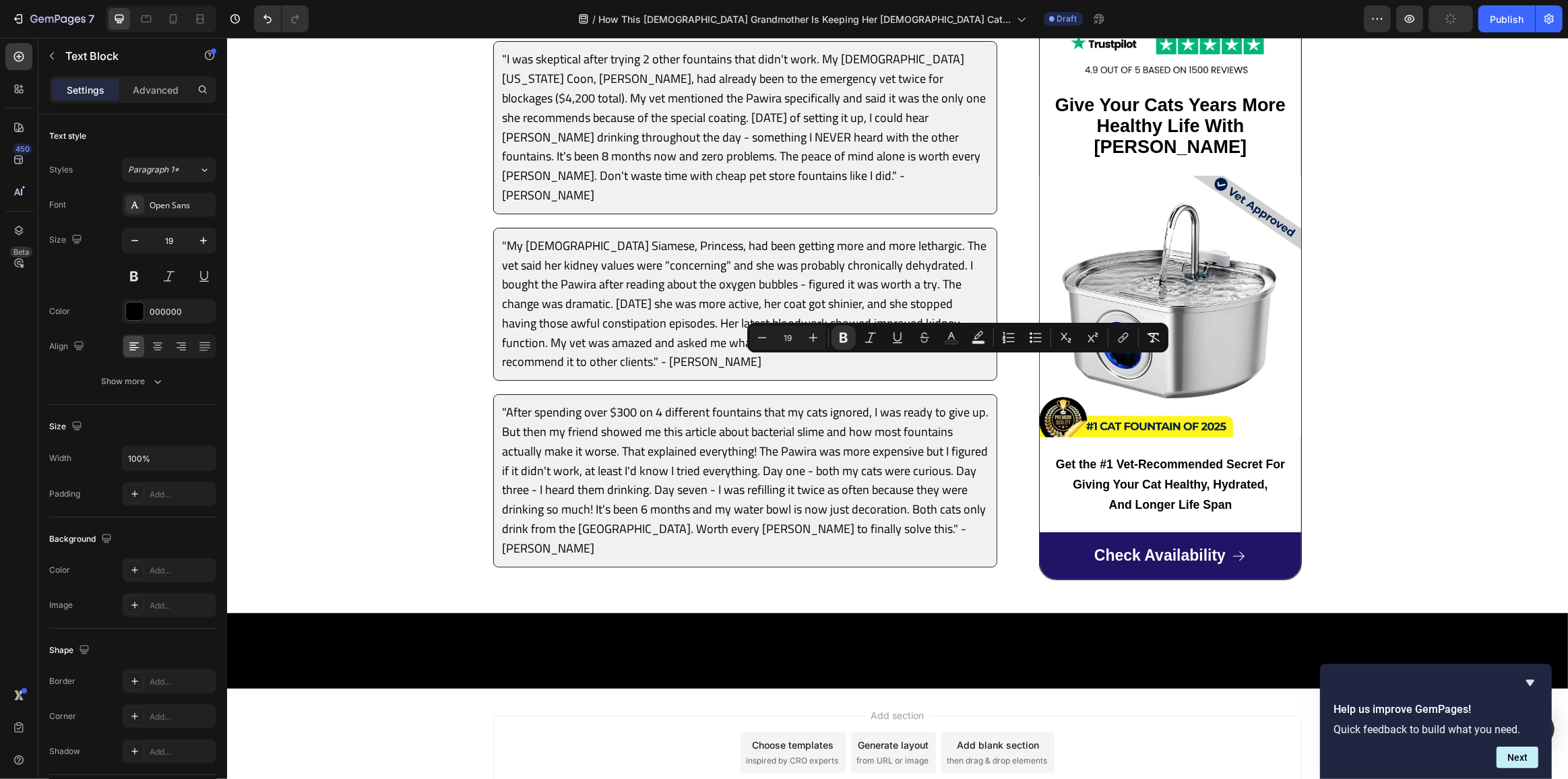
drag, startPoint x: 945, startPoint y: 367, endPoint x: 972, endPoint y: 368, distance: 27.0
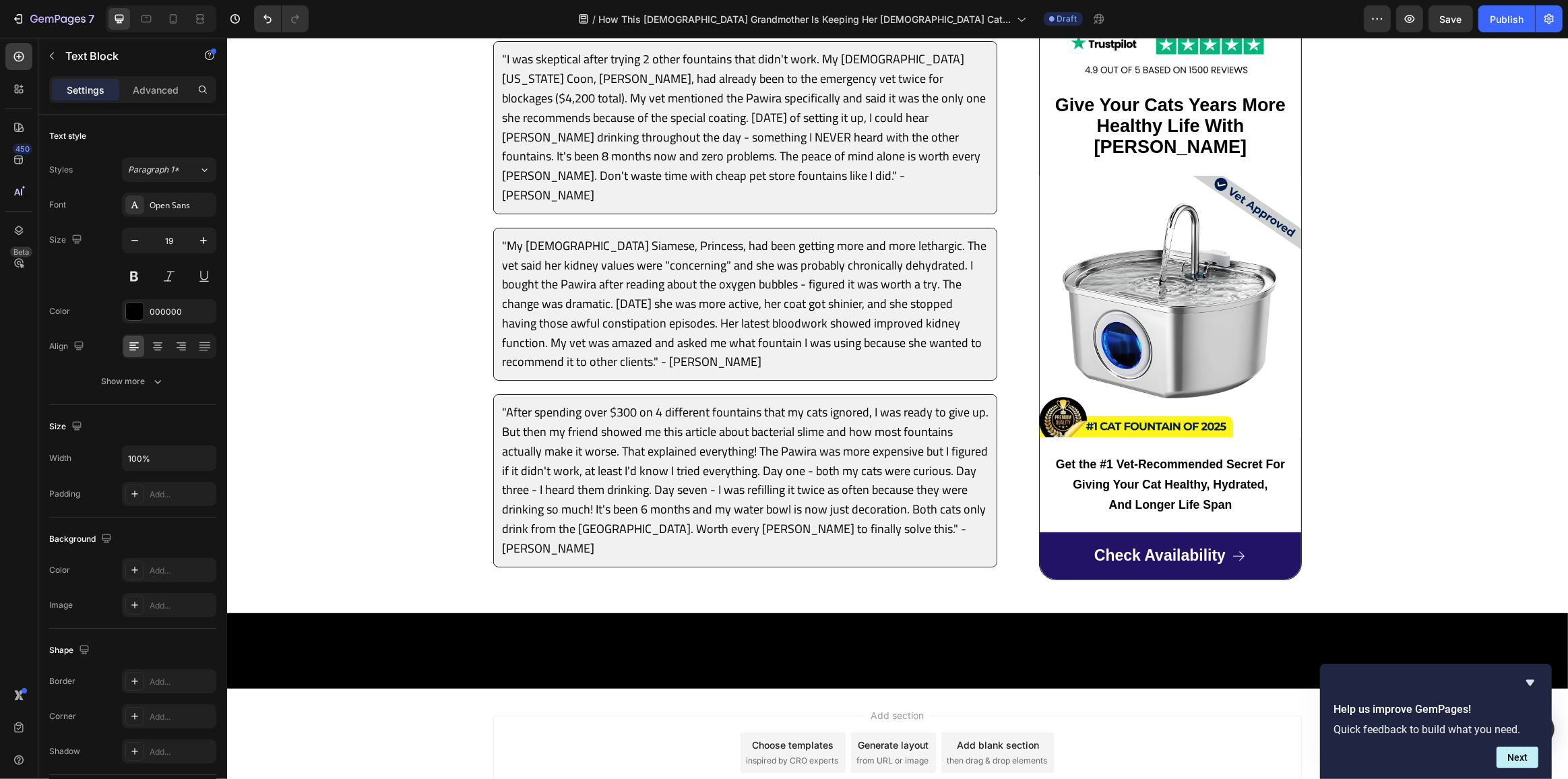
drag, startPoint x: 847, startPoint y: 449, endPoint x: 875, endPoint y: 450, distance: 28.0
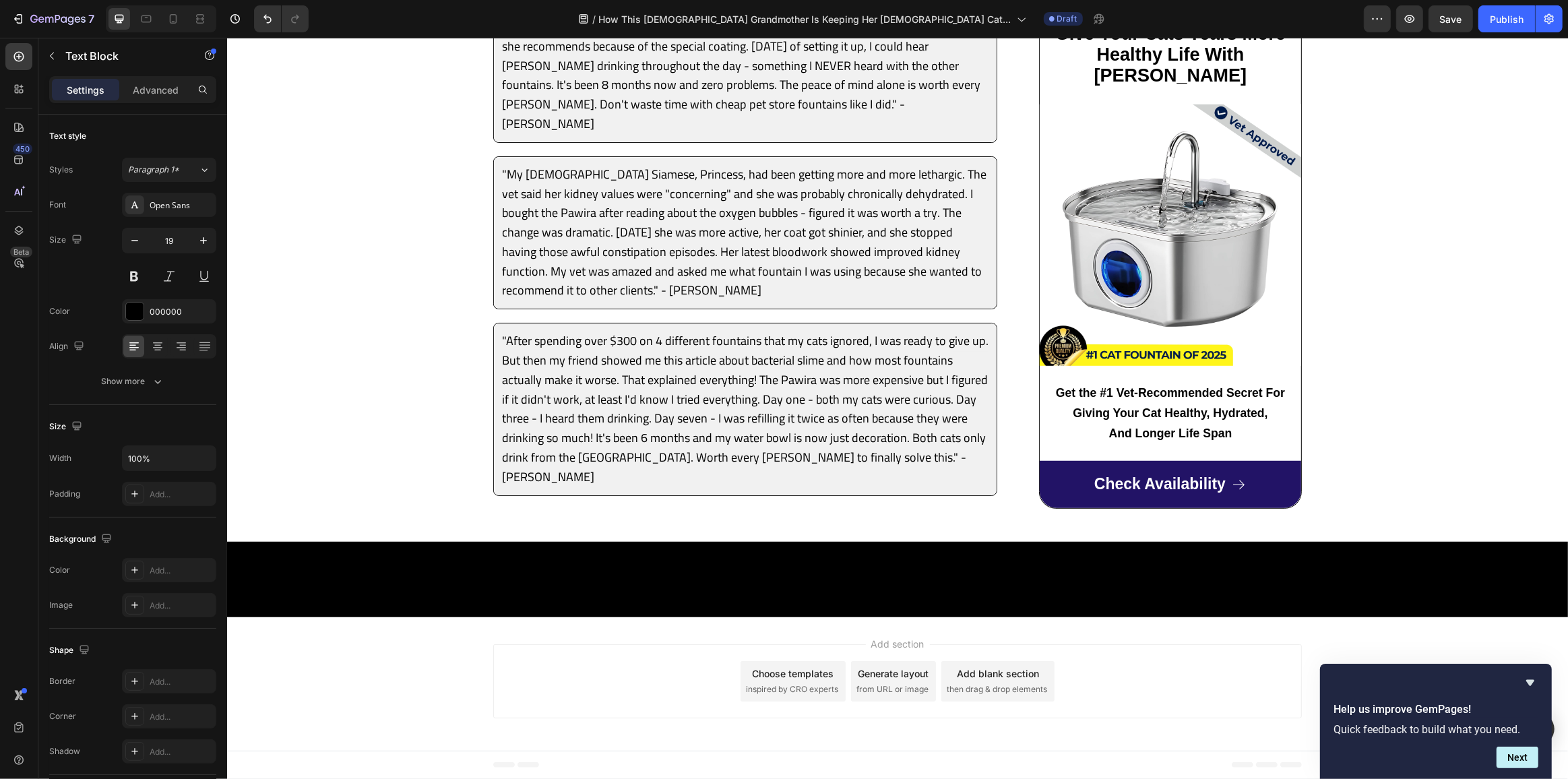
scroll to position [6793, 0]
drag, startPoint x: 825, startPoint y: 306, endPoint x: 491, endPoint y: 302, distance: 334.0
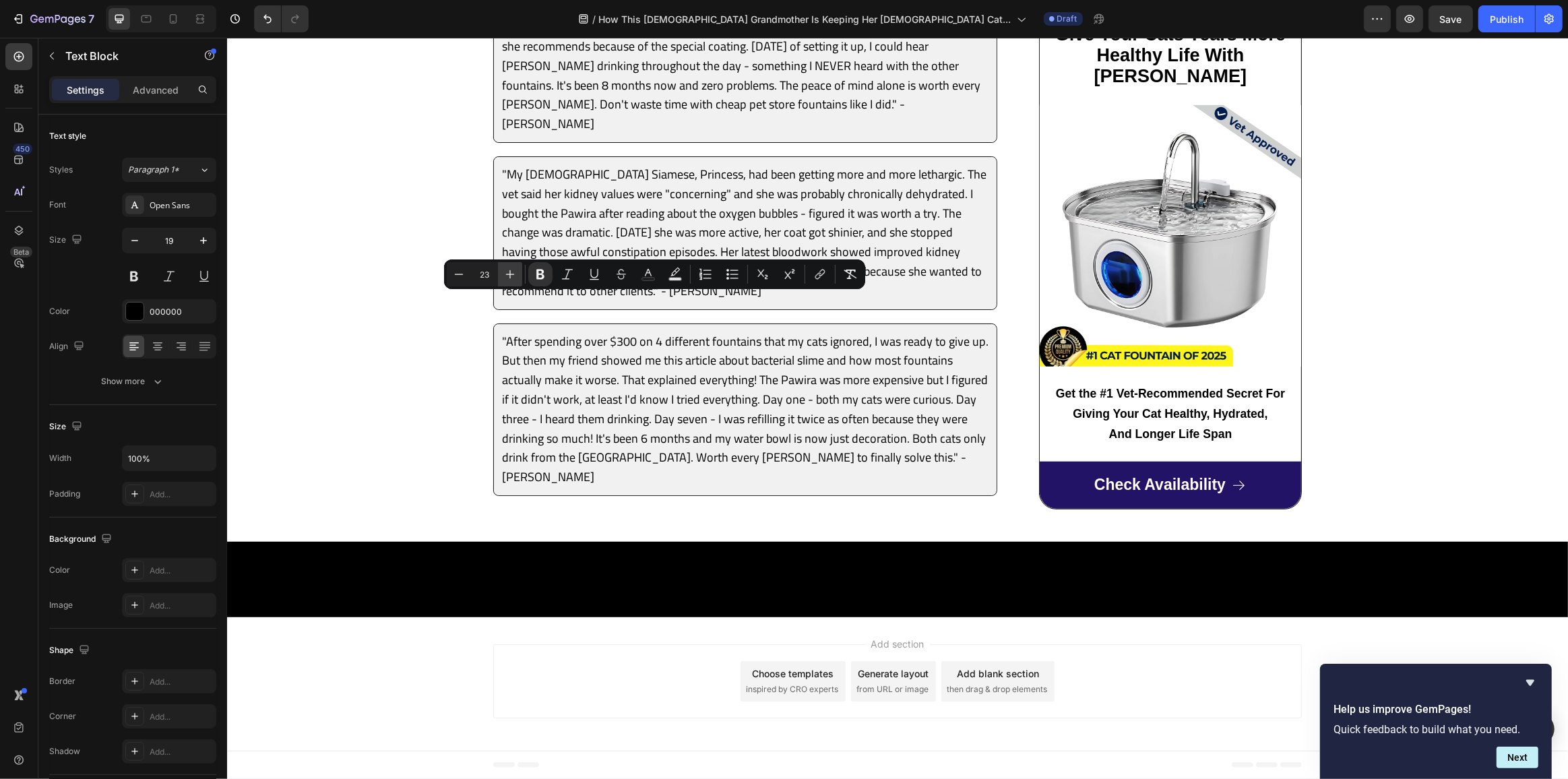
click at [504, 266] on button "Plus" at bounding box center [510, 274] width 24 height 24
click at [508, 268] on icon "Editor contextual toolbar" at bounding box center [510, 274] width 13 height 13
type input "26"
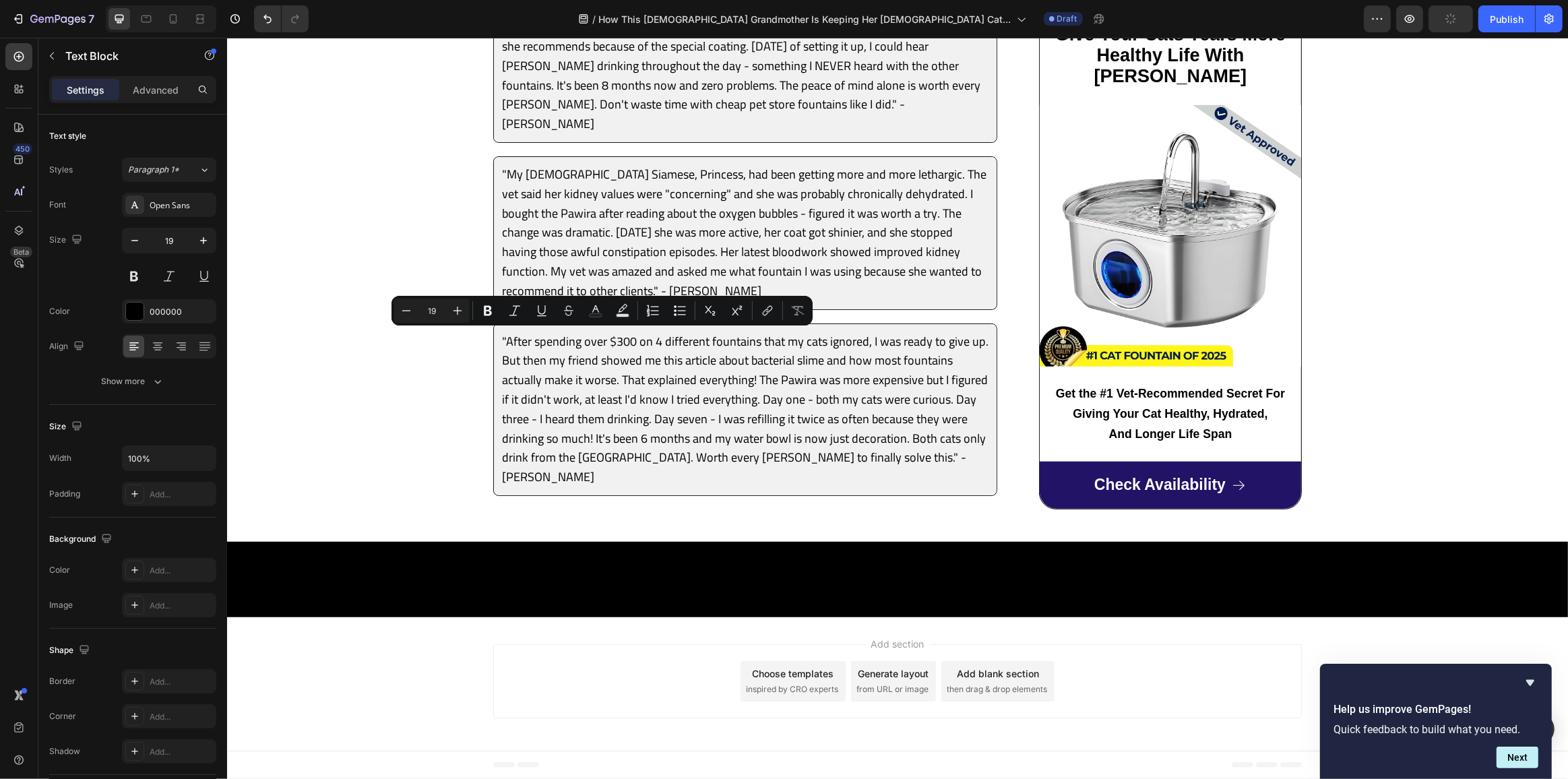
drag, startPoint x: 587, startPoint y: 340, endPoint x: 615, endPoint y: 340, distance: 28.0
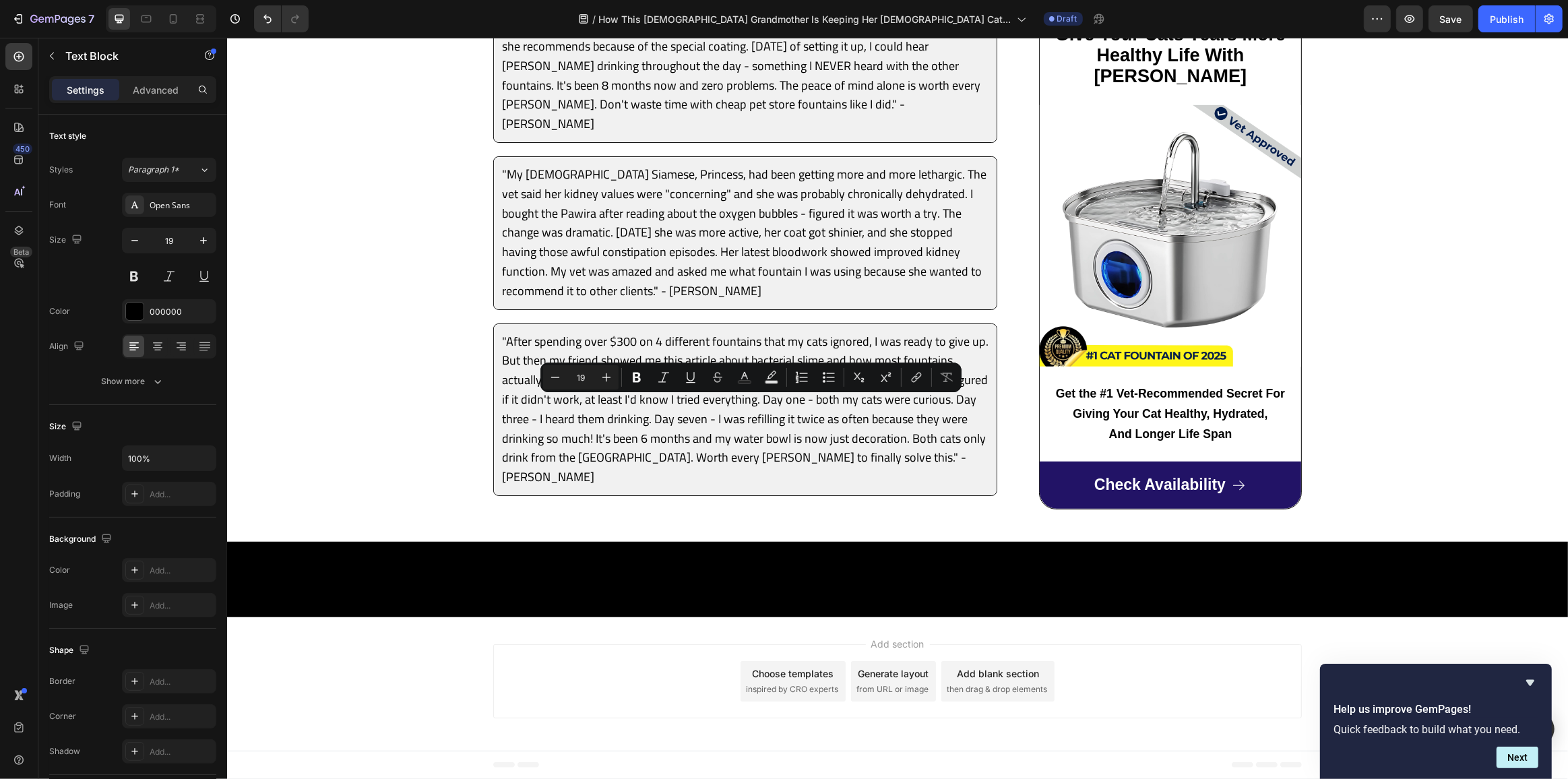
drag, startPoint x: 736, startPoint y: 407, endPoint x: 764, endPoint y: 406, distance: 28.0
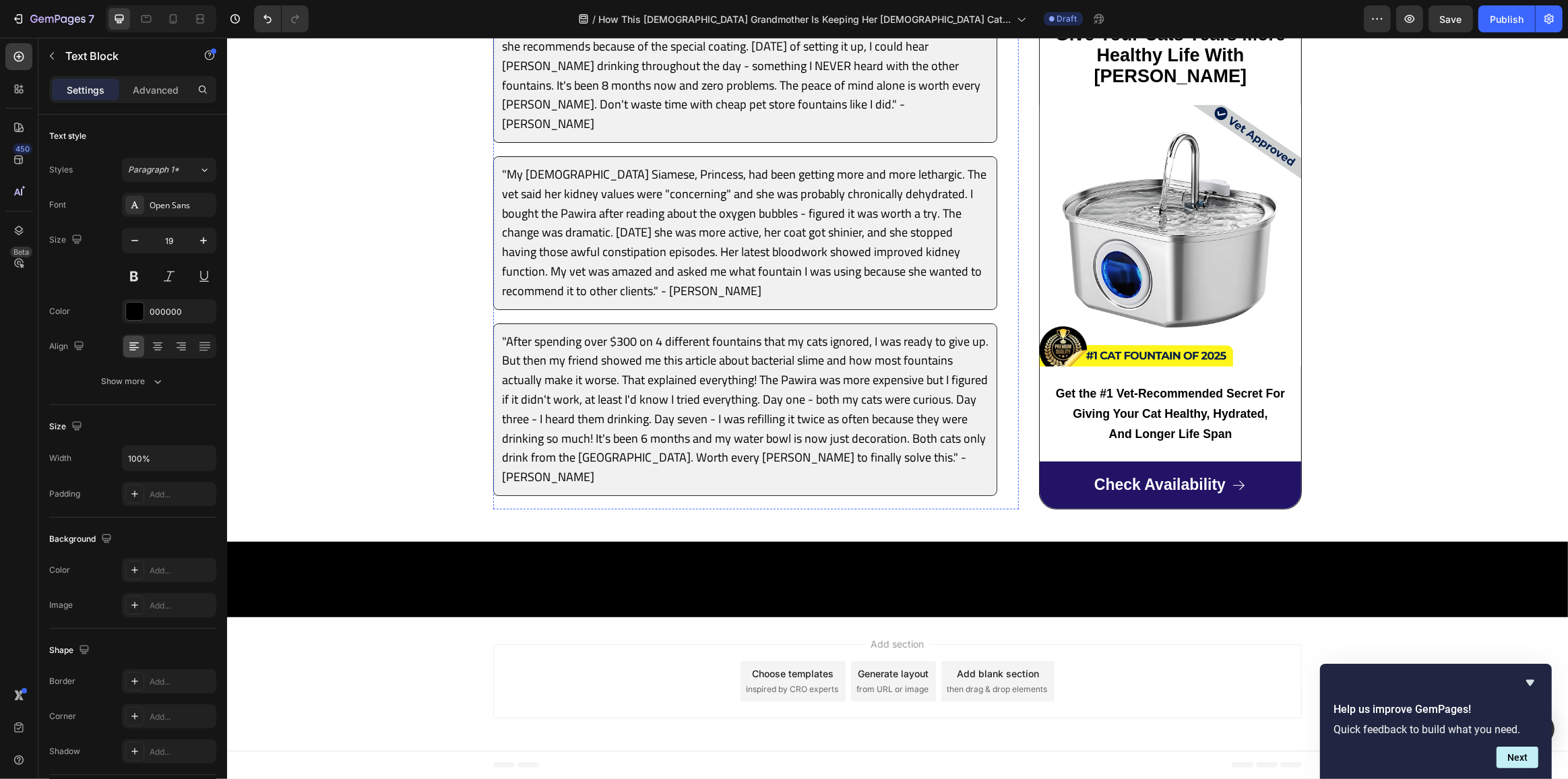
scroll to position [7038, 0]
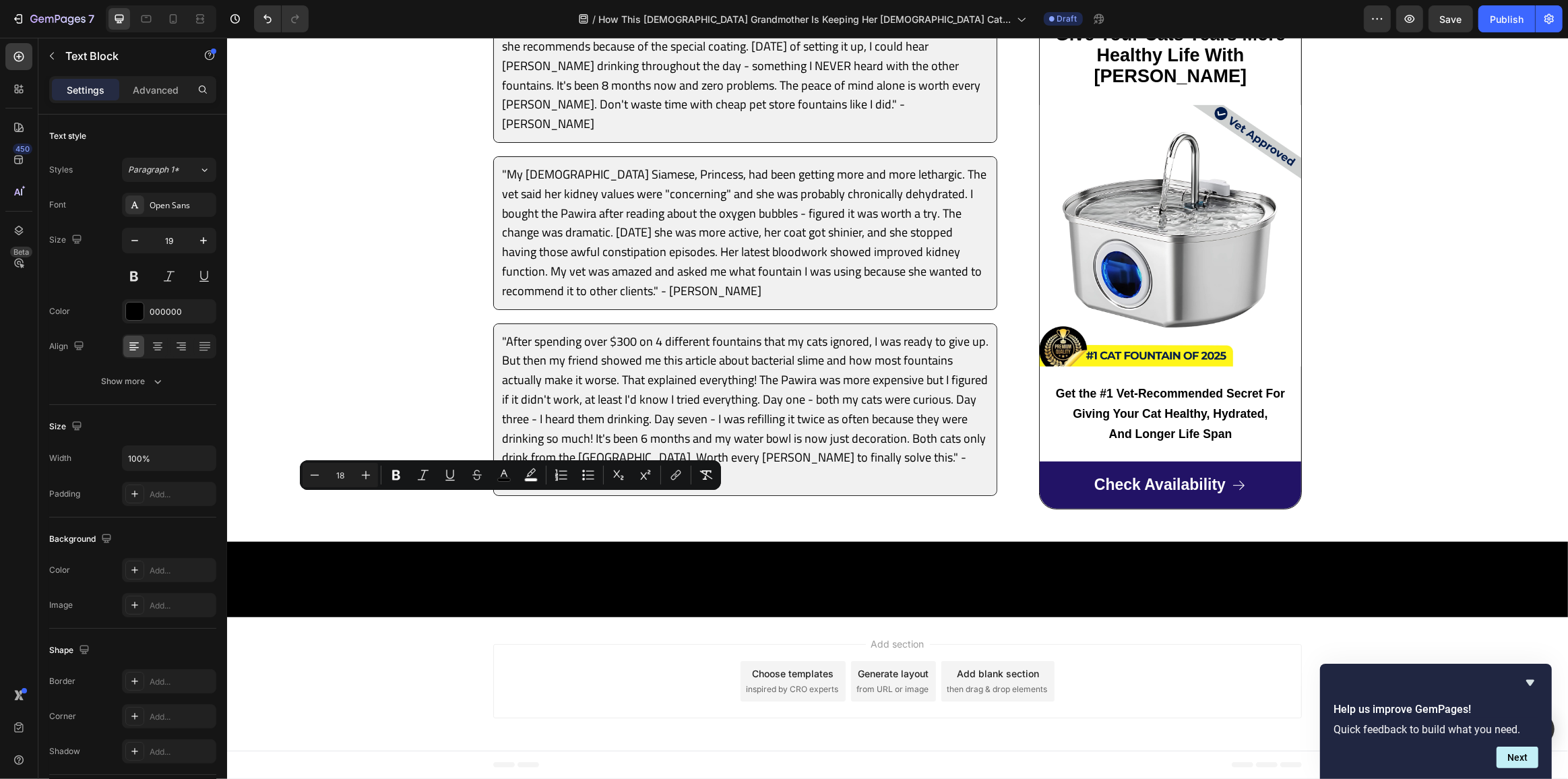
drag, startPoint x: 526, startPoint y: 505, endPoint x: 501, endPoint y: 504, distance: 25.0
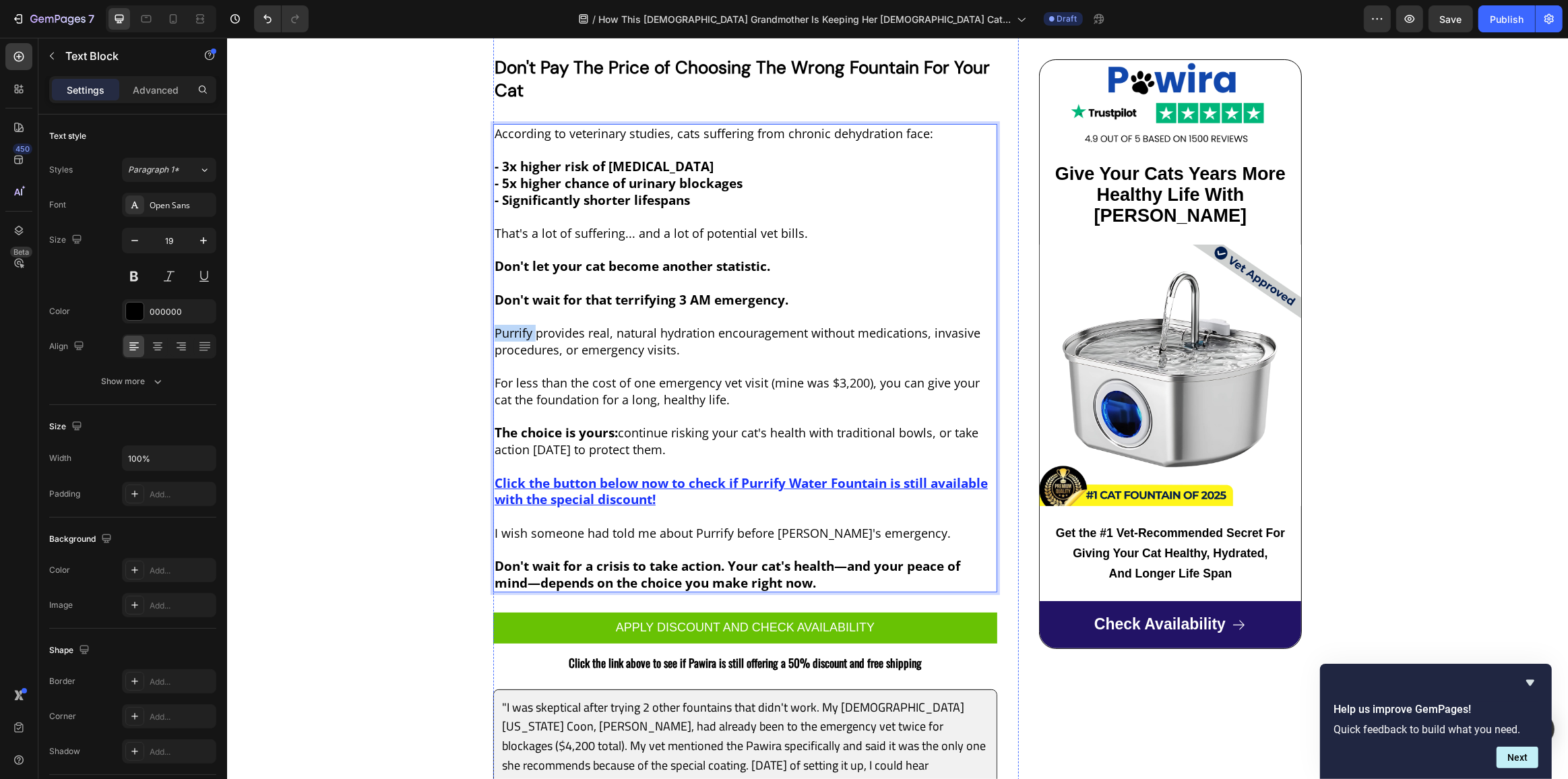
scroll to position [5874, 0]
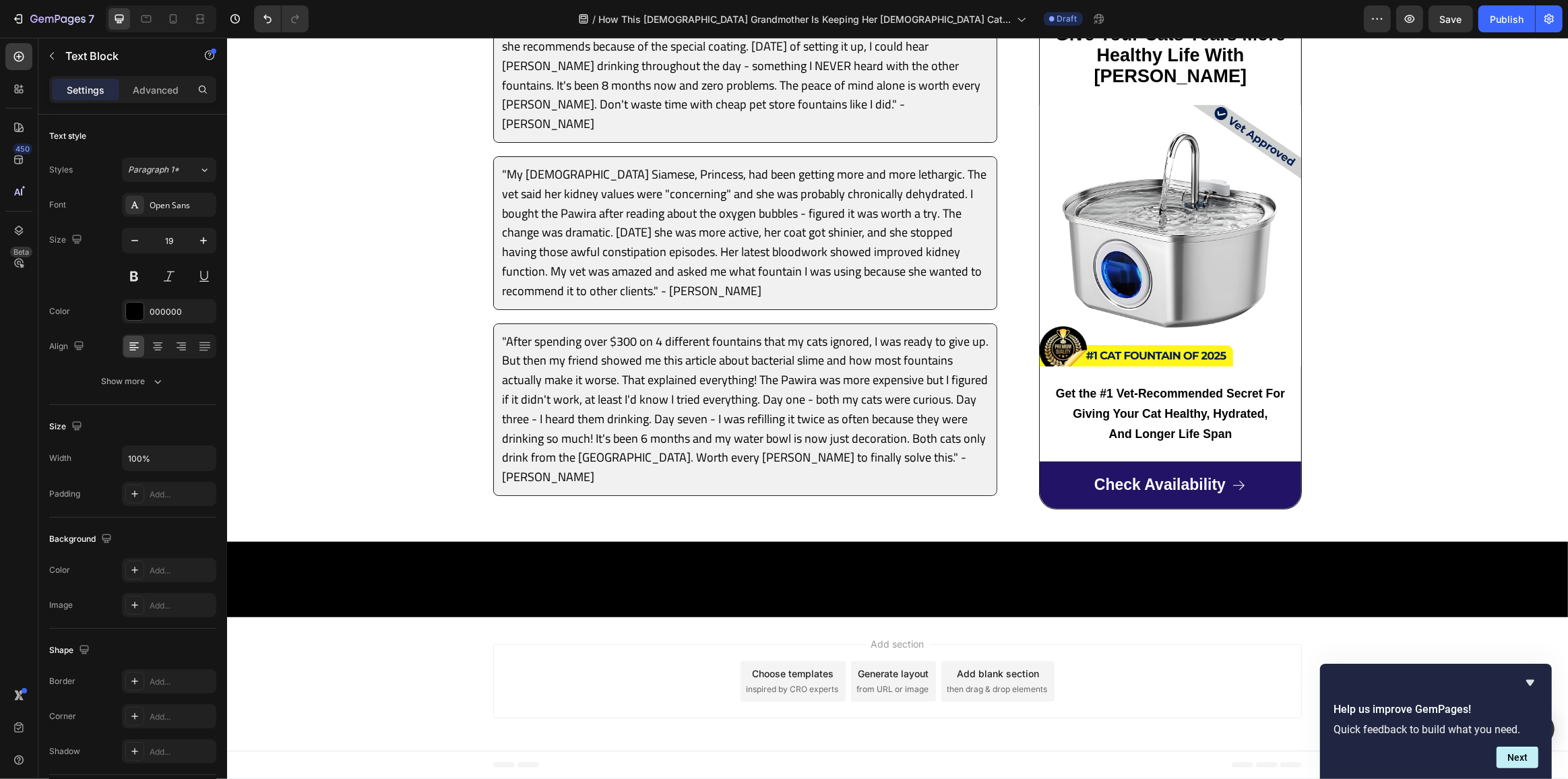
scroll to position [7283, 0]
drag, startPoint x: 497, startPoint y: 259, endPoint x: 524, endPoint y: 258, distance: 27.0
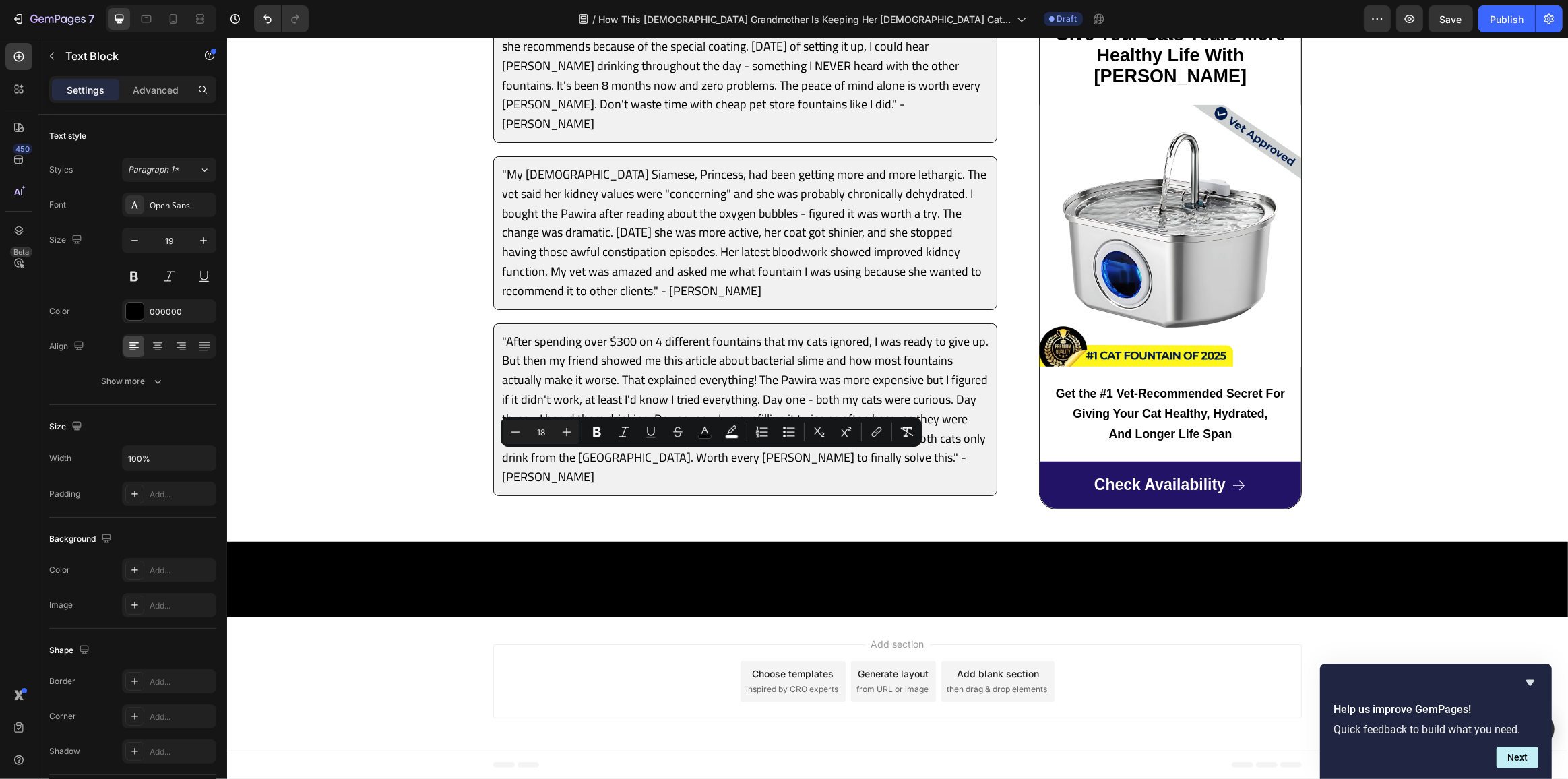
drag, startPoint x: 695, startPoint y: 457, endPoint x: 724, endPoint y: 464, distance: 29.8
drag, startPoint x: 772, startPoint y: 462, endPoint x: 801, endPoint y: 462, distance: 29.0
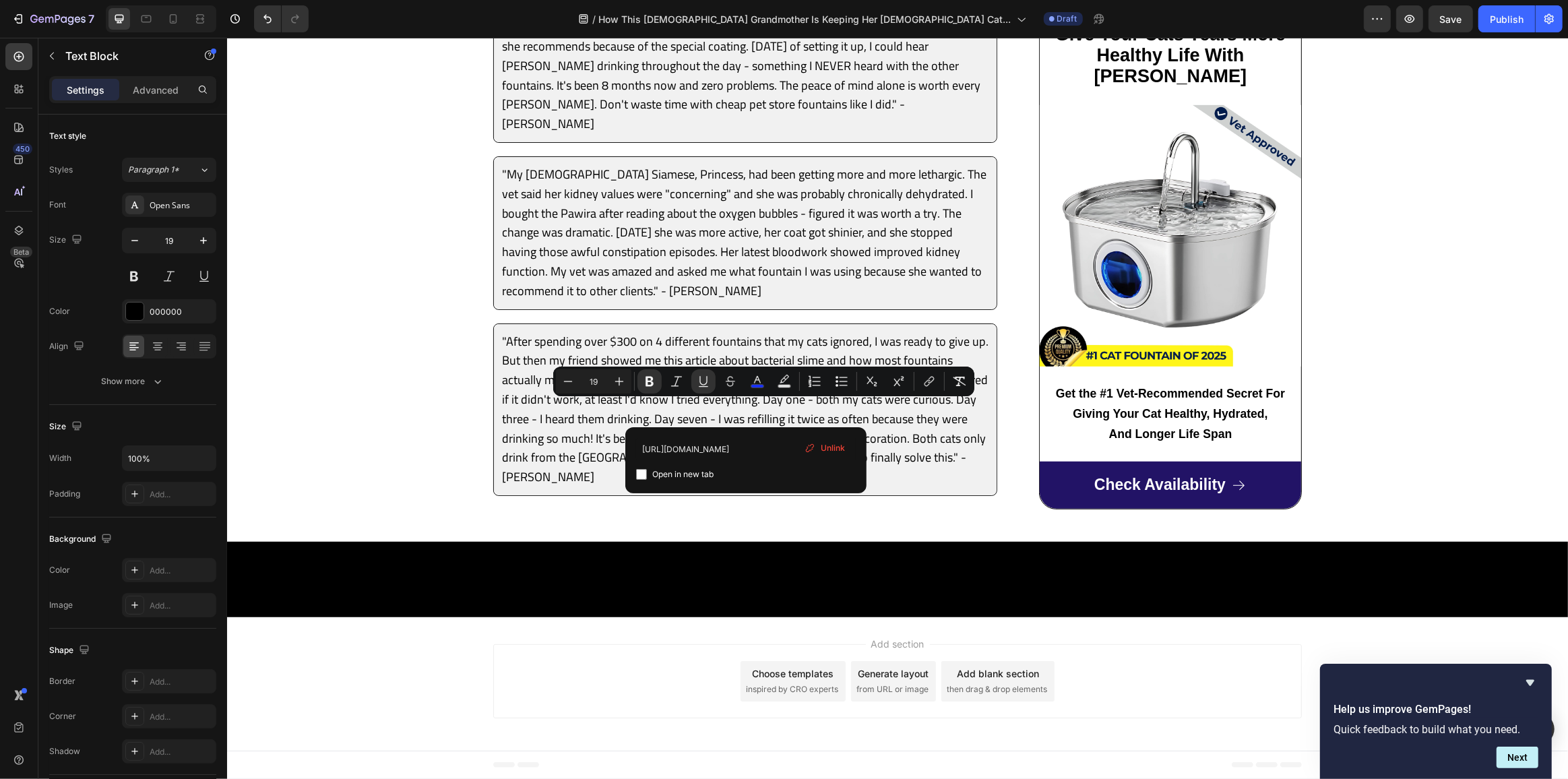
drag, startPoint x: 746, startPoint y: 411, endPoint x: 779, endPoint y: 410, distance: 33.0
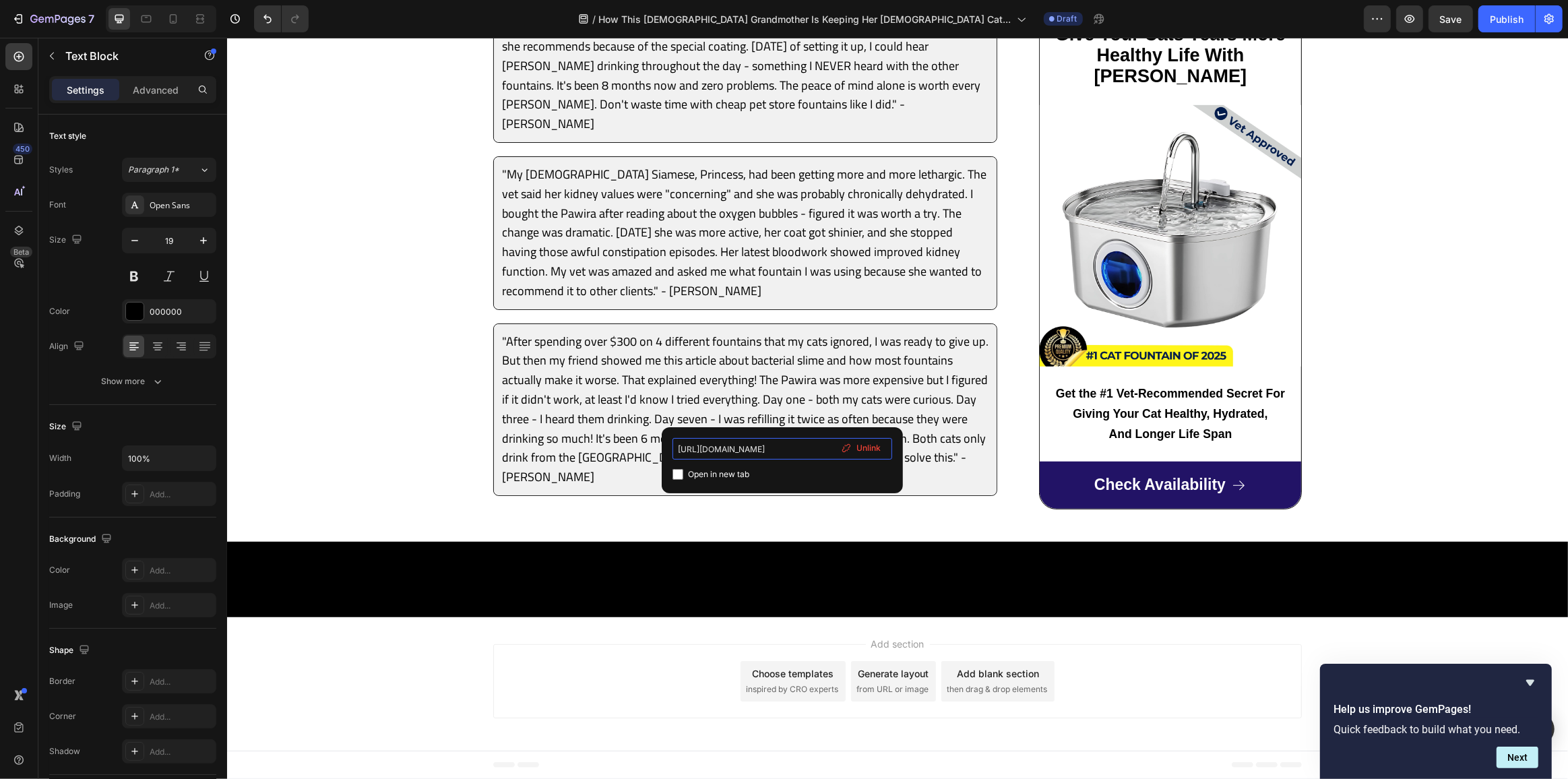
click at [747, 446] on input "[URL][DOMAIN_NAME]" at bounding box center [782, 448] width 220 height 21
type input "[URL][DOMAIN_NAME]"
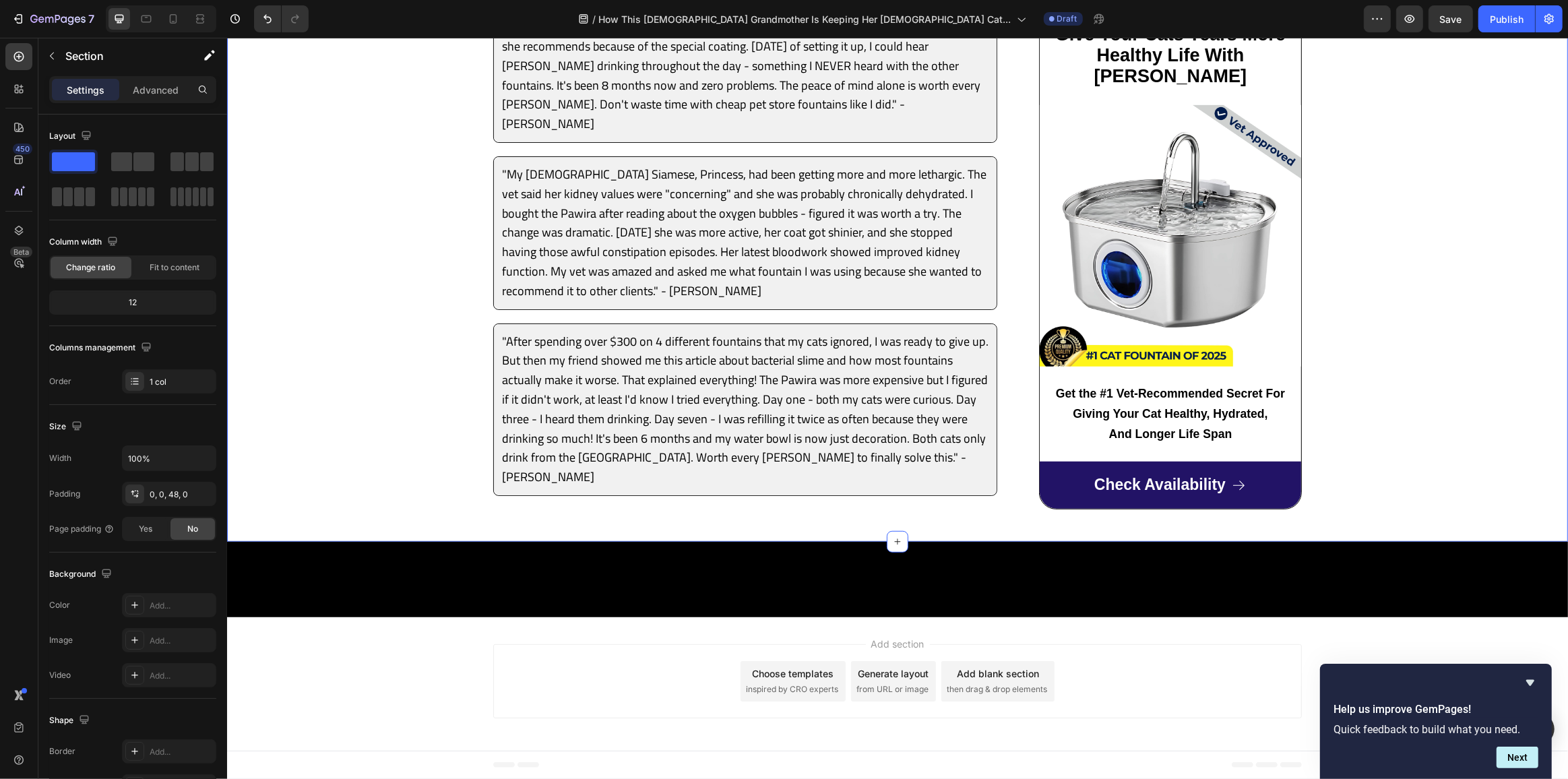
scroll to position [5712, 0]
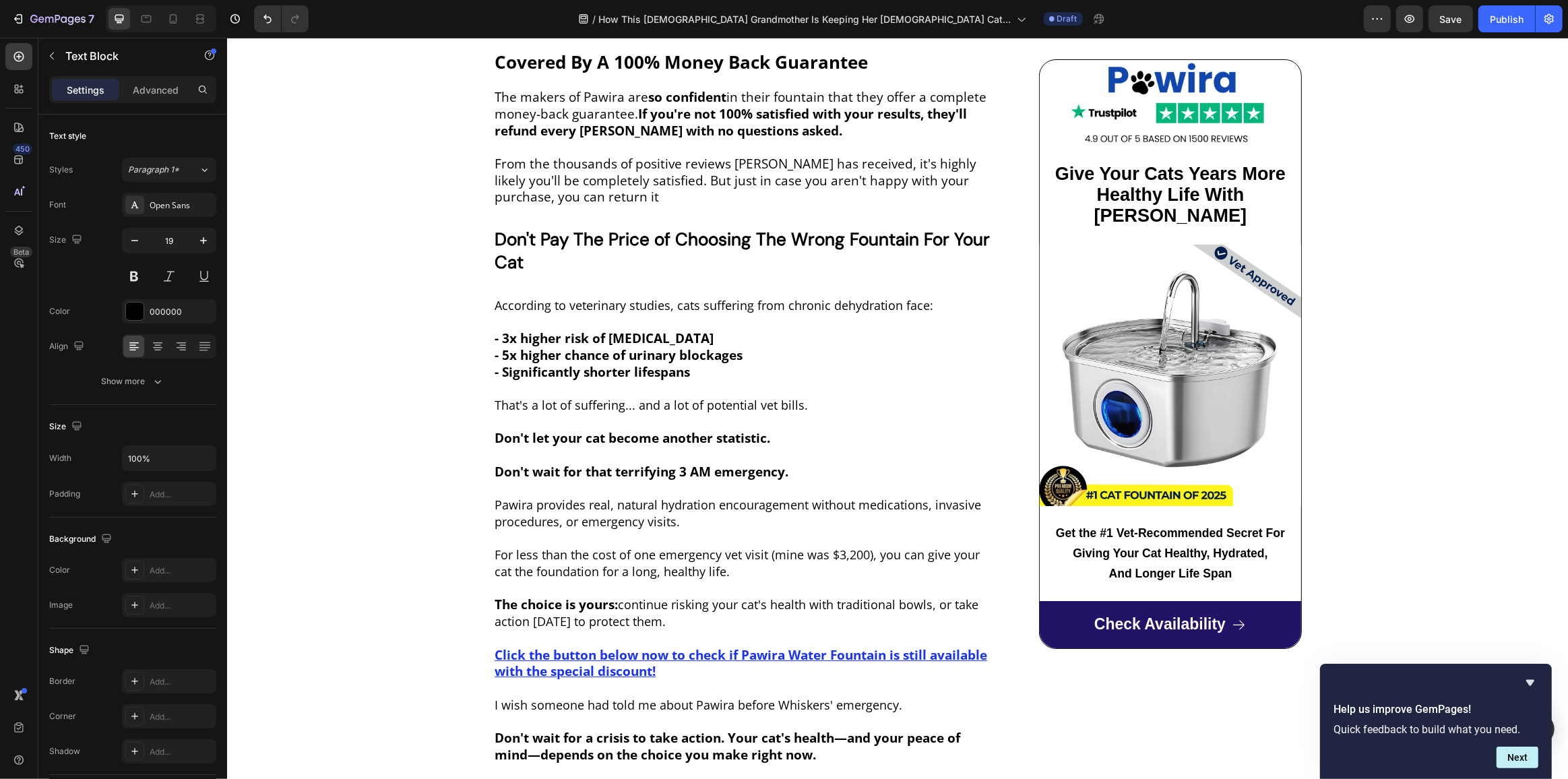
drag, startPoint x: 772, startPoint y: 407, endPoint x: 798, endPoint y: 407, distance: 26.0
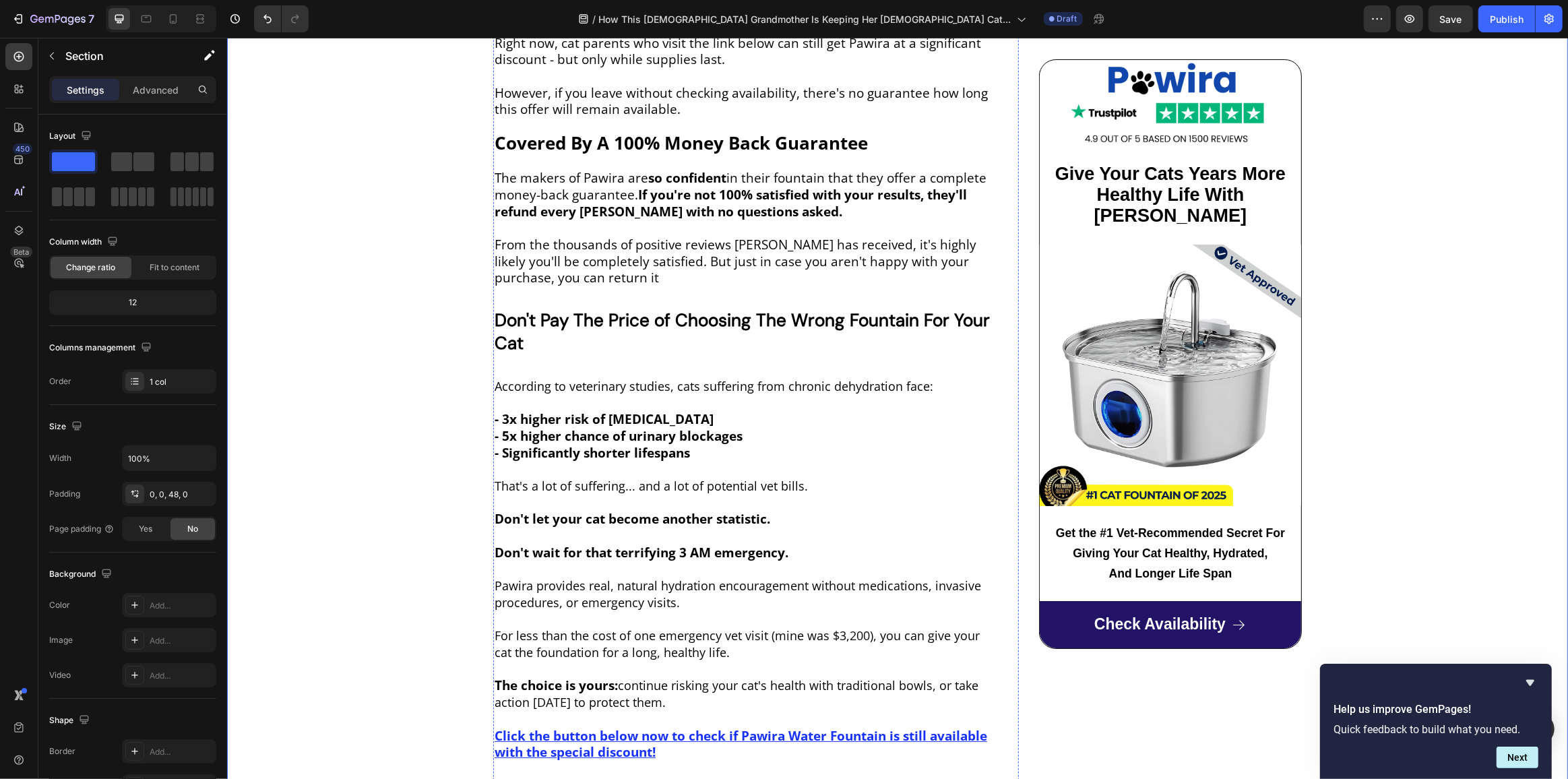
scroll to position [5344, 0]
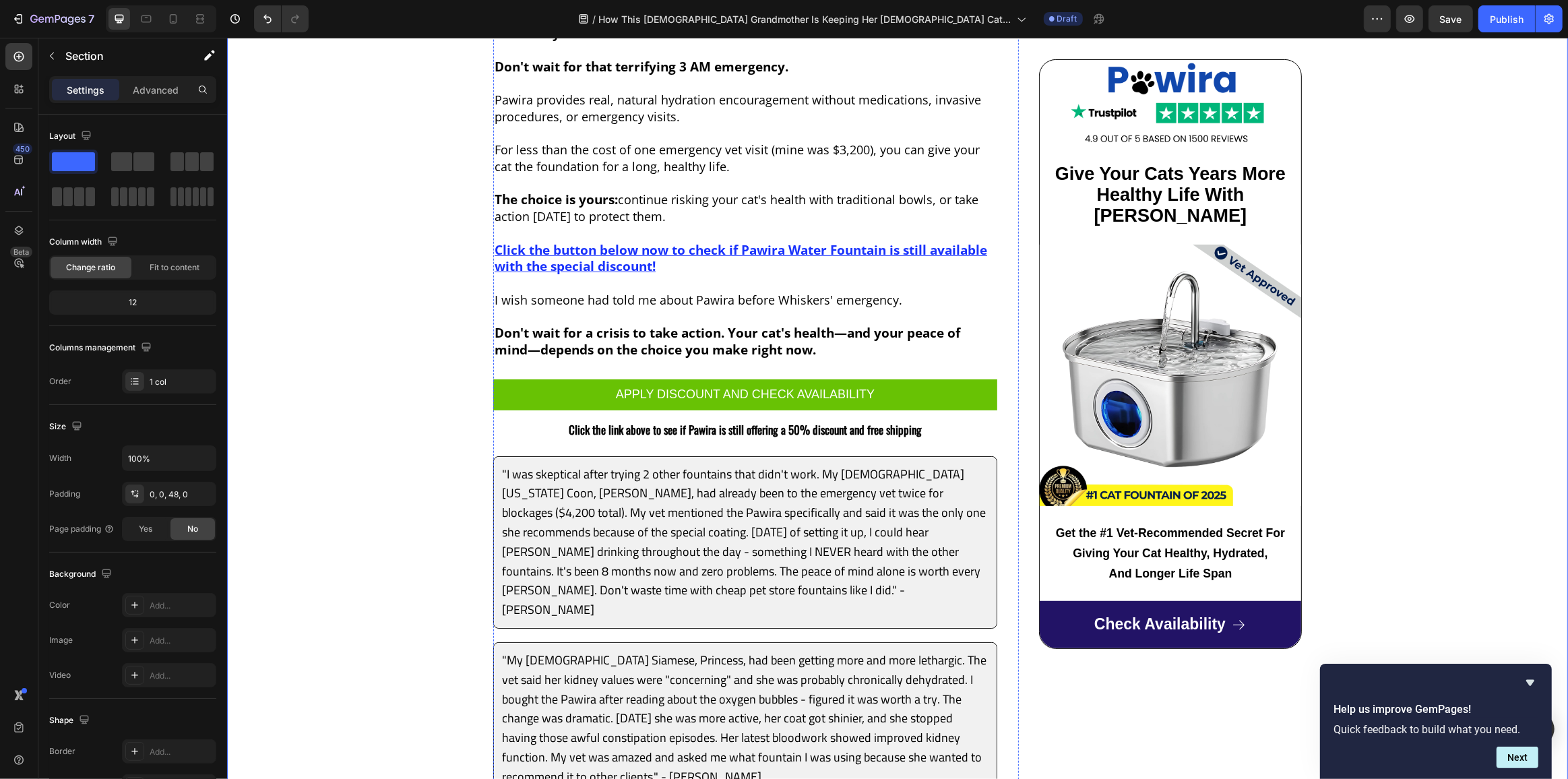
scroll to position [6141, 0]
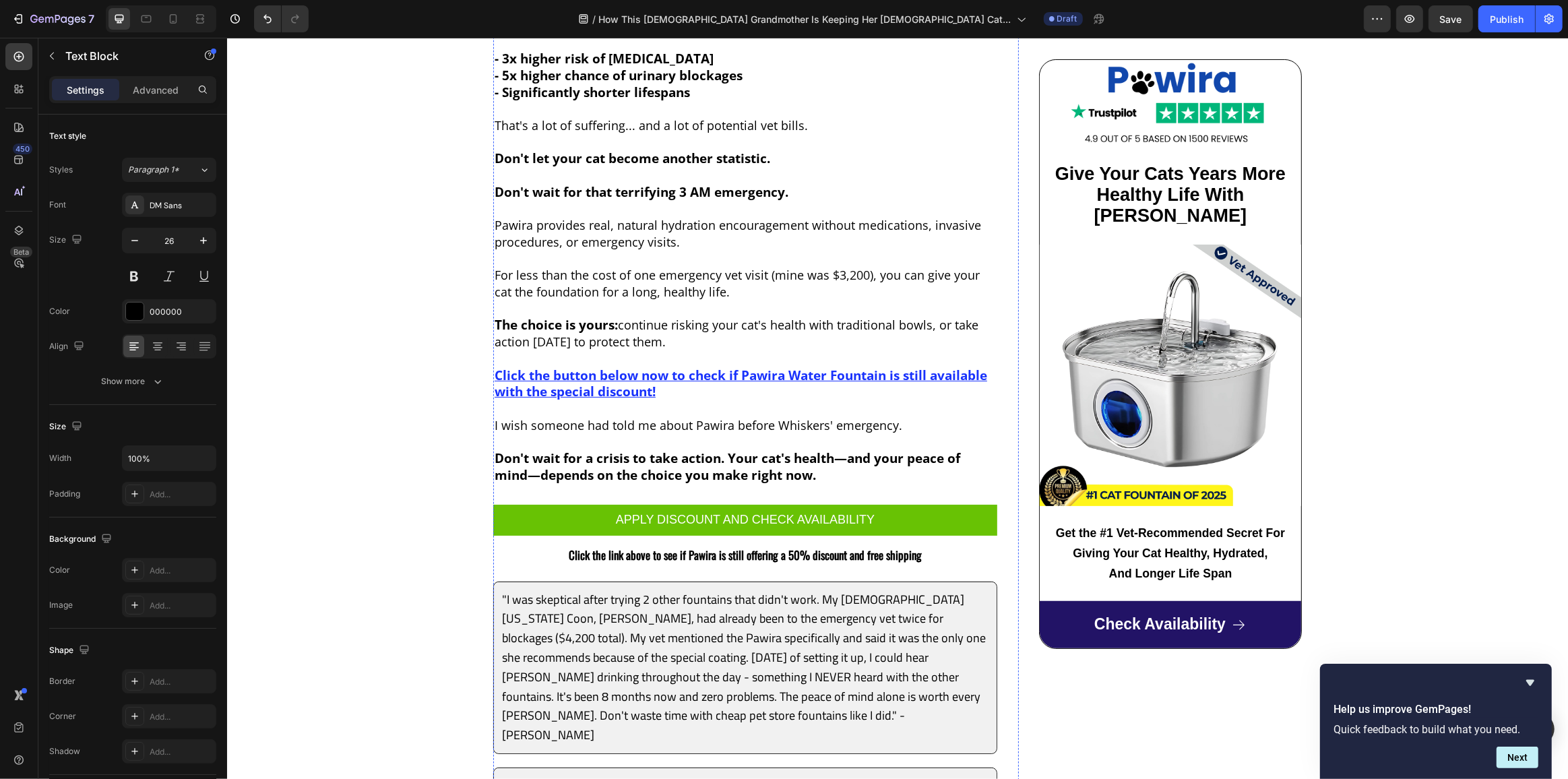
scroll to position [5895, 0]
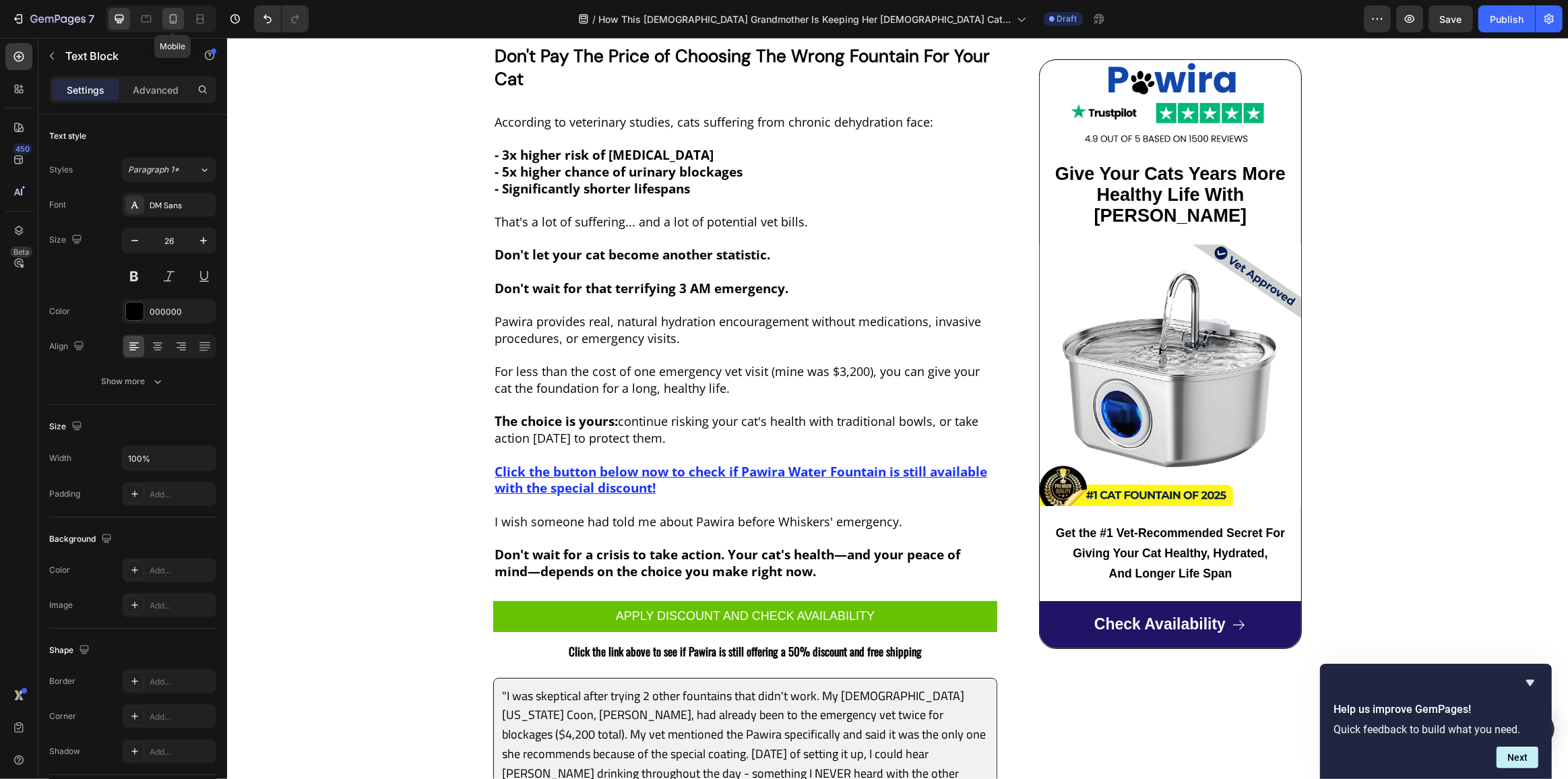
click at [178, 19] on icon at bounding box center [173, 19] width 13 height 13
type input "20"
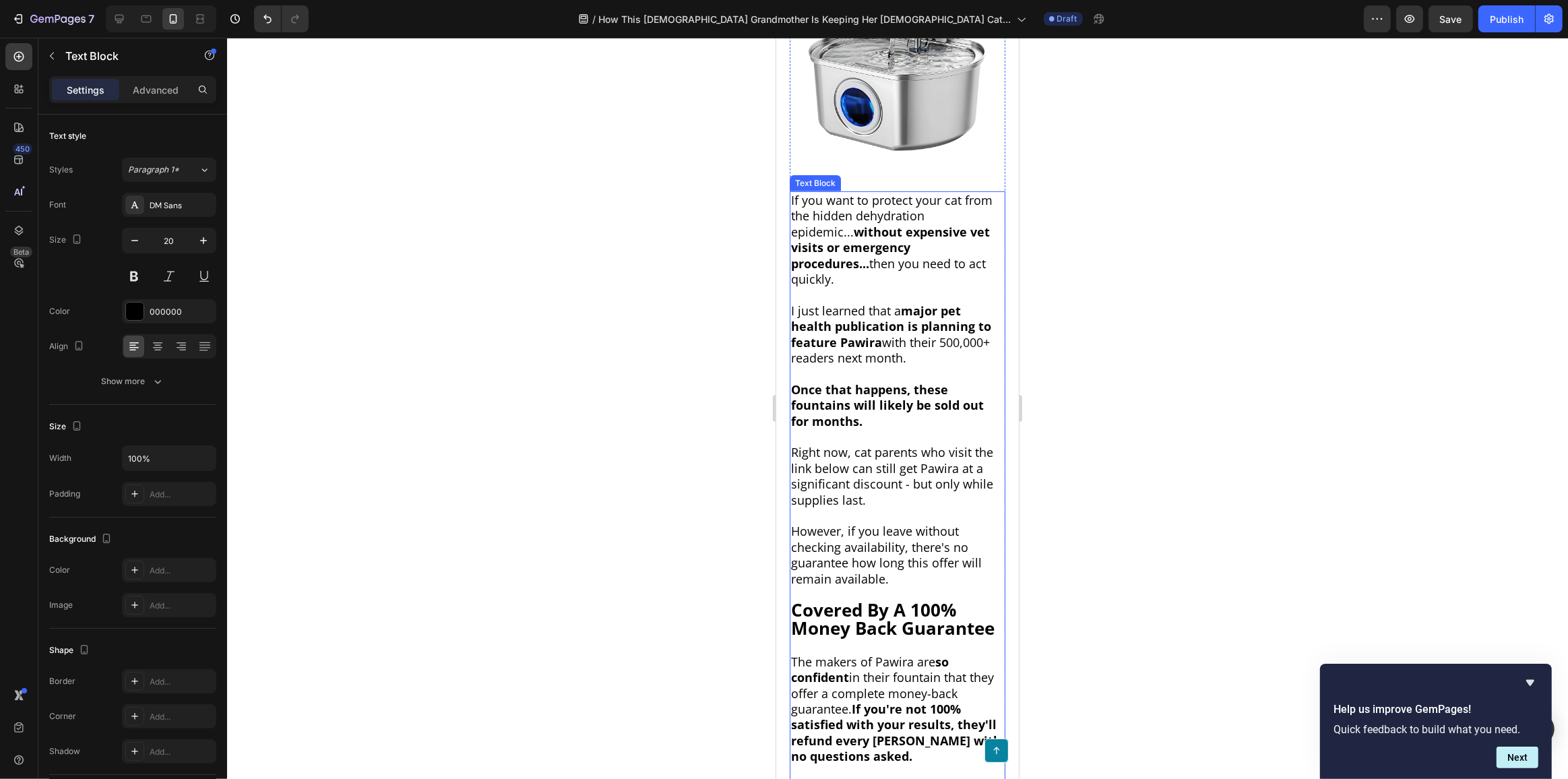
scroll to position [6170, 0]
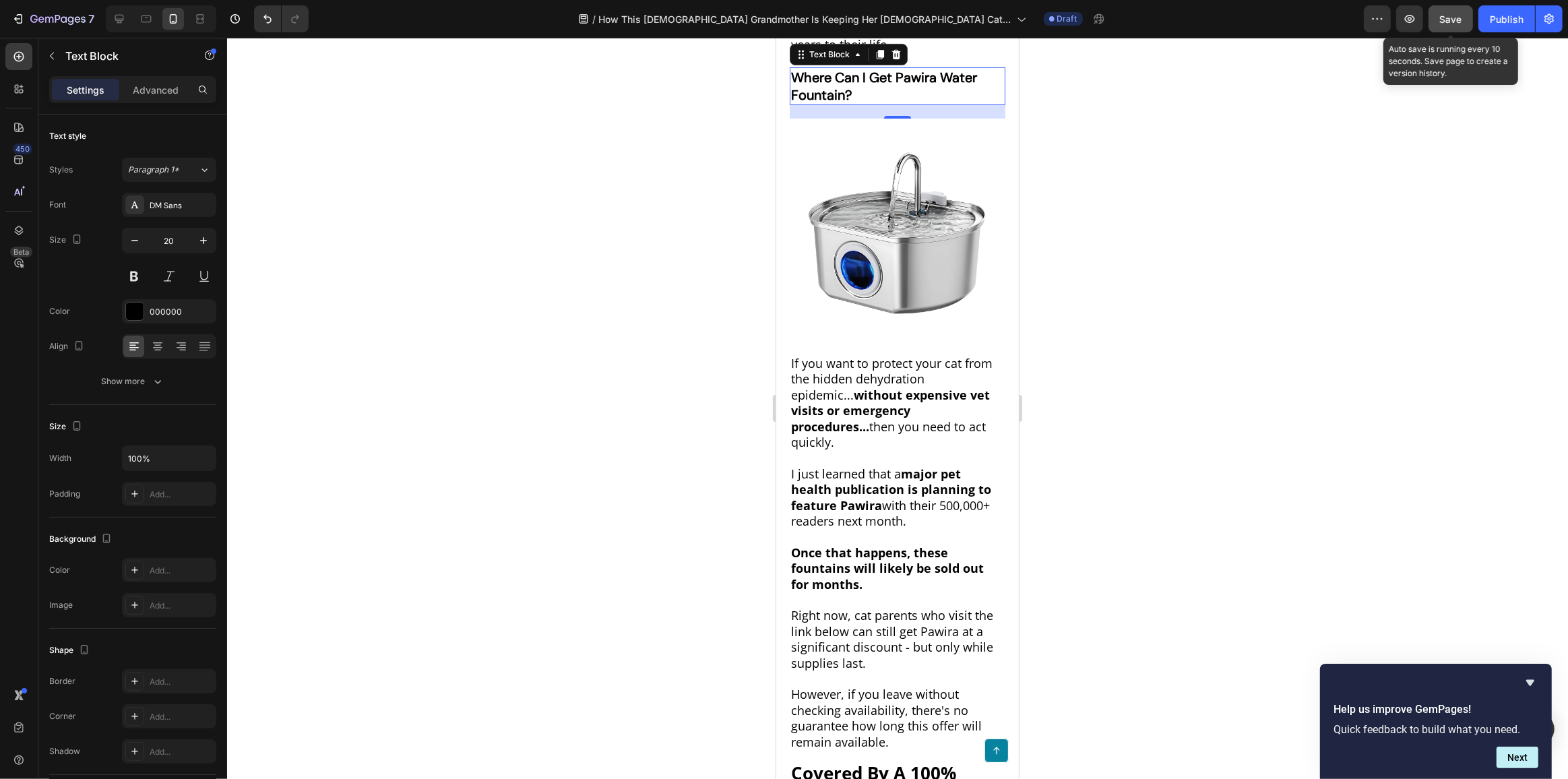
click at [1447, 24] on span "Save" at bounding box center [1451, 19] width 22 height 12
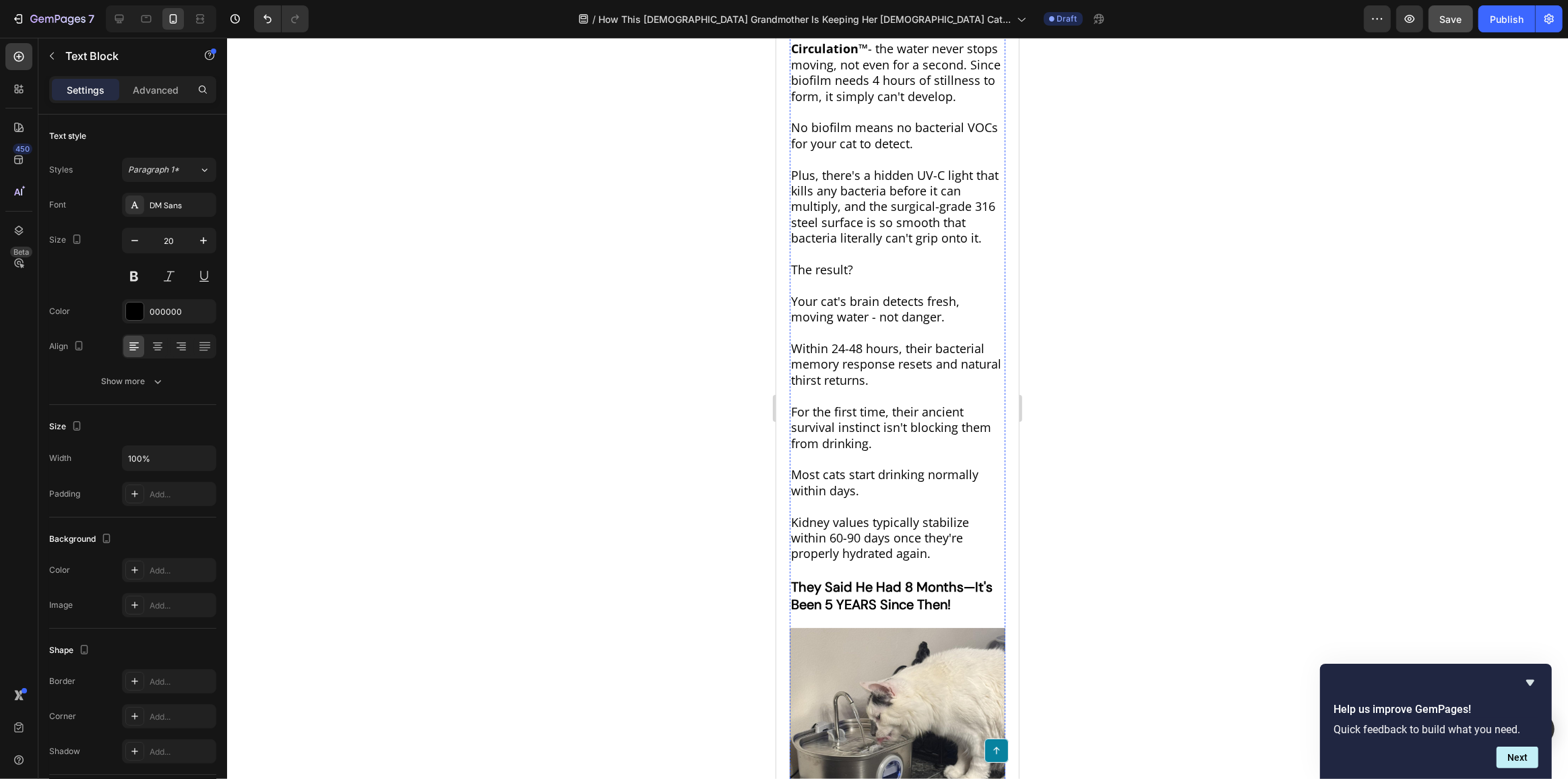
scroll to position [4455, 0]
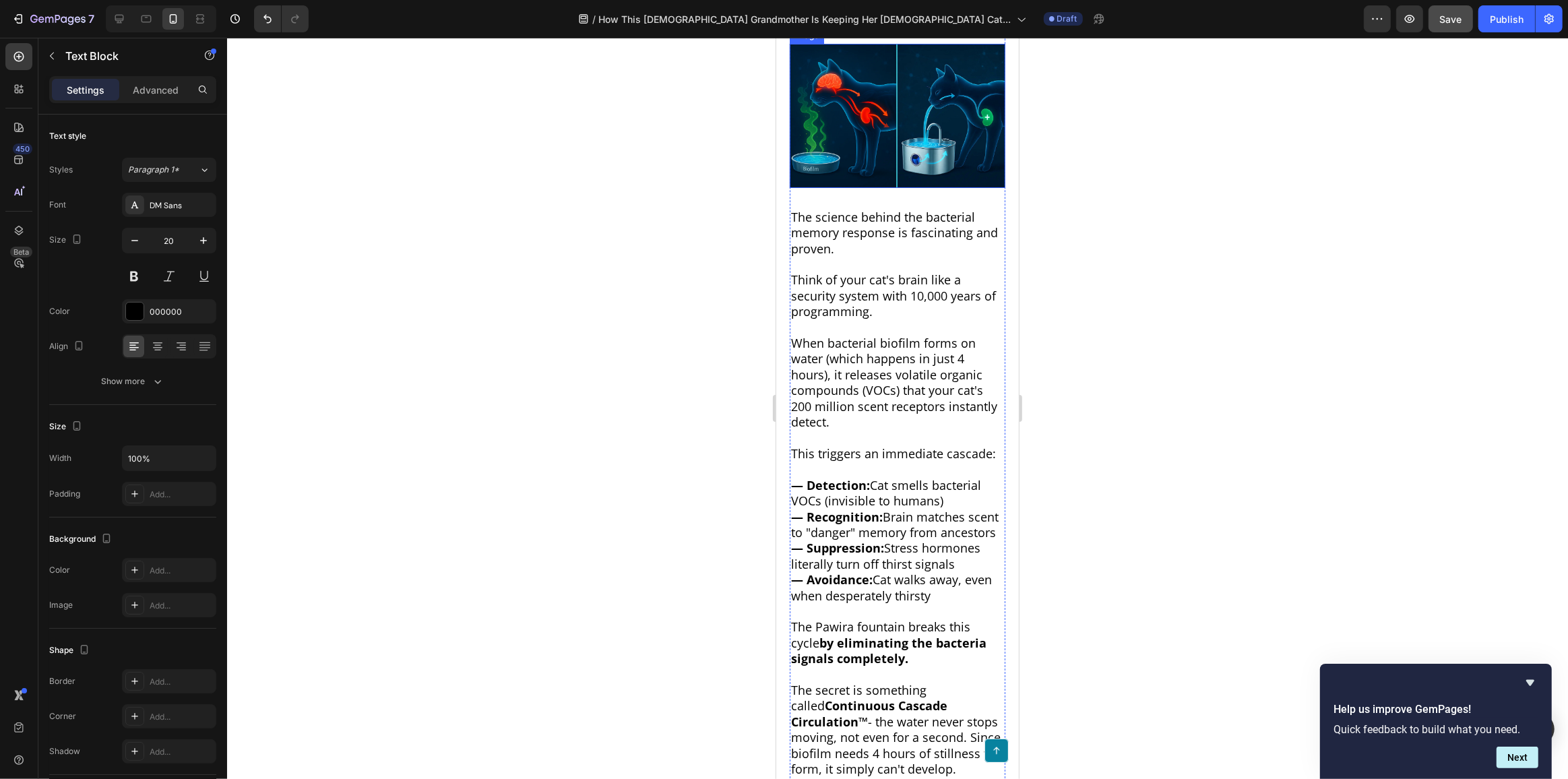
click at [943, 187] on img at bounding box center [897, 115] width 216 height 143
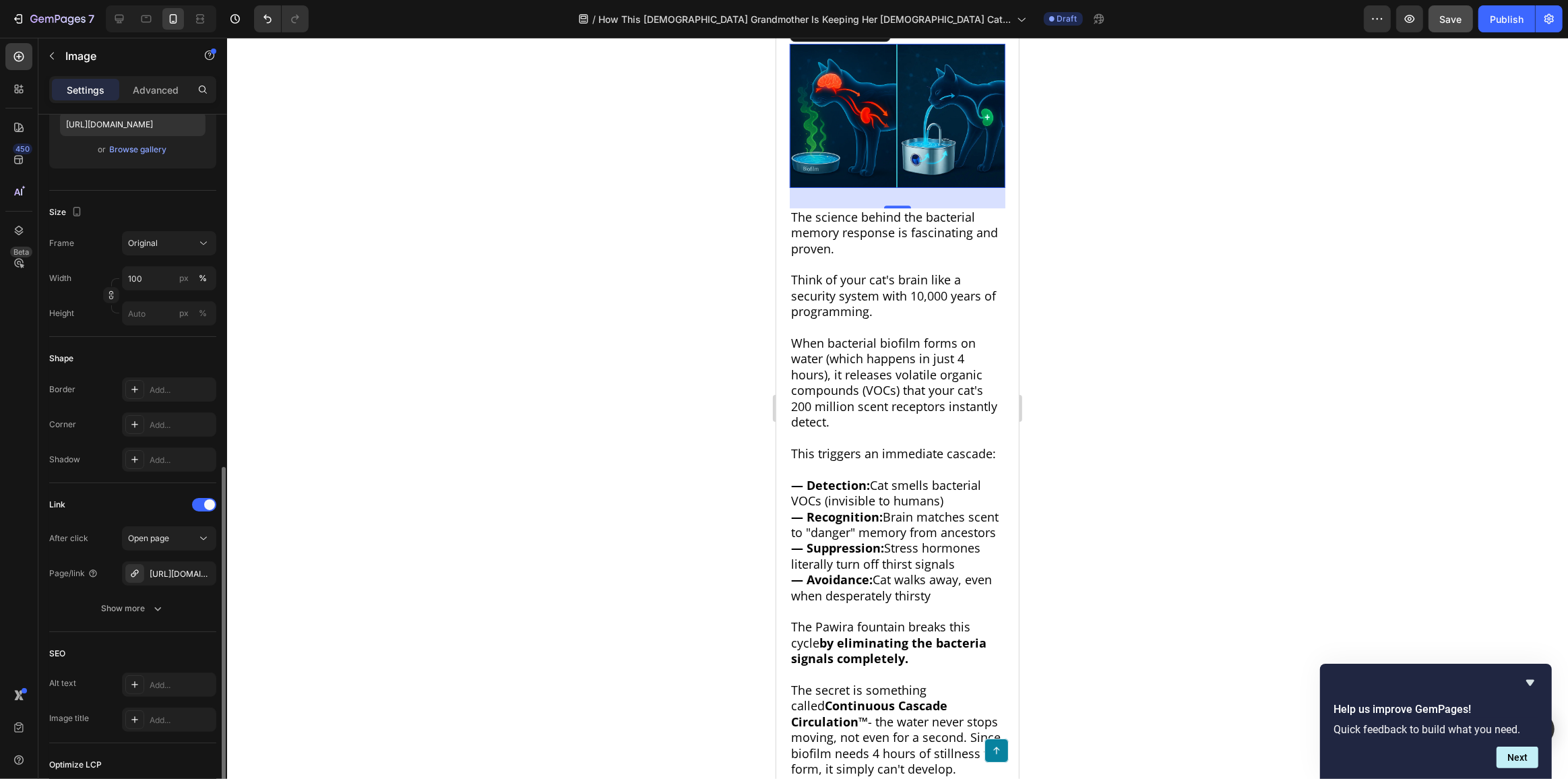
scroll to position [417, 0]
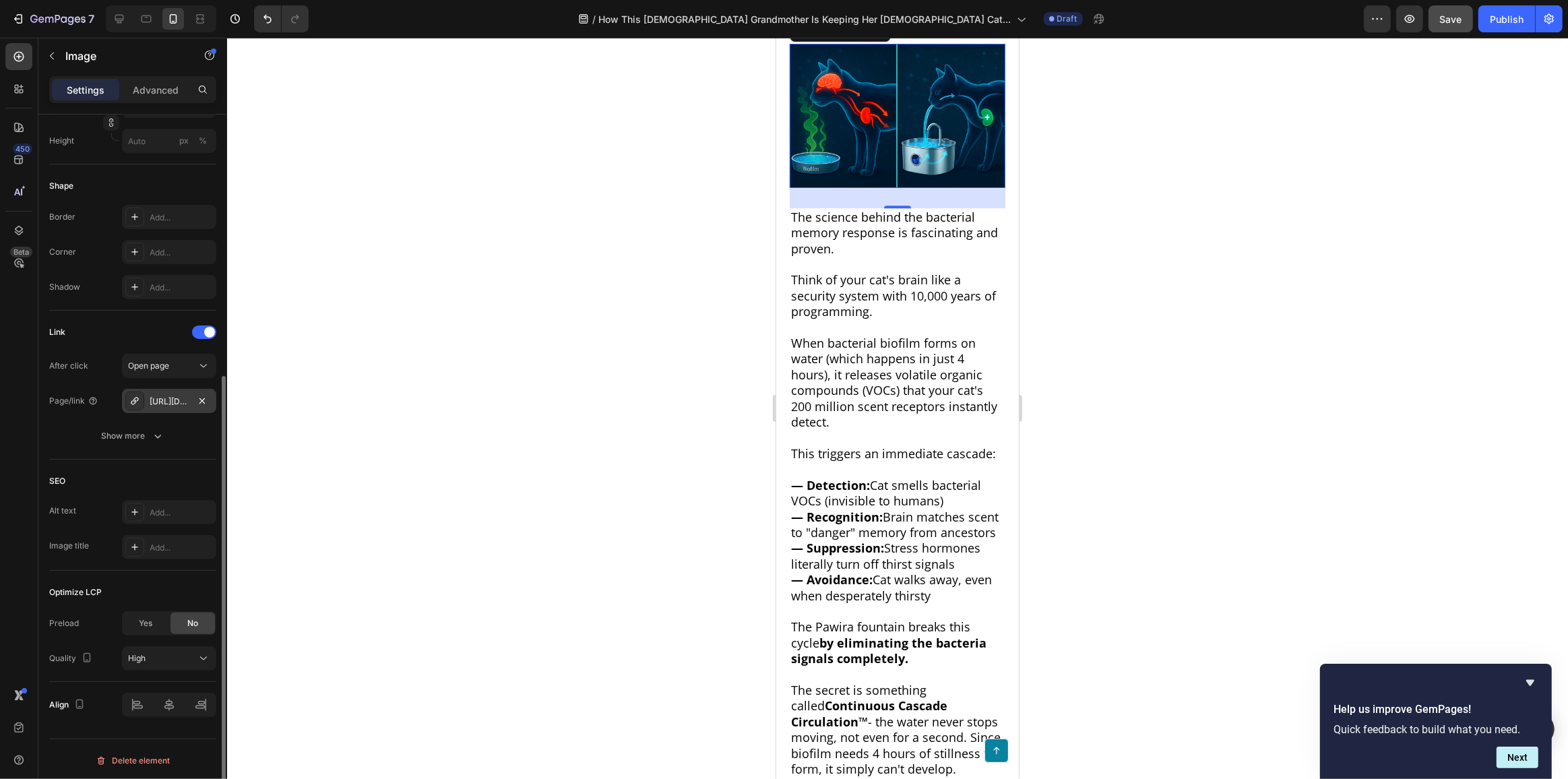
click at [176, 401] on div "[URL][DOMAIN_NAME]" at bounding box center [169, 402] width 39 height 12
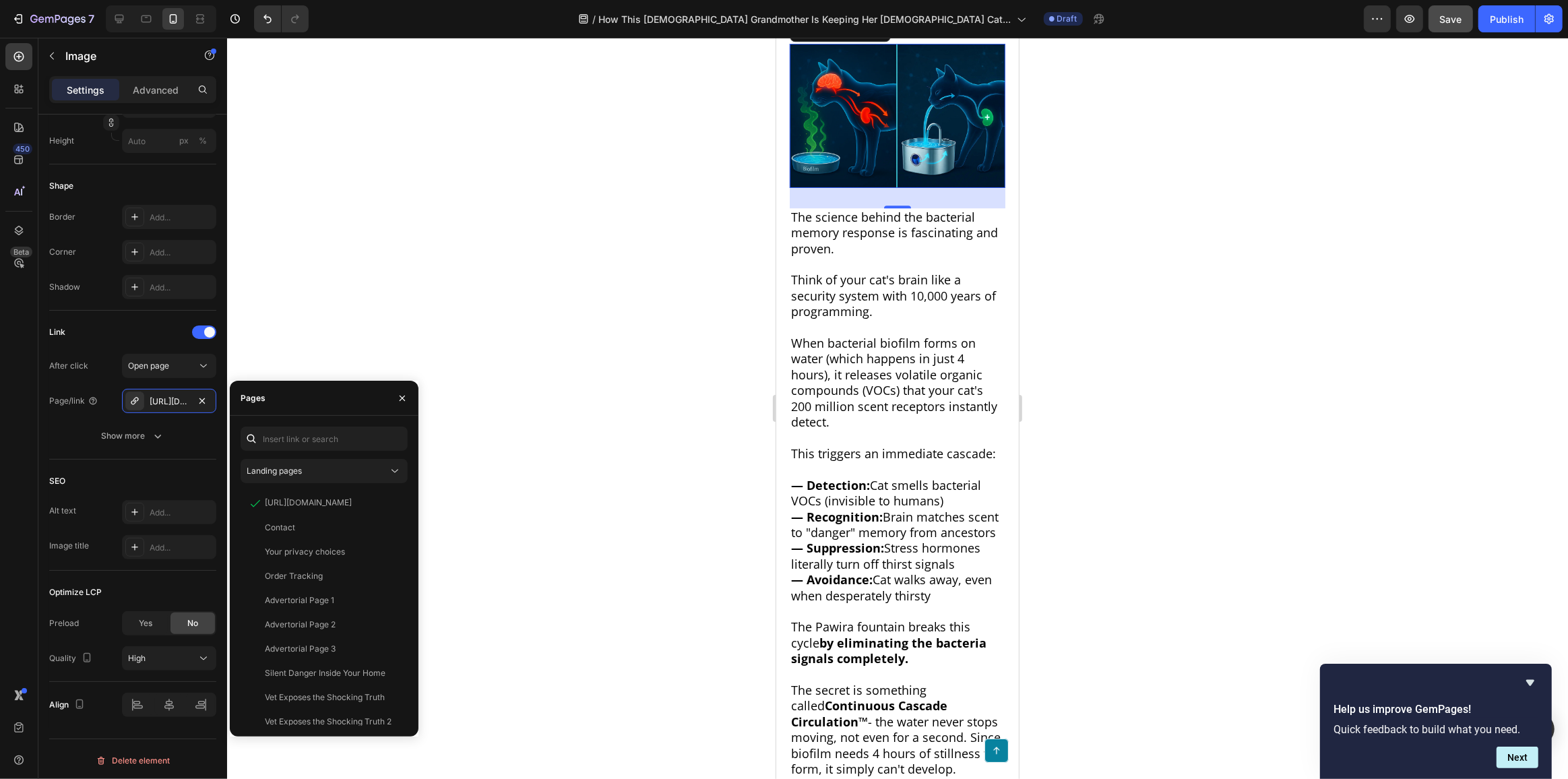
click at [589, 288] on div at bounding box center [897, 409] width 1341 height 742
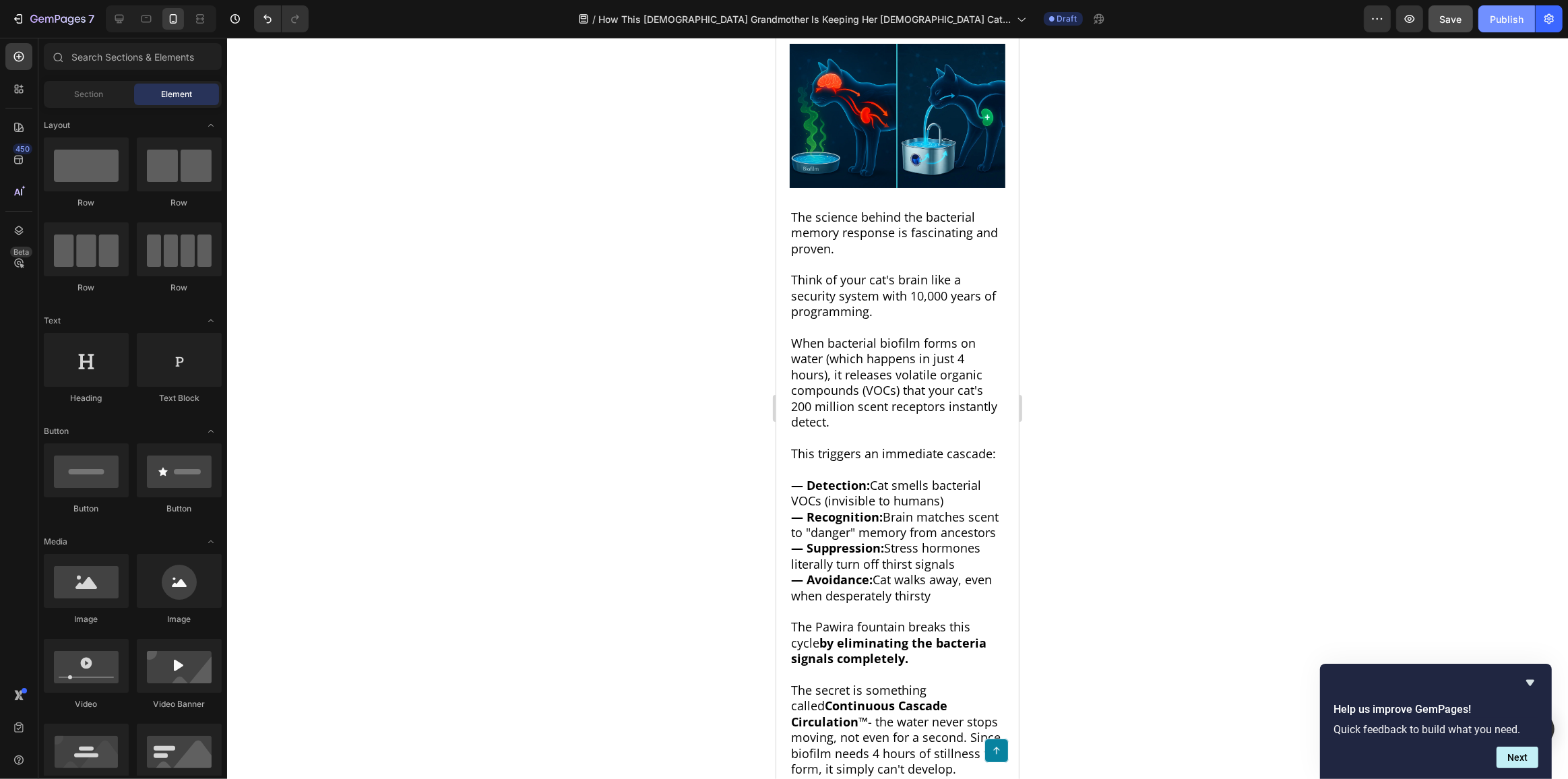
click at [1506, 21] on div "Publish" at bounding box center [1506, 19] width 34 height 14
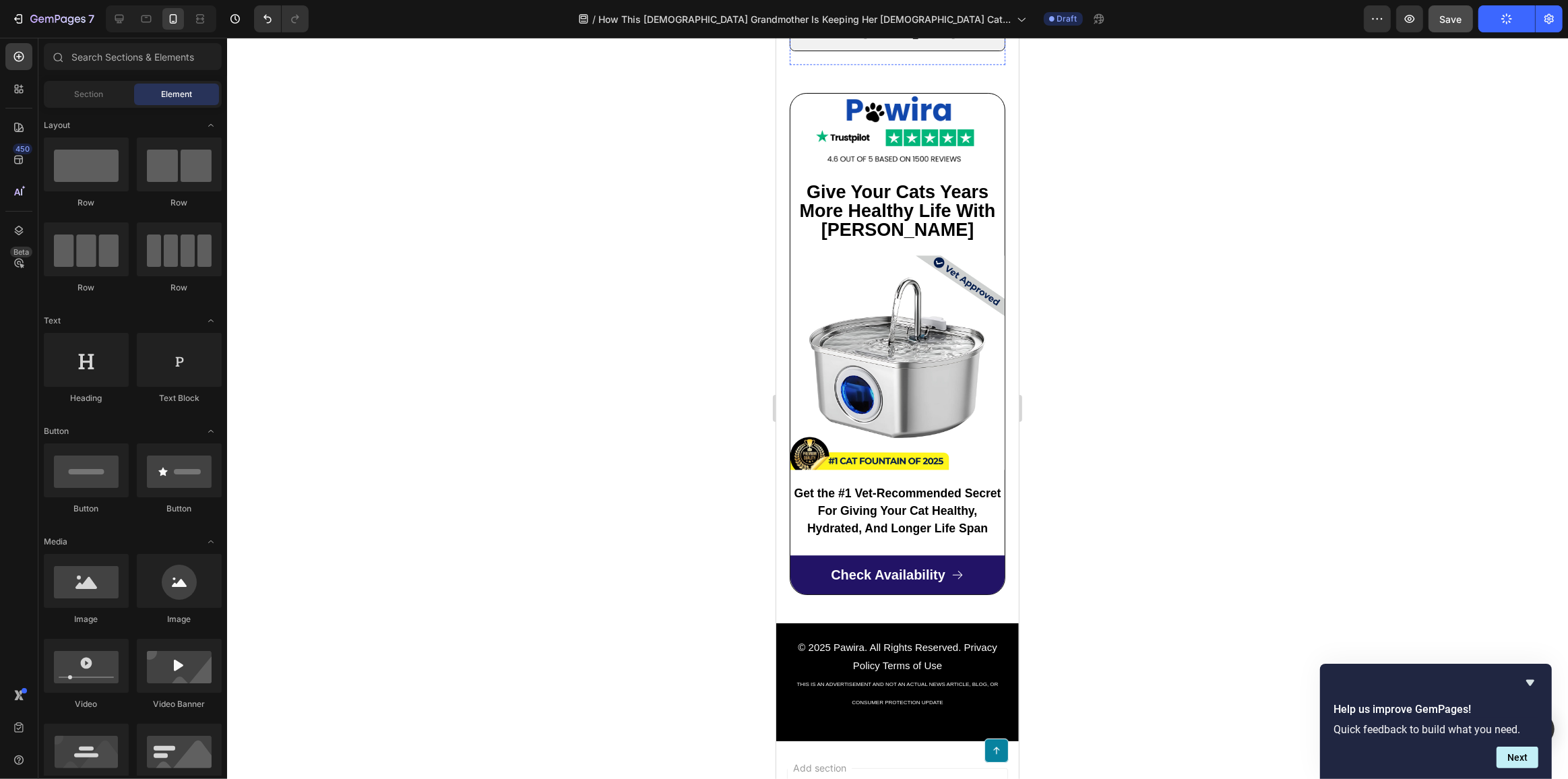
scroll to position [9864, 0]
